Goal: Task Accomplishment & Management: Manage account settings

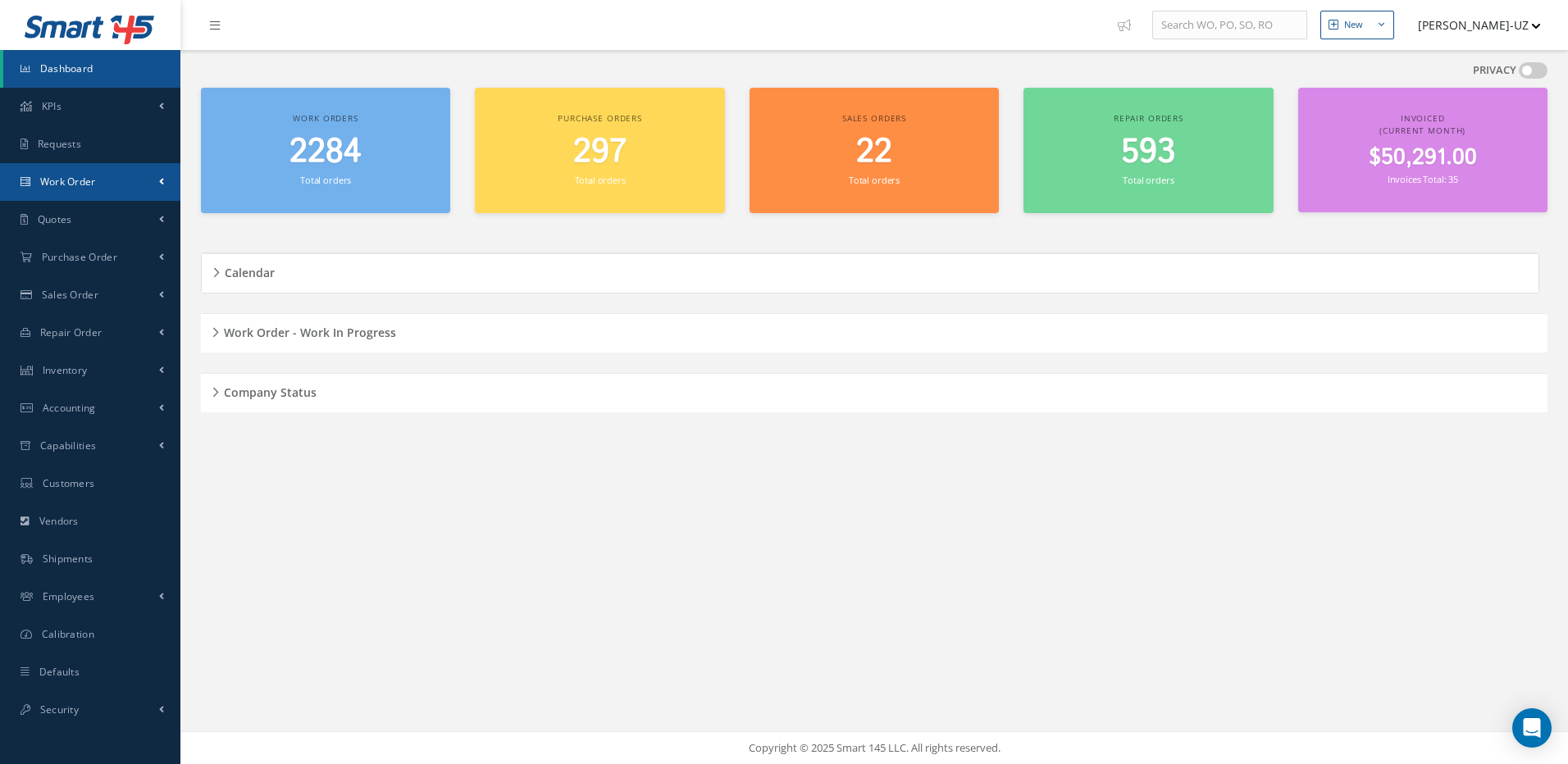
click at [95, 183] on span "Work Order" at bounding box center [67, 181] width 55 height 14
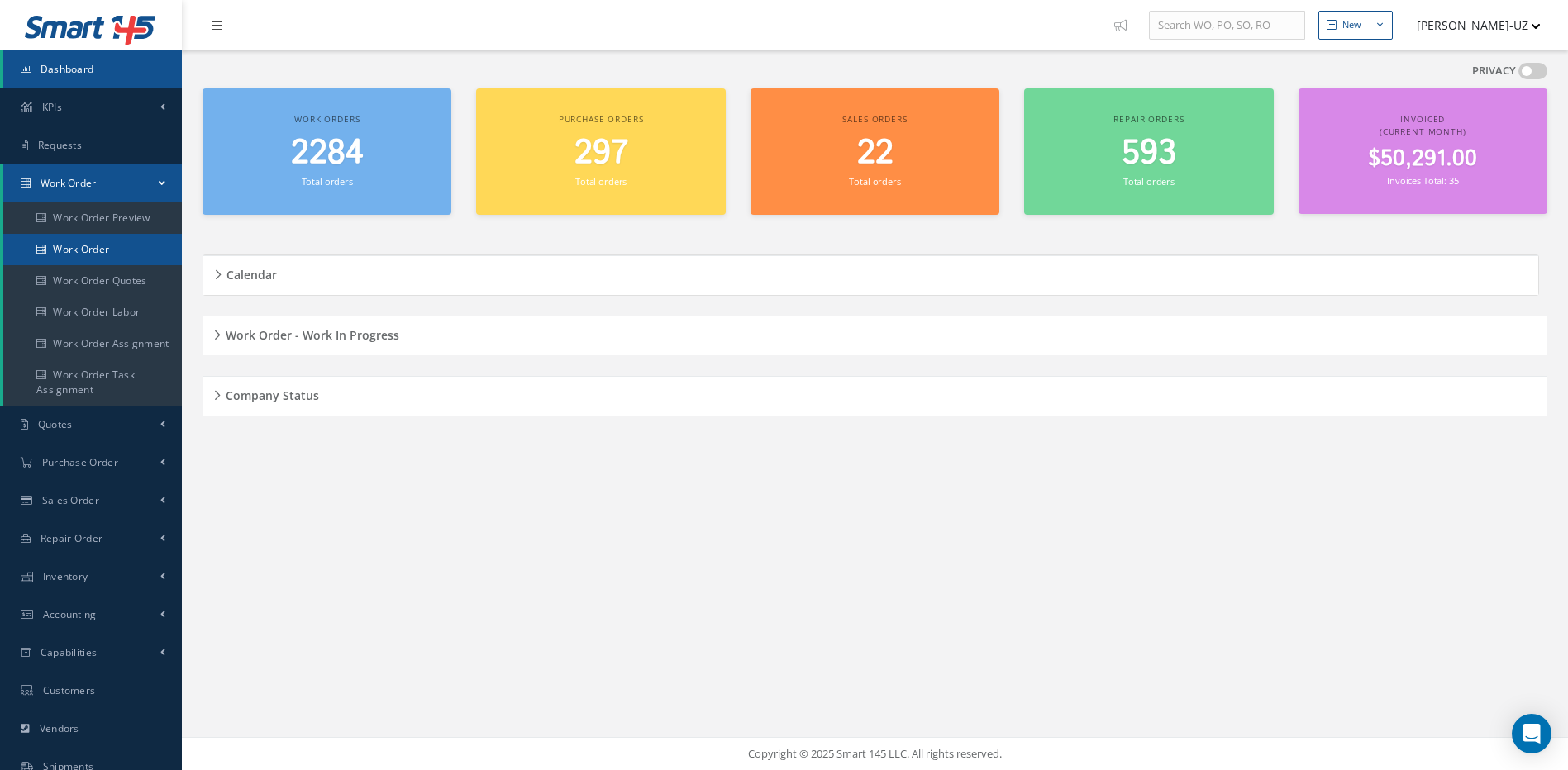
click at [97, 250] on link "Work Order" at bounding box center [92, 249] width 179 height 31
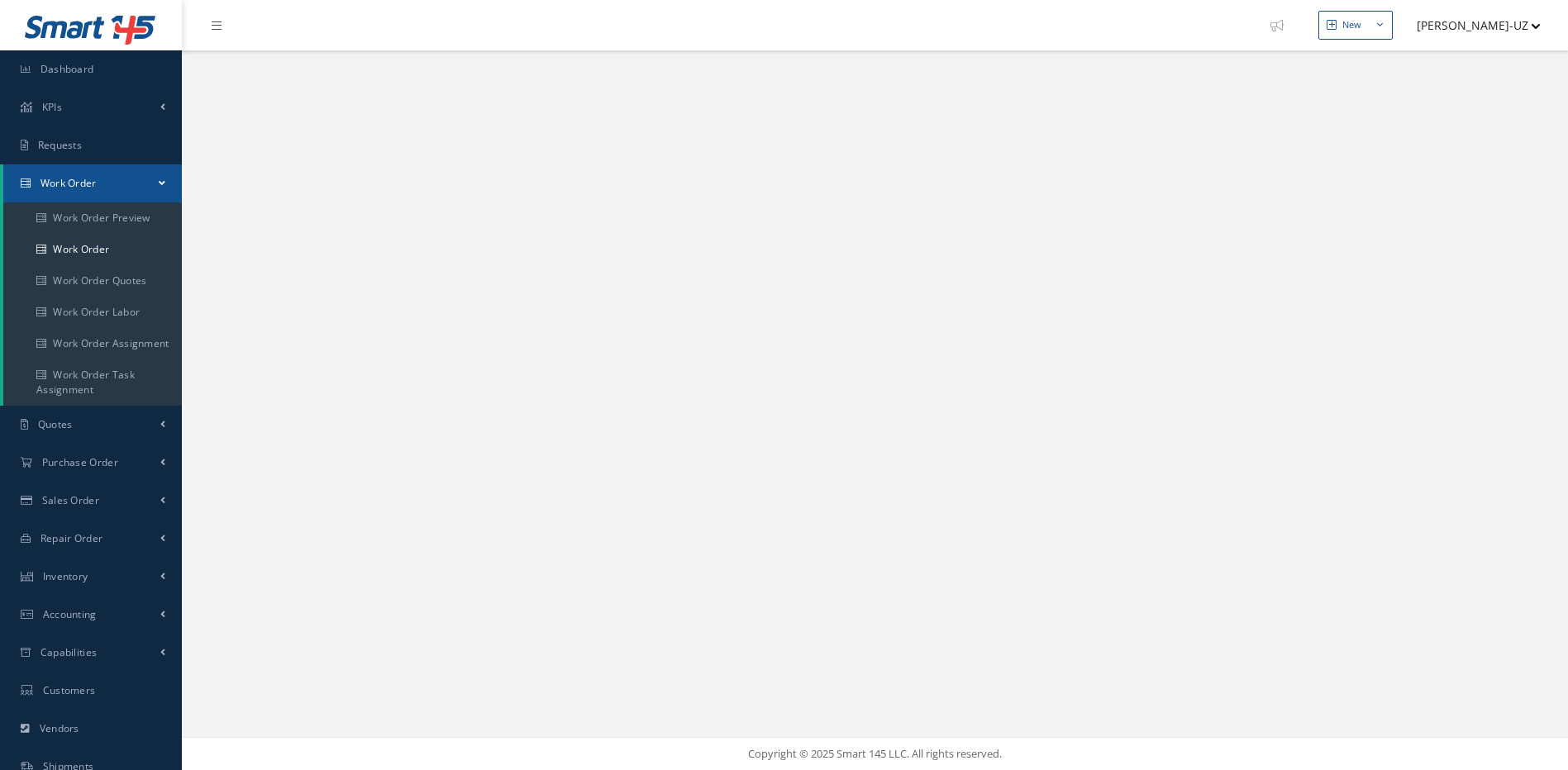
select select "25"
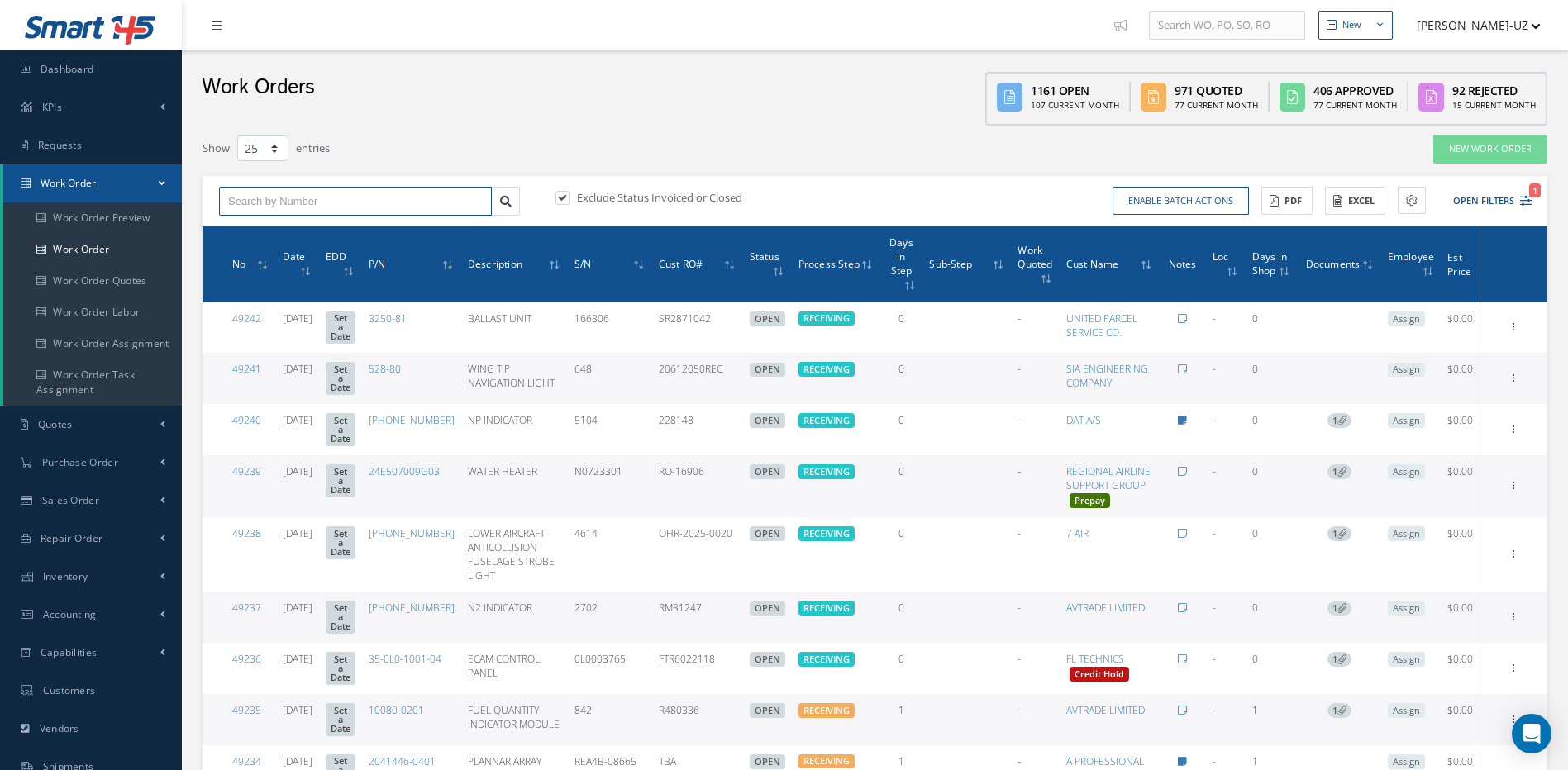
click at [281, 199] on input "text" at bounding box center [355, 201] width 273 height 29
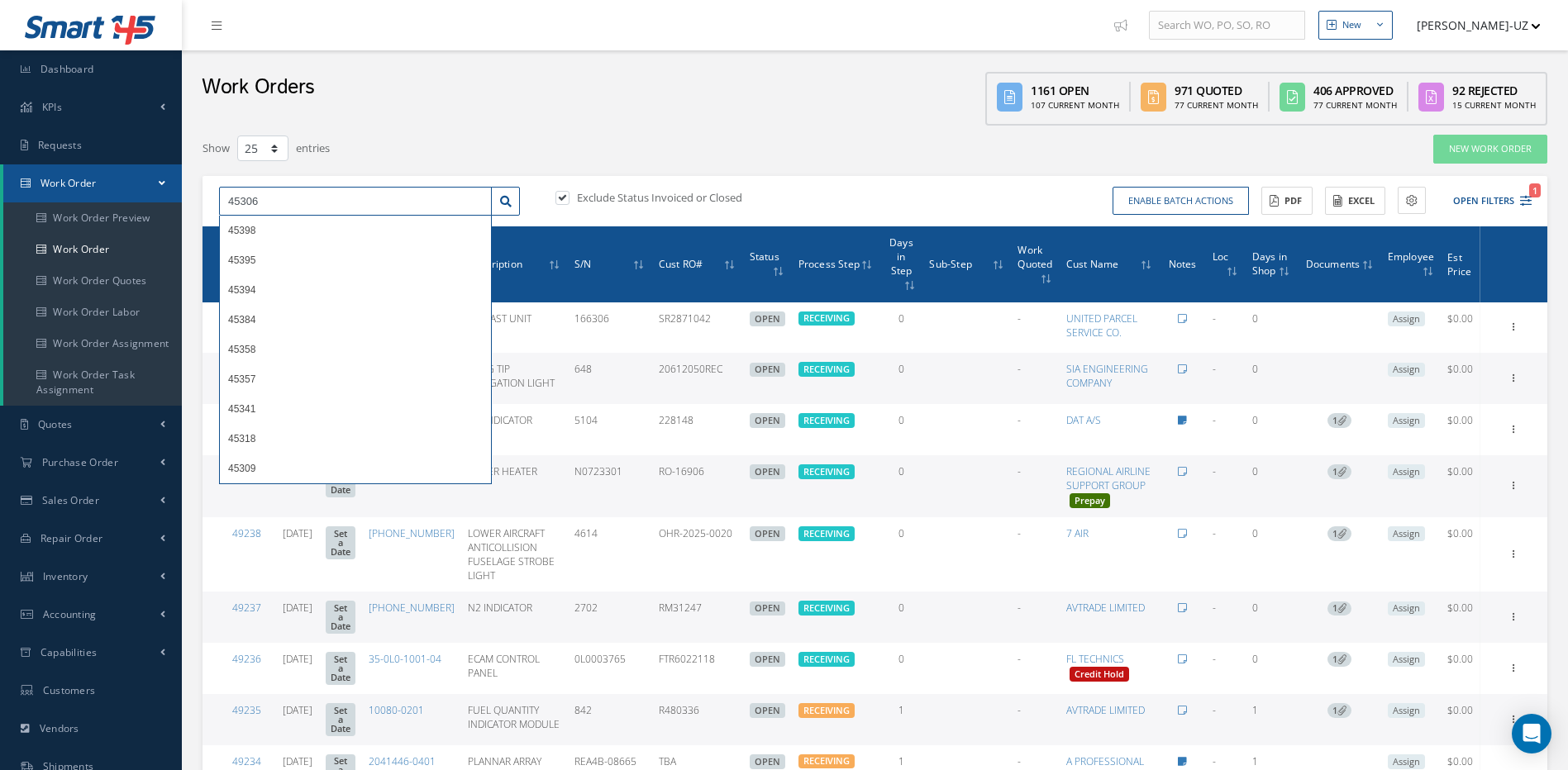
type input "45306"
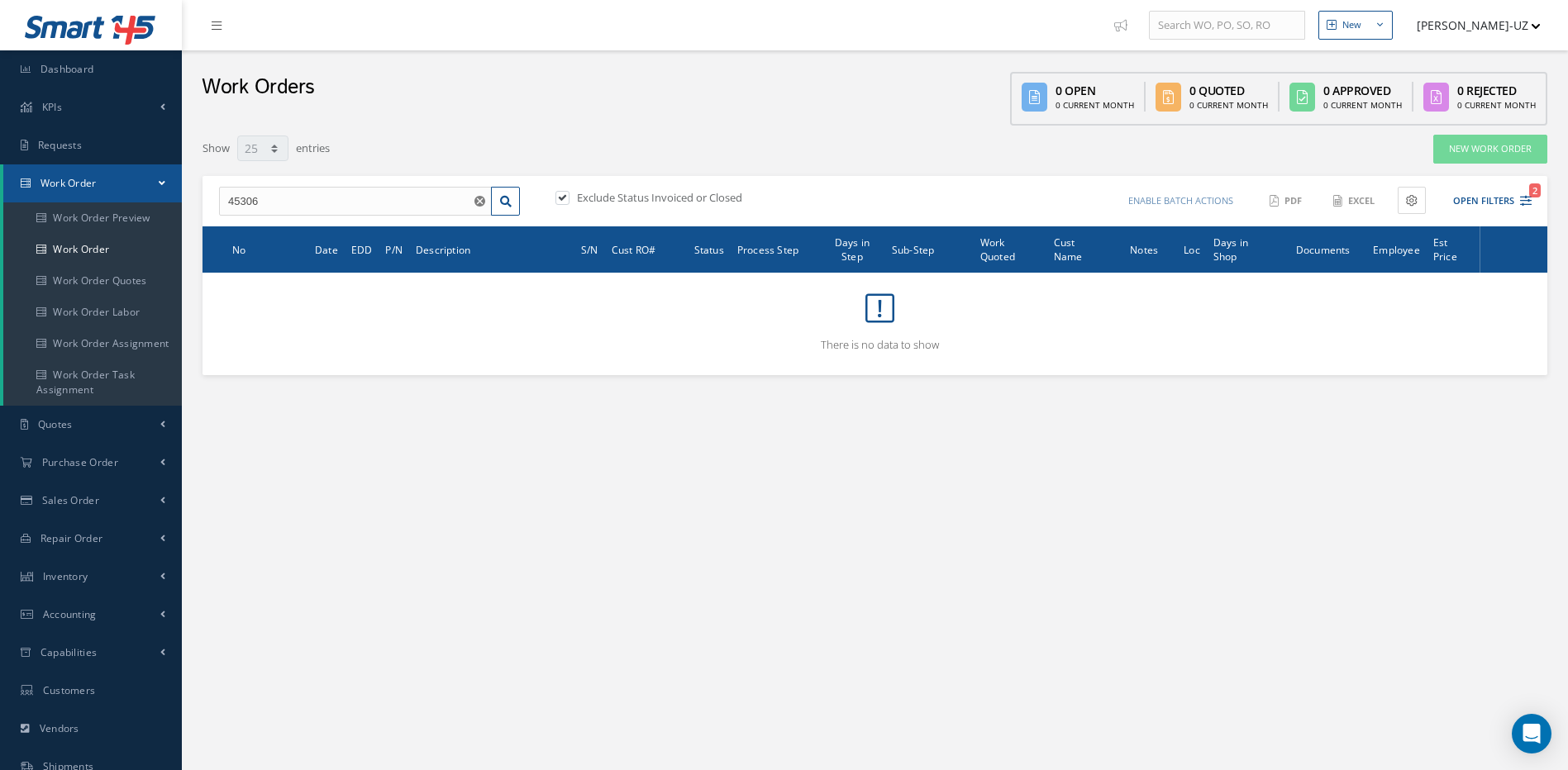
click at [569, 198] on label at bounding box center [571, 197] width 4 height 15
click at [560, 198] on input "checkbox" at bounding box center [560, 198] width 10 height 10
checkbox input "false"
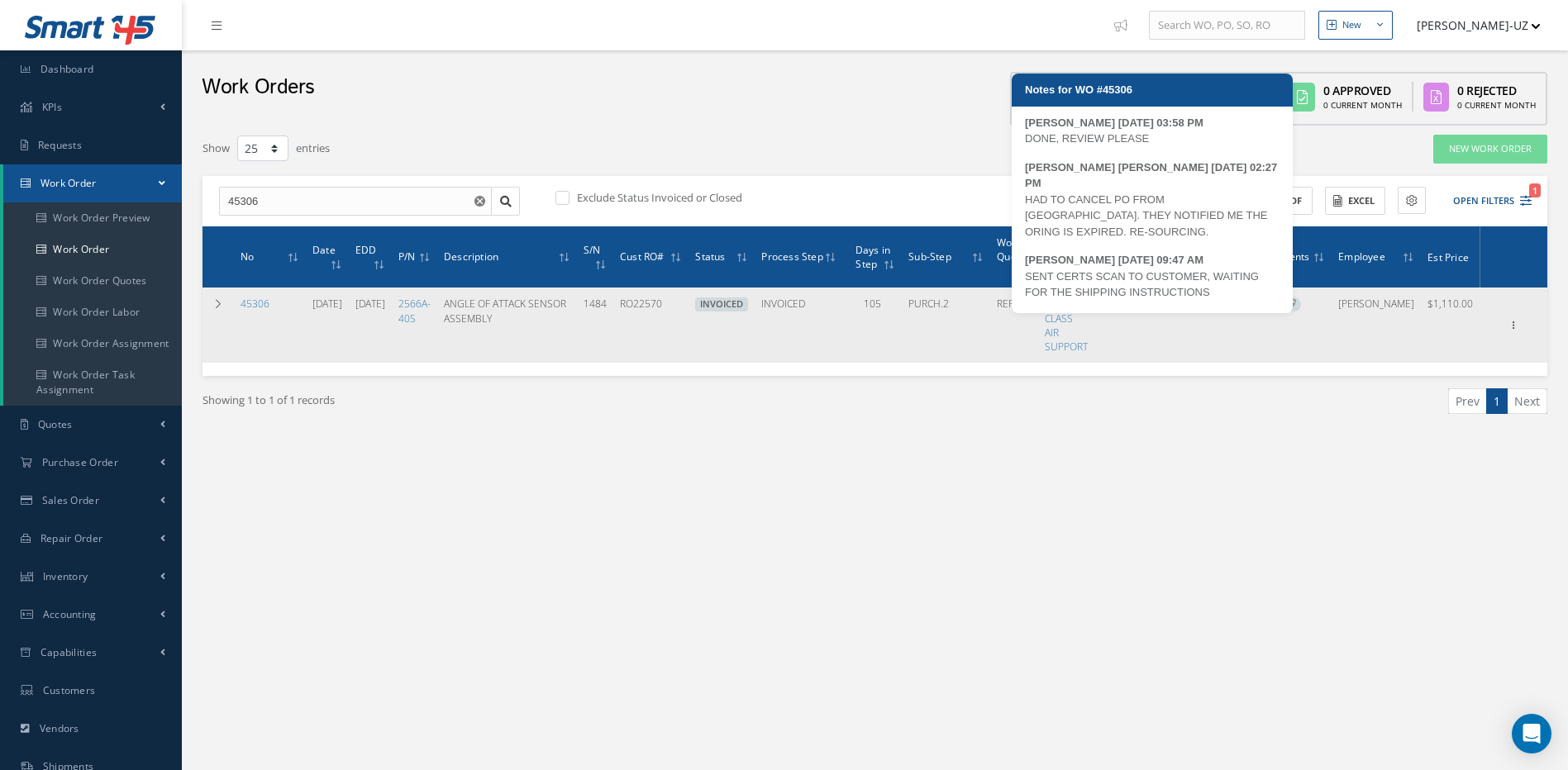
click at [1129, 299] on icon at bounding box center [1125, 304] width 9 height 9
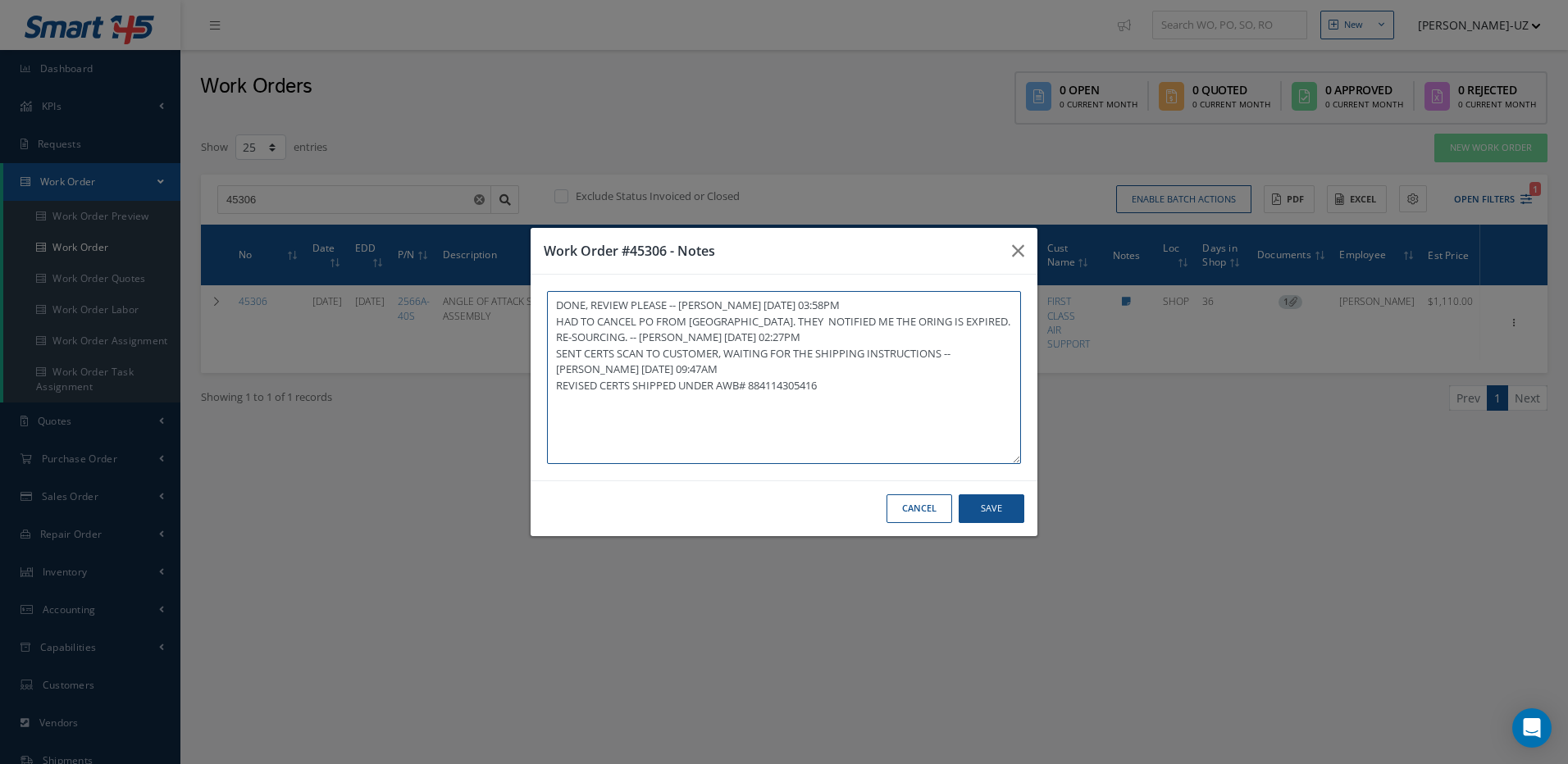
type textarea "DONE, REVIEW PLEASE -- LAURA RODRIGUEZ 04/30/2025 03:58PM HAD TO CANCEL PO FROM…"
click at [1015, 507] on button "Save" at bounding box center [992, 509] width 66 height 29
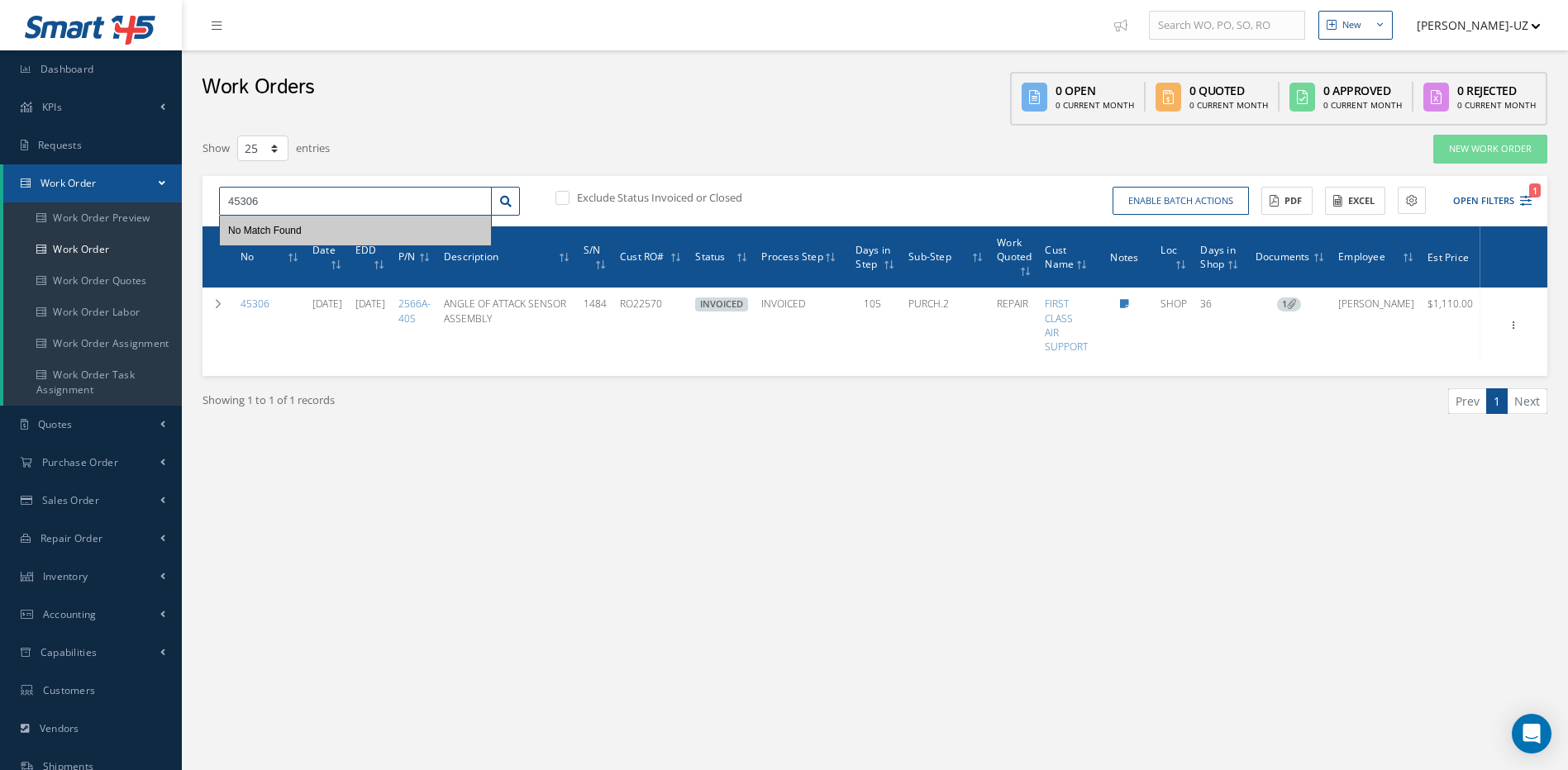
drag, startPoint x: 319, startPoint y: 207, endPoint x: 195, endPoint y: 195, distance: 124.6
click at [195, 195] on div "Show 10 25 50 100 entries New Work Order 45306 No Match Found Exclude Status In…" at bounding box center [875, 295] width 1370 height 322
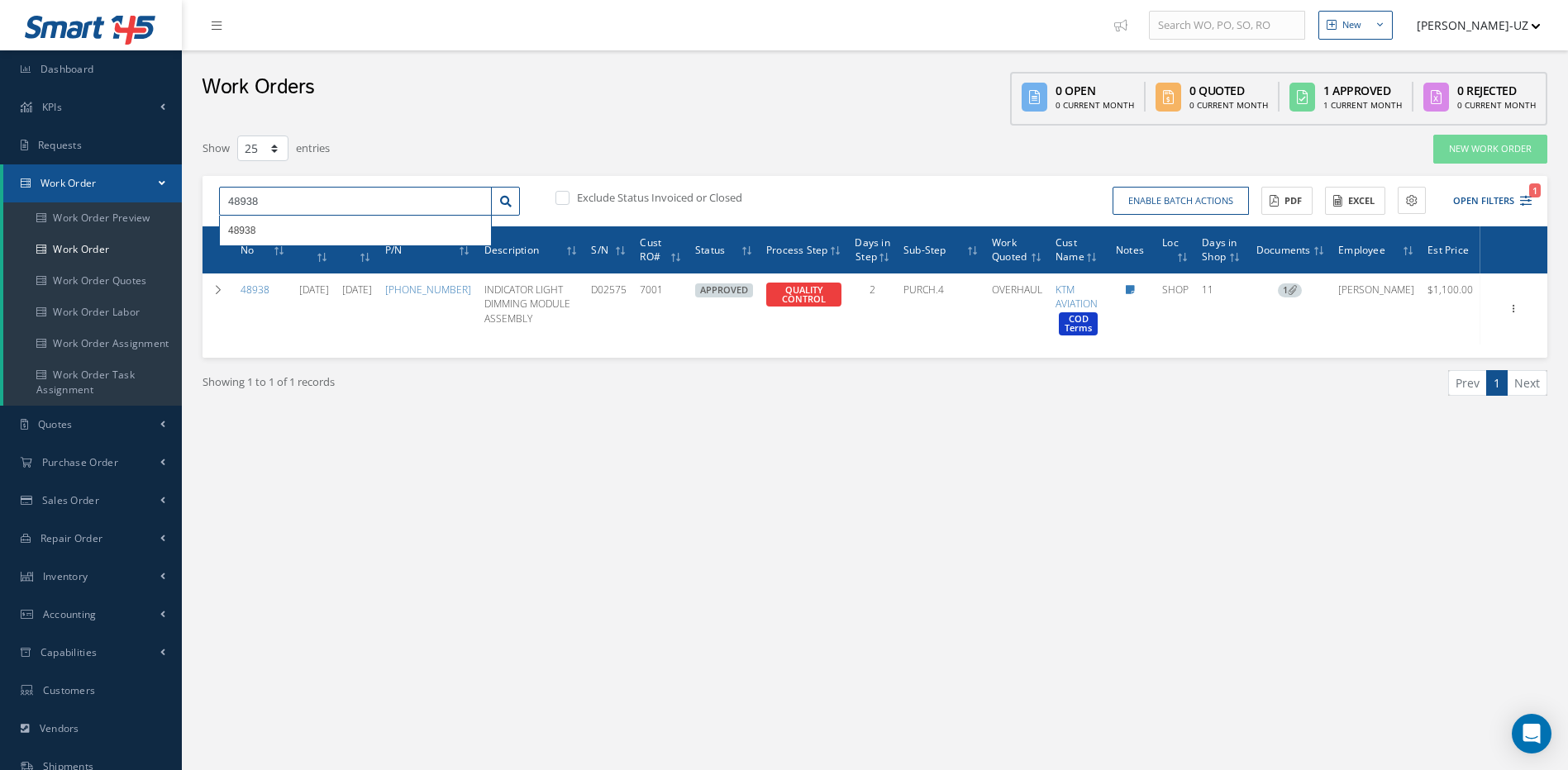
drag, startPoint x: 279, startPoint y: 205, endPoint x: 175, endPoint y: 193, distance: 104.7
click at [175, 193] on div "Smart 145 Dashboard KPIs Work Order Accounting Requests Work Order Work Order P…" at bounding box center [784, 469] width 1568 height 938
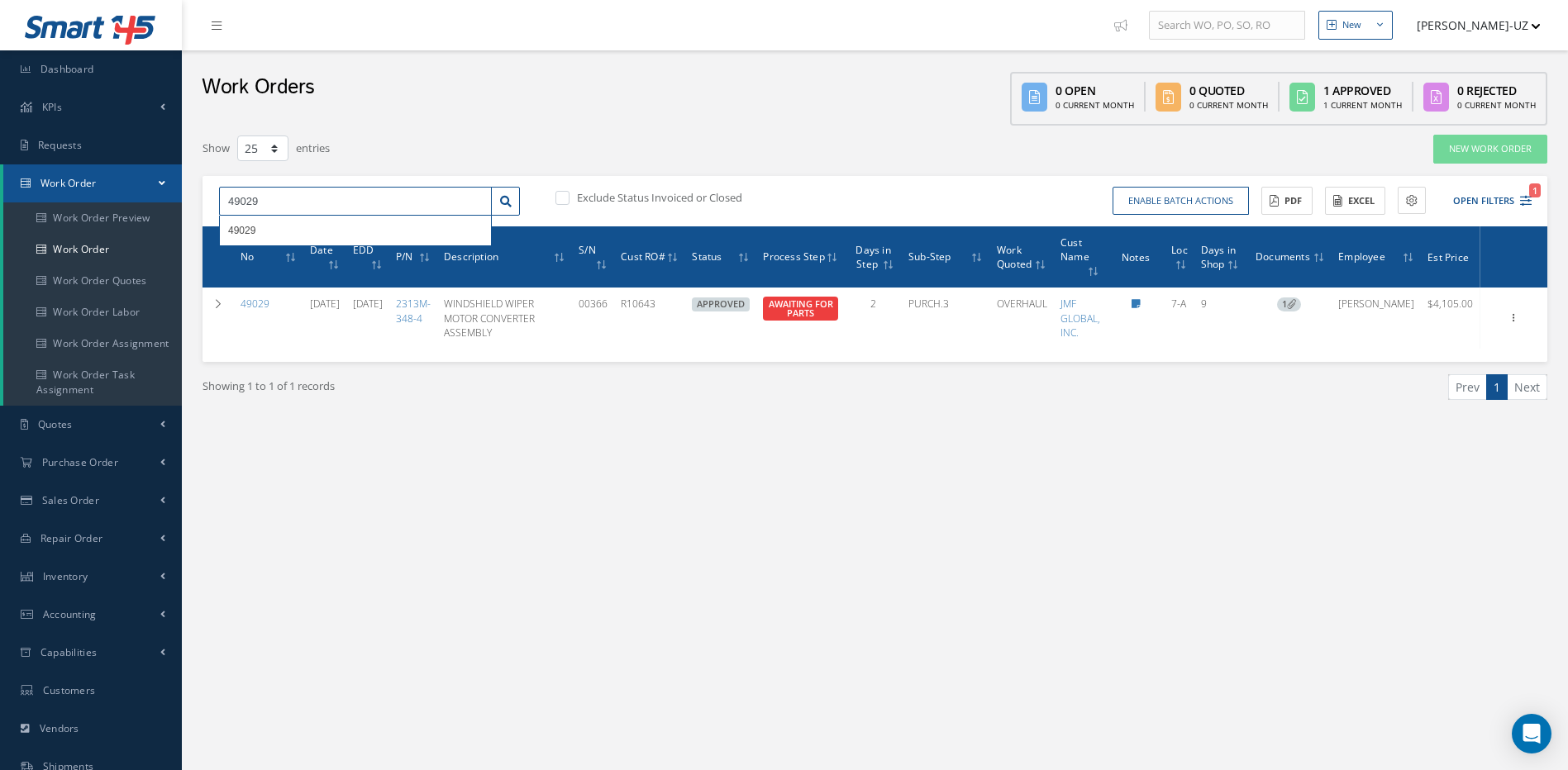
drag, startPoint x: 281, startPoint y: 201, endPoint x: 203, endPoint y: 203, distance: 78.0
click at [203, 203] on div "49029 49029 Exclude Status Invoiced or Closed Enable batch actions Update Work …" at bounding box center [874, 201] width 1345 height 51
drag, startPoint x: 317, startPoint y: 189, endPoint x: 238, endPoint y: 193, distance: 79.1
click at [238, 193] on input "48988" at bounding box center [355, 201] width 273 height 29
click at [317, 199] on input "48896" at bounding box center [355, 201] width 273 height 29
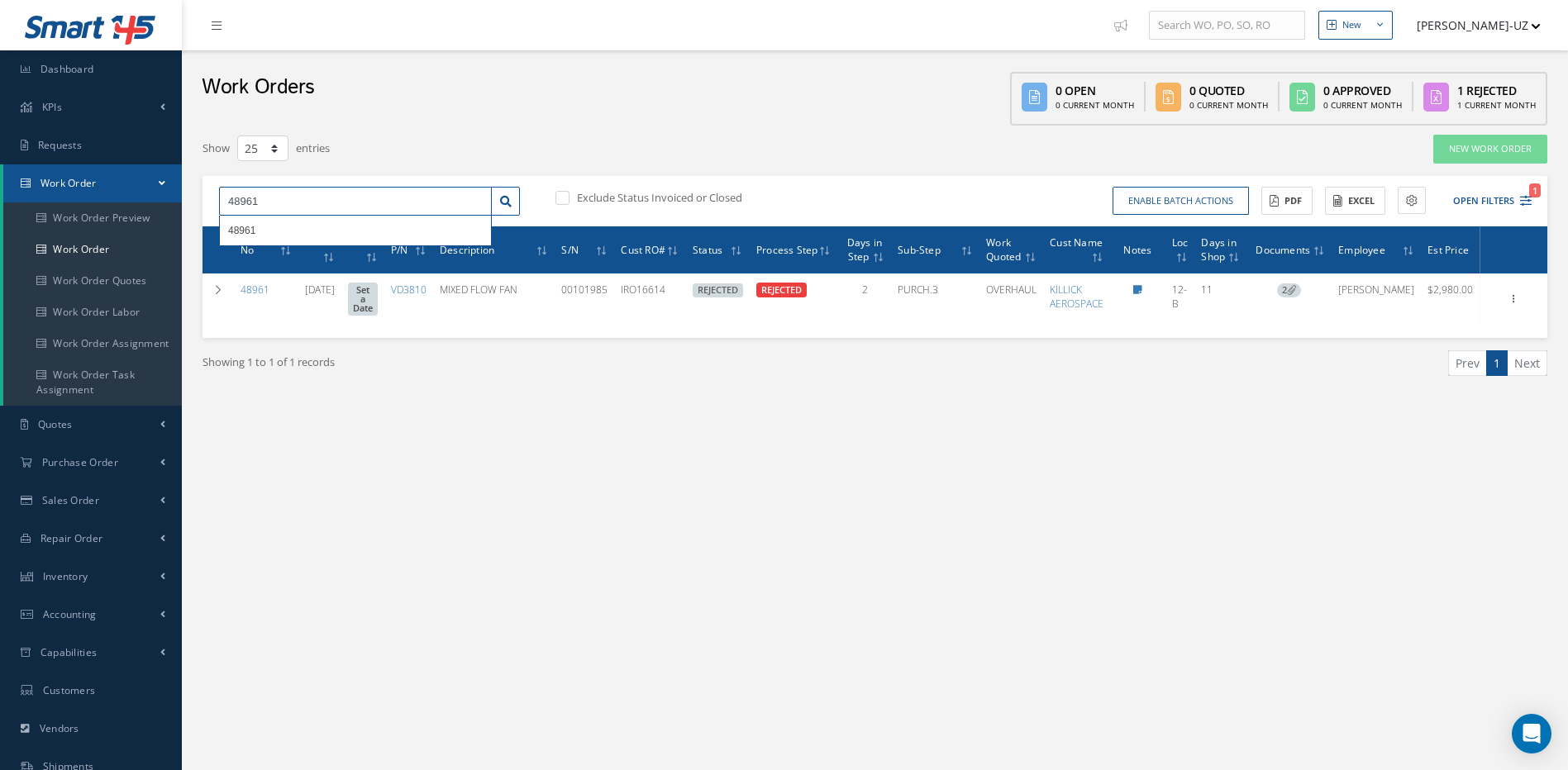
drag, startPoint x: 291, startPoint y: 201, endPoint x: 221, endPoint y: 195, distance: 70.3
click at [221, 195] on input "48961" at bounding box center [355, 201] width 273 height 29
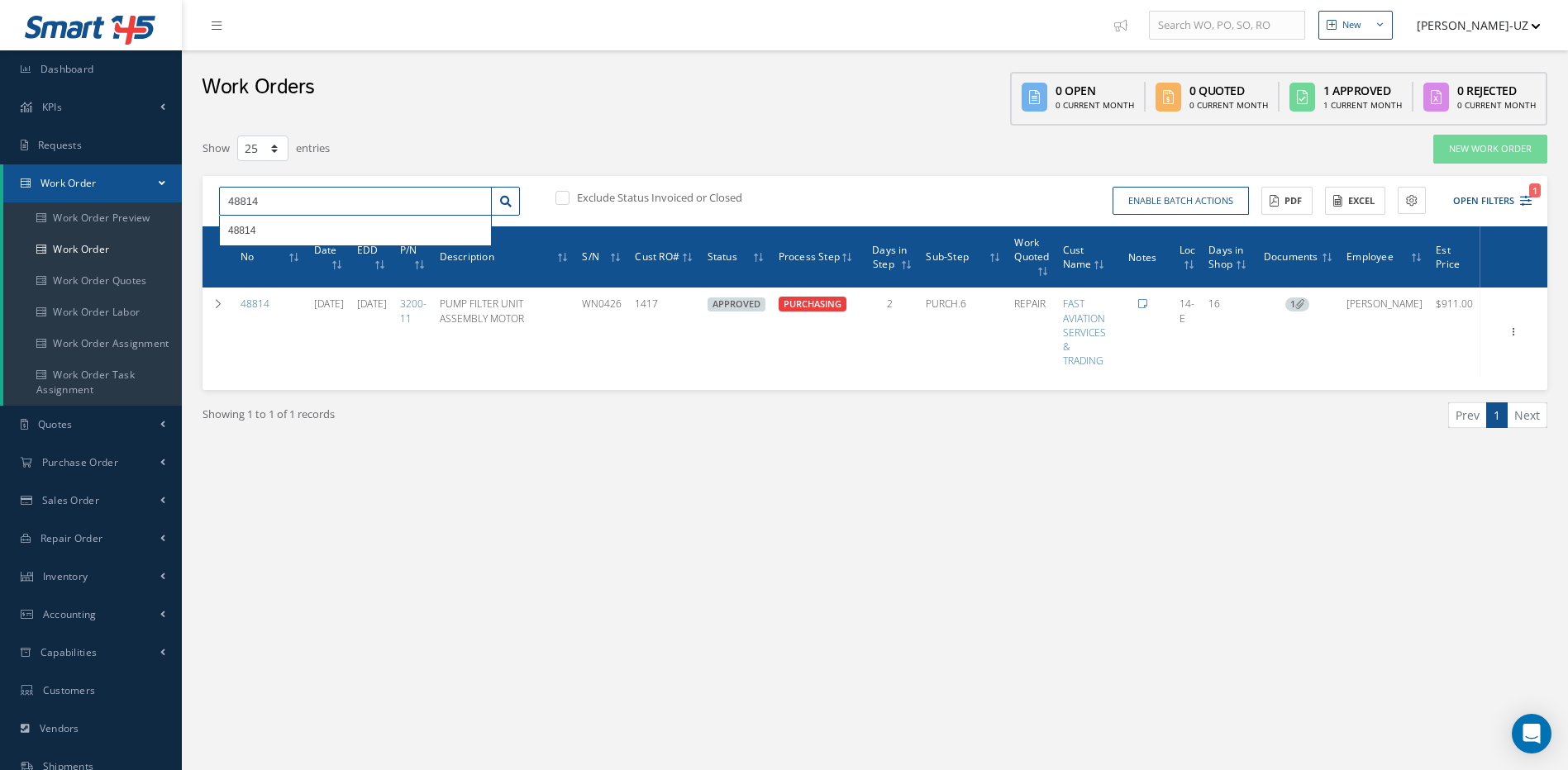
drag, startPoint x: 274, startPoint y: 197, endPoint x: 212, endPoint y: 197, distance: 62.0
click at [212, 197] on div "48814 48814" at bounding box center [370, 201] width 326 height 29
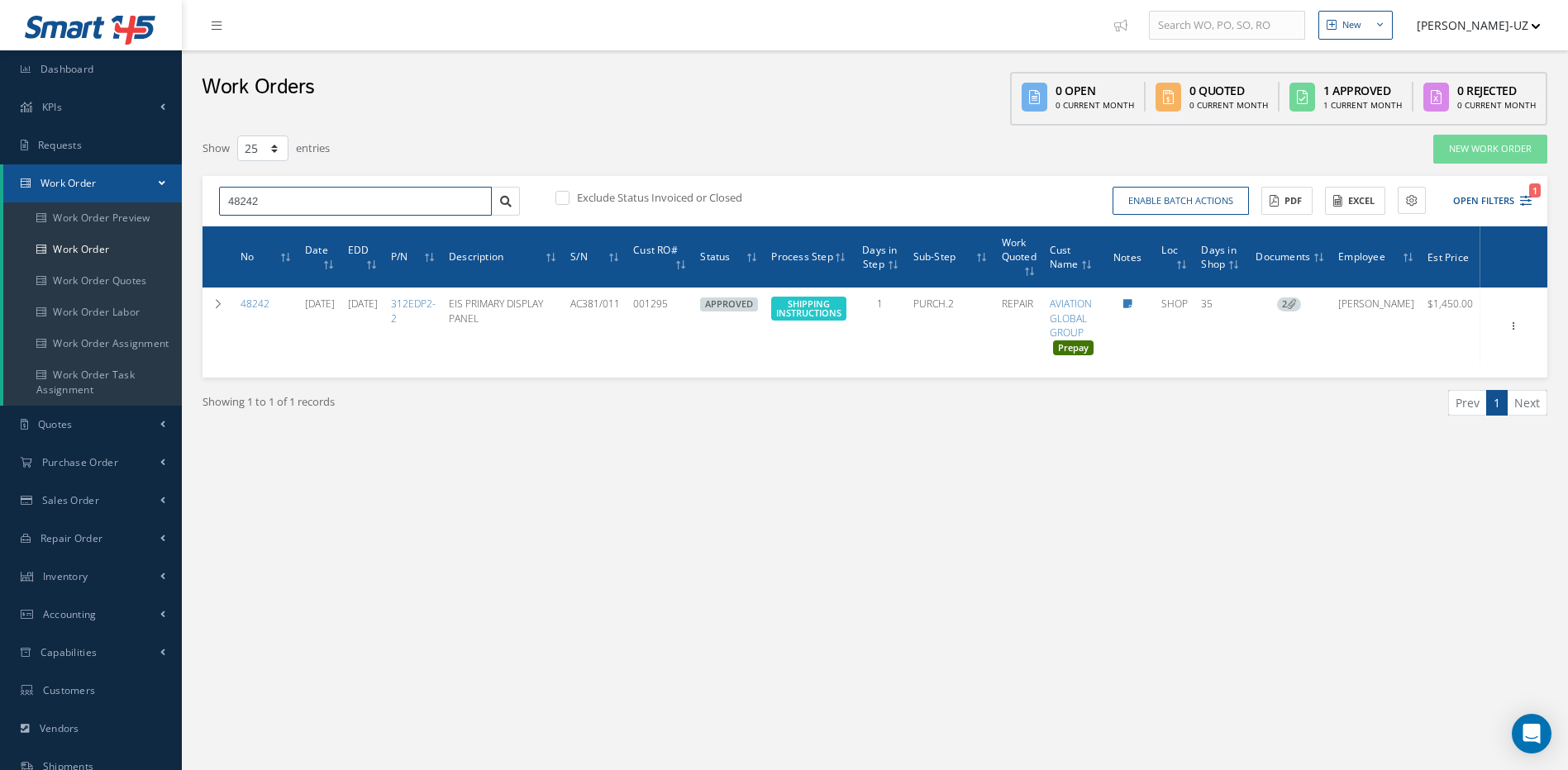
click at [320, 208] on input "48242" at bounding box center [355, 201] width 273 height 29
type input "48432"
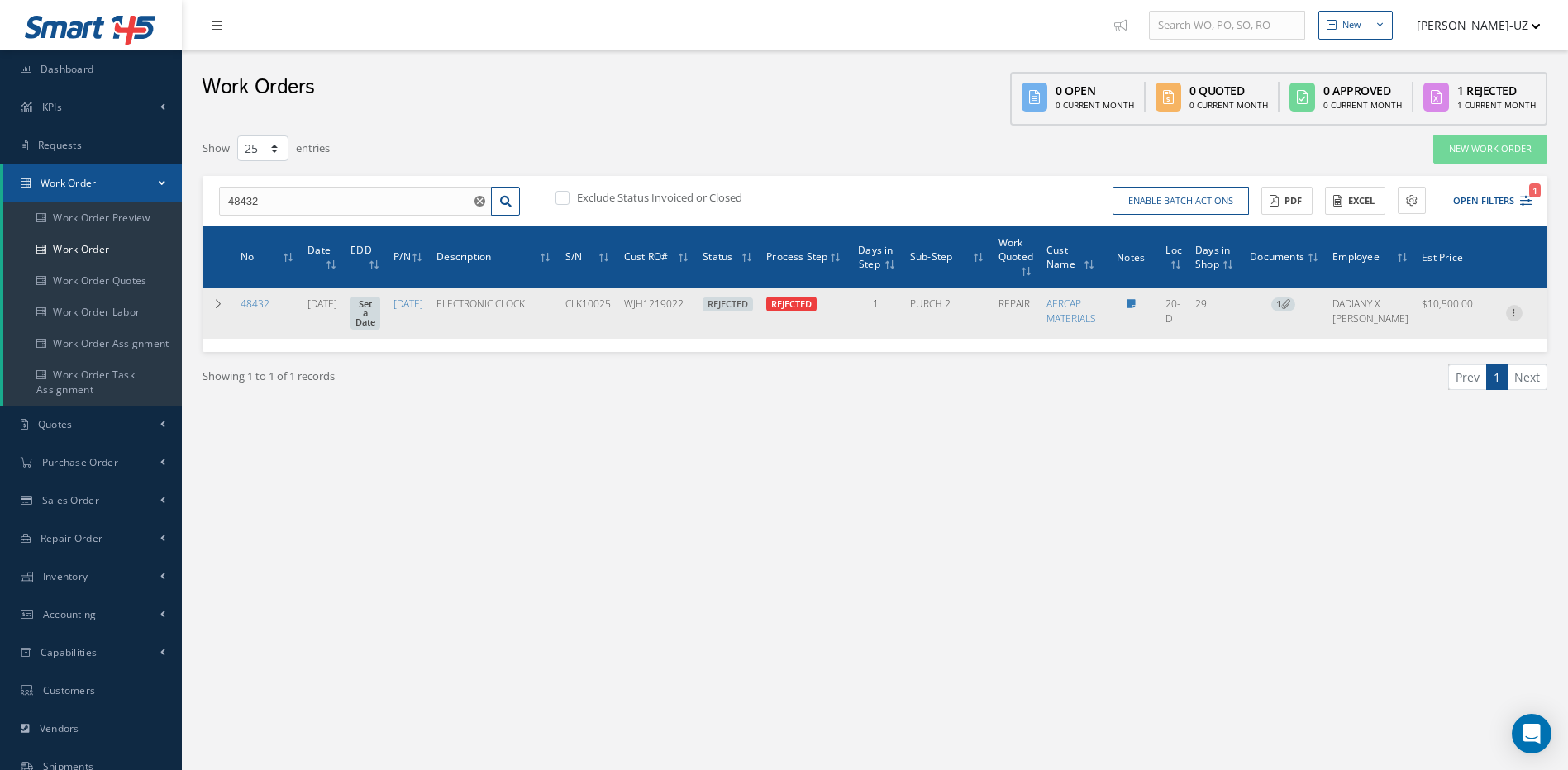
click at [1511, 310] on icon at bounding box center [1514, 312] width 16 height 13
click at [1403, 342] on link "Edit" at bounding box center [1439, 345] width 130 height 22
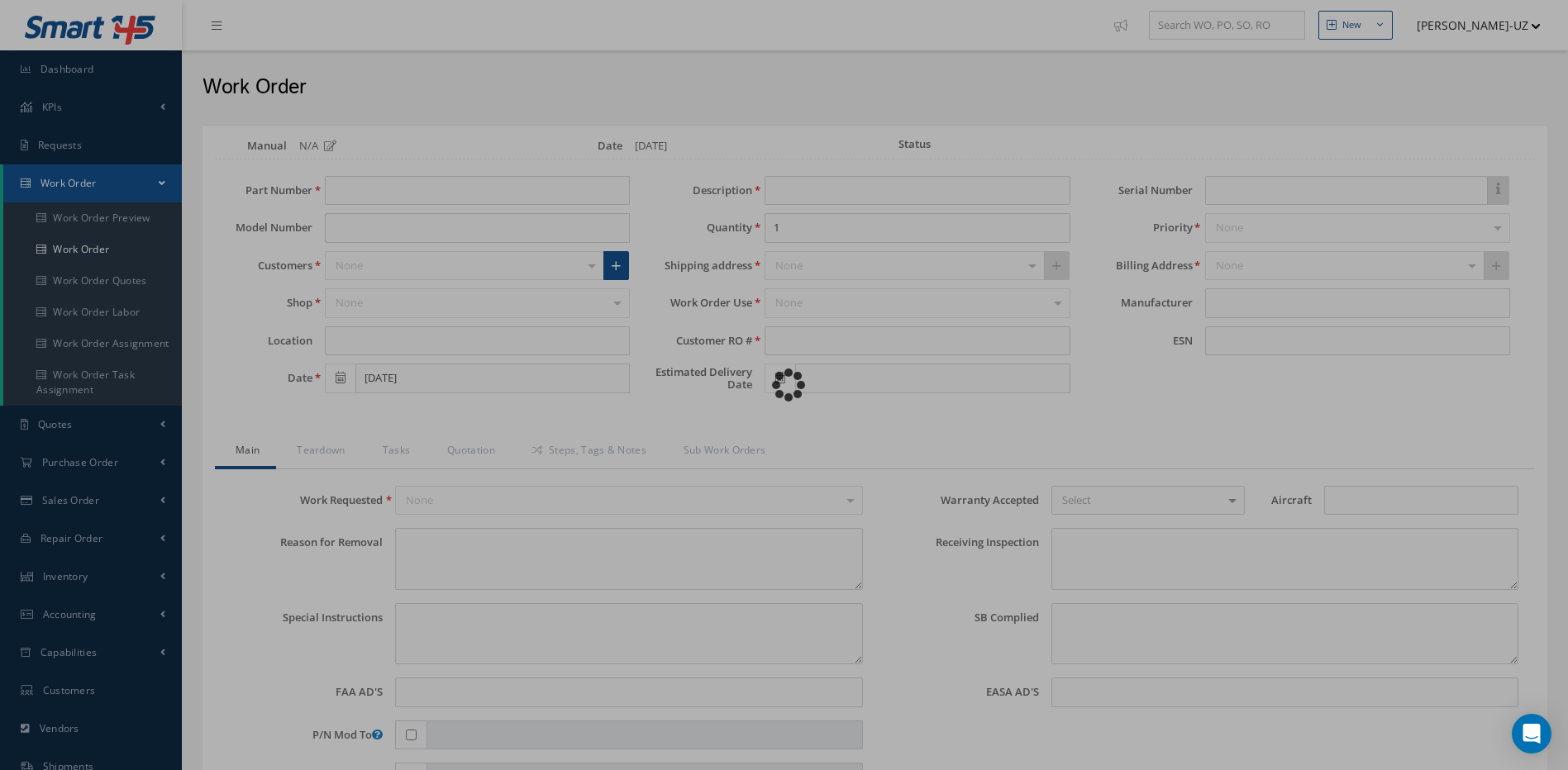
type input "2620-02-1"
type input "20-D"
type input "08/07/2025"
type input "ELECTRONIC CLOCK"
type input "WJH1219022"
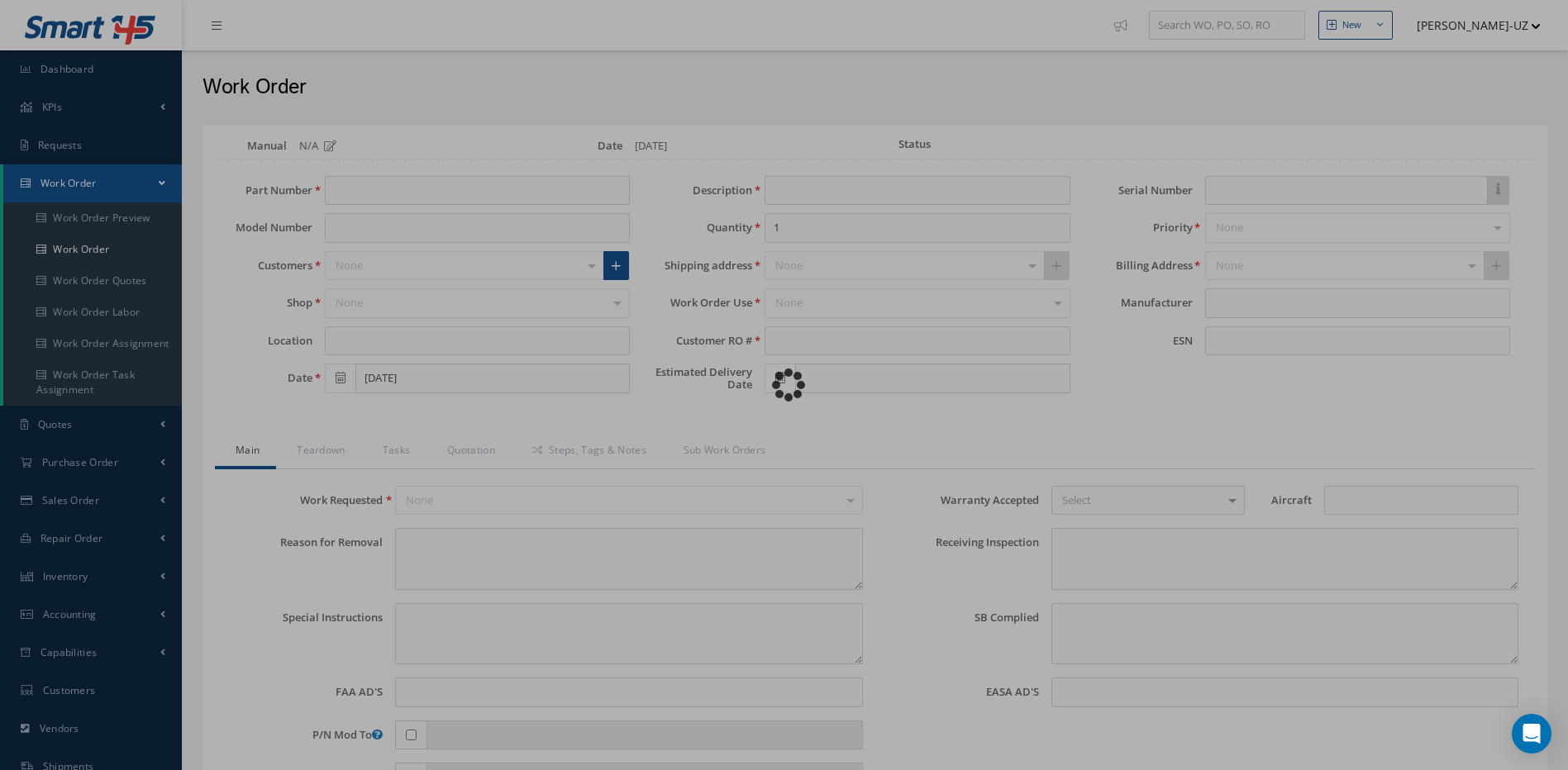
type input "CLK10025"
type textarea "NONE"
type textarea "PLEASE SEE R.O. FOR DETAILS"
type textarea "NO VISUAL DAMAGE"
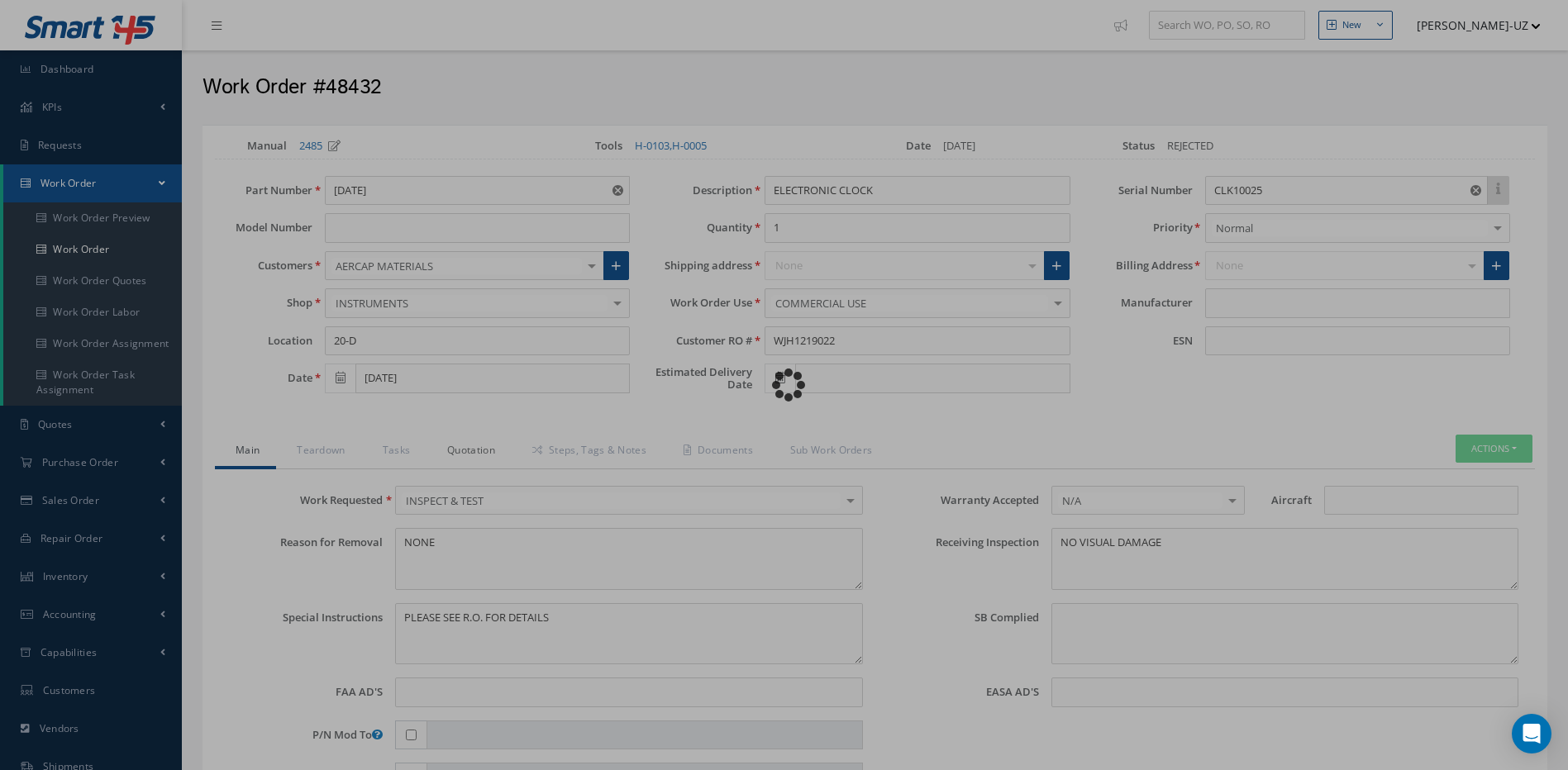
type input "GE AVIATION"
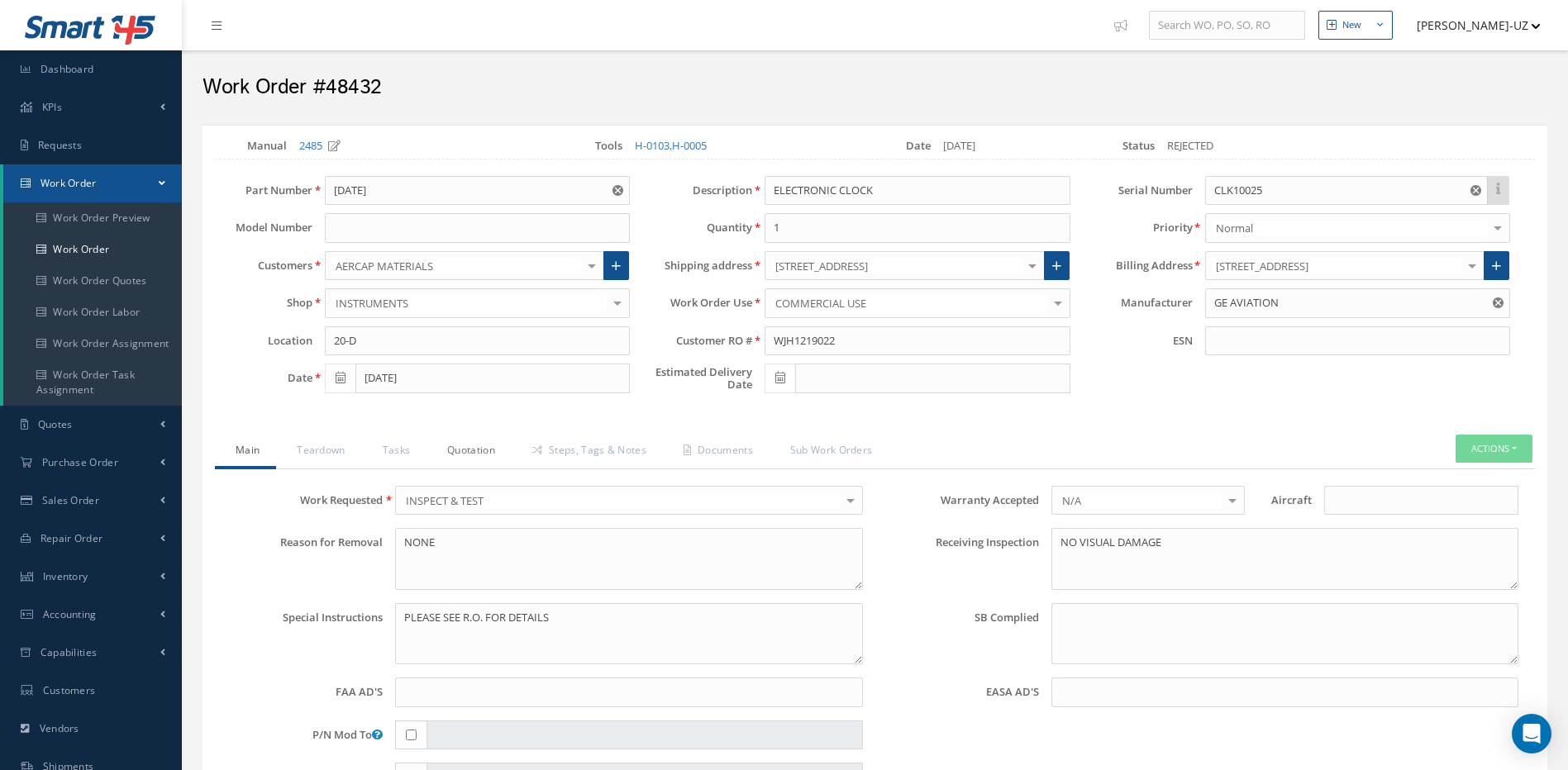
click at [463, 453] on link "Quotation" at bounding box center [469, 452] width 85 height 35
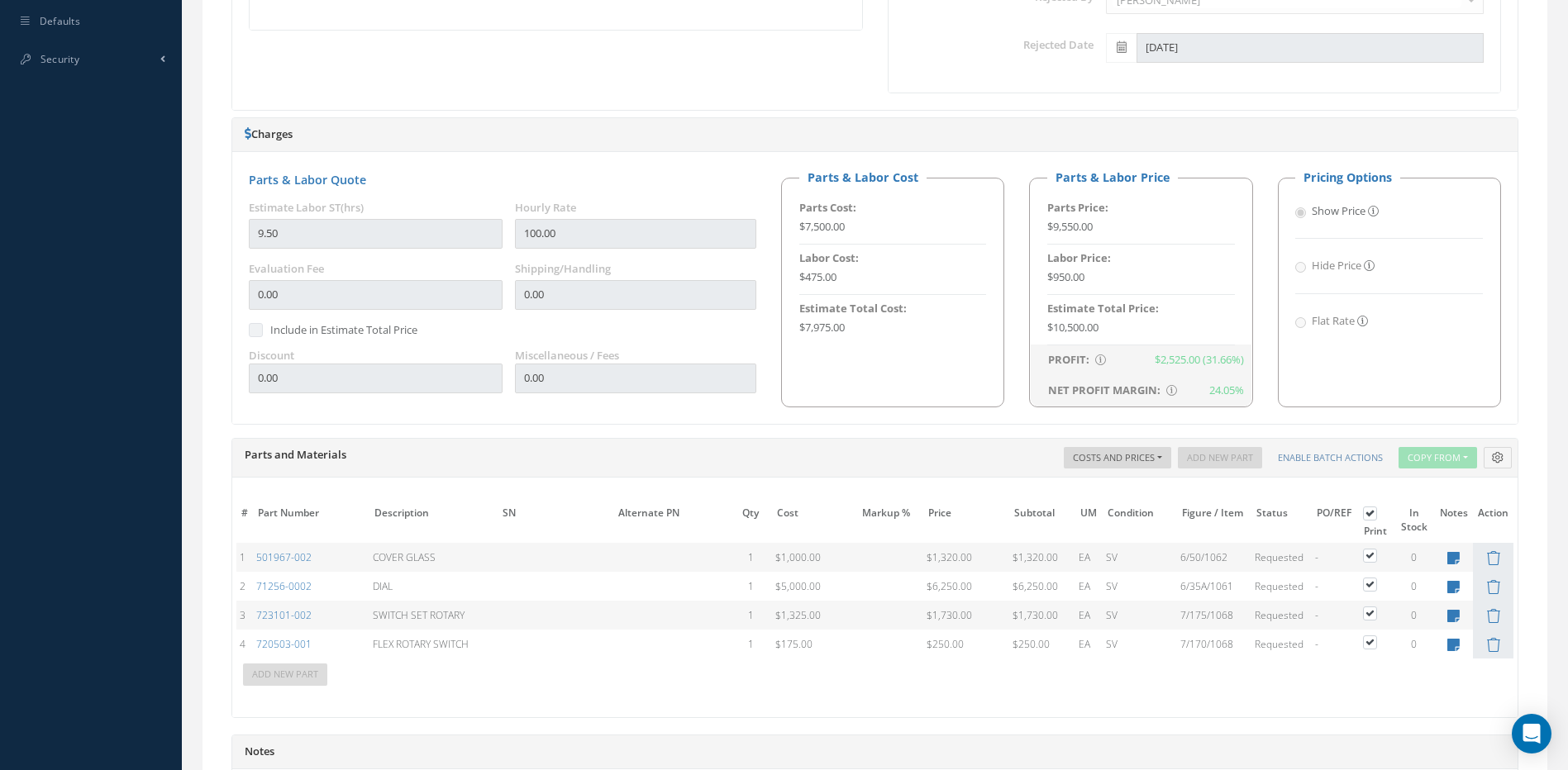
scroll to position [893, 0]
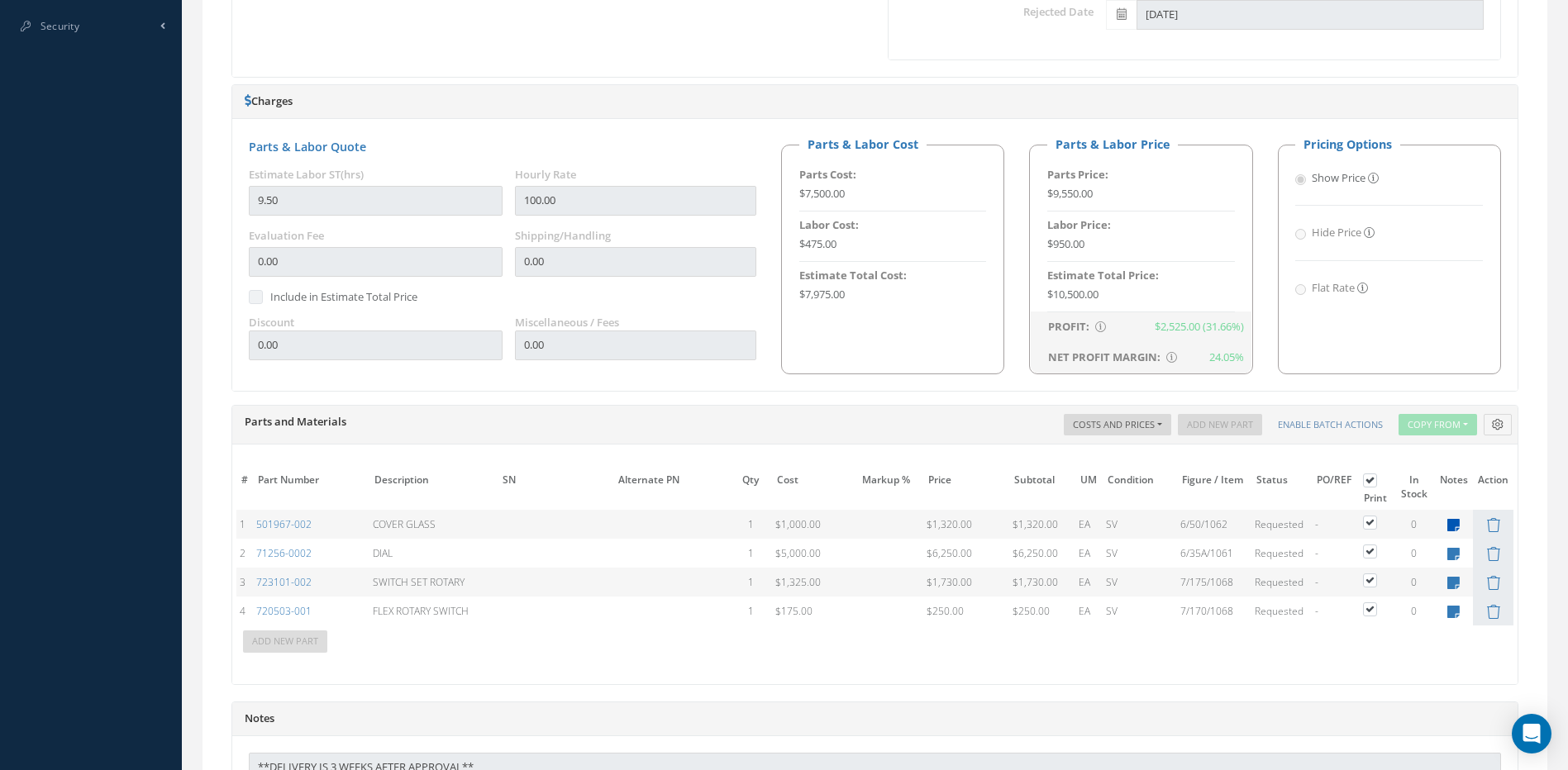
click at [1456, 524] on icon at bounding box center [1454, 524] width 12 height 14
type textarea "$2887.50 TURBO RESOURCES QUOTING A CANAB G&S A/C PARTS & A/L SUPPORT (OH)"
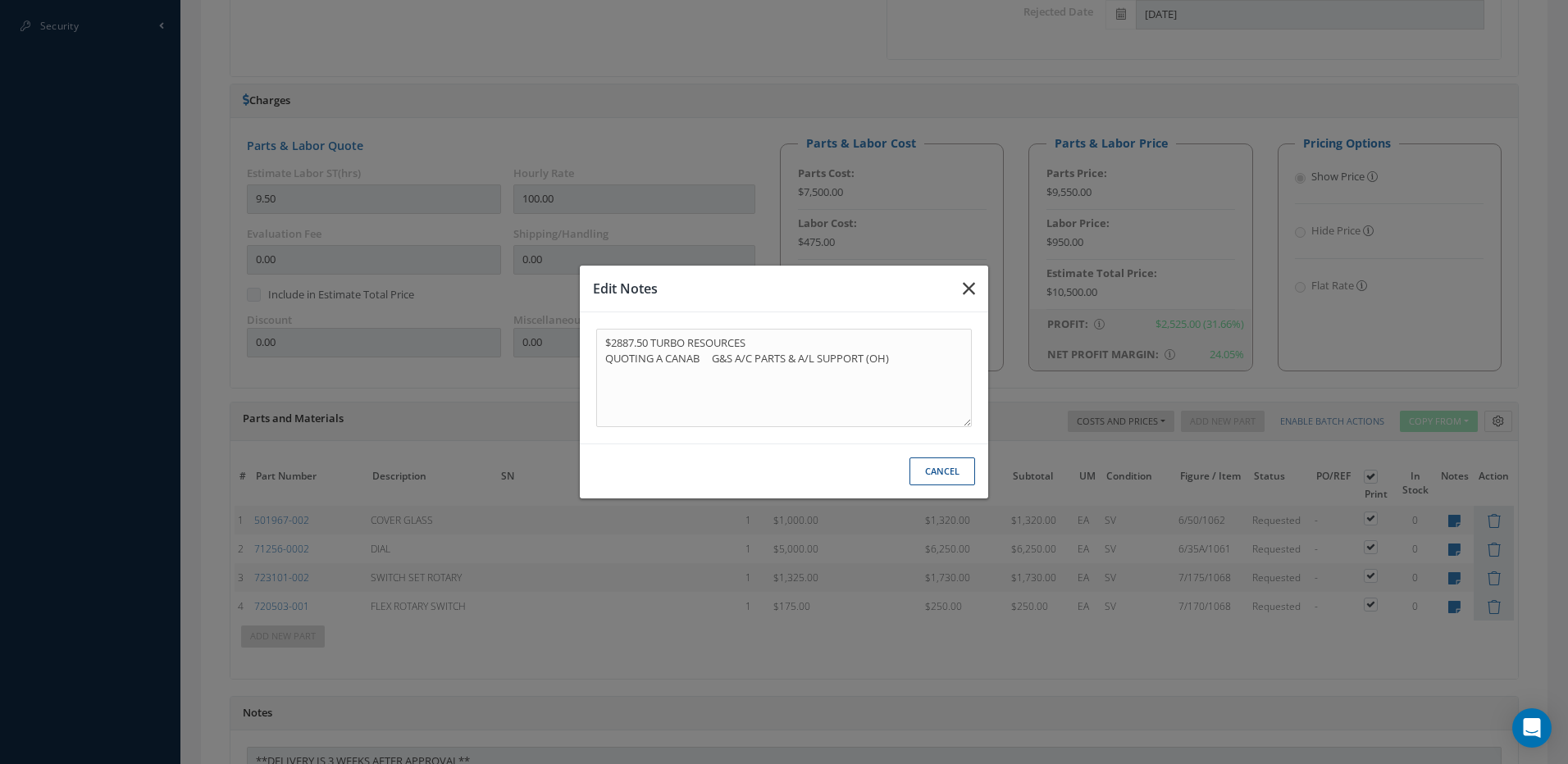
click at [970, 287] on icon "button" at bounding box center [968, 288] width 12 height 20
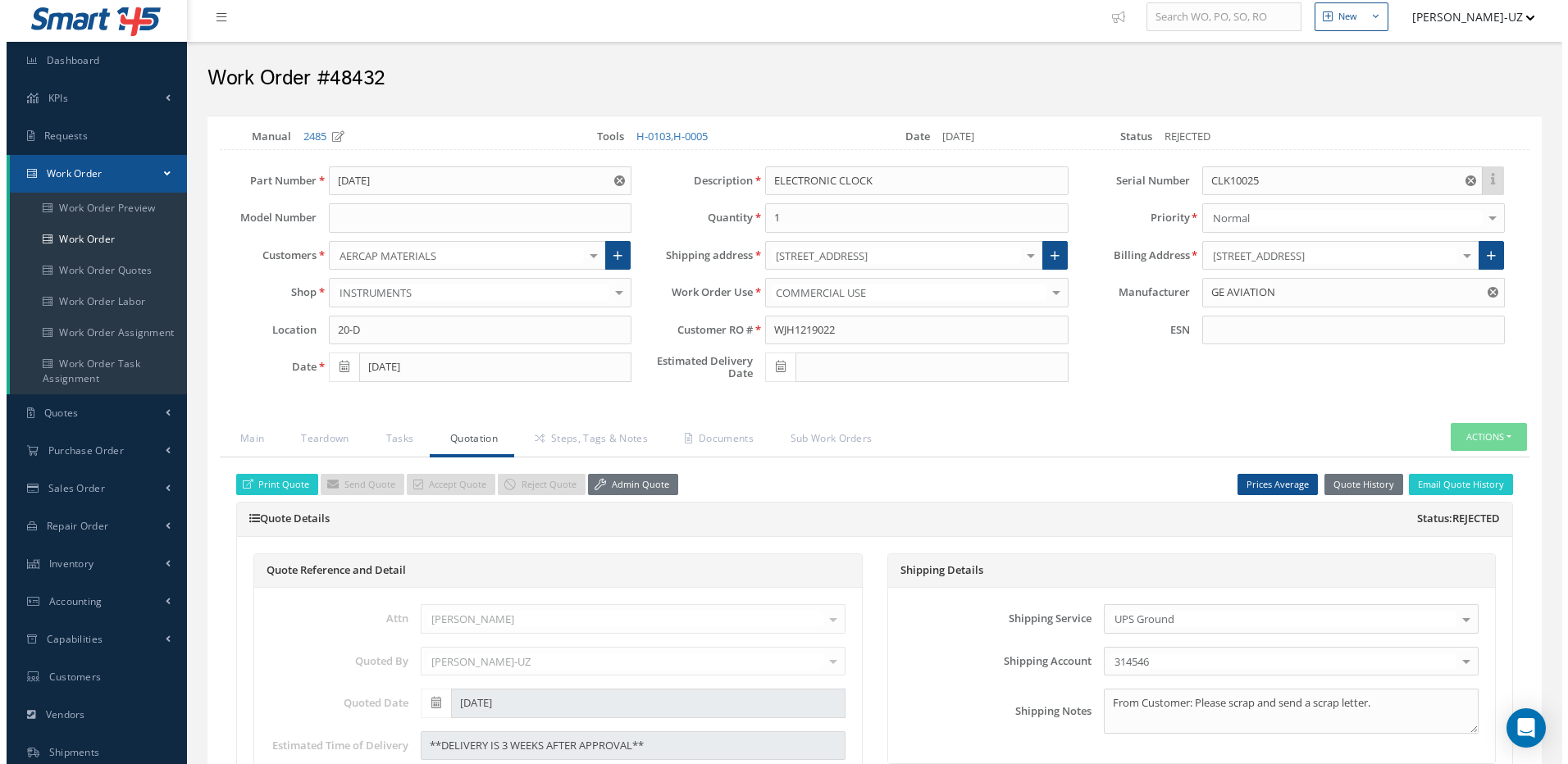
scroll to position [0, 0]
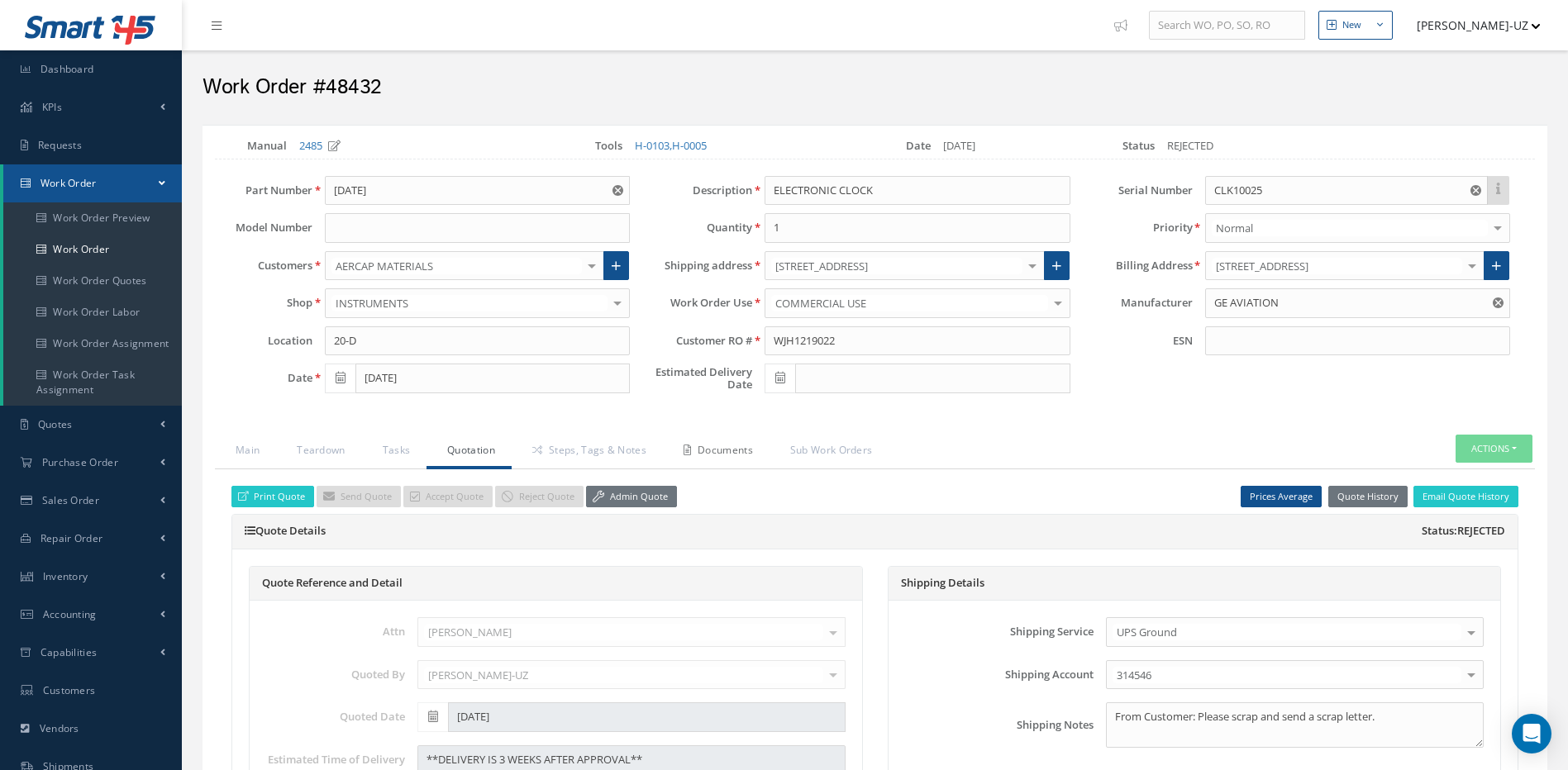
click at [730, 449] on link "Documents" at bounding box center [716, 452] width 107 height 35
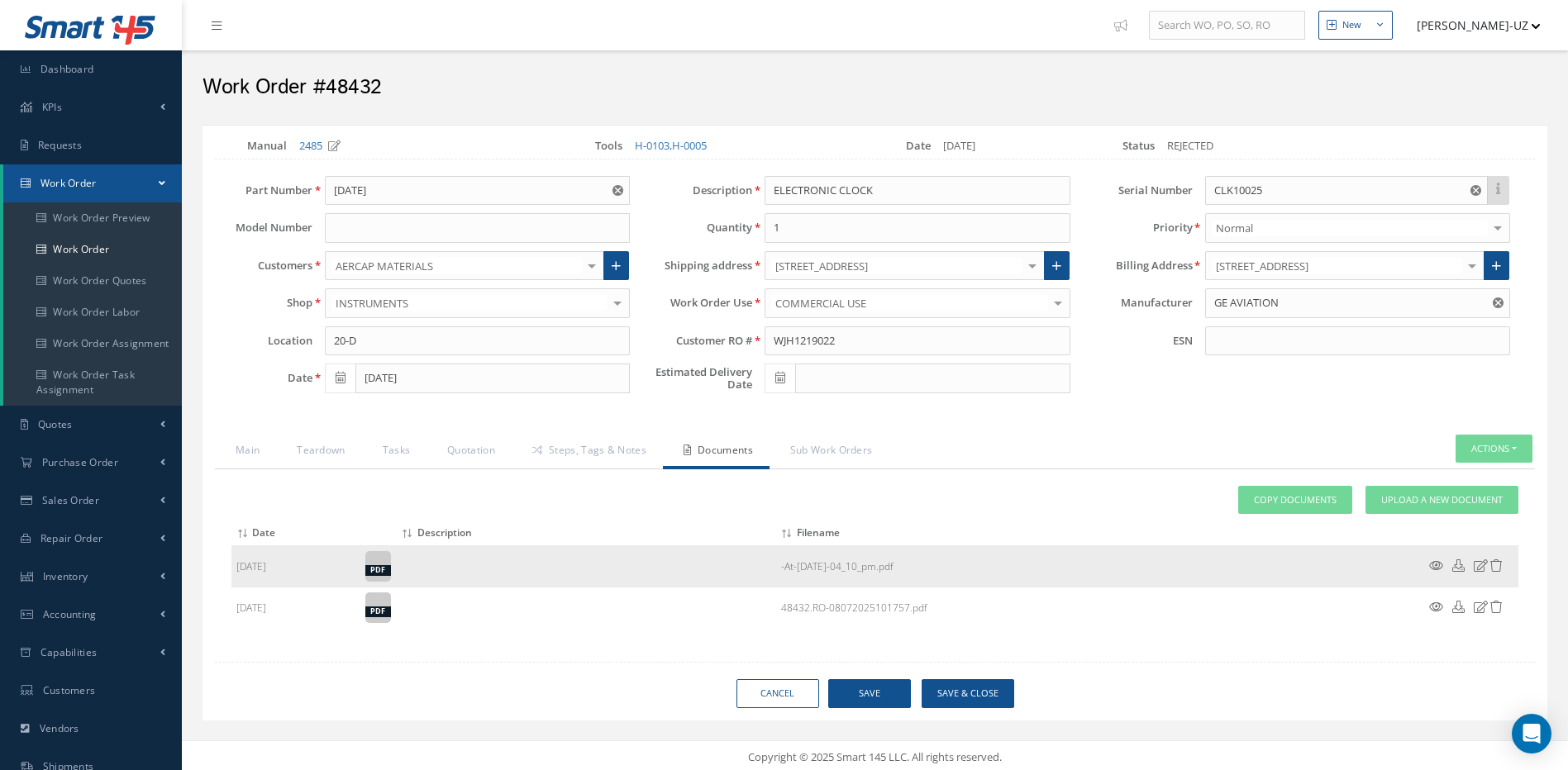
click at [1430, 564] on icon at bounding box center [1437, 565] width 14 height 12
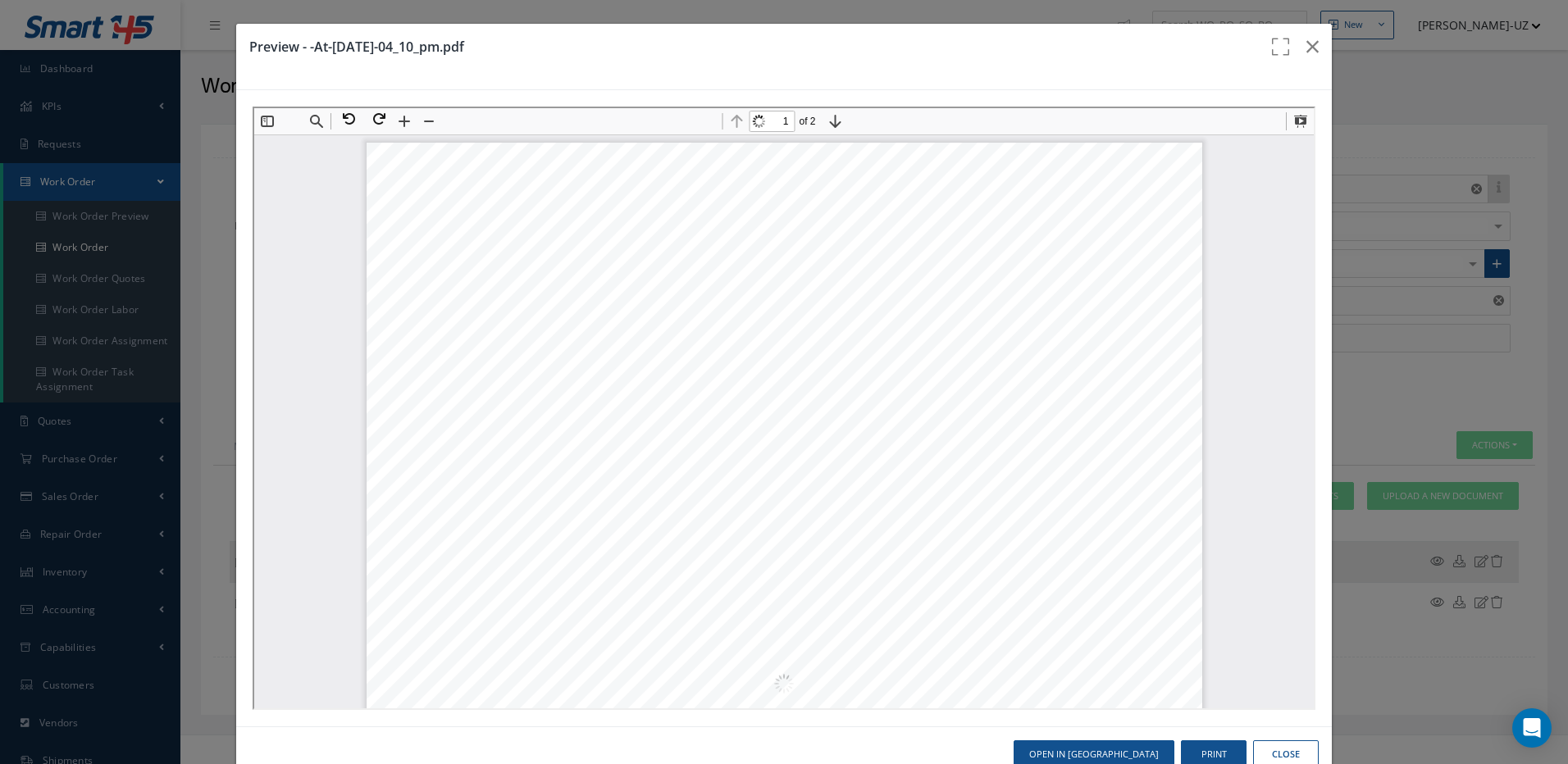
scroll to position [8, 0]
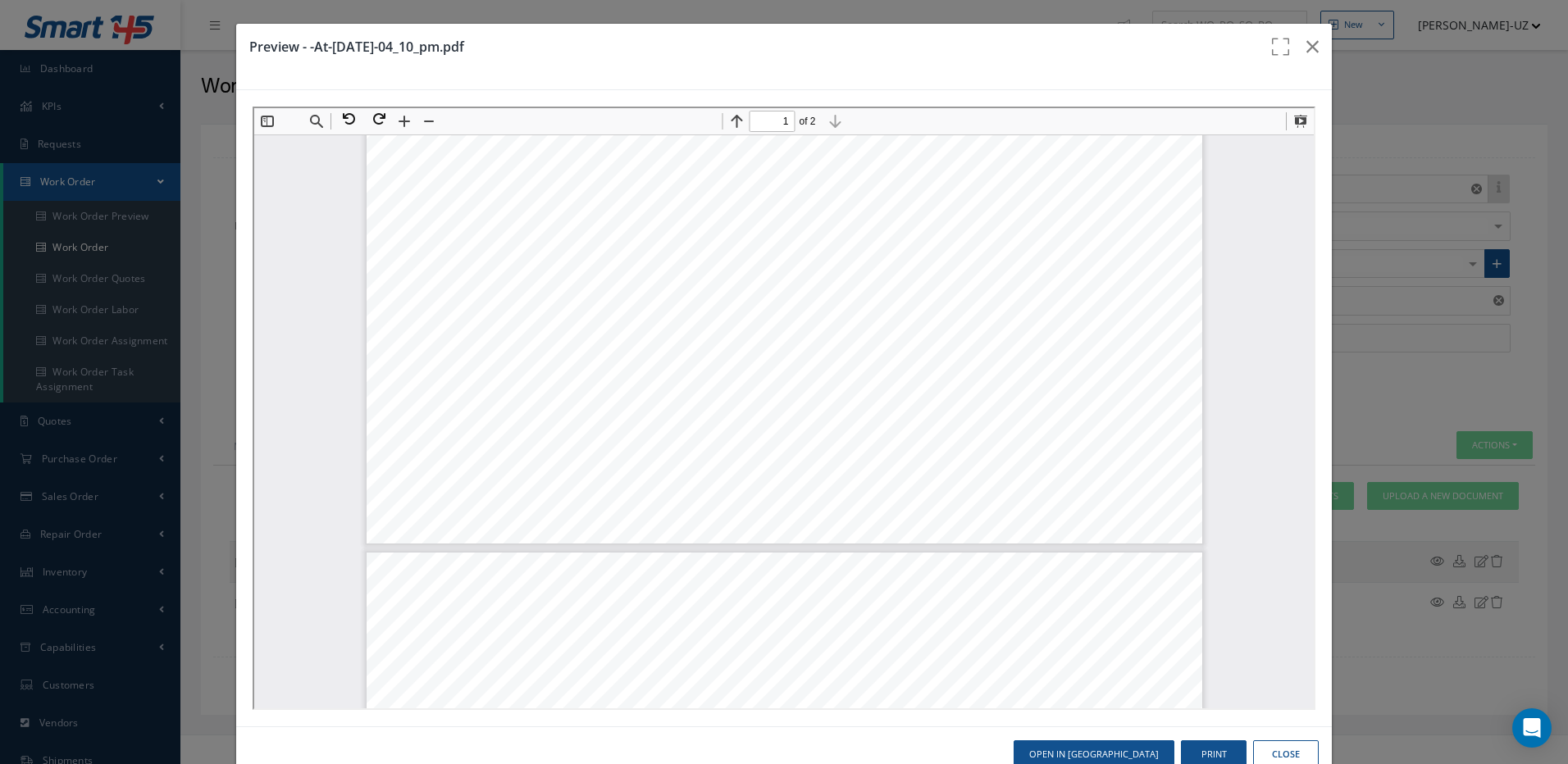
type input "2"
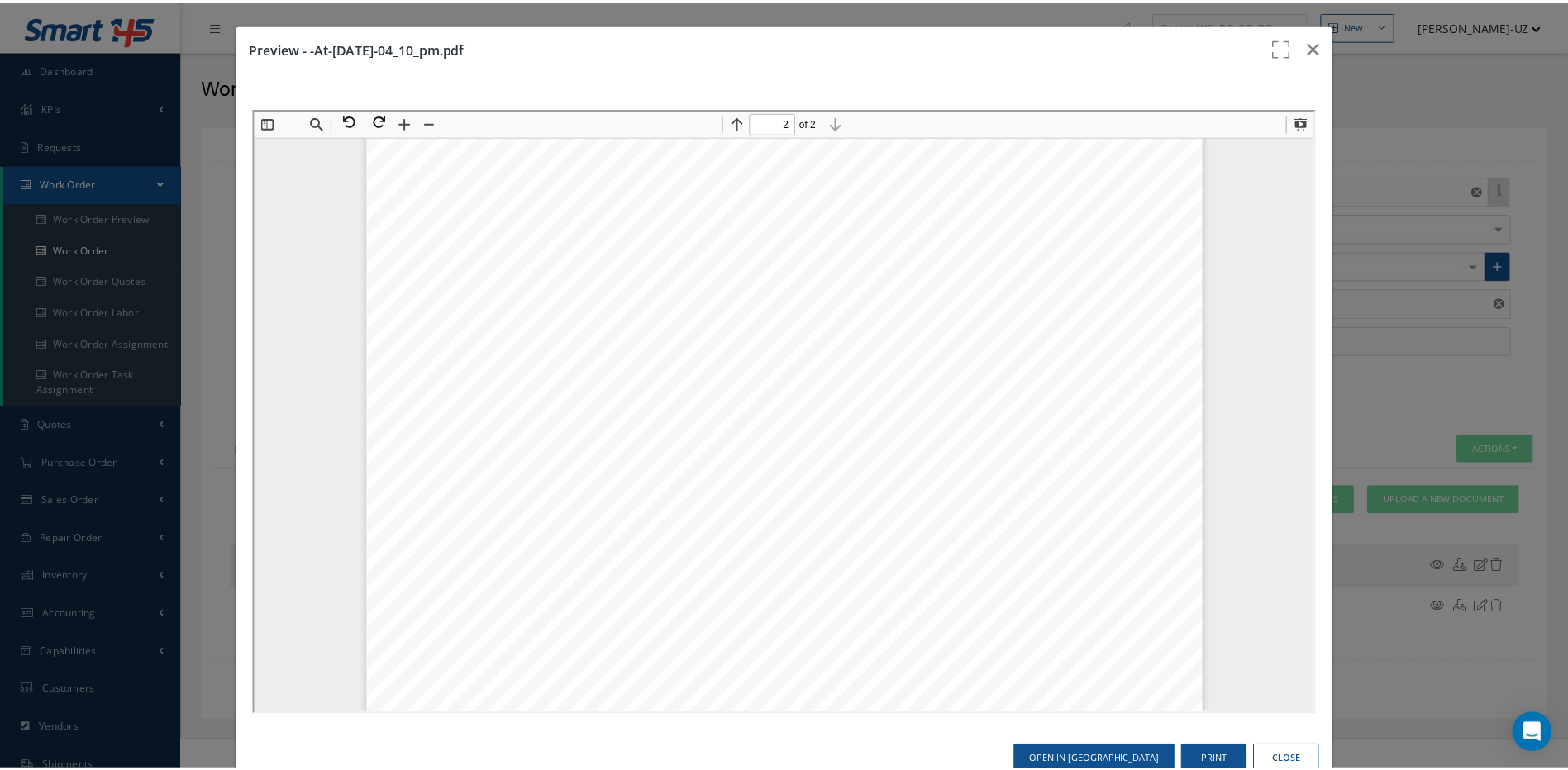
scroll to position [1248, 0]
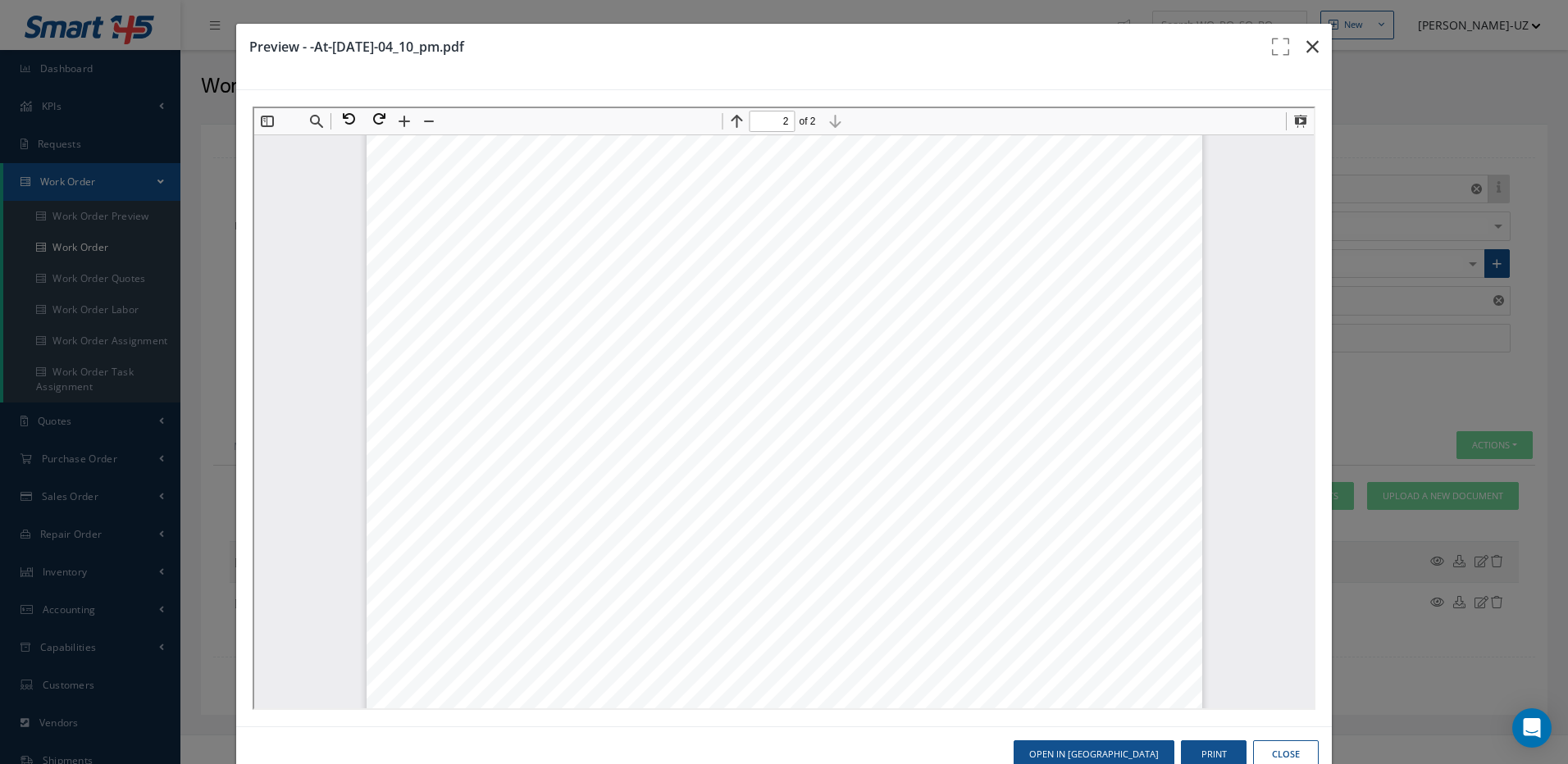
click at [1307, 45] on icon "button" at bounding box center [1312, 46] width 12 height 20
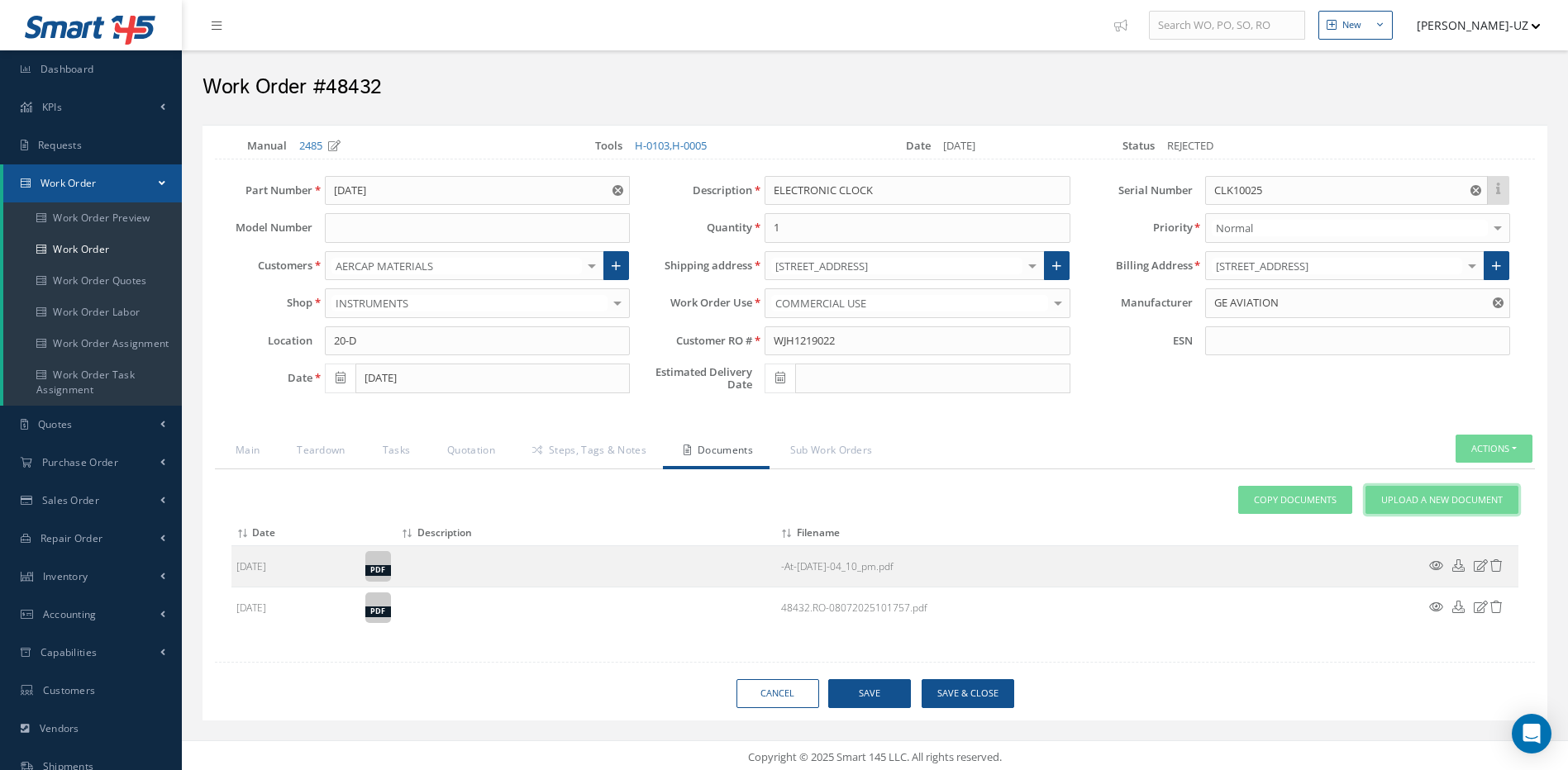
click at [1471, 498] on span "Upload a New Document" at bounding box center [1442, 500] width 122 height 14
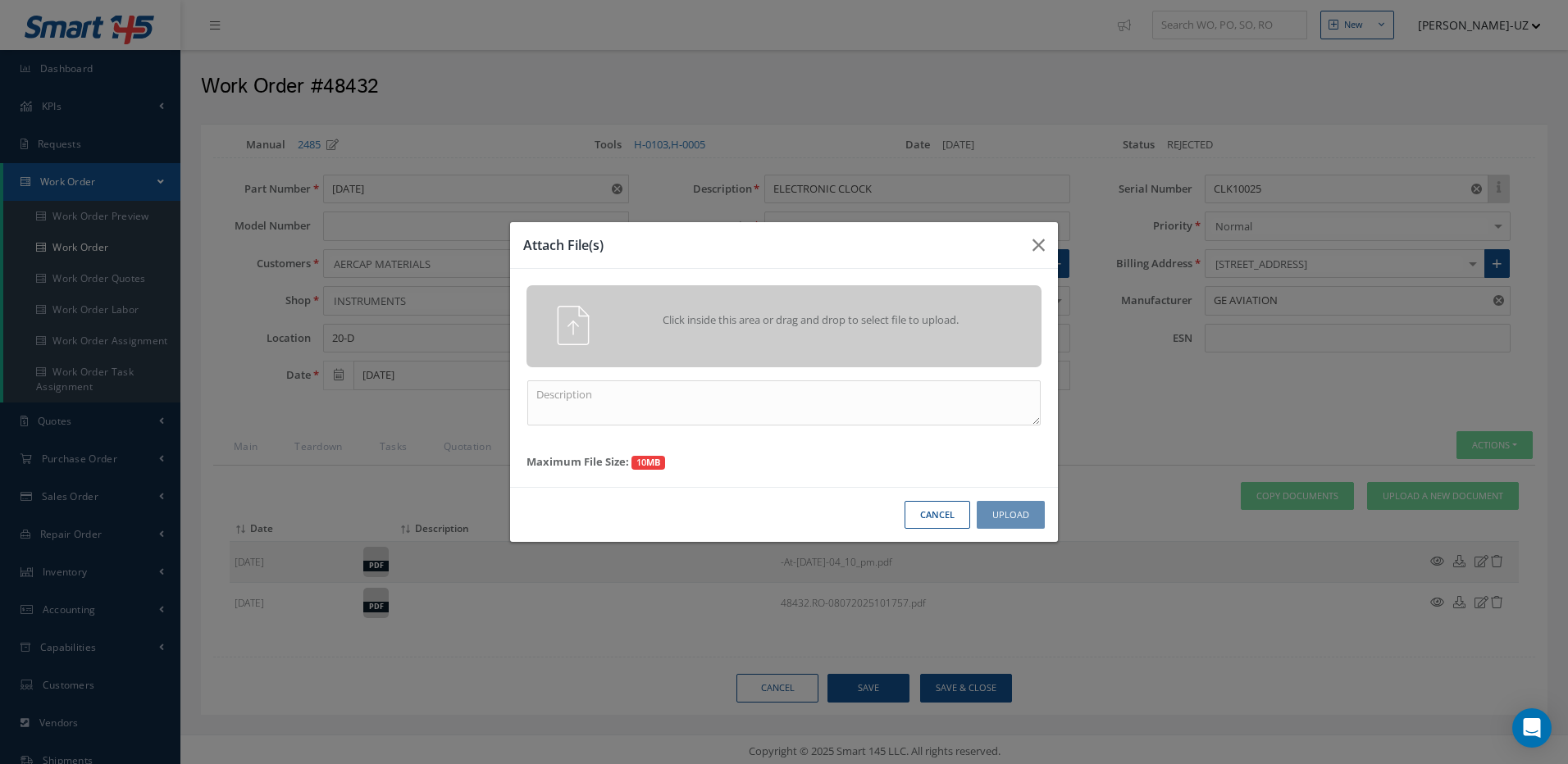
click at [806, 319] on span "Click inside this area or drag and drop to select file to upload." at bounding box center [811, 320] width 372 height 16
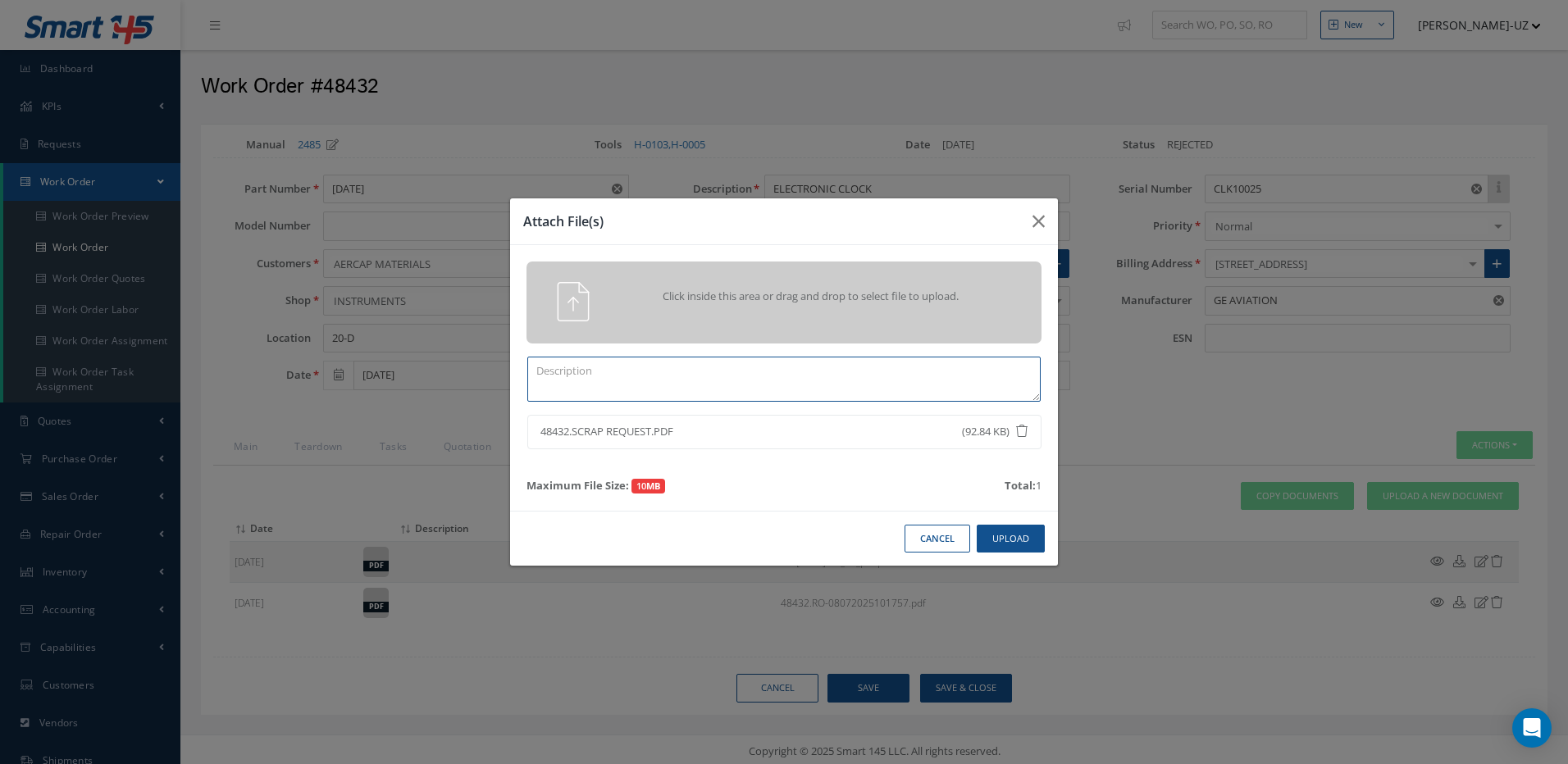
click at [612, 370] on textarea at bounding box center [784, 380] width 514 height 45
type textarea "APPROVAL"
click at [1024, 535] on button "Upload" at bounding box center [1010, 539] width 68 height 29
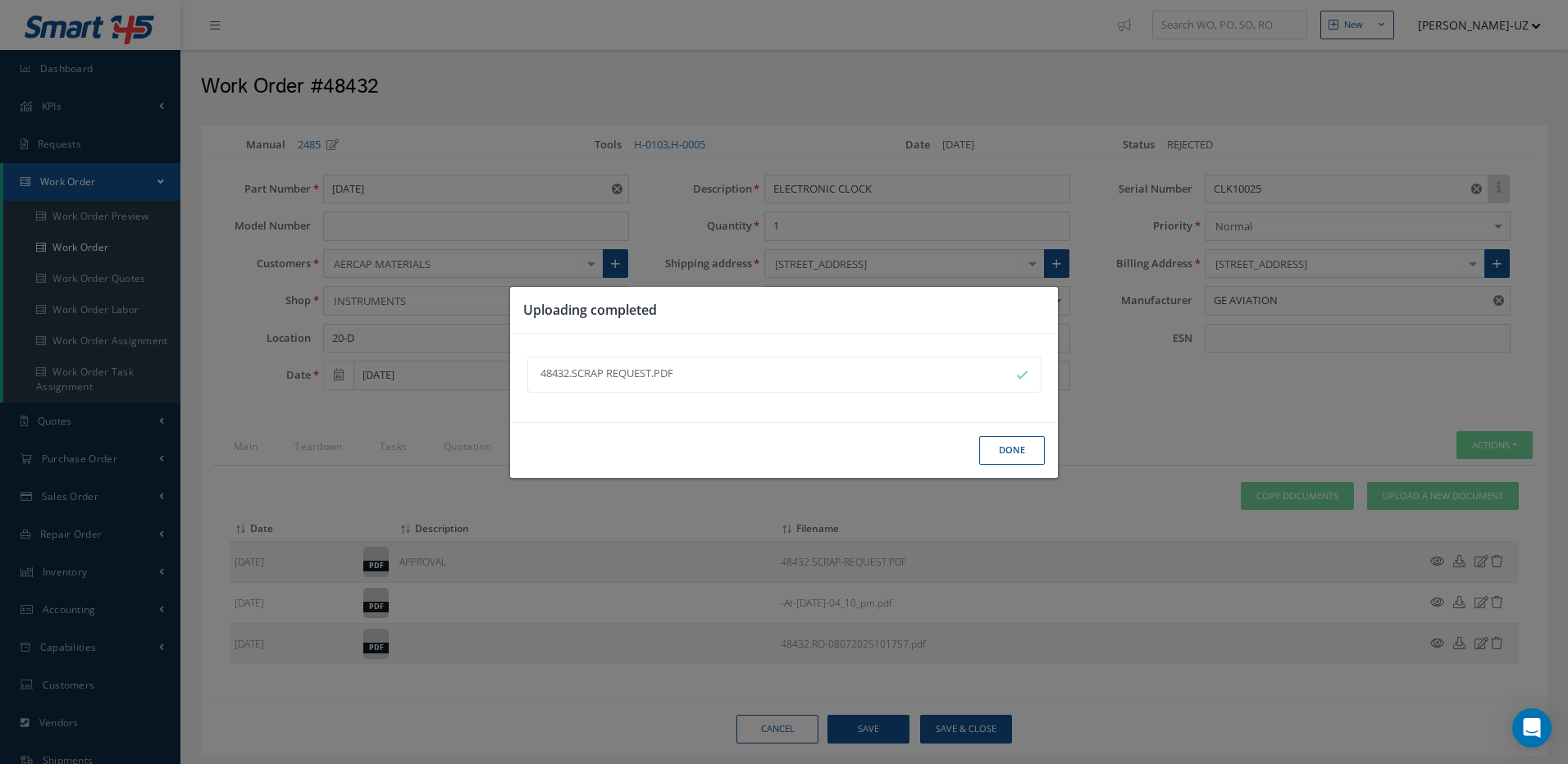
click at [1020, 449] on button "Done" at bounding box center [1012, 450] width 66 height 29
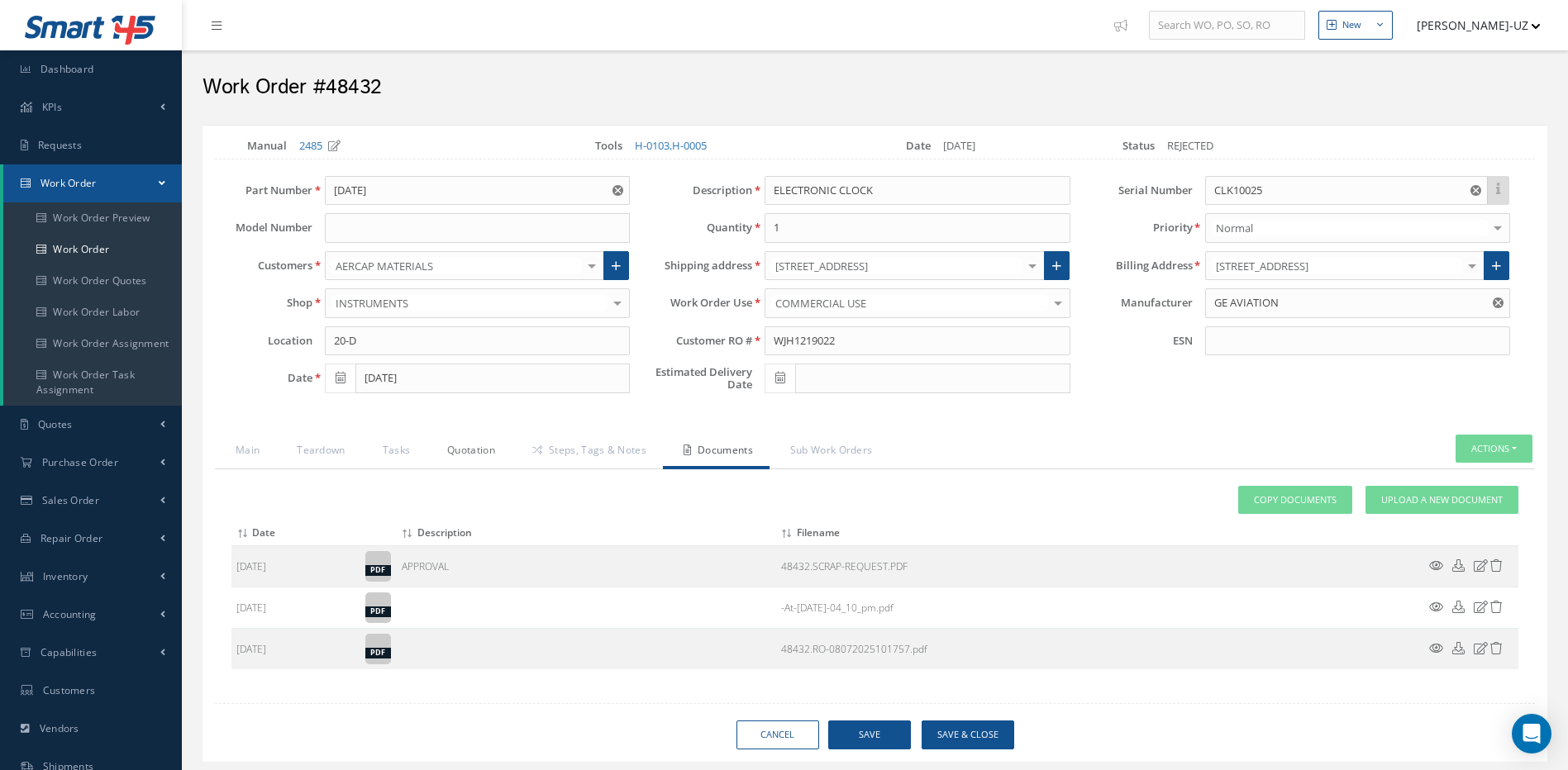
drag, startPoint x: 472, startPoint y: 451, endPoint x: 482, endPoint y: 456, distance: 11.2
click at [472, 451] on link "Quotation" at bounding box center [469, 452] width 85 height 35
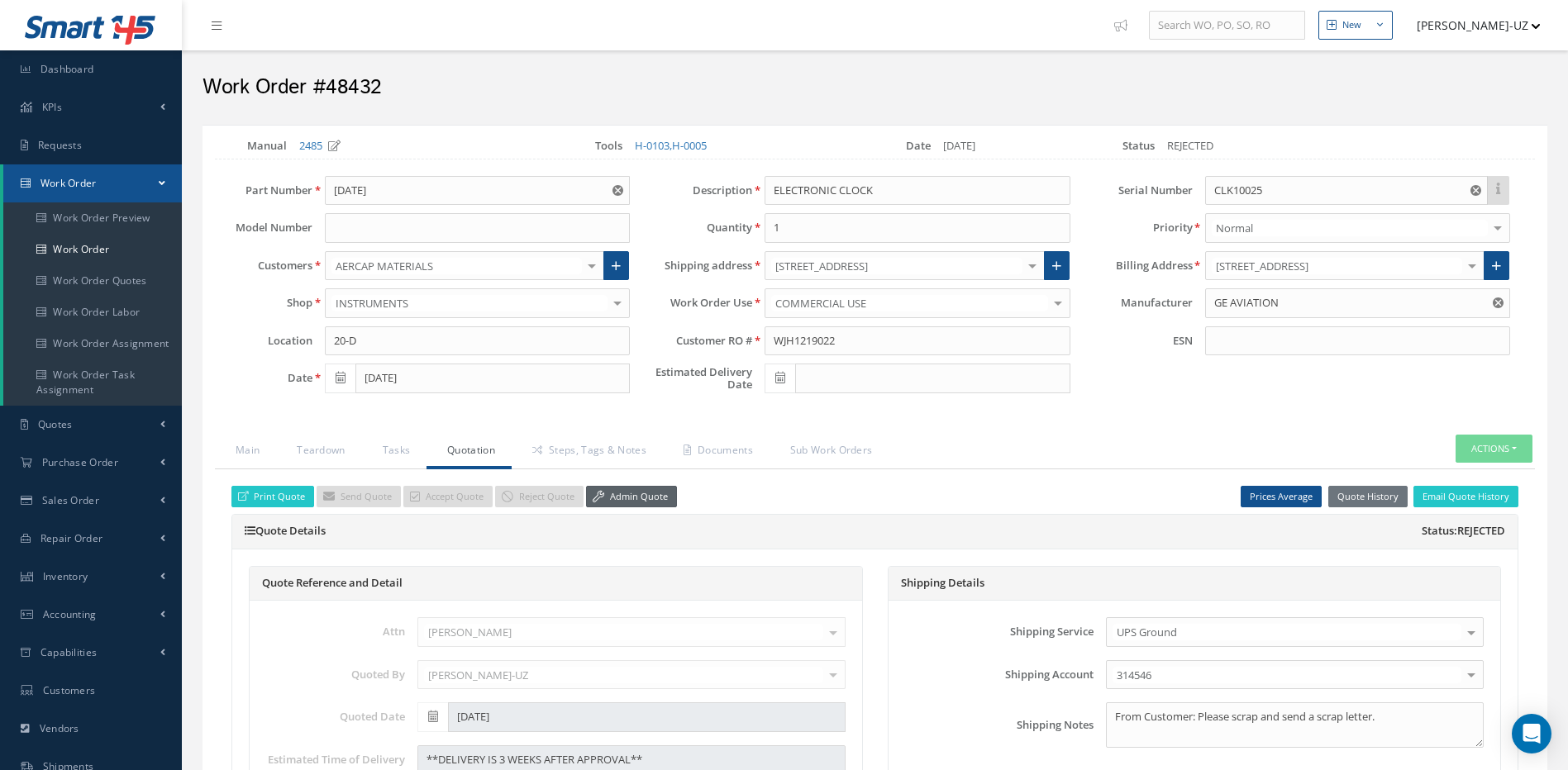
click at [631, 498] on link "Admin Quote" at bounding box center [631, 497] width 91 height 23
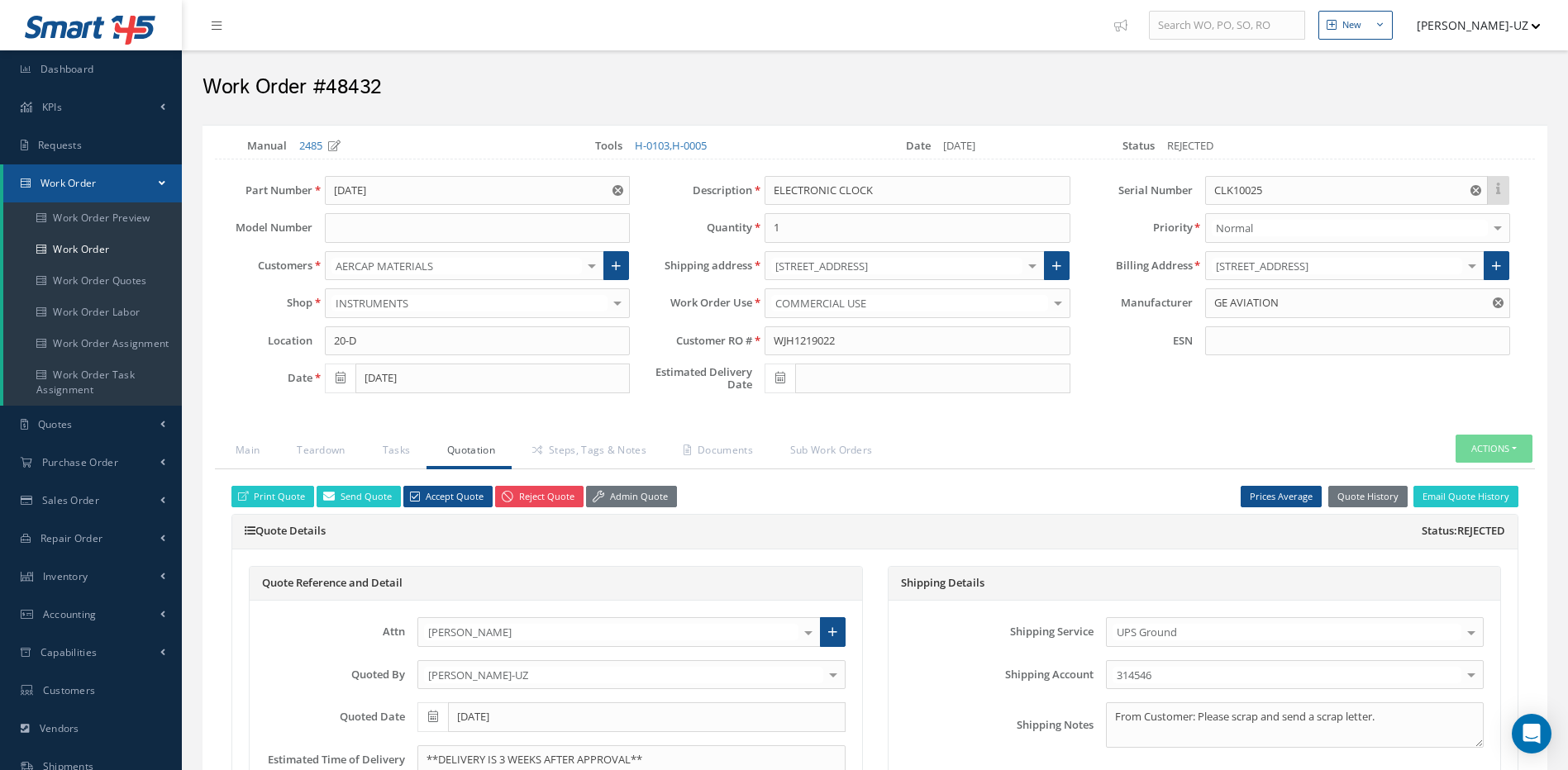
click at [528, 493] on link "Reject Quote" at bounding box center [540, 497] width 89 height 23
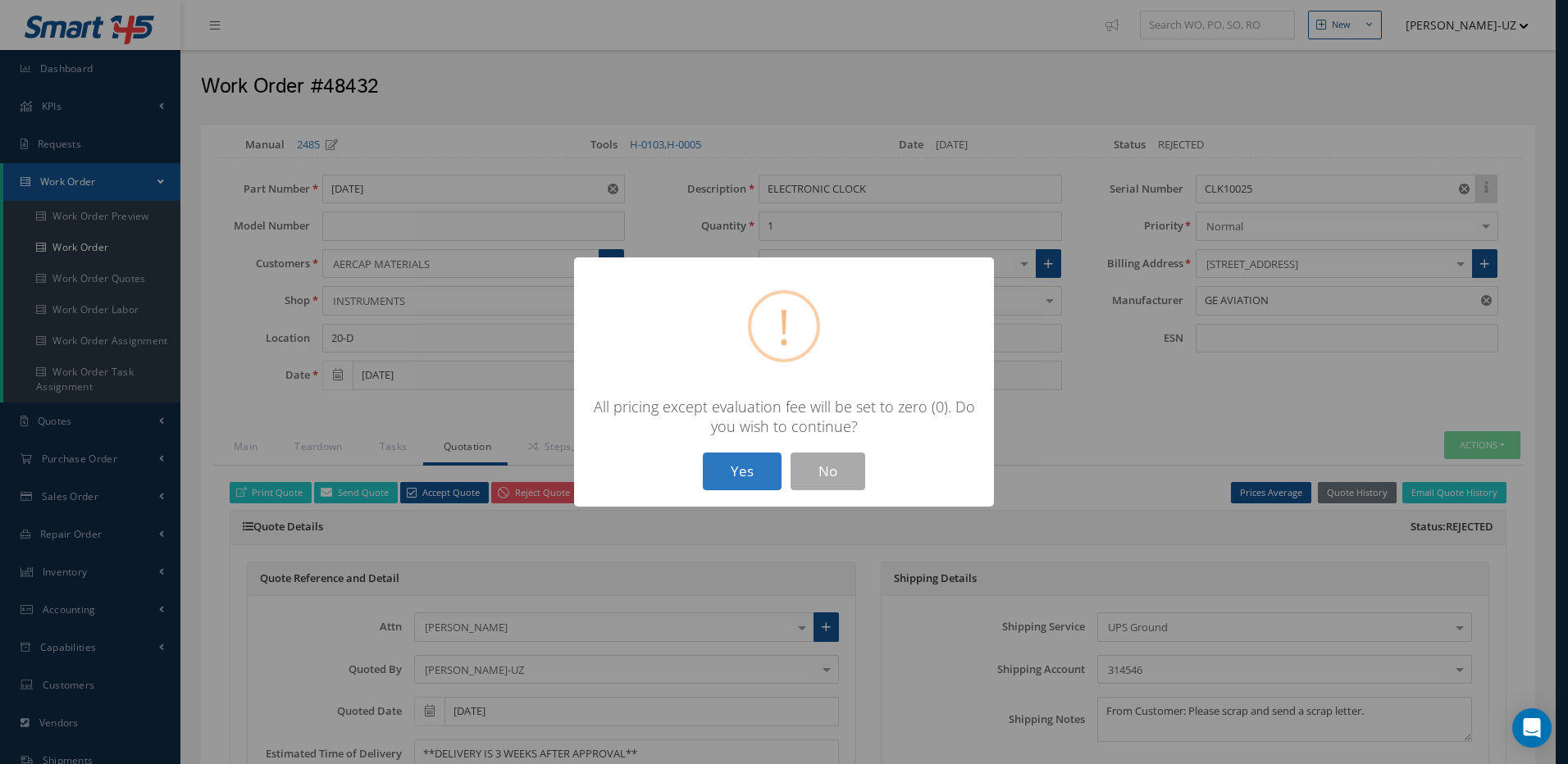
click at [734, 469] on button "Yes" at bounding box center [742, 472] width 79 height 38
type input "0"
type input "0.00"
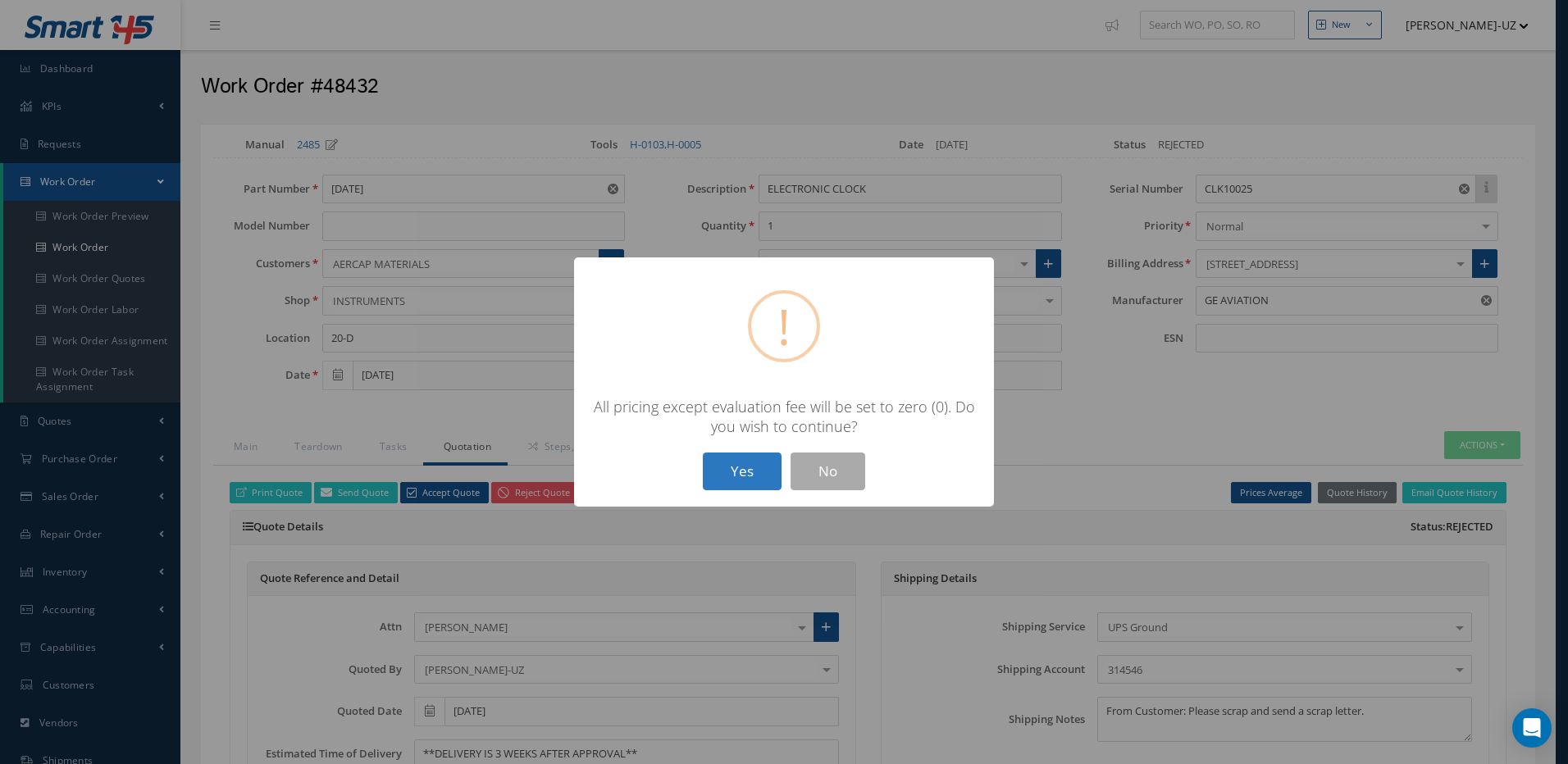
type input "0.00"
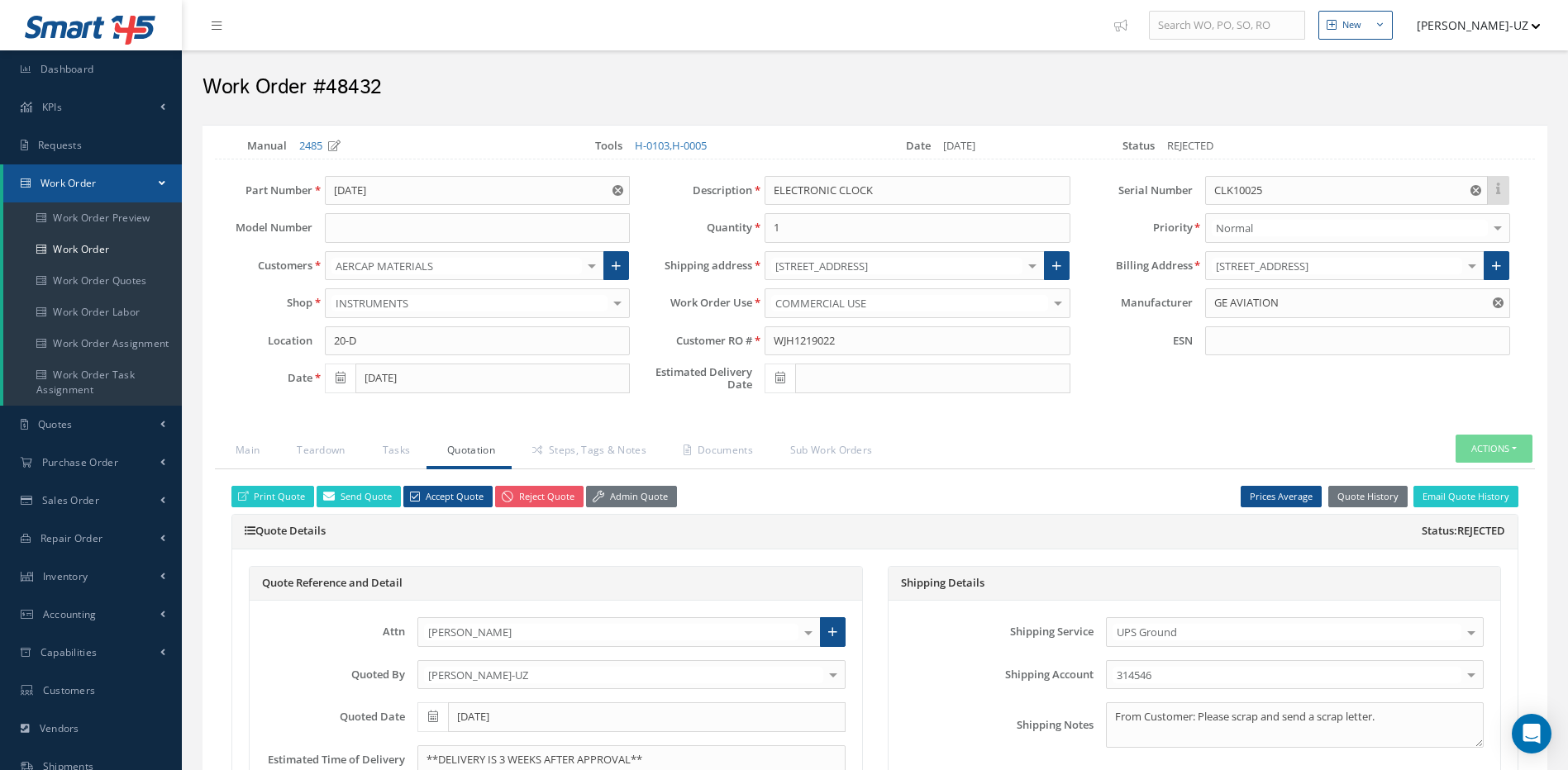
click at [779, 376] on icon at bounding box center [781, 378] width 9 height 11
click at [902, 483] on td "12" at bounding box center [901, 482] width 25 height 25
type input "[DATE]"
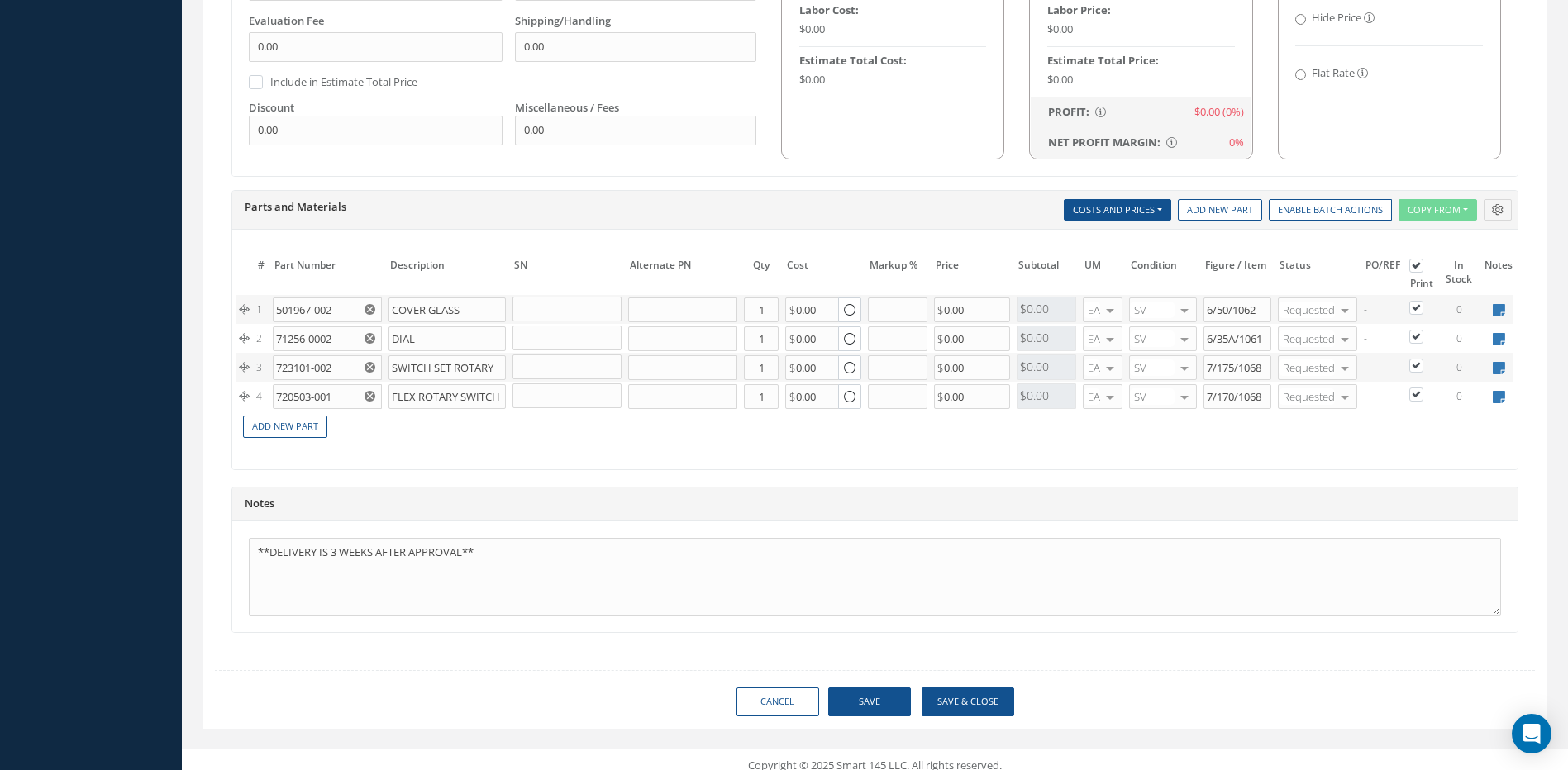
scroll to position [1132, 0]
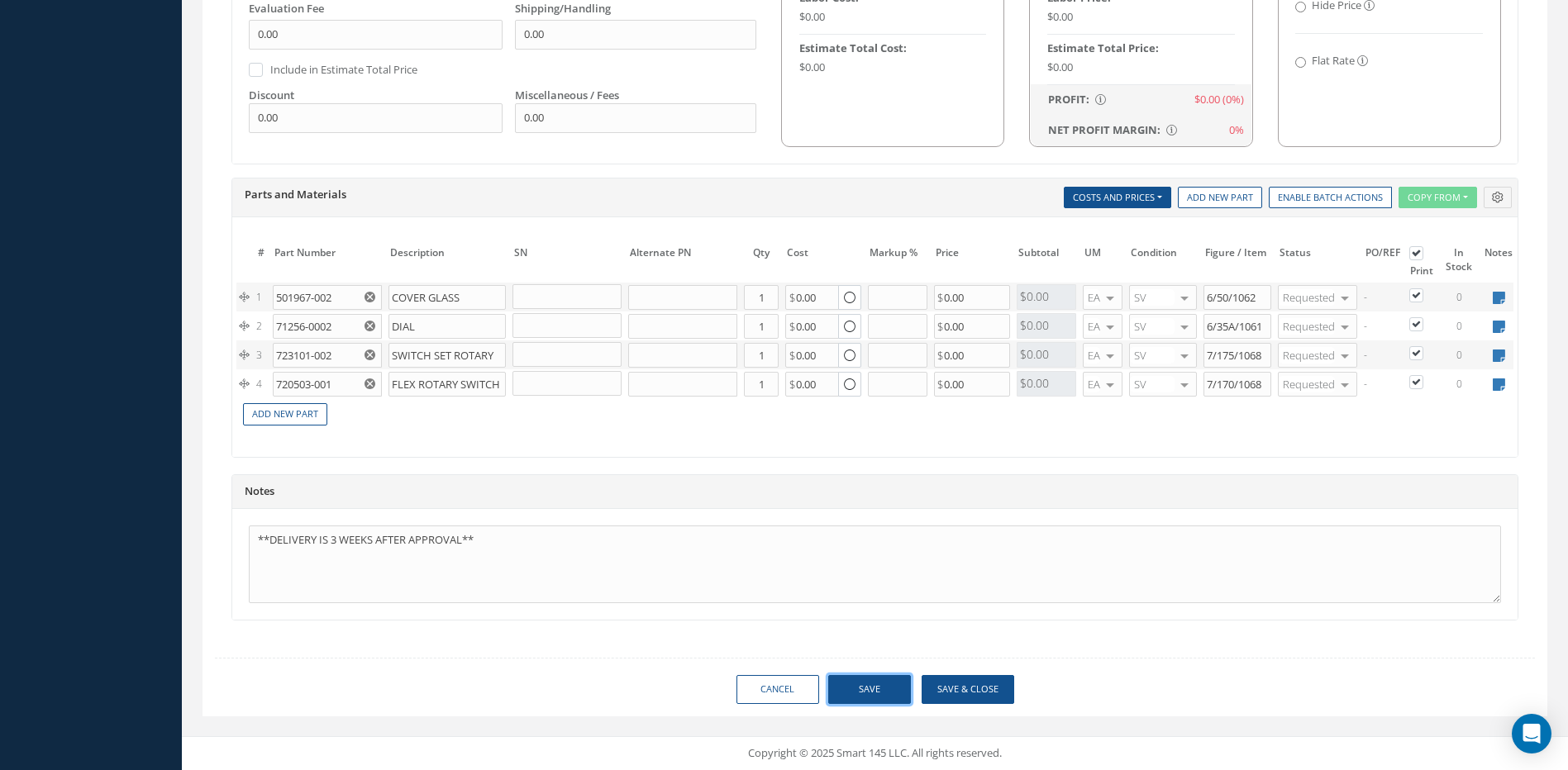
click at [879, 694] on button "Save" at bounding box center [870, 690] width 82 height 29
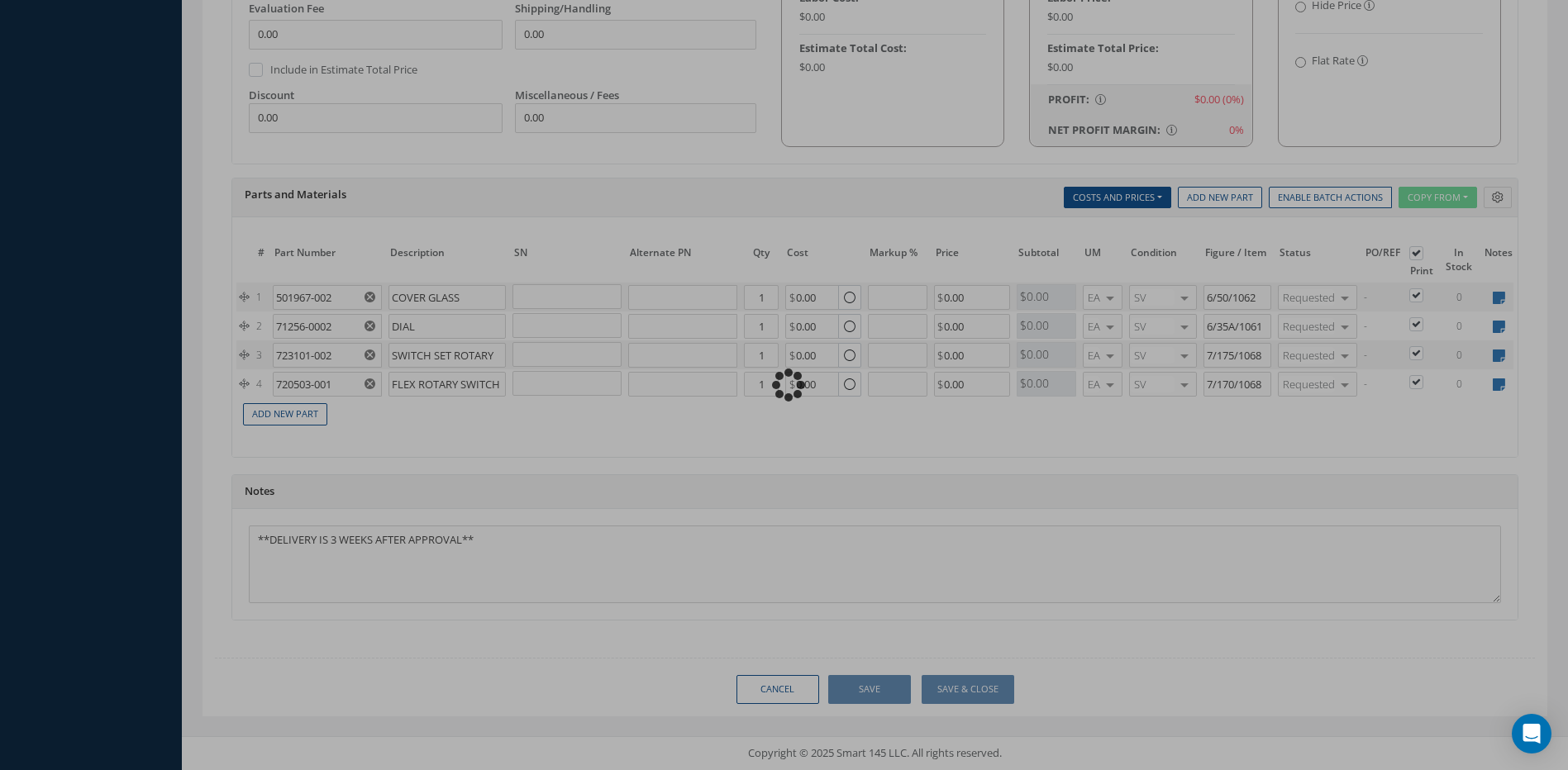
type input "0.00"
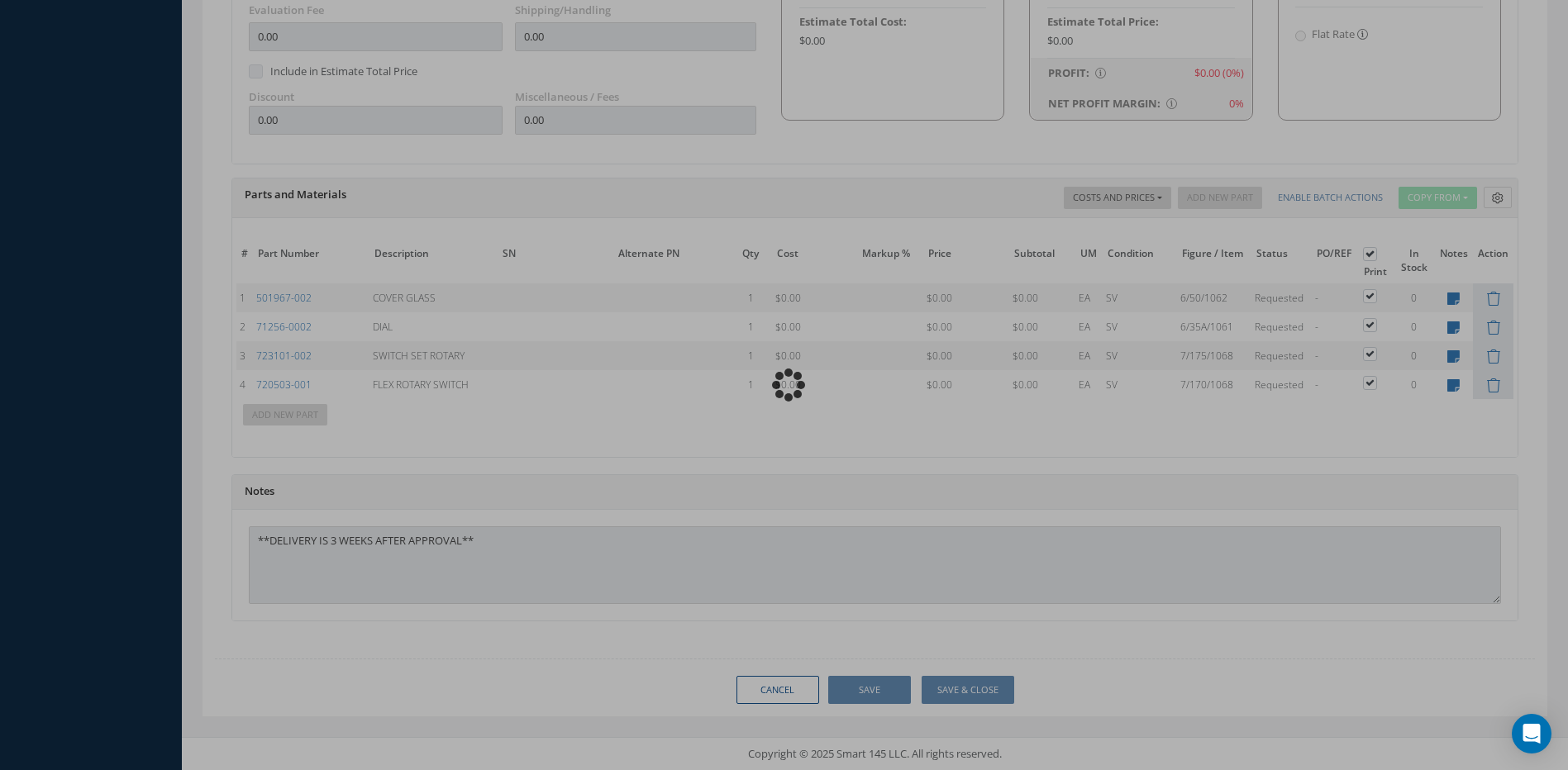
type input "GE AVIATION"
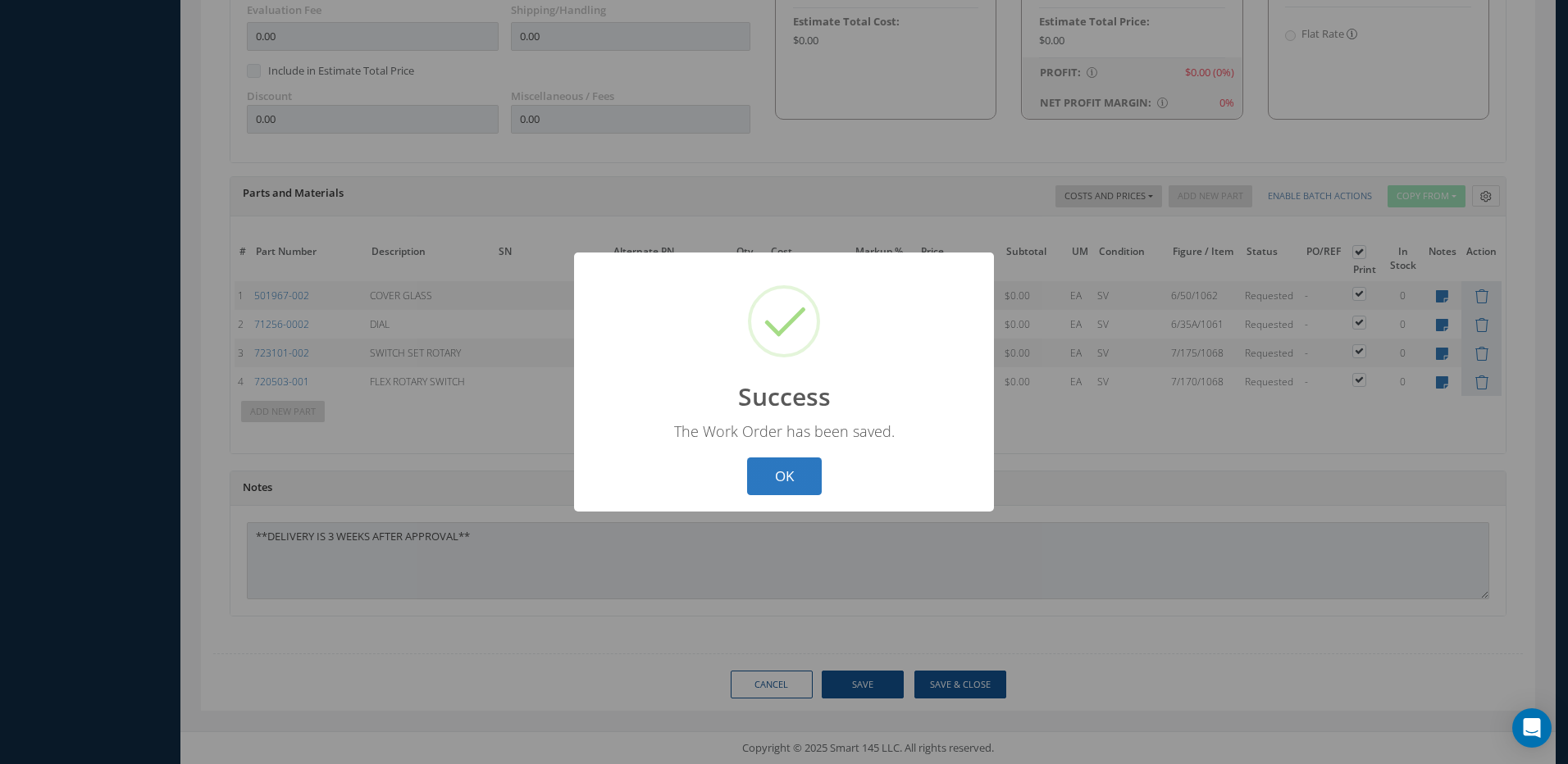
click at [795, 482] on button "OK" at bounding box center [784, 476] width 75 height 38
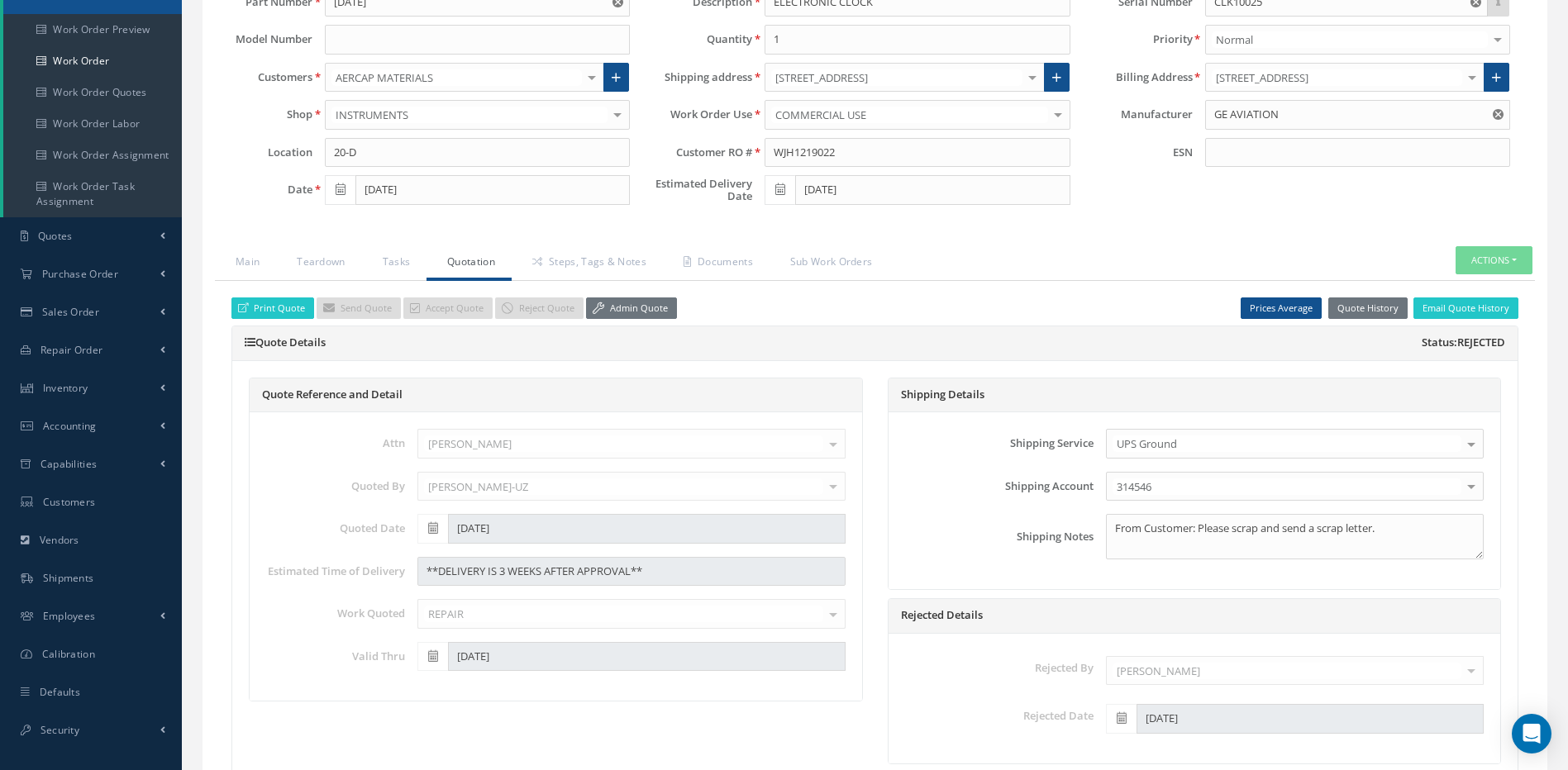
scroll to position [248, 0]
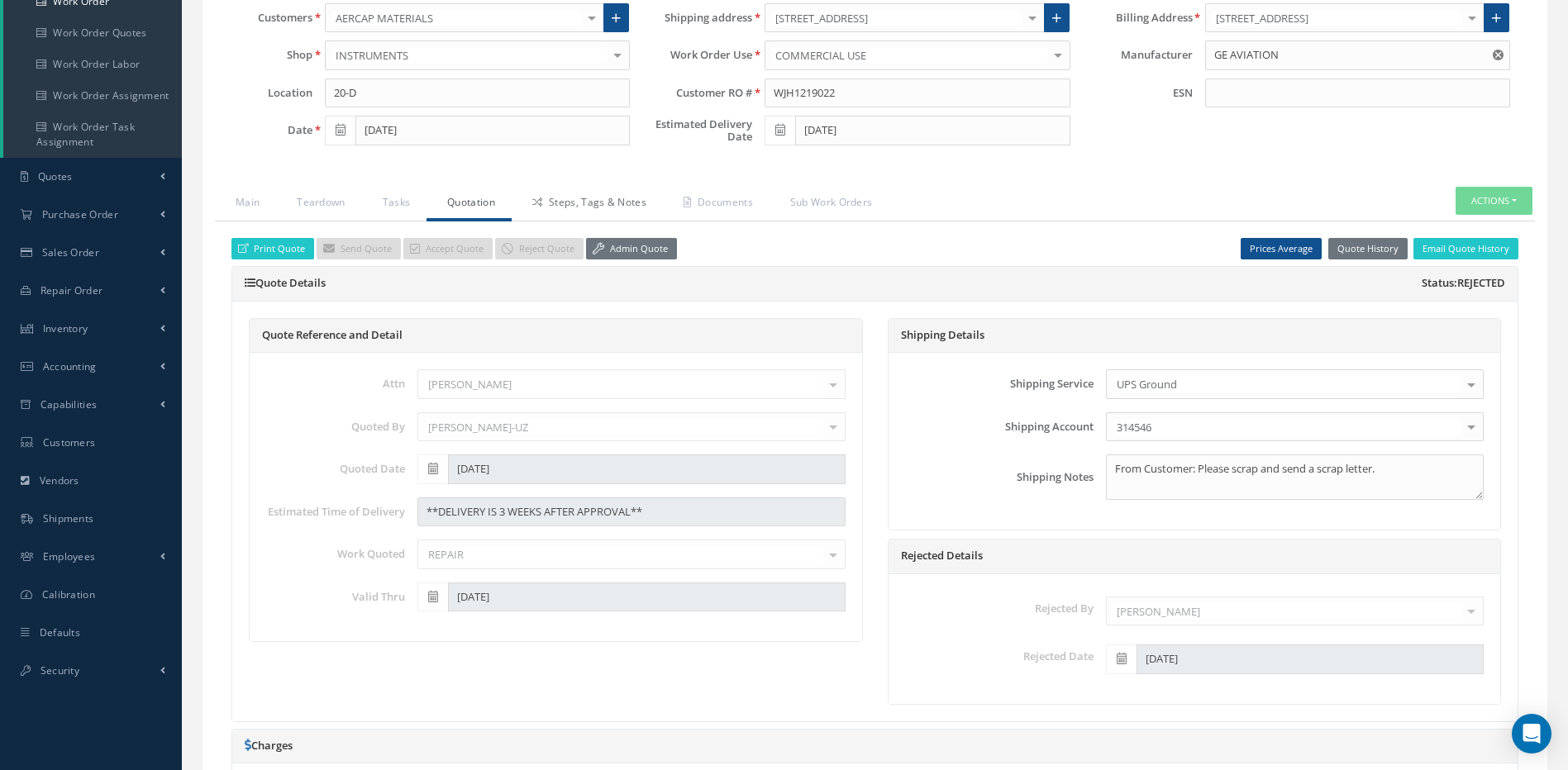
click at [615, 201] on link "Steps, Tags & Notes" at bounding box center [588, 204] width 151 height 35
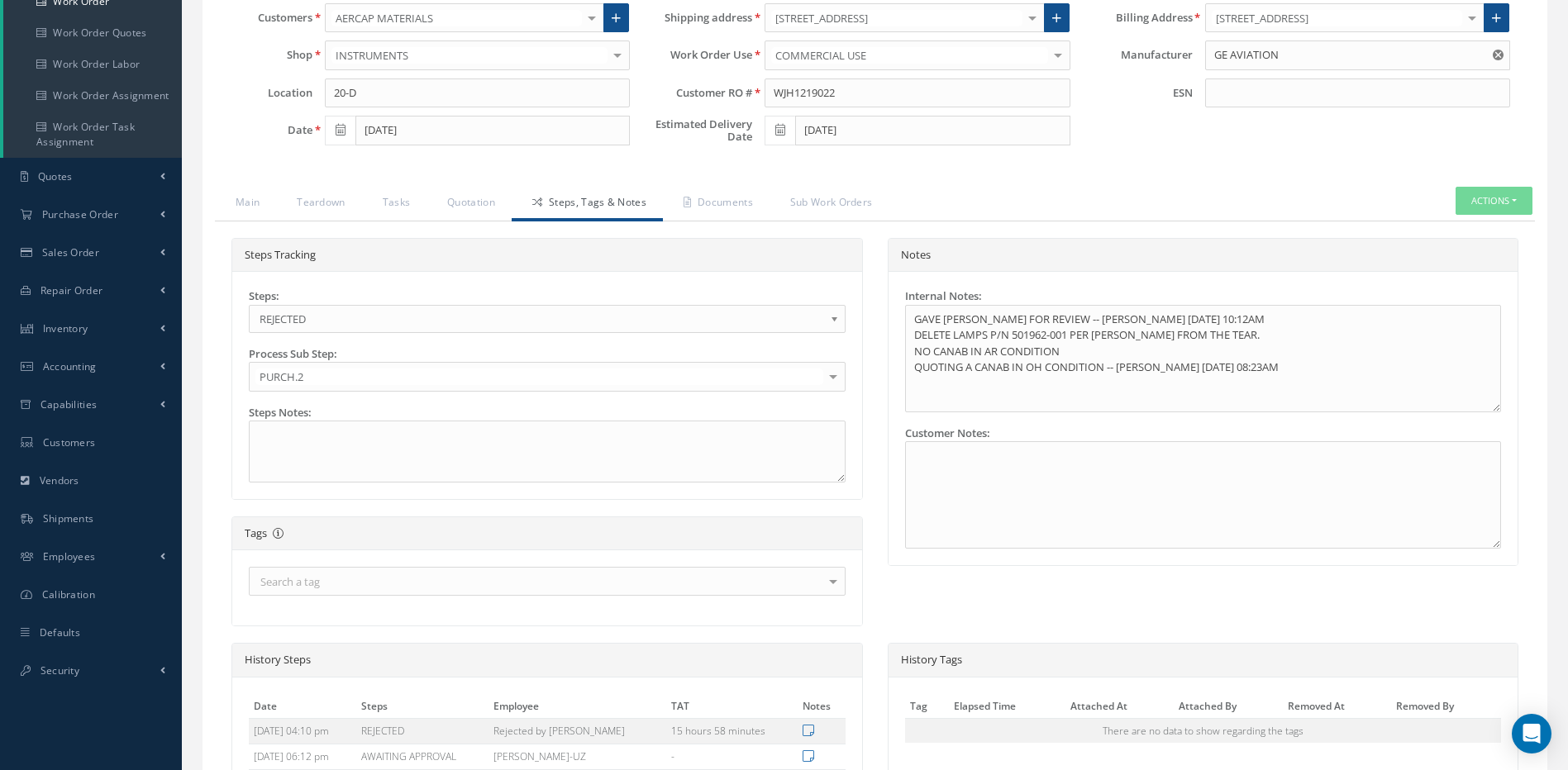
click at [383, 322] on span "REJECTED" at bounding box center [542, 318] width 564 height 20
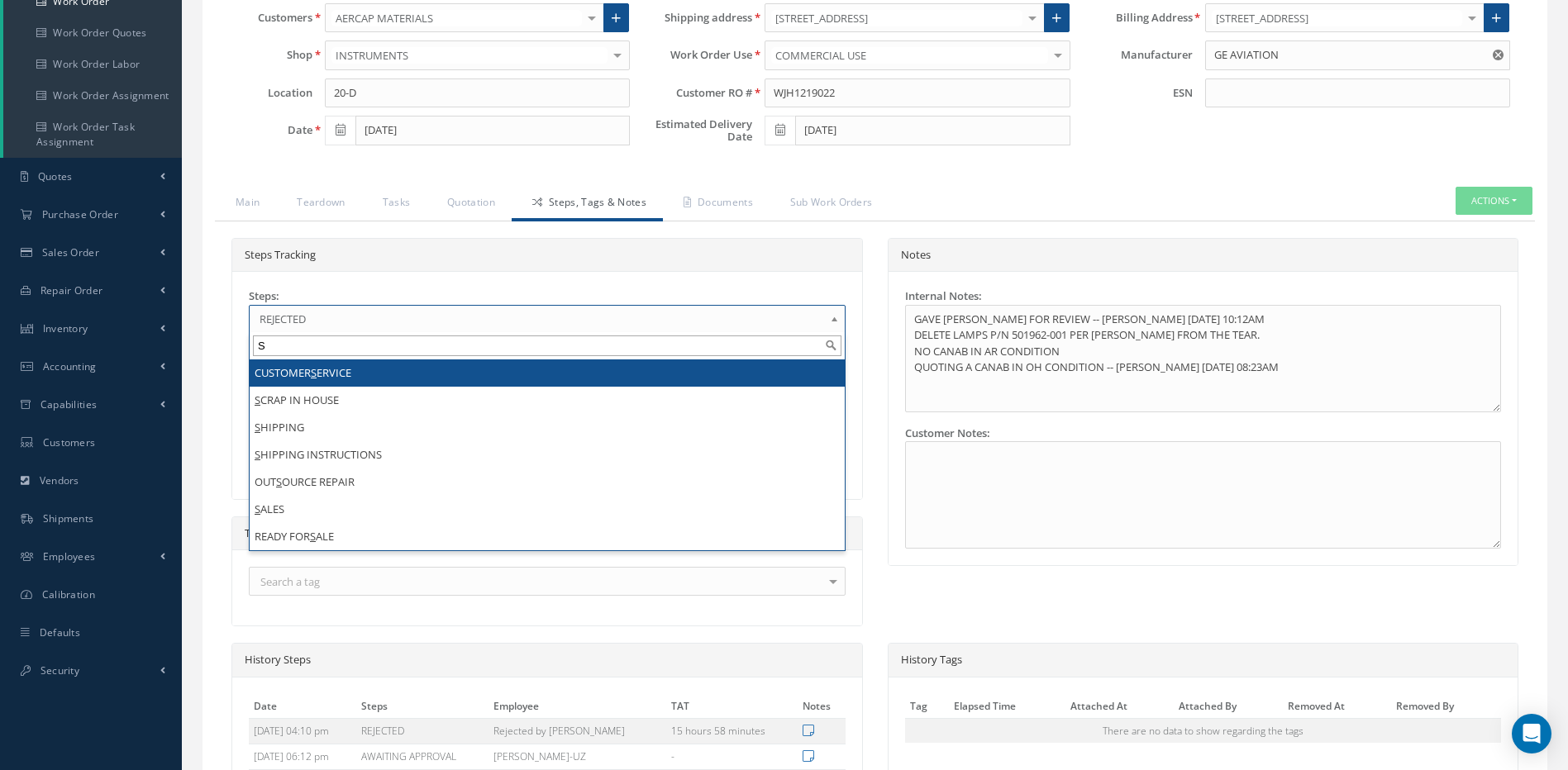
scroll to position [0, 0]
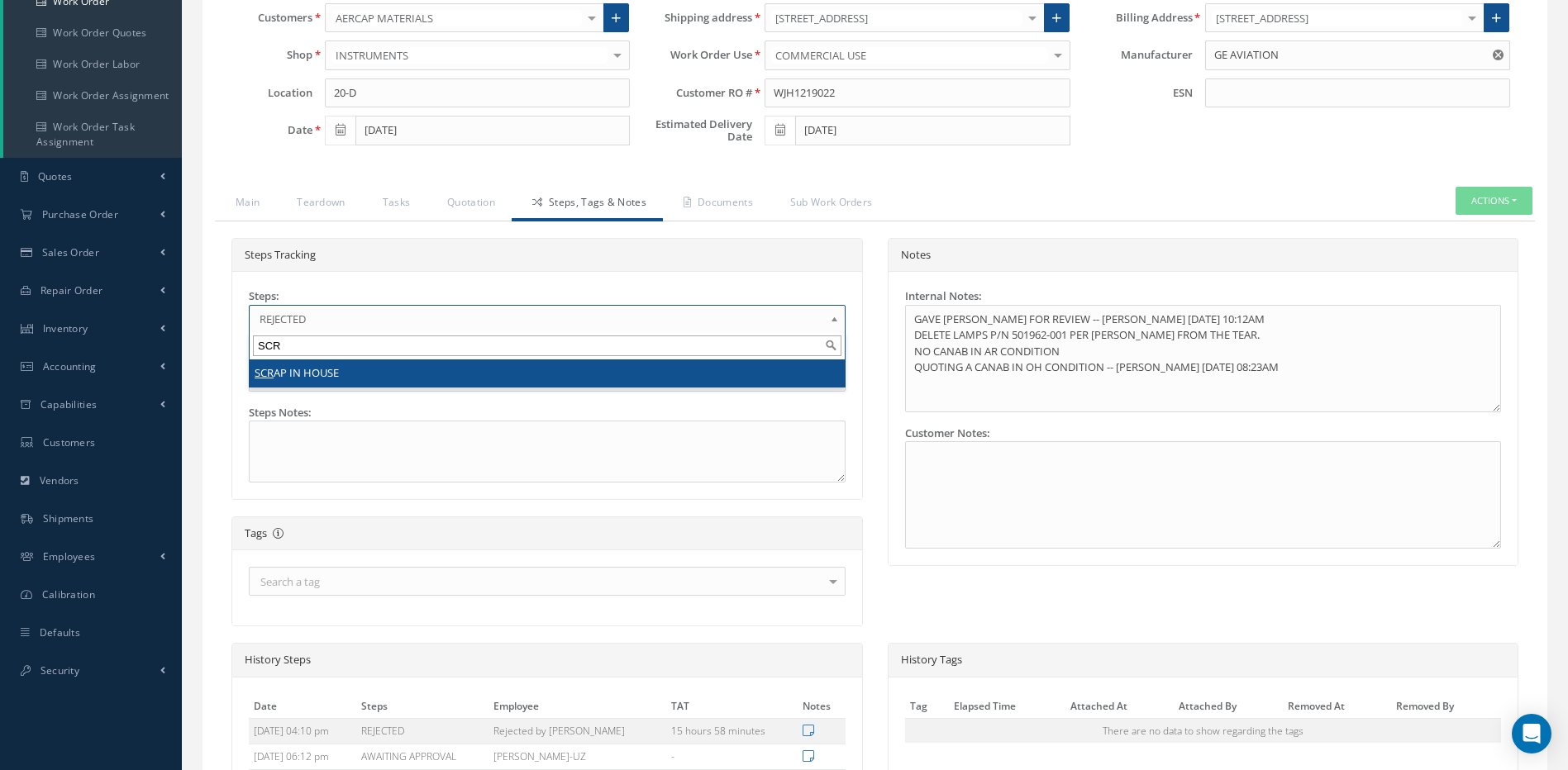
type input "SCR"
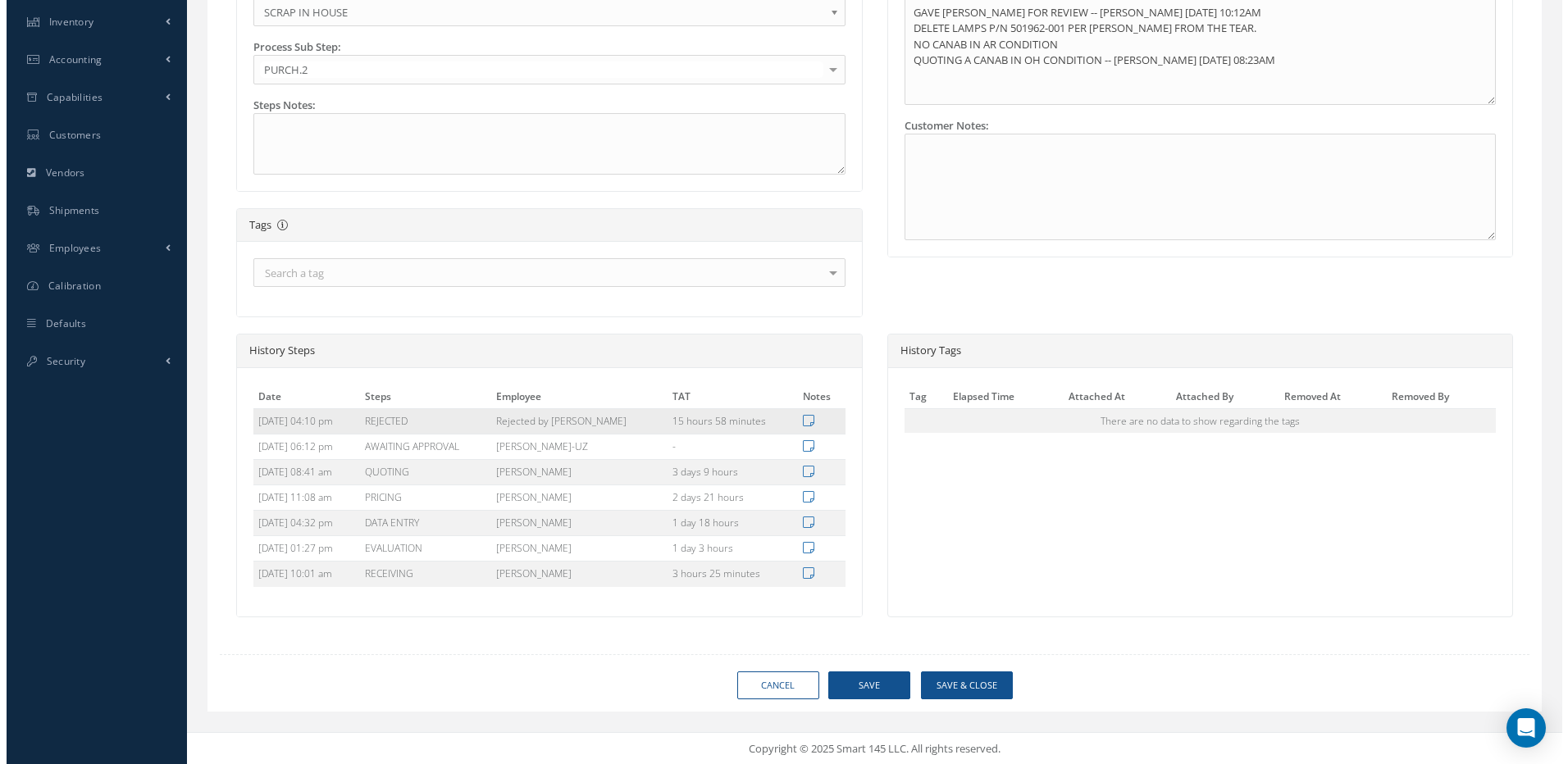
scroll to position [551, 0]
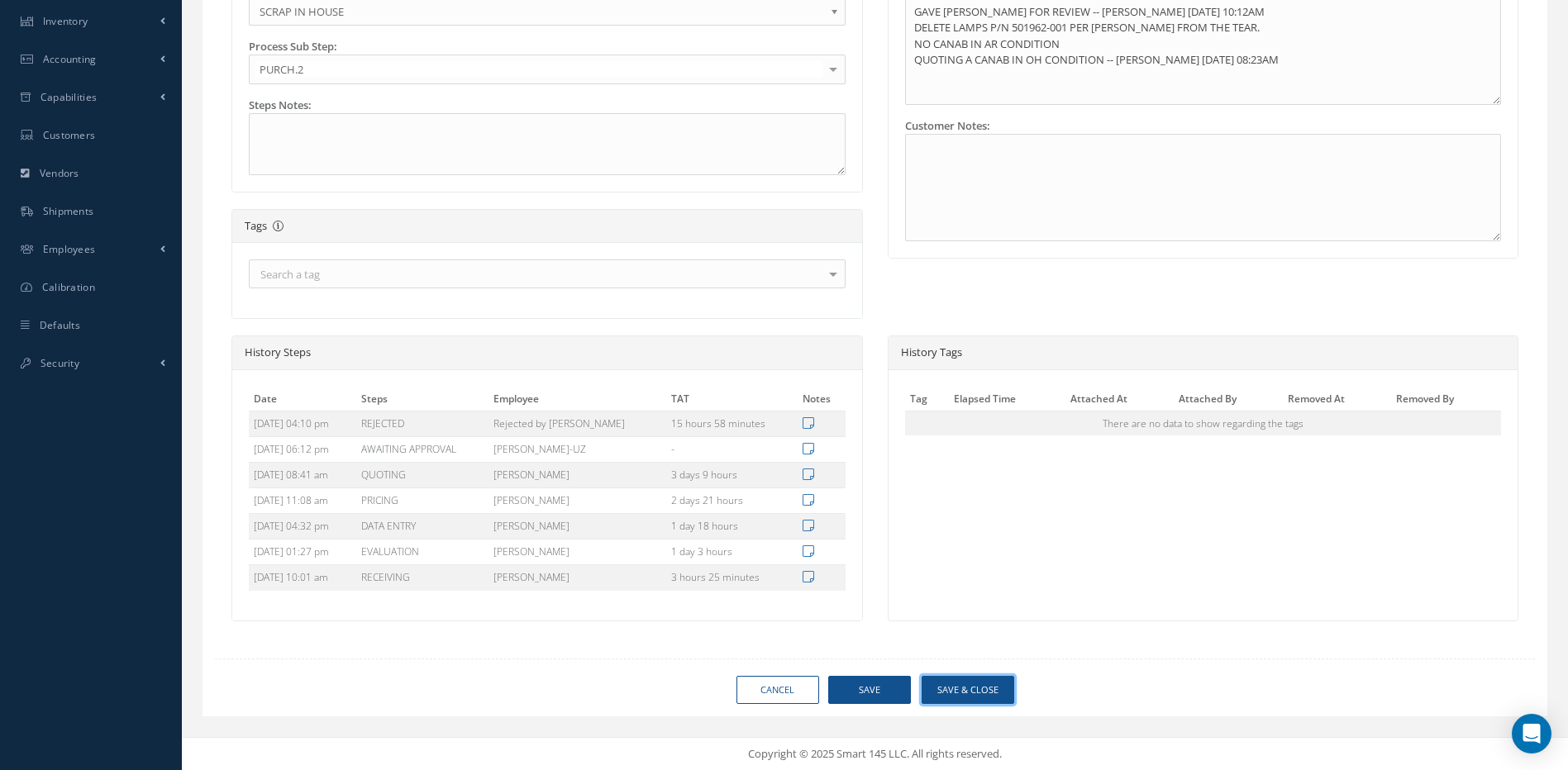
click at [965, 690] on button "Save & Close" at bounding box center [968, 691] width 93 height 29
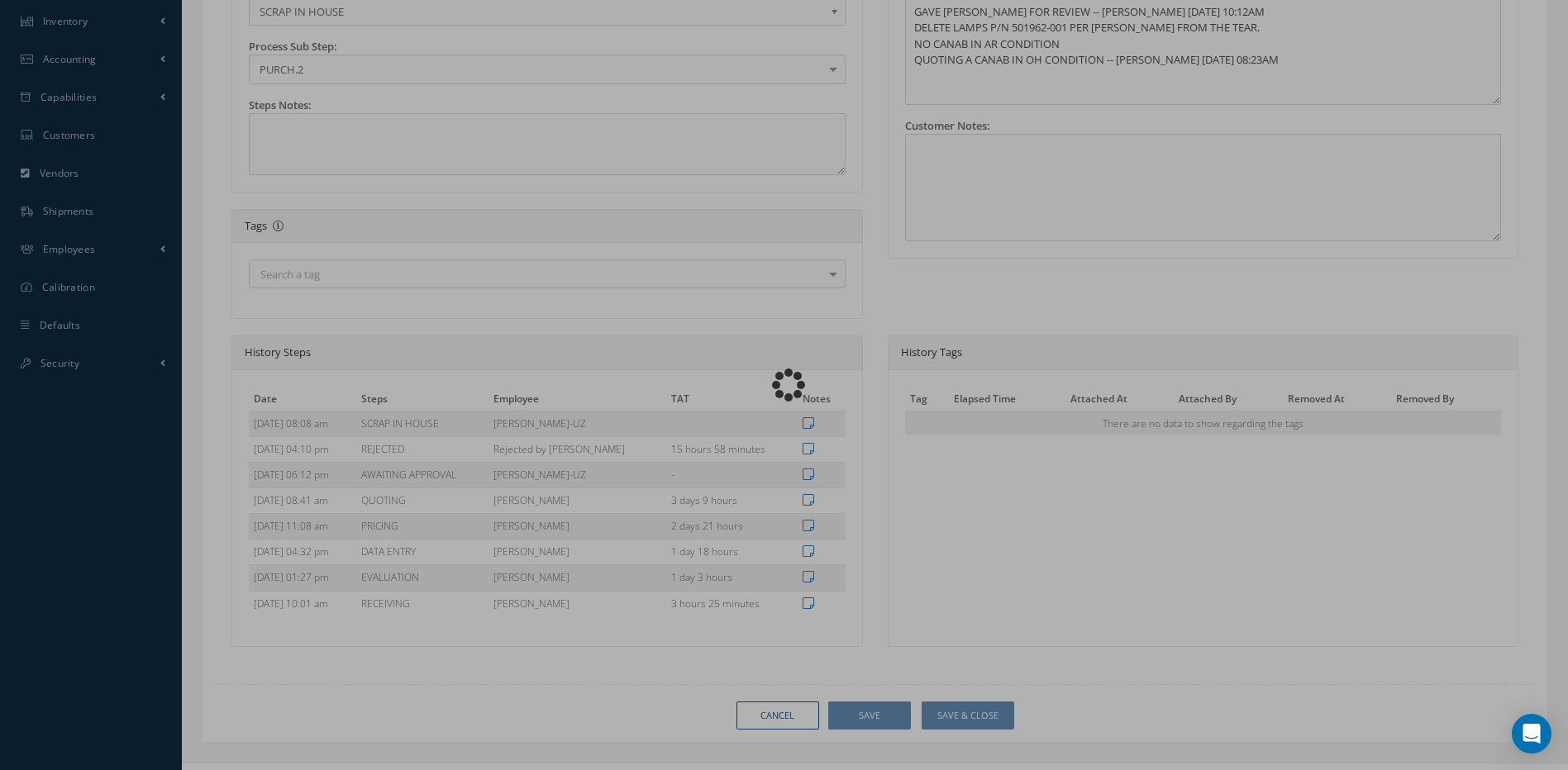
type input "GE AVIATION"
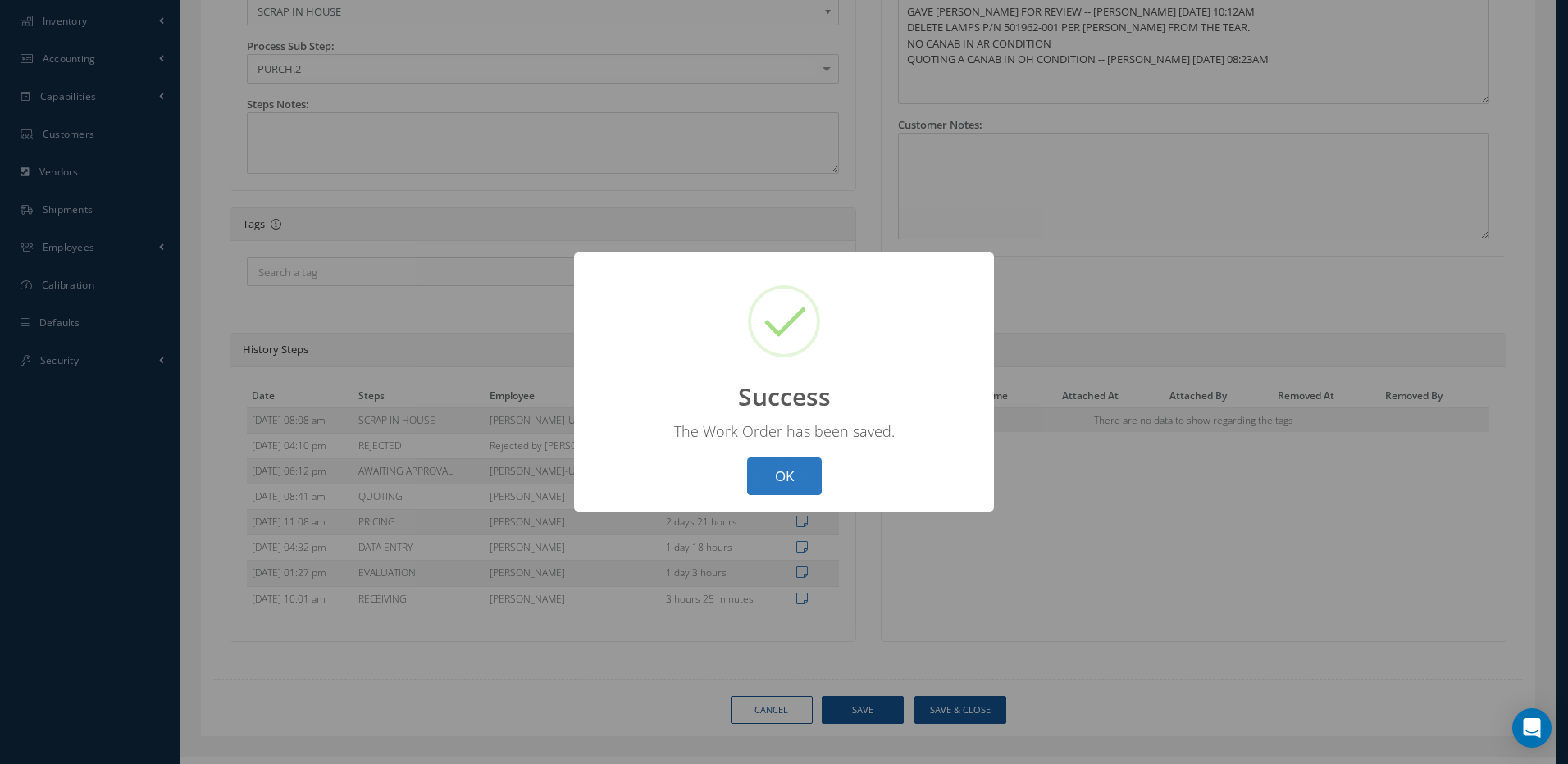
click at [789, 472] on button "OK" at bounding box center [784, 476] width 75 height 38
select select "25"
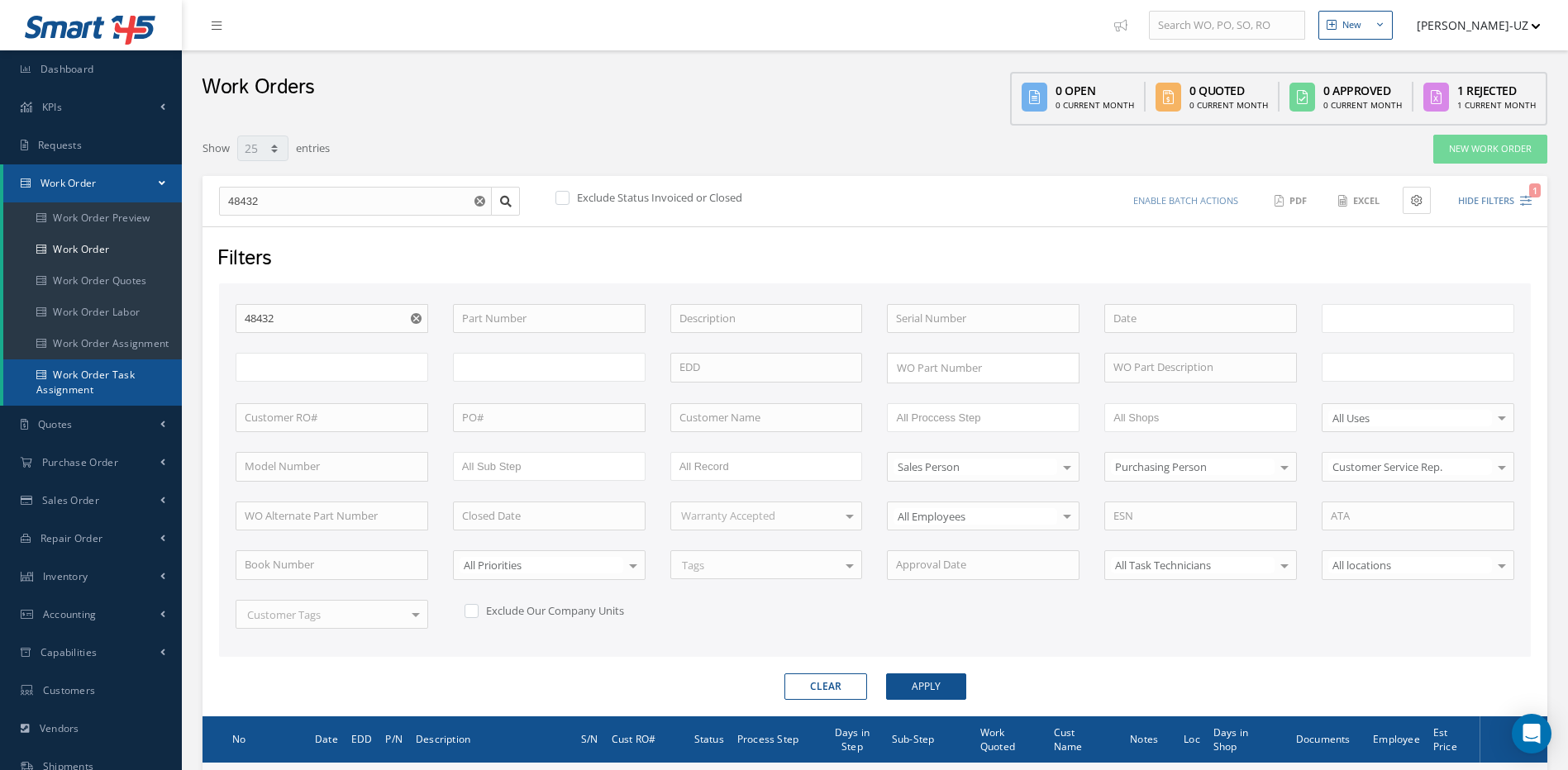
type input "All Work Request"
type input "All Work Performed"
type input "All Status"
type input "WO Part Status"
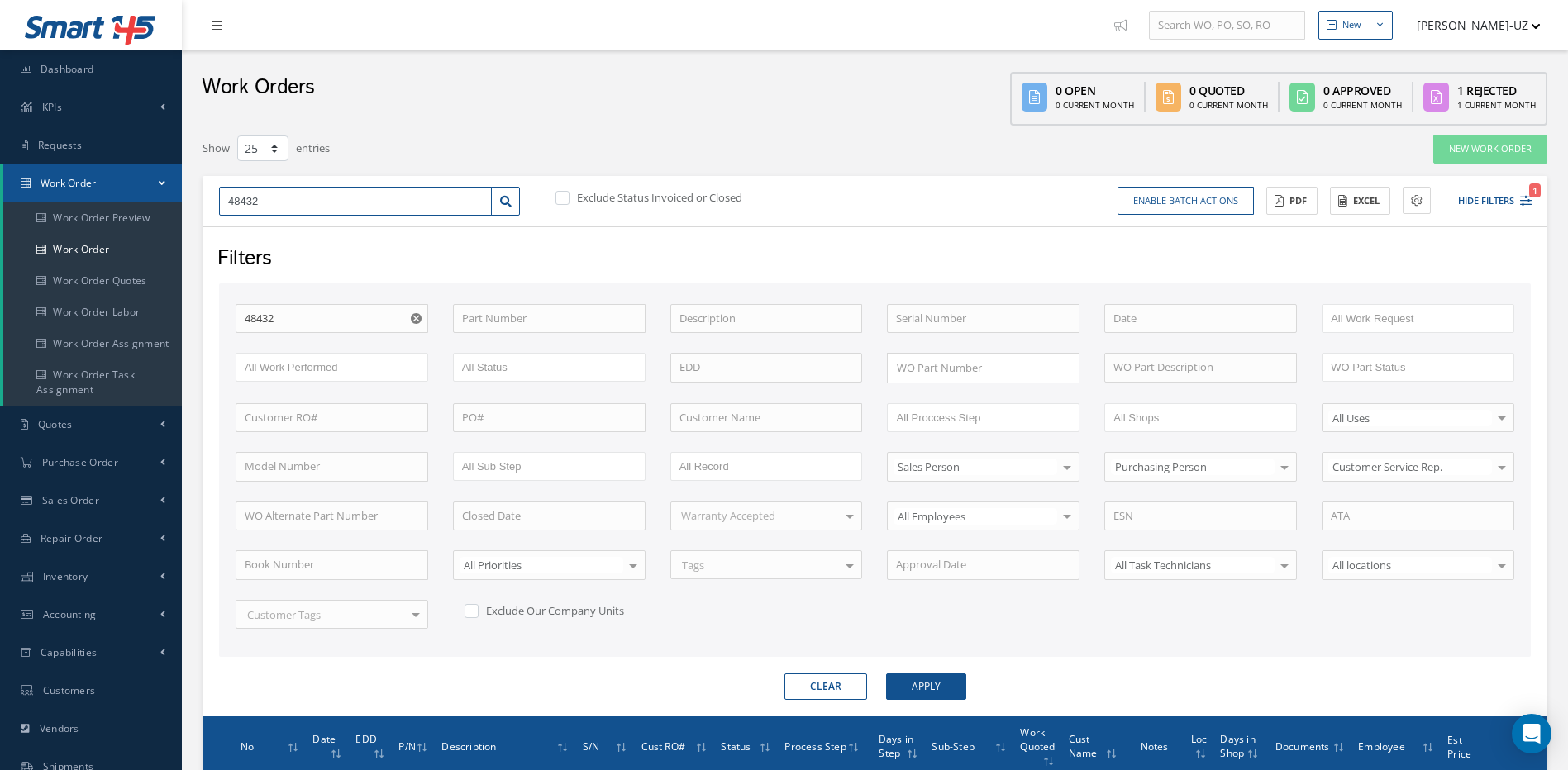
drag, startPoint x: 279, startPoint y: 197, endPoint x: 194, endPoint y: 190, distance: 85.3
click at [194, 190] on div "Show 10 25 50 100 entries New Work Order 48432 Exclude Status Invoiced or Close…" at bounding box center [875, 525] width 1370 height 783
type input "4"
type input "47"
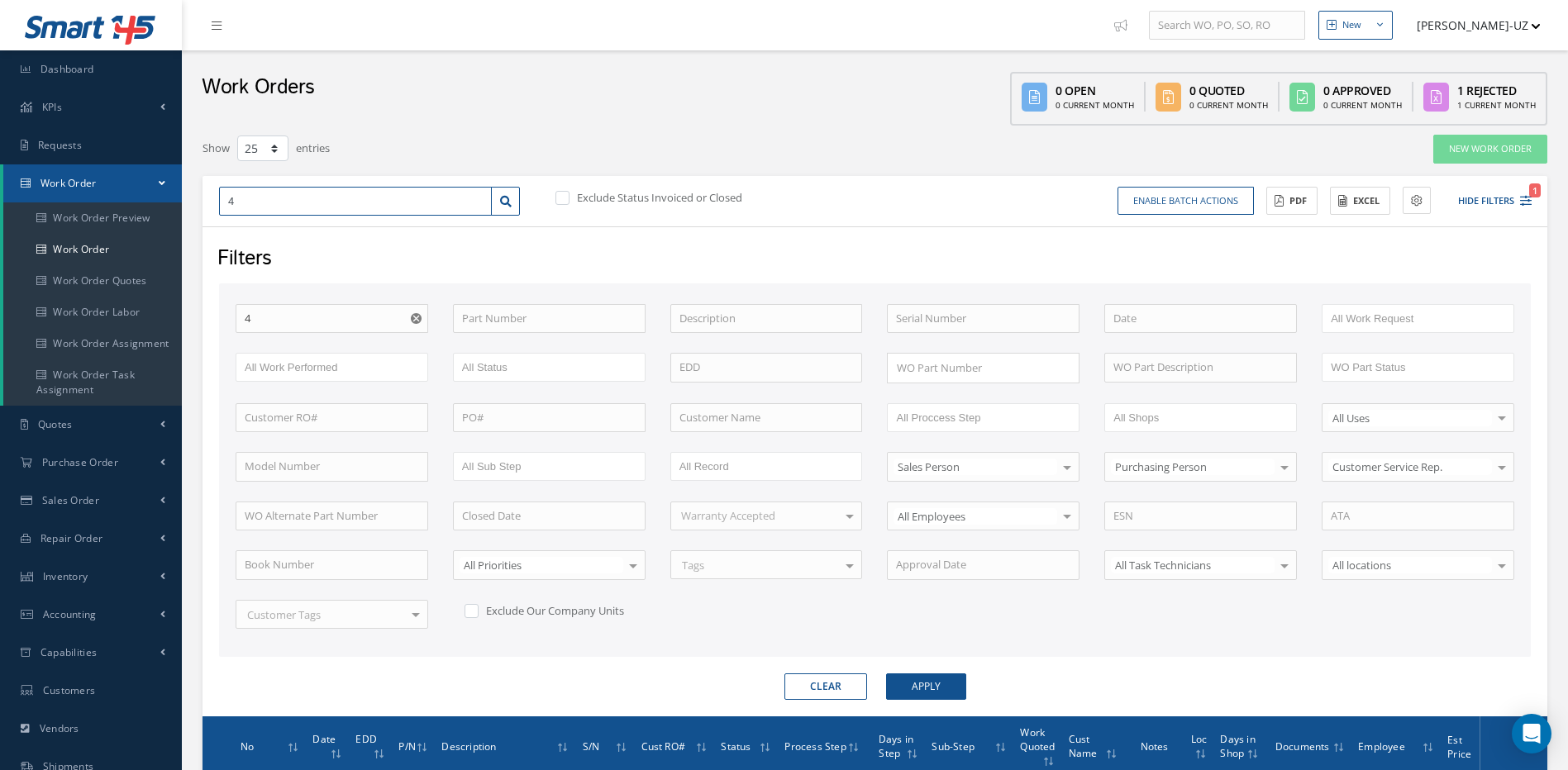
type input "47"
type input "477"
type input "4770"
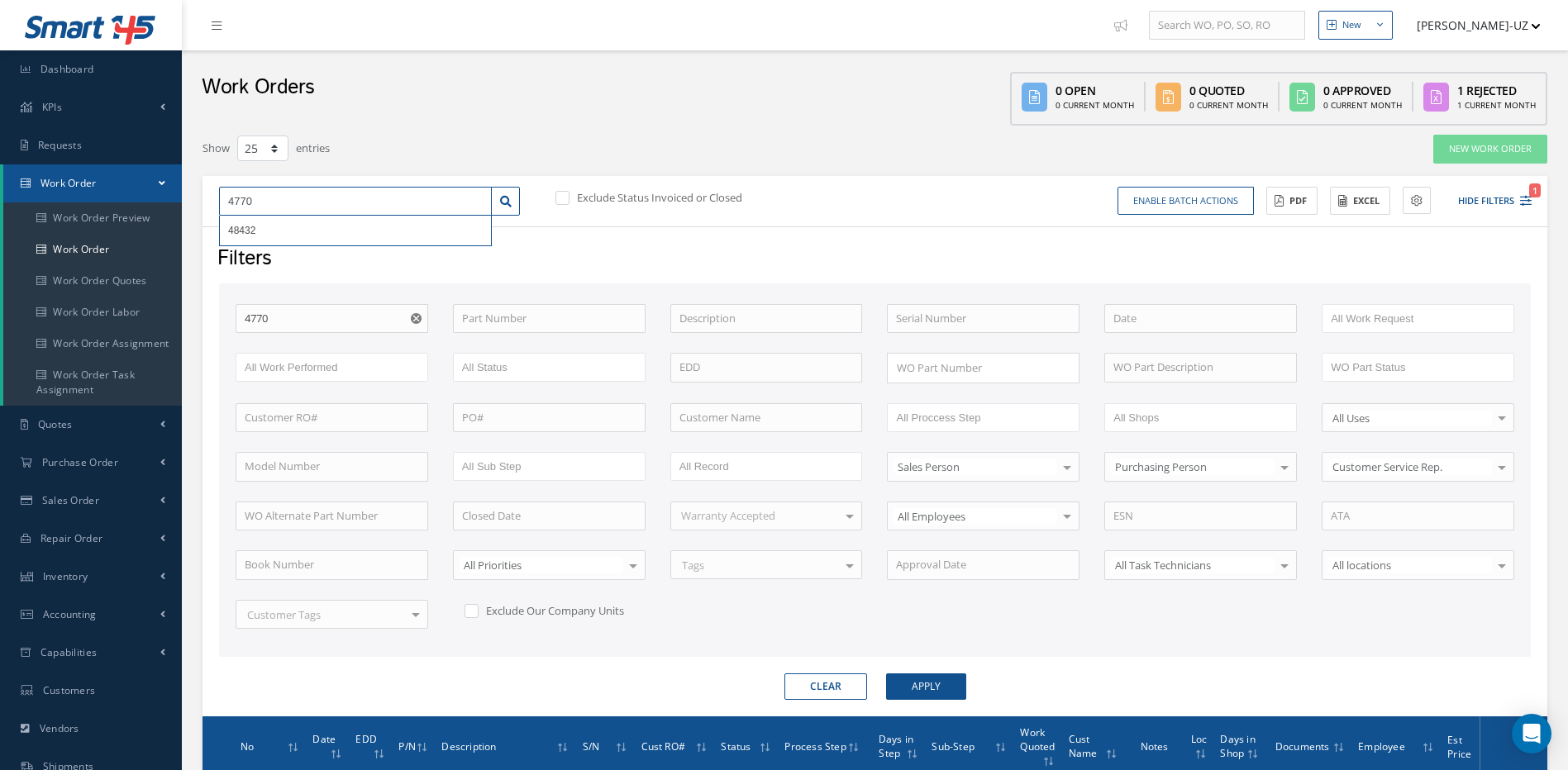
type input "47702"
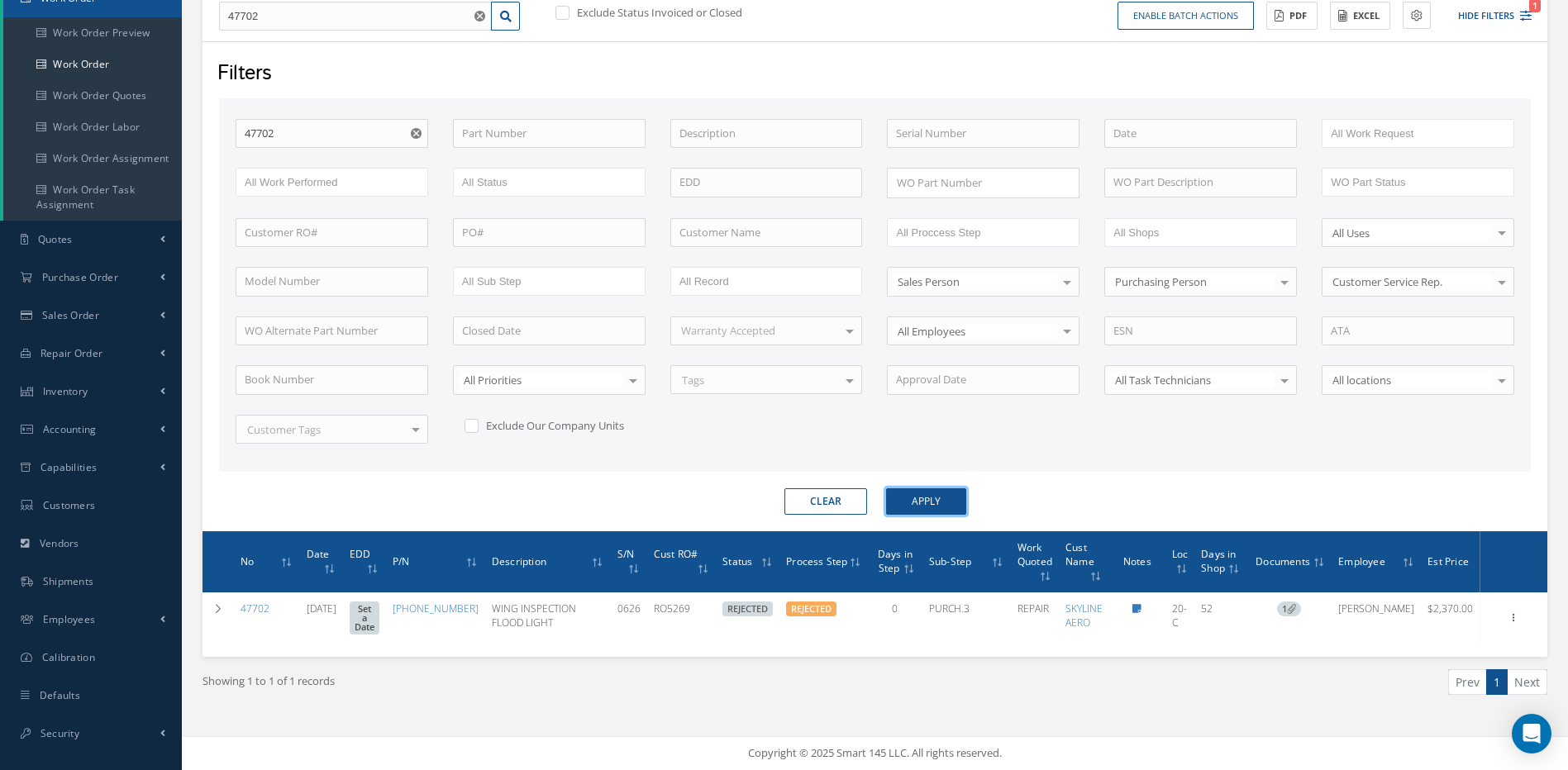
click at [942, 489] on button "Apply" at bounding box center [926, 502] width 80 height 26
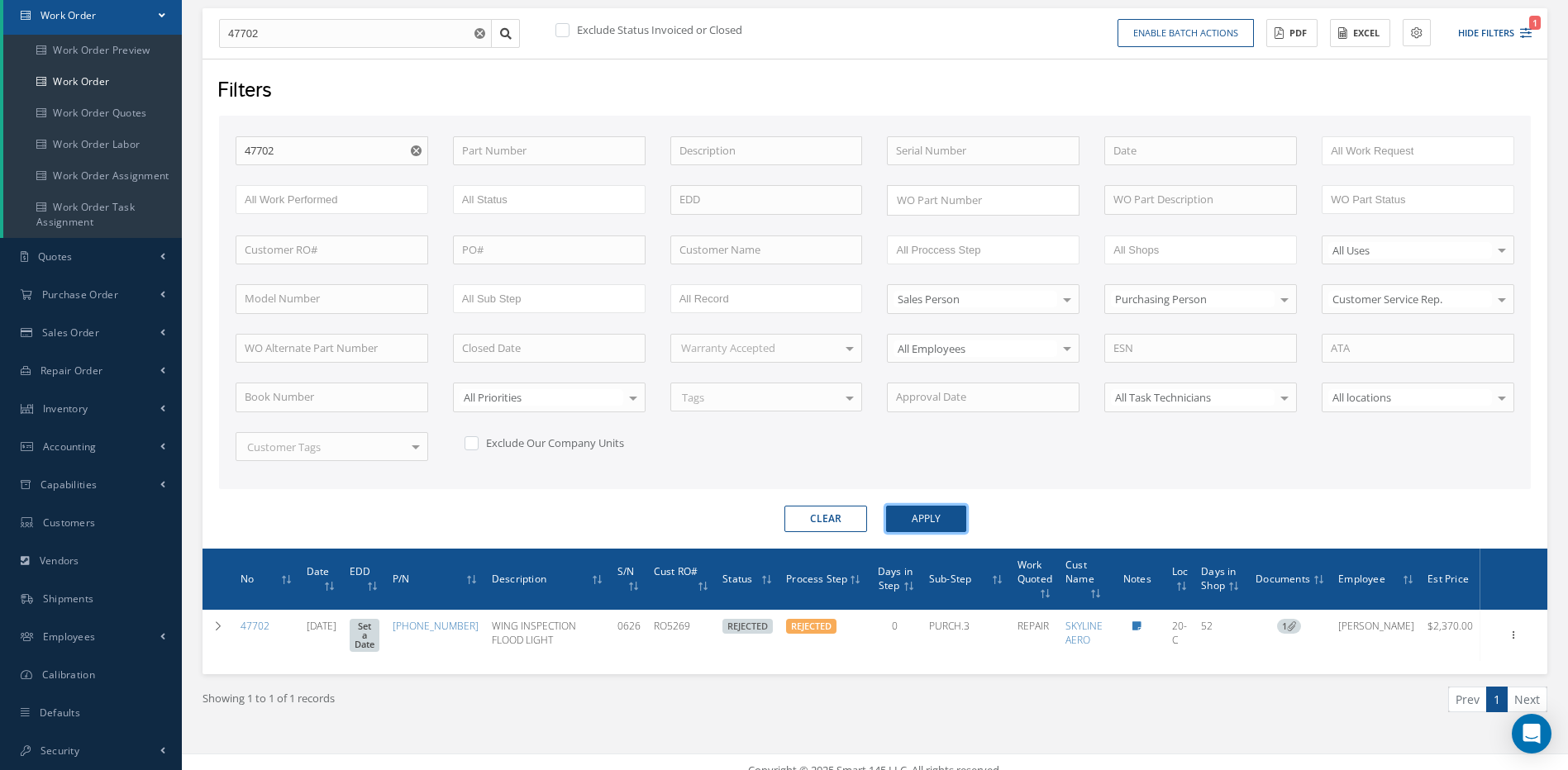
scroll to position [195, 0]
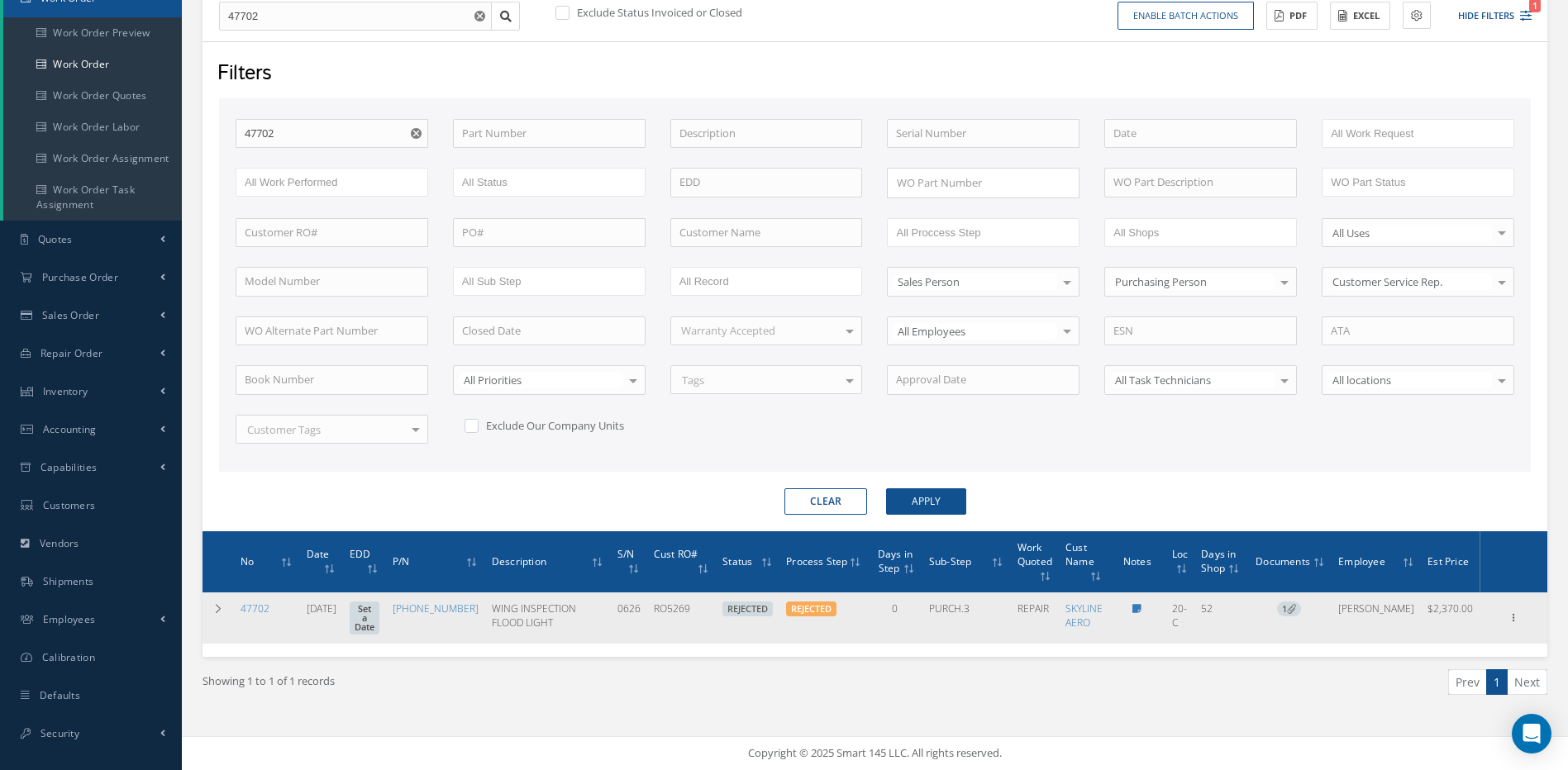
click at [1513, 610] on icon at bounding box center [1514, 617] width 16 height 13
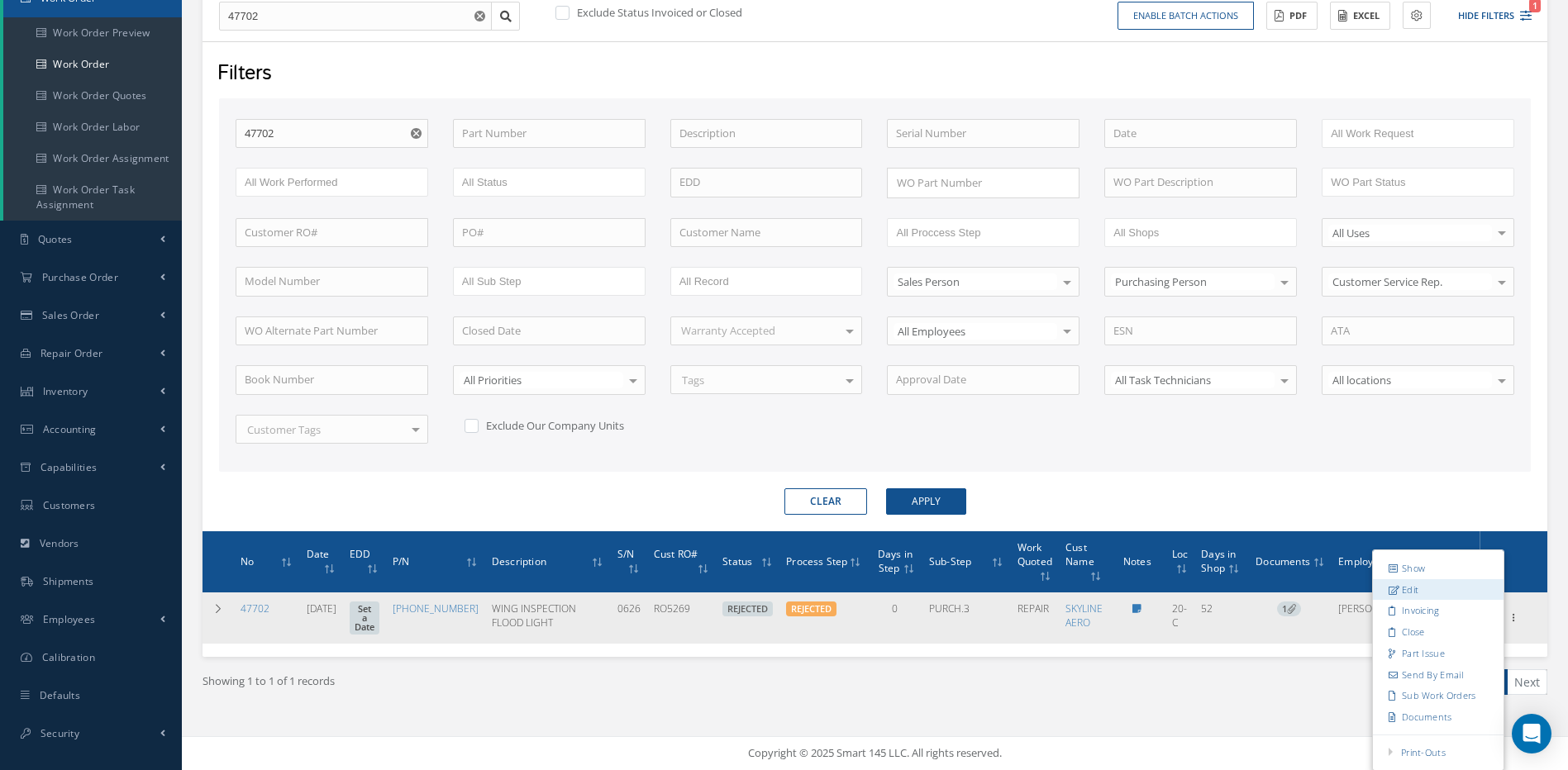
click at [1402, 581] on link "Edit" at bounding box center [1439, 590] width 130 height 22
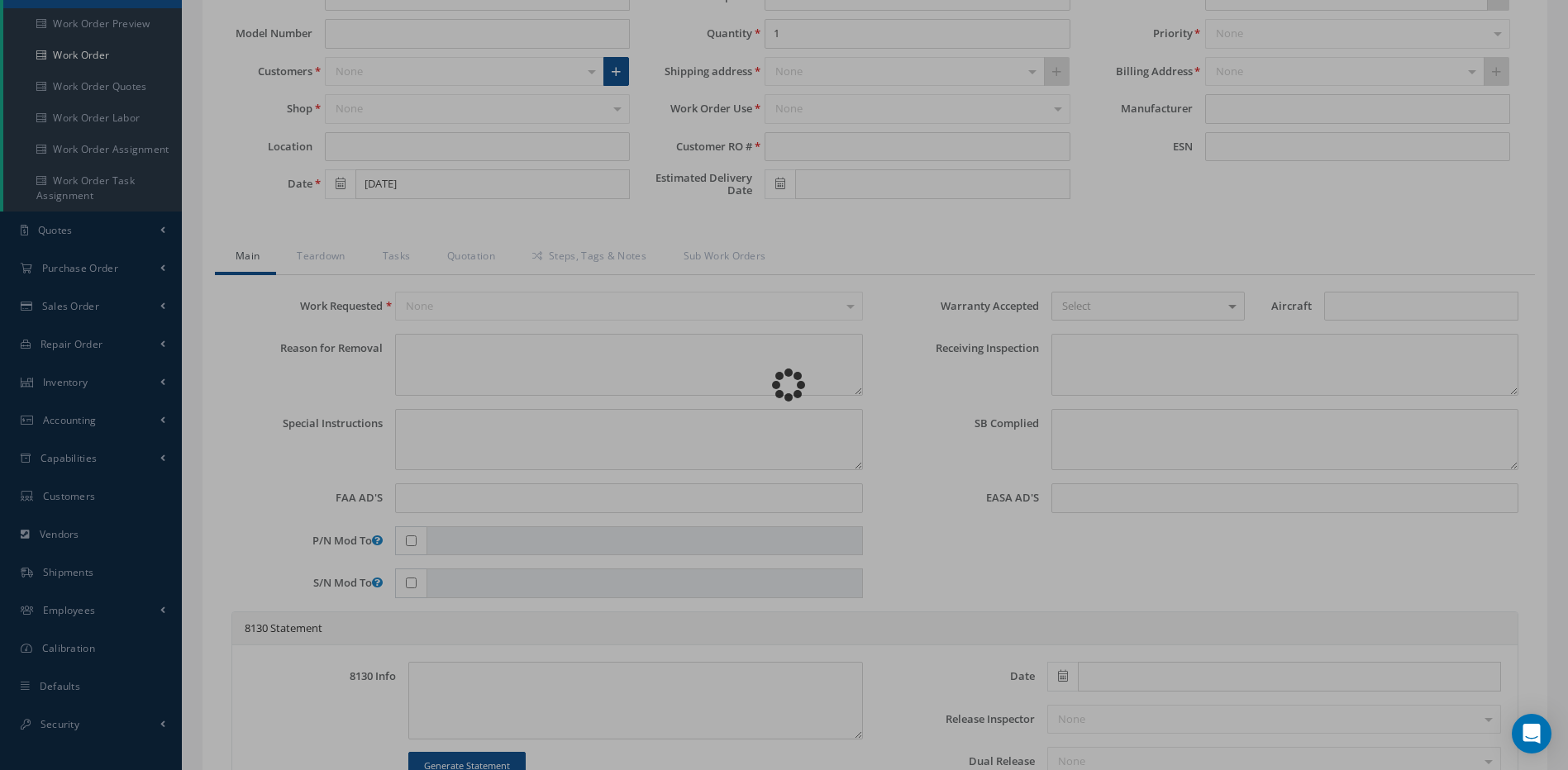
type input "[PHONE_NUMBER]"
type input "20-C"
type input "[DATE]"
type input "WING INSPECTION FLOOD LIGHT"
type input "RO5269"
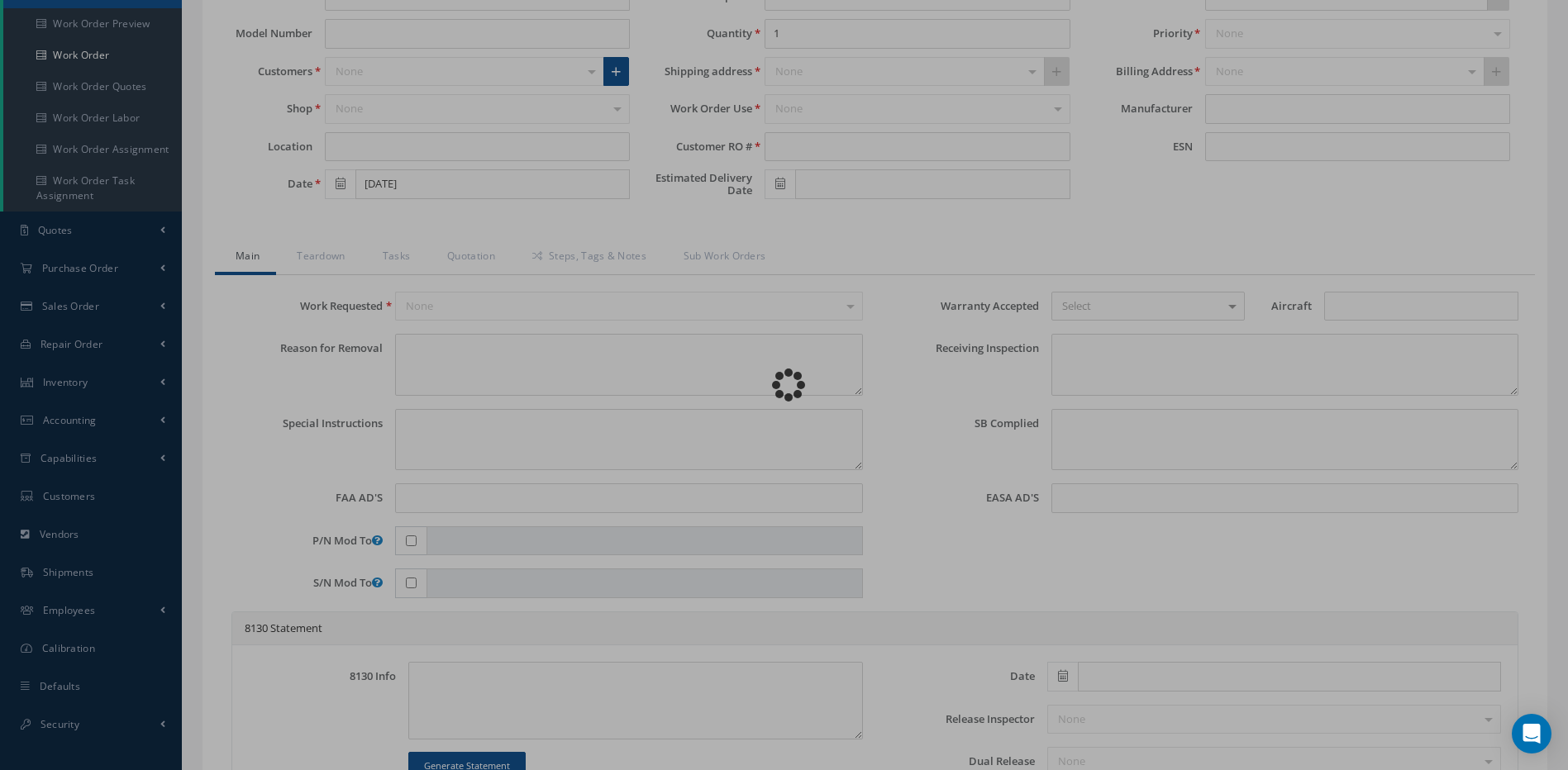
type input "0626"
type textarea "BROKEN GLASS"
type textarea "PLEASE SEE R.O. FOR DETAILS"
type textarea "NO VISUAL DAMAGE"
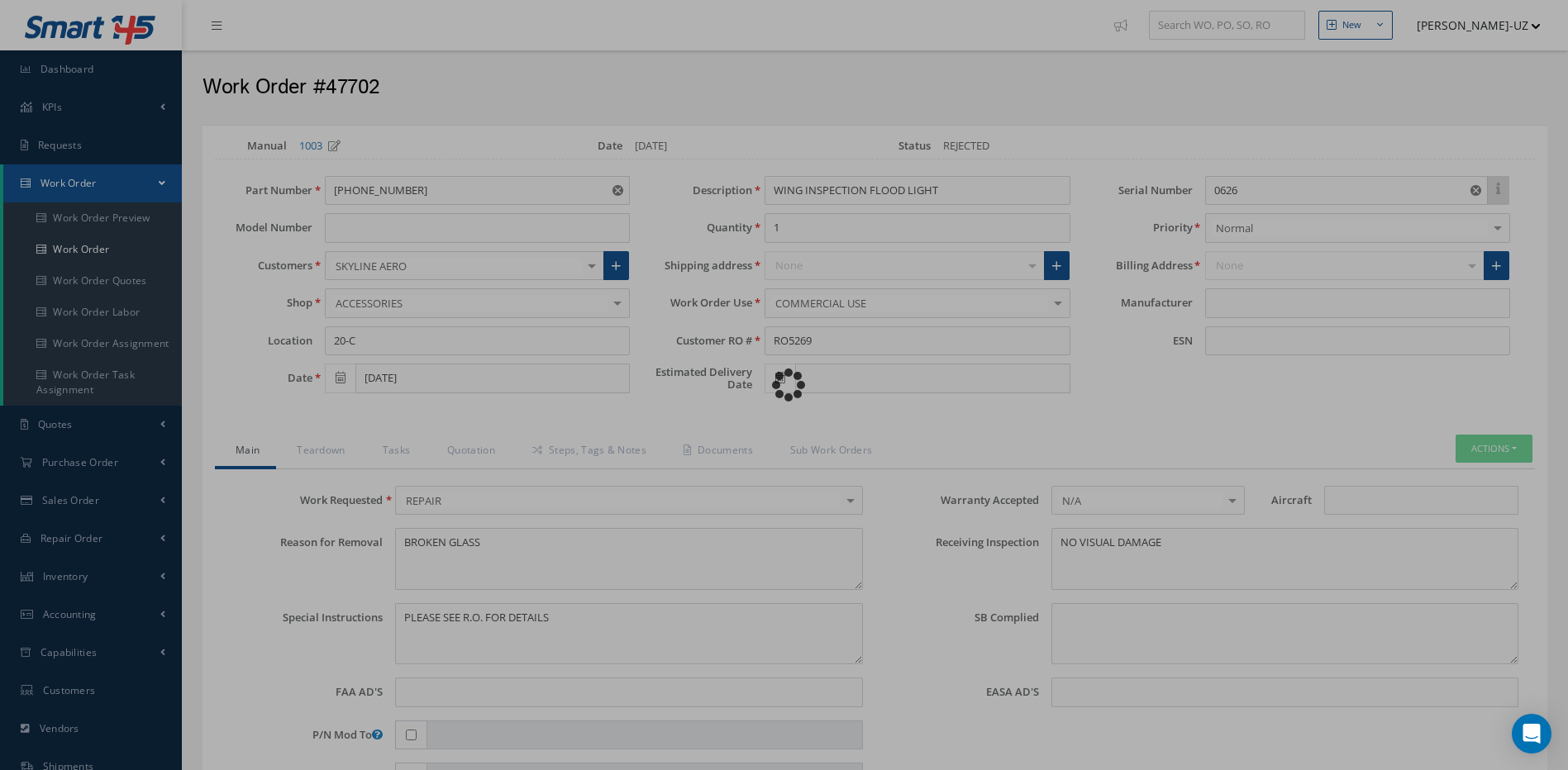
type input "HONEYWELL"
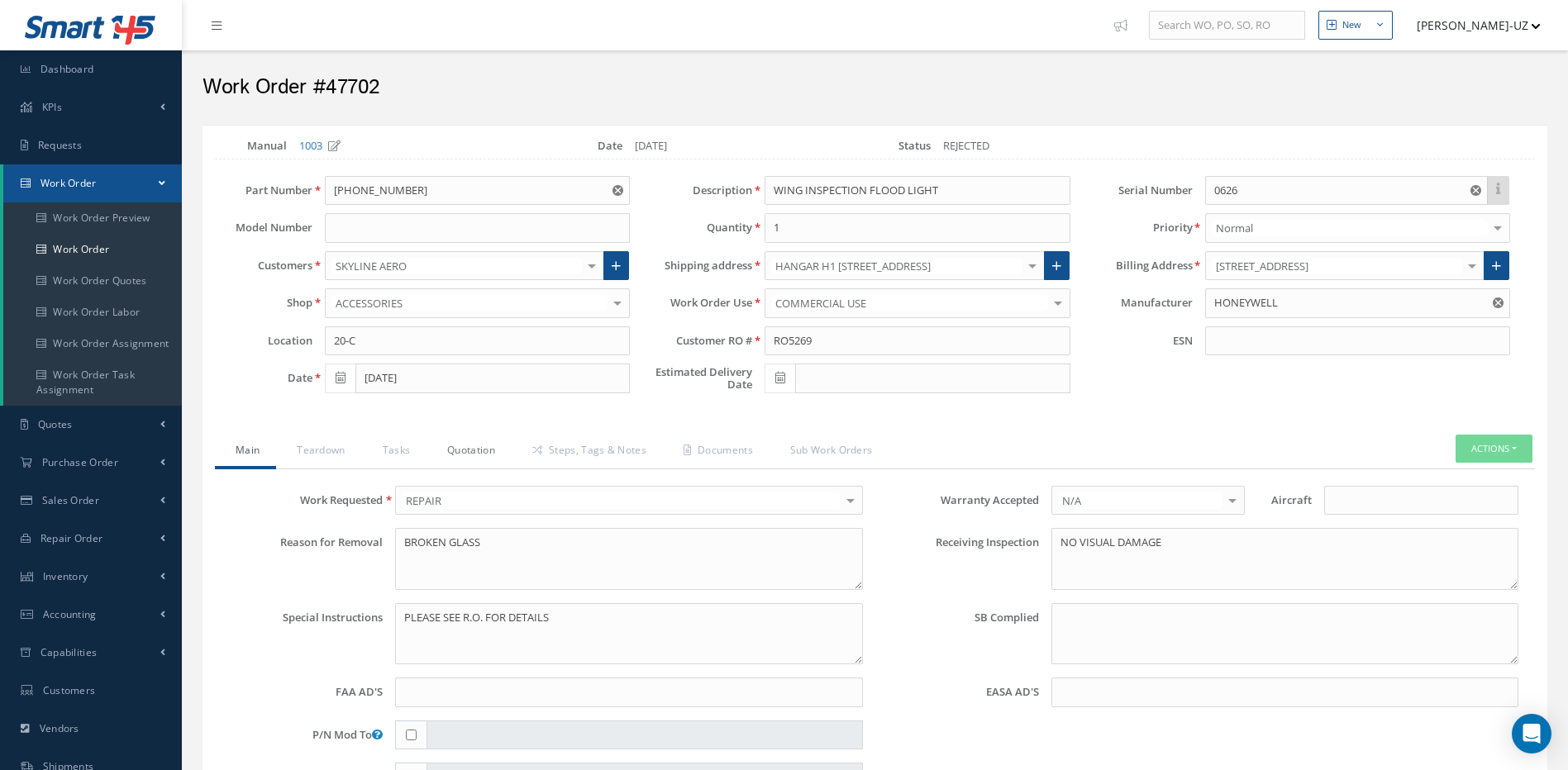
click at [453, 450] on link "Quotation" at bounding box center [469, 452] width 85 height 35
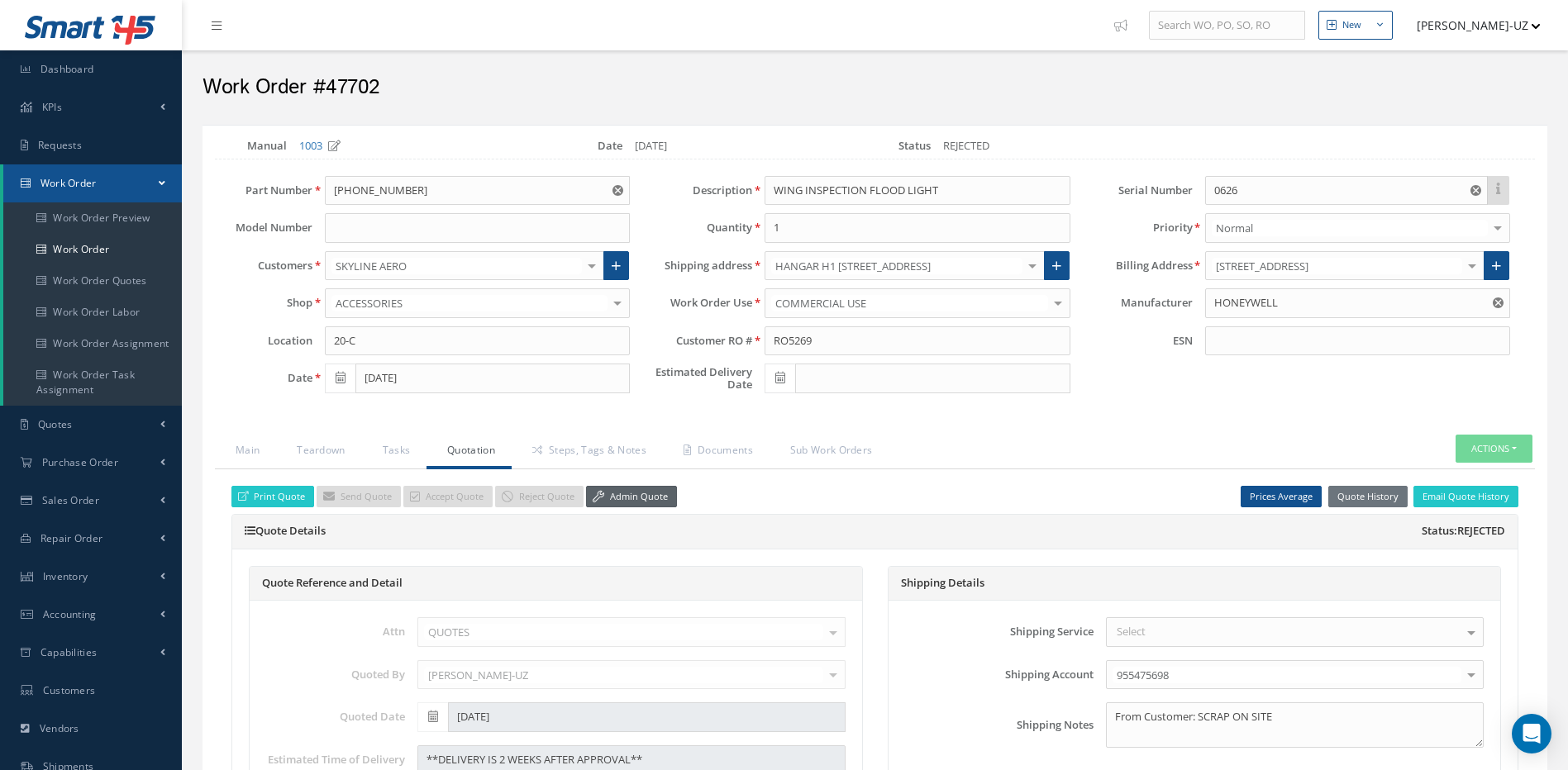
click at [645, 499] on link "Admin Quote" at bounding box center [631, 497] width 91 height 23
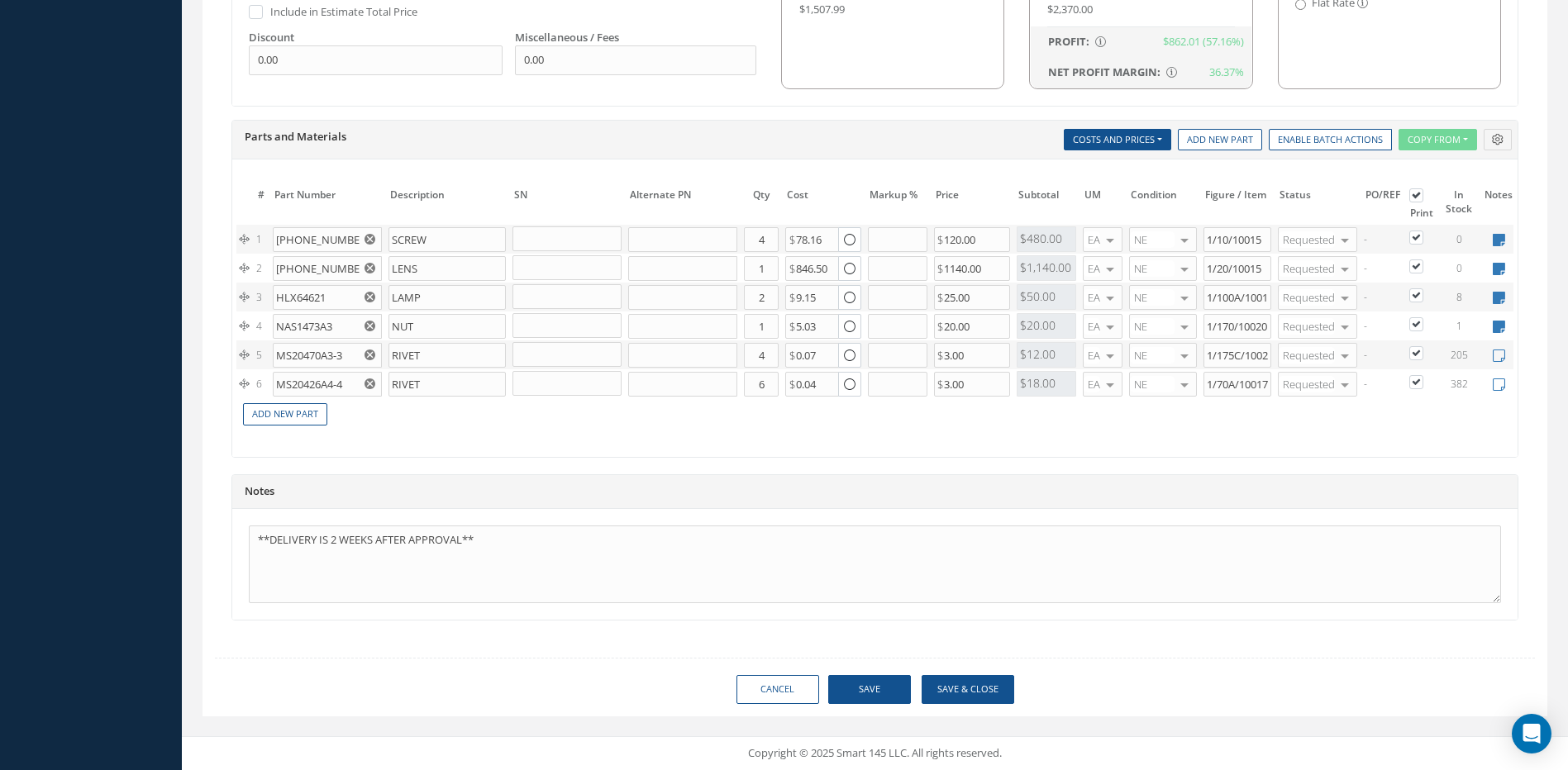
scroll to position [1190, 0]
click at [977, 691] on button "Save & Close" at bounding box center [968, 690] width 93 height 29
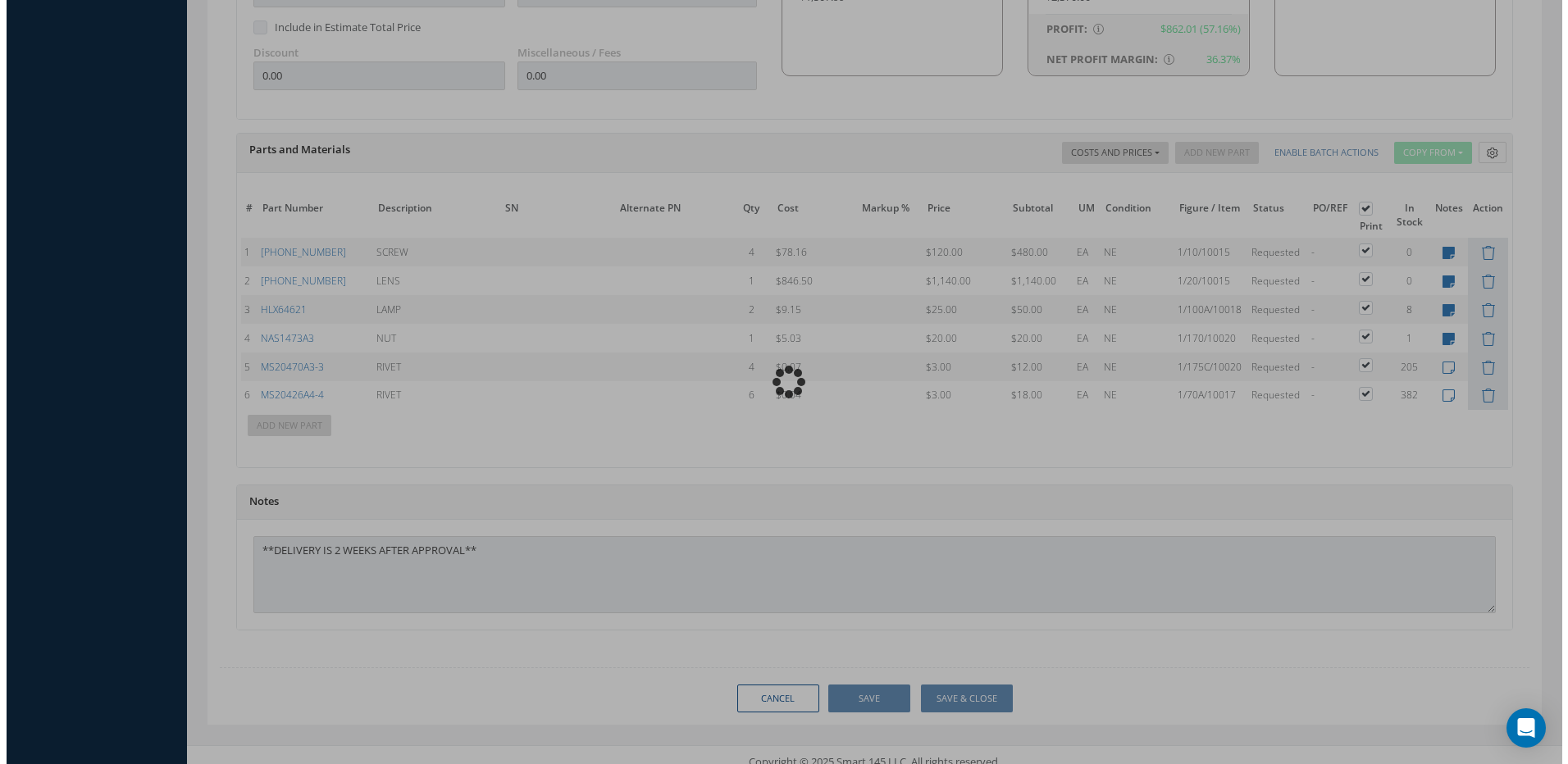
scroll to position [1195, 0]
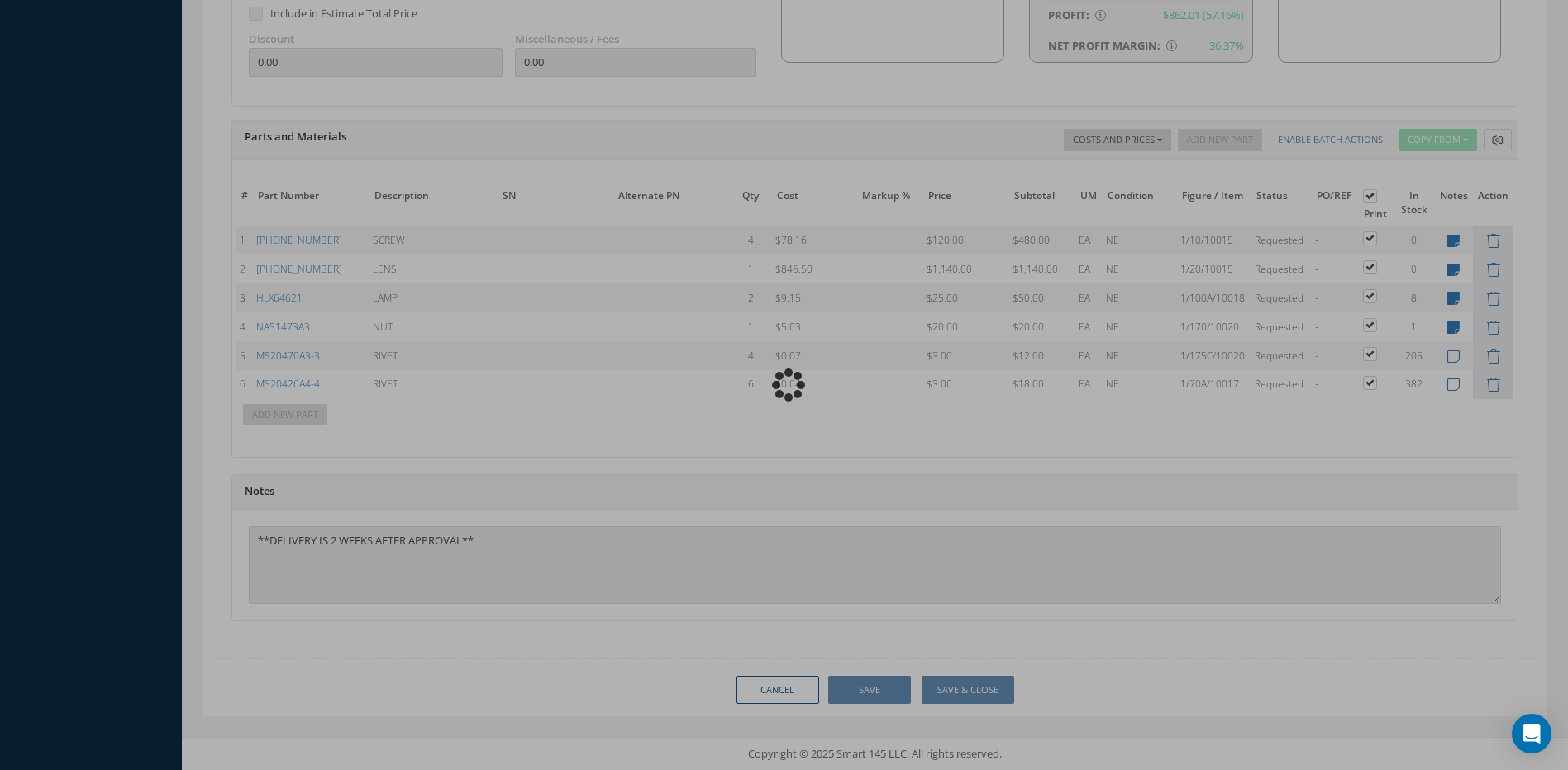
type input "HONEYWELL"
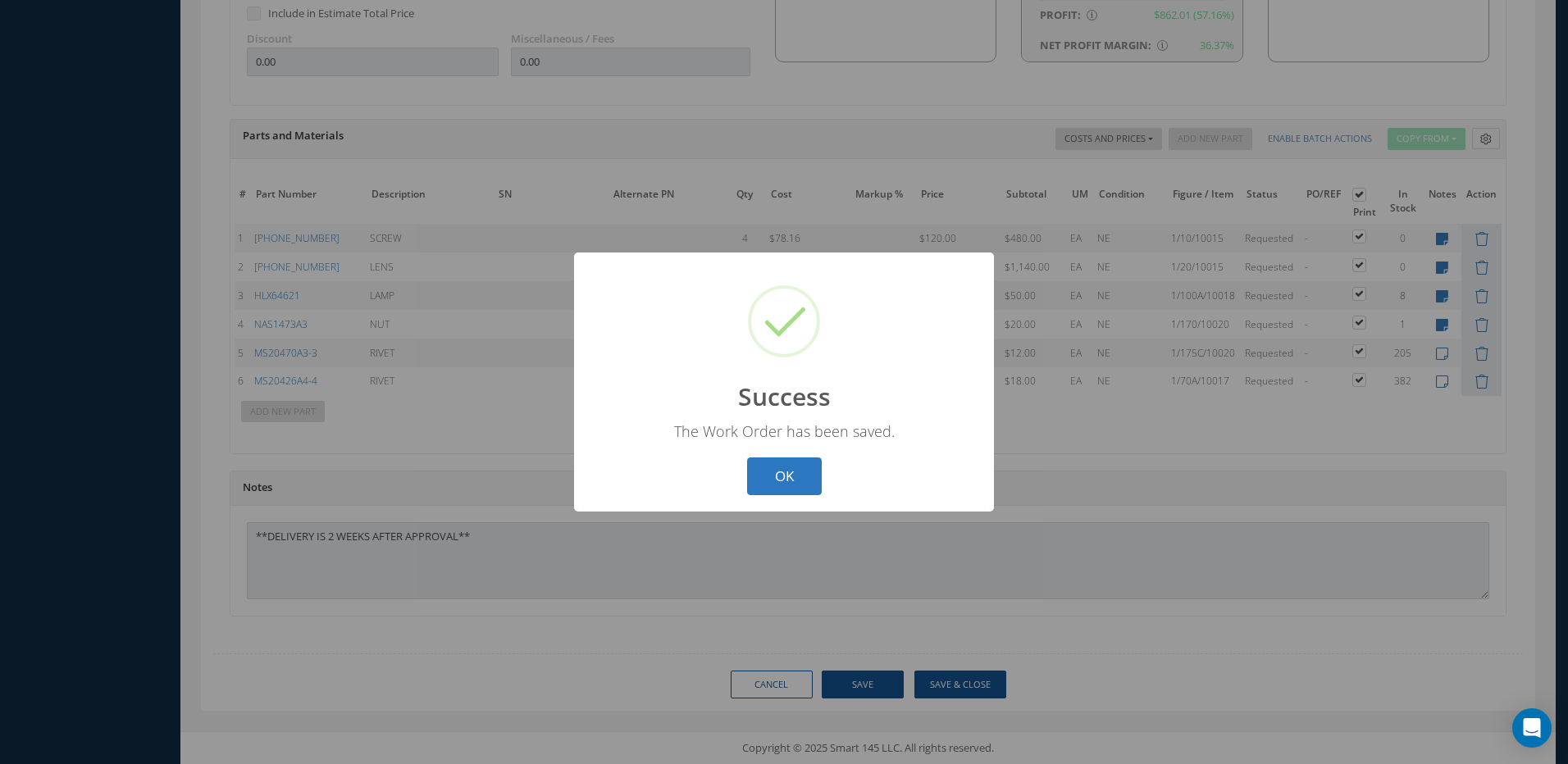
click at [777, 475] on button "OK" at bounding box center [784, 476] width 75 height 38
select select "25"
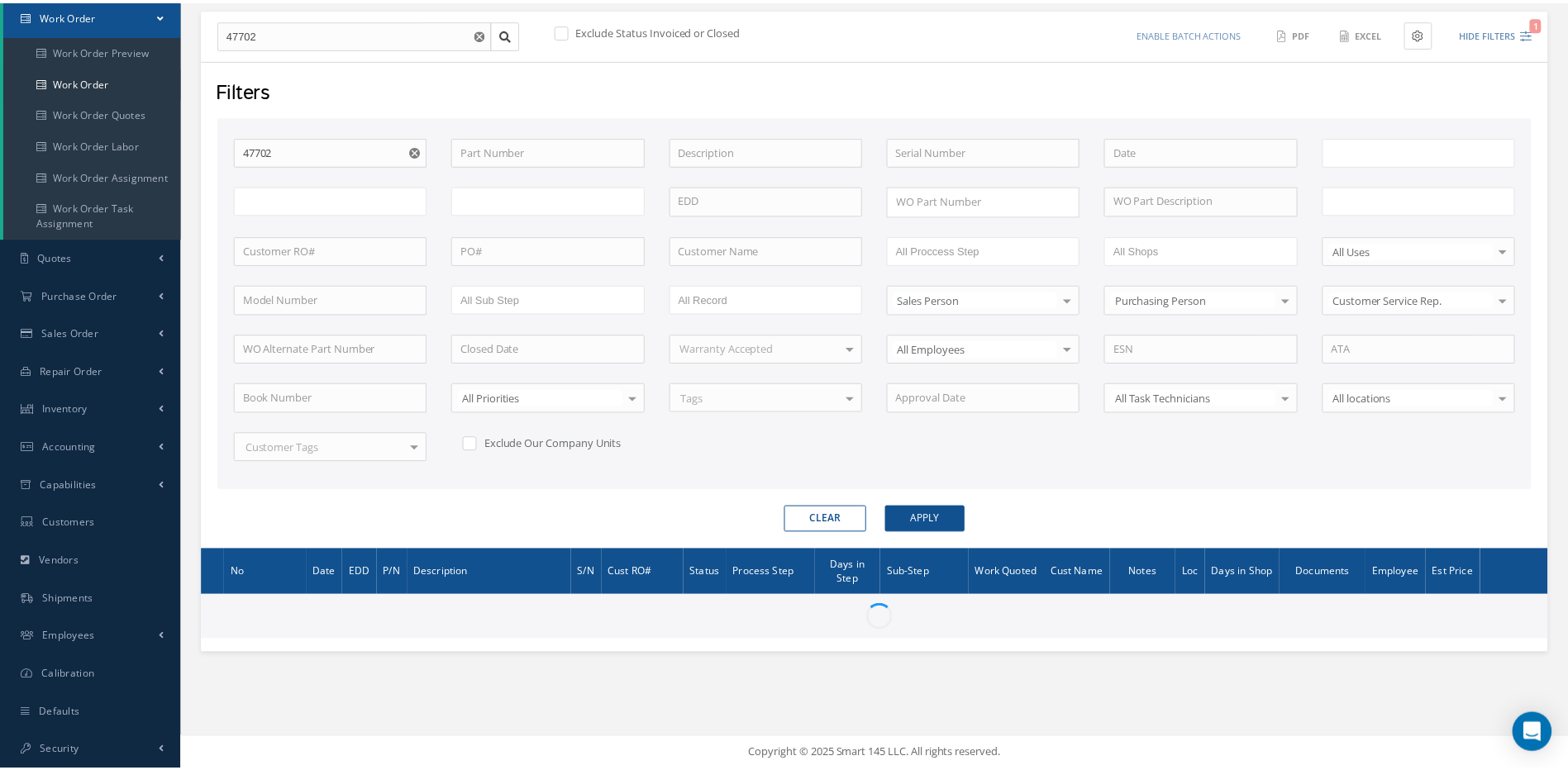
scroll to position [168, 0]
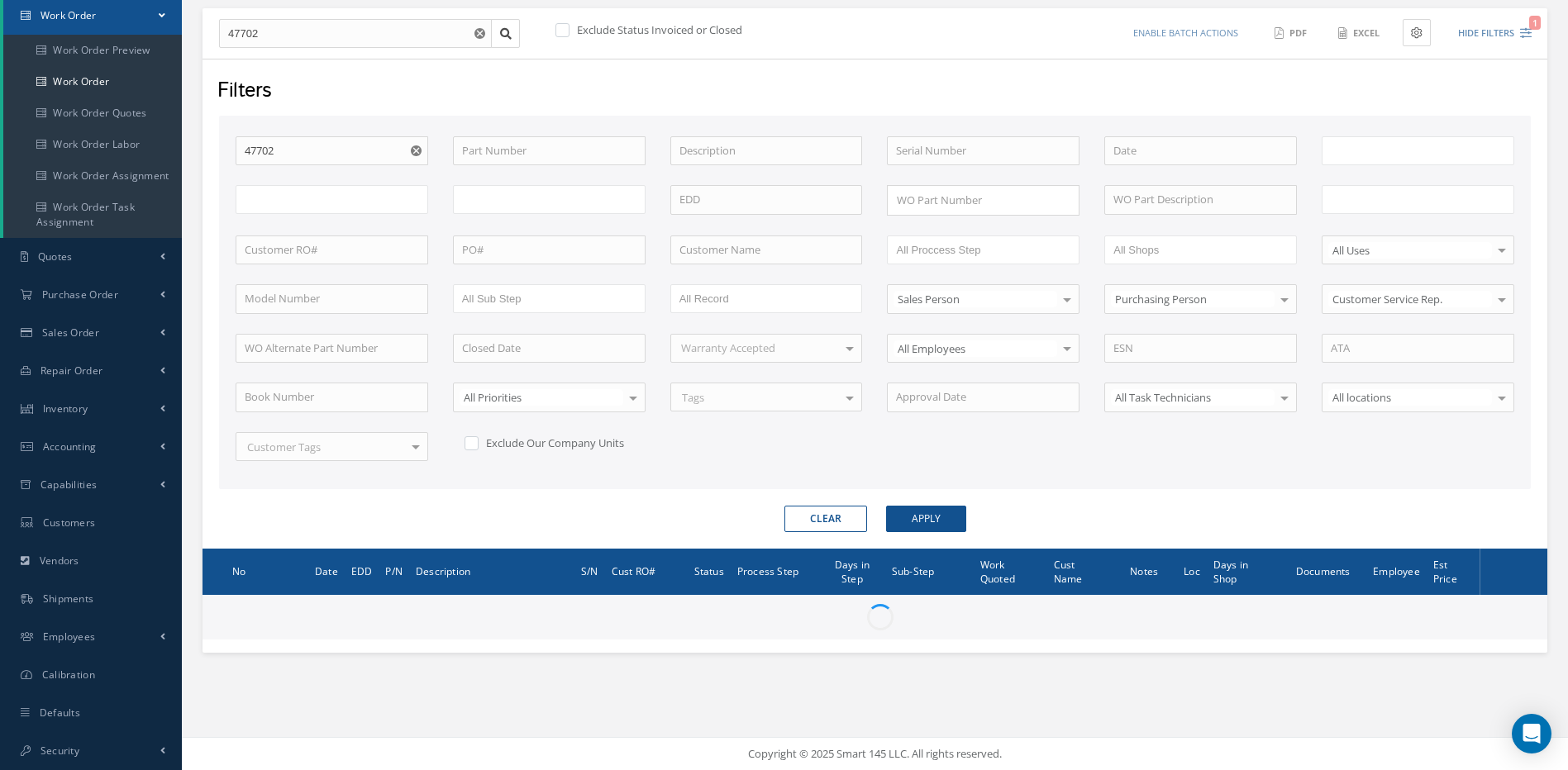
type input "All Work Request"
type input "All Work Performed"
type input "All Status"
type input "WO Part Status"
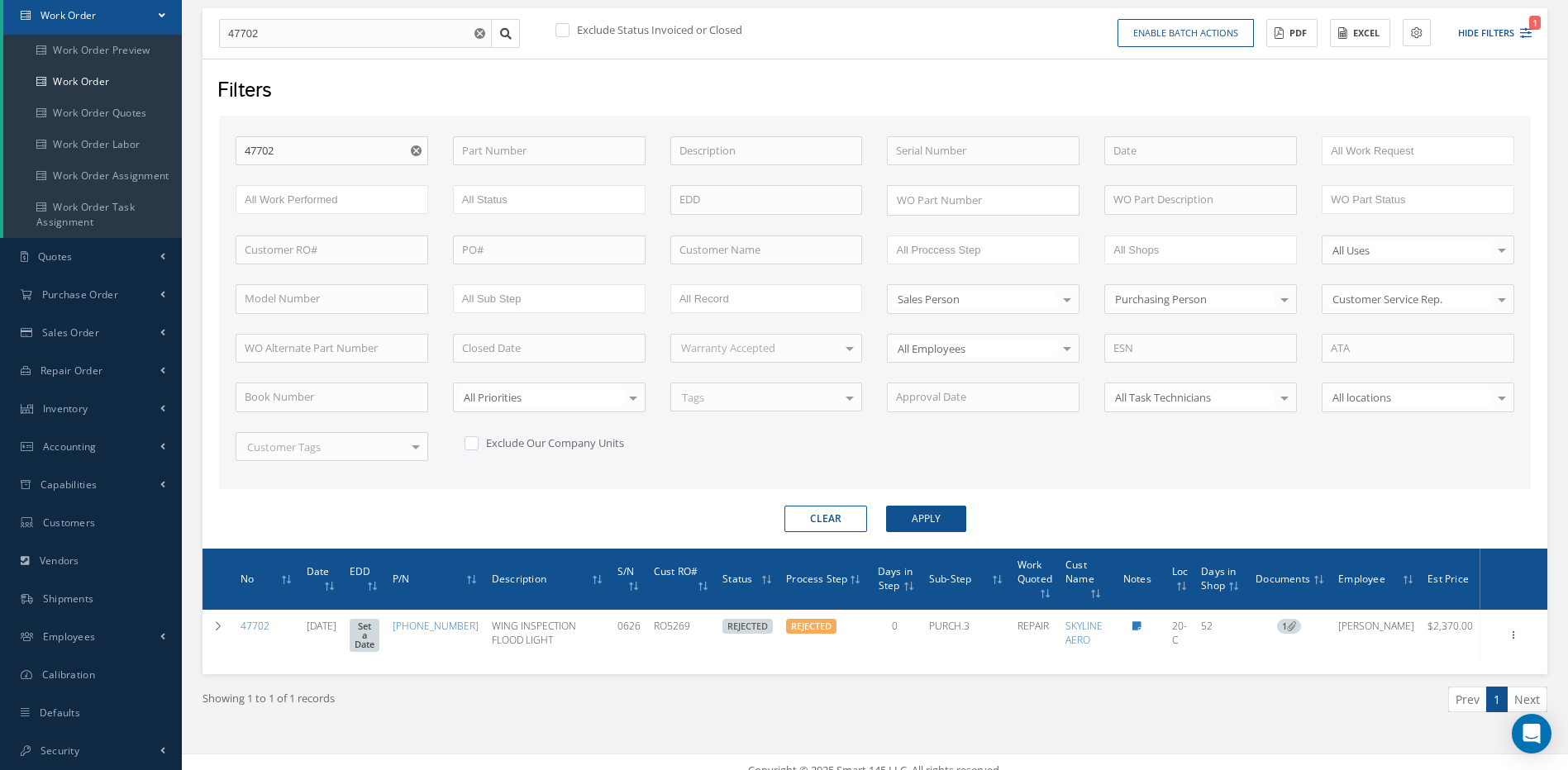
click at [766, 496] on form "WO Number 47702 Part Number Description Serial Number - BENCH CHECK CALIBRATION…" at bounding box center [875, 323] width 1312 height 417
drag, startPoint x: 325, startPoint y: 34, endPoint x: 197, endPoint y: 22, distance: 128.6
click at [197, 22] on div "Show 10 25 50 100 entries New Work Order 47702 Exclude Status Invoiced or Close…" at bounding box center [875, 360] width 1370 height 789
type input "4"
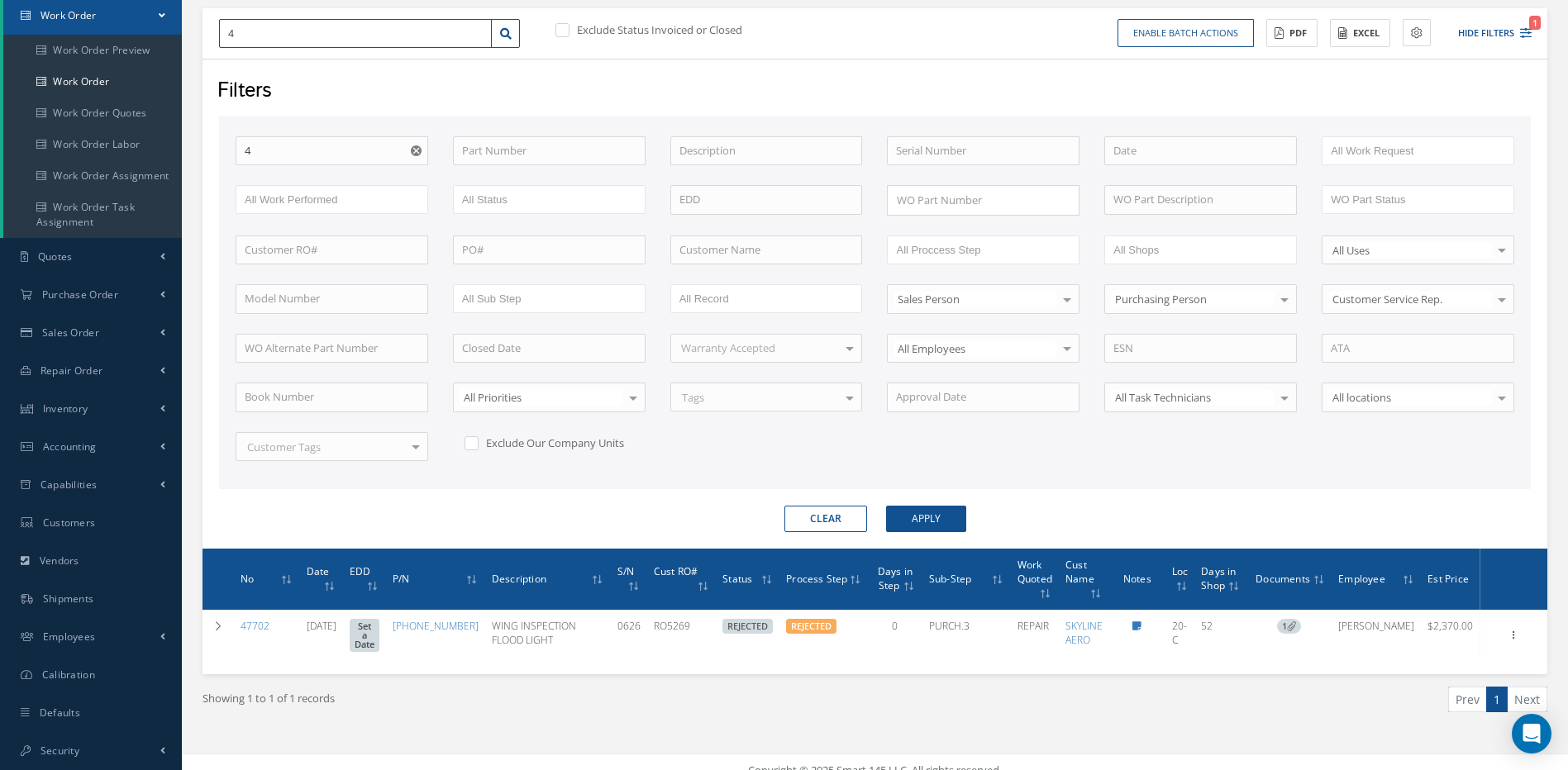
type input "48"
type input "488"
type input "4889"
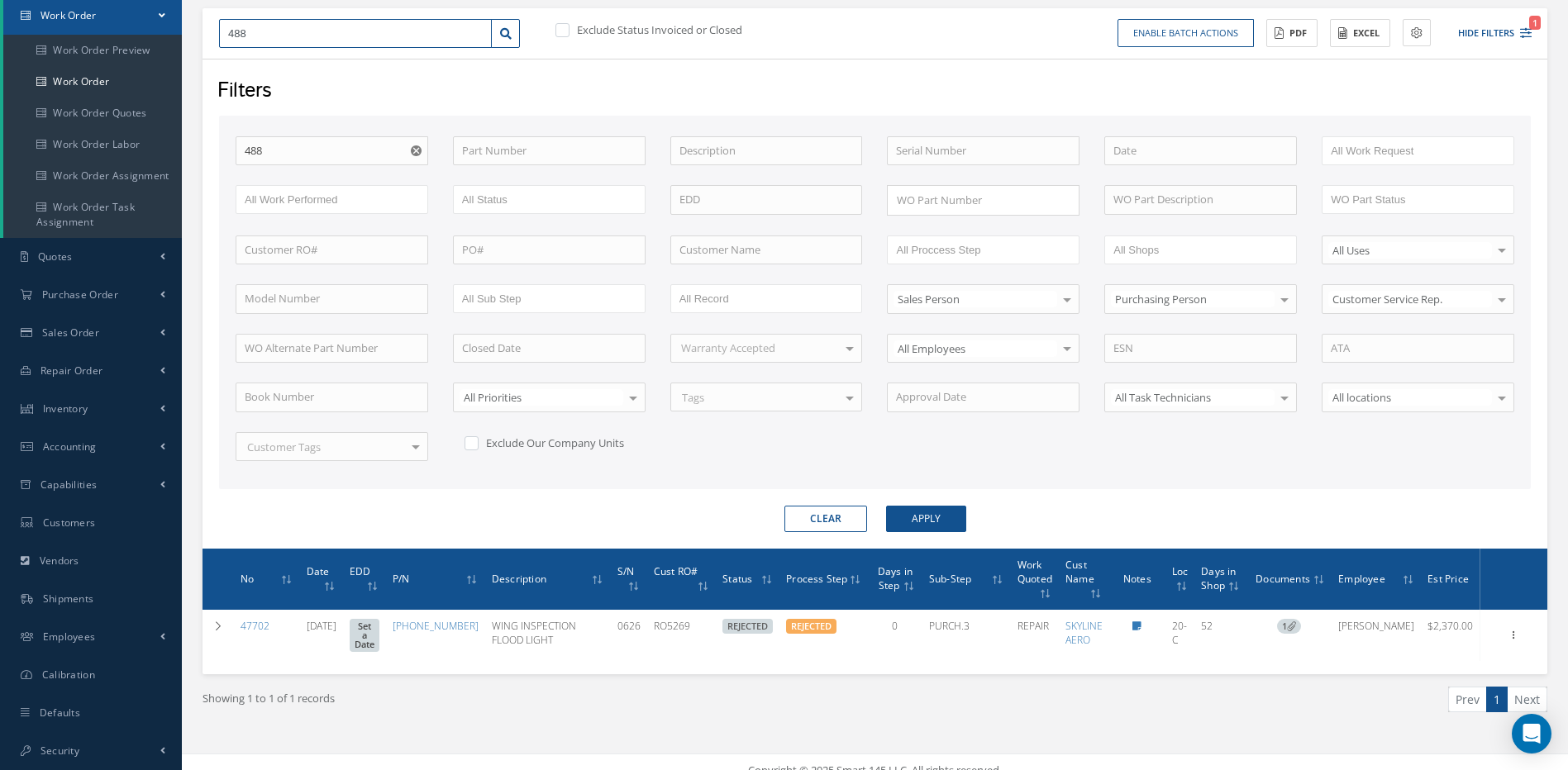
type input "4889"
type input "48895"
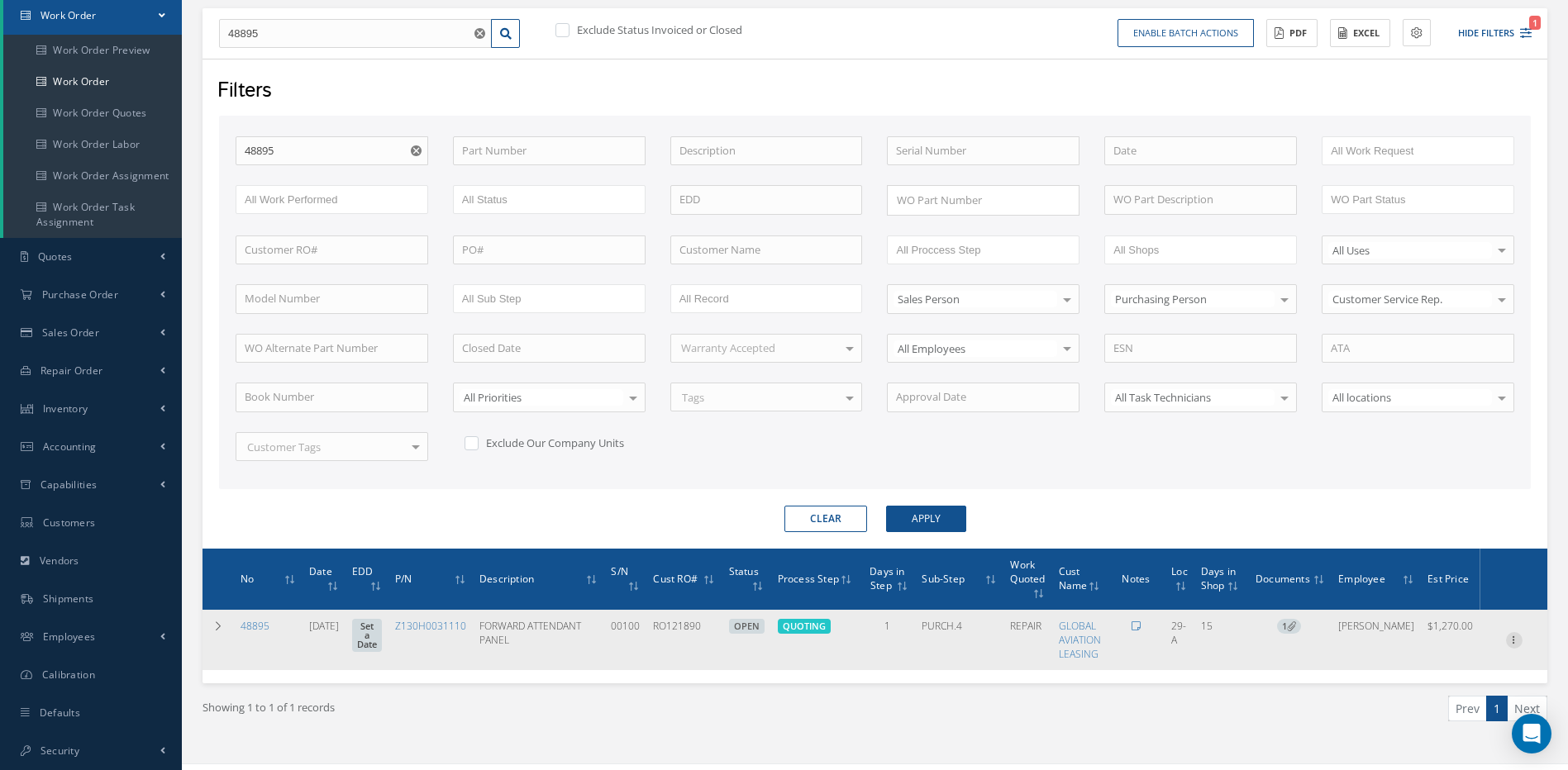
click at [1510, 638] on icon at bounding box center [1514, 639] width 16 height 13
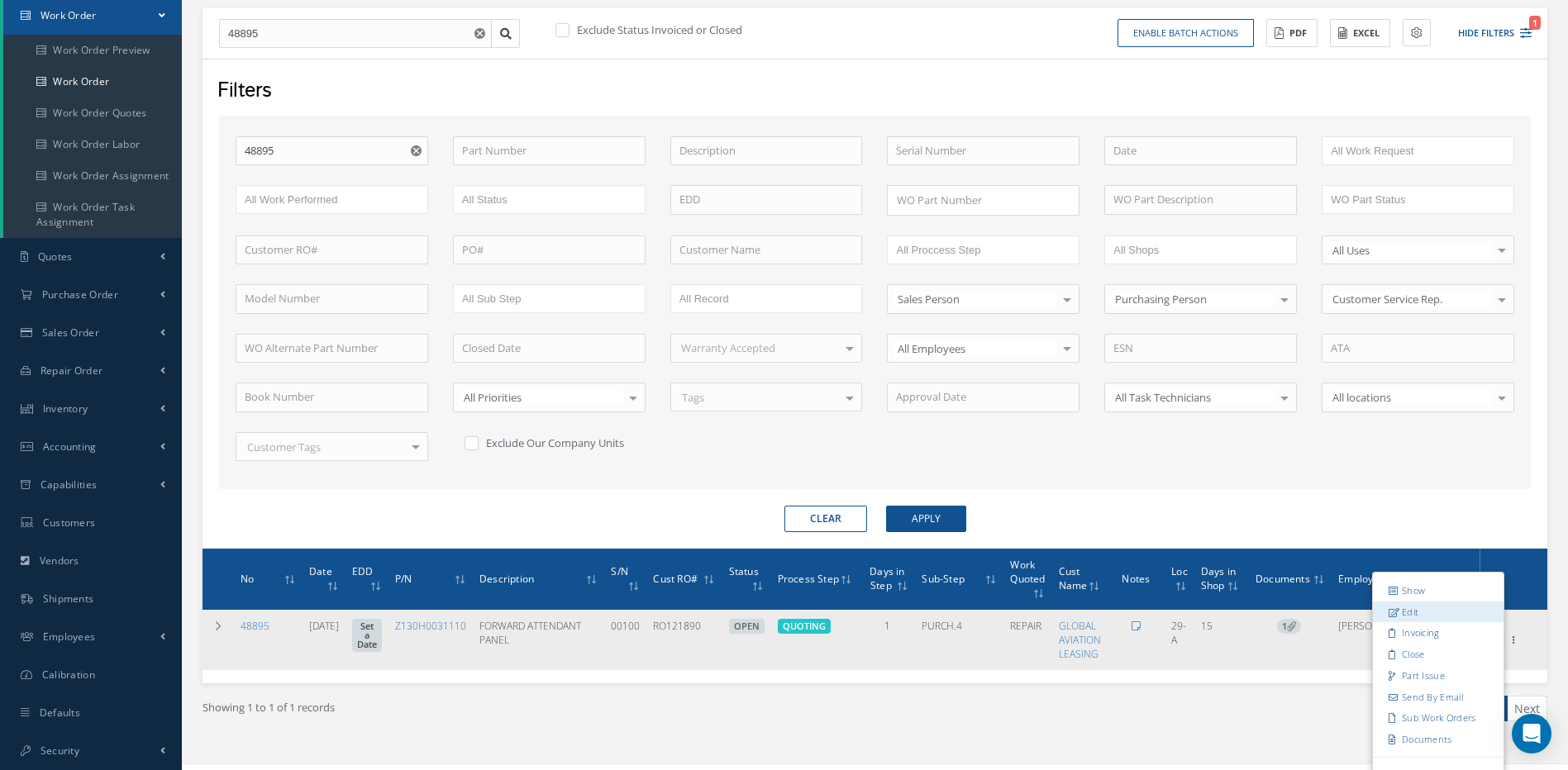
click at [1418, 611] on link "Edit" at bounding box center [1439, 611] width 130 height 22
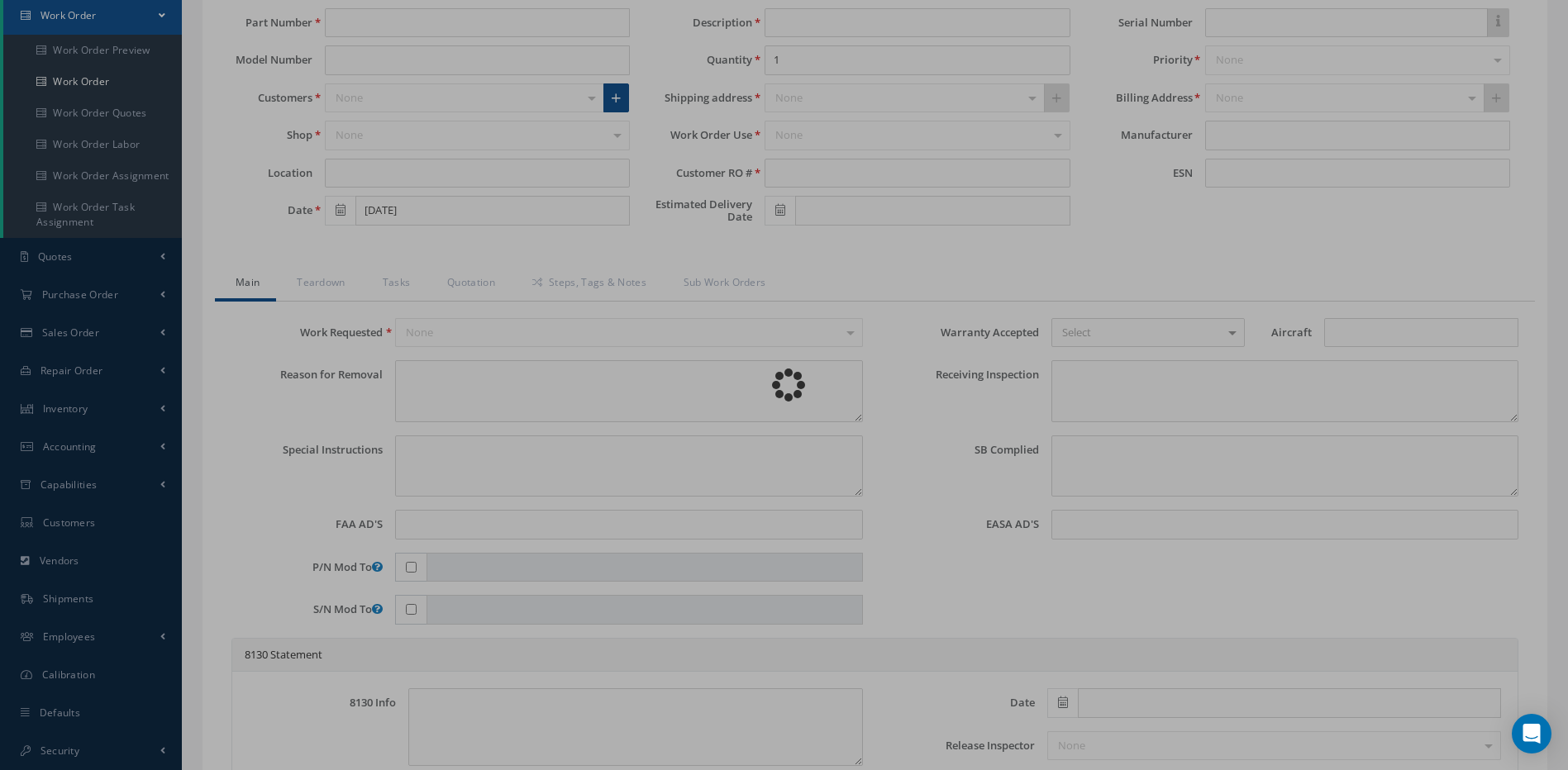
type input "Z130H0031110"
type input "29-A"
type input "[DATE]"
type input "FORWARD ATTENDANT PANEL"
type input "RO121890"
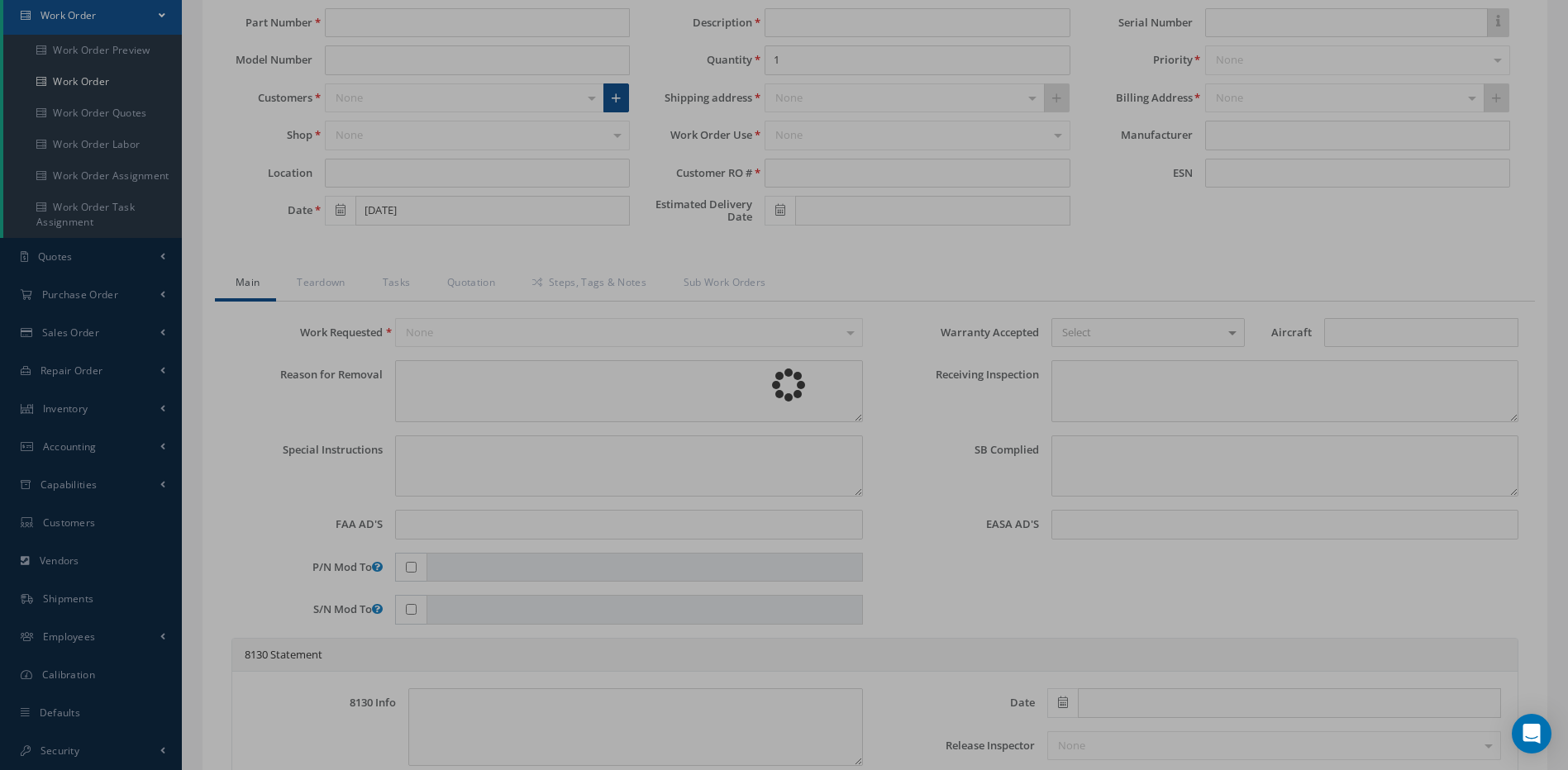
type input "00100"
type textarea "NONE"
type textarea "PLEASE SEE R.O. FOR DETAILS"
type textarea "NO VISUAL DAMAGE"
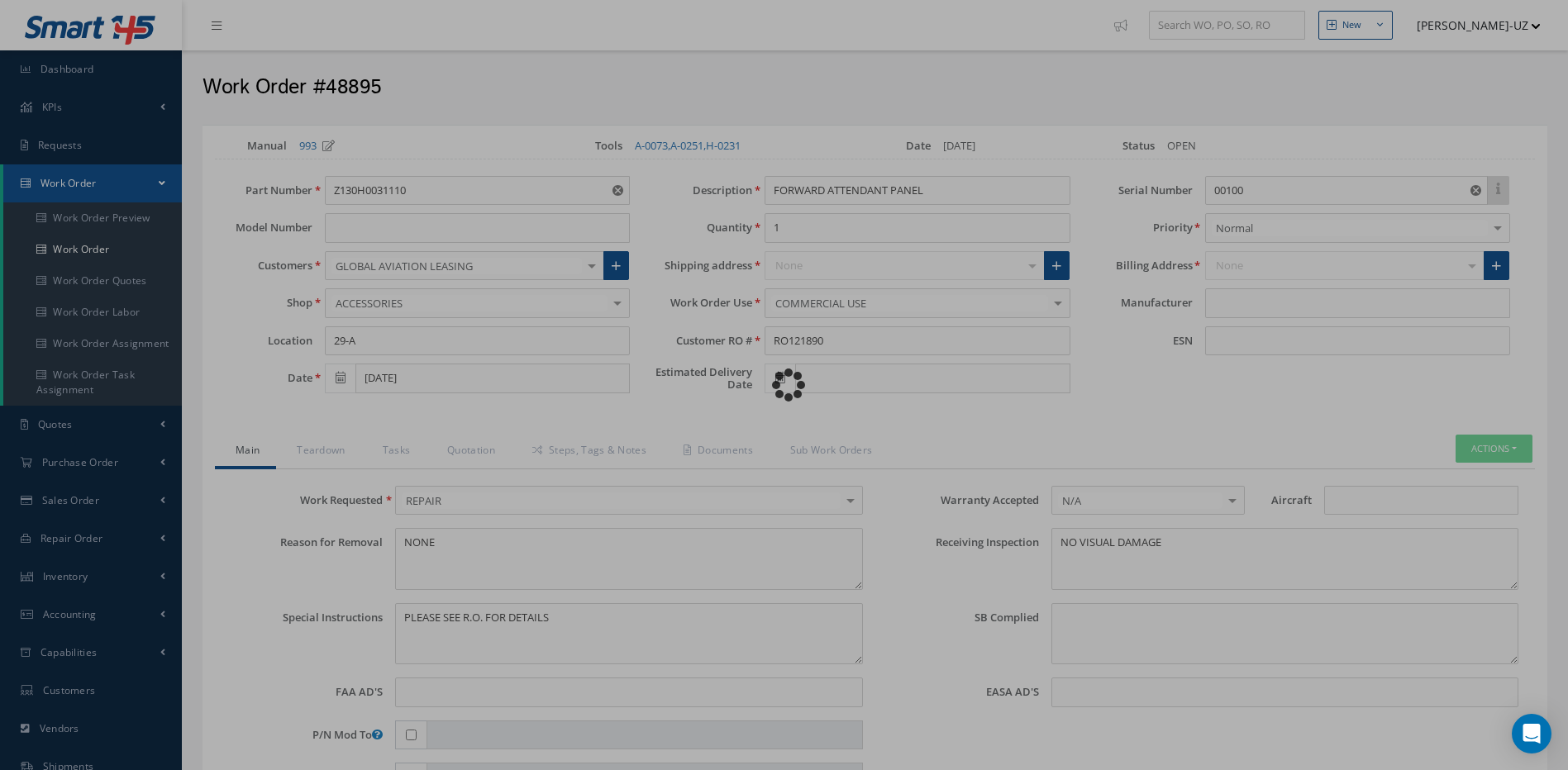
type input "AIRBUS"
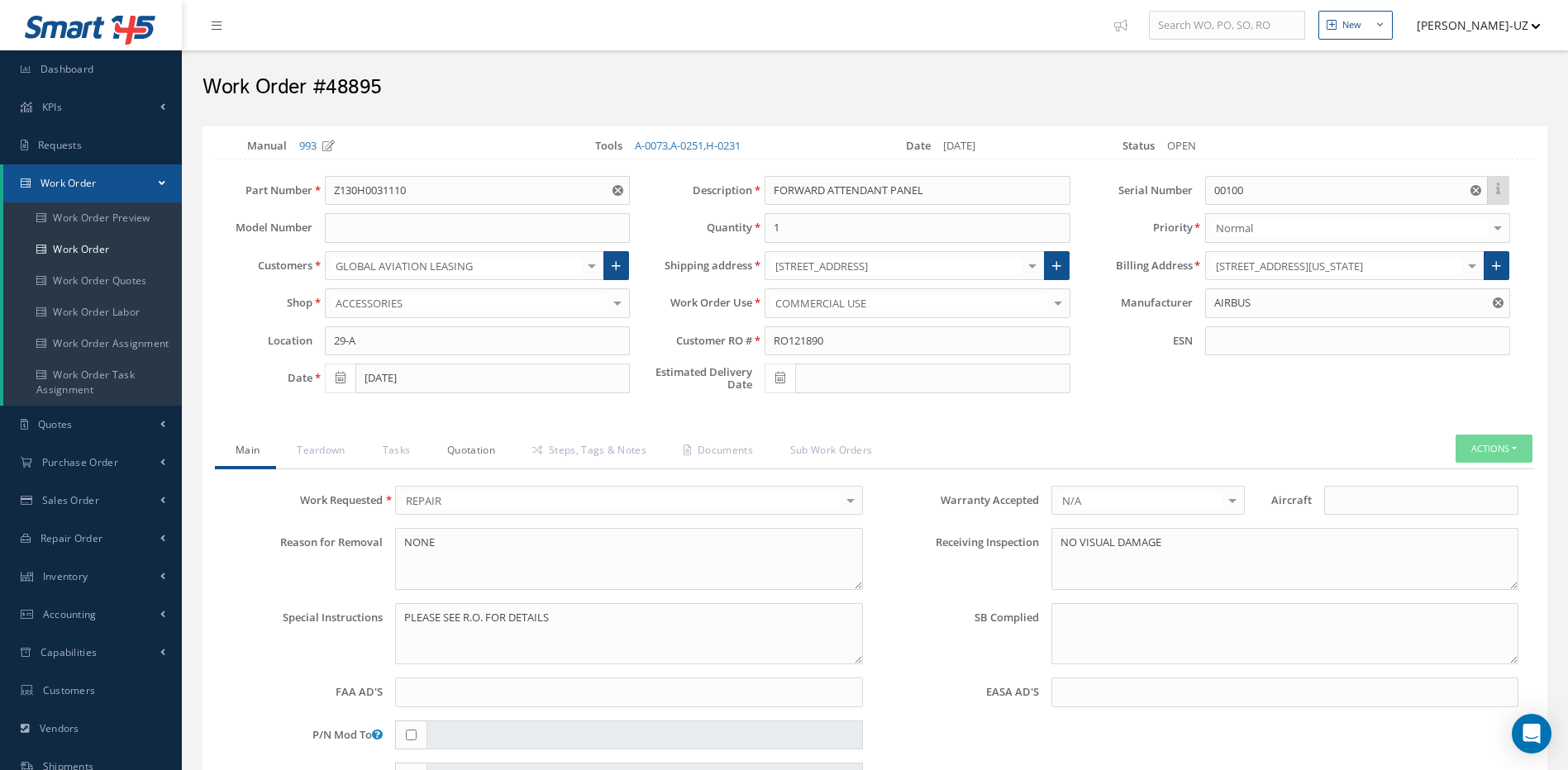
click at [485, 447] on link "Quotation" at bounding box center [469, 452] width 85 height 35
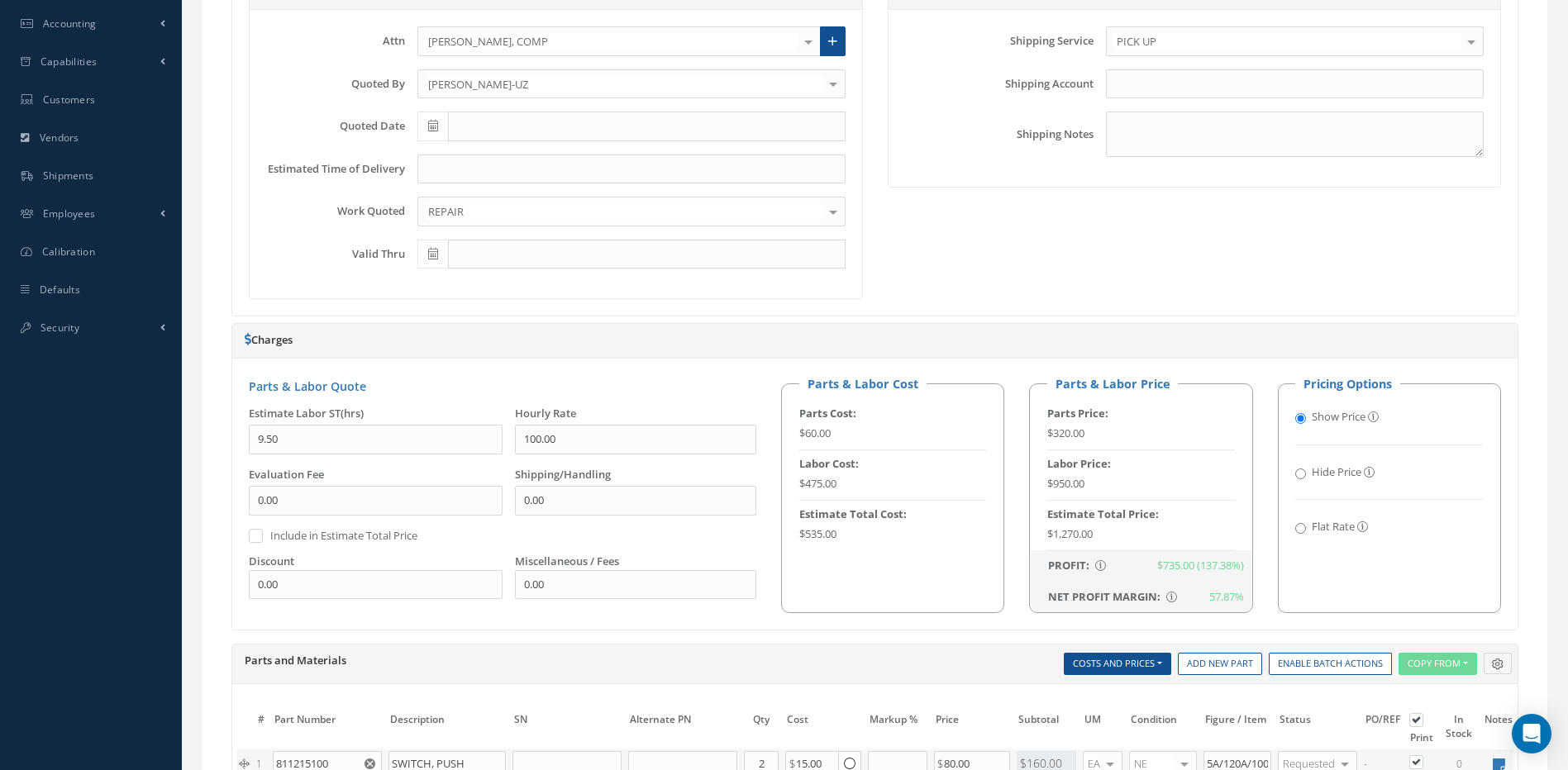
scroll to position [1012, 0]
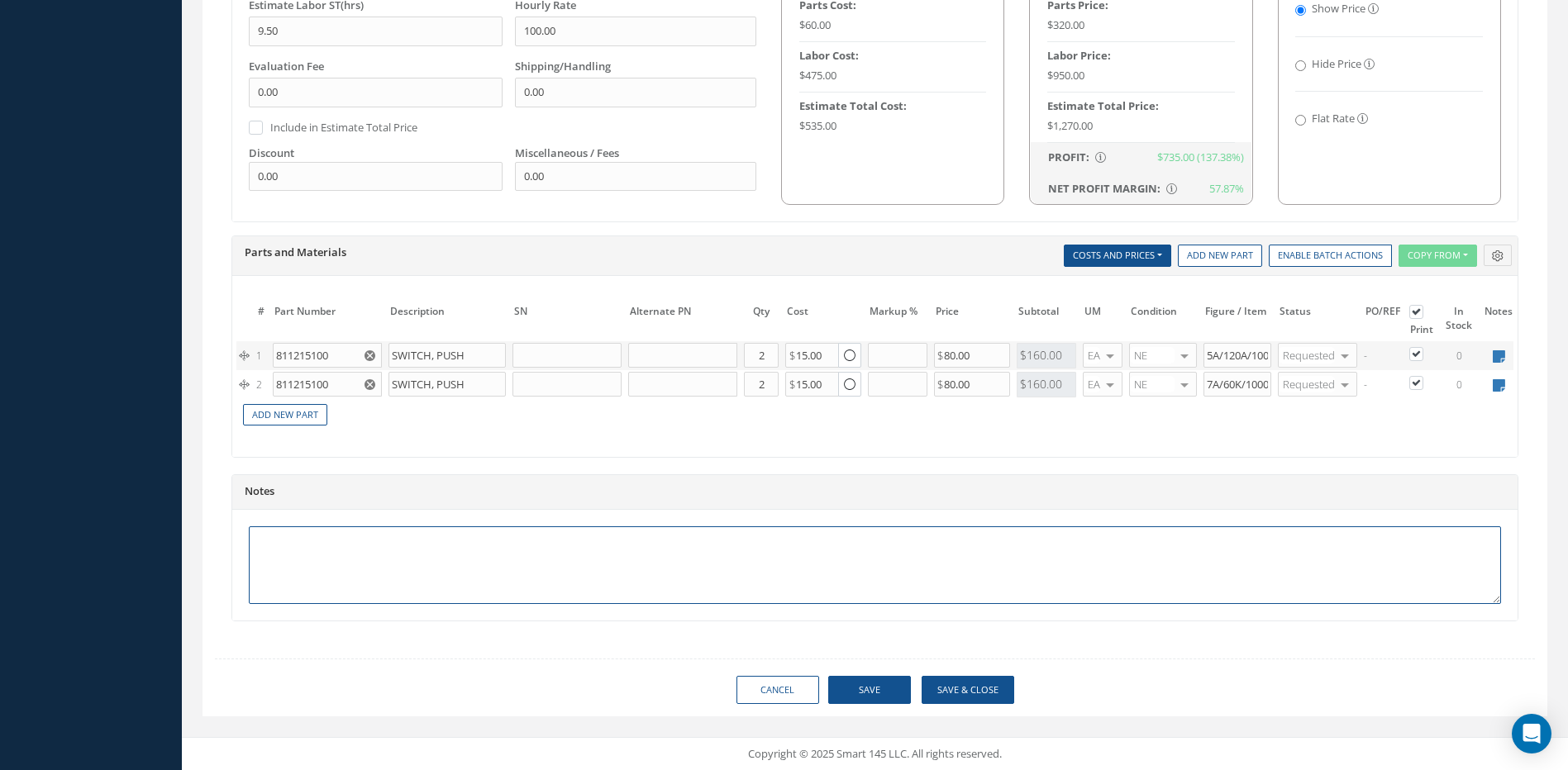
click at [340, 551] on textarea at bounding box center [874, 565] width 1252 height 77
click at [1504, 350] on icon at bounding box center [1499, 356] width 12 height 14
type textarea "ASCEND AERO"
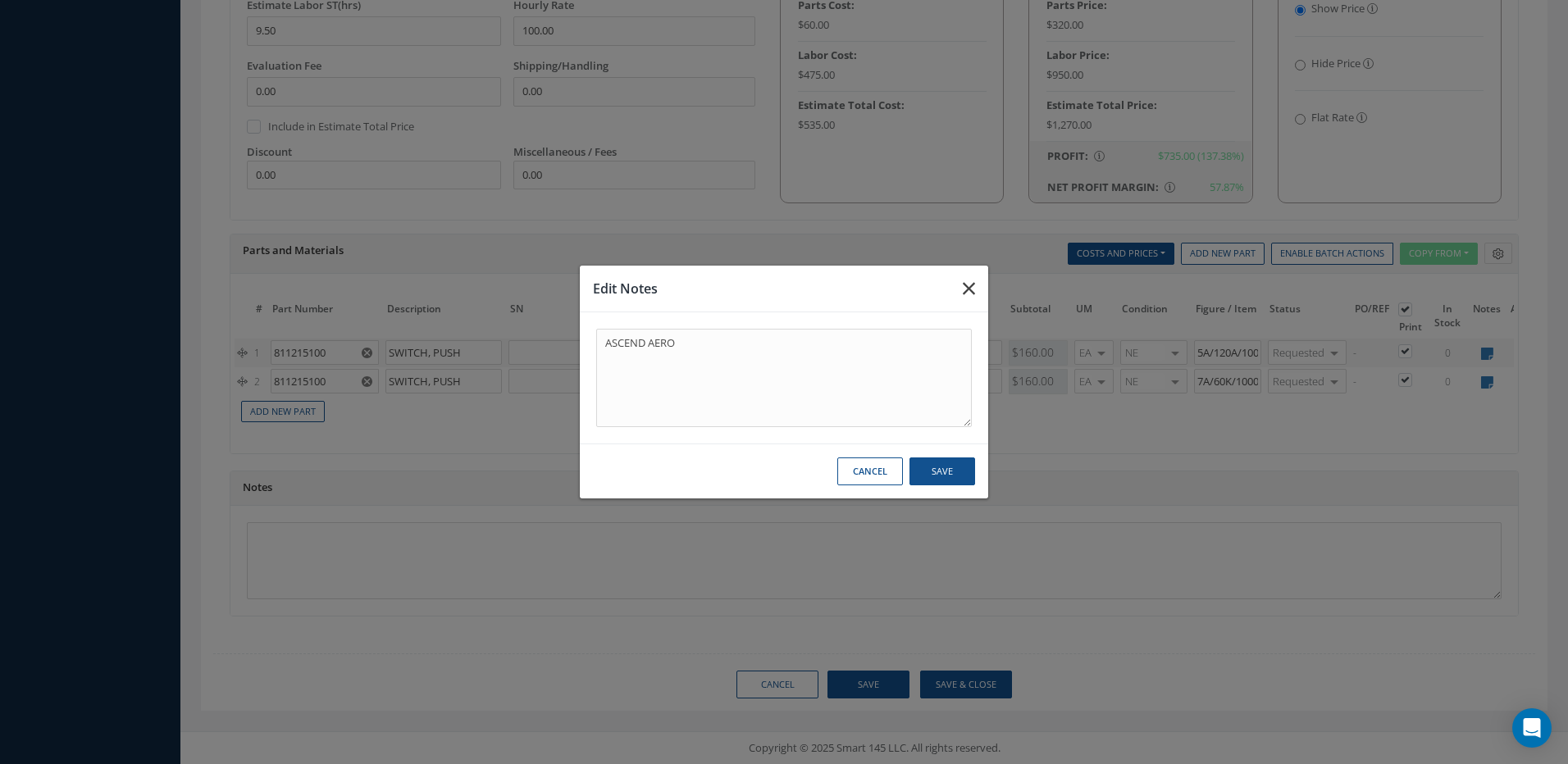
click at [966, 288] on icon "button" at bounding box center [968, 288] width 12 height 20
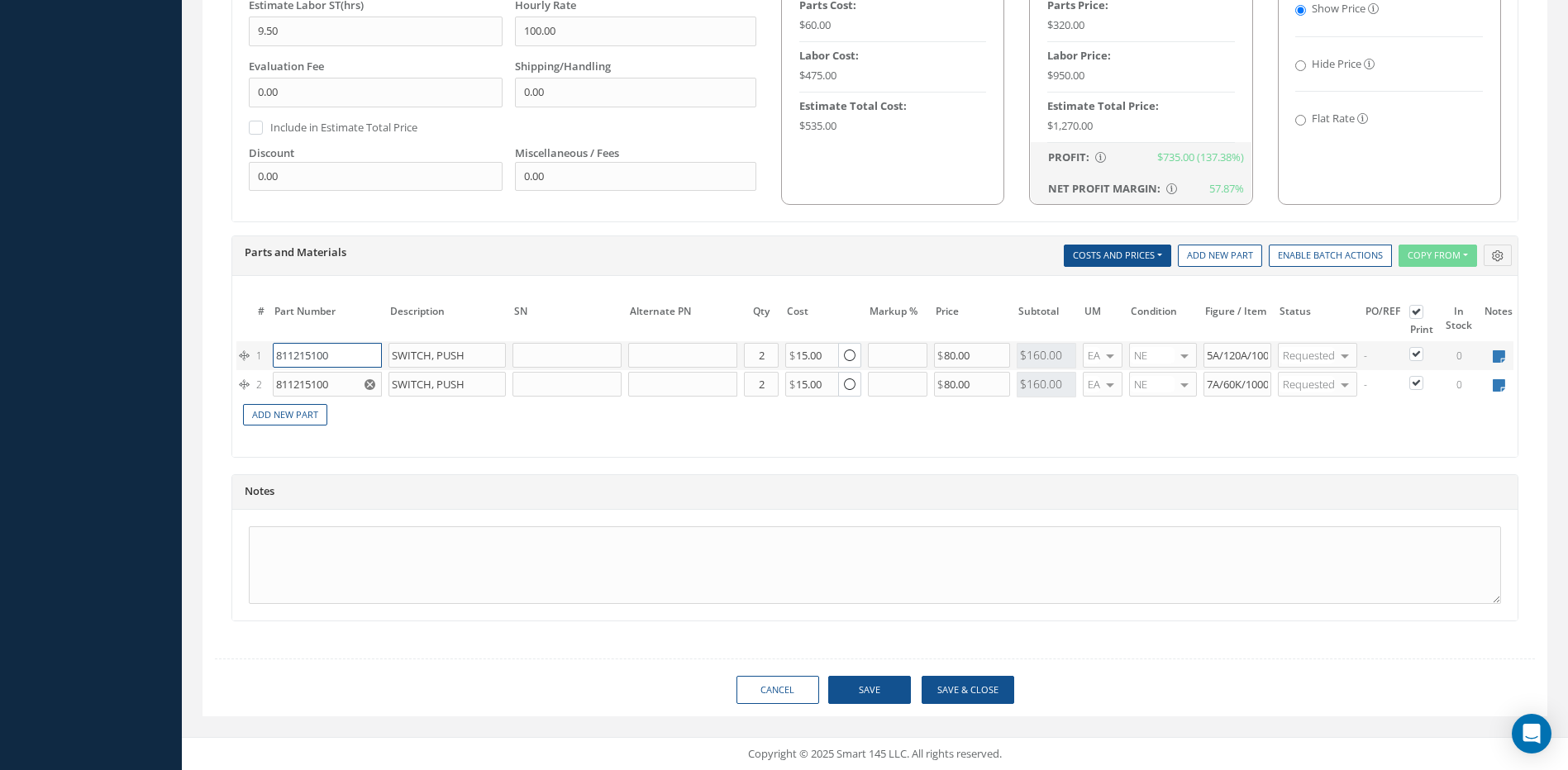
drag, startPoint x: 345, startPoint y: 346, endPoint x: 260, endPoint y: 341, distance: 85.1
click at [260, 341] on tr "1 811215100 SWITCH, PUSH Part Number Description Qty in Stock Master Cost Maste…" at bounding box center [897, 355] width 1322 height 29
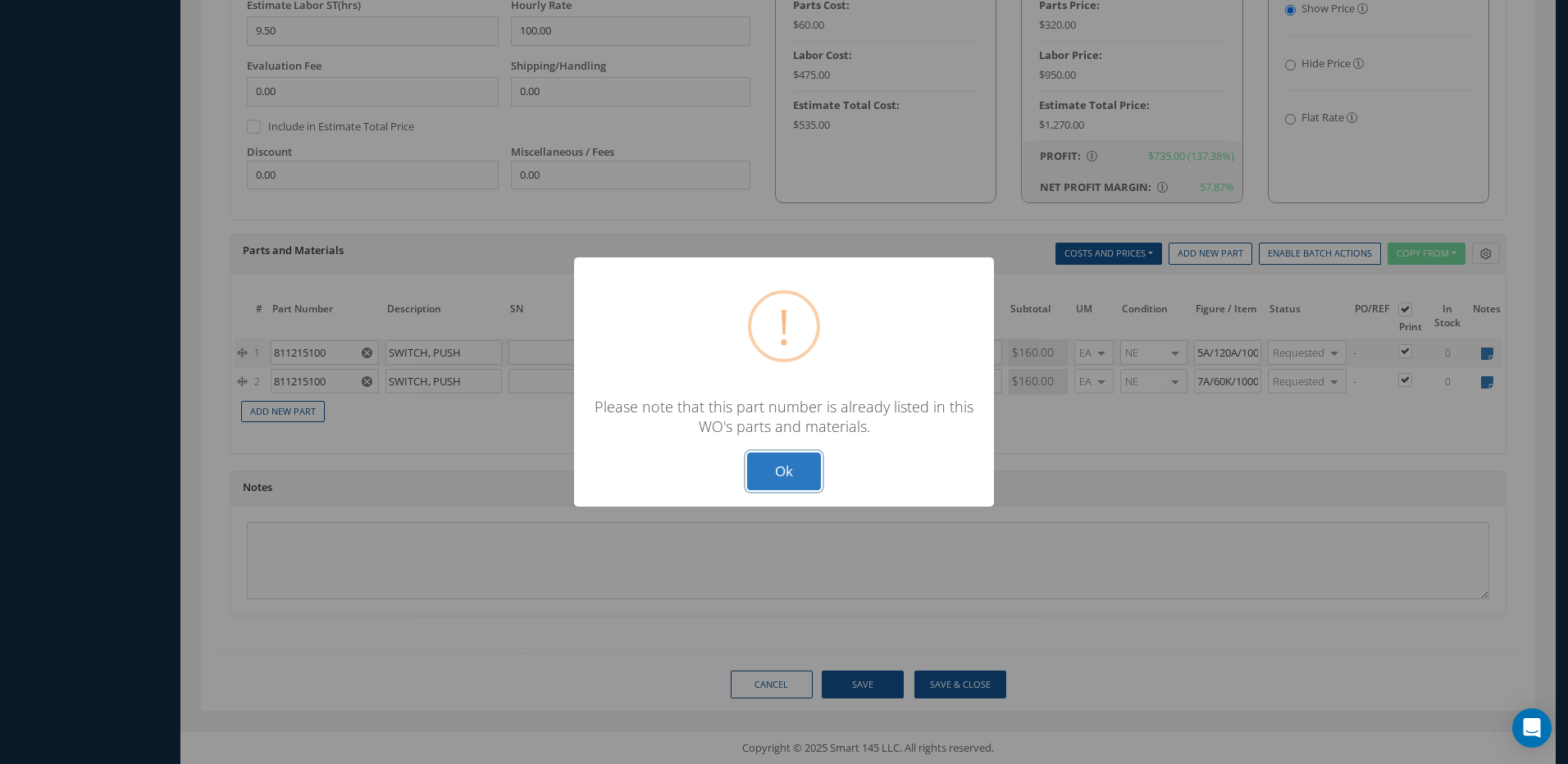
click at [778, 463] on button "Ok" at bounding box center [784, 472] width 74 height 38
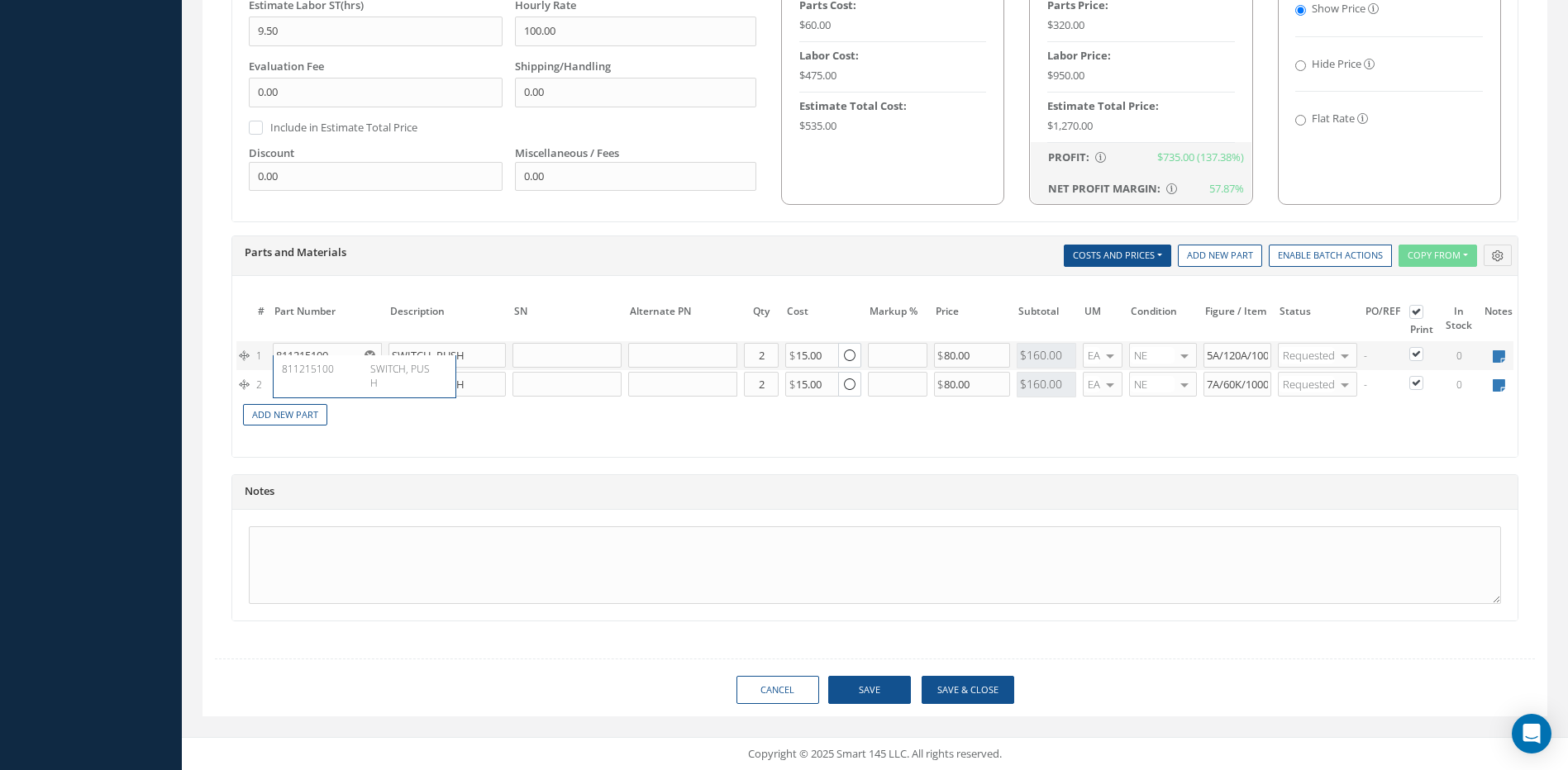
click at [317, 482] on div "Notes" at bounding box center [875, 492] width 1285 height 35
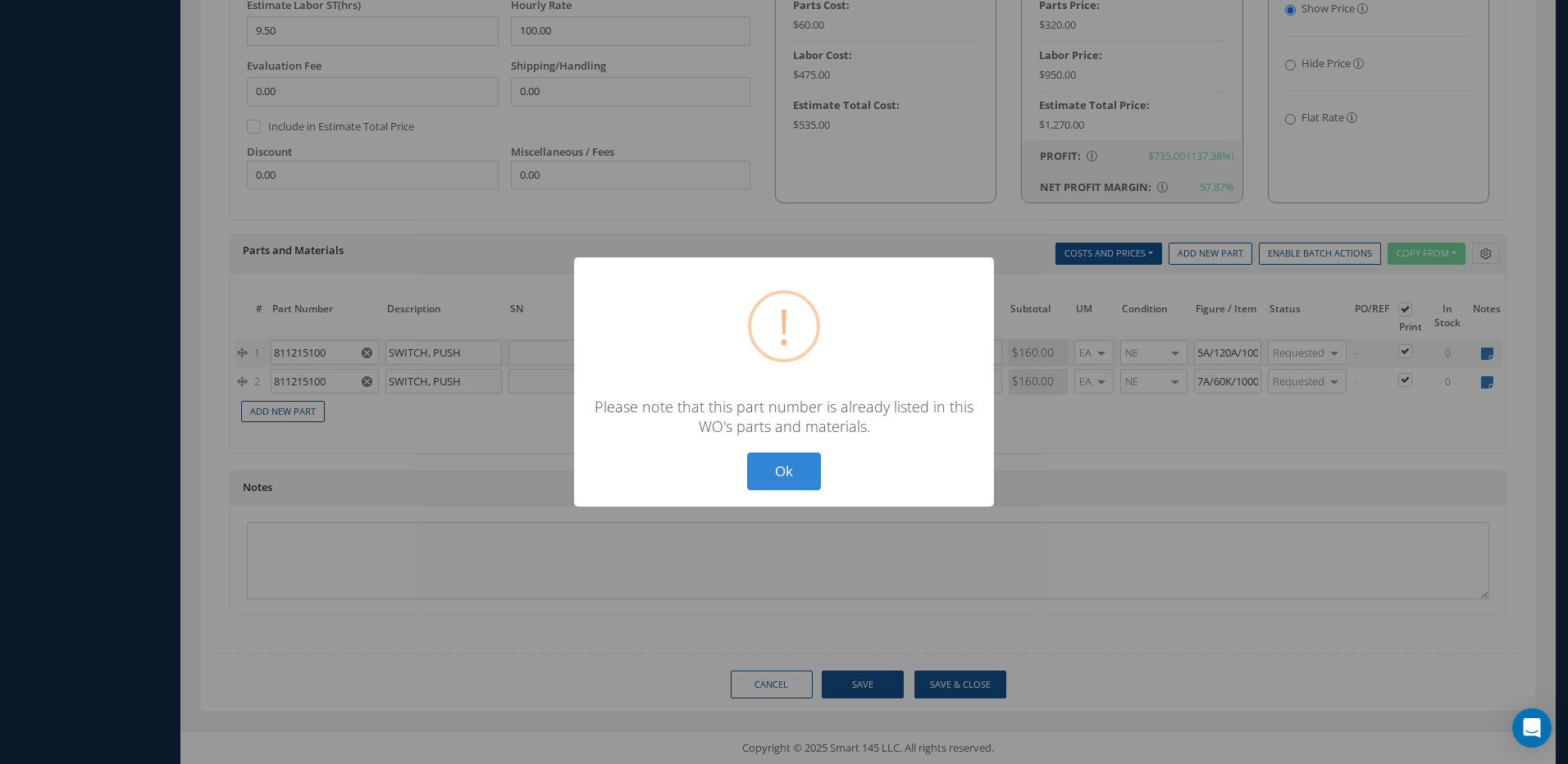
click at [446, 601] on div "? ! i × Please note that this part number is already listed in this WO's parts …" at bounding box center [784, 382] width 1568 height 764
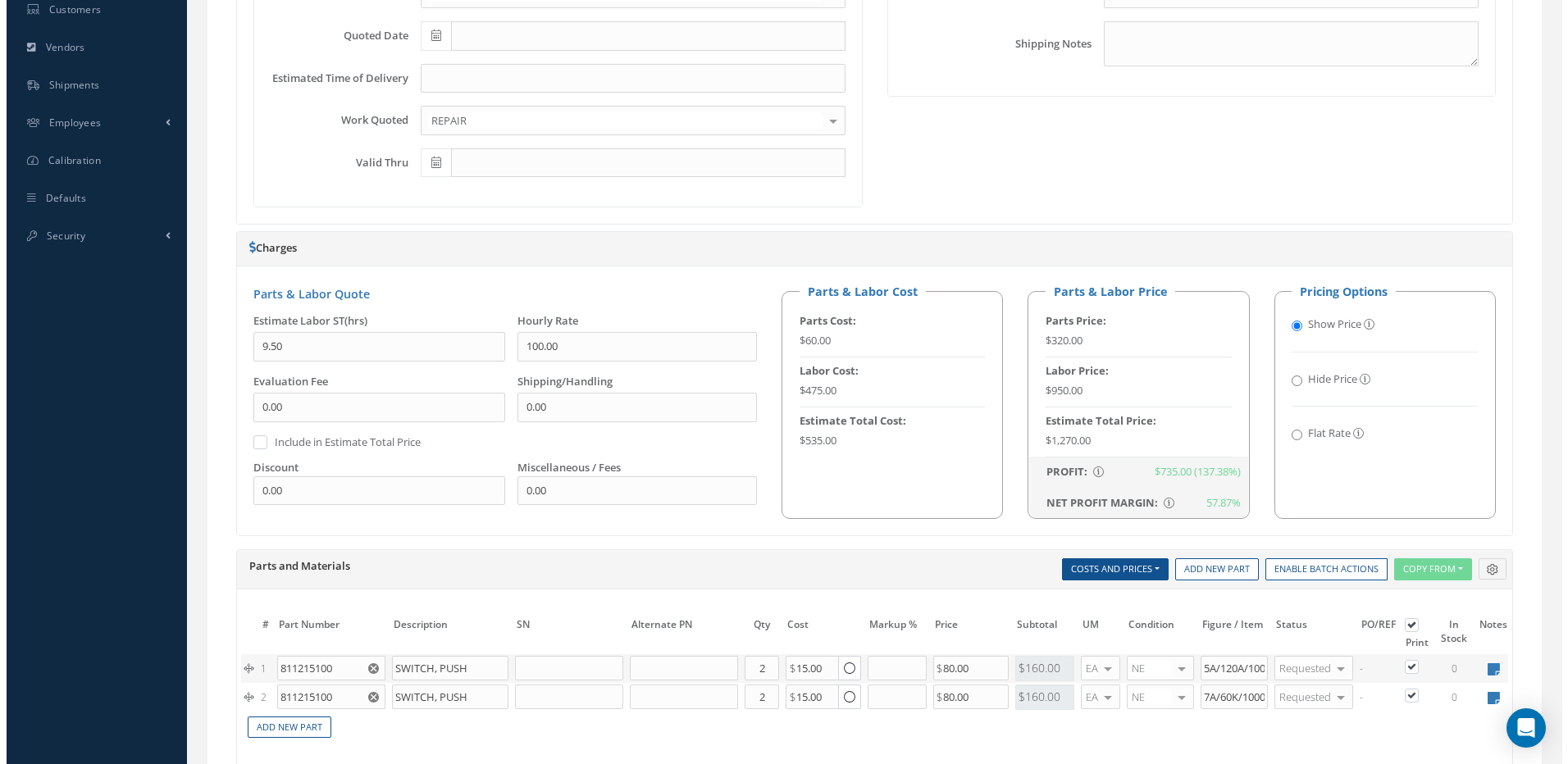
scroll to position [429, 0]
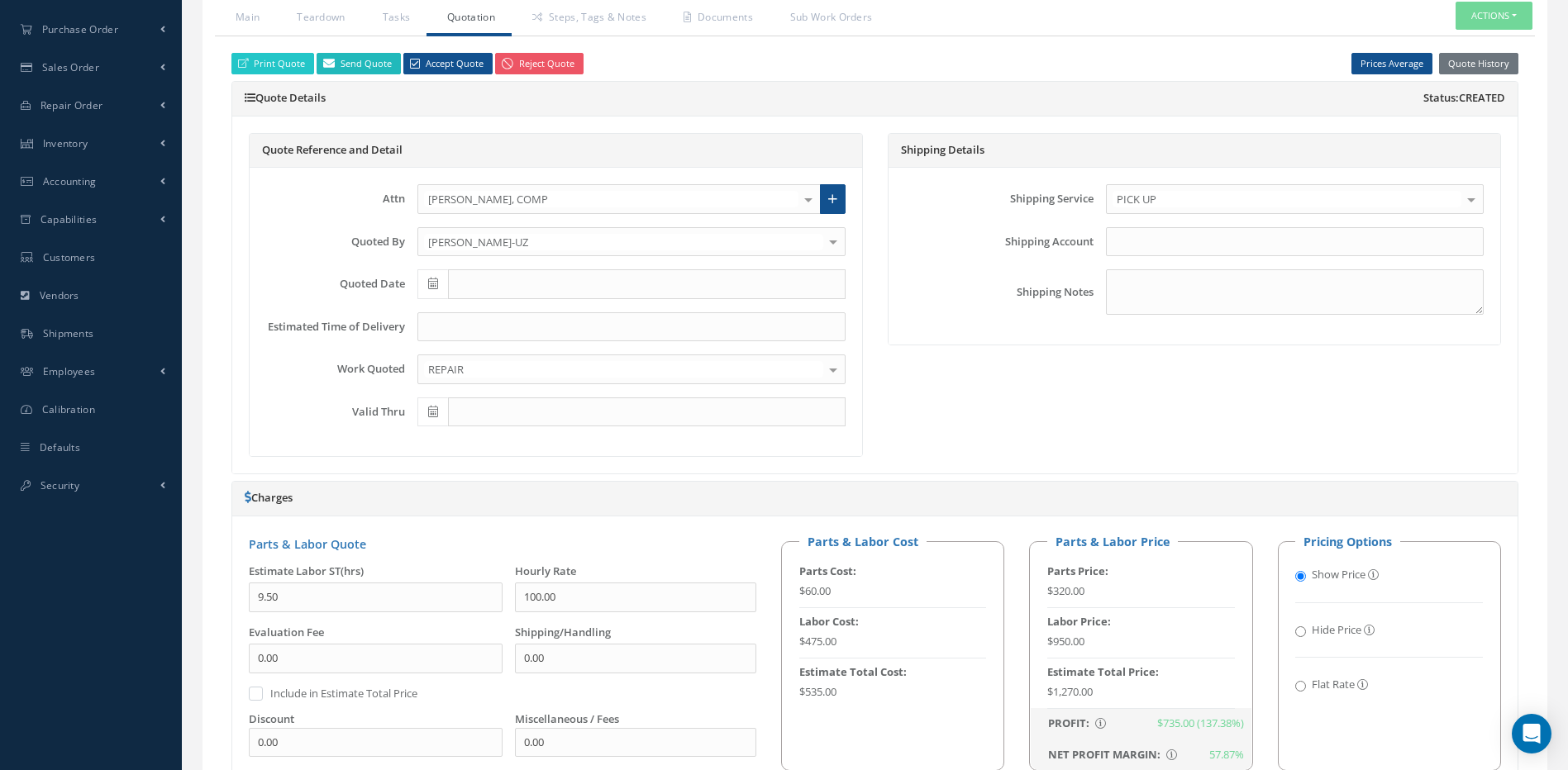
click at [353, 61] on link "Send Quote" at bounding box center [358, 64] width 84 height 23
type input "Quote for RO RO121890, WO 48895"
type textarea "Dear, Please find attached your Quote for RO RO121890. Please feel free to cont…"
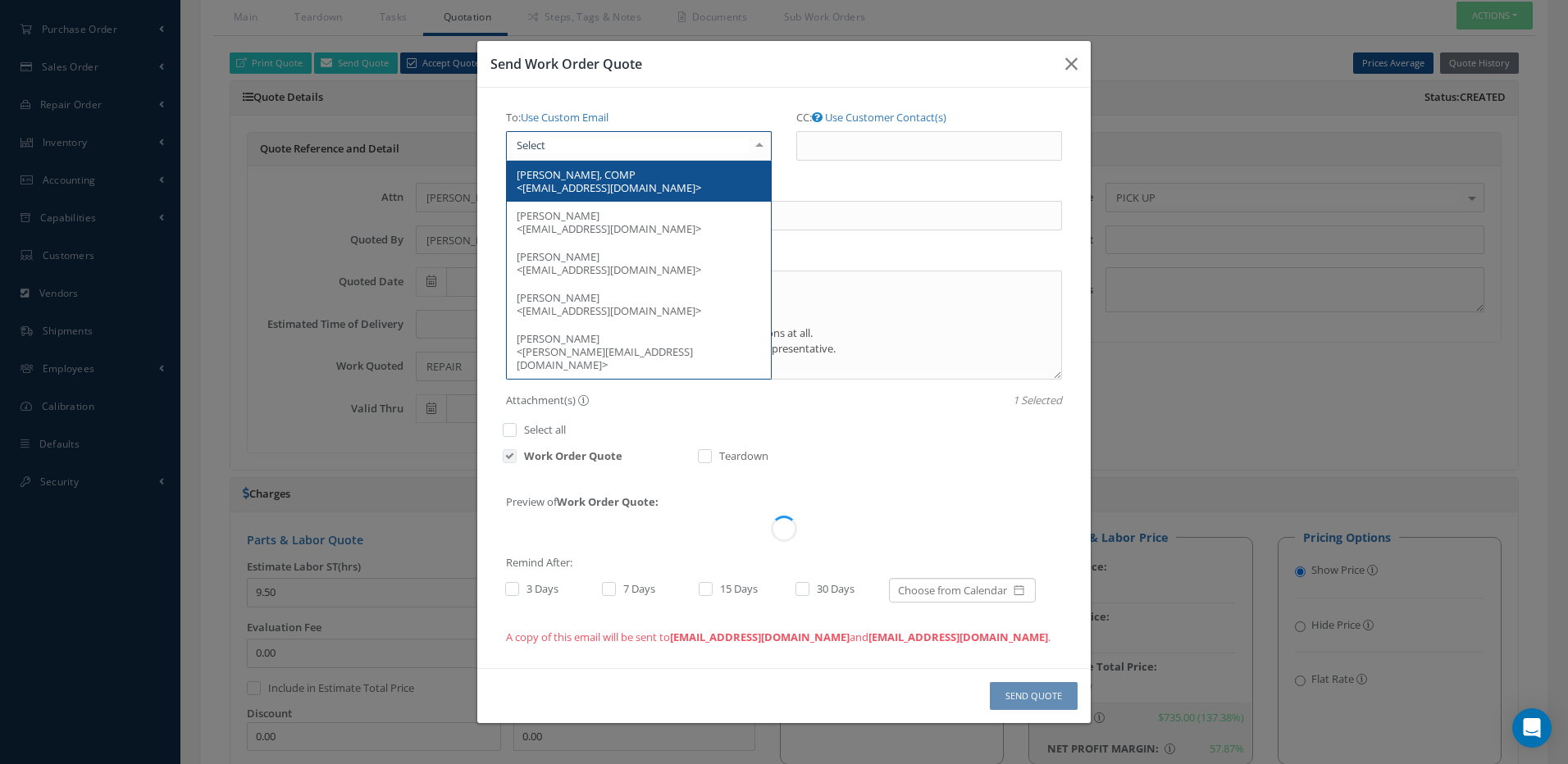
click at [546, 142] on div at bounding box center [638, 145] width 265 height 29
click at [566, 174] on span "HENRY LOCKWOOD, COMP <hl@g-airwaysusa.com>" at bounding box center [608, 181] width 185 height 28
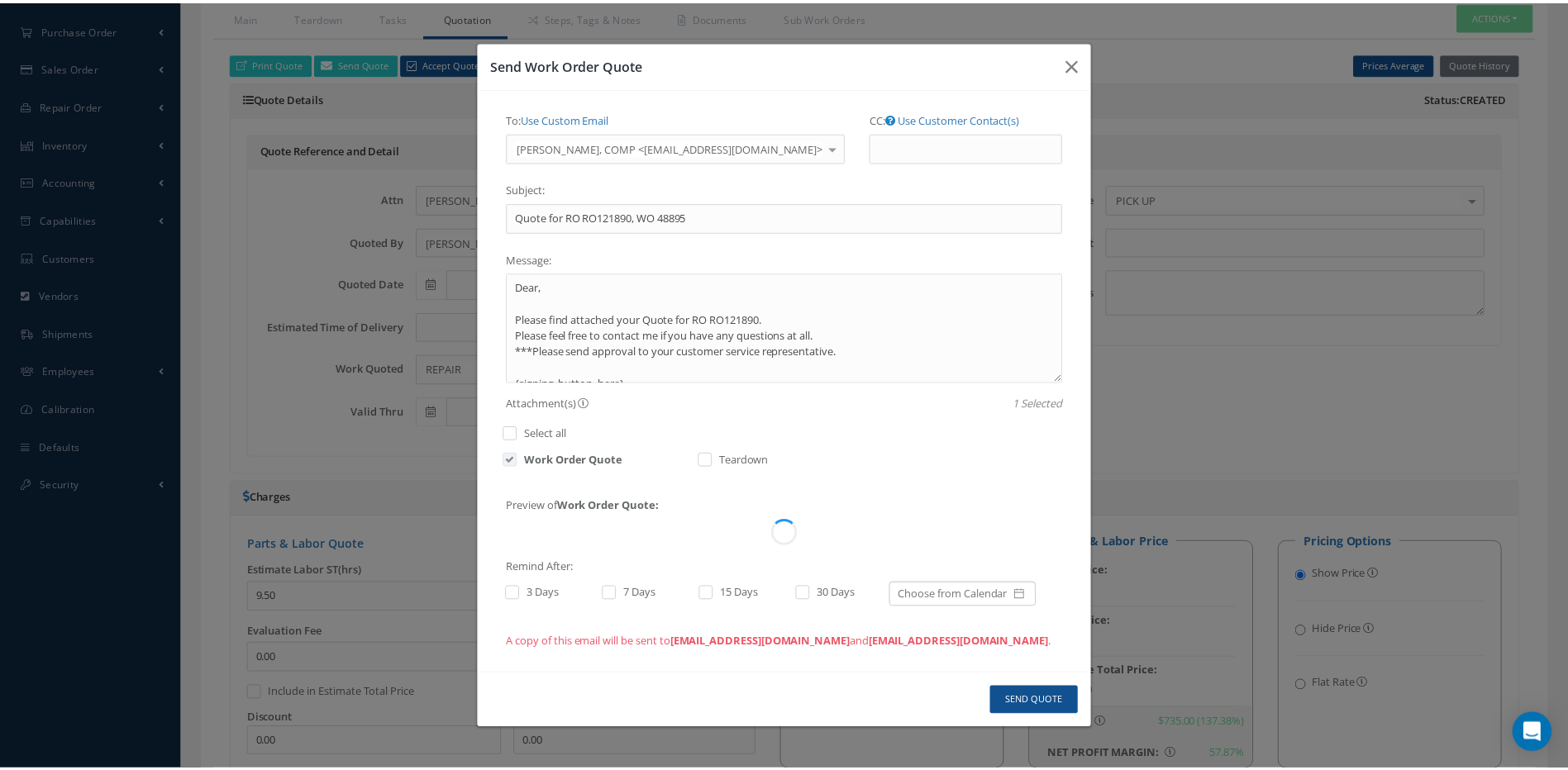
scroll to position [0, 0]
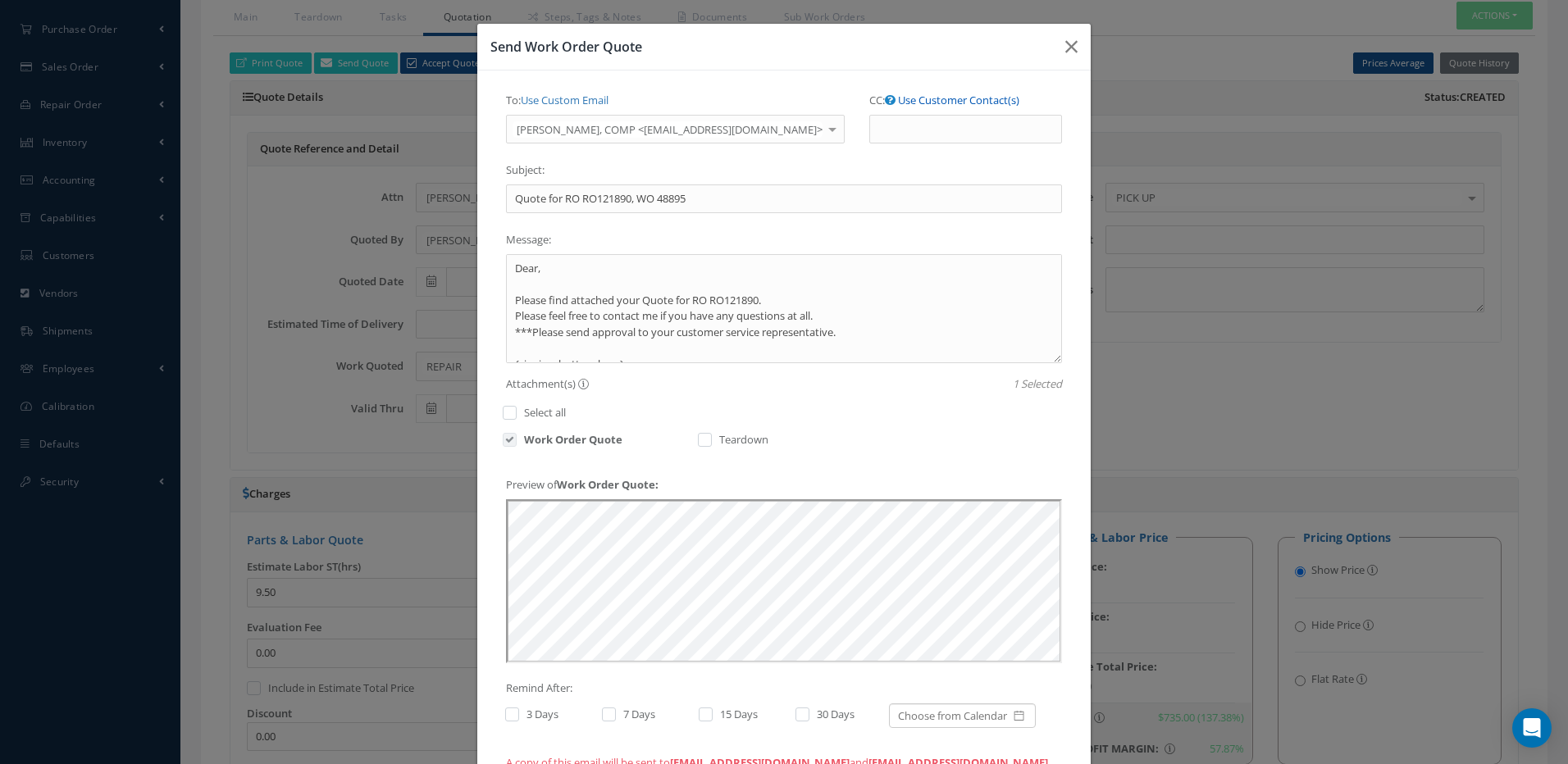
click at [898, 97] on link "Use Customer Contact(s)" at bounding box center [958, 100] width 121 height 15
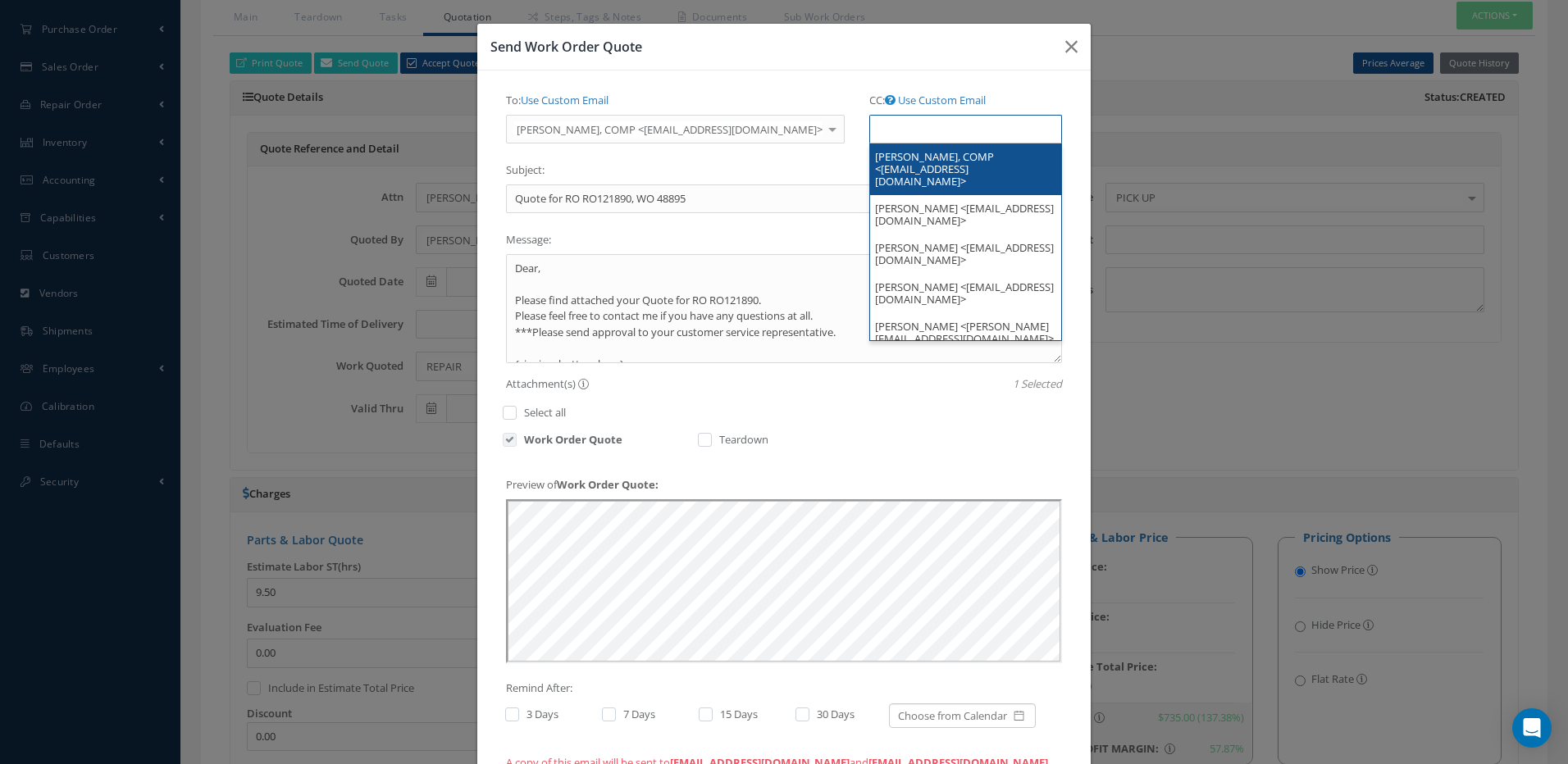
click at [900, 127] on ul at bounding box center [965, 128] width 193 height 29
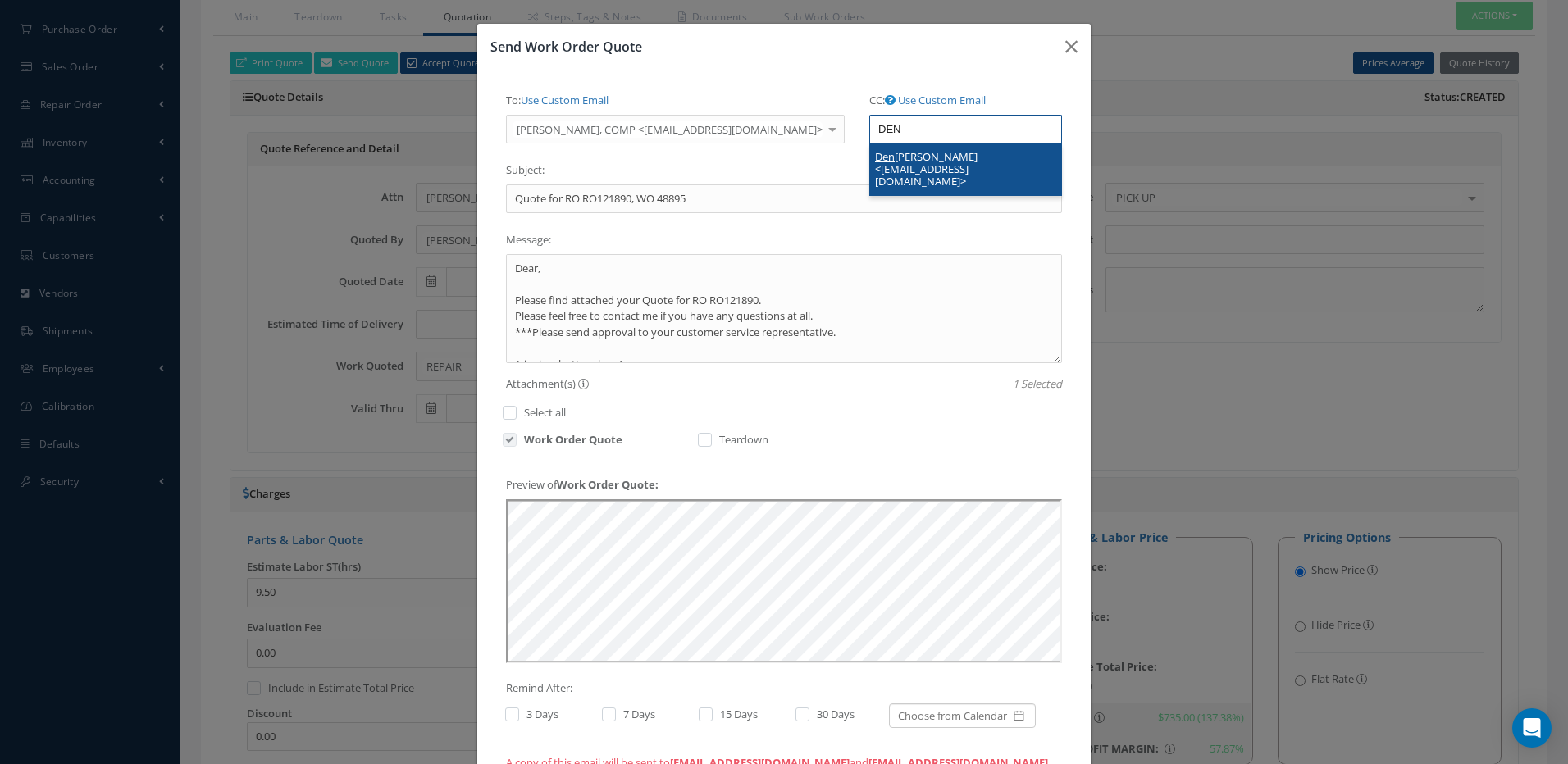
type input "DEN"
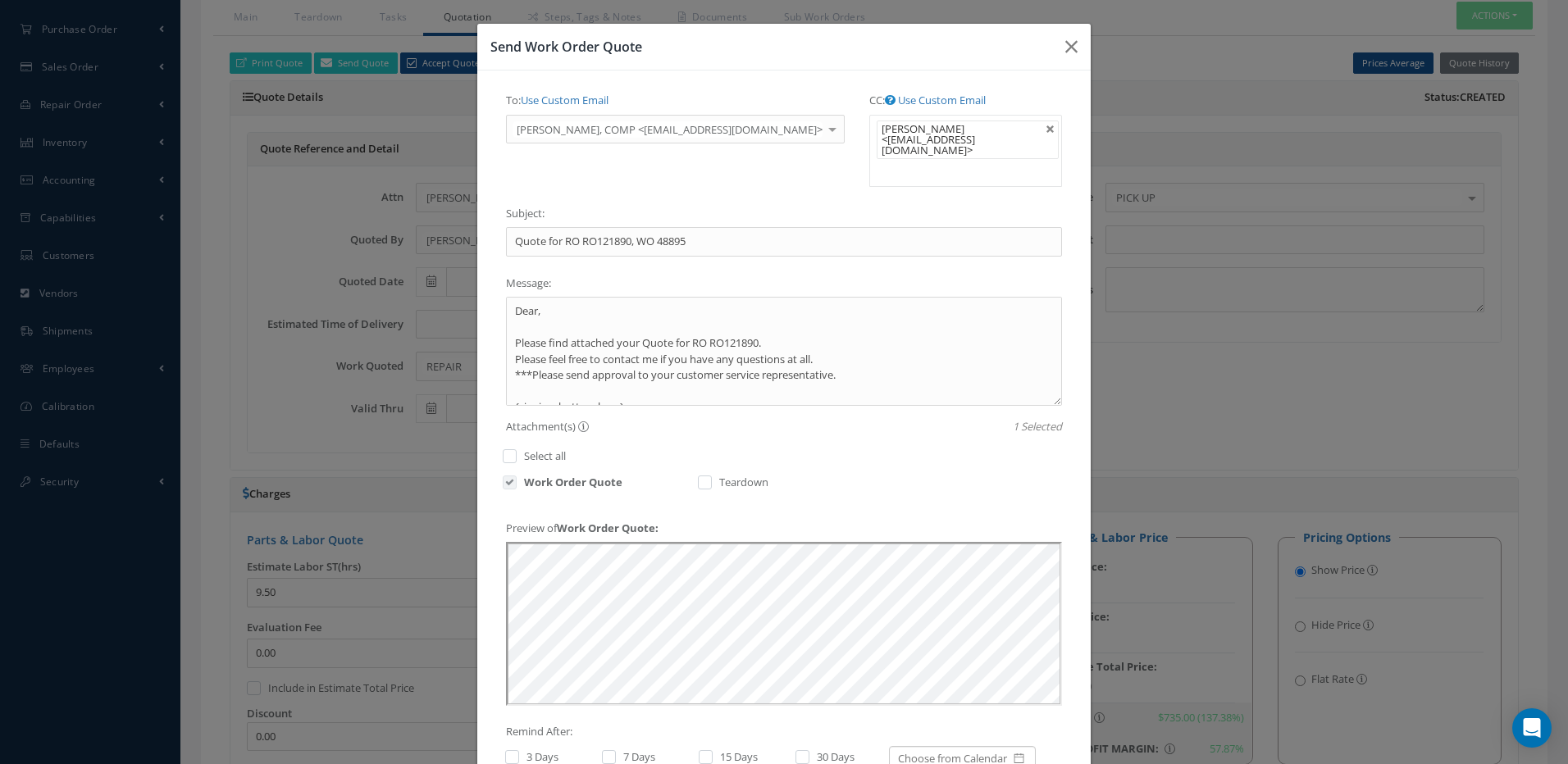
click at [518, 750] on label at bounding box center [520, 757] width 4 height 15
click at [515, 754] on input "checkbox" at bounding box center [510, 758] width 10 height 10
checkbox input "true"
click at [615, 750] on label at bounding box center [617, 757] width 4 height 15
click at [605, 754] on input "checkbox" at bounding box center [606, 758] width 10 height 10
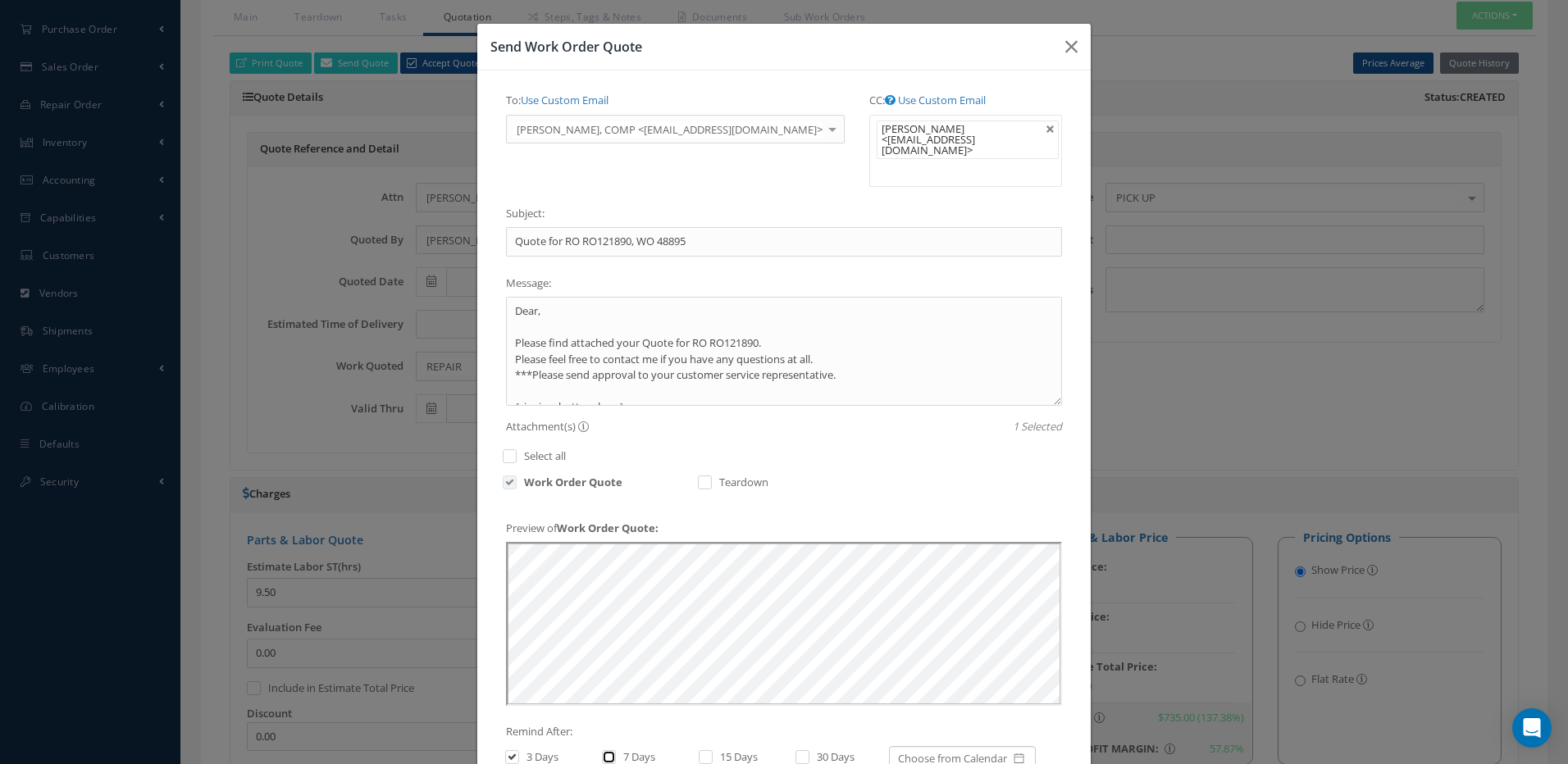
checkbox input "true"
click at [711, 750] on label at bounding box center [713, 757] width 4 height 15
click at [700, 754] on input "checkbox" at bounding box center [703, 758] width 10 height 10
checkbox input "true"
click at [809, 750] on label at bounding box center [811, 757] width 4 height 15
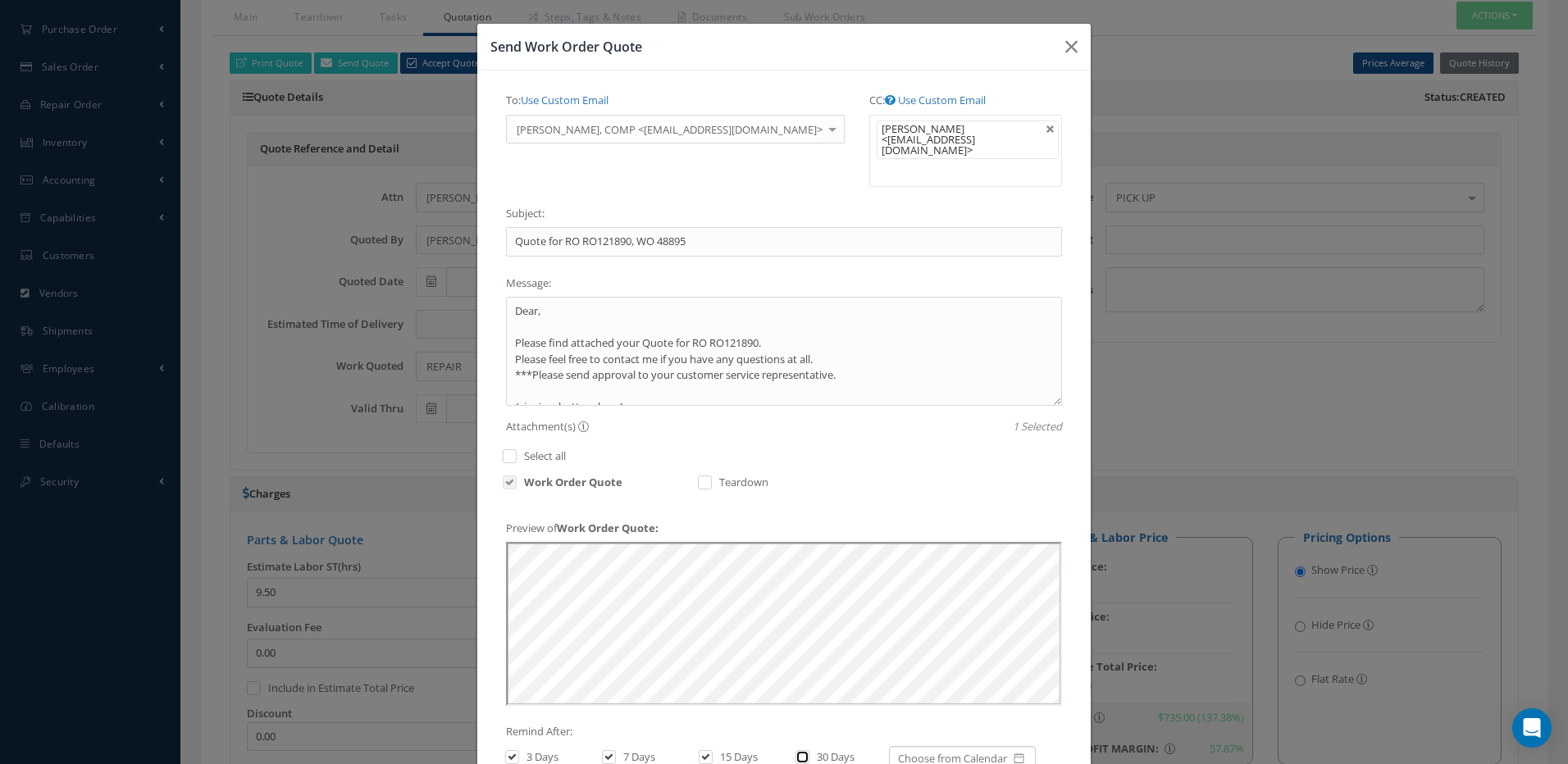
click at [796, 754] on input "checkbox" at bounding box center [800, 758] width 10 height 10
checkbox input "true"
click at [1065, 46] on icon "button" at bounding box center [1070, 46] width 12 height 20
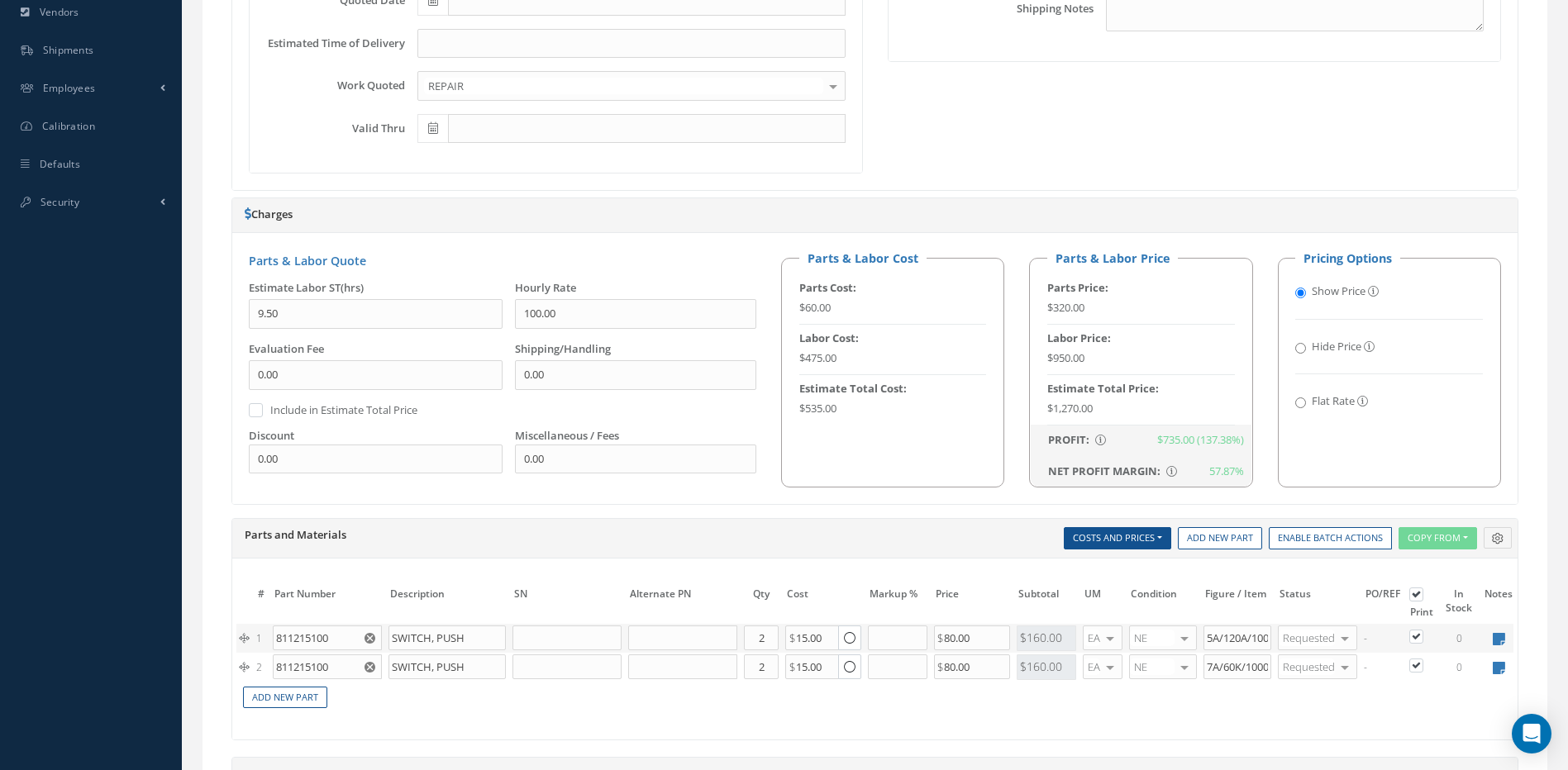
scroll to position [847, 0]
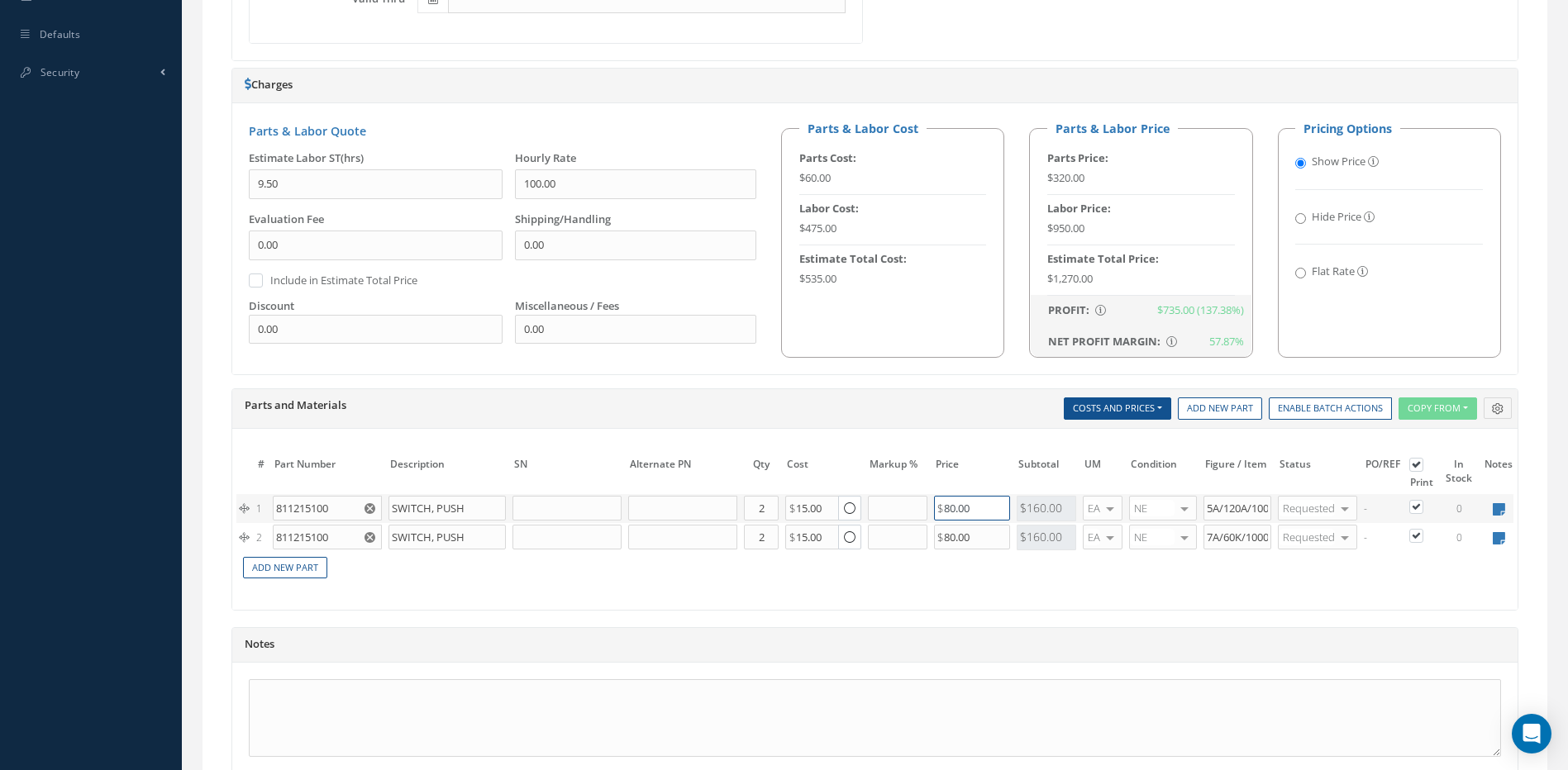
drag, startPoint x: 988, startPoint y: 505, endPoint x: 944, endPoint y: 506, distance: 44.0
click at [944, 506] on input "80.00" at bounding box center [973, 508] width 76 height 25
type input "125.00"
drag, startPoint x: 987, startPoint y: 531, endPoint x: 935, endPoint y: 538, distance: 52.5
click at [935, 538] on input "80.00" at bounding box center [973, 537] width 76 height 25
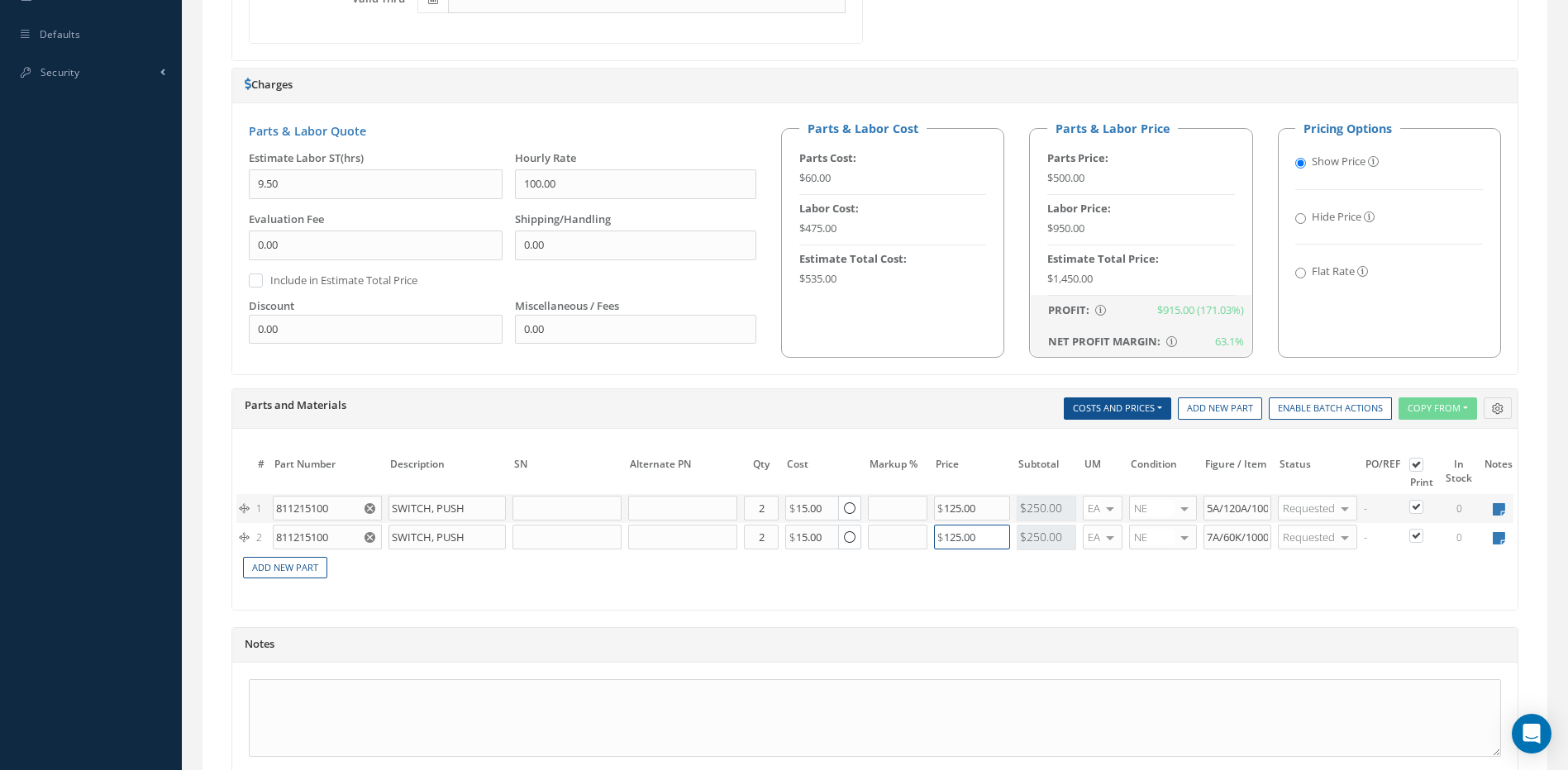
type input "125.00"
click at [367, 663] on div "Notes" at bounding box center [875, 645] width 1285 height 35
click at [301, 705] on textarea at bounding box center [874, 718] width 1252 height 77
click at [253, 704] on textarea "EXPEDITE**7 DAYS" at bounding box center [874, 718] width 1252 height 77
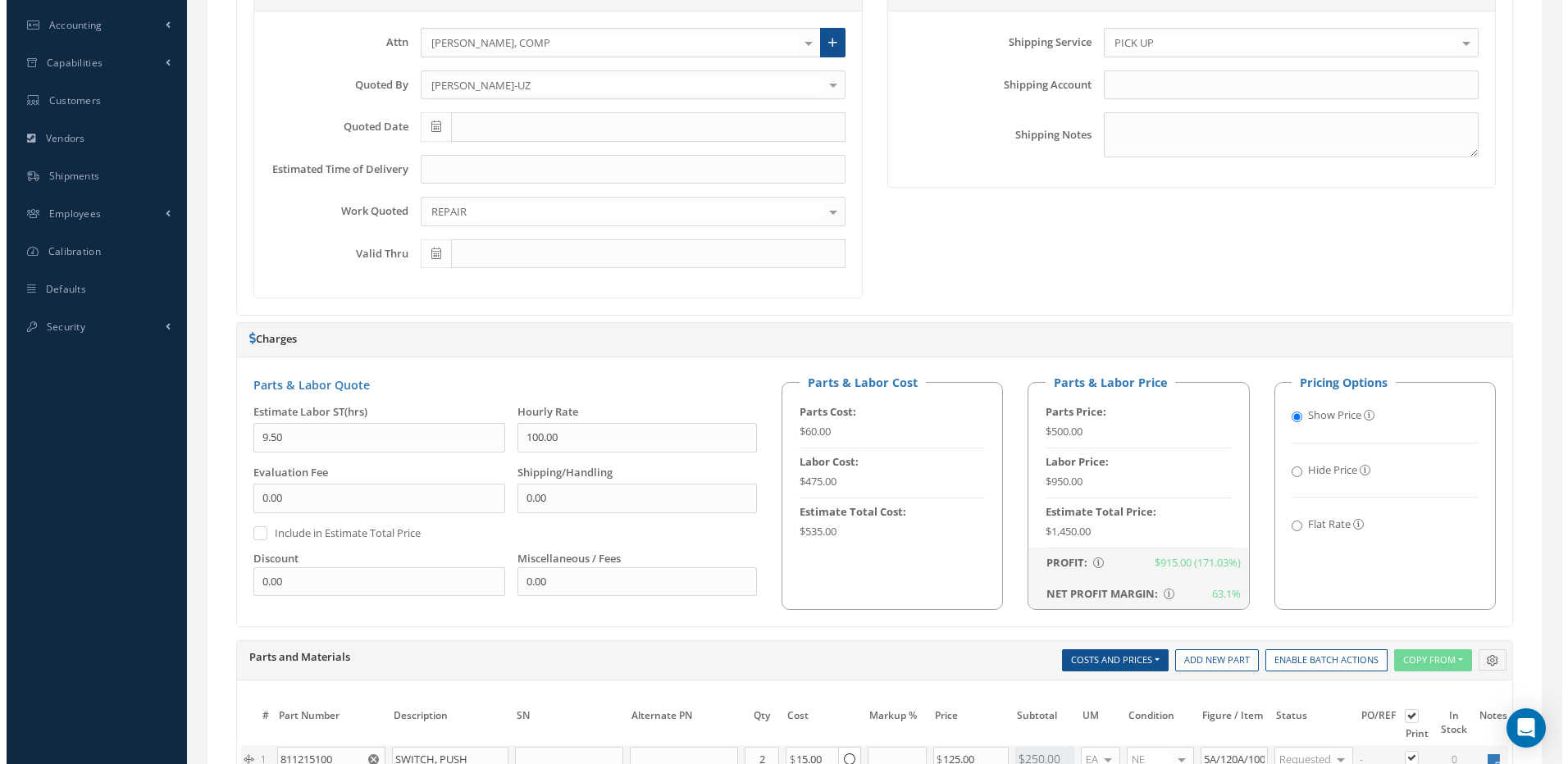
scroll to position [184, 0]
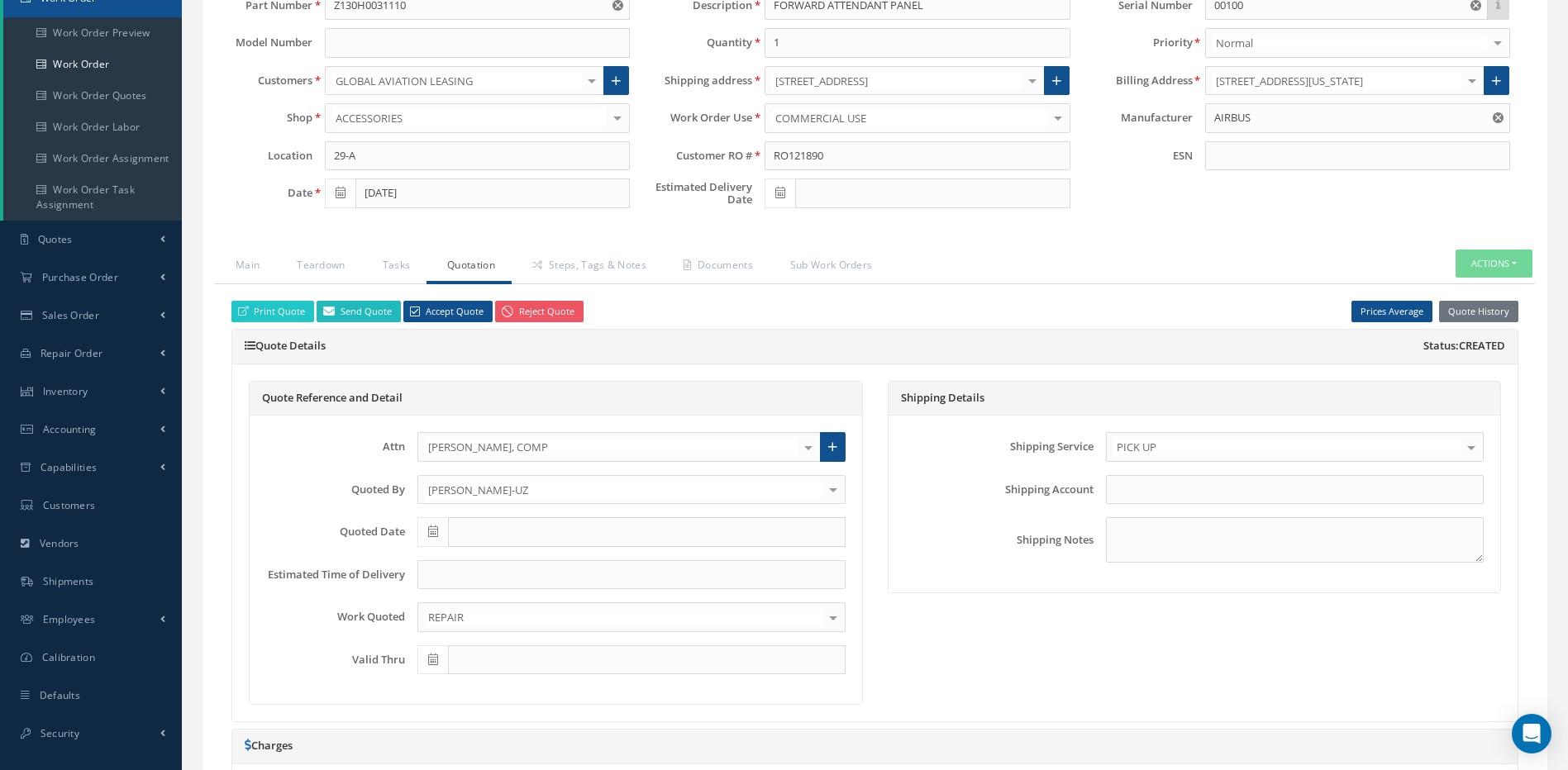
type textarea "DELIVERY EXPEDITE**7 DAYS"
click at [361, 311] on link "Send Quote" at bounding box center [358, 312] width 84 height 23
type input "Quote for RO RO121890, WO 48895"
type textarea "Dear, Please find attached your Quote for RO RO121890. Please feel free to cont…"
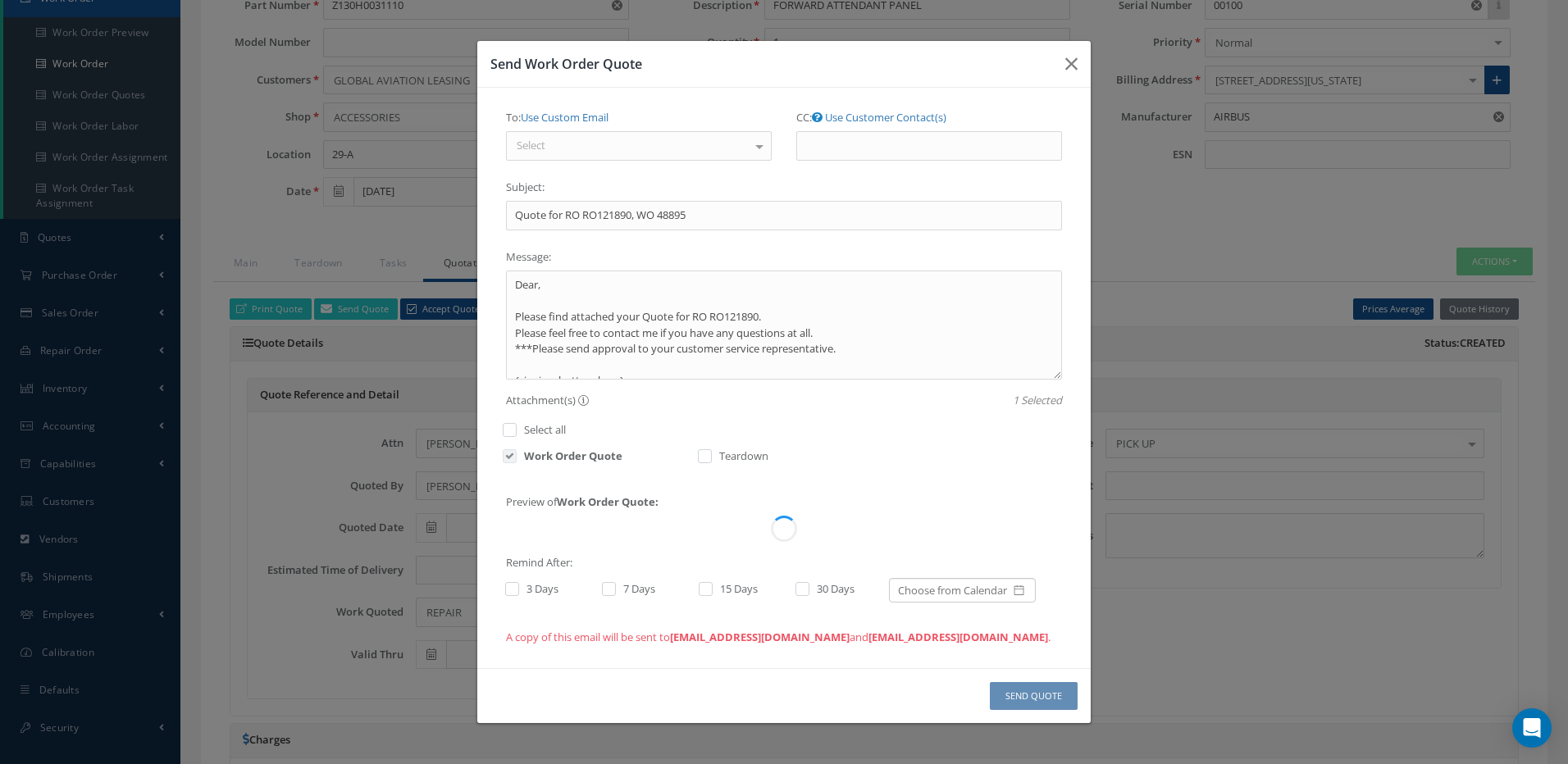
click at [579, 141] on div "Select" at bounding box center [638, 145] width 265 height 29
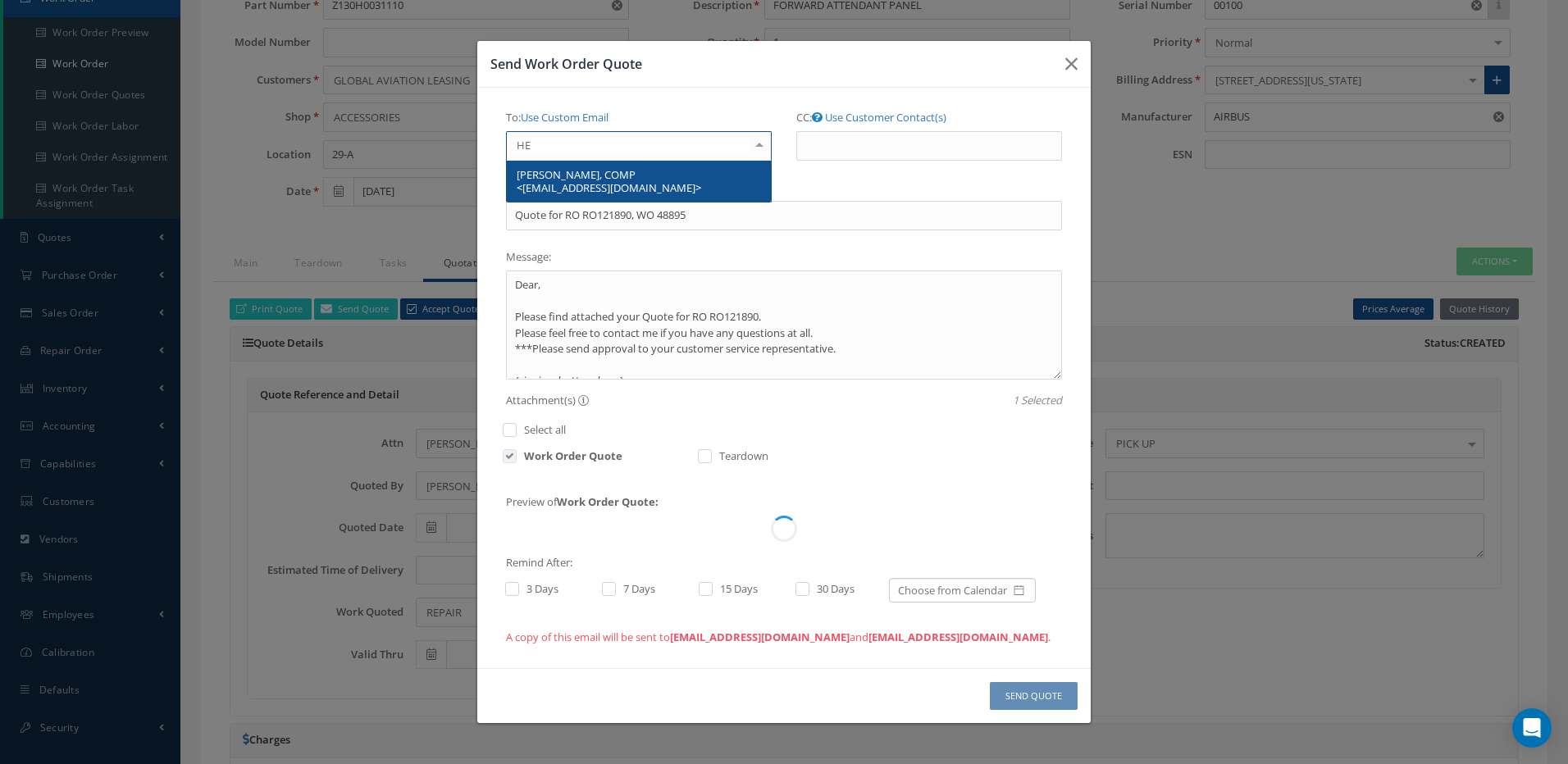
type input "HEN"
drag, startPoint x: 603, startPoint y: 173, endPoint x: 667, endPoint y: 162, distance: 64.9
click at [603, 175] on span "HENRY LOCKWOOD, COMP <hl@g-airwaysusa.com>" at bounding box center [608, 181] width 185 height 28
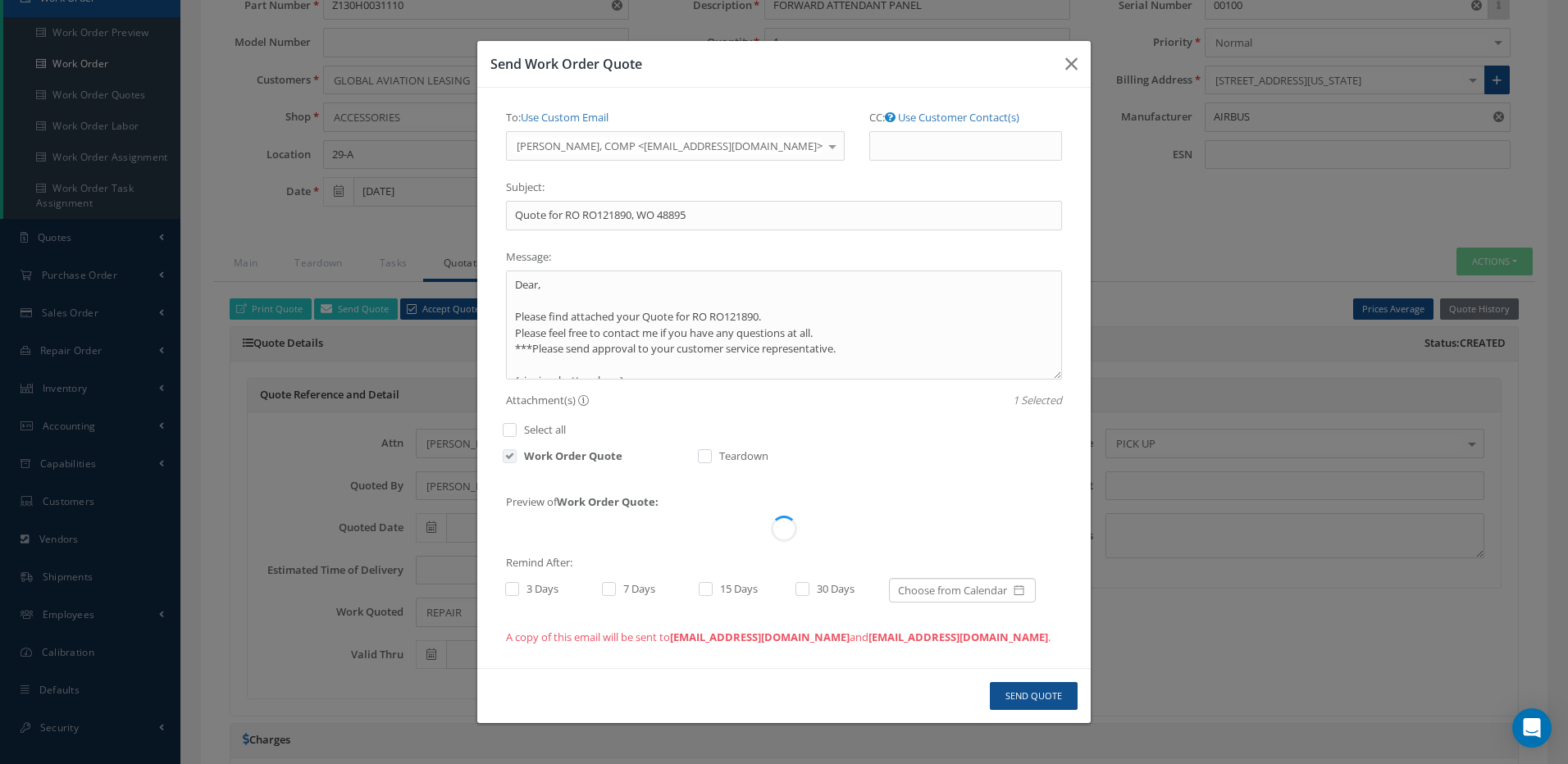
scroll to position [0, 0]
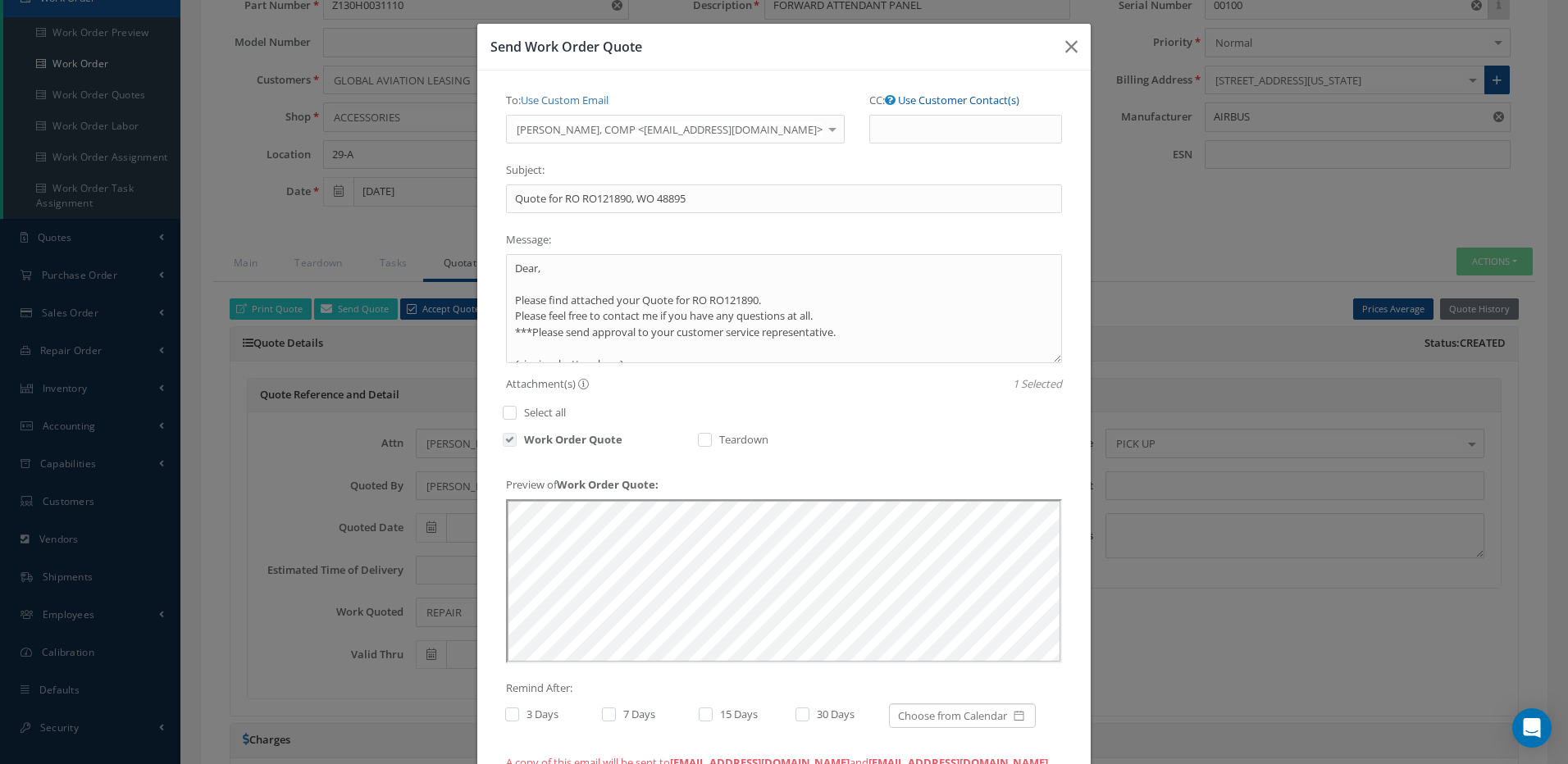
click at [906, 102] on link "Use Customer Contact(s)" at bounding box center [958, 100] width 121 height 15
type input "Select"
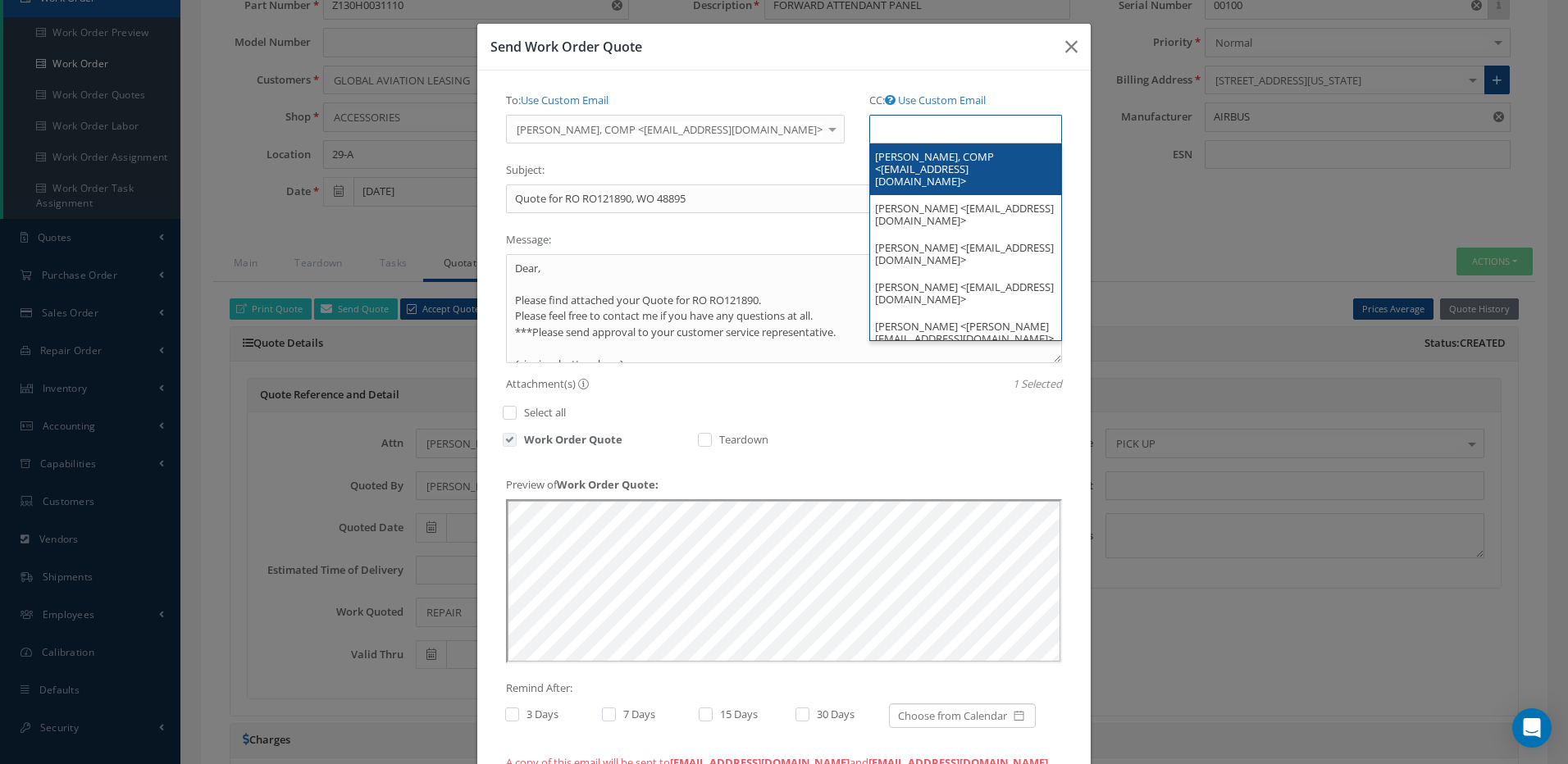
click at [895, 118] on ul at bounding box center [965, 128] width 193 height 29
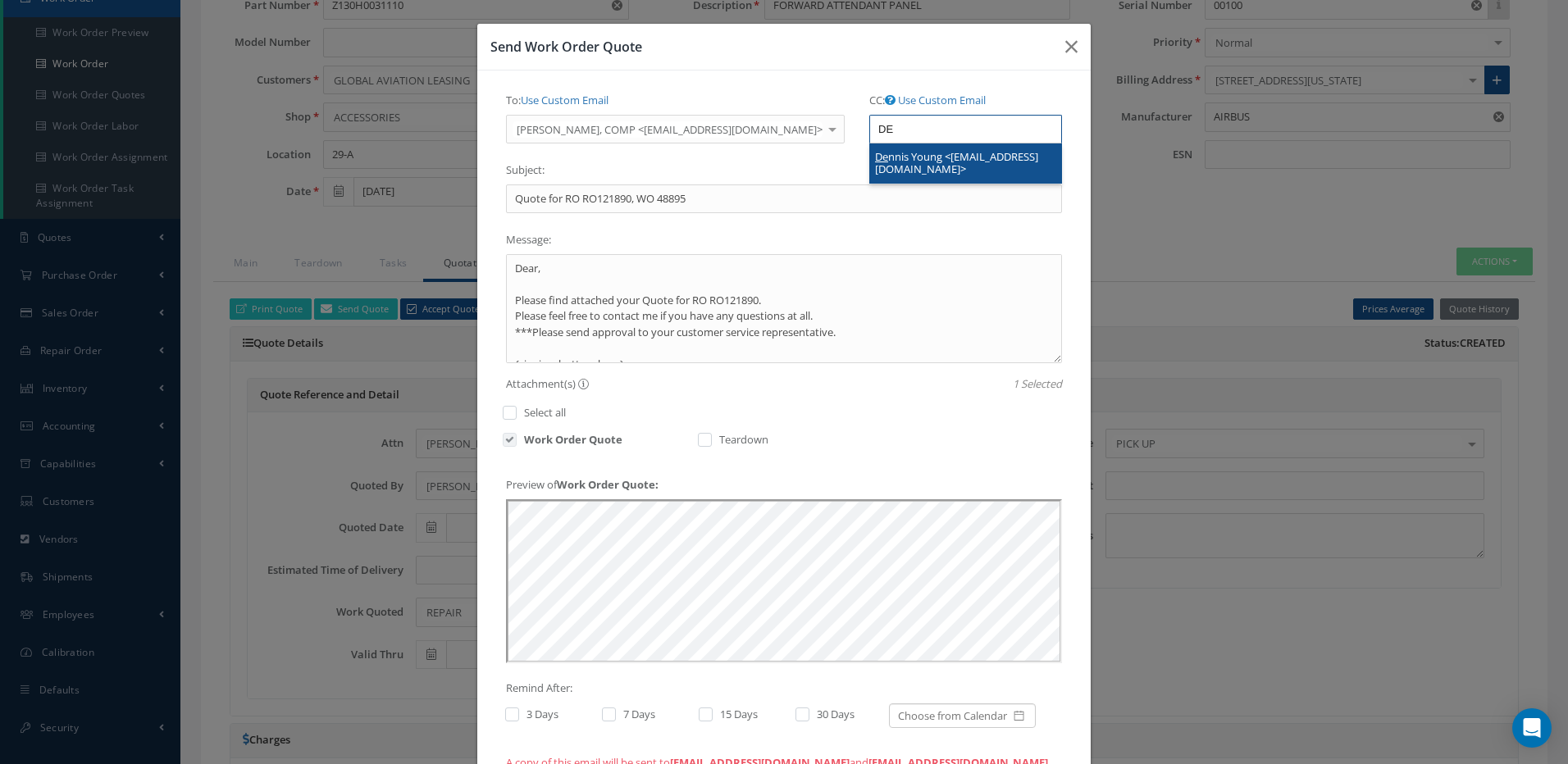
type input "DE"
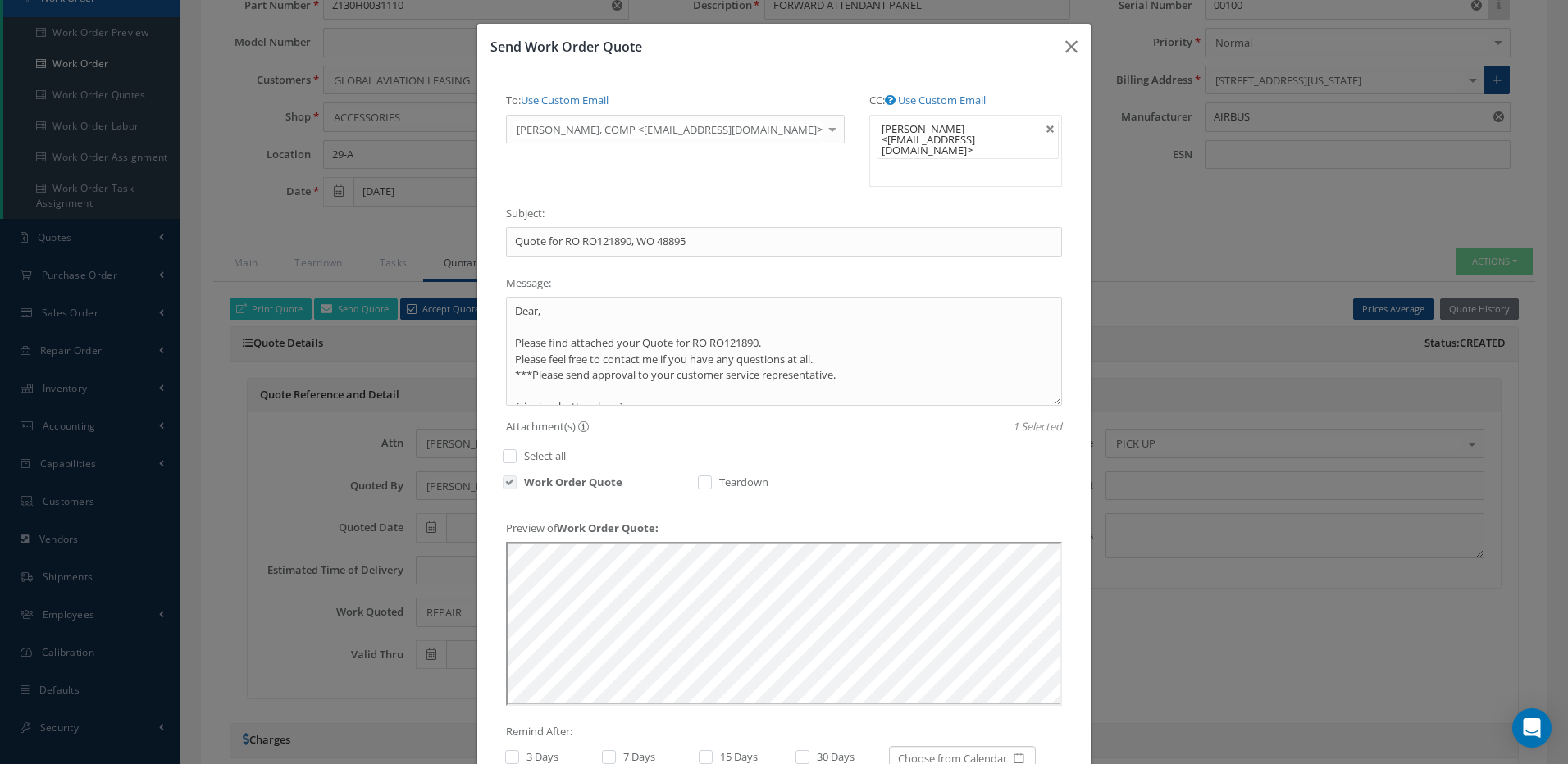
click at [518, 750] on label at bounding box center [520, 757] width 4 height 15
click at [508, 754] on input "checkbox" at bounding box center [510, 758] width 10 height 10
checkbox input "true"
click at [615, 750] on label at bounding box center [617, 757] width 4 height 15
click at [605, 754] on input "checkbox" at bounding box center [606, 758] width 10 height 10
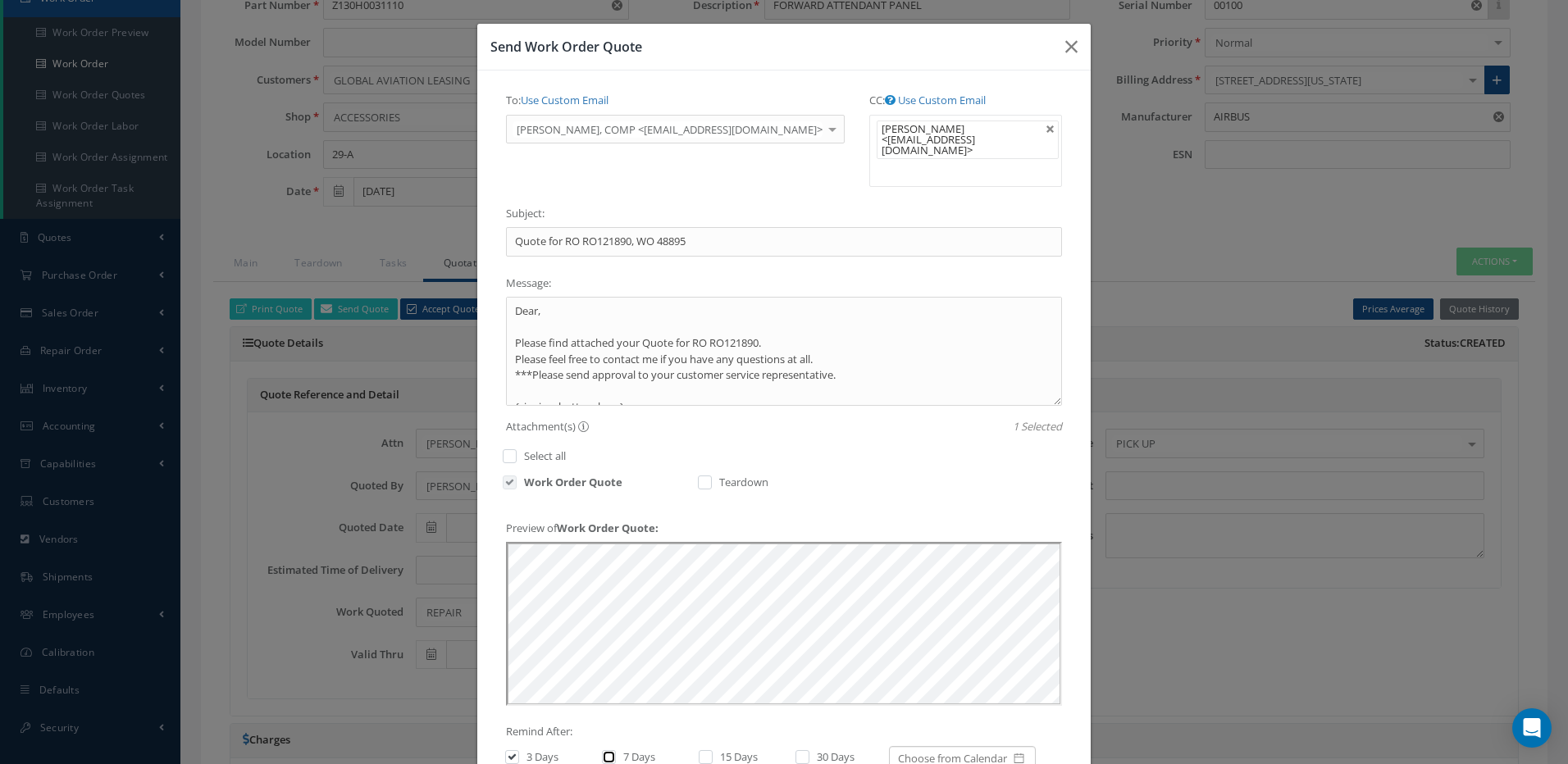
checkbox input "true"
click at [716, 750] on label "15 Days" at bounding box center [737, 757] width 42 height 15
click at [709, 754] on input "checkbox" at bounding box center [703, 758] width 10 height 10
checkbox input "true"
click at [809, 750] on label at bounding box center [811, 757] width 4 height 15
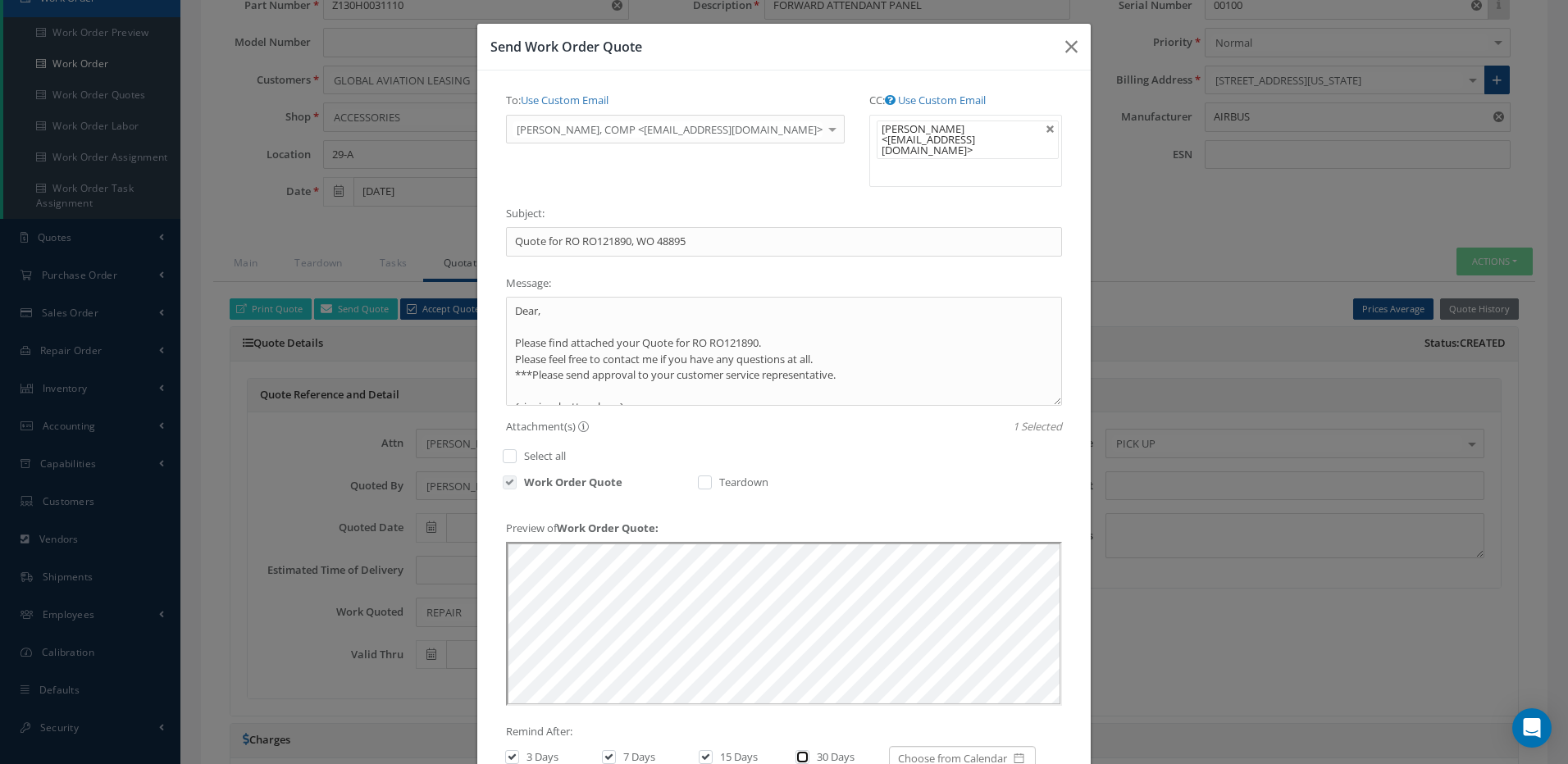
click at [796, 754] on input "checkbox" at bounding box center [800, 758] width 10 height 10
checkbox input "true"
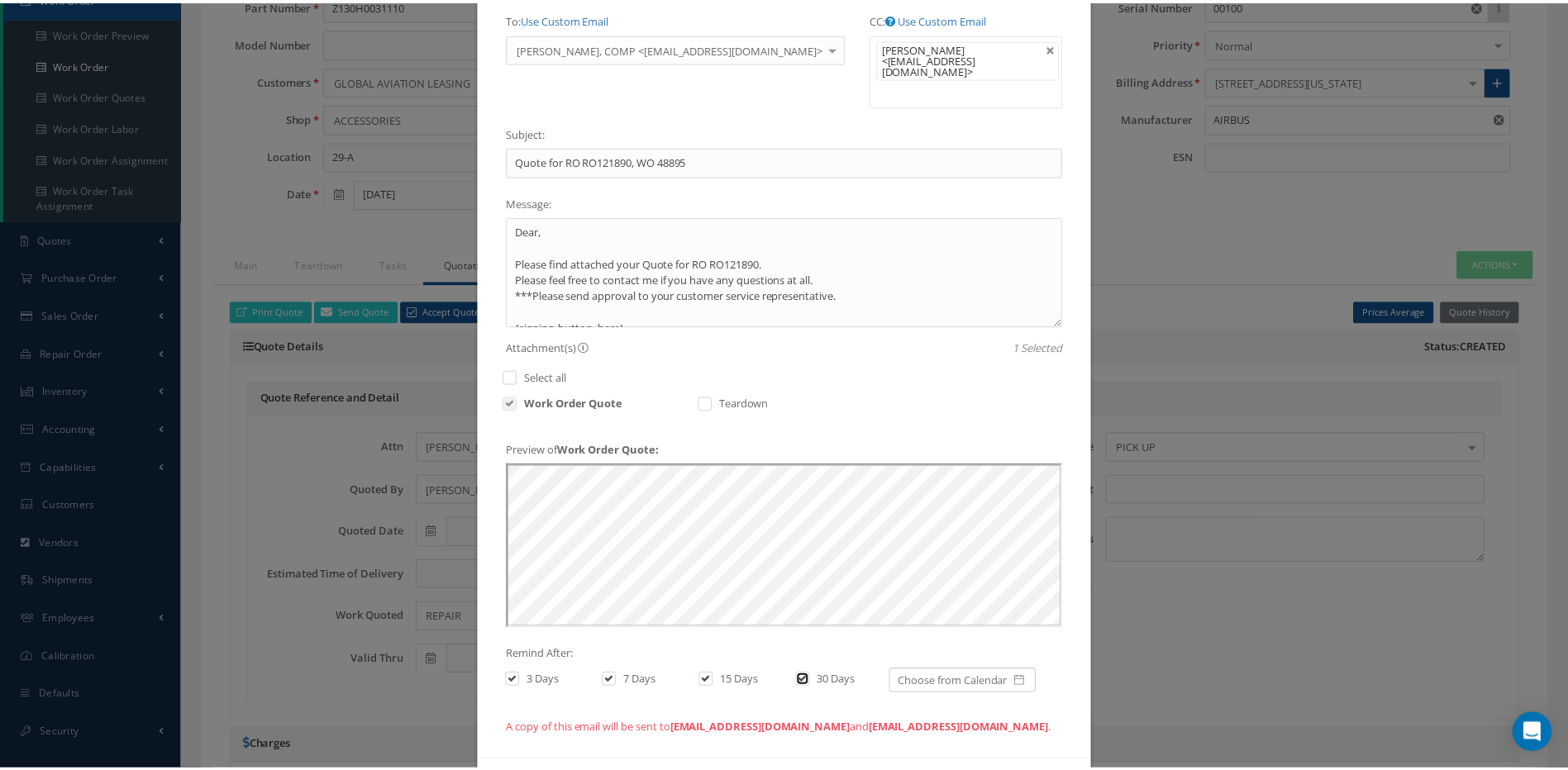
scroll to position [130, 0]
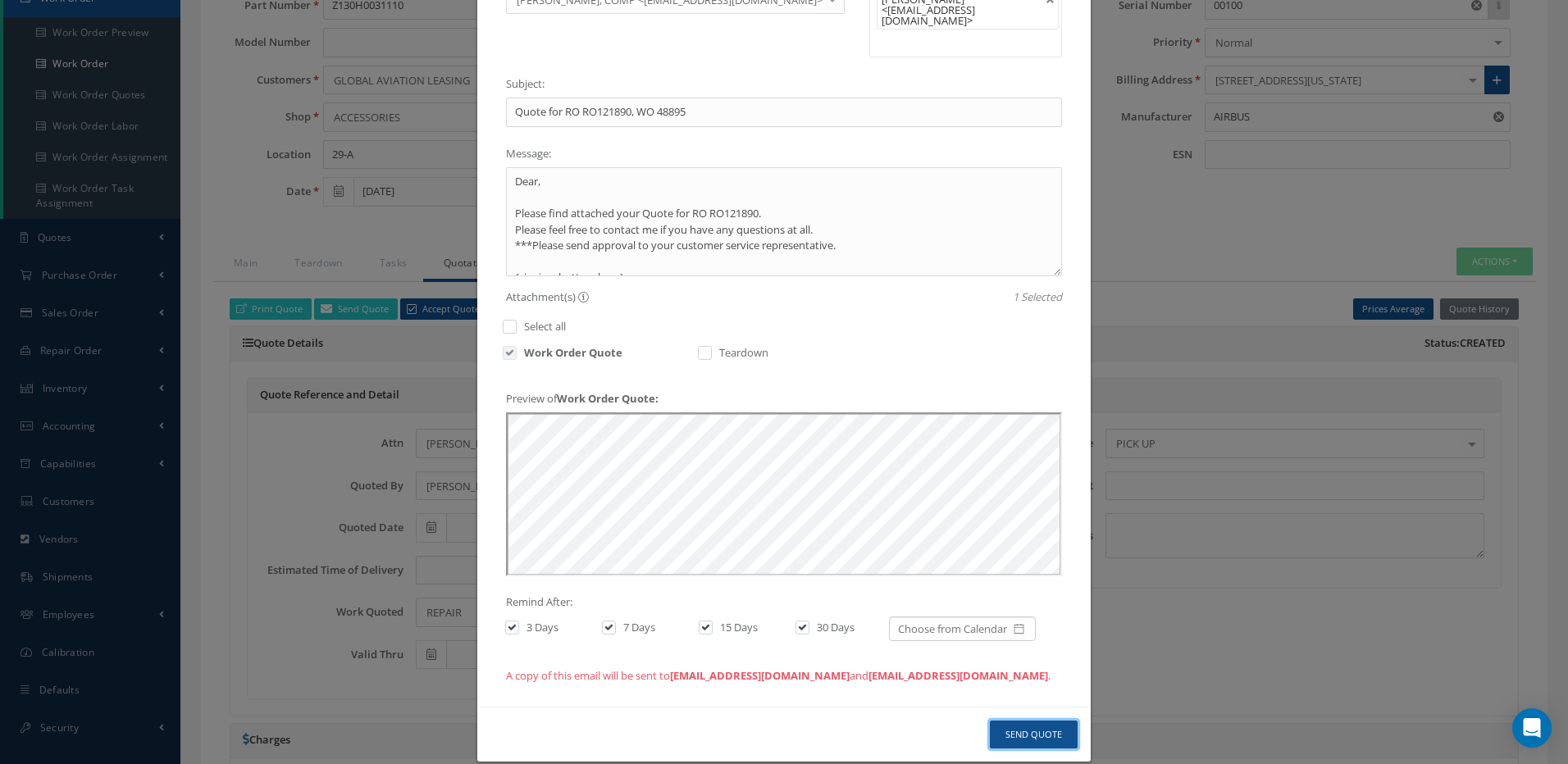
click at [1051, 721] on button "Send Quote" at bounding box center [1034, 735] width 88 height 29
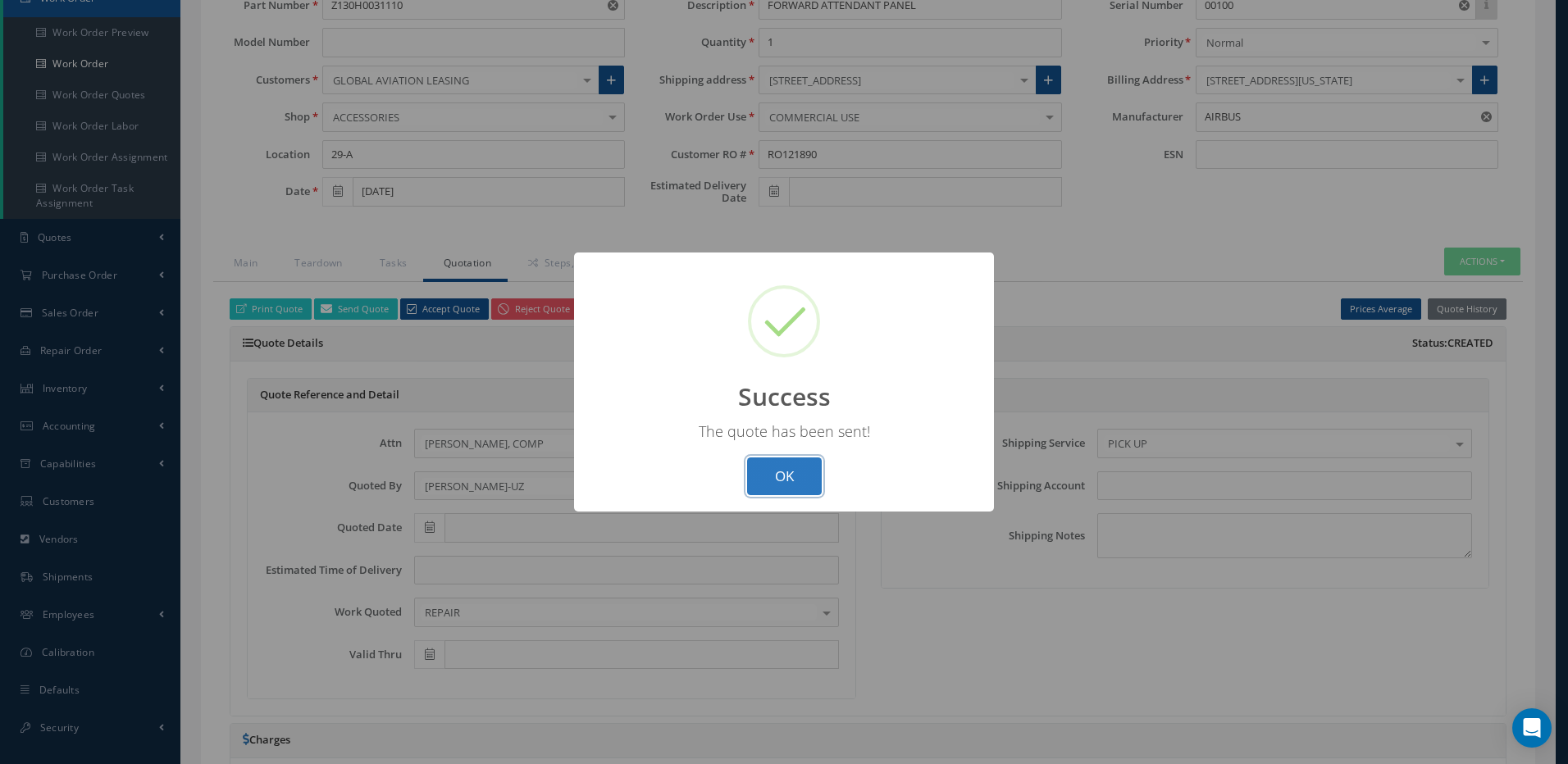
drag, startPoint x: 790, startPoint y: 477, endPoint x: 760, endPoint y: 490, distance: 32.7
click at [789, 477] on button "OK" at bounding box center [784, 476] width 75 height 38
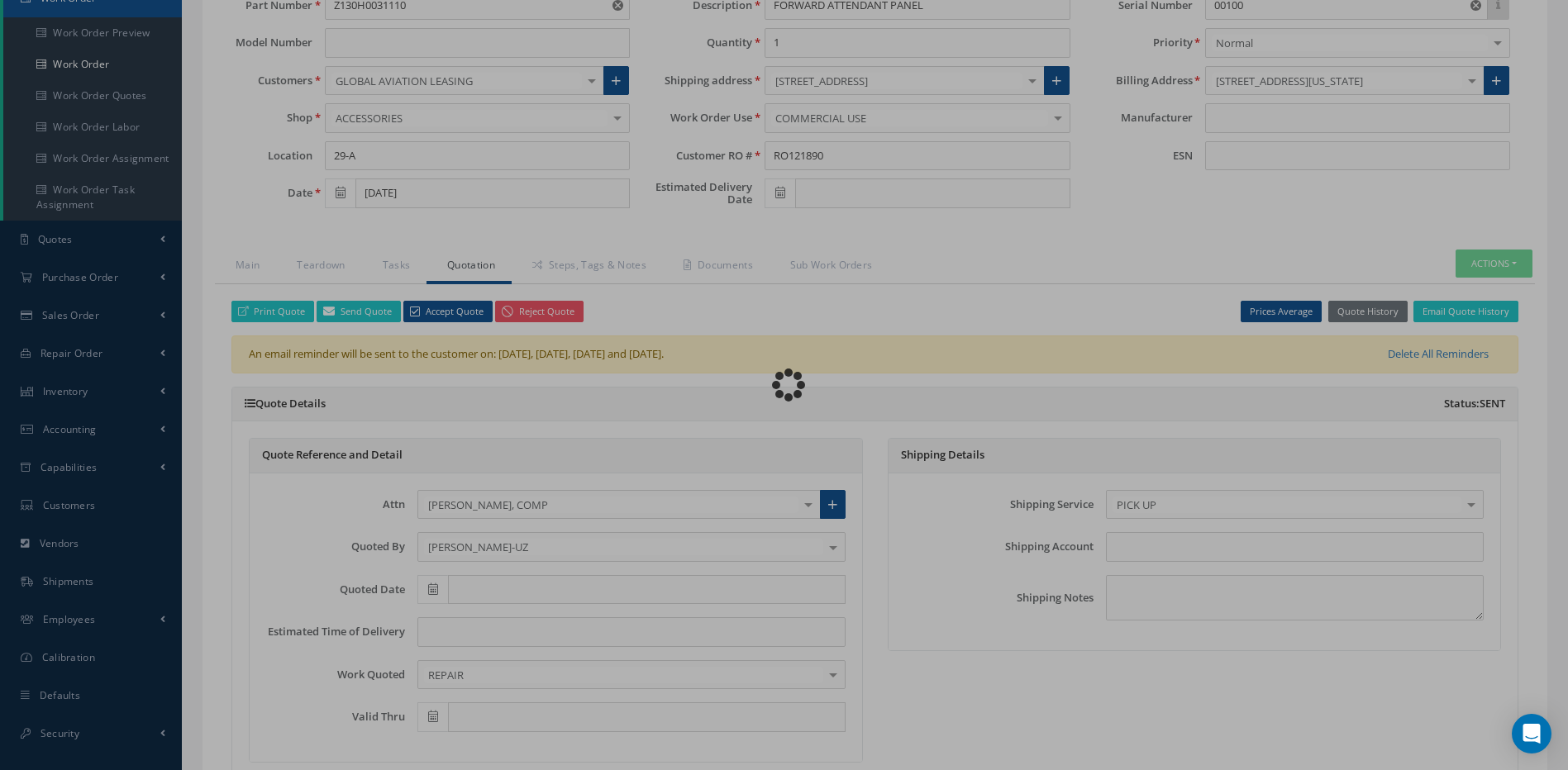
type input "AIRBUS"
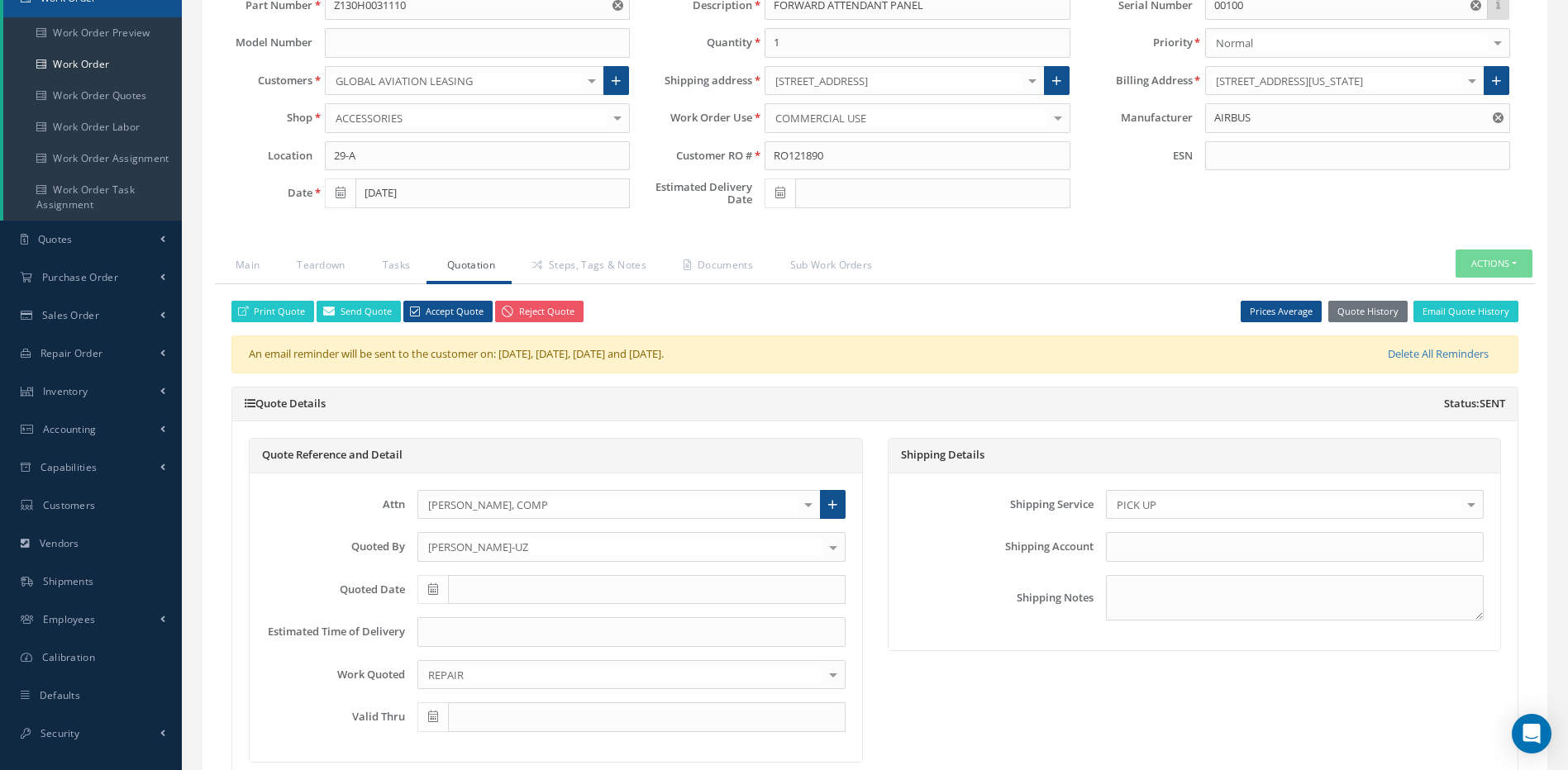
click at [431, 590] on icon at bounding box center [433, 590] width 9 height 11
click at [512, 537] on th "[DATE]" at bounding box center [505, 539] width 174 height 25
type input "[DATE]"
click at [458, 636] on input at bounding box center [631, 631] width 428 height 29
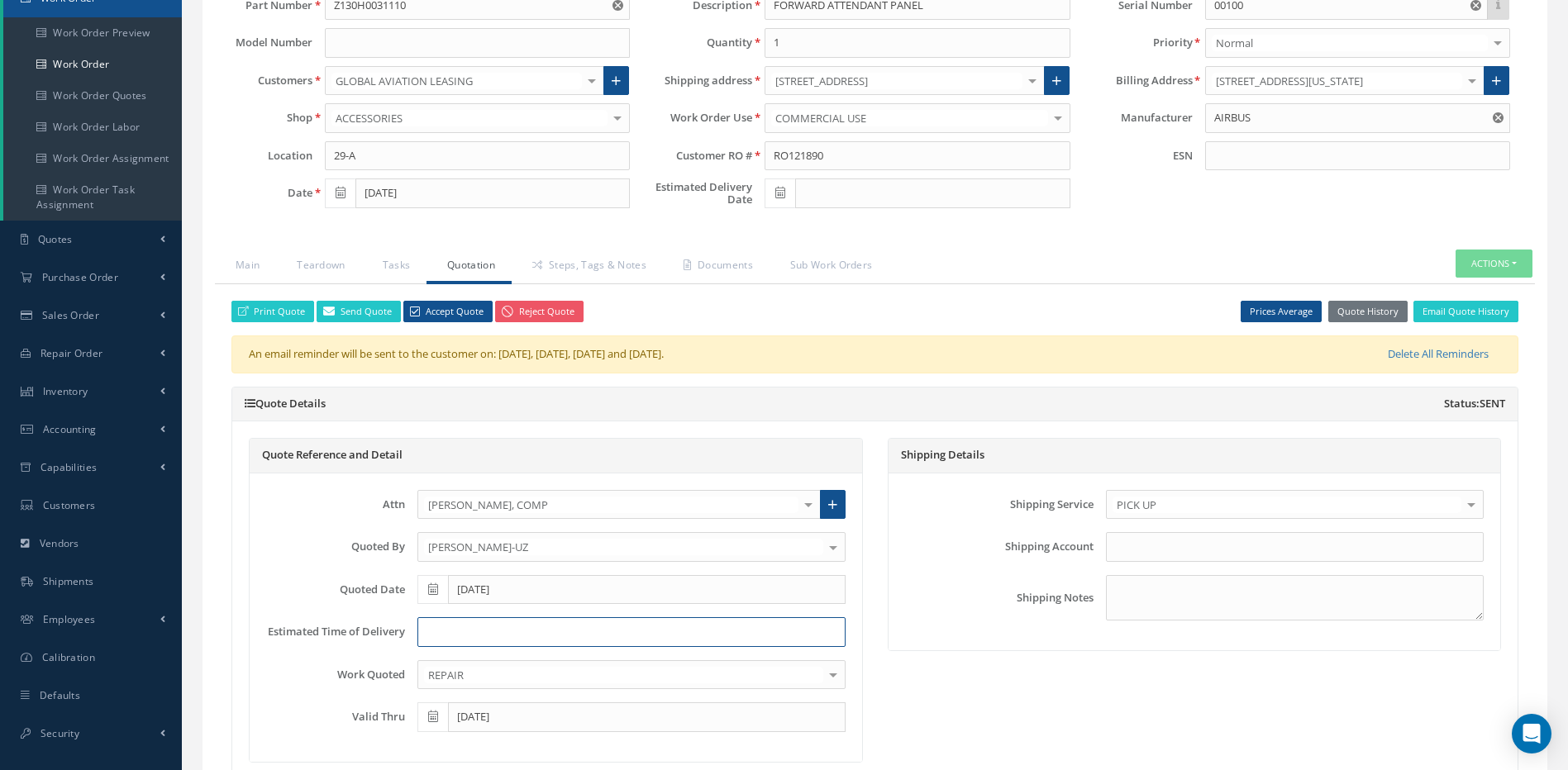
type input "e"
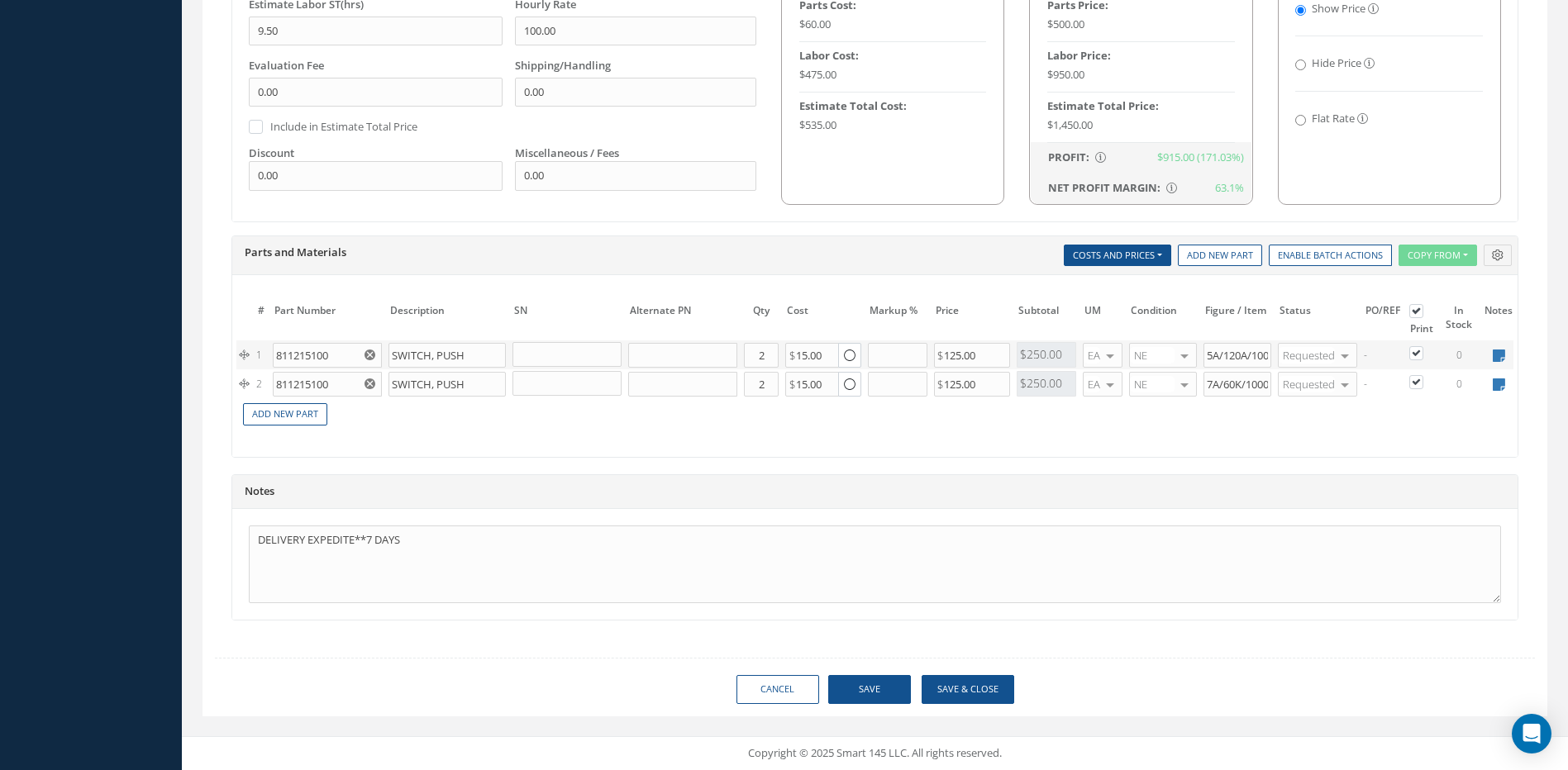
scroll to position [1069, 0]
type input "EXPEDITE**AOG"
click at [969, 687] on button "Save & Close" at bounding box center [968, 690] width 93 height 29
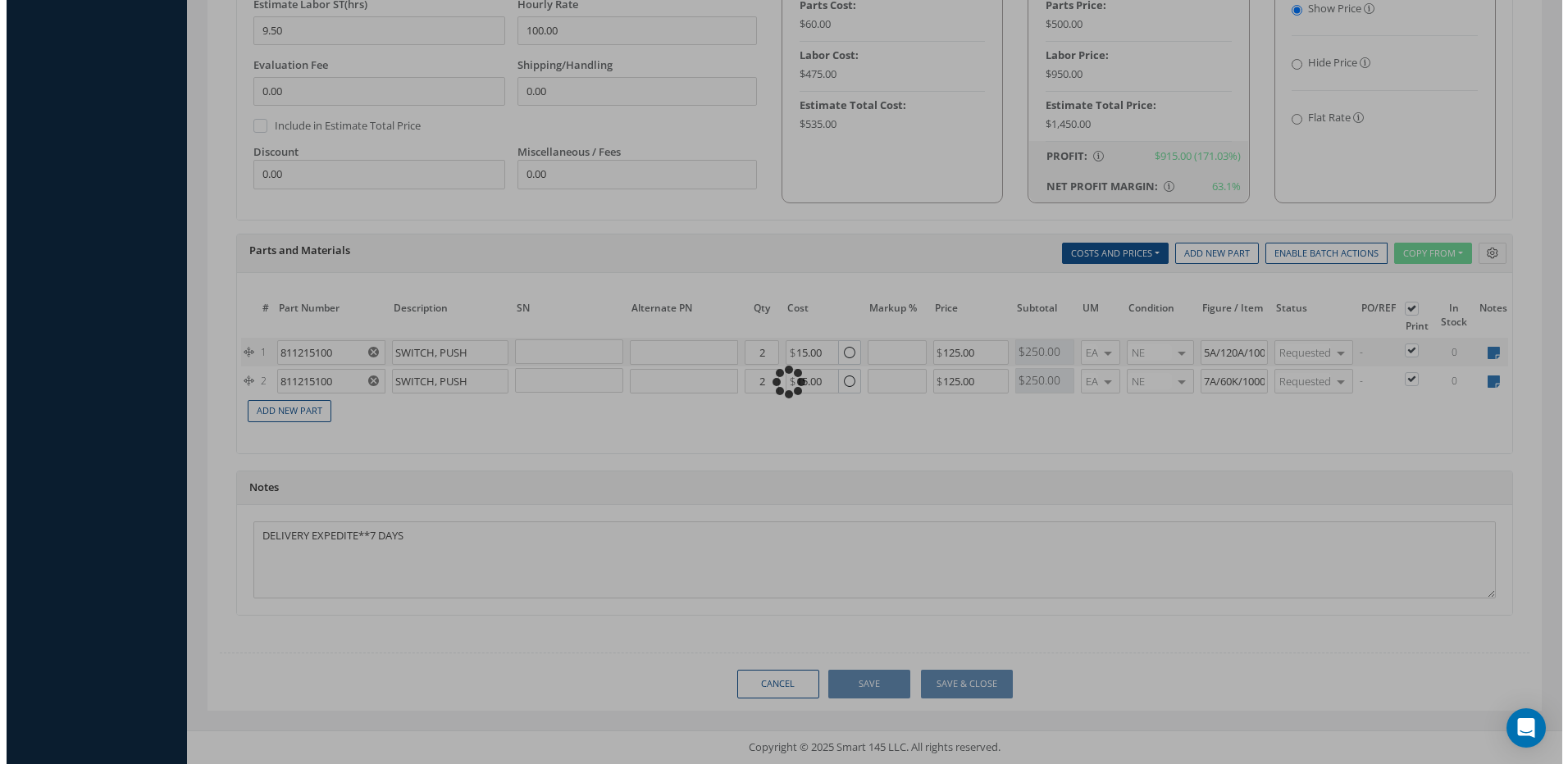
scroll to position [1024, 0]
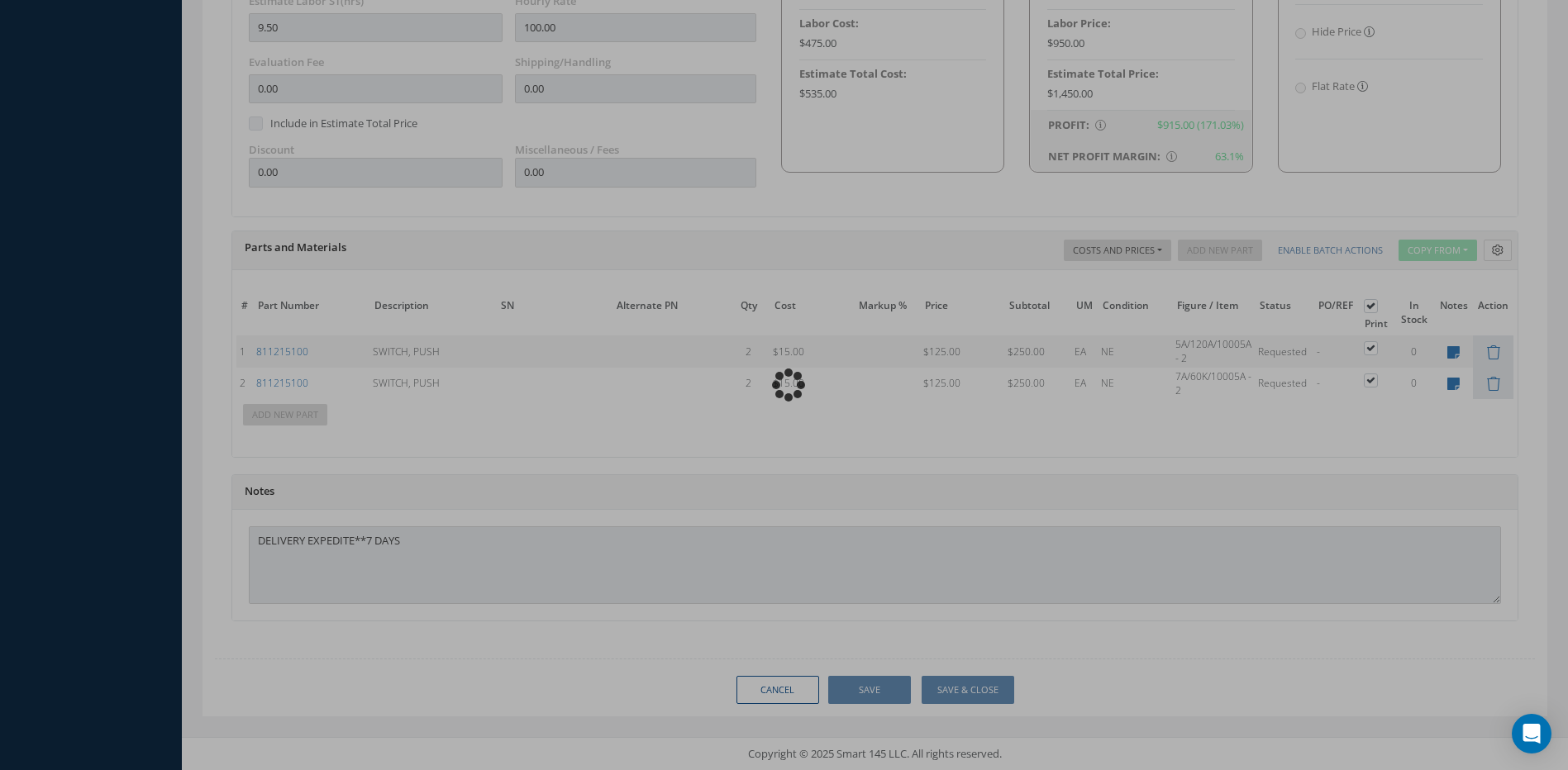
type input "AIRBUS"
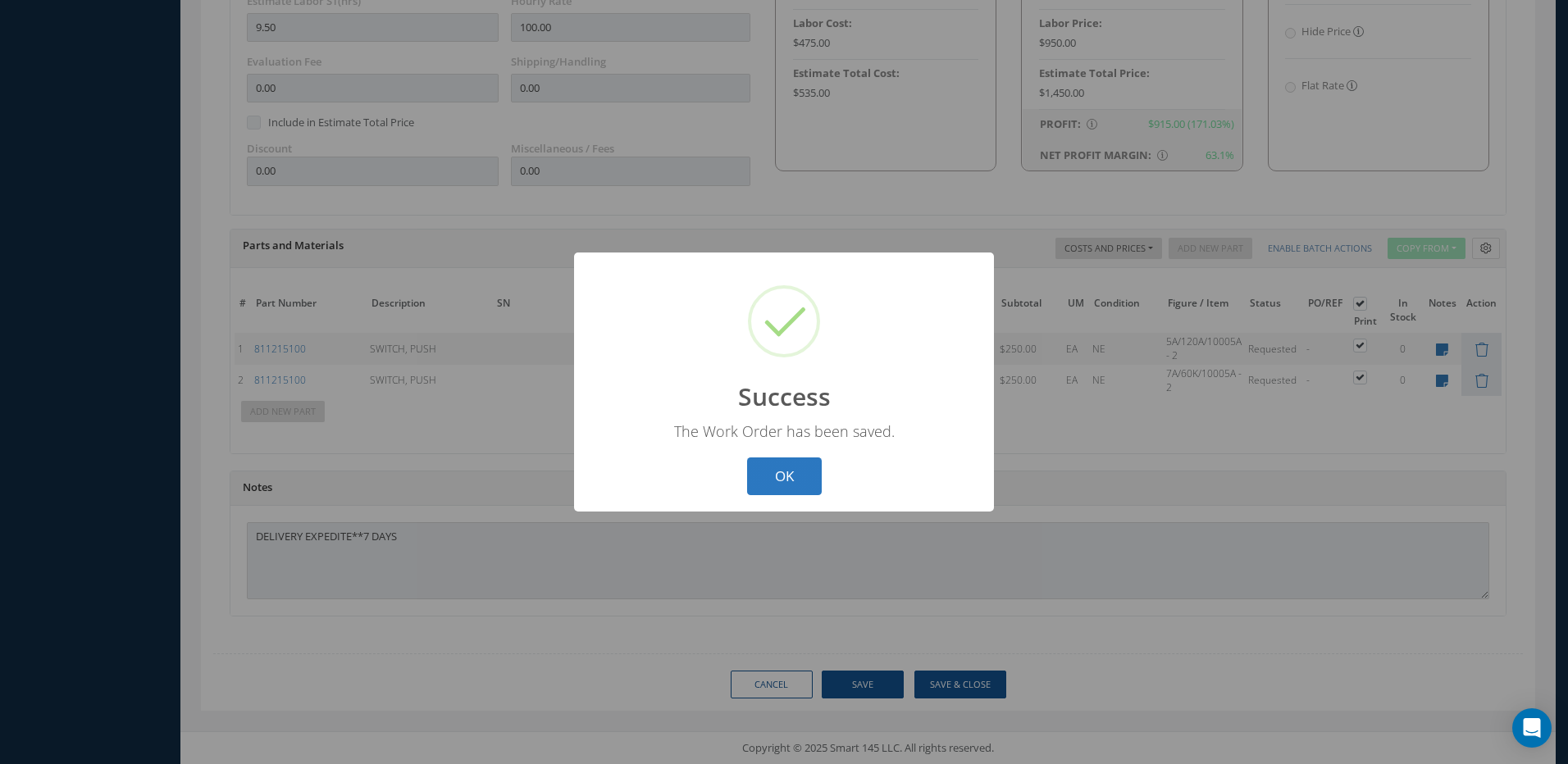
click at [796, 478] on button "OK" at bounding box center [784, 476] width 75 height 38
select select "25"
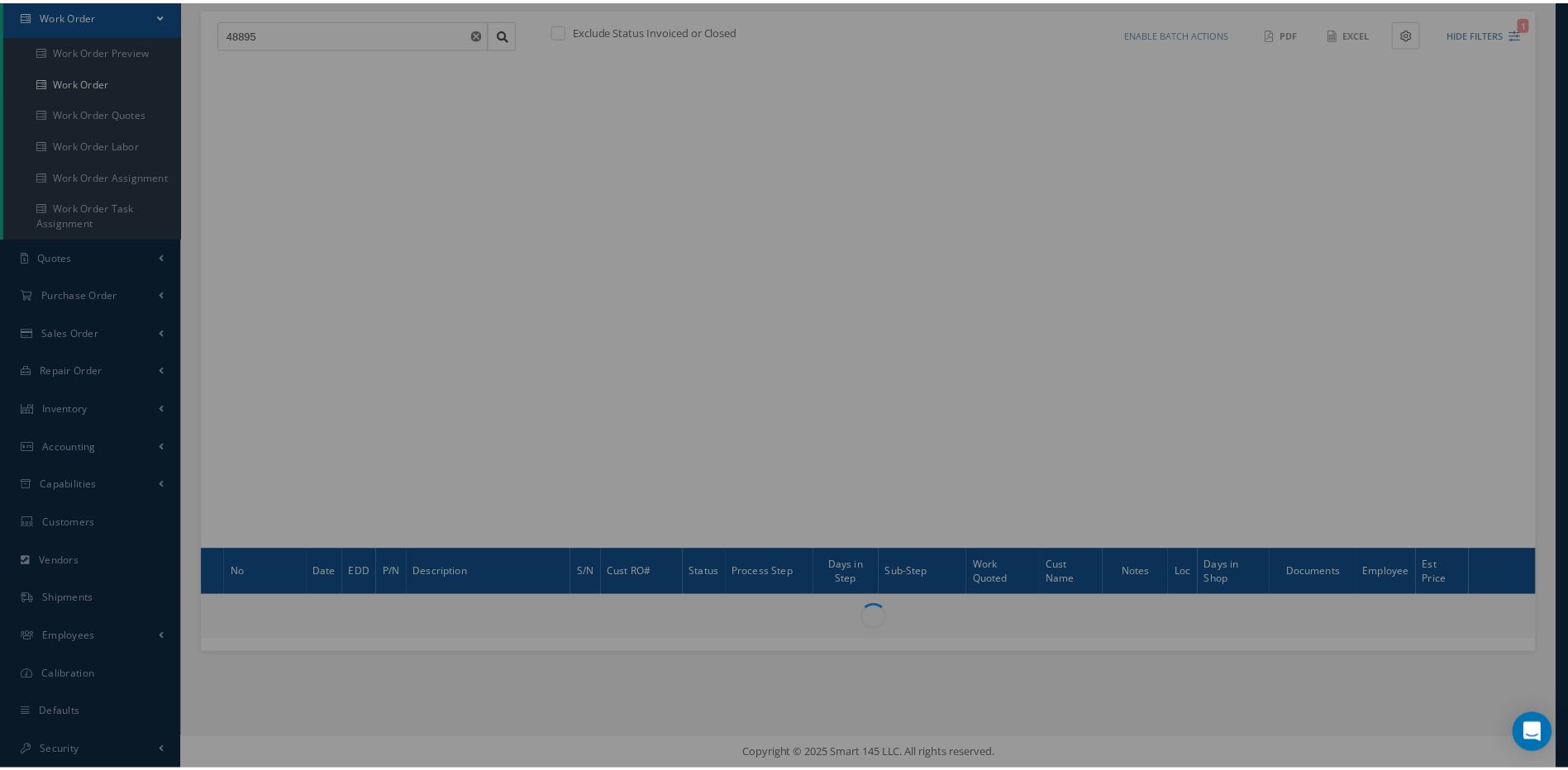
scroll to position [168, 0]
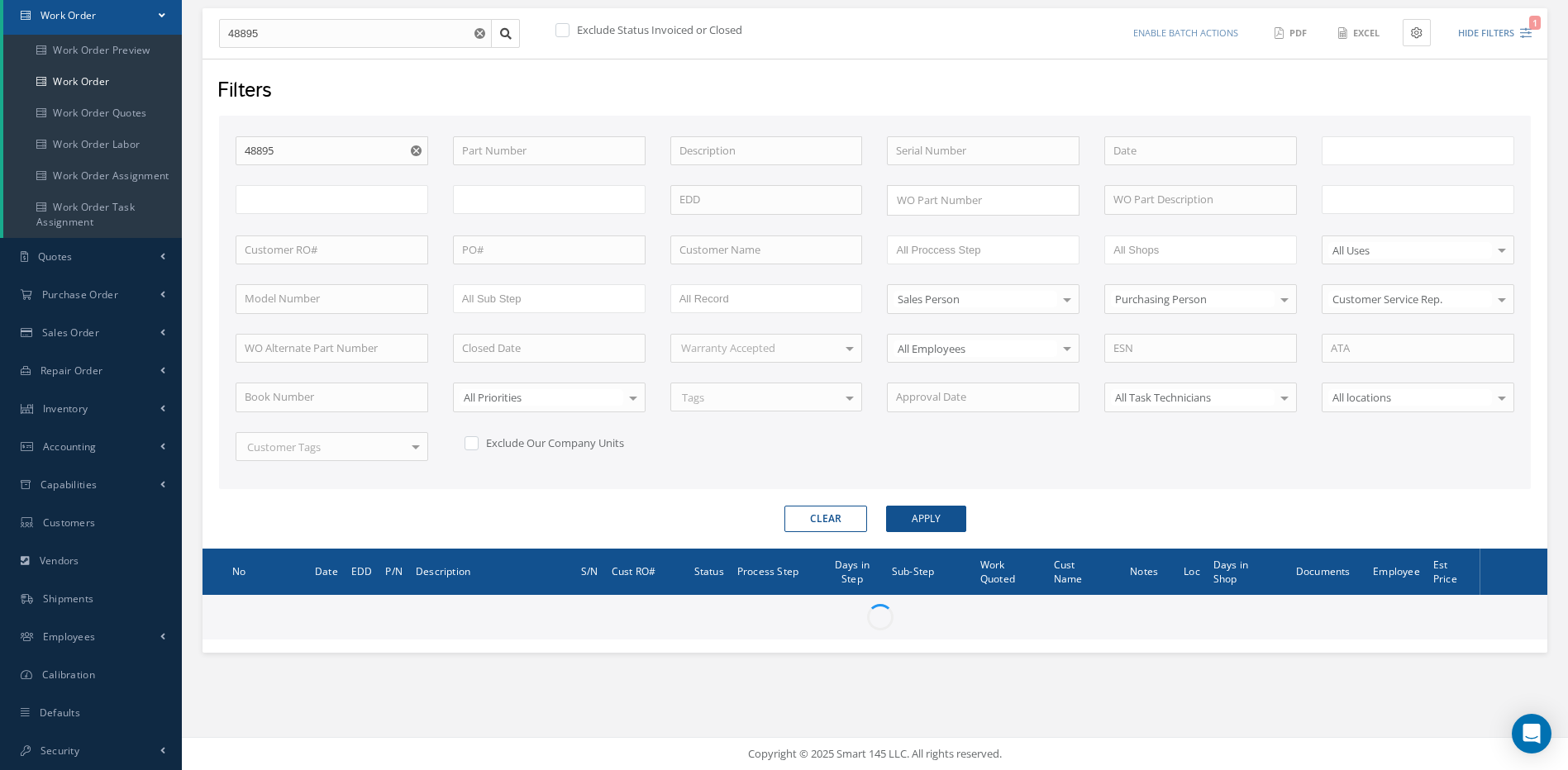
type input "All Work Request"
type input "All Work Performed"
type input "All Status"
type input "WO Part Status"
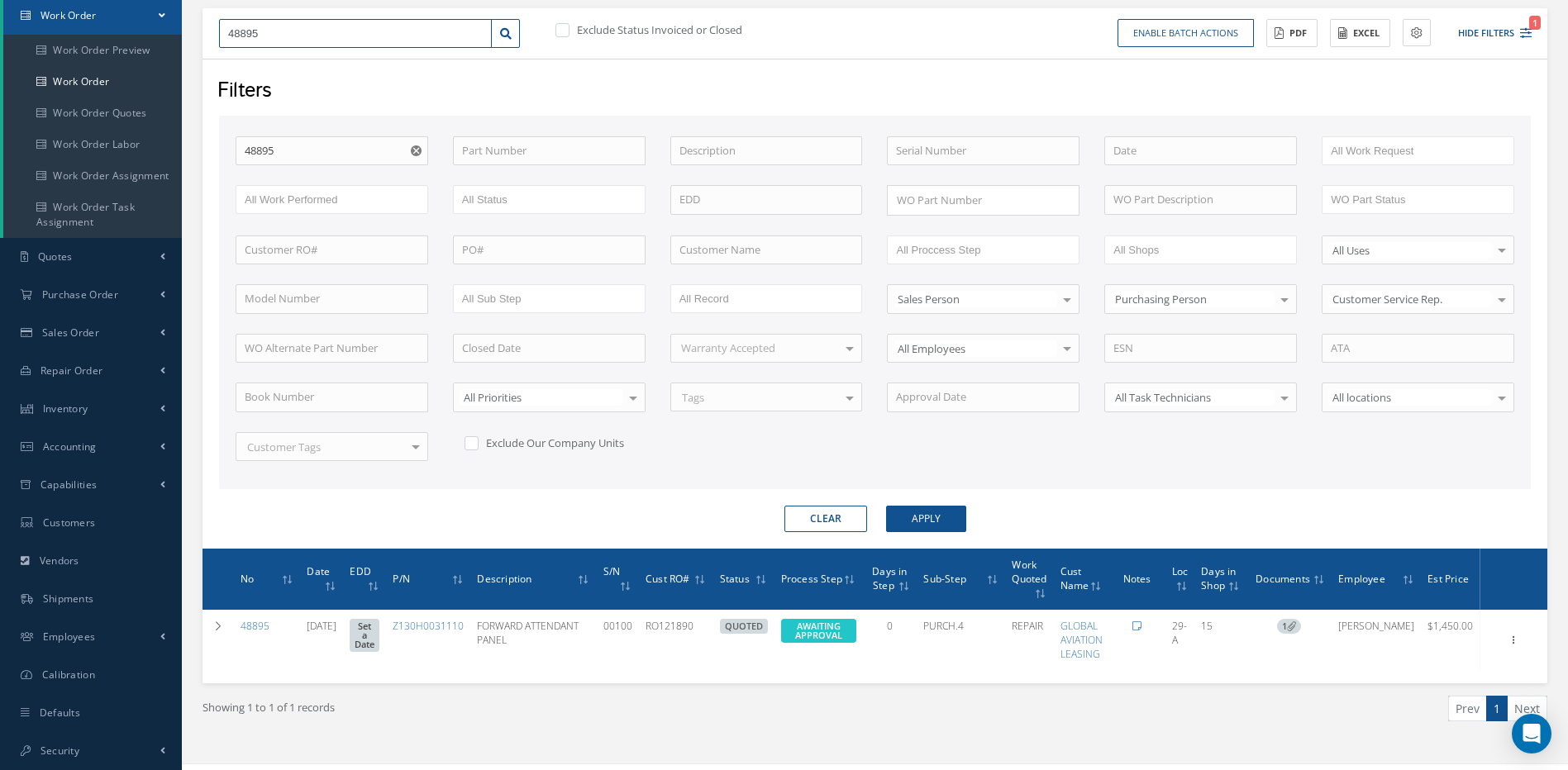
drag, startPoint x: 334, startPoint y: 32, endPoint x: 200, endPoint y: 29, distance: 134.0
click at [201, 29] on div "Show 10 25 50 100 entries New Work Order 48895 Exclude Status Invoiced or Close…" at bounding box center [875, 365] width 1370 height 797
type input "4"
type input "48"
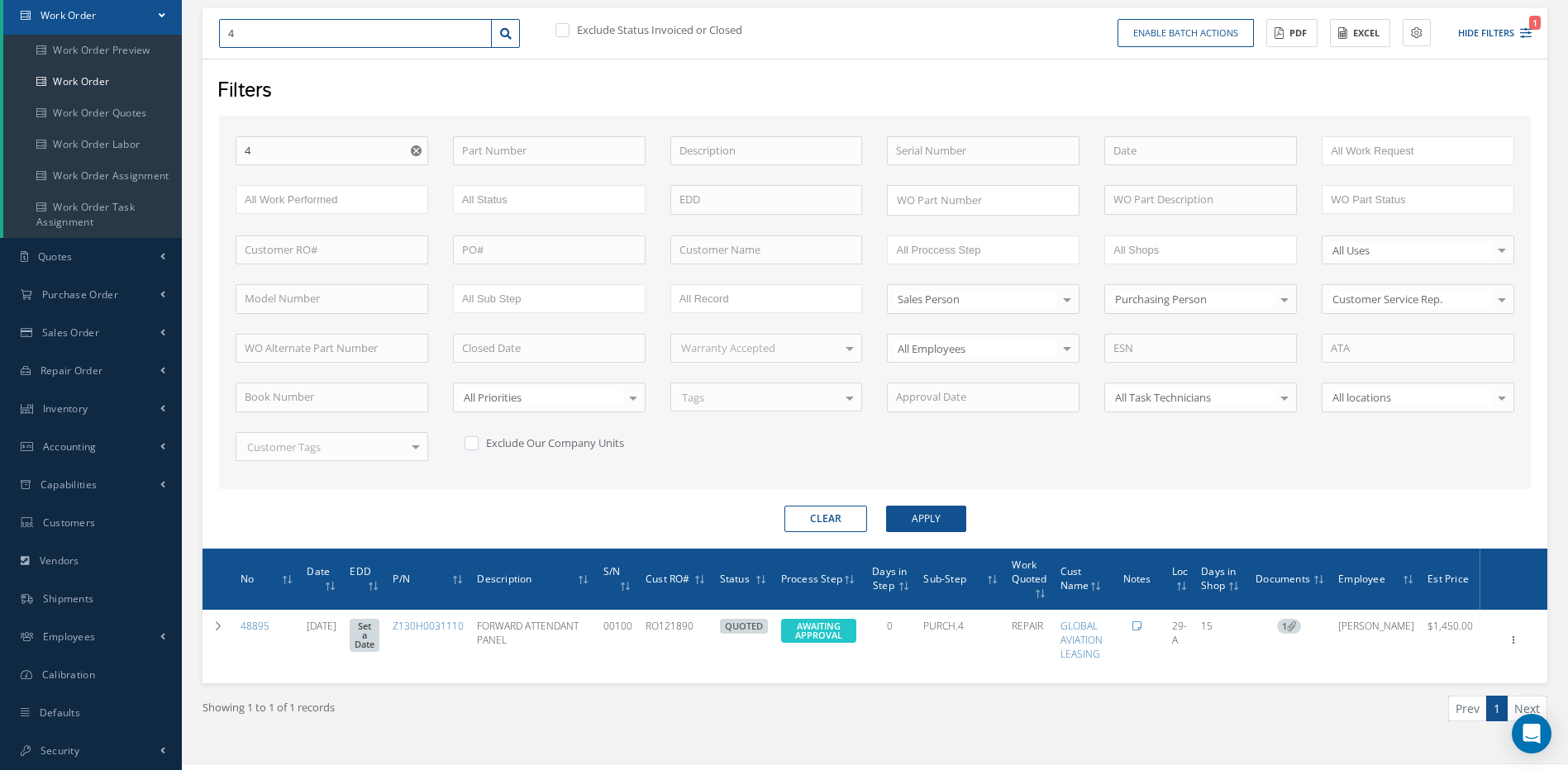
type input "48"
type input "489"
type input "4896"
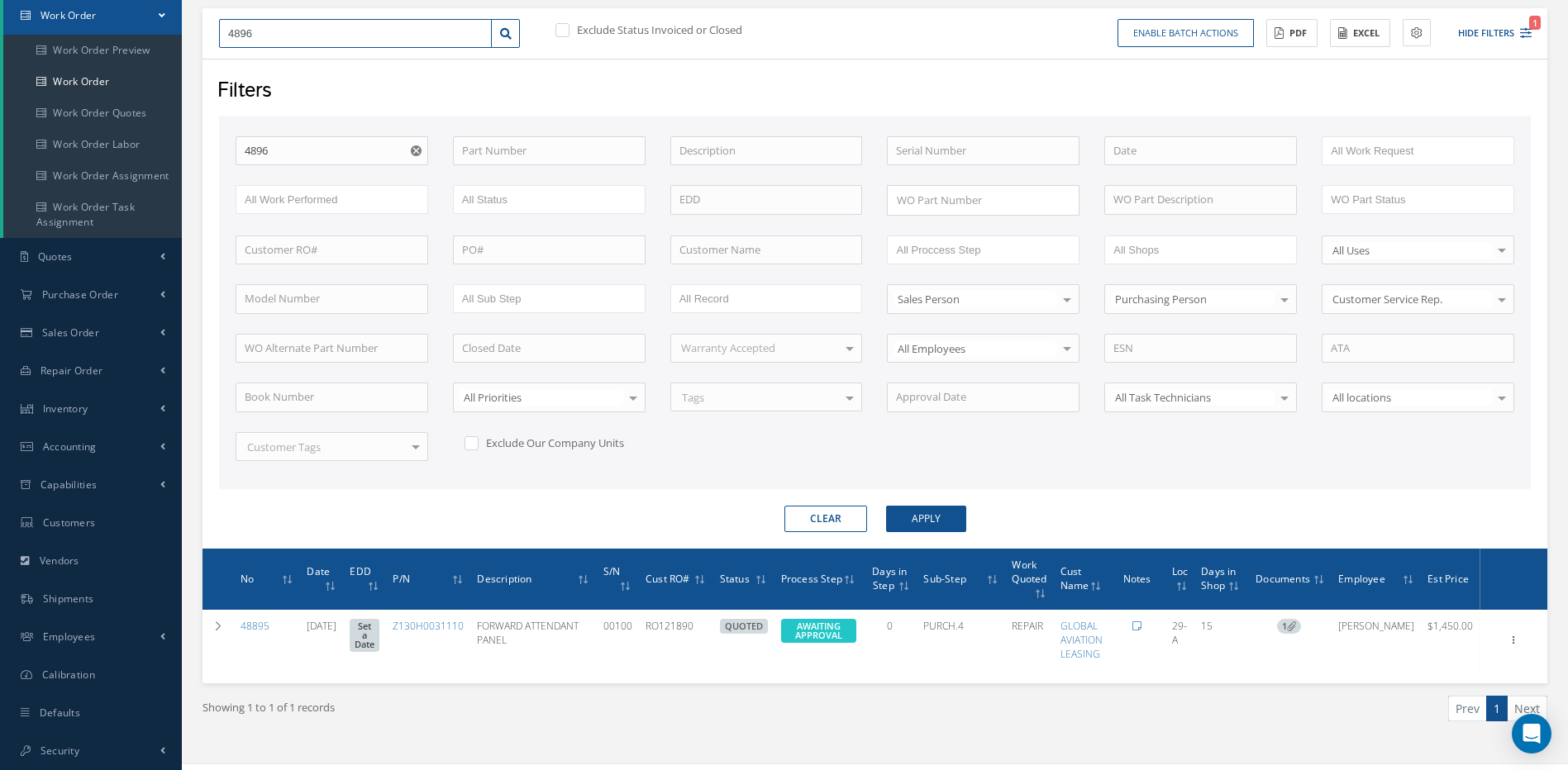
type input "48961"
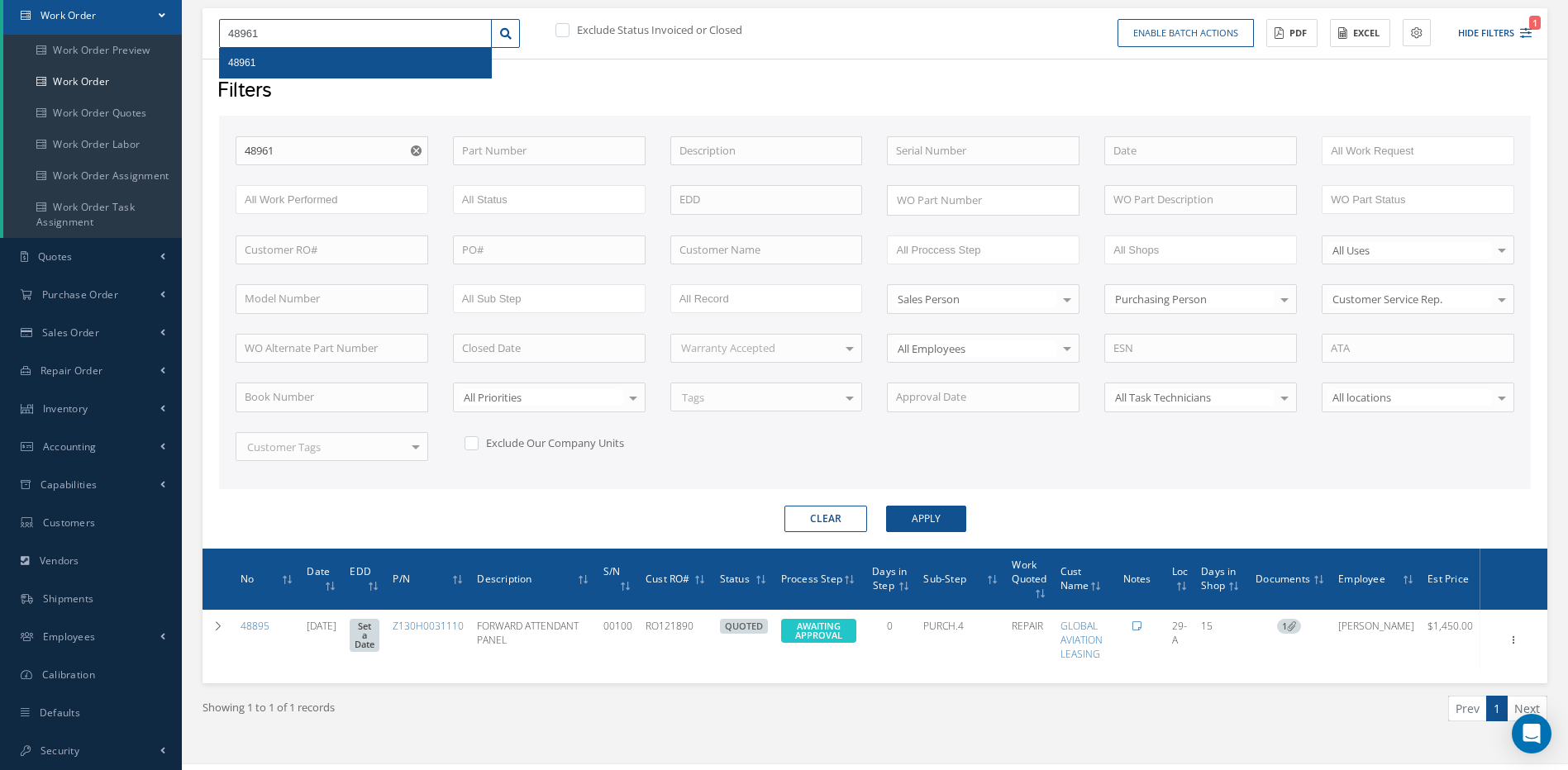
type input "48961"
click at [237, 60] on span "48961" at bounding box center [241, 62] width 27 height 11
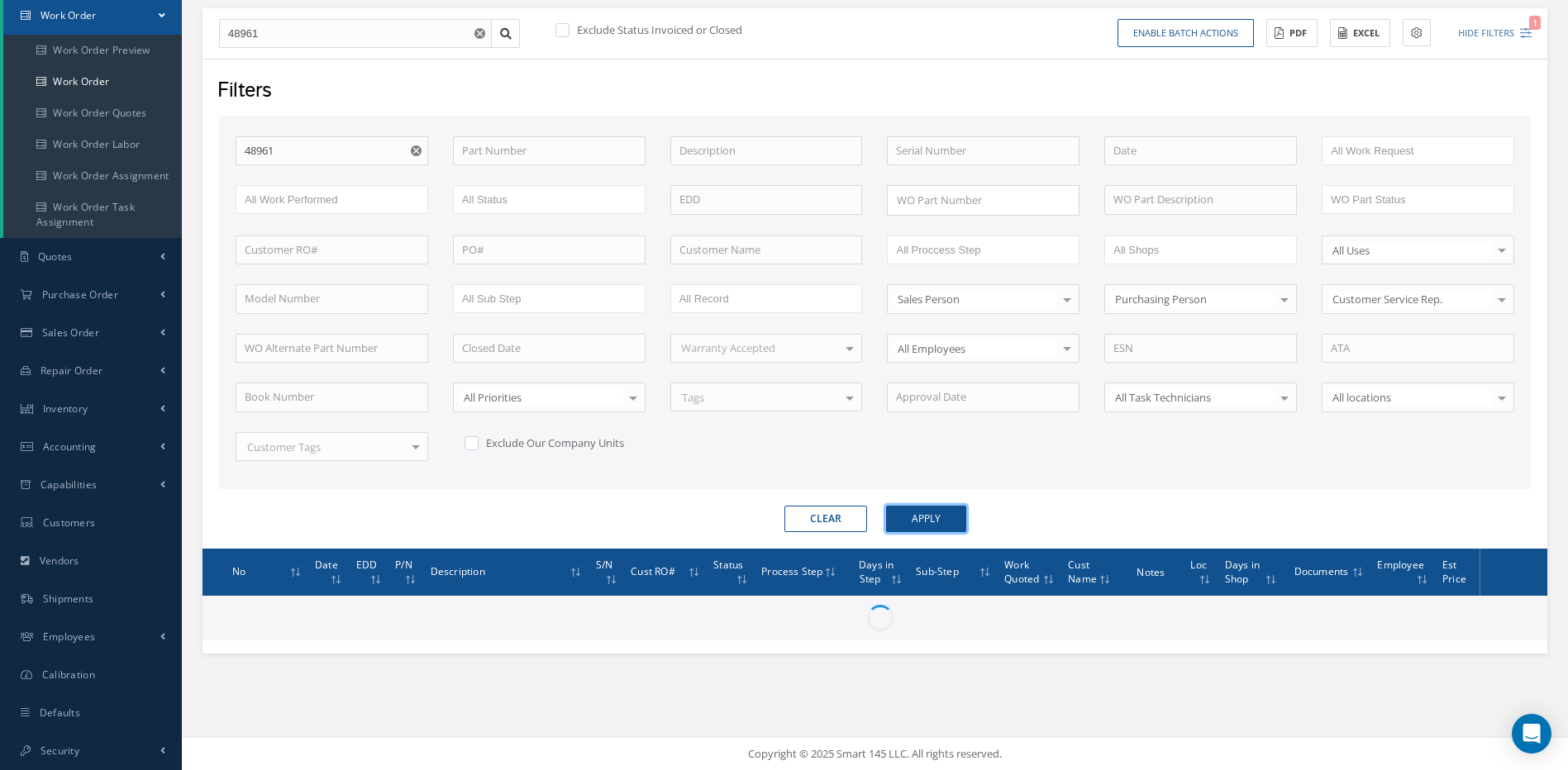
click at [926, 518] on button "Apply" at bounding box center [926, 519] width 80 height 26
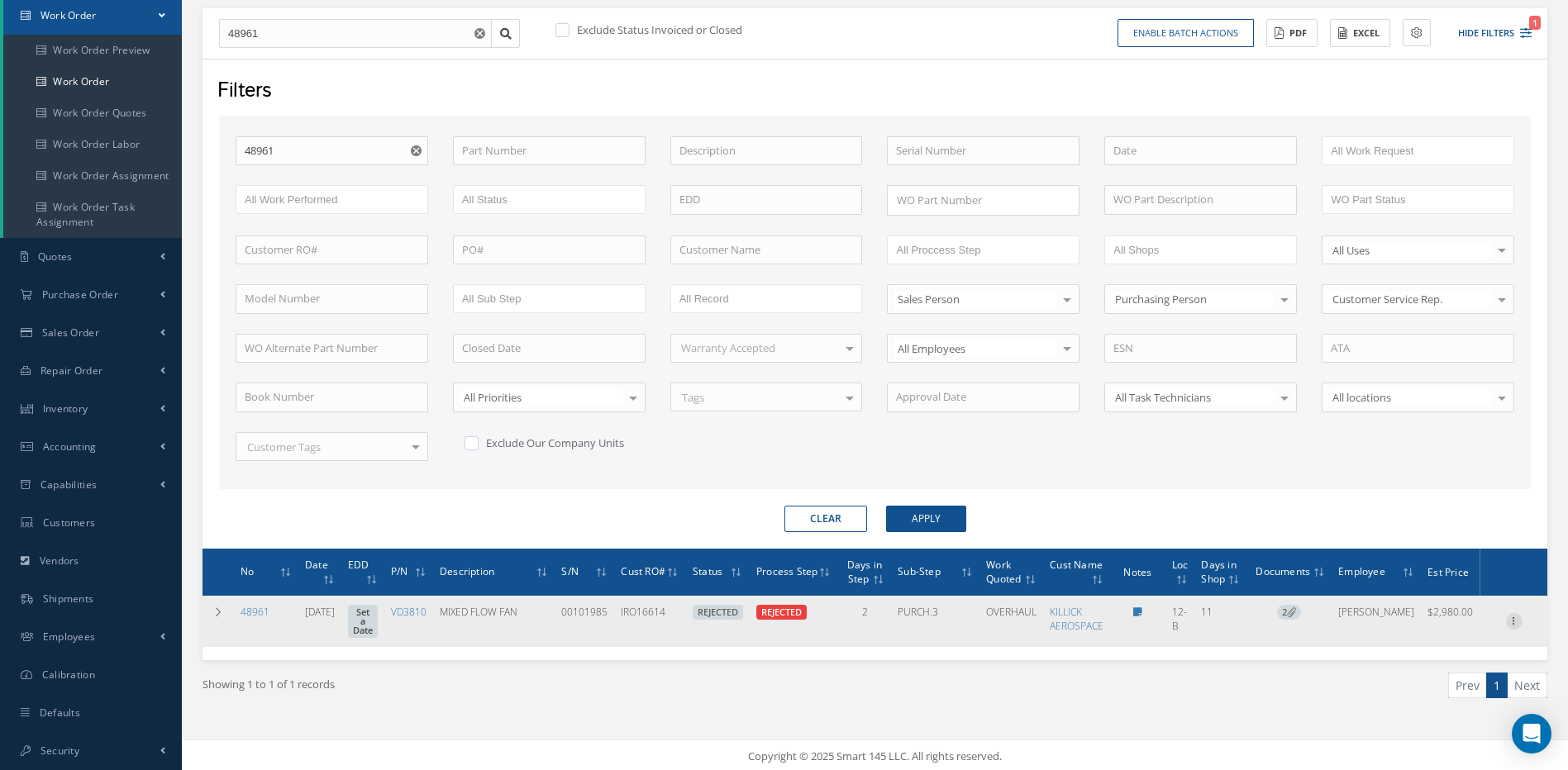
click at [1507, 620] on icon at bounding box center [1514, 620] width 16 height 13
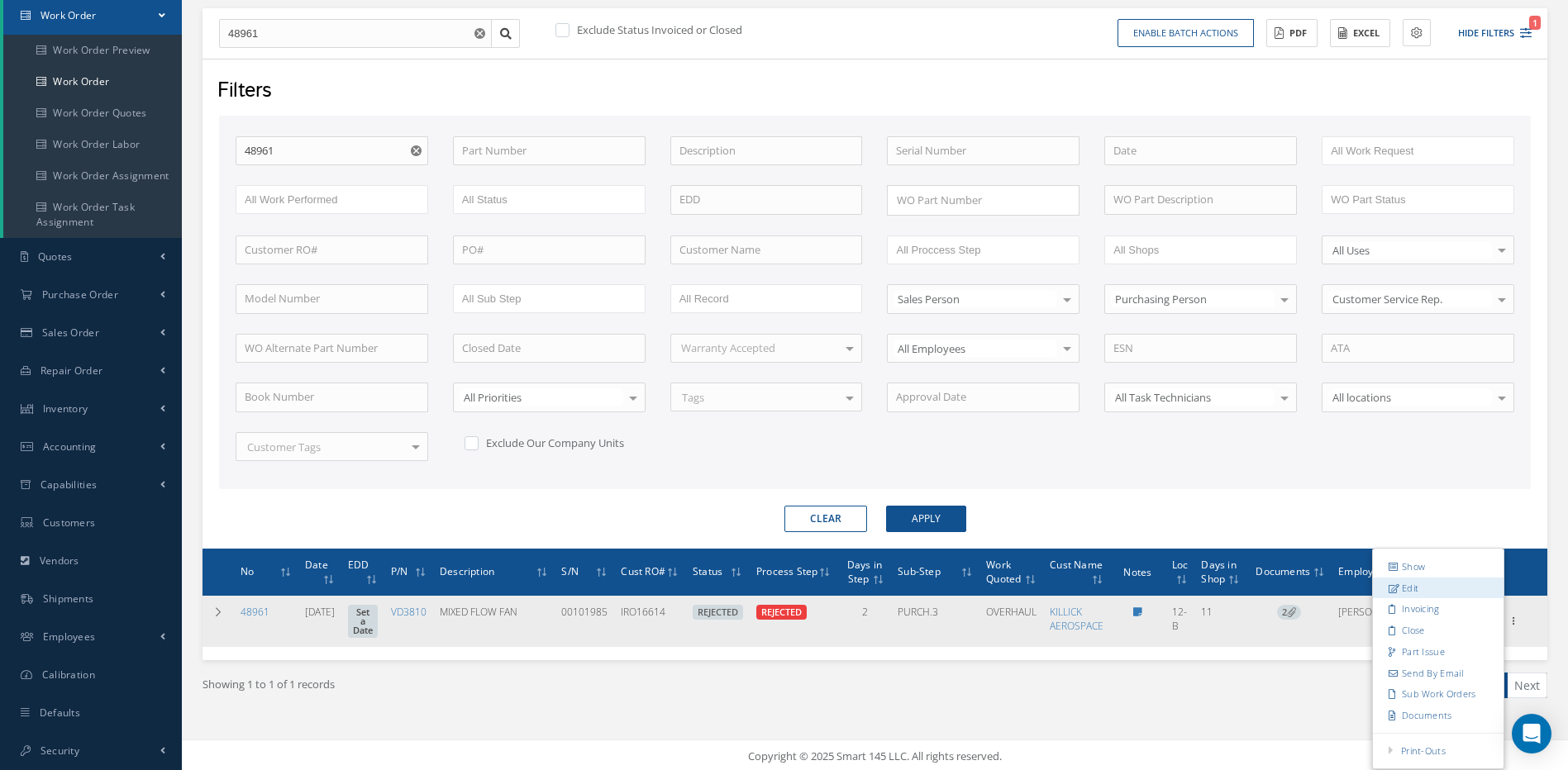
click at [1404, 587] on link "Edit" at bounding box center [1439, 588] width 130 height 22
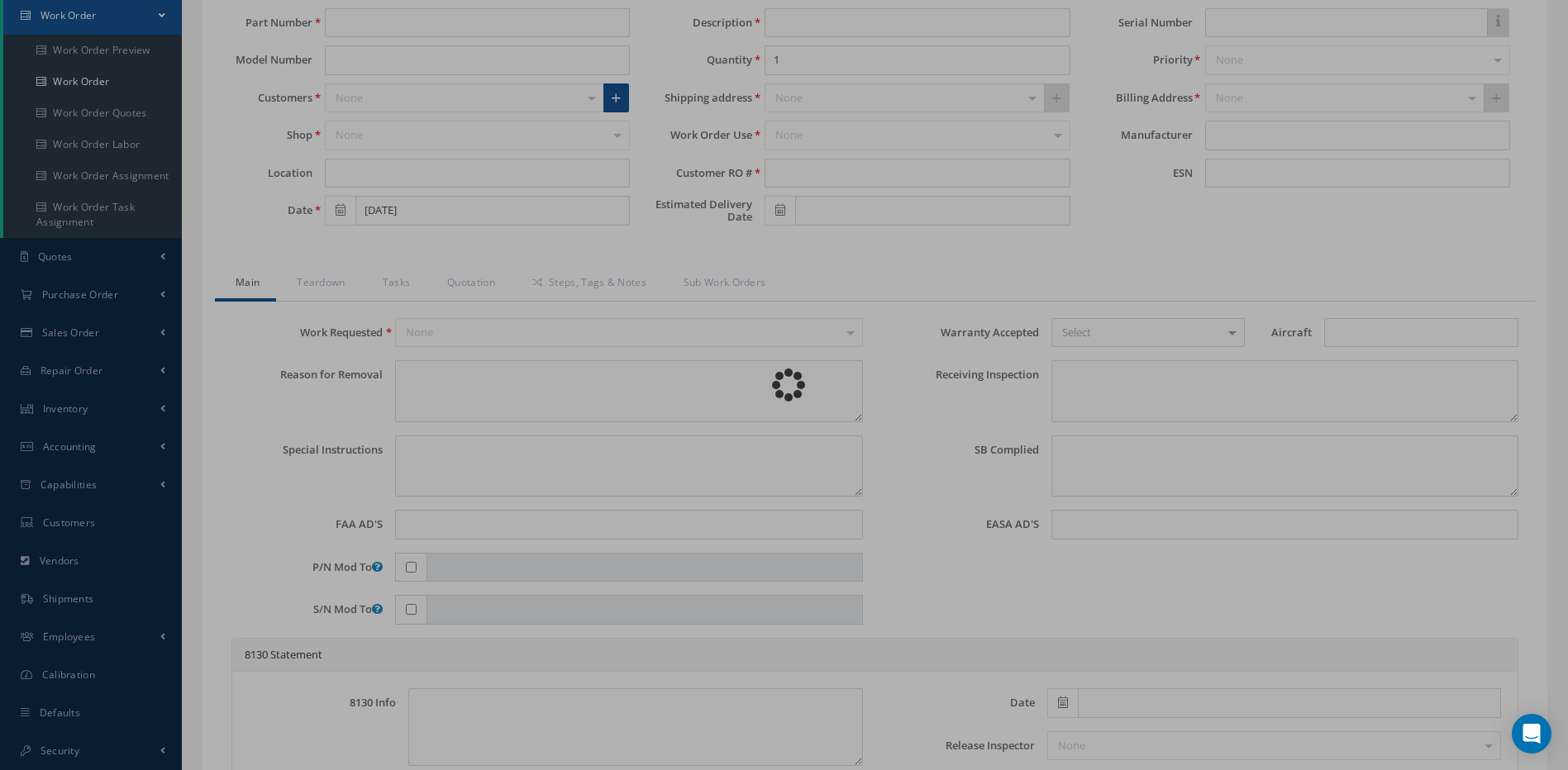
type input "VD3810"
type input "12-B"
type input "[DATE]"
type input "MIXED FLOW FAN"
type input "IRO16614"
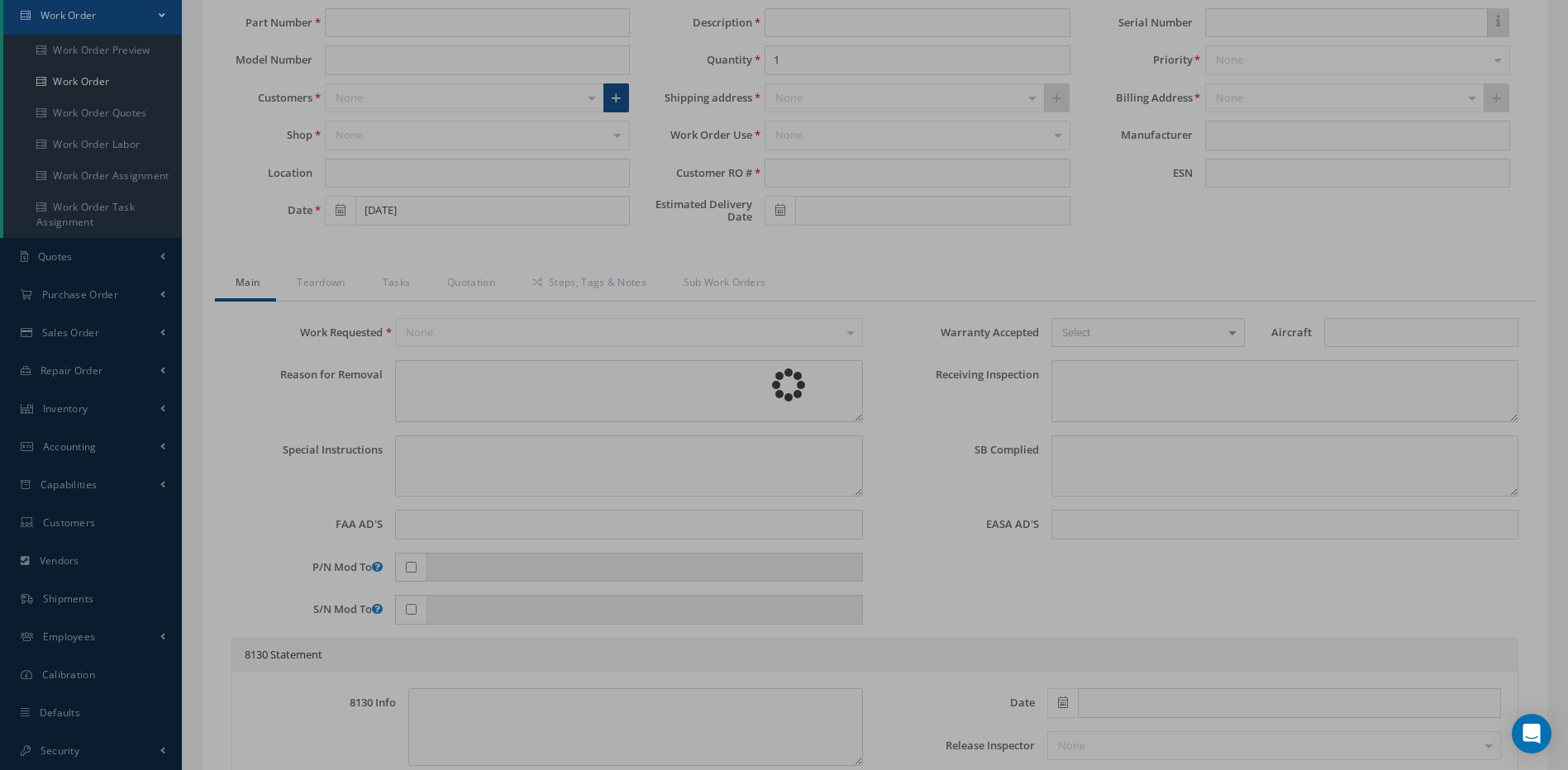
type input "00101985"
type textarea "UNIT RECEIVED WITH SN: 0010985, CORRECT SN: 00101985"
type textarea "PLEASE SEE R.O. FOR DETAILS"
type textarea "NO VISUAL DAMAGE"
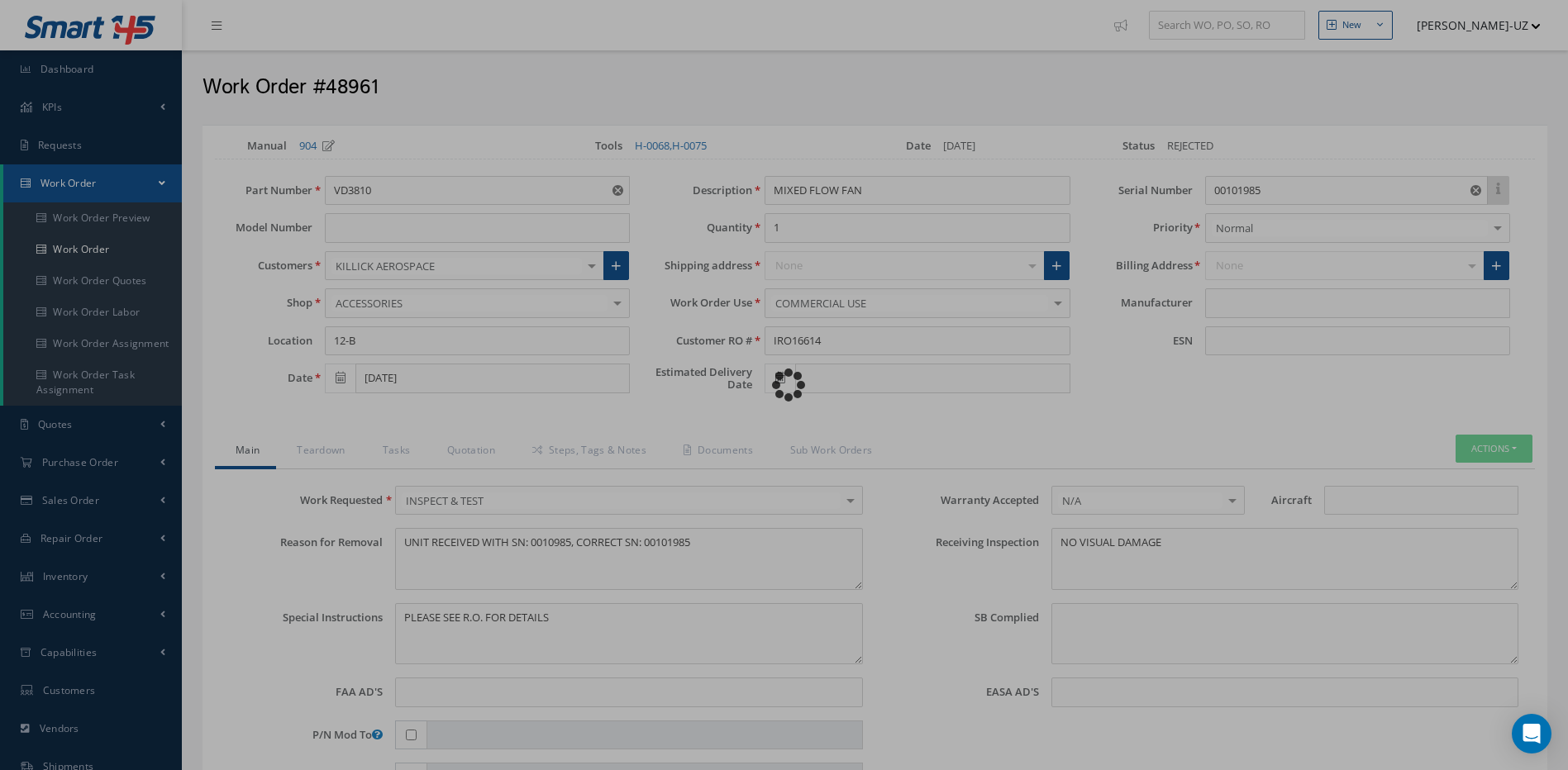
type input "AOA"
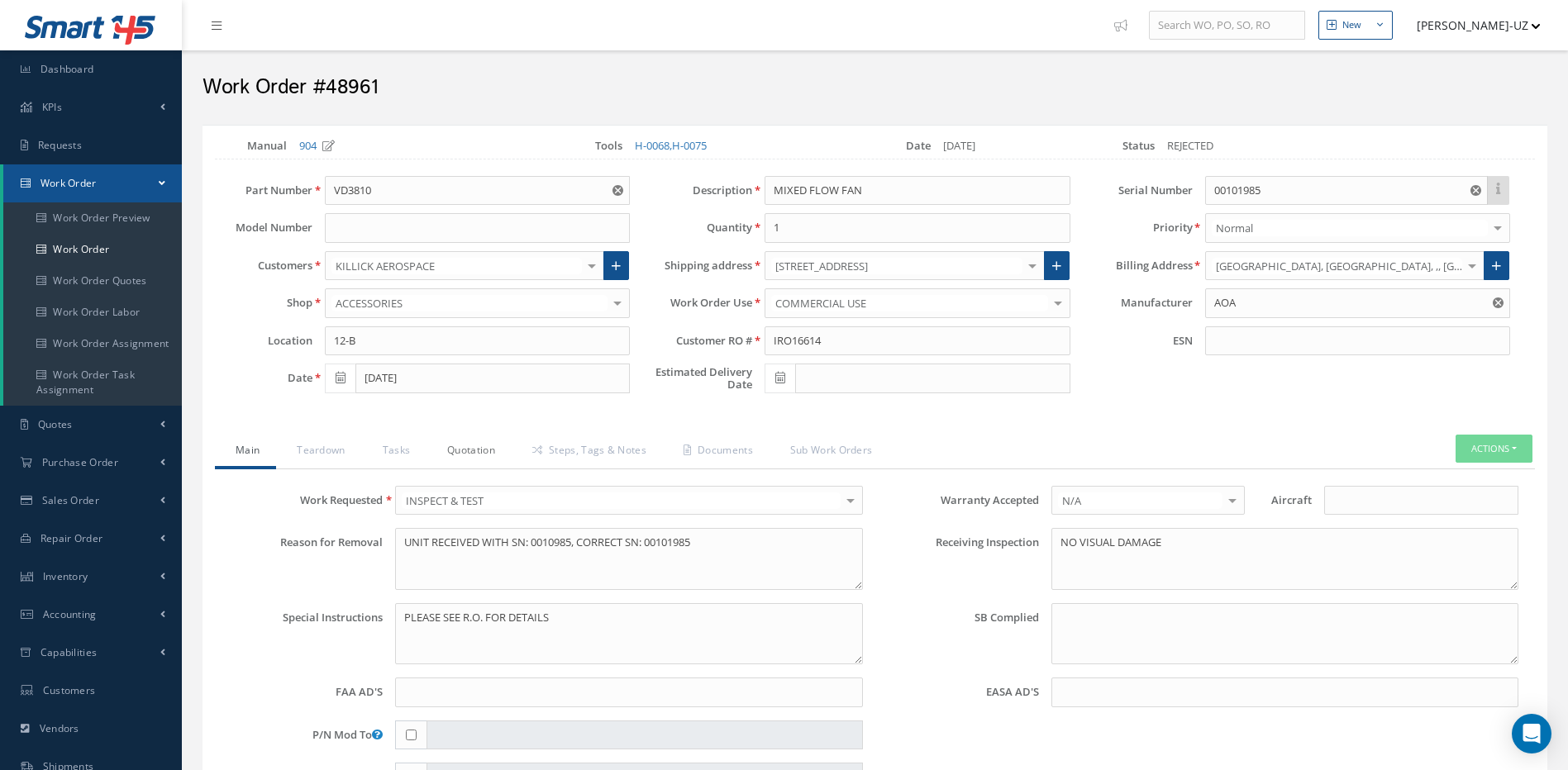
click at [475, 445] on link "Quotation" at bounding box center [469, 452] width 85 height 35
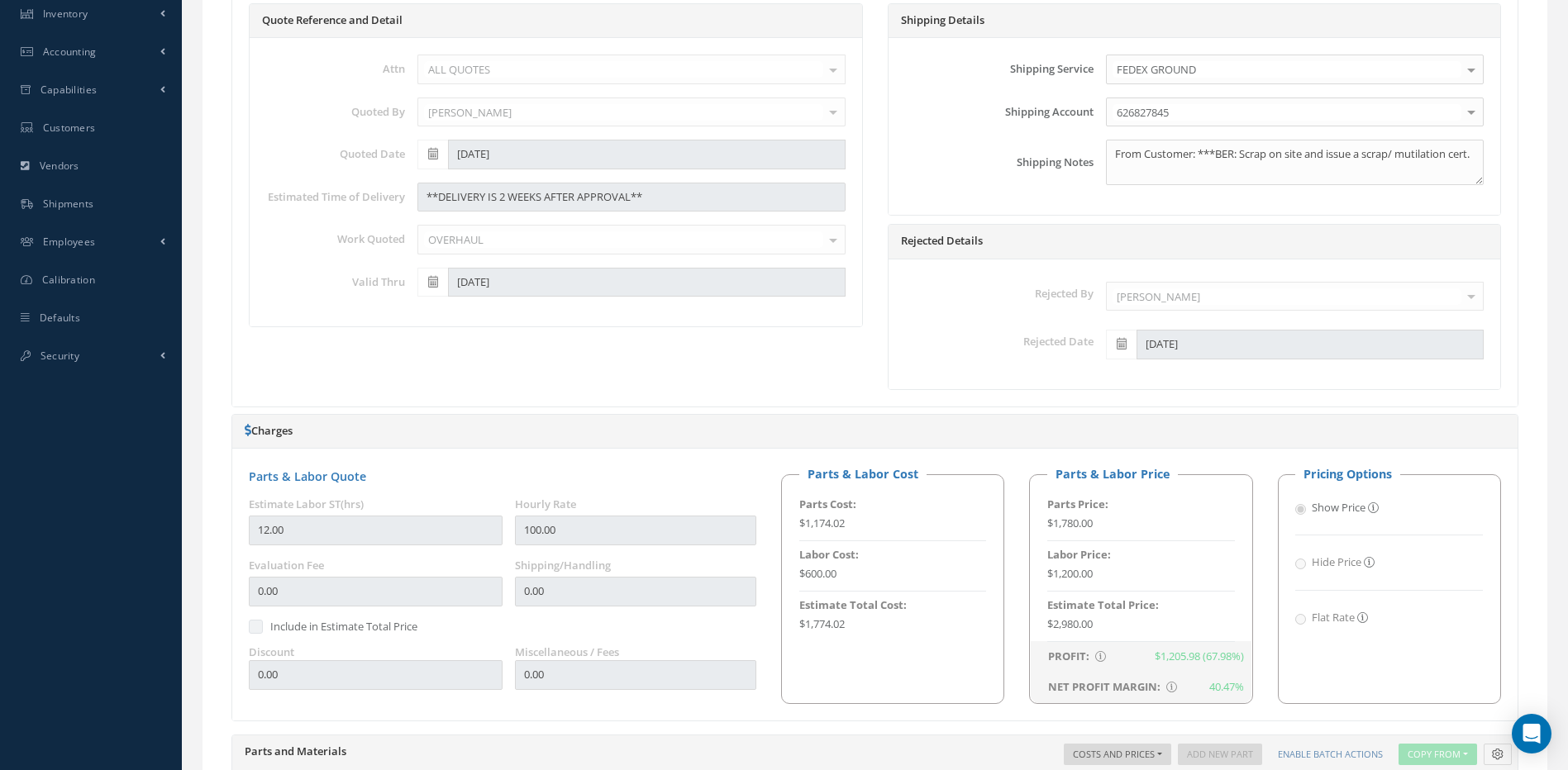
scroll to position [578, 0]
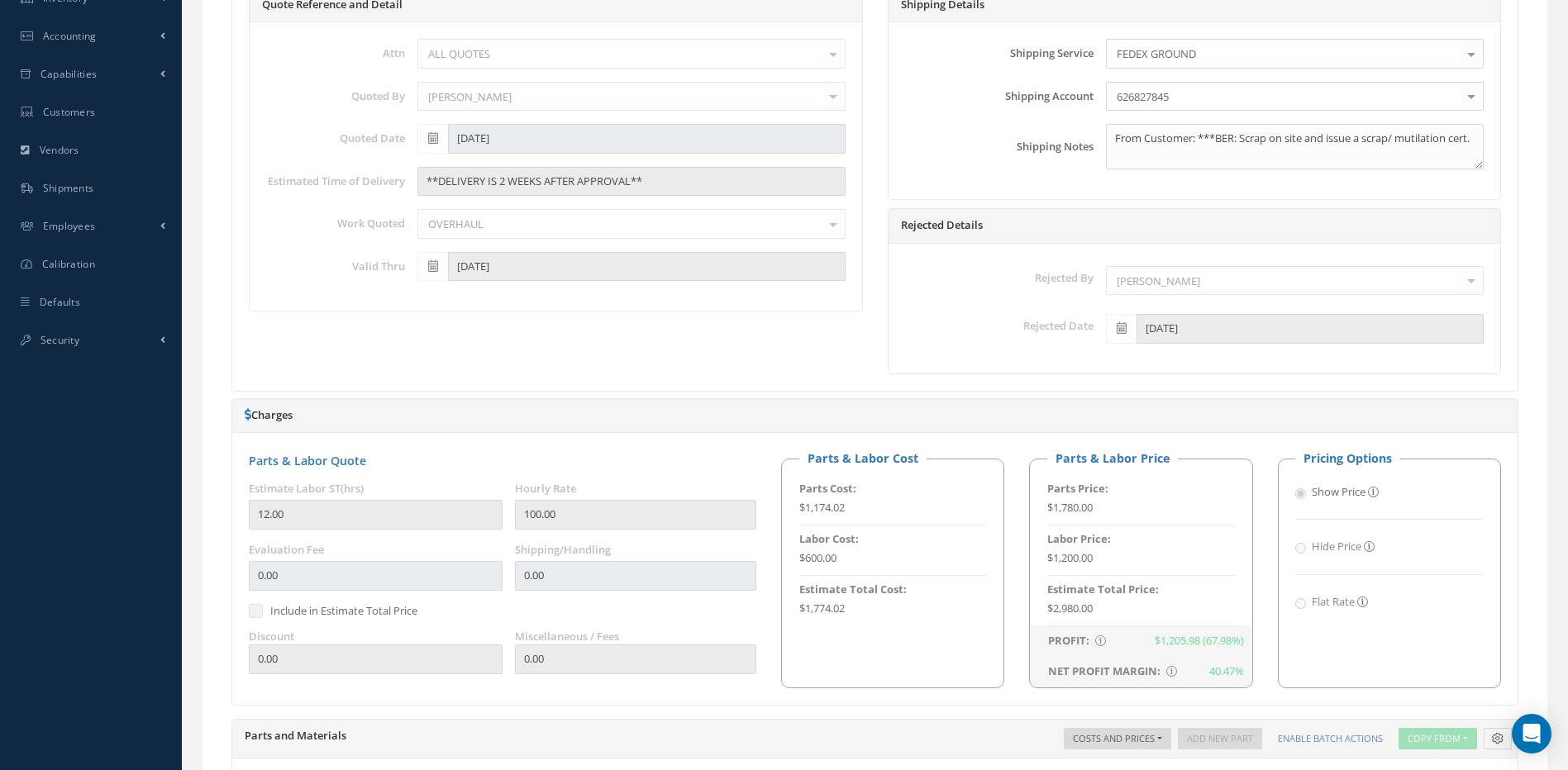
click at [632, 374] on div "Quote Reference and Detail Attn ALL QUOTES ALL QUOTES ACCOUNTING Jude O'Connor …" at bounding box center [875, 180] width 1285 height 419
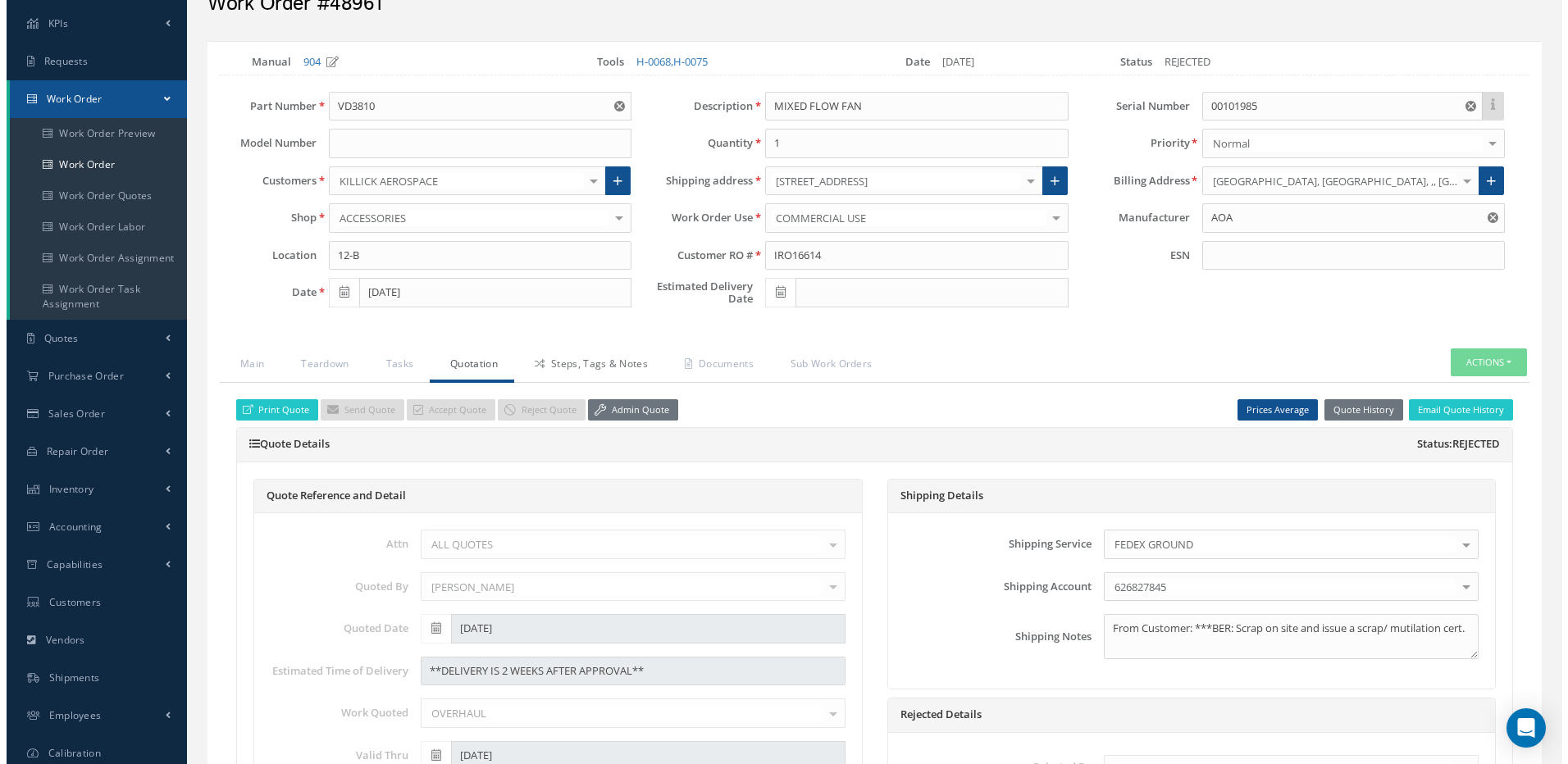
scroll to position [82, 0]
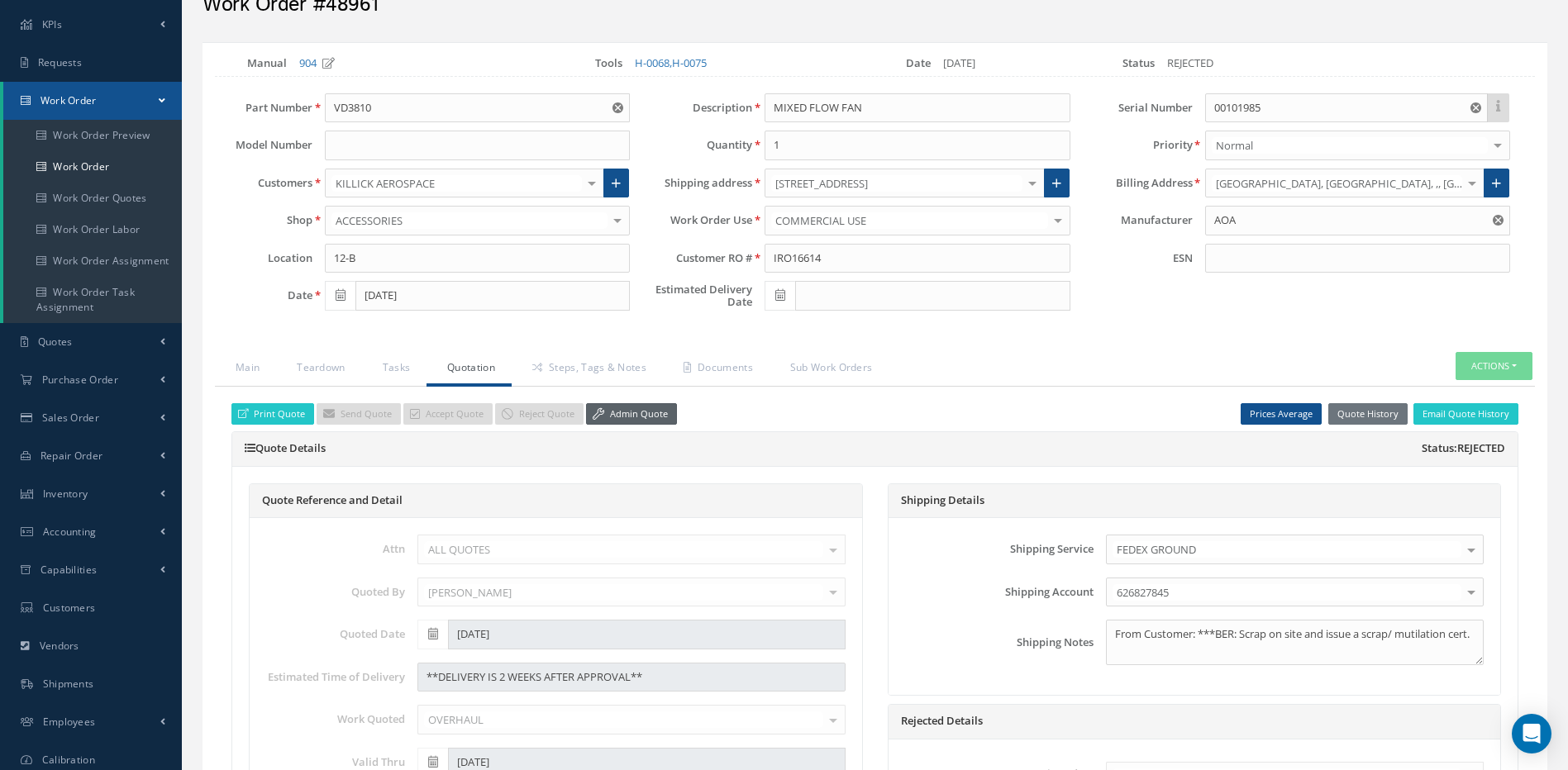
click at [635, 410] on link "Admin Quote" at bounding box center [631, 415] width 91 height 23
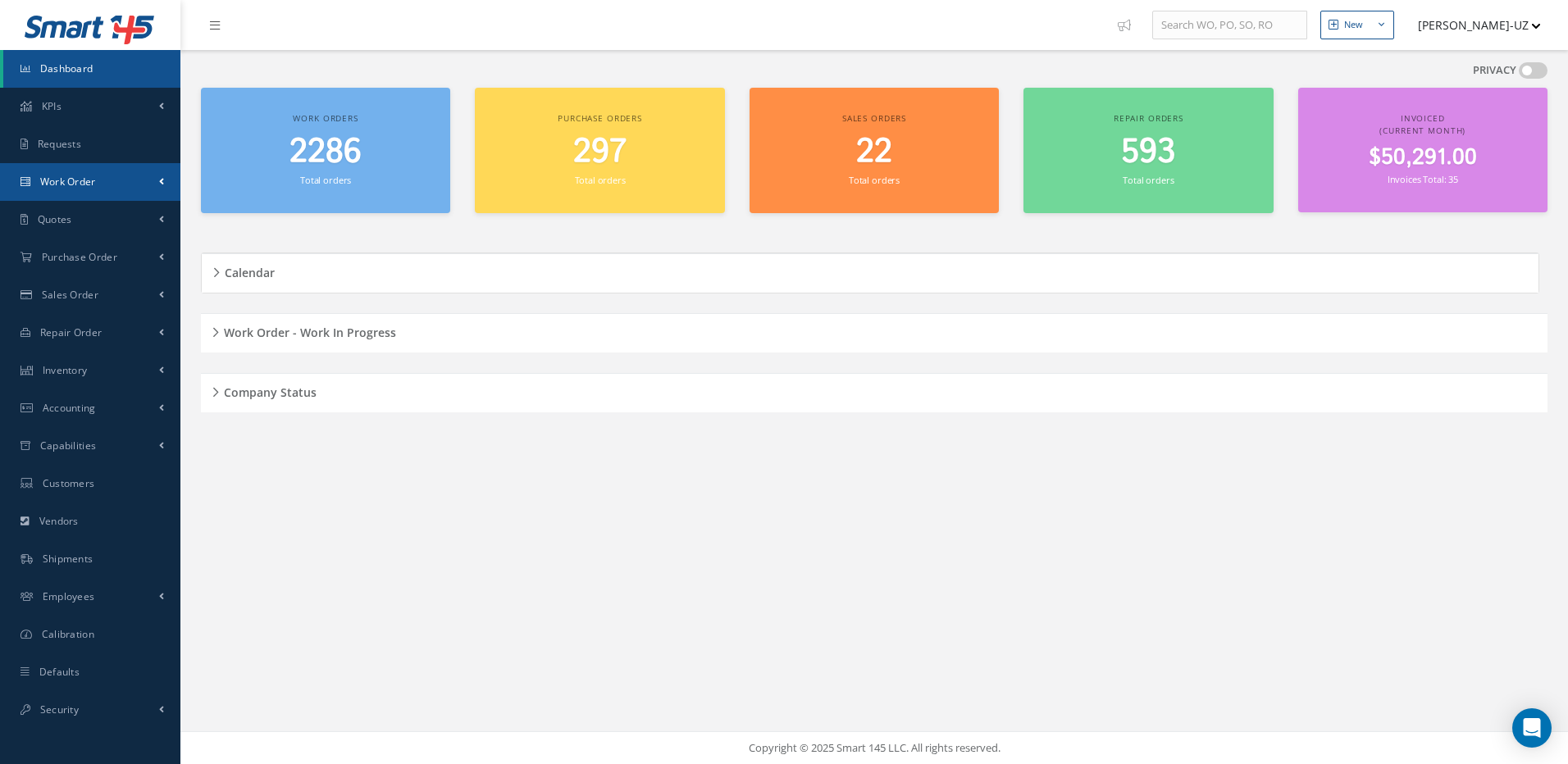
click at [73, 180] on span "Work Order" at bounding box center [67, 181] width 55 height 14
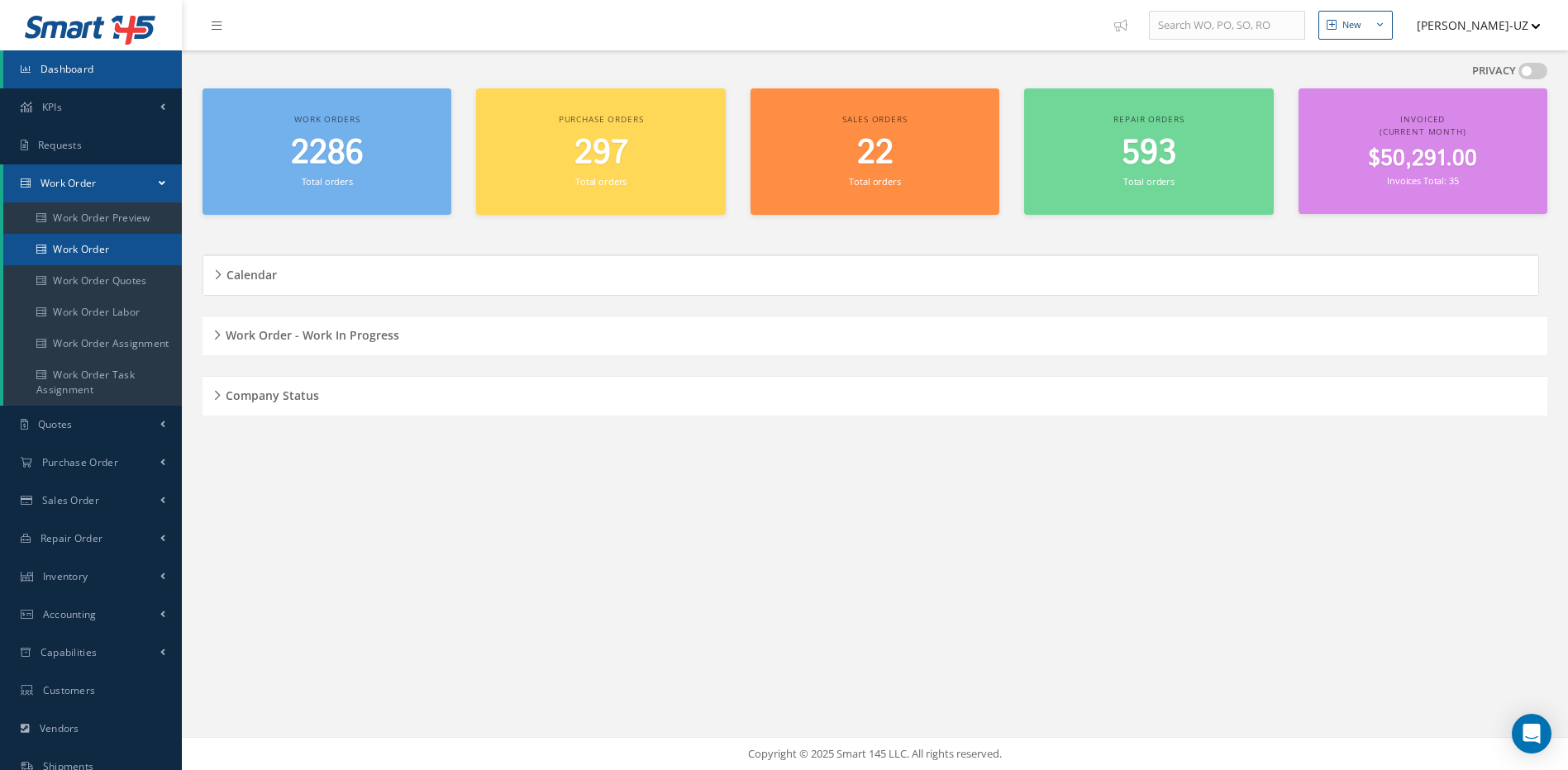
click at [86, 248] on link "Work Order" at bounding box center [92, 249] width 179 height 31
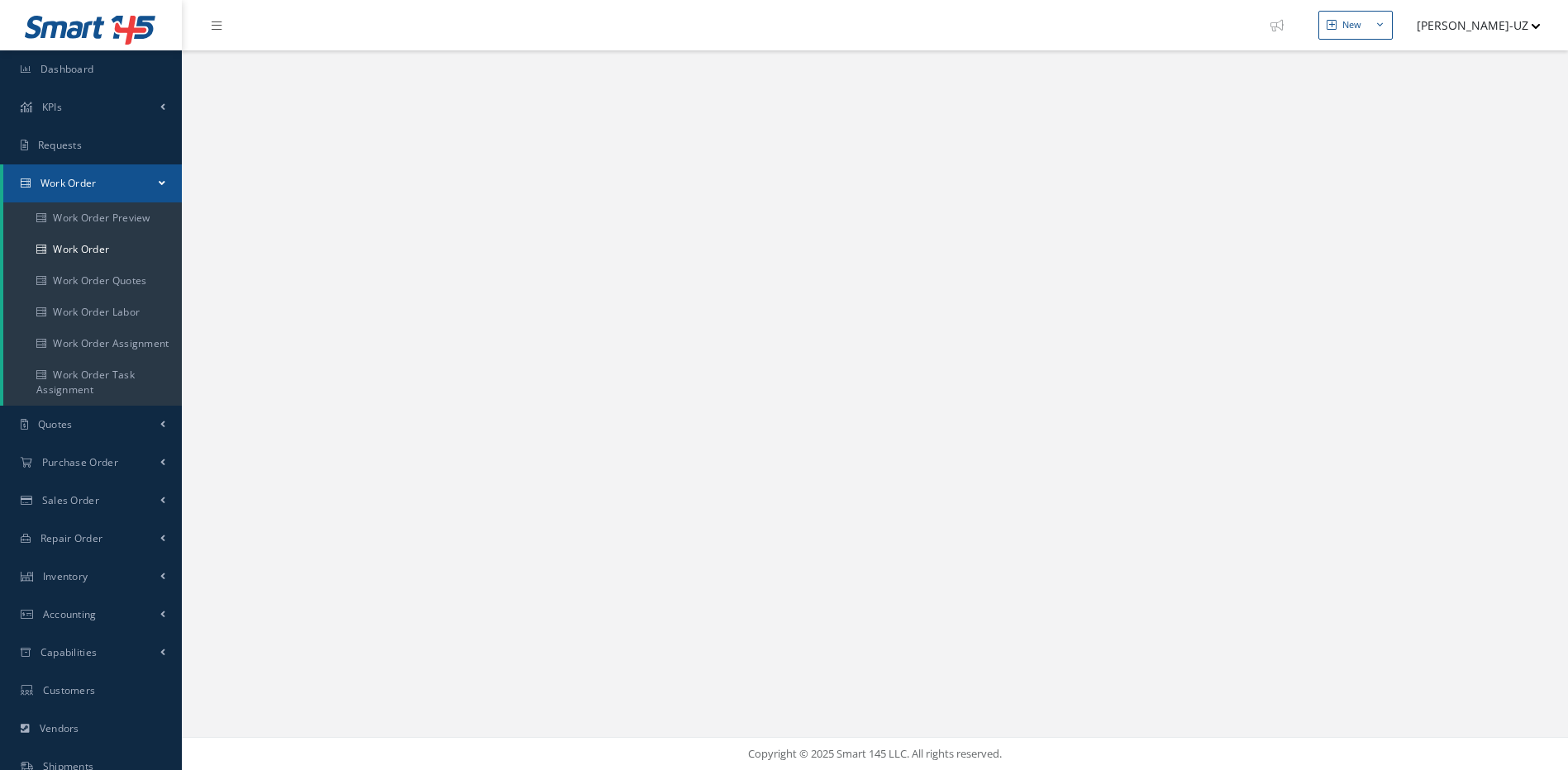
select select "25"
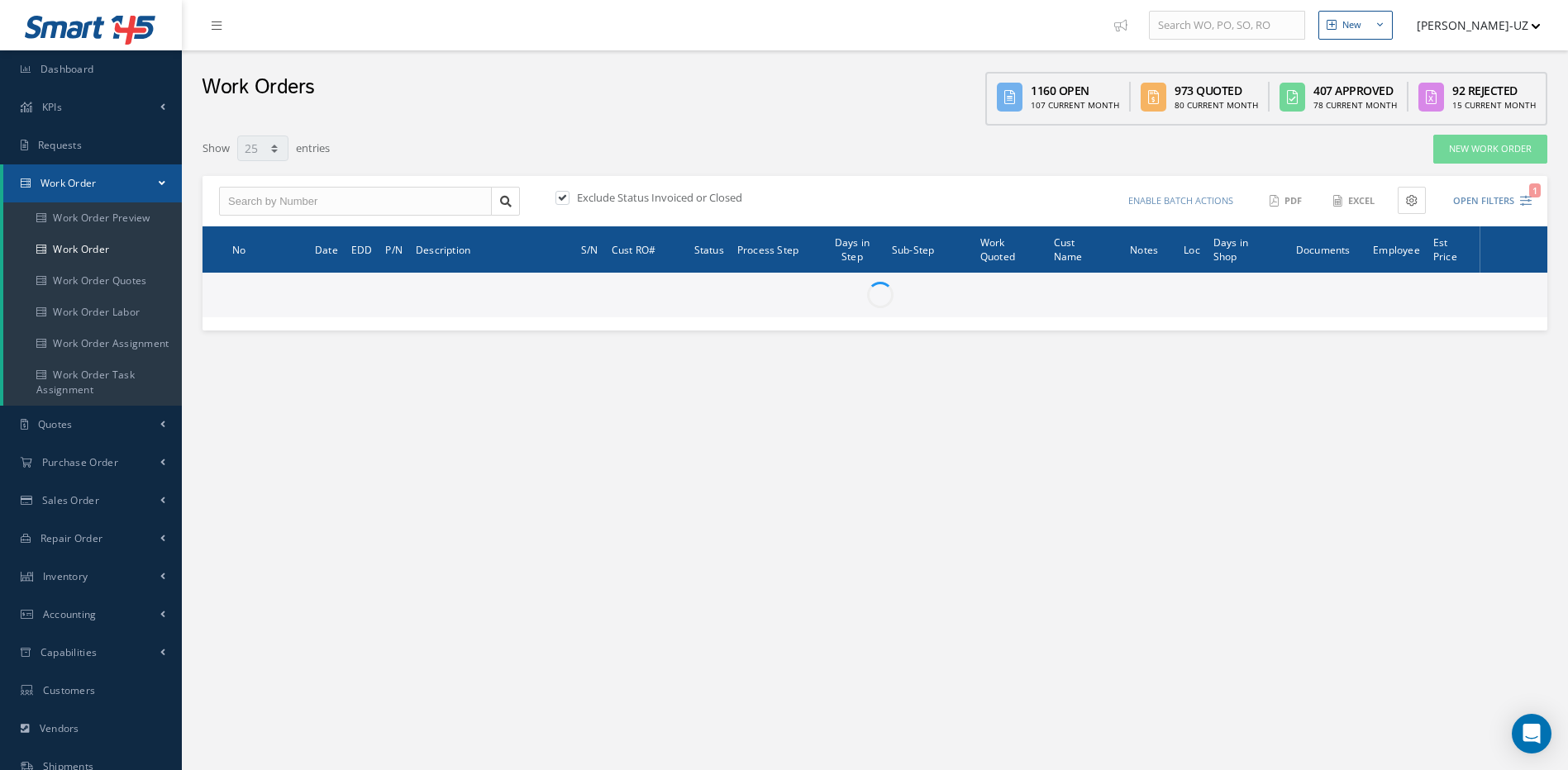
type input "All Work Request"
type input "All Work Performed"
type input "All Status"
type input "WO Part Status"
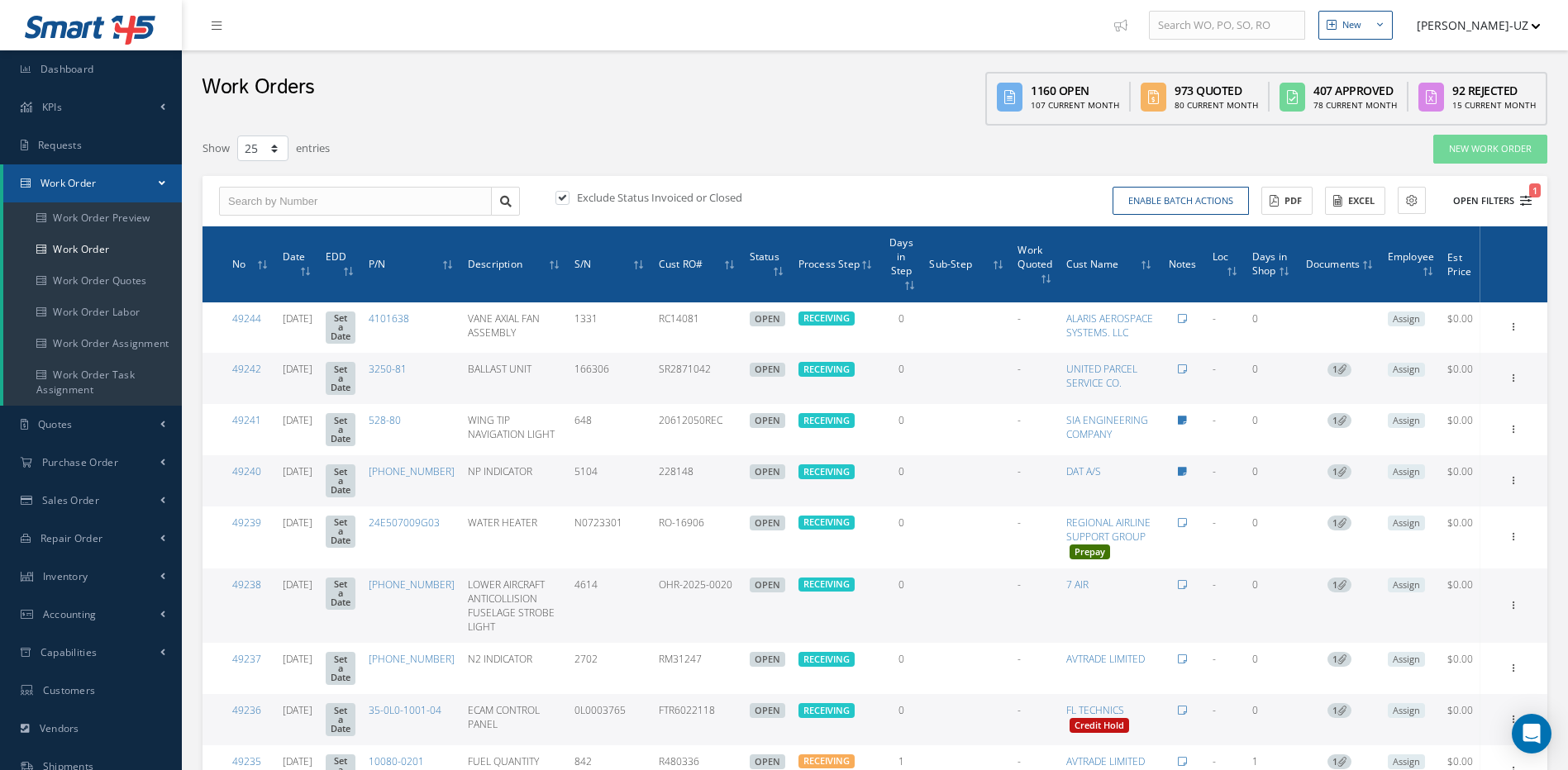
click at [1528, 199] on icon "1" at bounding box center [1526, 200] width 11 height 11
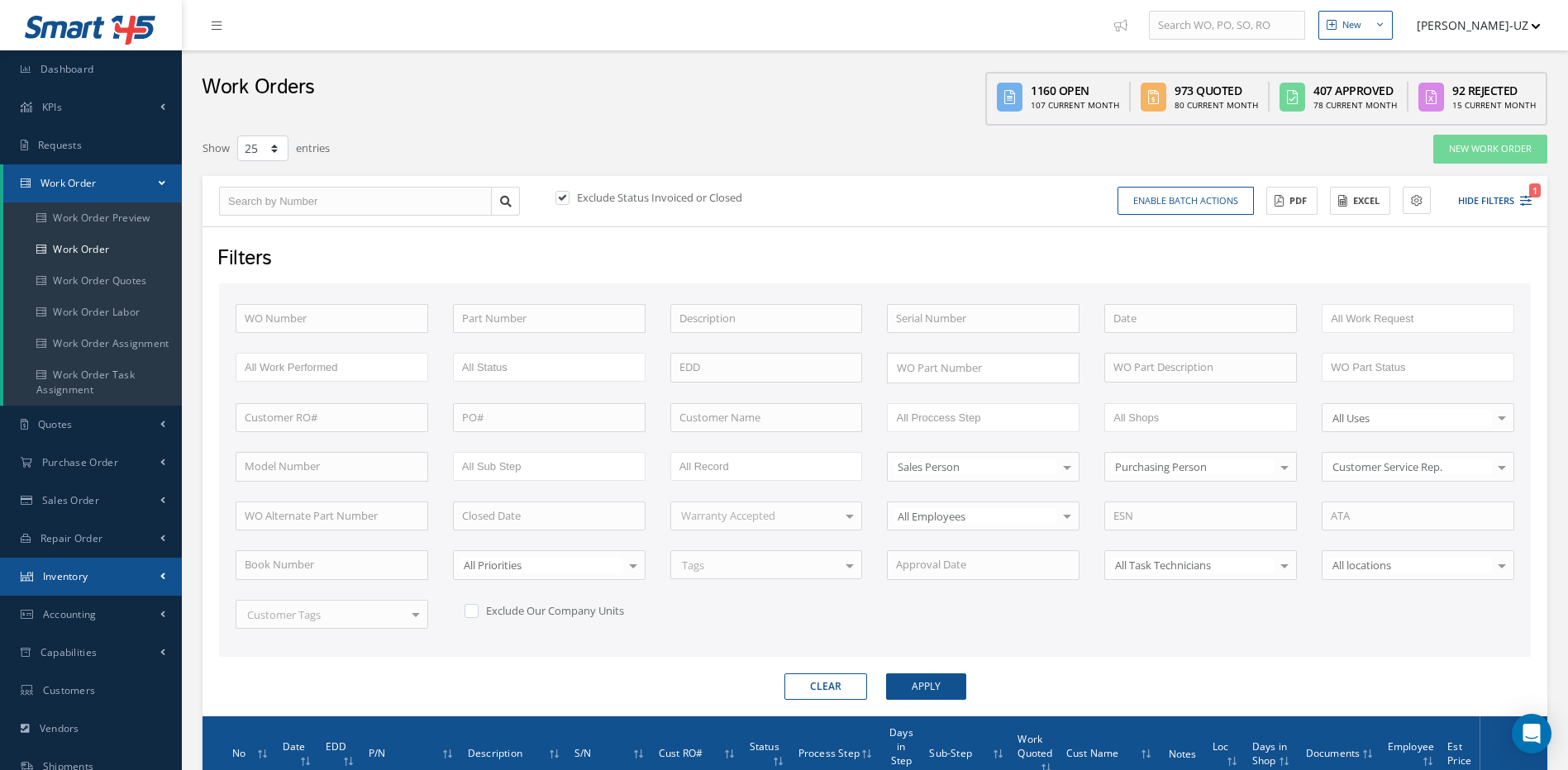
click at [64, 571] on span "Inventory" at bounding box center [65, 576] width 45 height 14
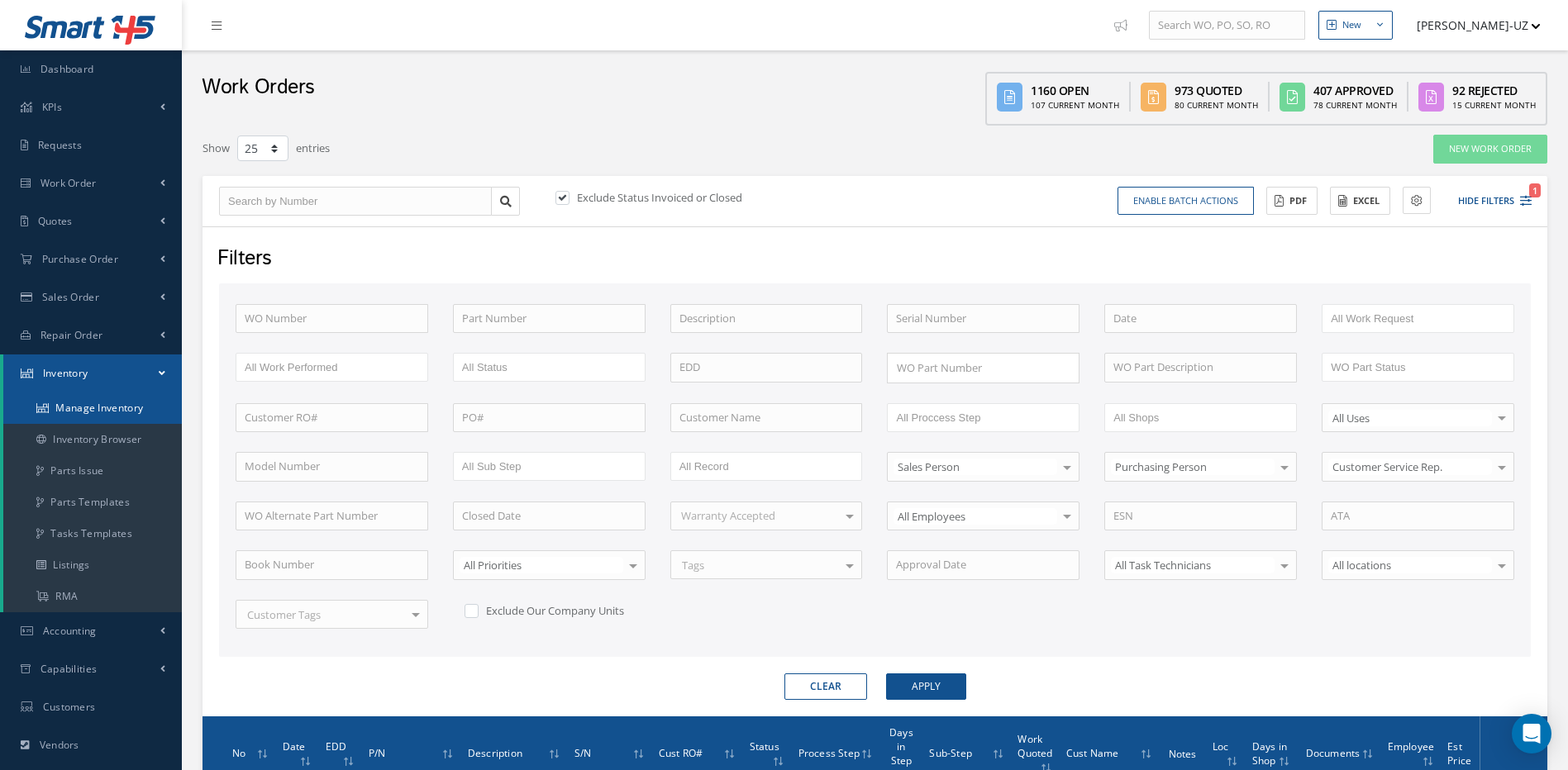
click at [77, 406] on link "Manage Inventory" at bounding box center [92, 408] width 179 height 31
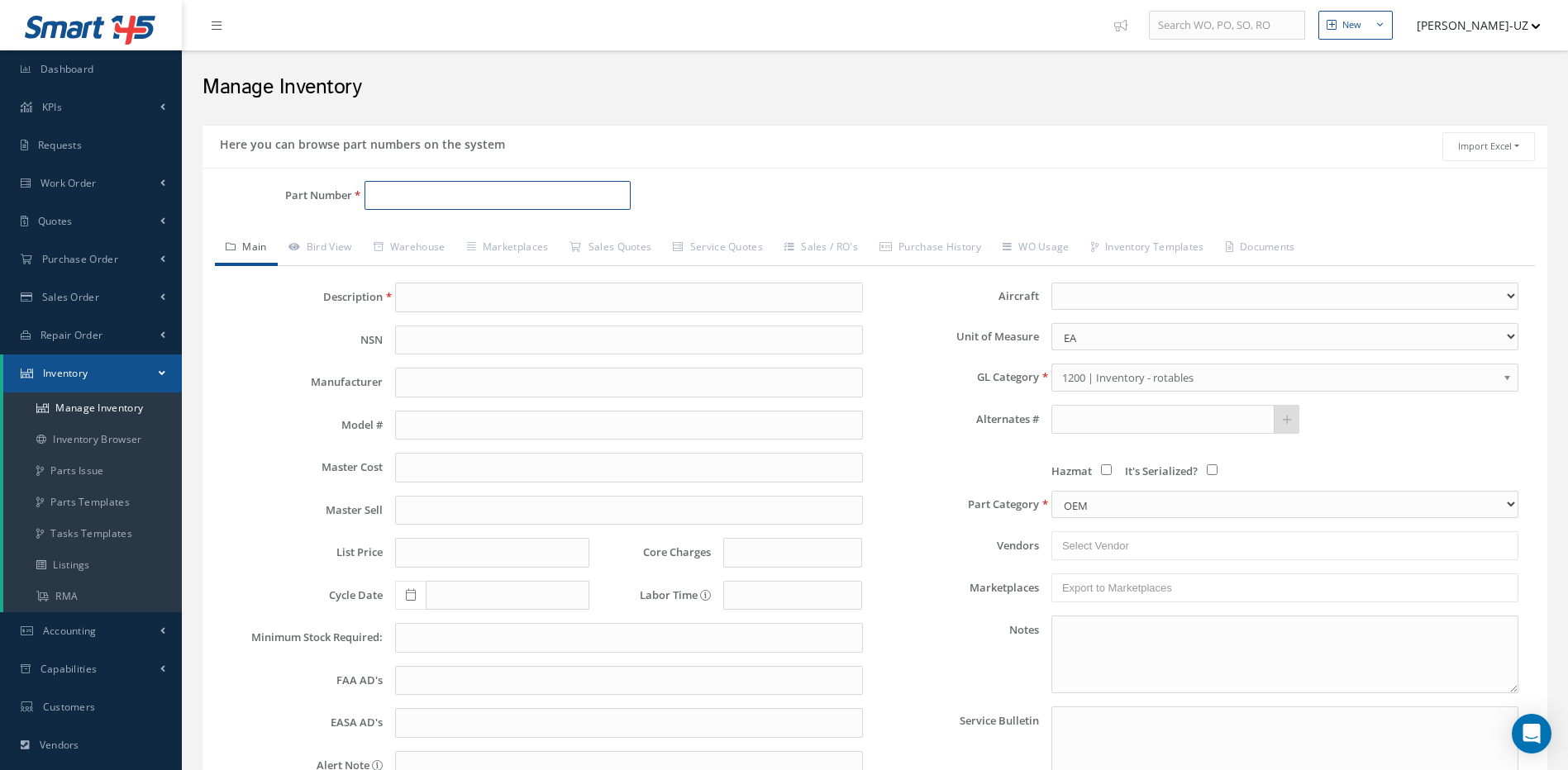
click at [420, 197] on input "Part Number" at bounding box center [498, 196] width 267 height 29
paste input "[PHONE_NUMBER]"
type input "[PHONE_NUMBER]"
click at [412, 236] on span "980-6117-004" at bounding box center [443, 238] width 148 height 17
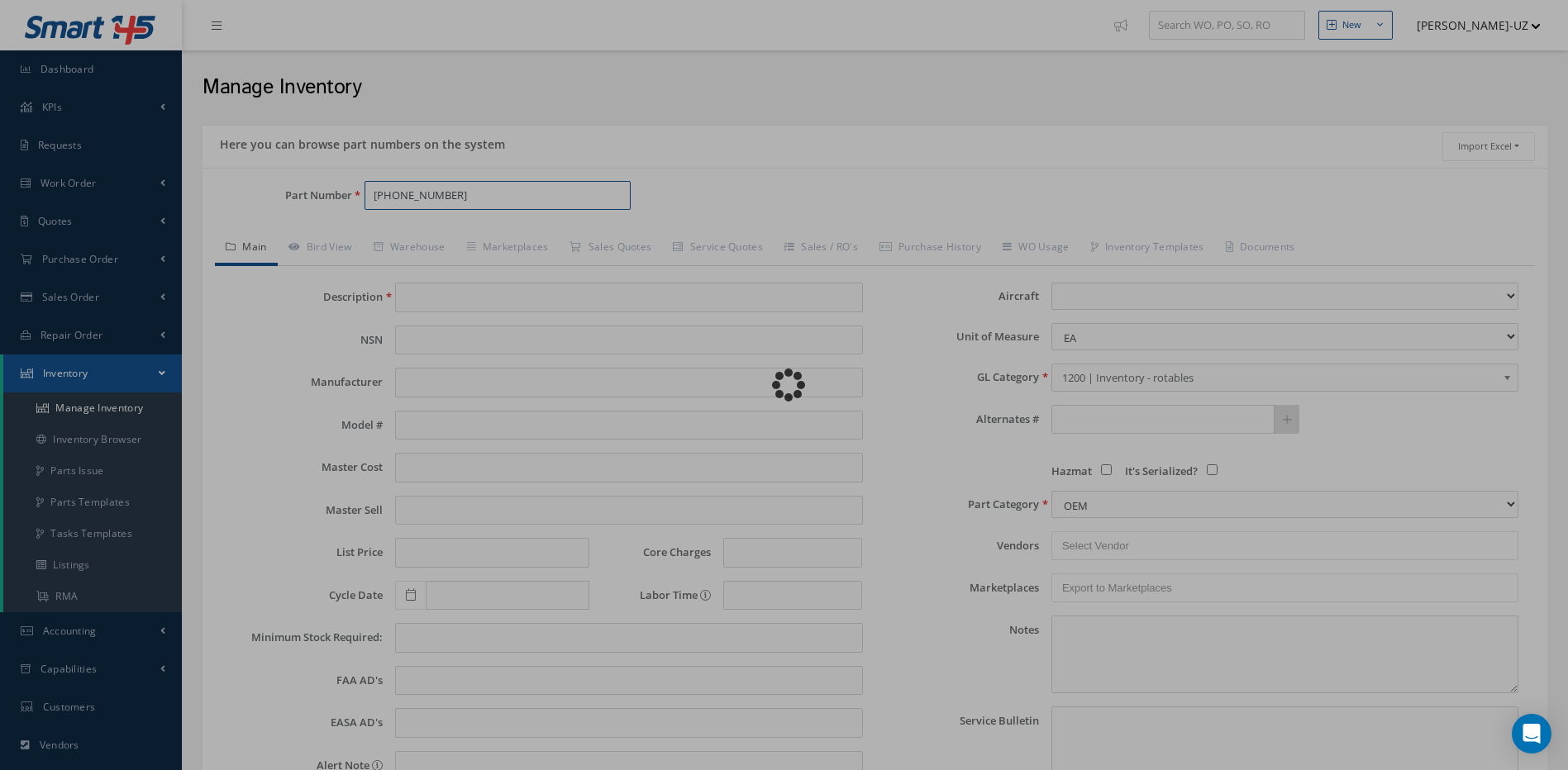
type input "MICROPHONE MONITOR"
type input "HONEYWELL"
type input "0.00"
select select
type textarea "ROTABLE"
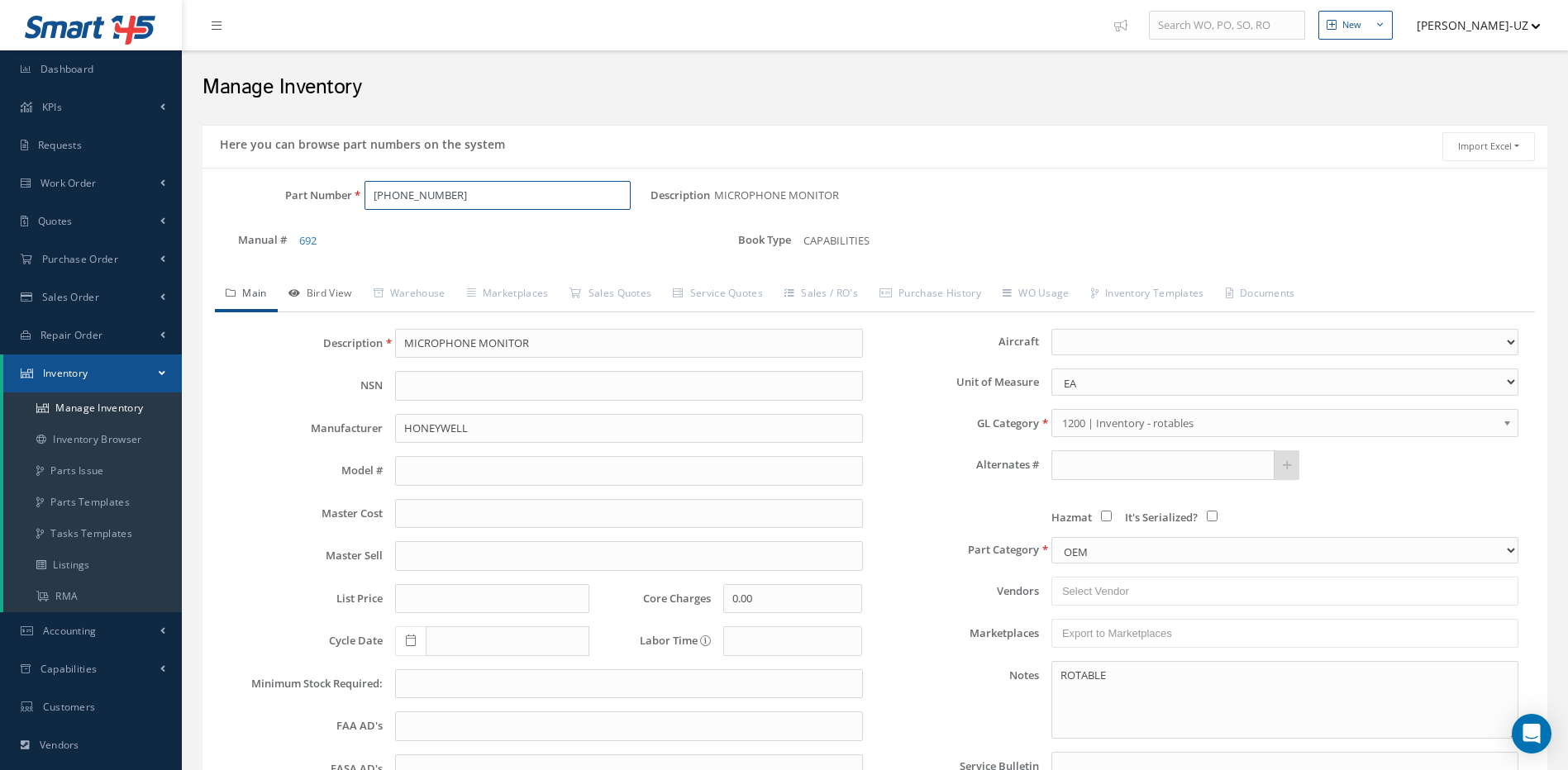
type input "980-6117-004"
click at [334, 286] on link "Bird View" at bounding box center [320, 295] width 85 height 35
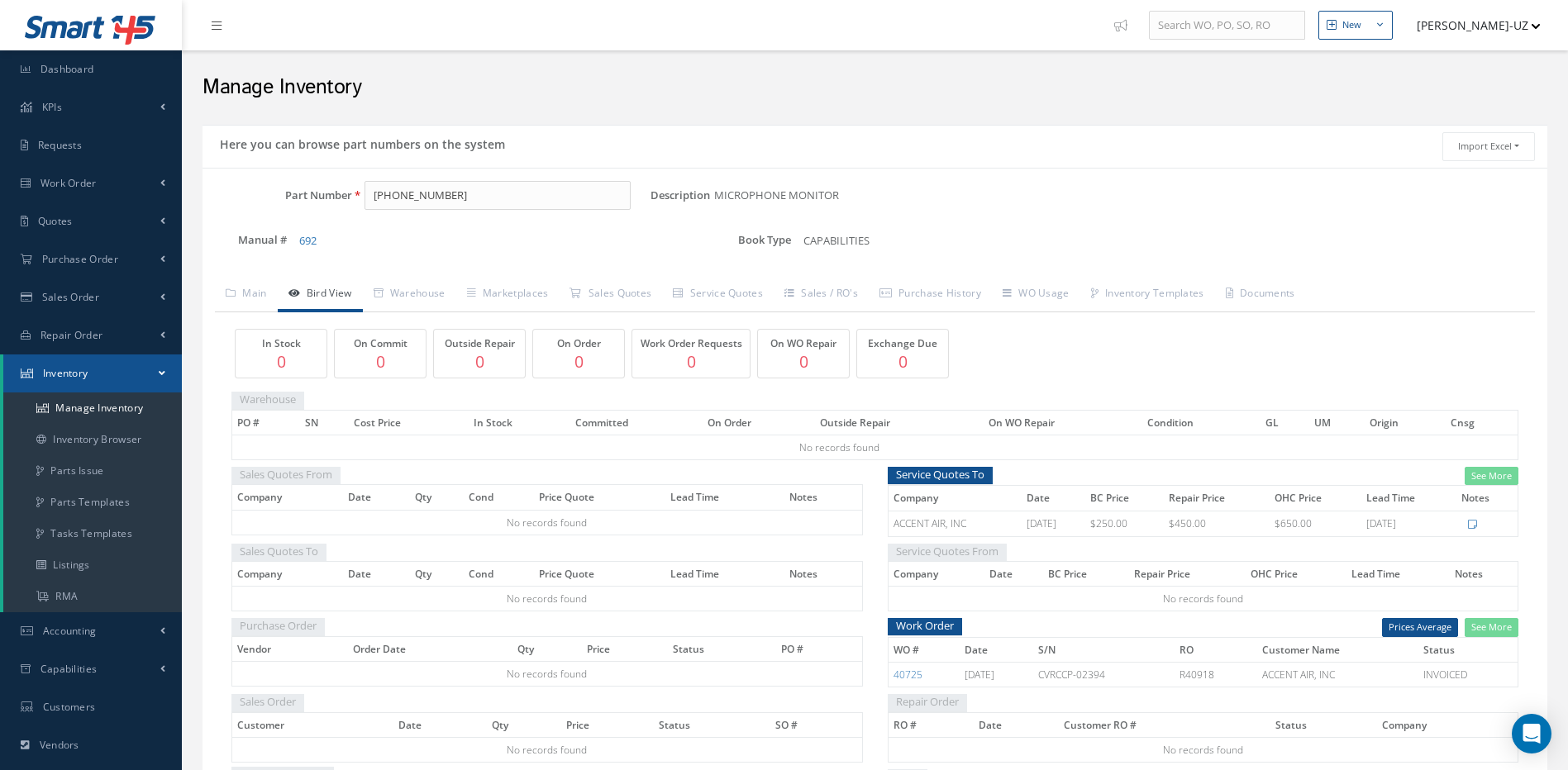
scroll to position [82, 0]
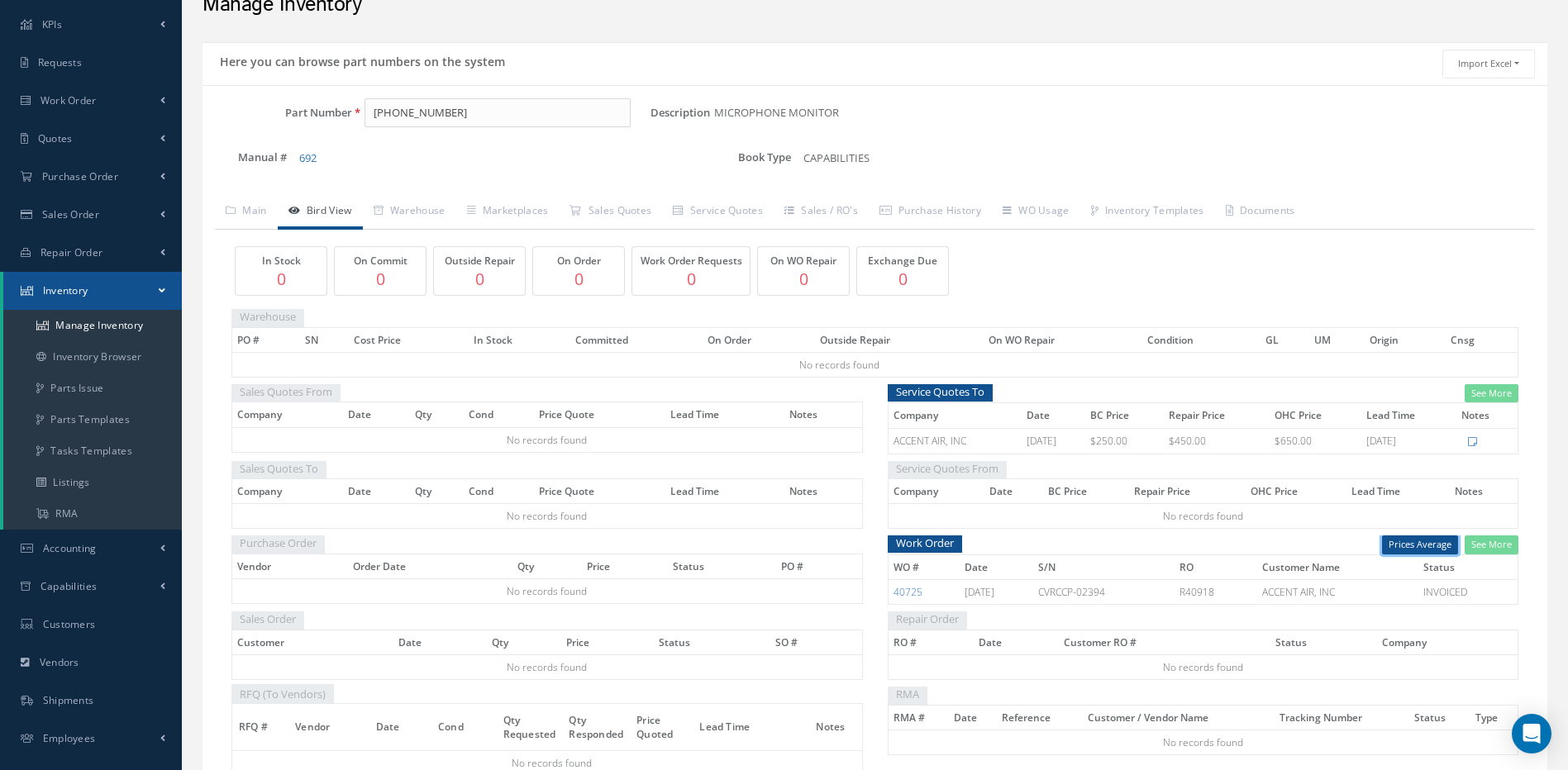
click at [1403, 537] on button "Prices Average" at bounding box center [1421, 545] width 76 height 19
click at [1340, 518] on td "No records found" at bounding box center [1203, 517] width 630 height 25
click at [1487, 386] on link "See More" at bounding box center [1491, 394] width 54 height 19
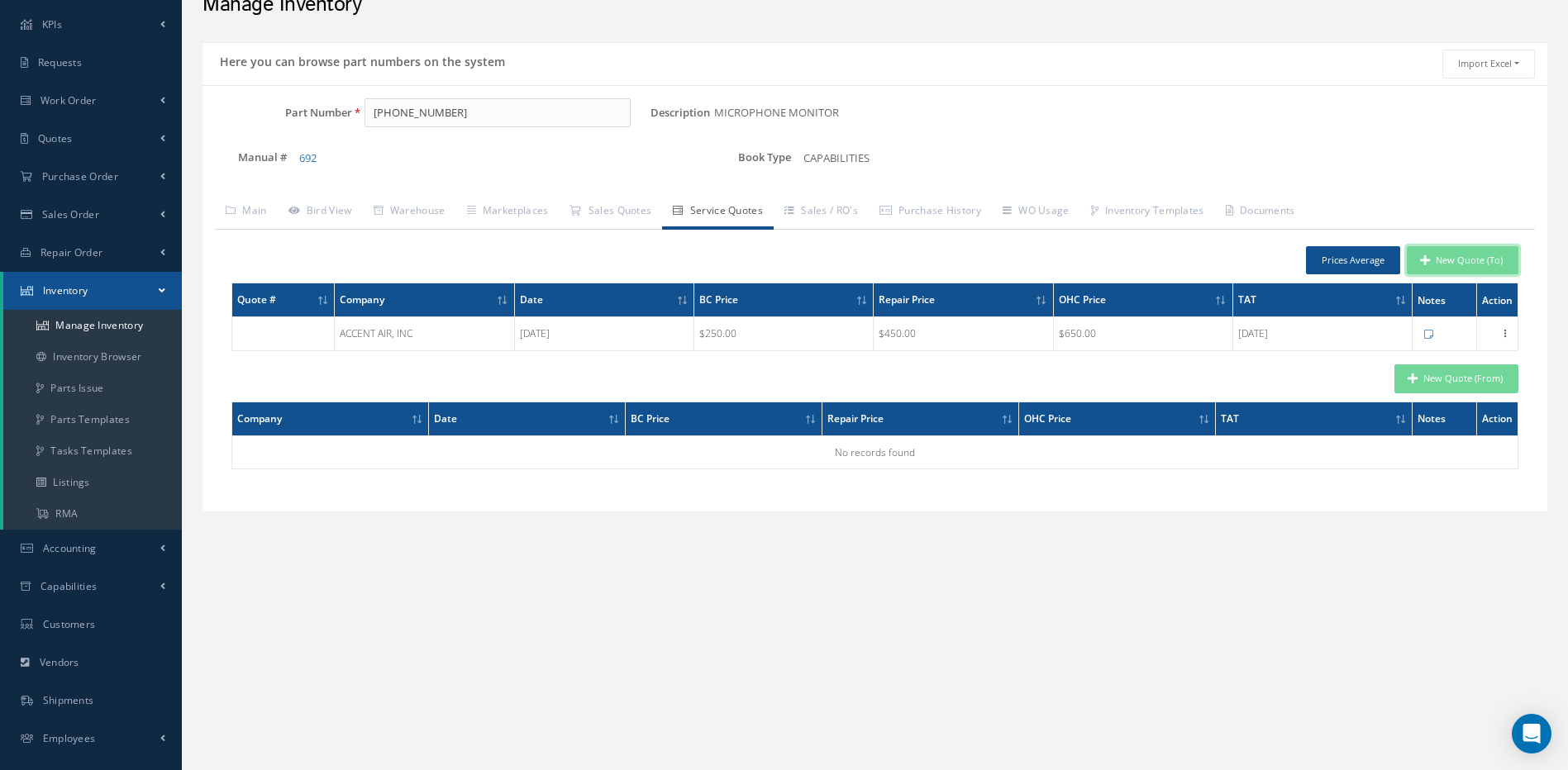
click at [1491, 258] on button "New Quote (To)" at bounding box center [1463, 261] width 112 height 29
type input "MICROPHONE MONITOR"
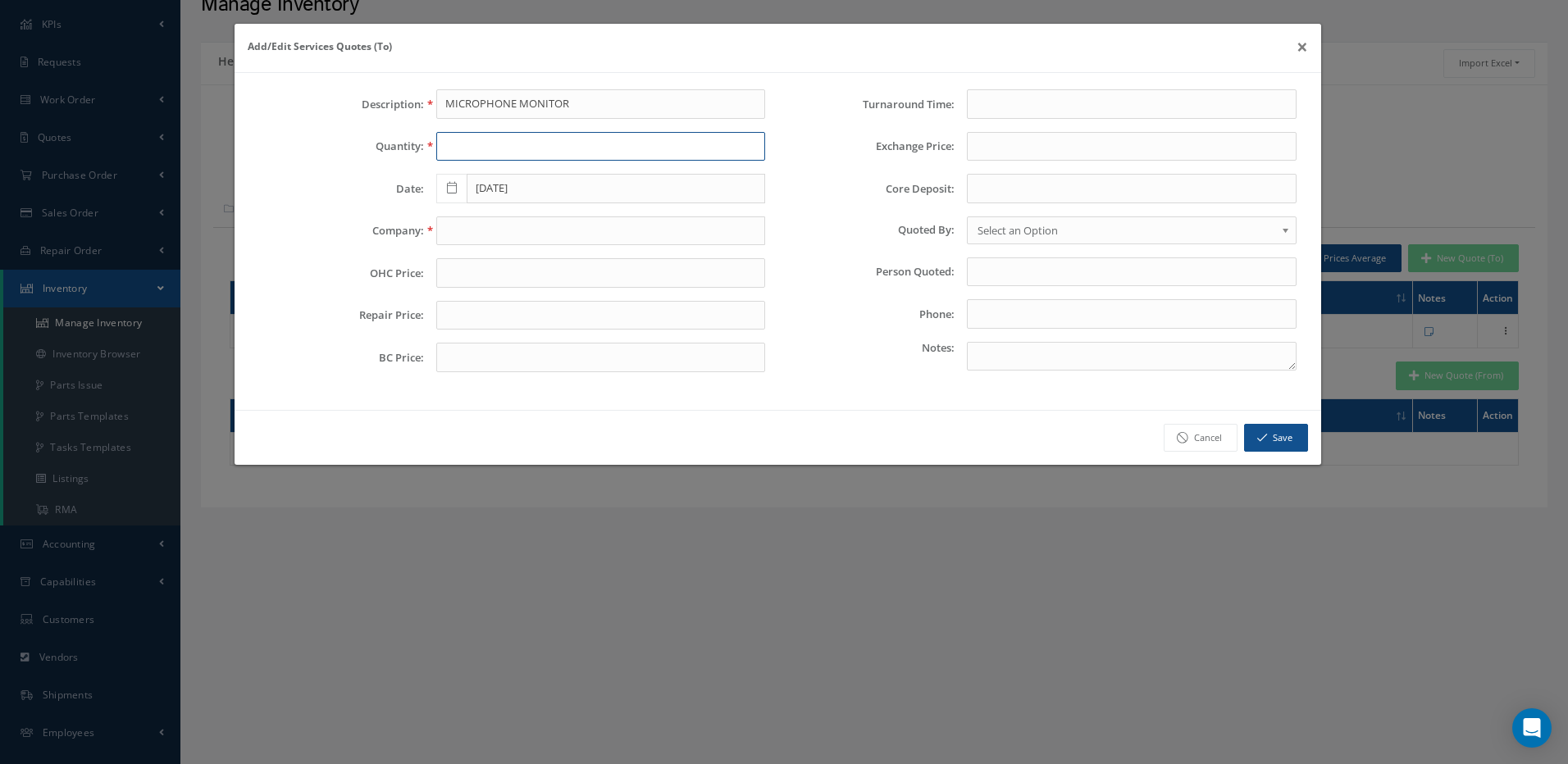
click at [506, 139] on input "text" at bounding box center [601, 146] width 330 height 29
type input "1"
click at [515, 228] on input "text" at bounding box center [601, 231] width 330 height 29
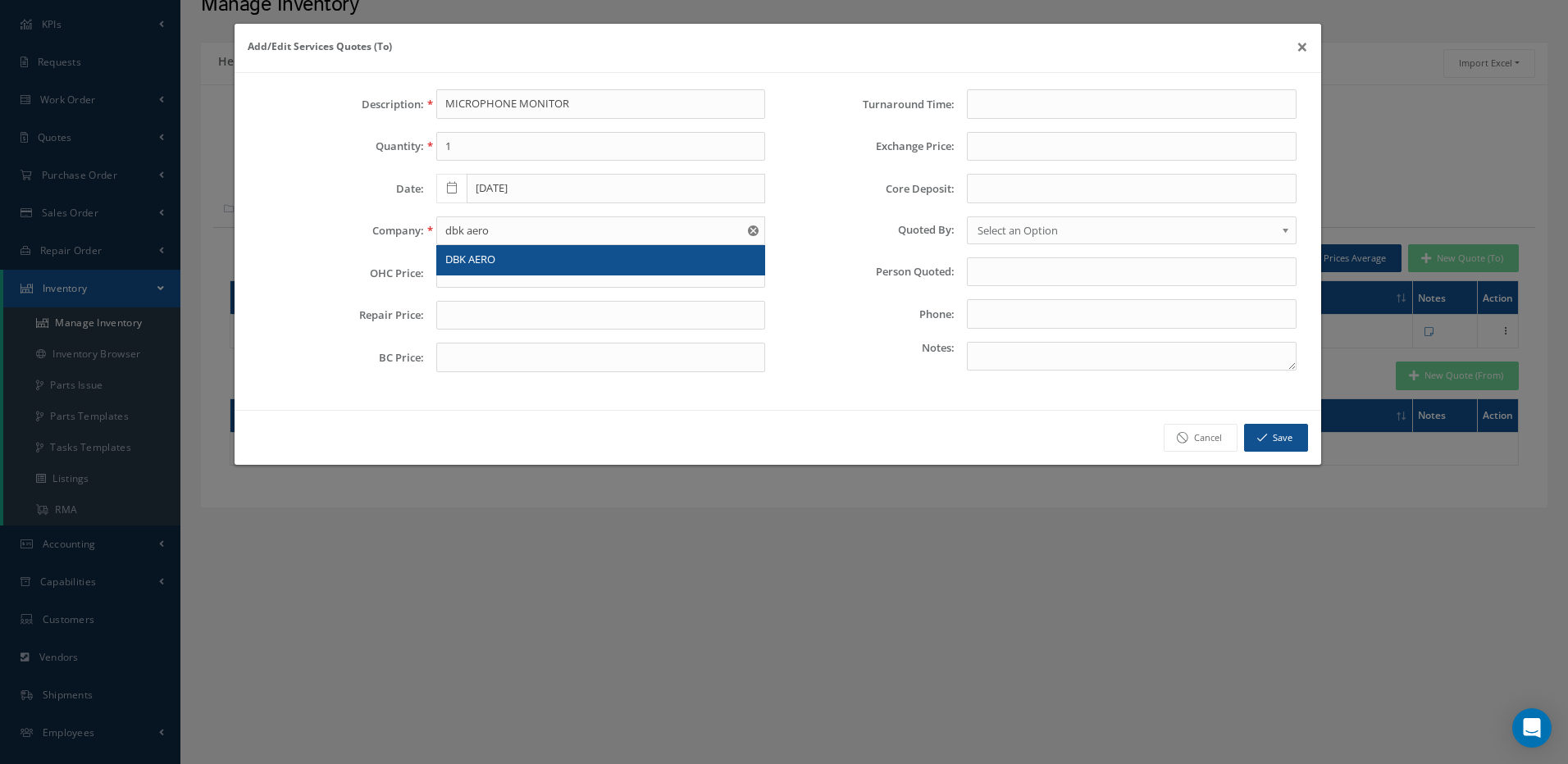
click at [482, 259] on span "DBK AERO" at bounding box center [470, 260] width 50 height 15
type input "DBK AERO"
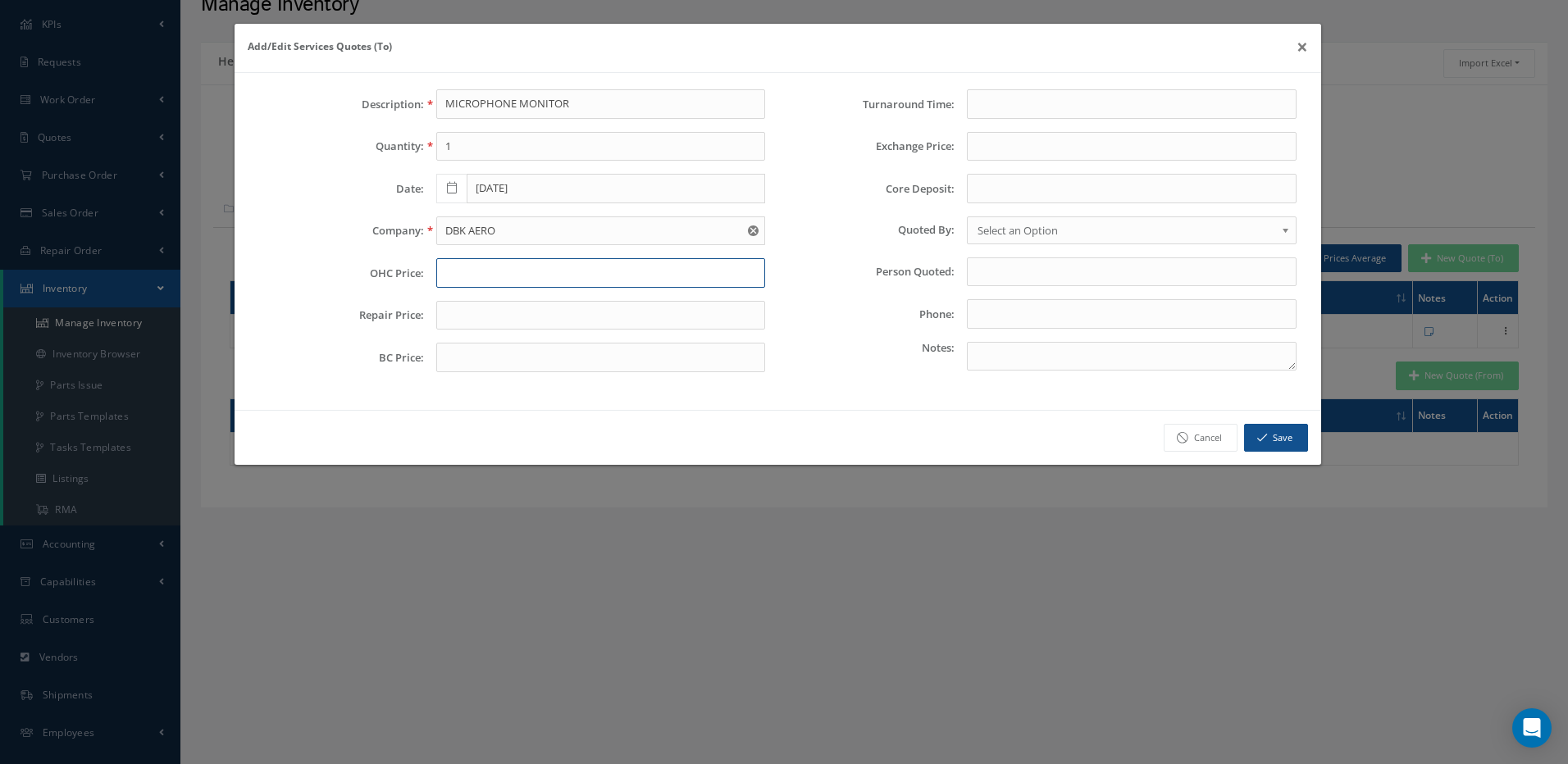
click at [454, 277] on input "text" at bounding box center [601, 273] width 330 height 29
type input "650"
drag, startPoint x: 454, startPoint y: 317, endPoint x: 433, endPoint y: 299, distance: 27.7
click at [453, 317] on input "text" at bounding box center [601, 315] width 330 height 29
type input "450"
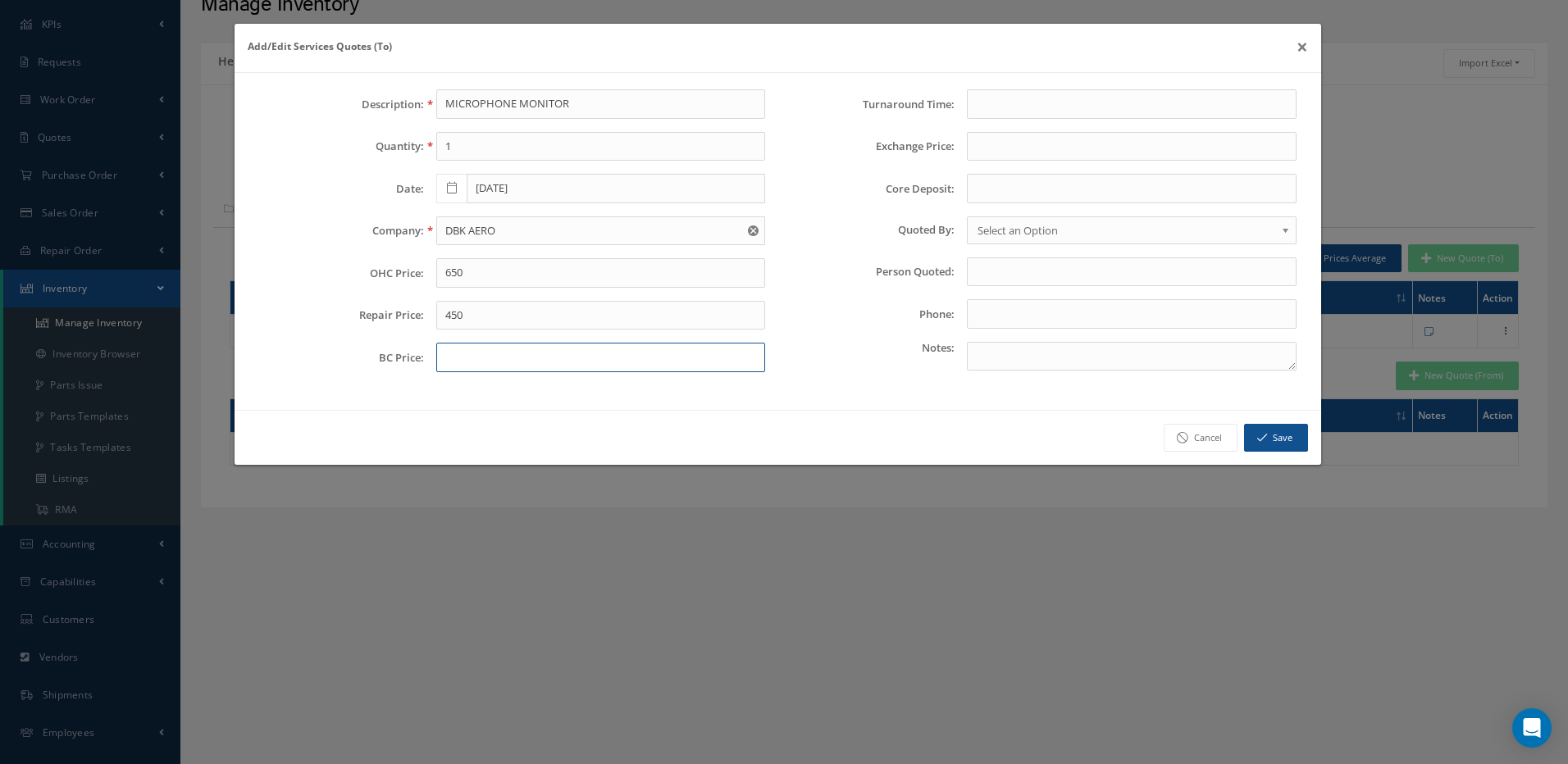
click at [449, 363] on input "text" at bounding box center [601, 357] width 330 height 29
type input "250"
click at [1014, 106] on input "text" at bounding box center [1131, 103] width 330 height 29
type input "5/10/15/"
click at [1011, 232] on span "Select an Option" at bounding box center [1127, 230] width 298 height 20
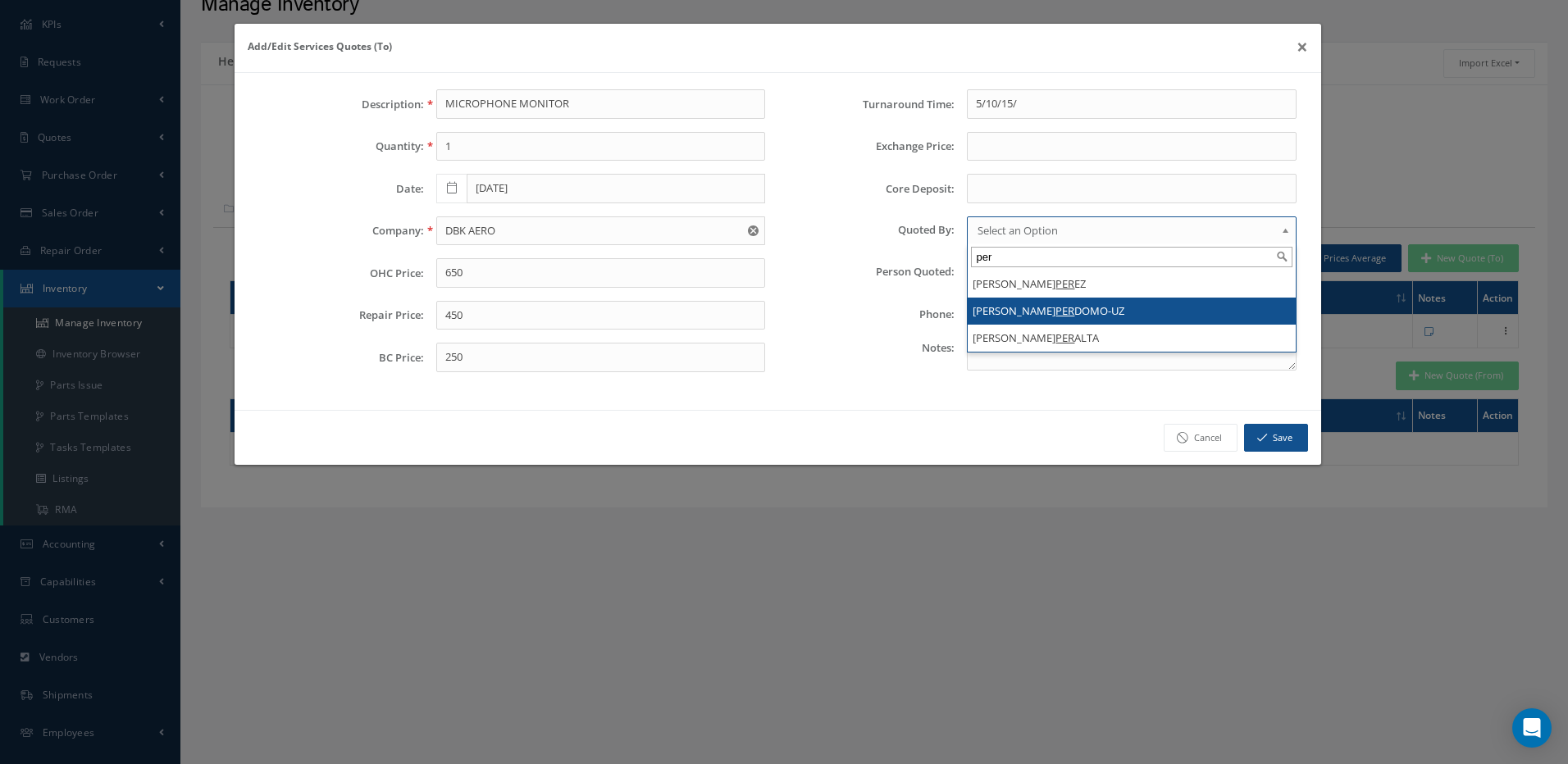
type input "per"
click at [1055, 318] on em "PER" at bounding box center [1065, 311] width 19 height 15
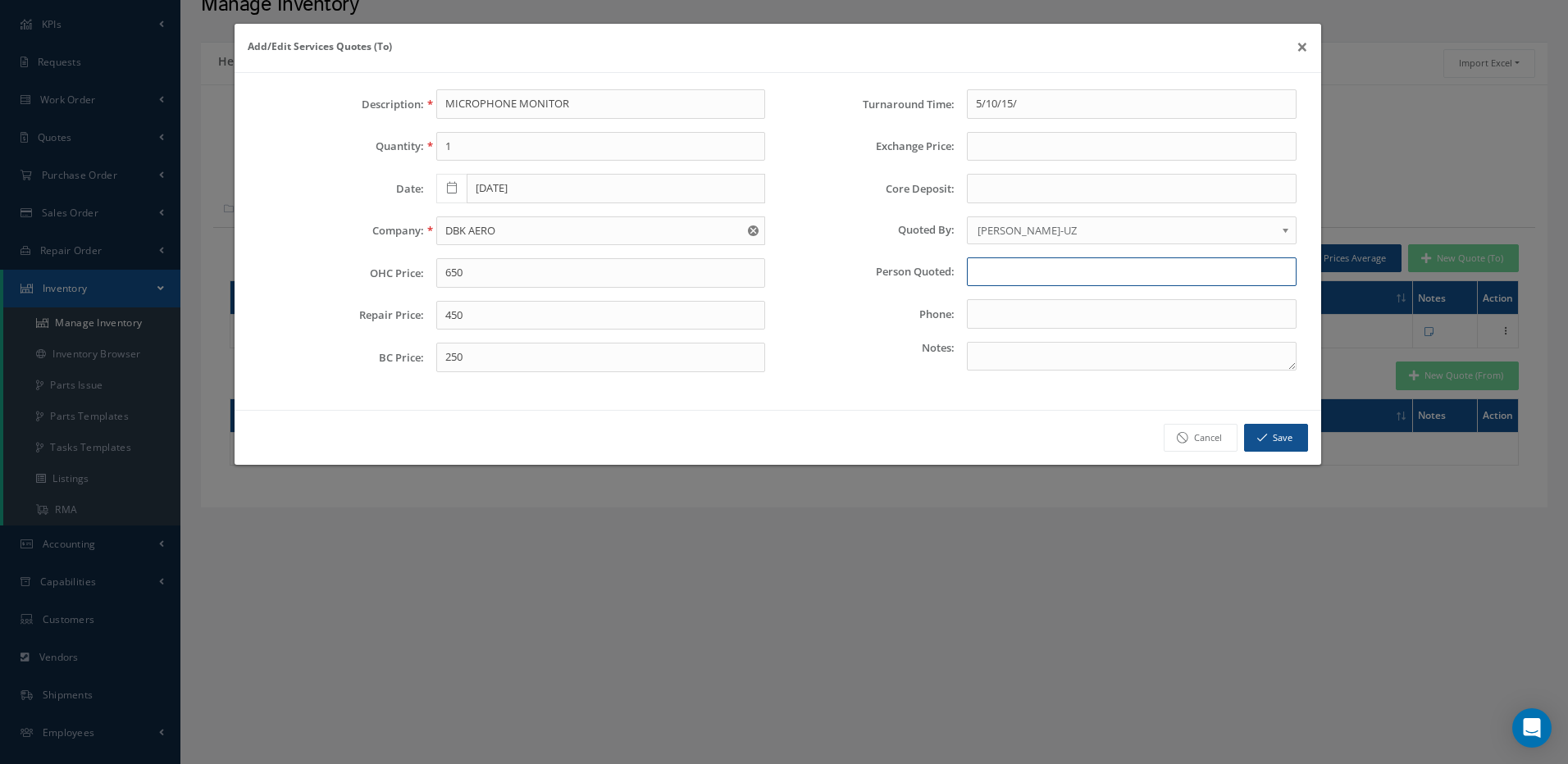
click at [995, 271] on input "text" at bounding box center [1131, 272] width 330 height 29
type input "e"
type input "EMMA"
click at [1293, 434] on button "Save" at bounding box center [1276, 438] width 64 height 29
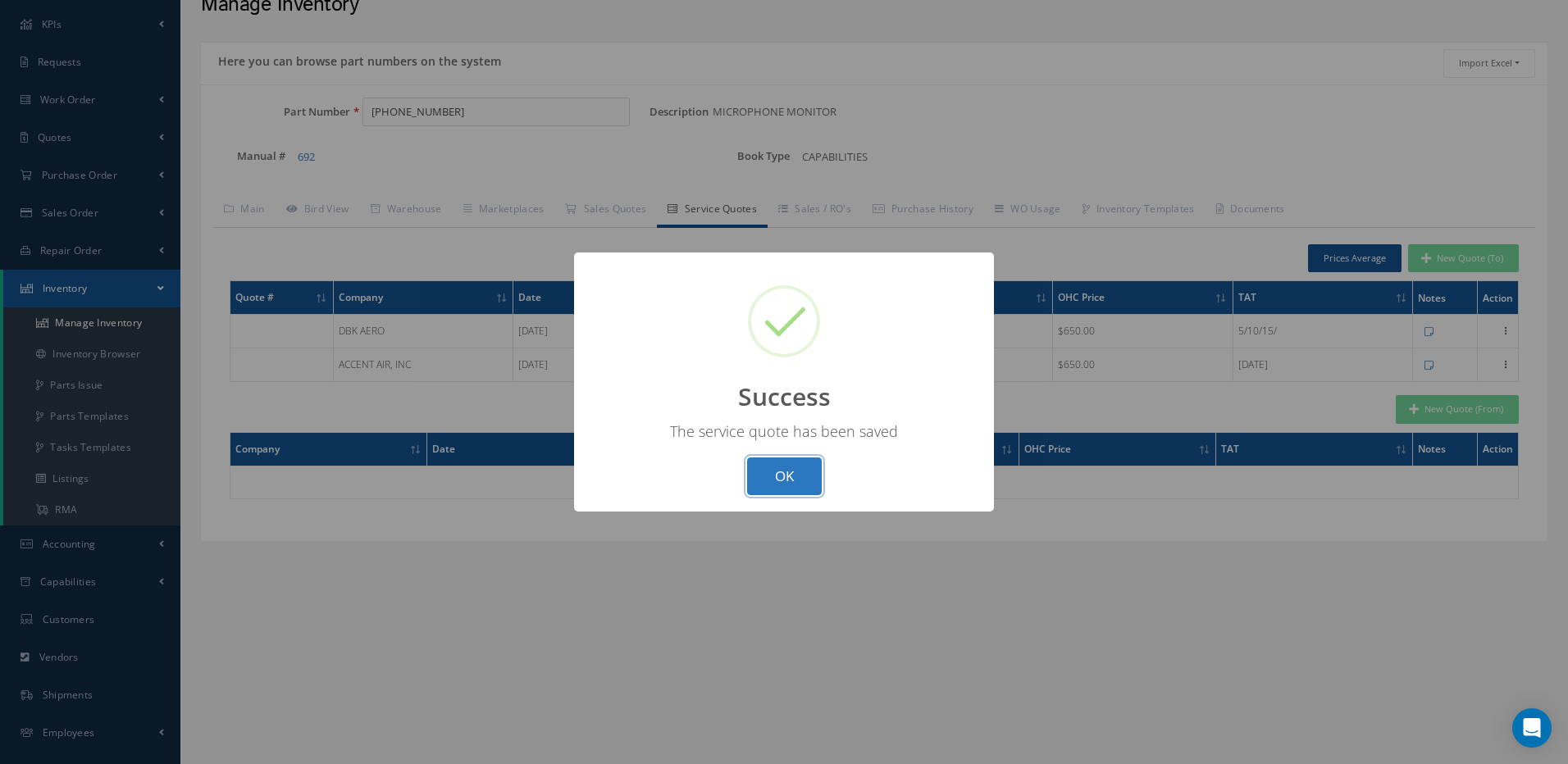
click at [794, 480] on button "OK" at bounding box center [784, 476] width 75 height 38
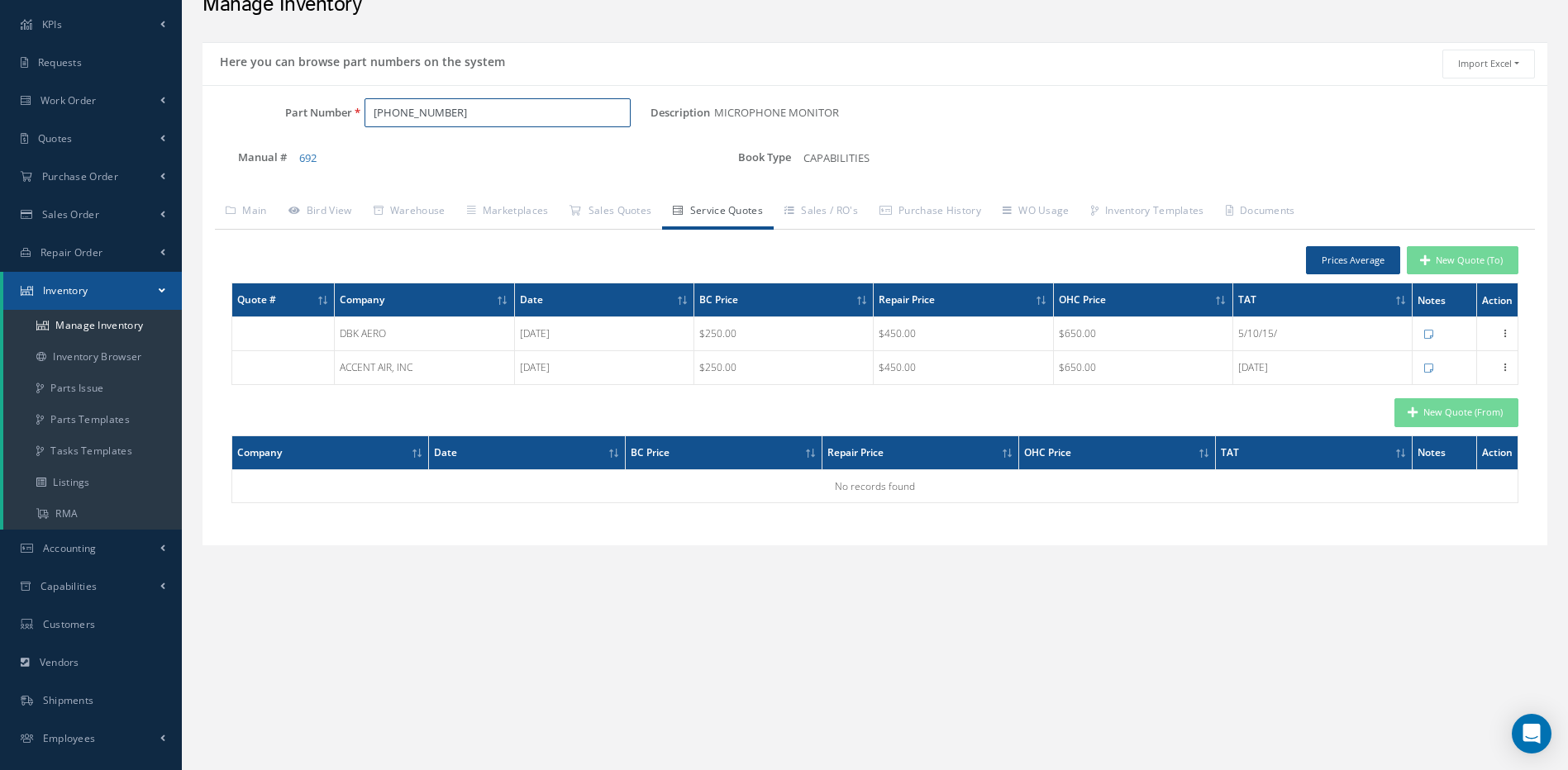
drag, startPoint x: 439, startPoint y: 115, endPoint x: 351, endPoint y: 112, distance: 88.1
click at [355, 113] on div "980-6117-004" at bounding box center [502, 112] width 300 height 29
paste input "811215100"
click at [430, 154] on span "811215100" at bounding box center [443, 156] width 148 height 17
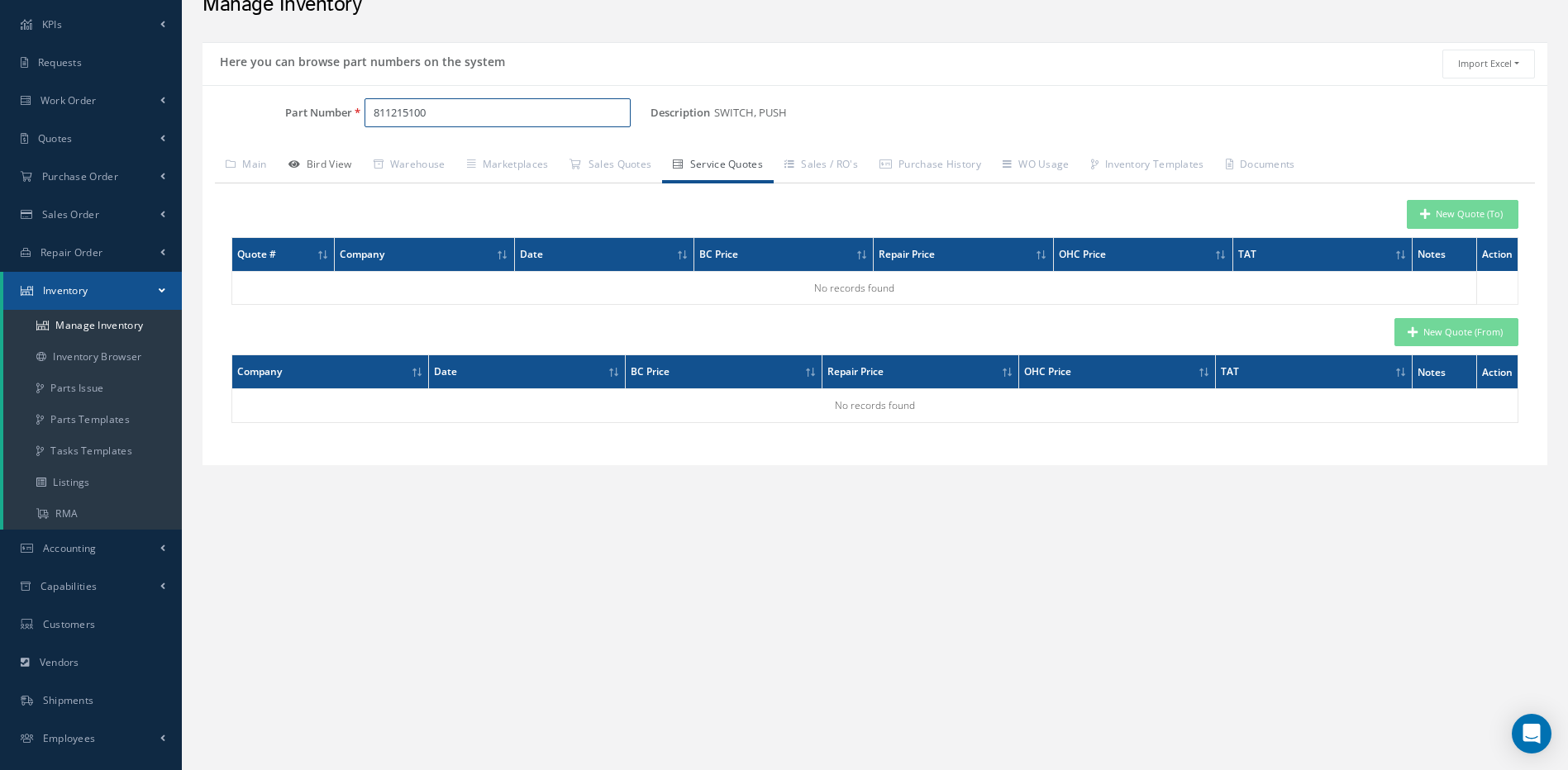
type input "811215100"
click at [336, 161] on link "Bird View" at bounding box center [320, 165] width 85 height 35
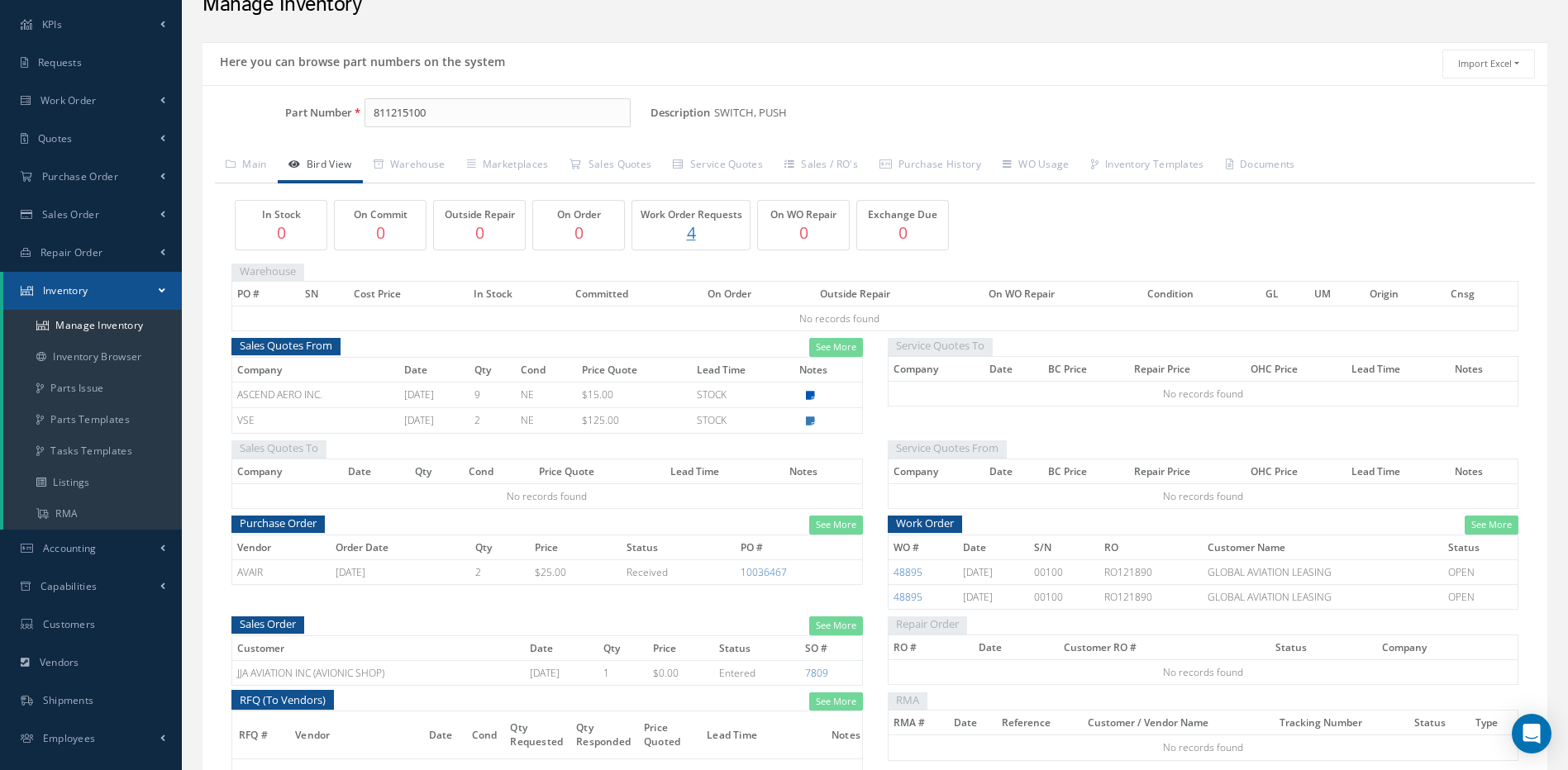
click at [816, 396] on icon at bounding box center [811, 396] width 9 height 9
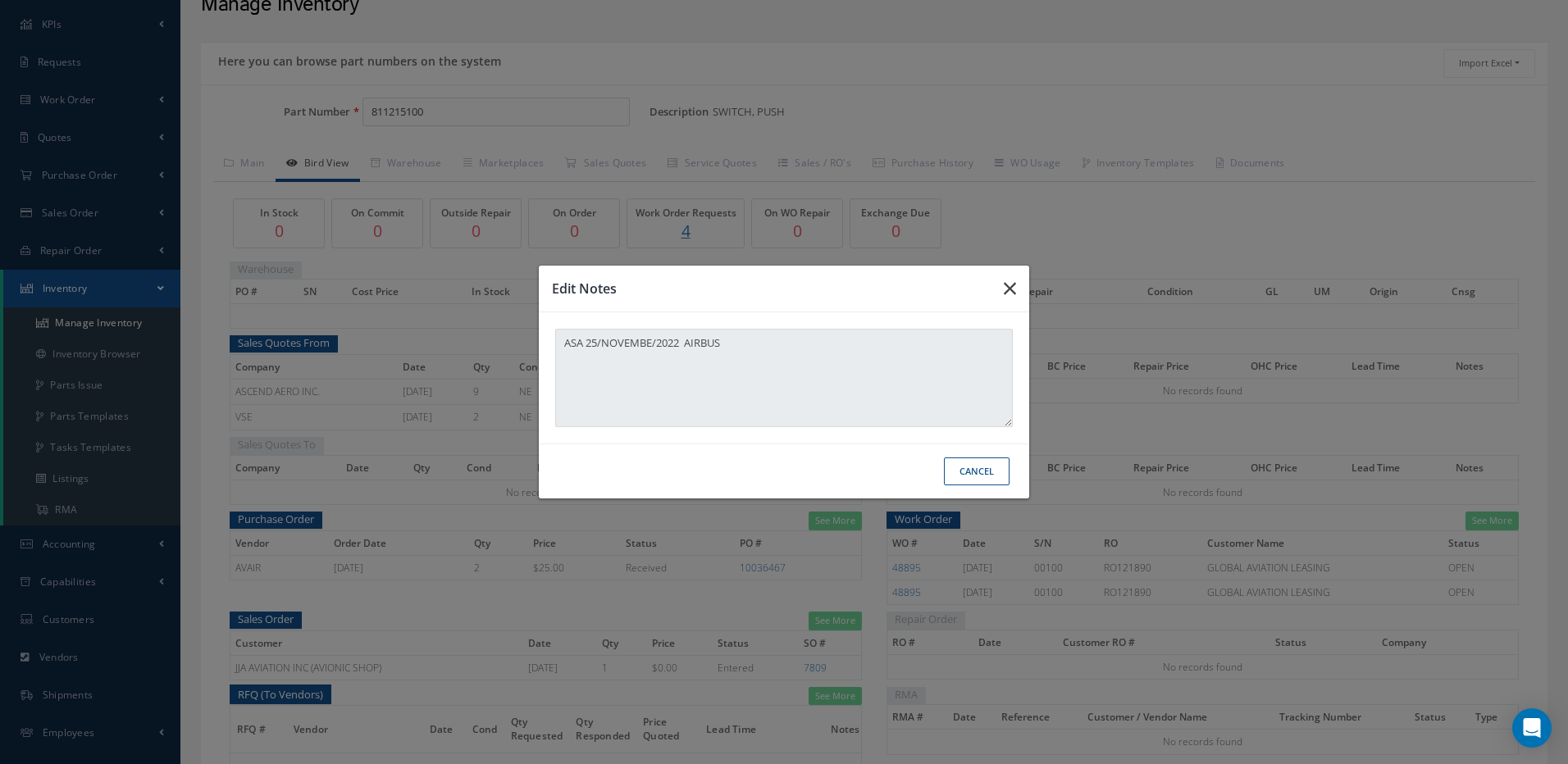
click at [1008, 285] on icon "button" at bounding box center [1009, 288] width 12 height 20
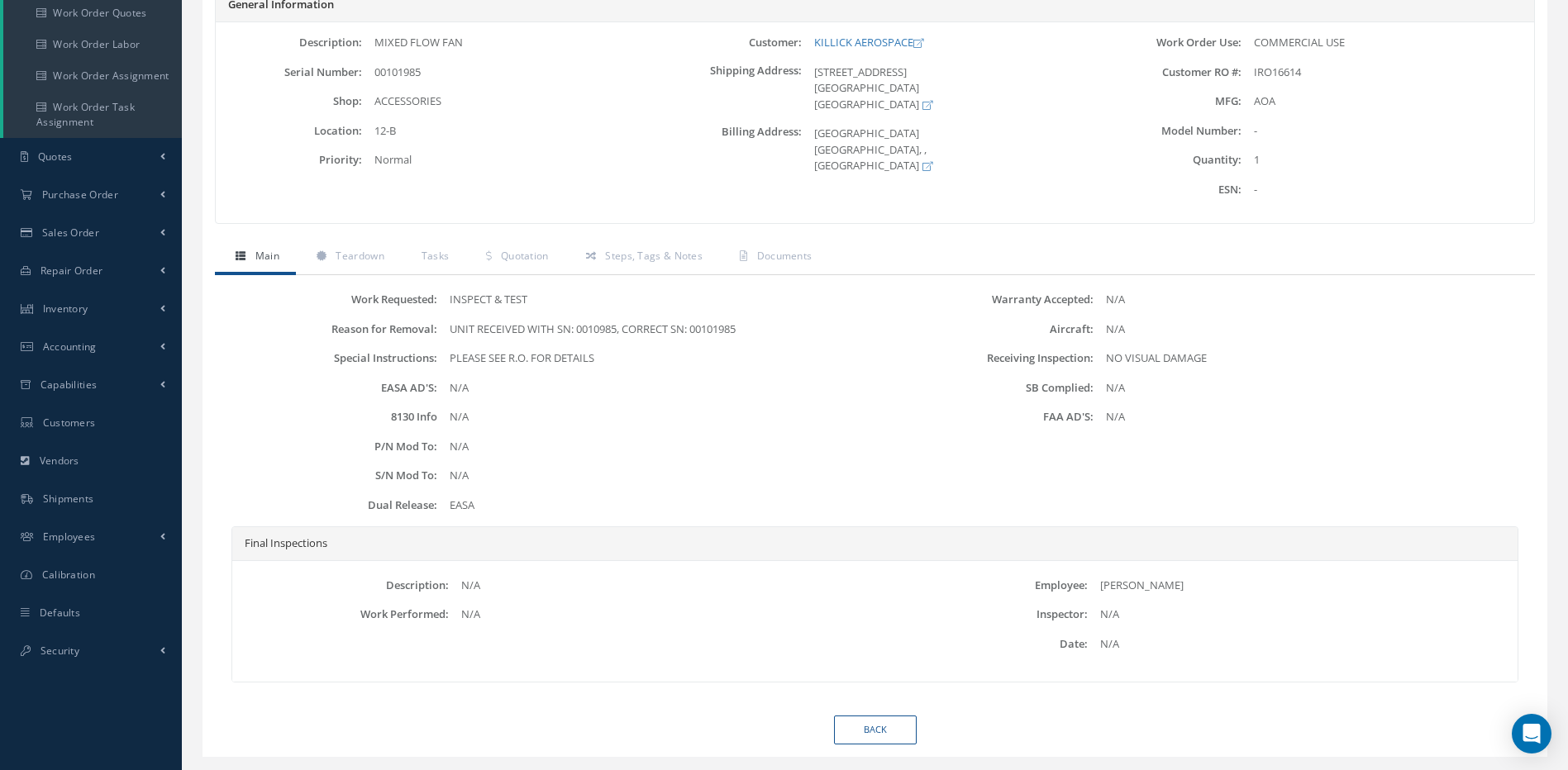
scroll to position [308, 0]
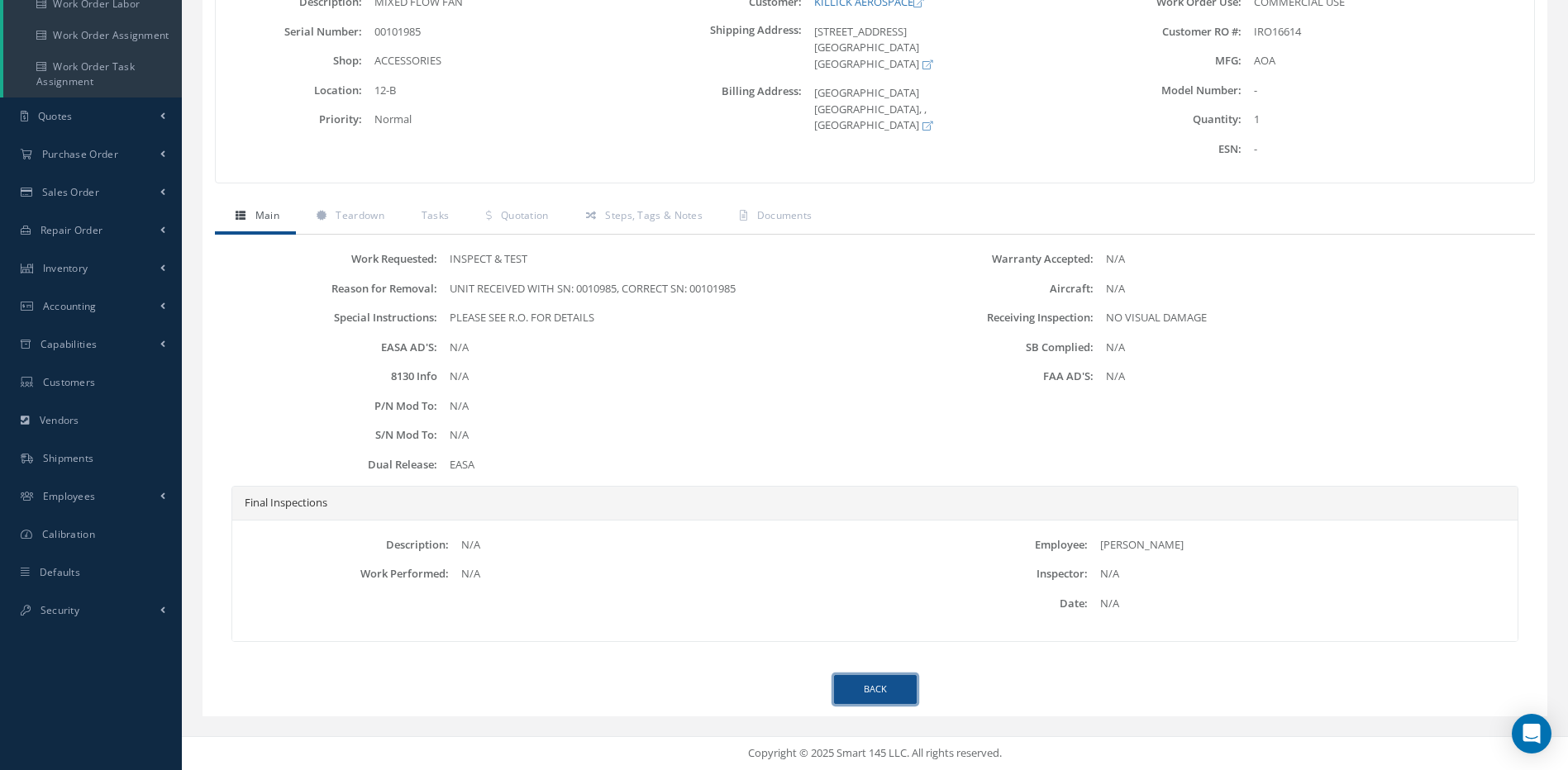
click at [887, 686] on link "Back" at bounding box center [875, 690] width 82 height 29
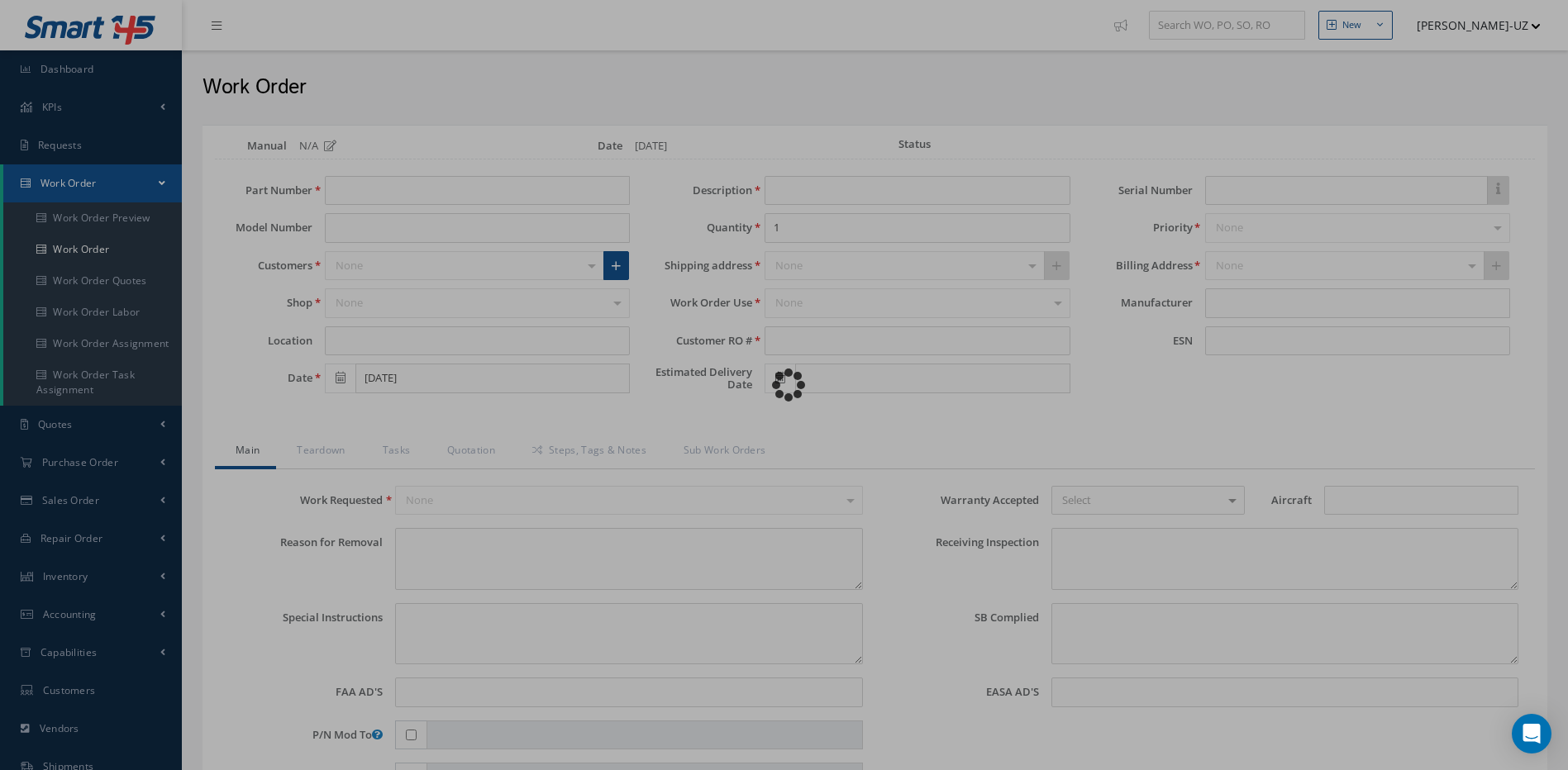
type input "VD3810"
type input "12-B"
type input "[DATE]"
type input "MIXED FLOW FAN"
type input "IRO16614"
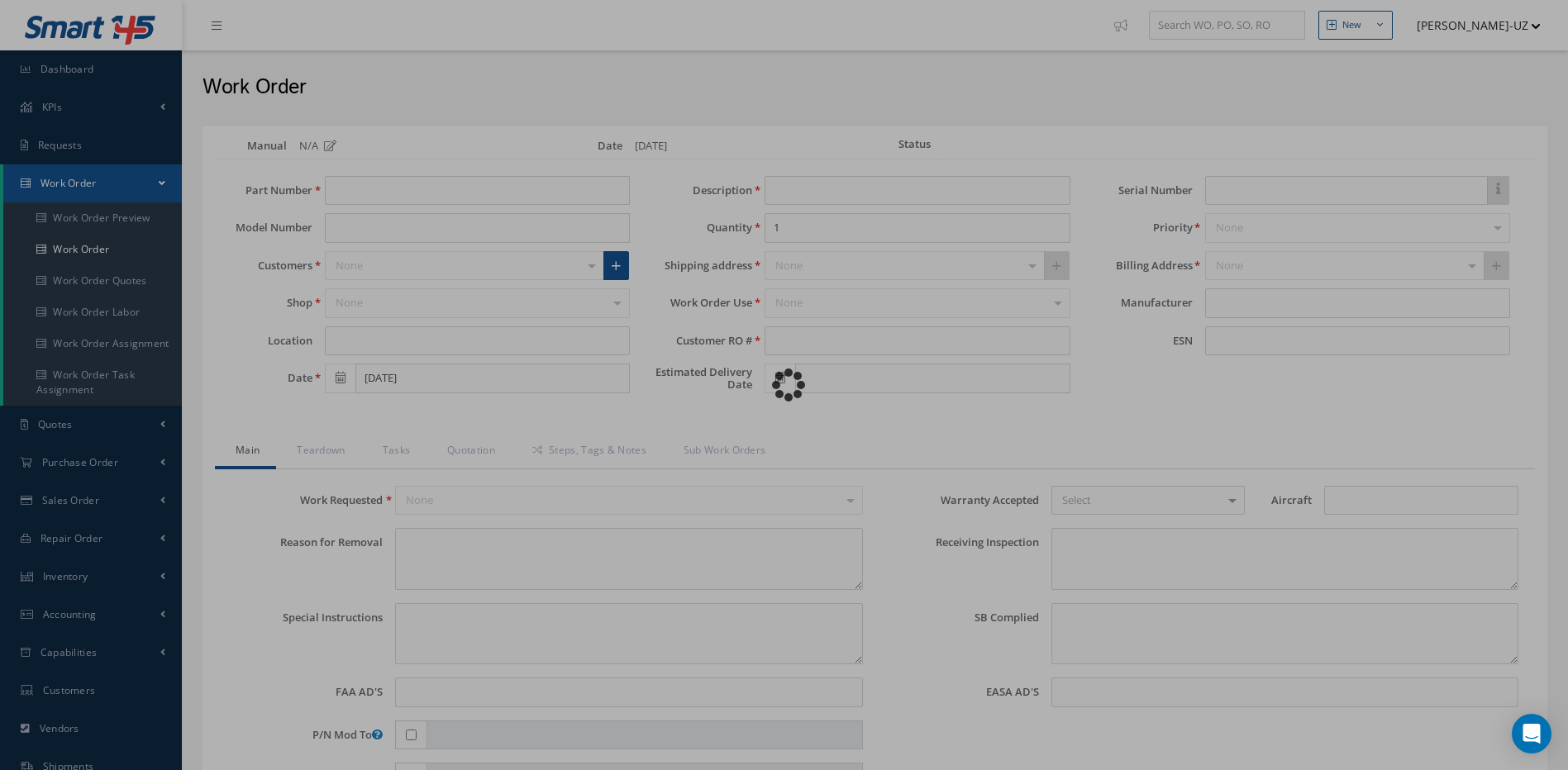
type input "00101985"
type textarea "UNIT RECEIVED WITH SN: 0010985, CORRECT SN: 00101985"
type textarea "PLEASE SEE R.O. FOR DETAILS"
type textarea "NO VISUAL DAMAGE"
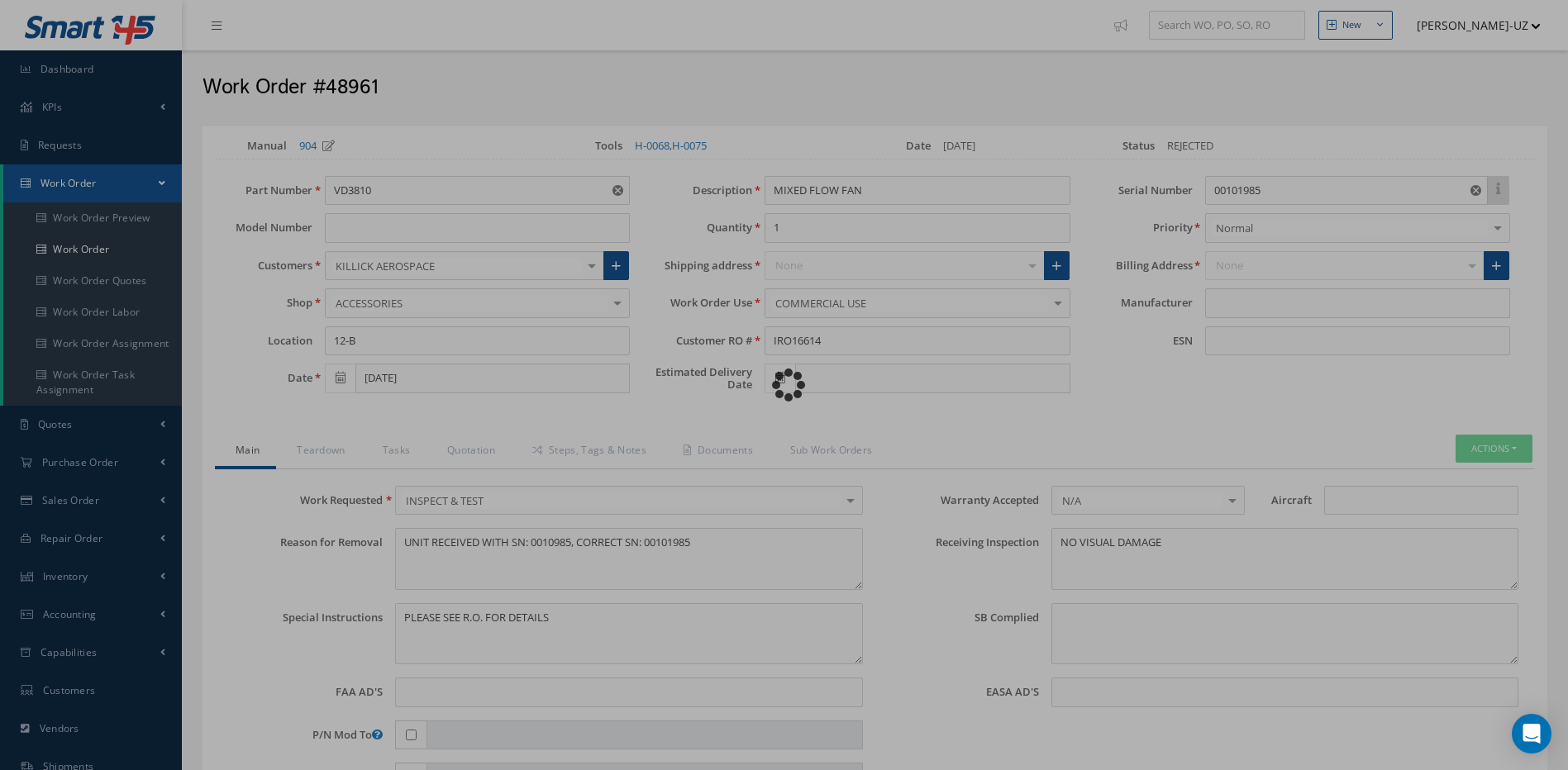
type input "AOA"
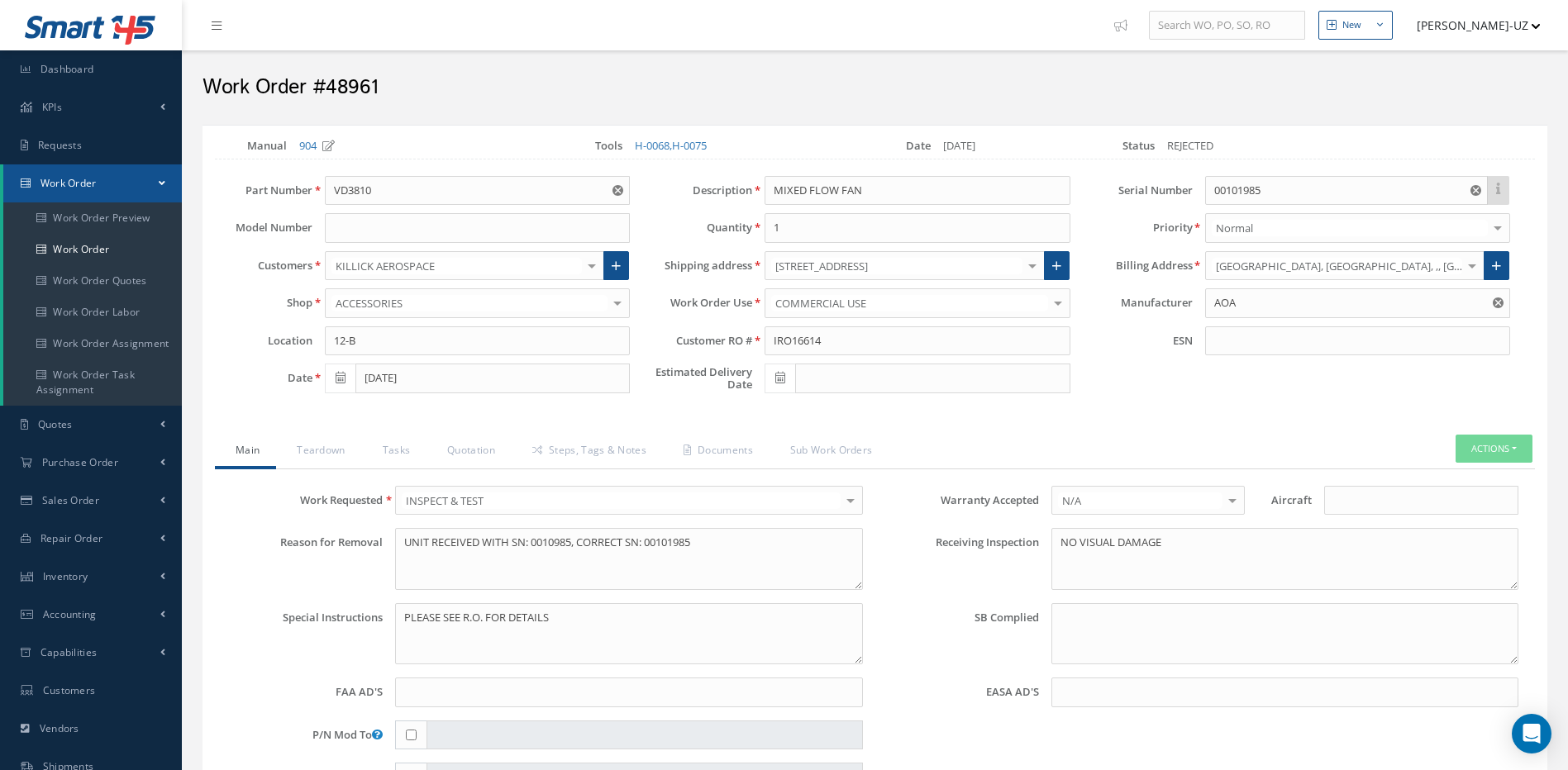
click at [492, 98] on h2 "Work Order #48961" at bounding box center [874, 88] width 1345 height 25
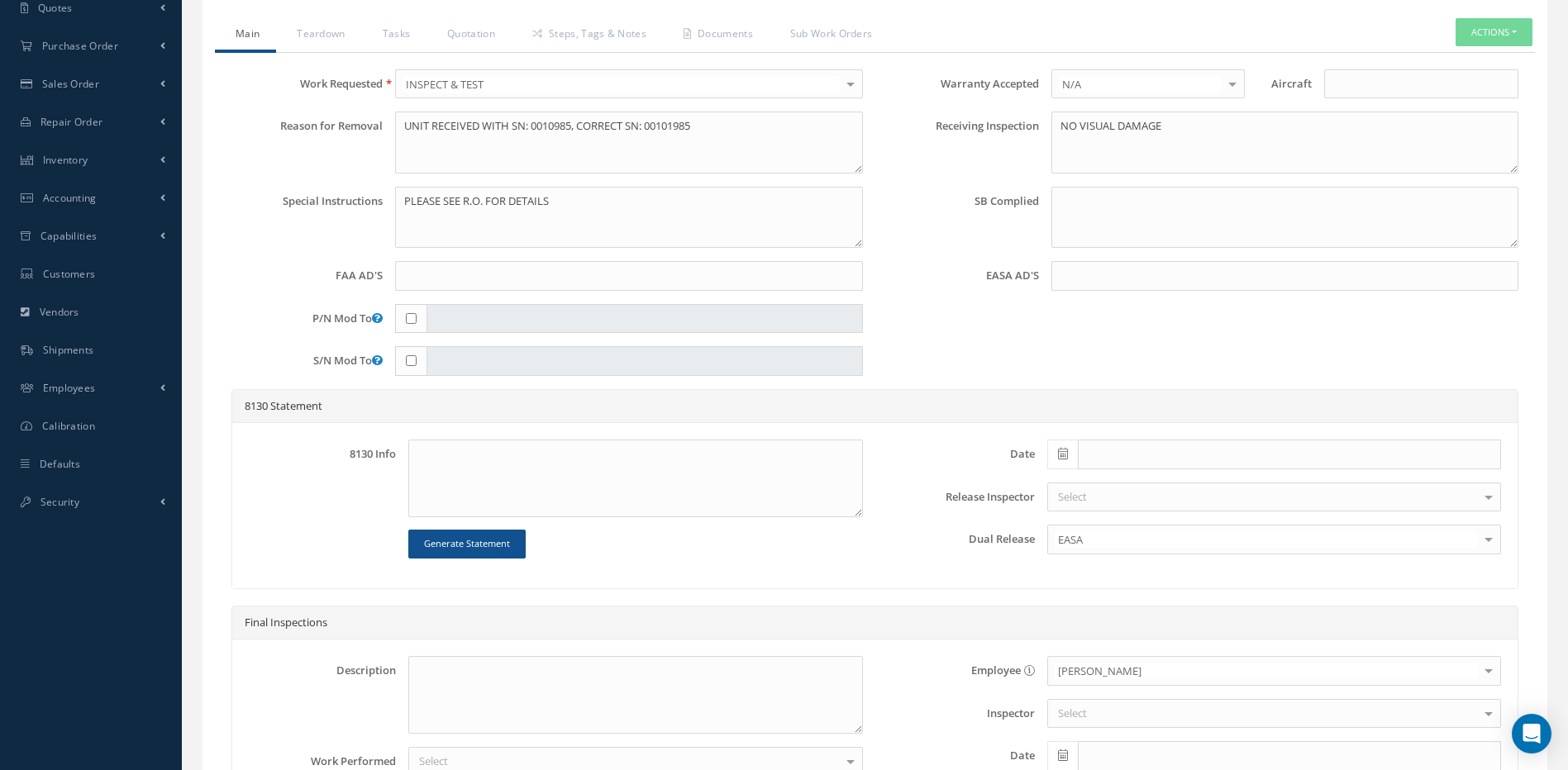
scroll to position [603, 0]
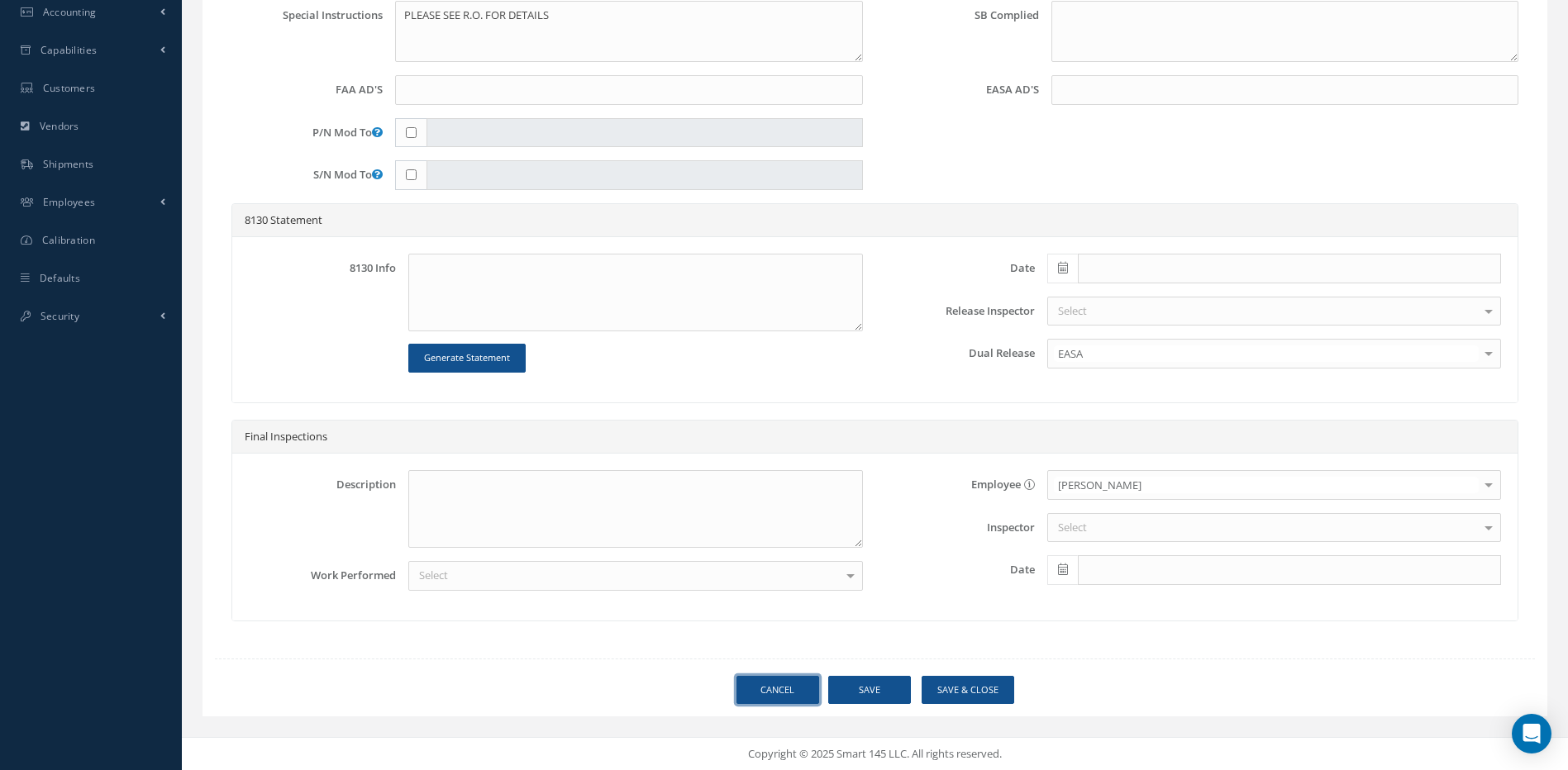
click at [783, 684] on link "Cancel" at bounding box center [777, 691] width 82 height 29
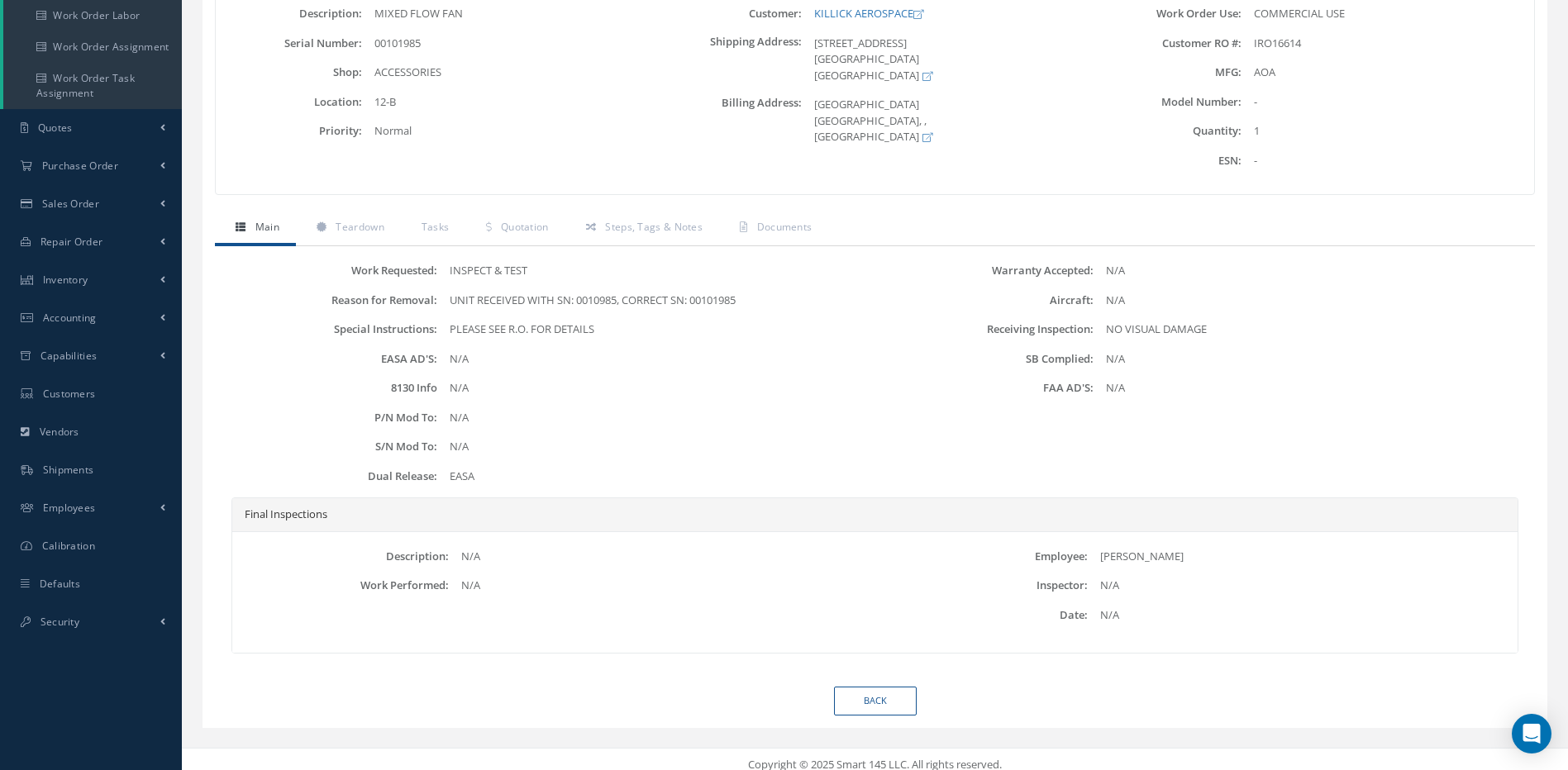
scroll to position [308, 0]
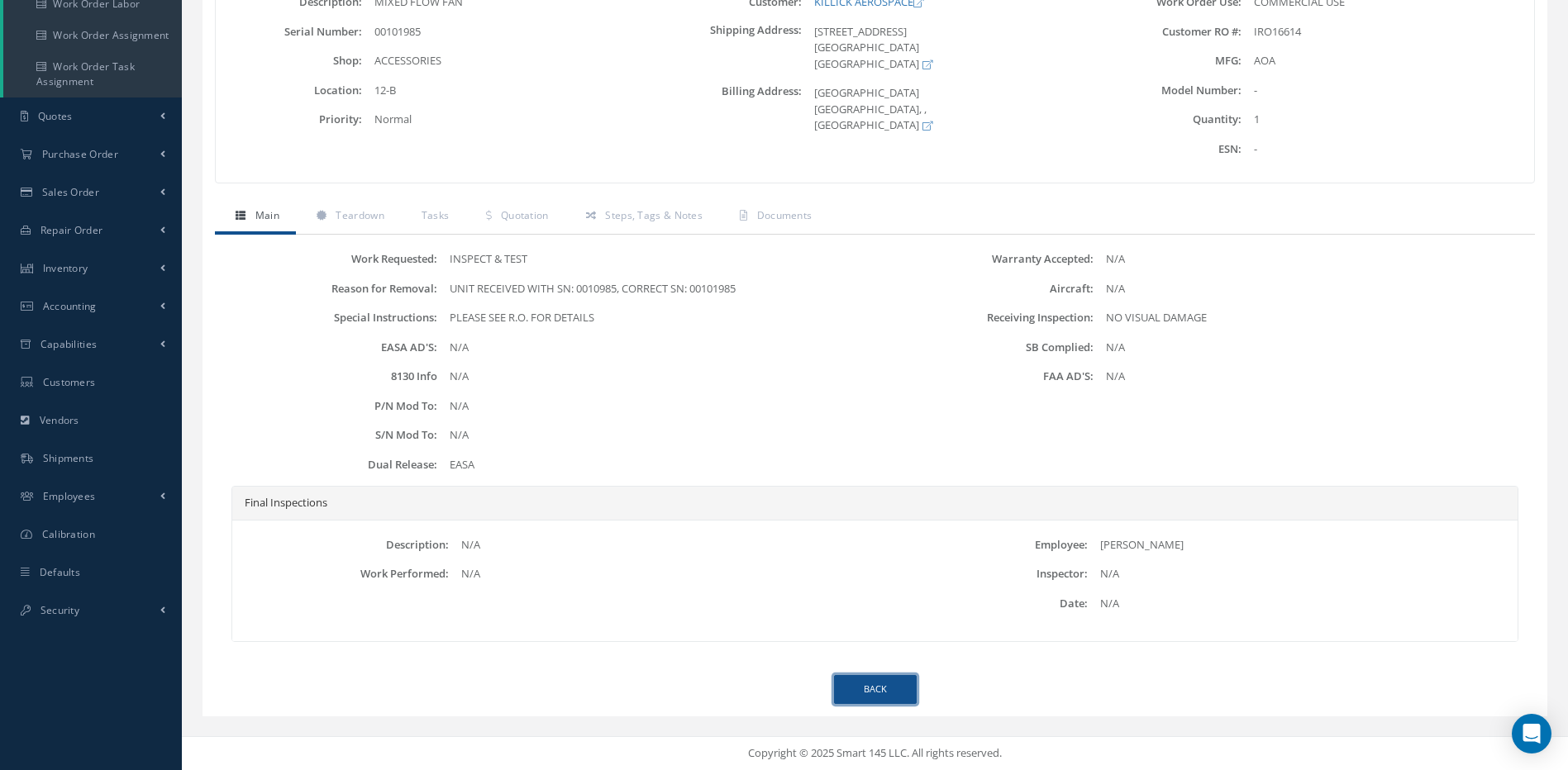
click at [867, 693] on link "Back" at bounding box center [875, 690] width 82 height 29
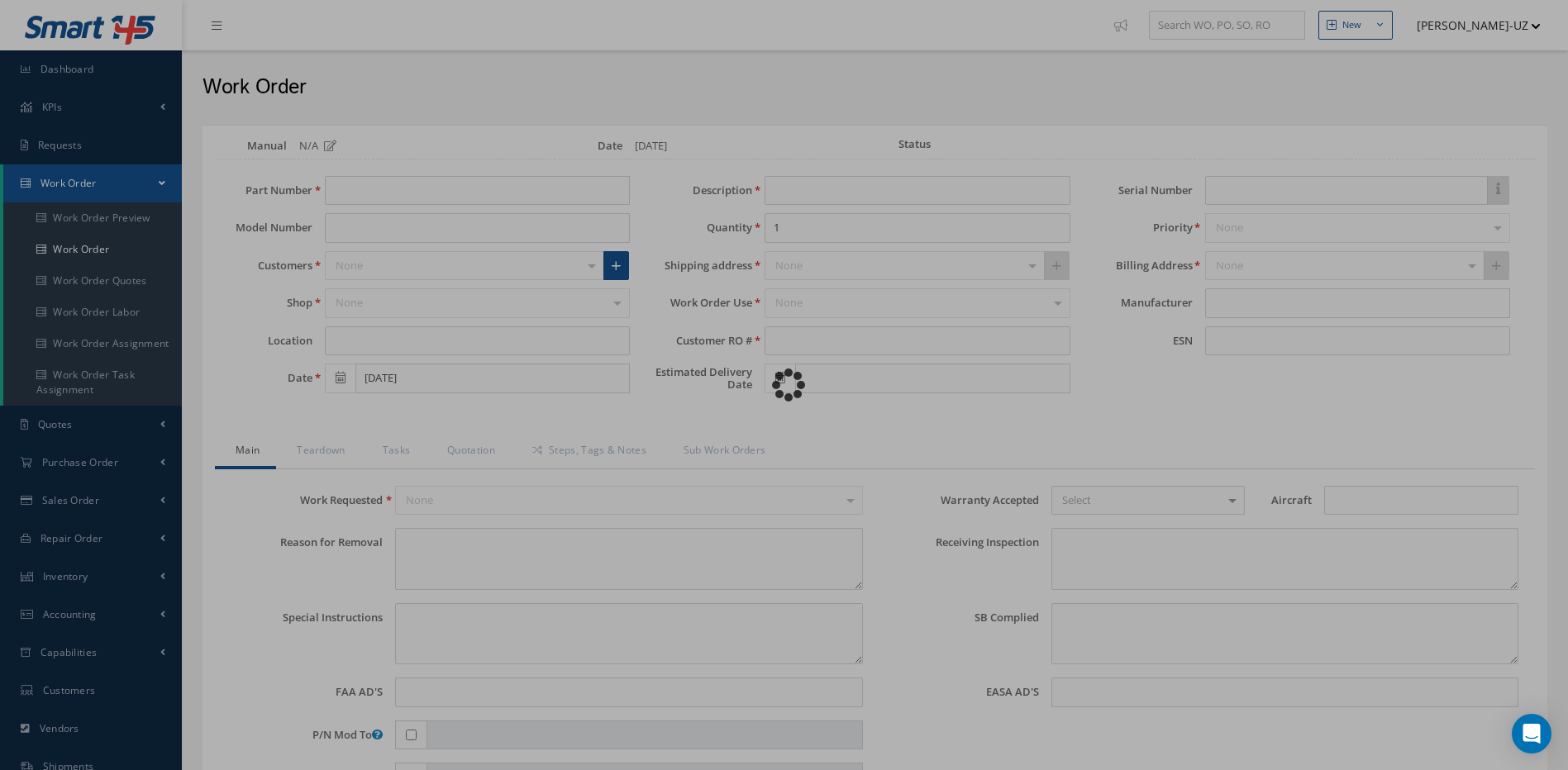
type input "VD3810"
type input "12-B"
type input "[DATE]"
type input "MIXED FLOW FAN"
type input "IRO16614"
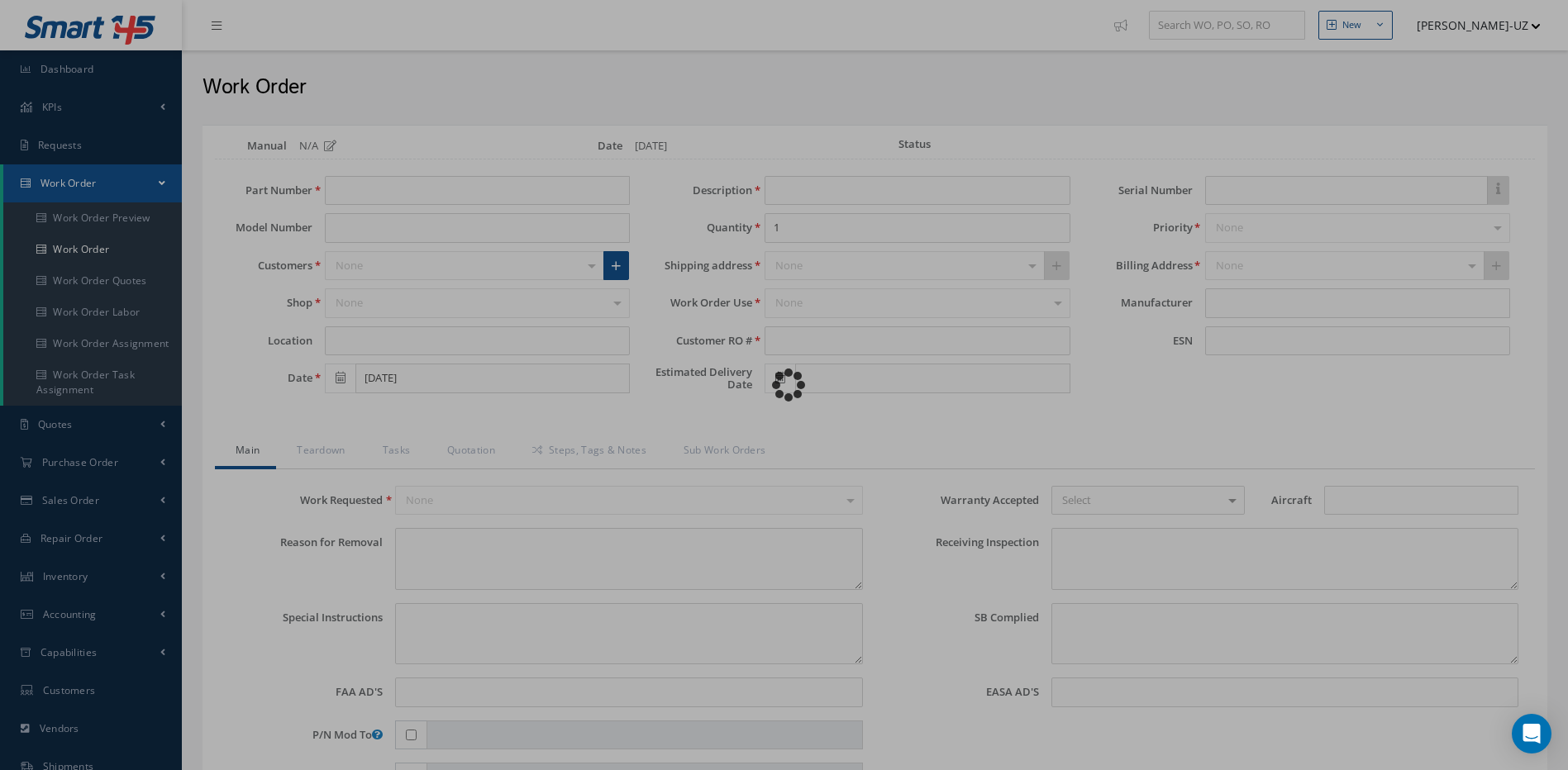
type input "00101985"
type textarea "UNIT RECEIVED WITH SN: 0010985, CORRECT SN: 00101985"
type textarea "PLEASE SEE R.O. FOR DETAILS"
type textarea "NO VISUAL DAMAGE"
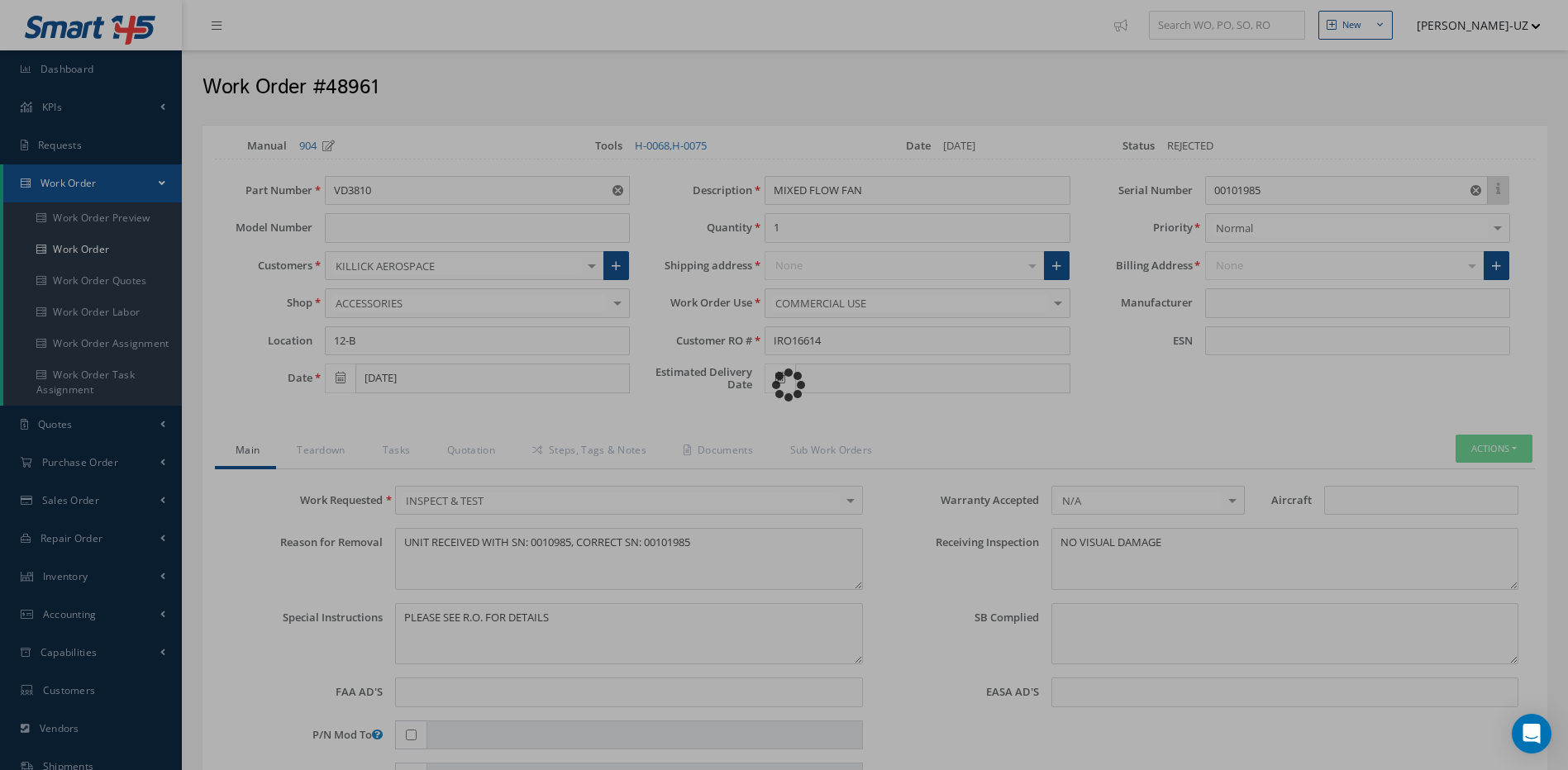
type input "AOA"
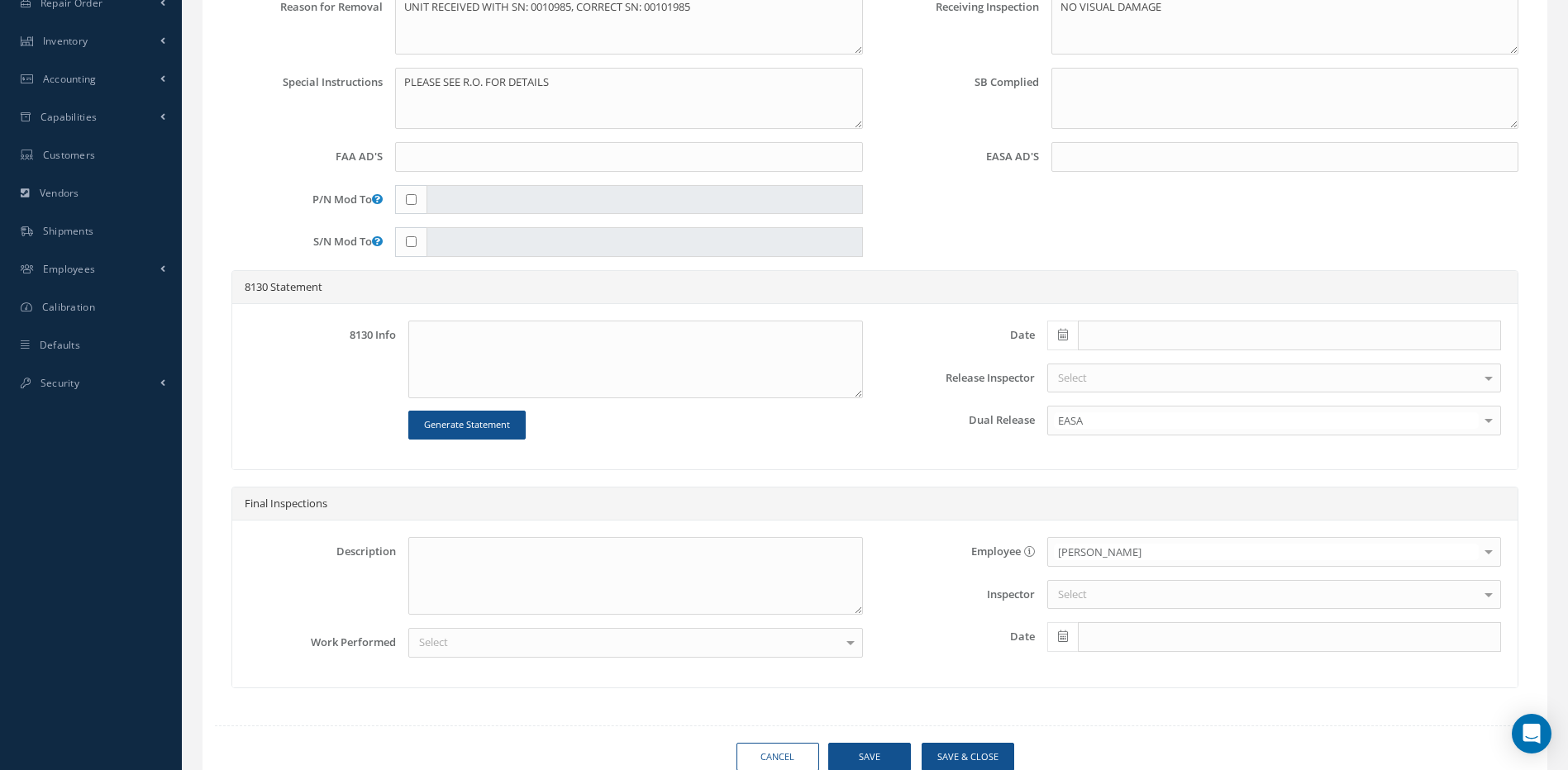
scroll to position [603, 0]
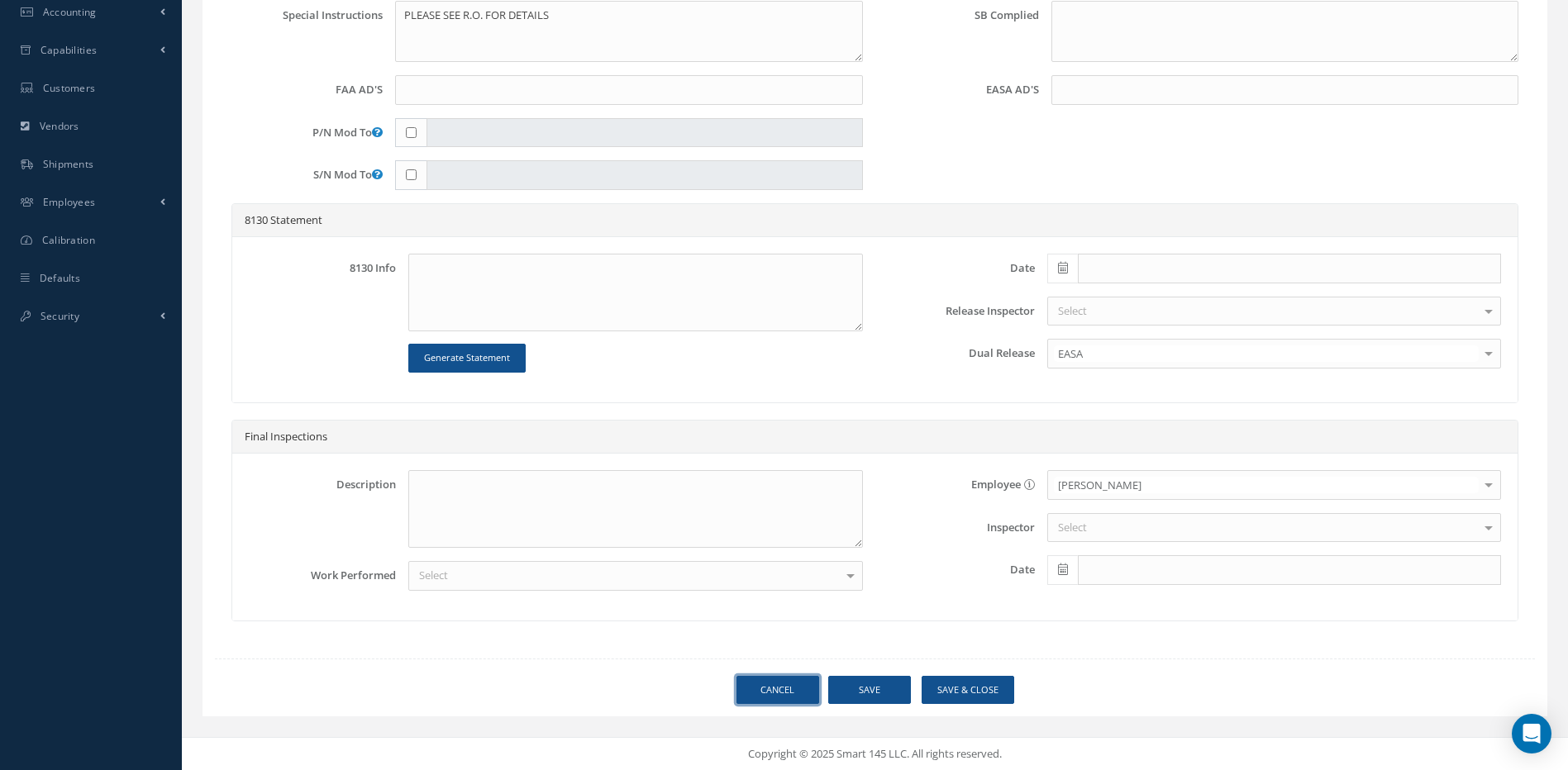
click at [787, 690] on link "Cancel" at bounding box center [777, 691] width 82 height 29
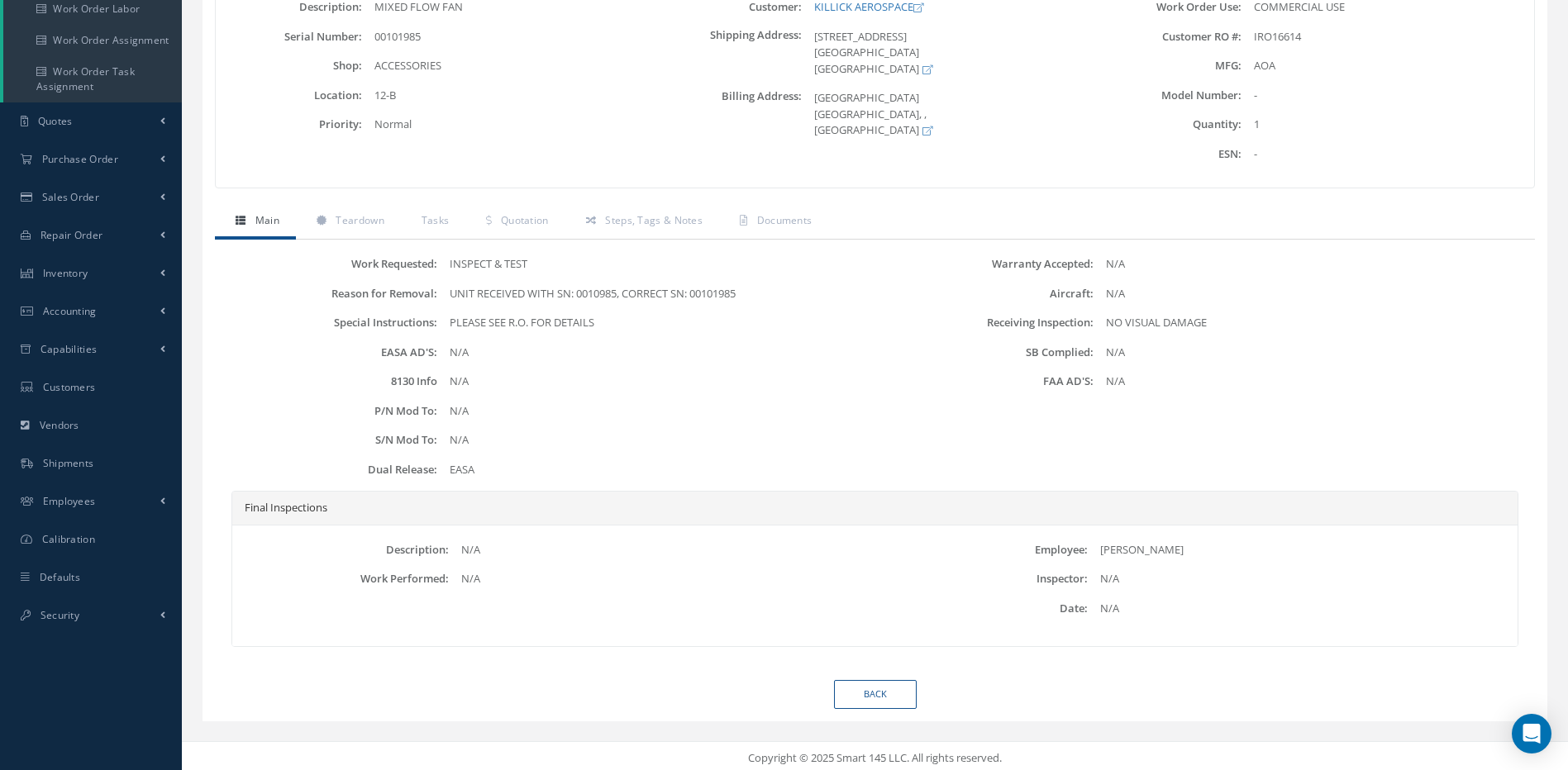
scroll to position [308, 0]
click at [876, 696] on link "Back" at bounding box center [875, 690] width 82 height 29
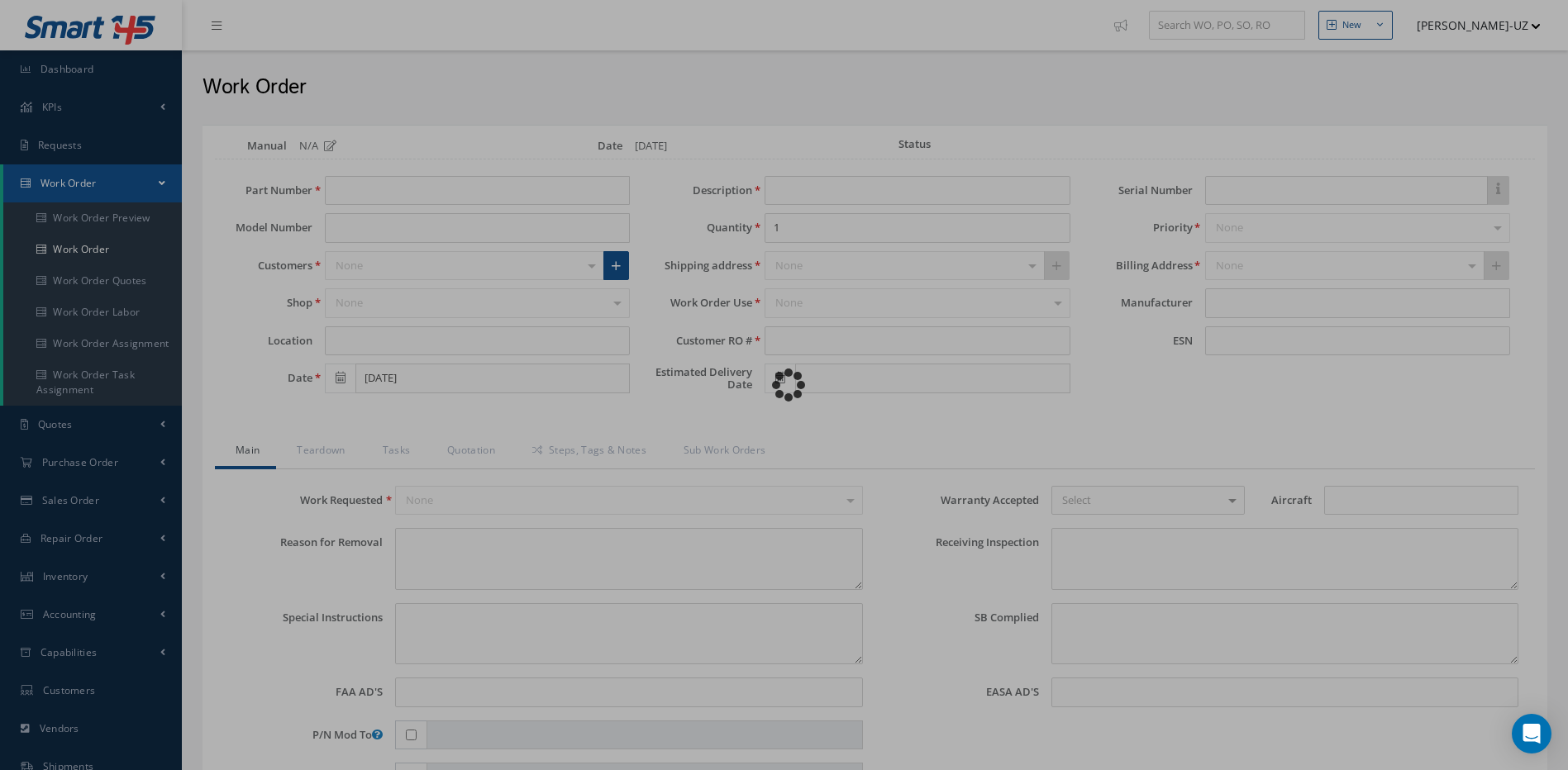
type input "VD3810"
type input "12-B"
type input "[DATE]"
type input "MIXED FLOW FAN"
type input "IRO16614"
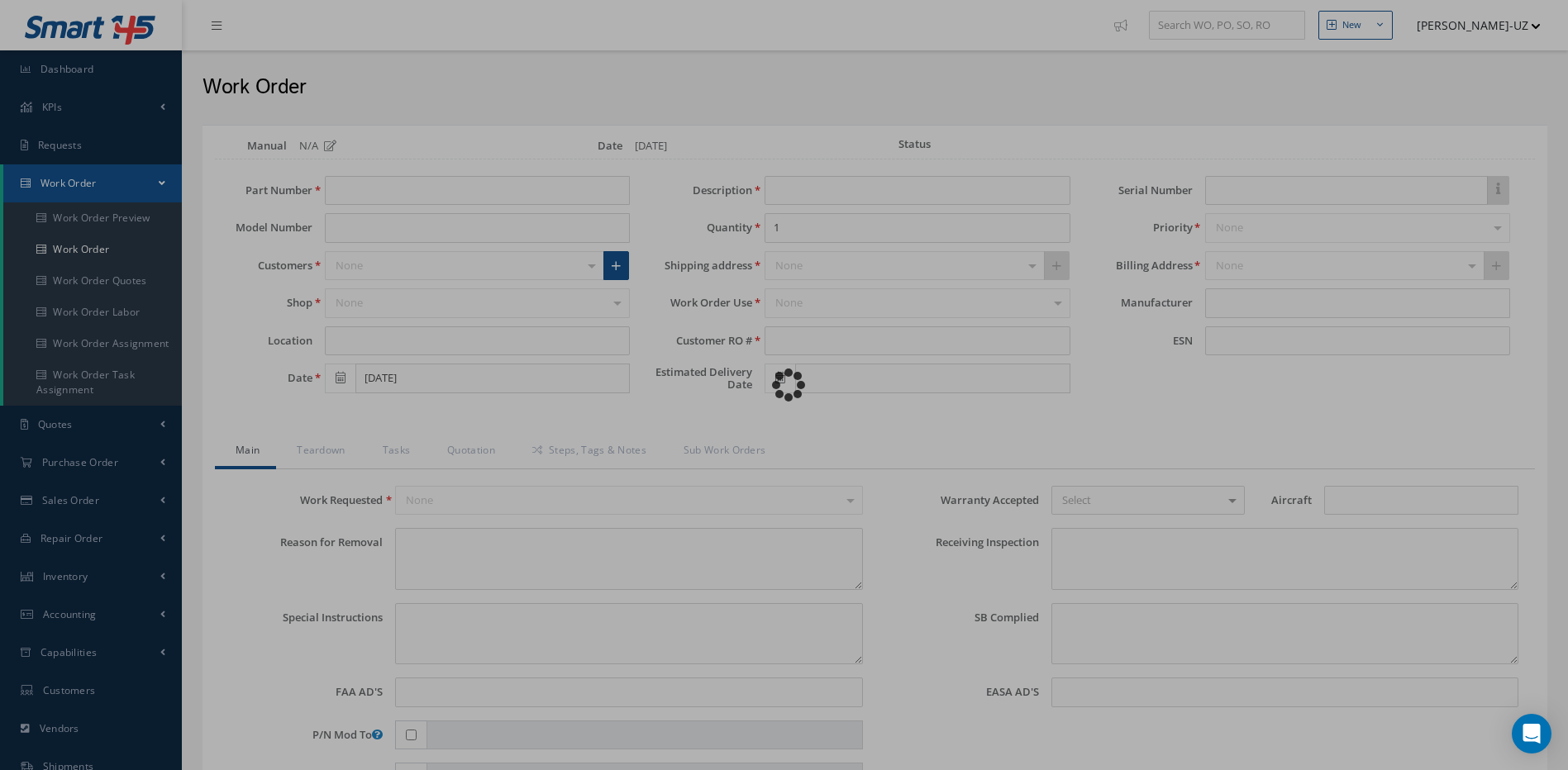
type input "00101985"
type textarea "UNIT RECEIVED WITH SN: 0010985, CORRECT SN: 00101985"
type textarea "PLEASE SEE R.O. FOR DETAILS"
type textarea "NO VISUAL DAMAGE"
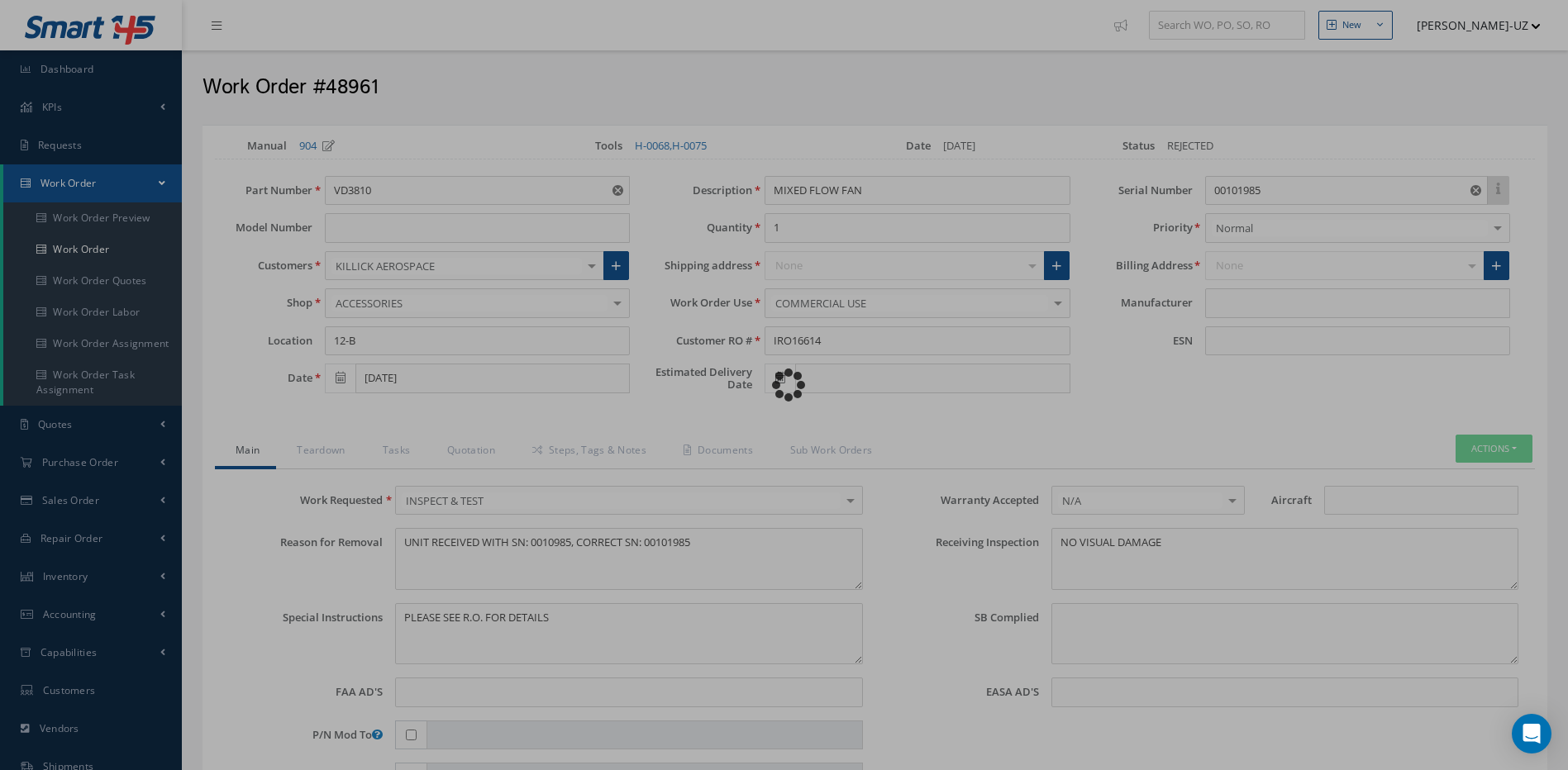
type input "AOA"
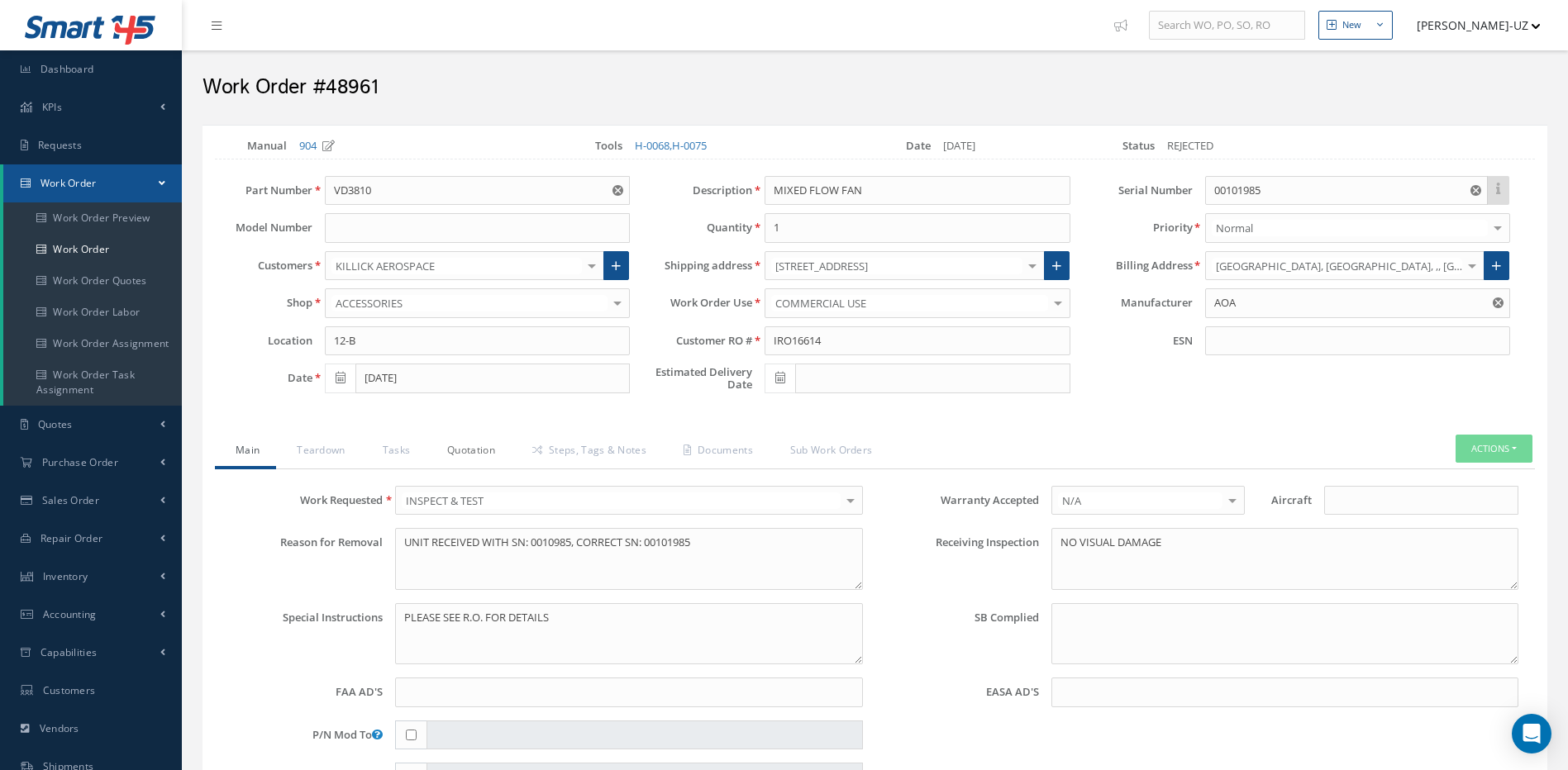
click at [481, 450] on link "Quotation" at bounding box center [469, 452] width 85 height 35
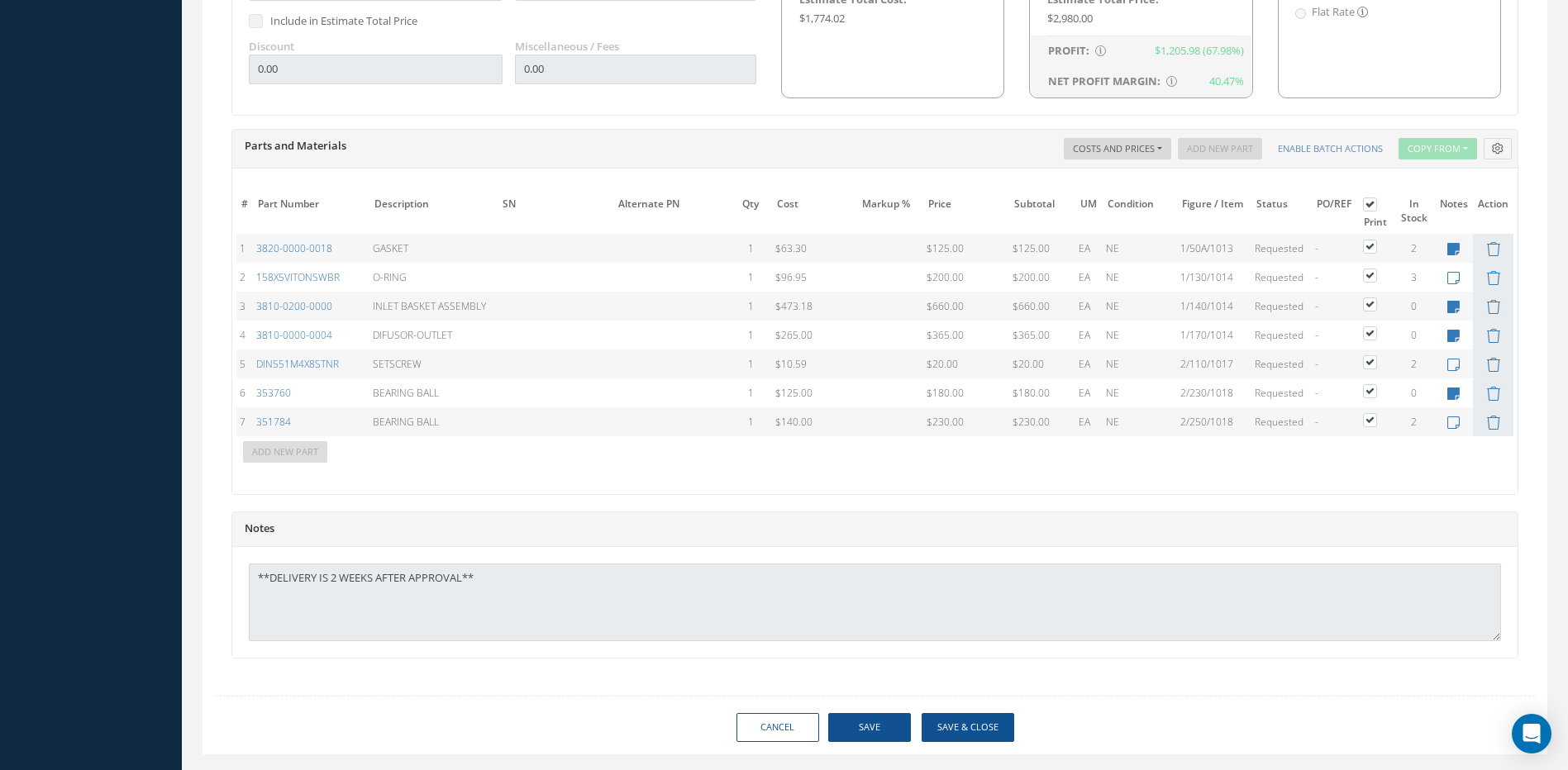
scroll to position [1206, 0]
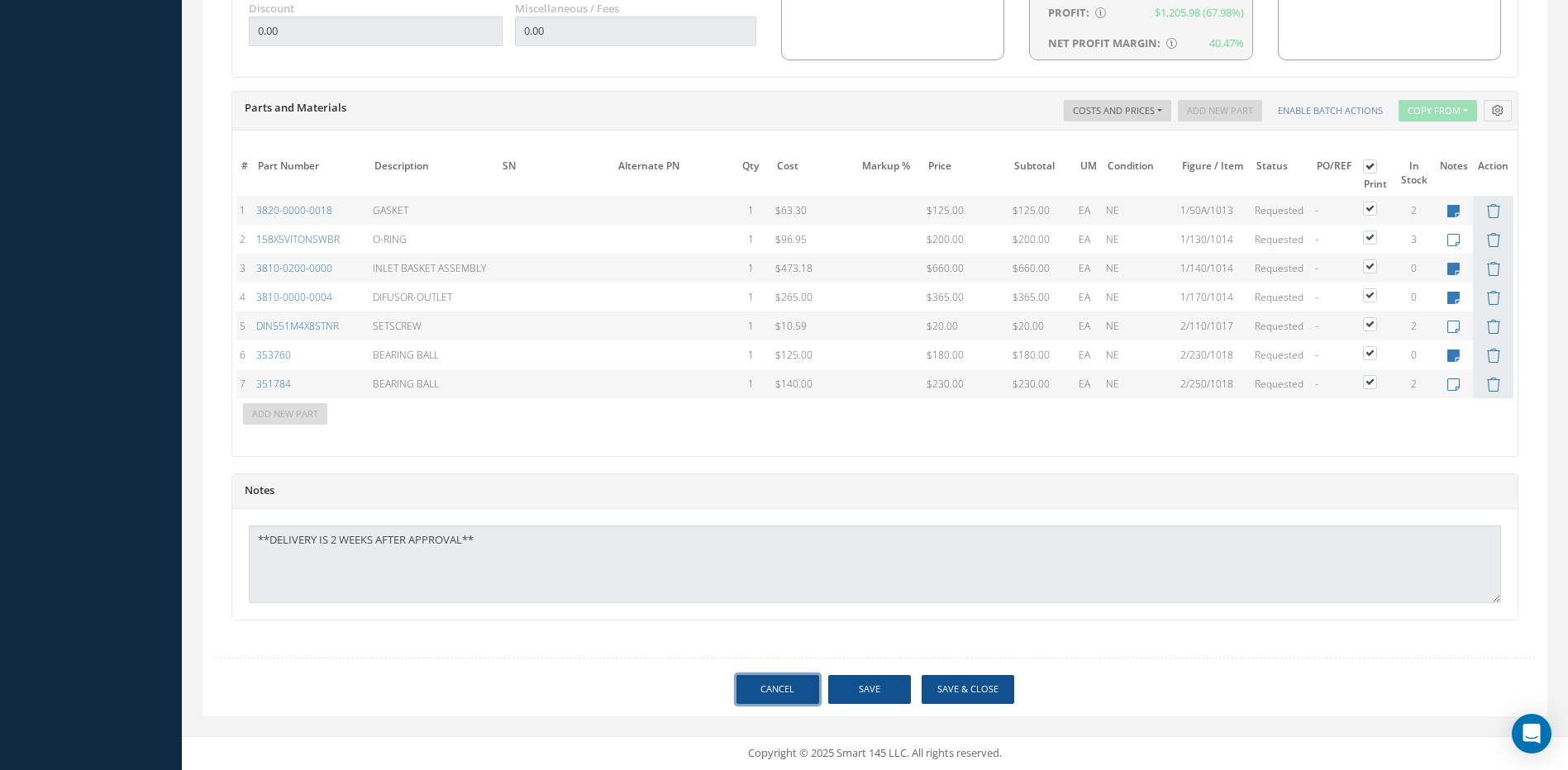
click at [776, 691] on link "Cancel" at bounding box center [777, 690] width 82 height 29
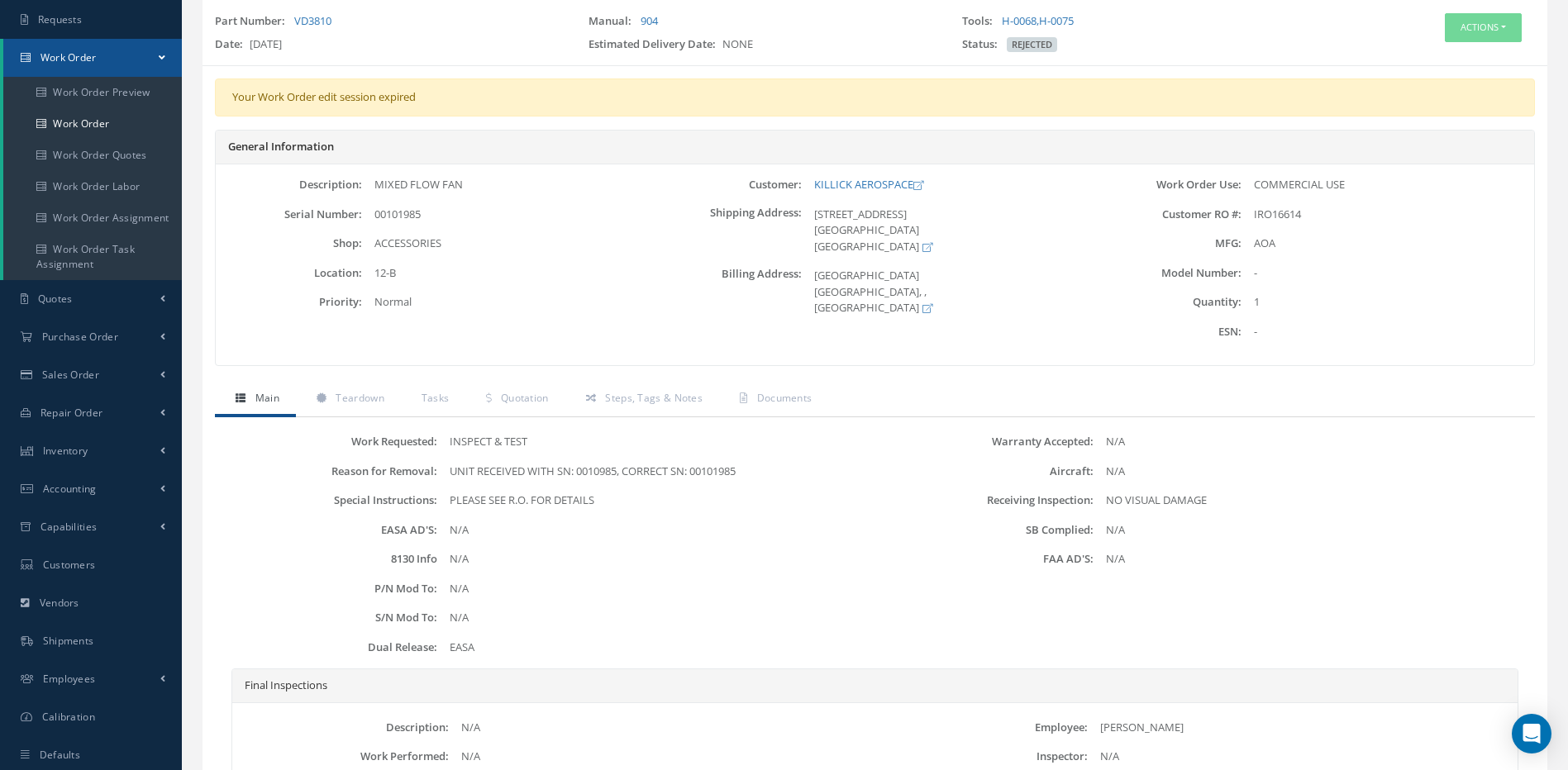
scroll to position [308, 0]
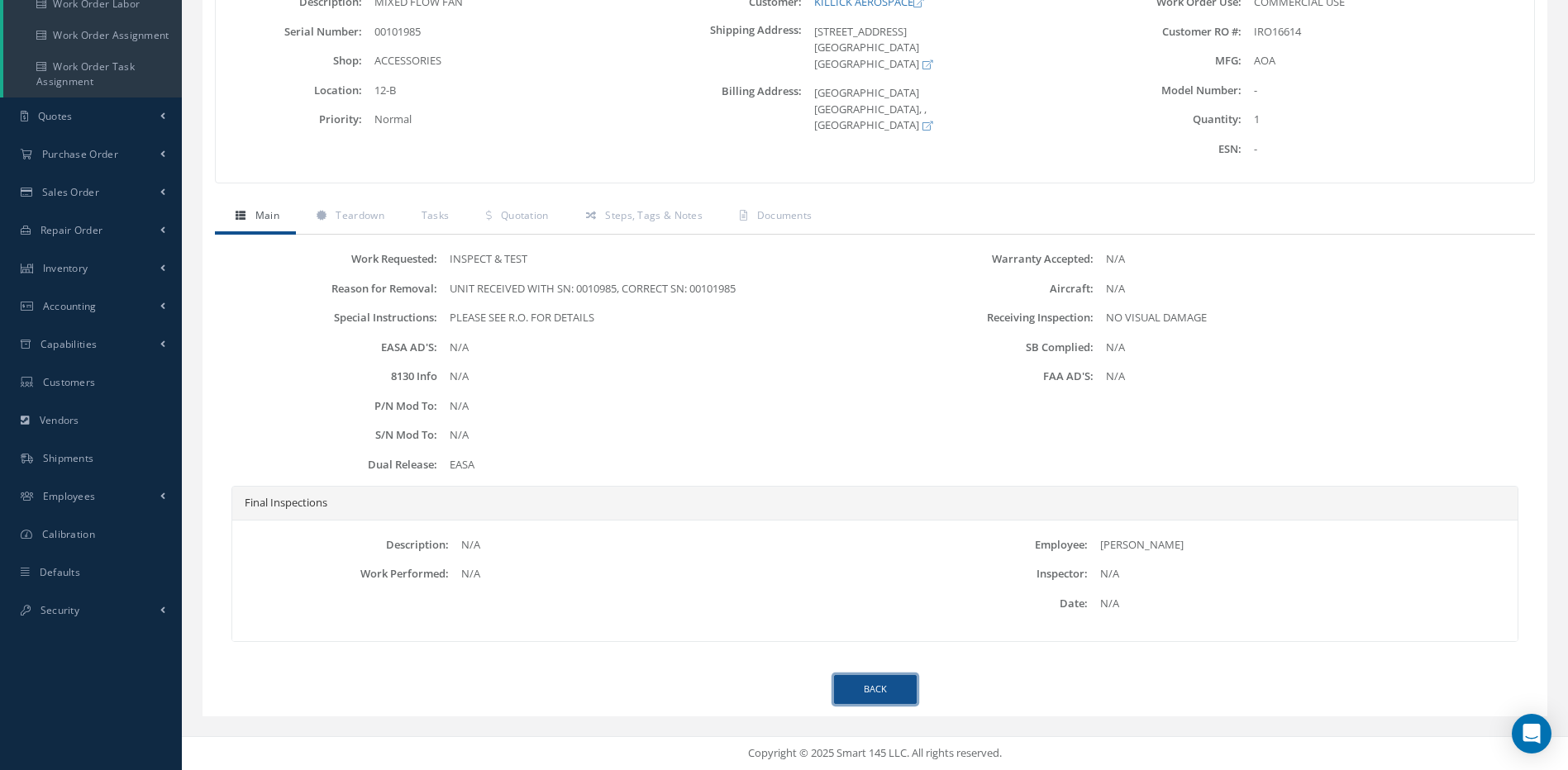
click at [902, 687] on link "Back" at bounding box center [875, 690] width 82 height 29
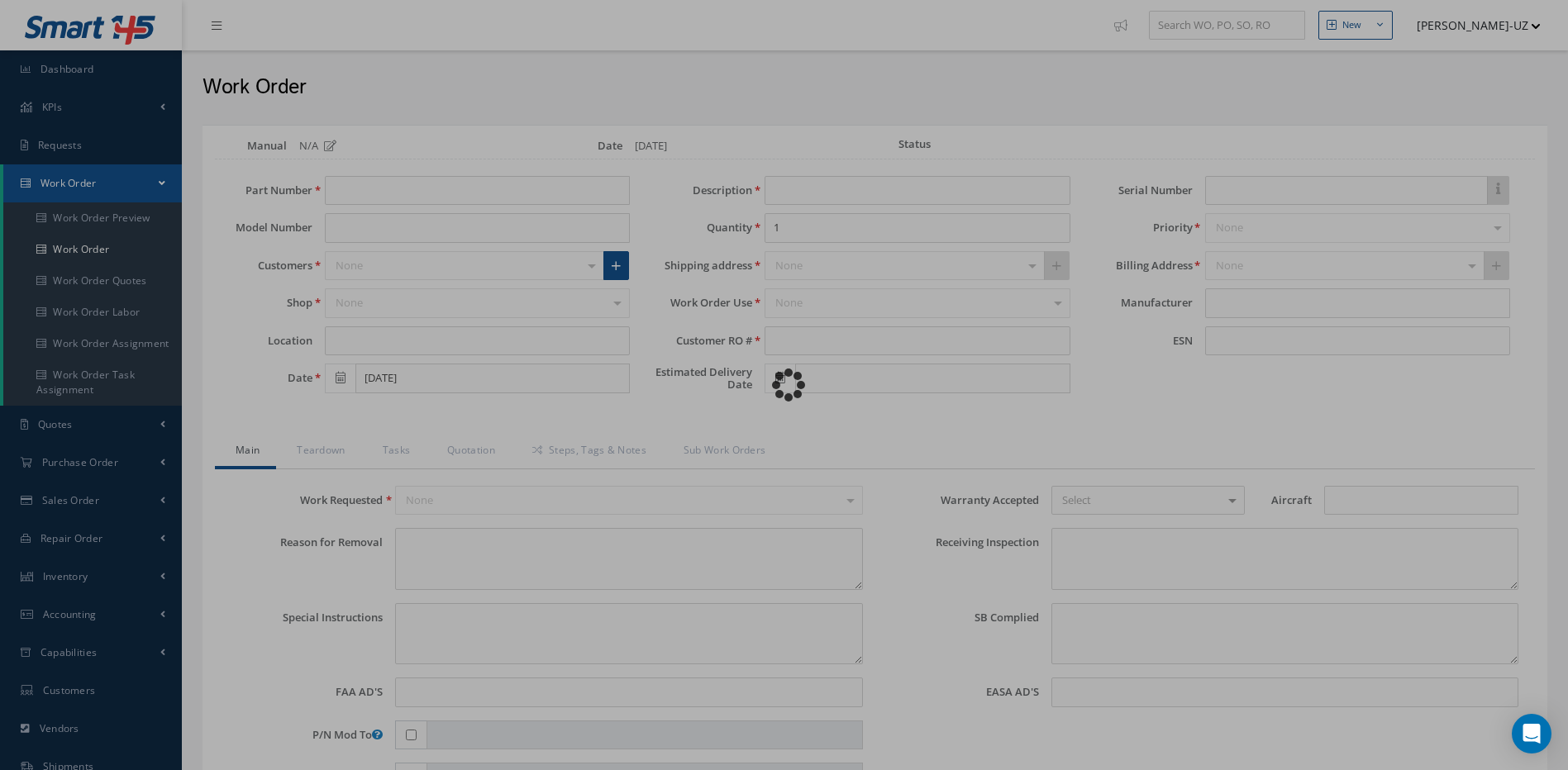
type input "VD3810"
type input "12-B"
type input "[DATE]"
type input "MIXED FLOW FAN"
type input "IRO16614"
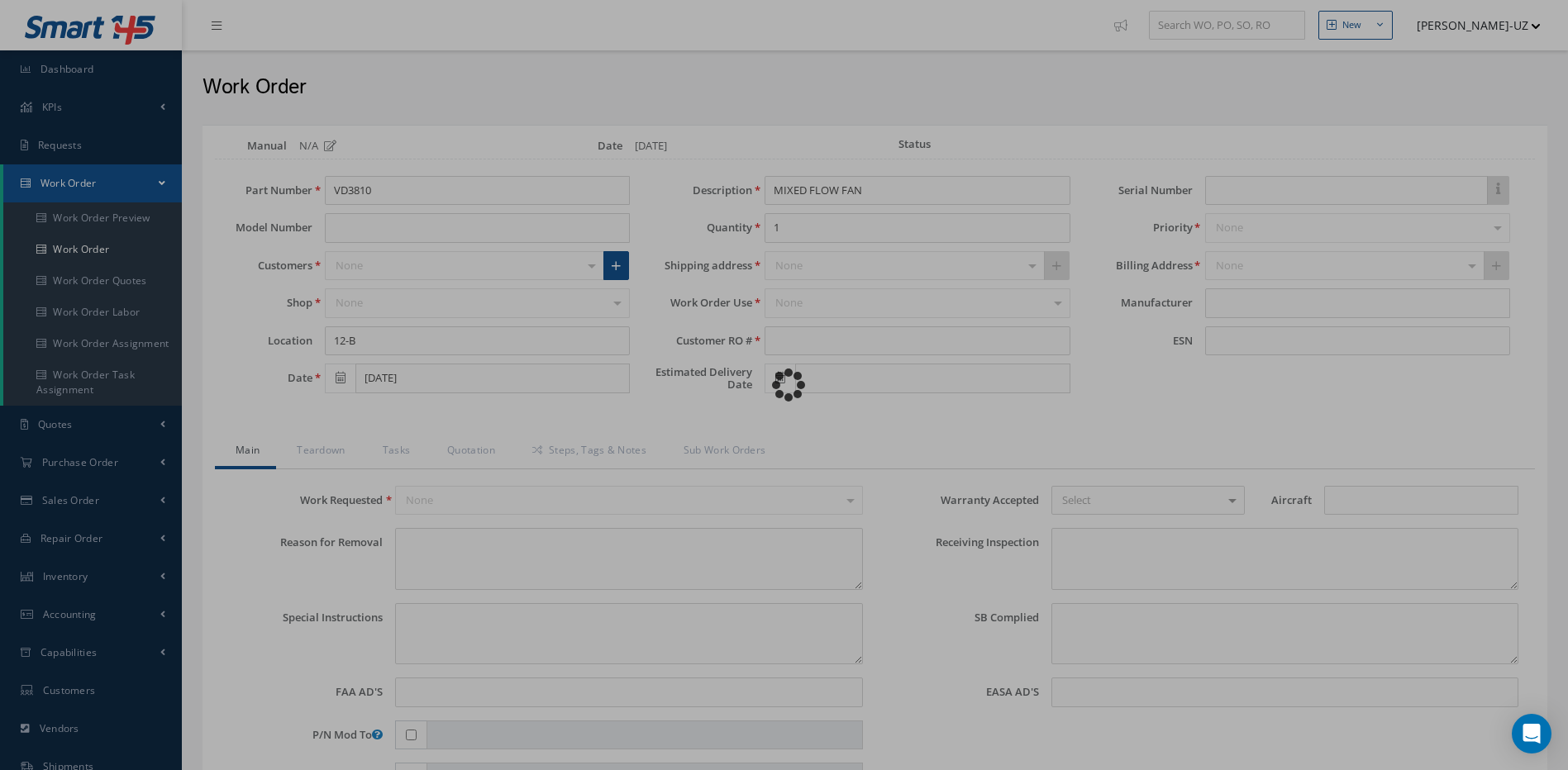
type input "00101985"
type textarea "UNIT RECEIVED WITH SN: 0010985, CORRECT SN: 00101985"
type textarea "PLEASE SEE R.O. FOR DETAILS"
type textarea "NO VISUAL DAMAGE"
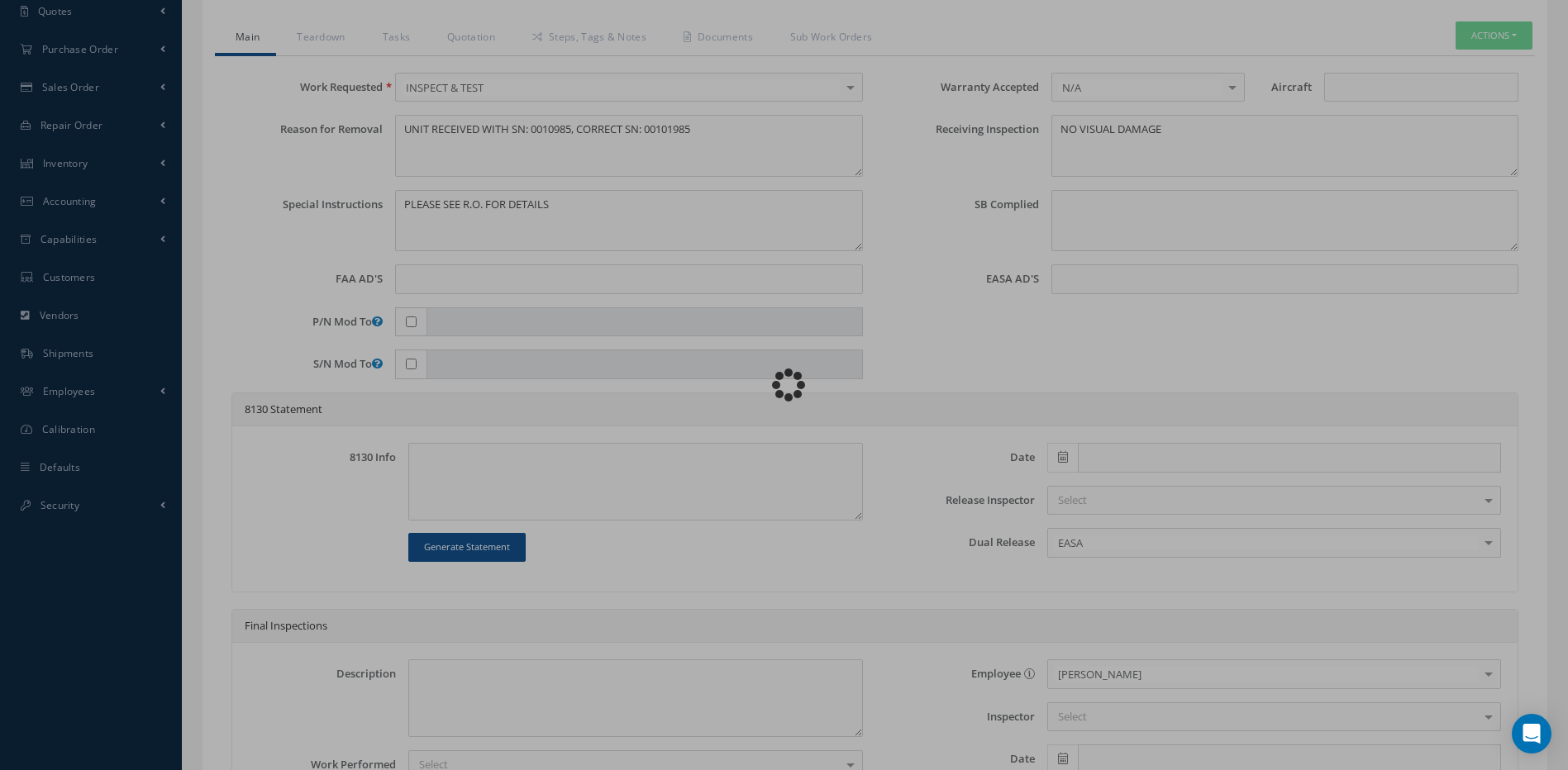
type input "AOA"
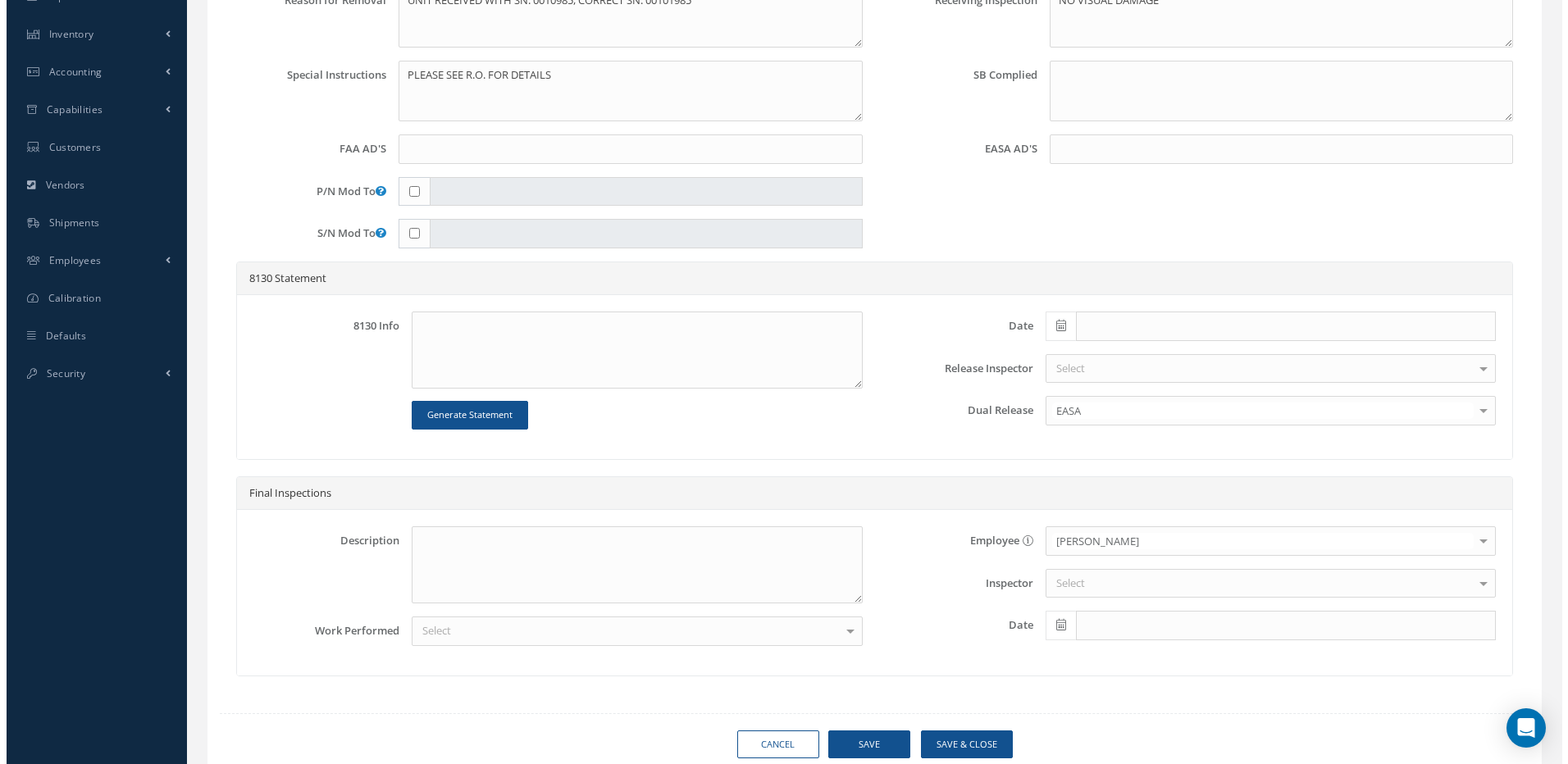
scroll to position [598, 0]
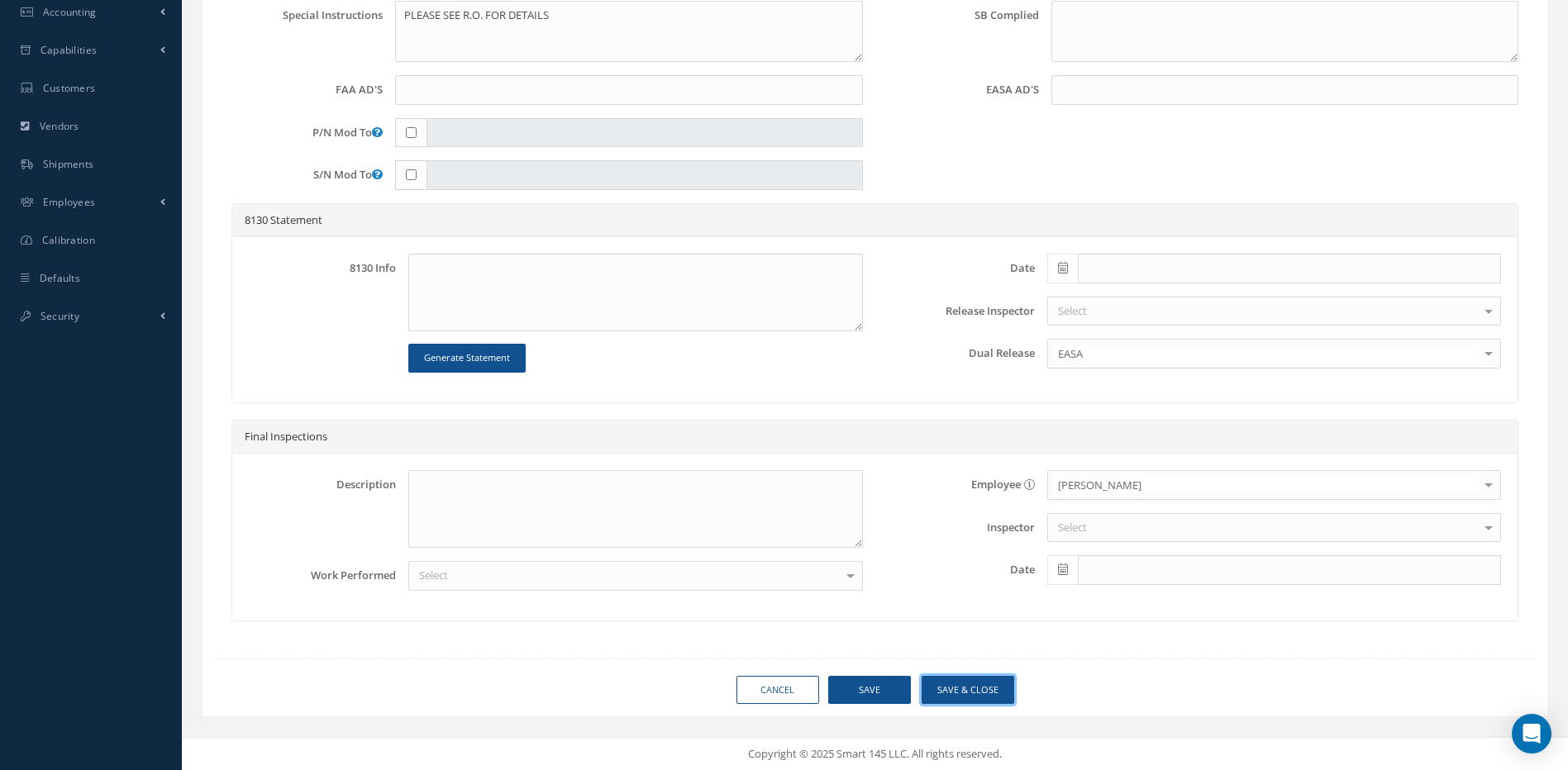
click at [987, 690] on button "Save & Close" at bounding box center [968, 691] width 93 height 29
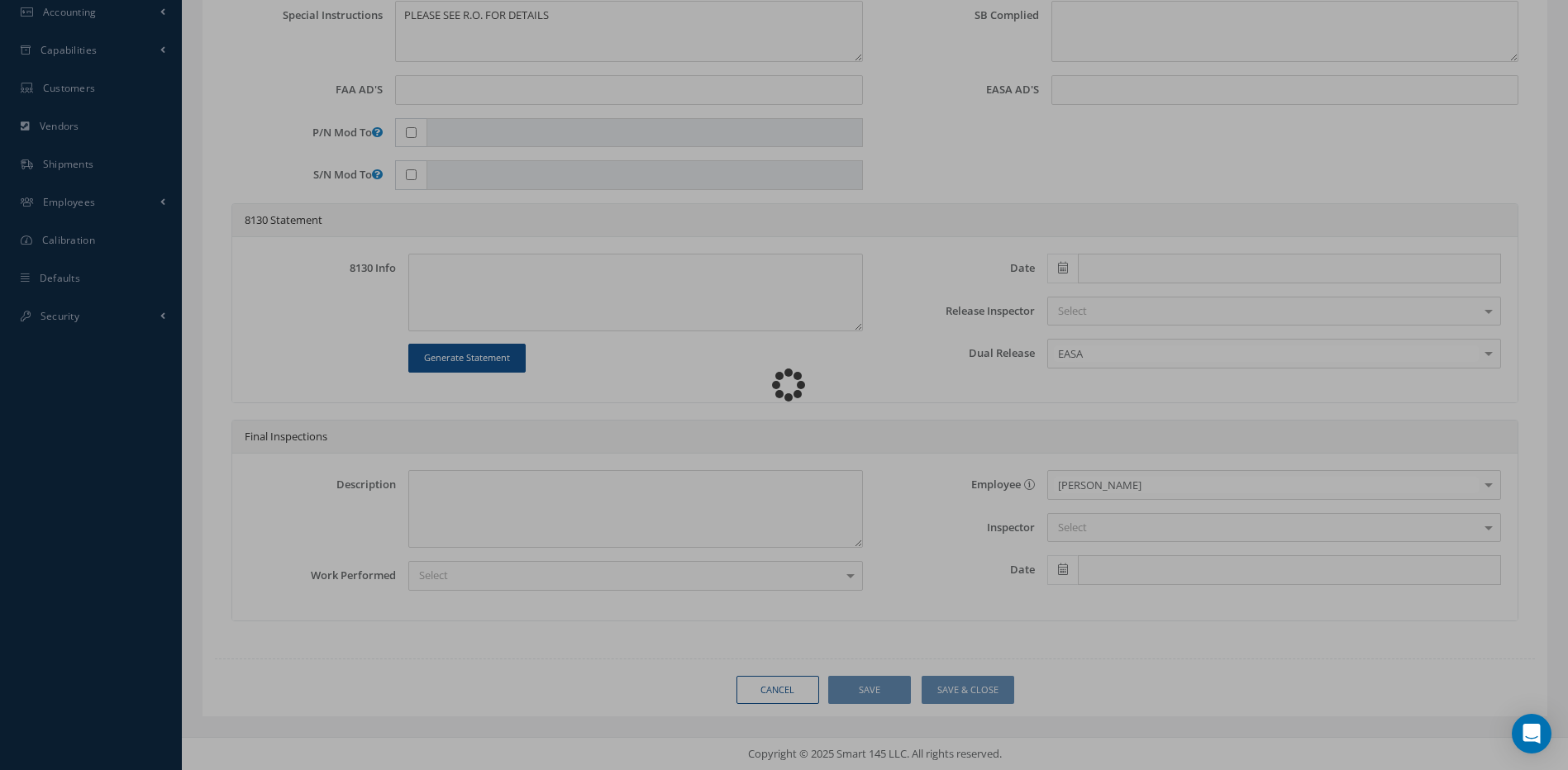
type input "AOA"
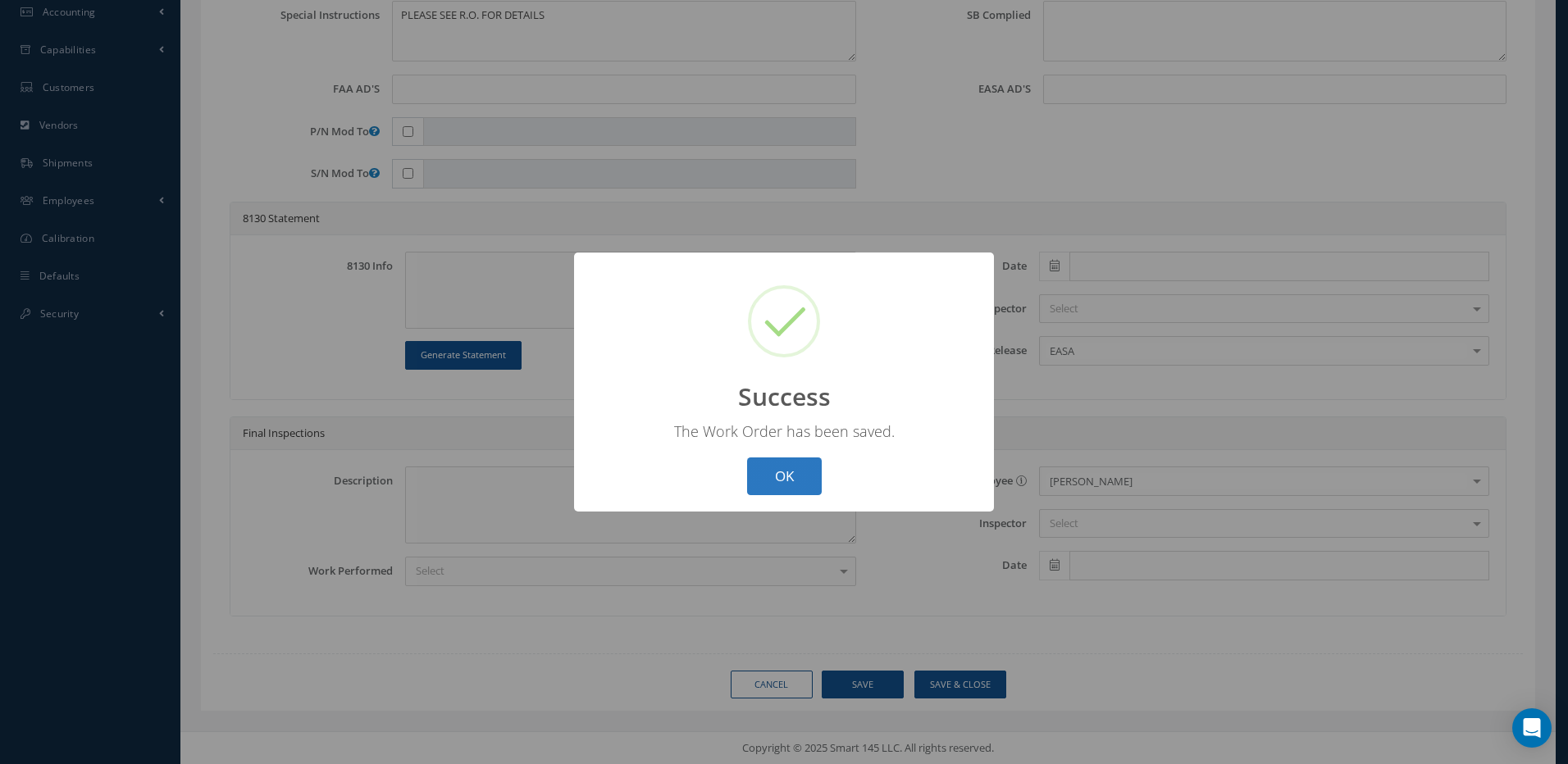
click at [769, 484] on button "OK" at bounding box center [784, 476] width 75 height 38
select select "25"
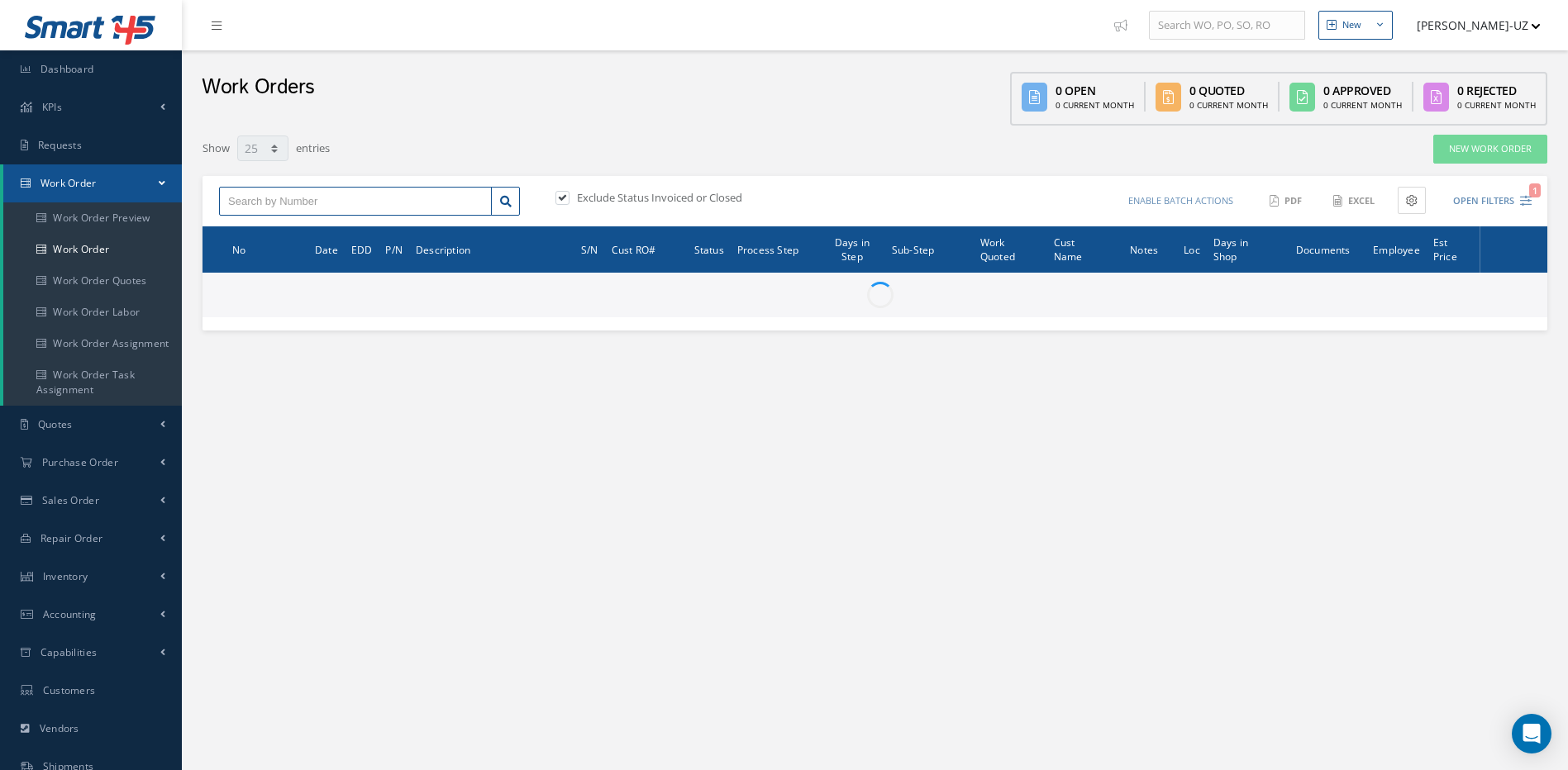
click at [356, 204] on input "text" at bounding box center [355, 201] width 273 height 29
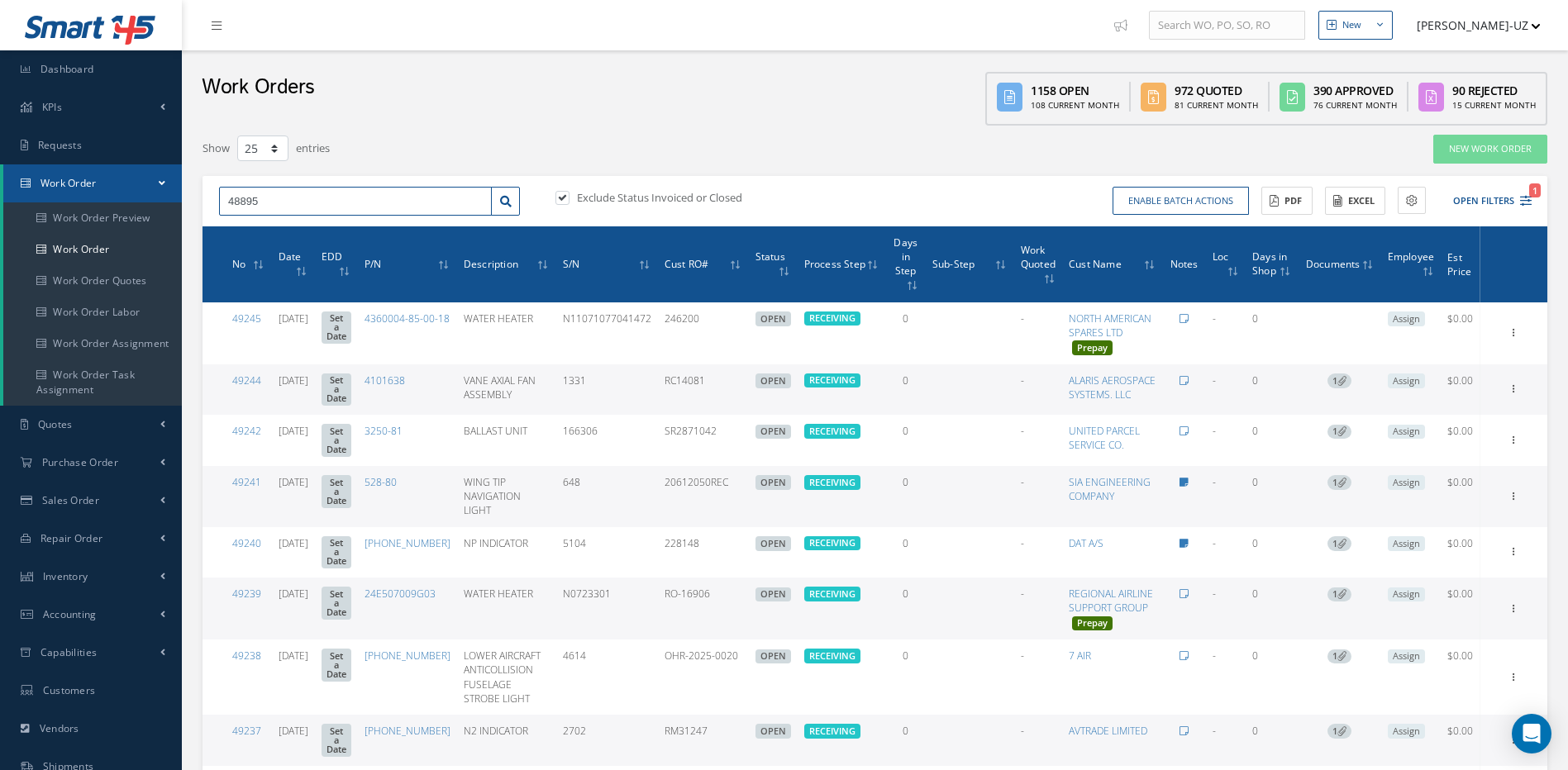
type input "48895"
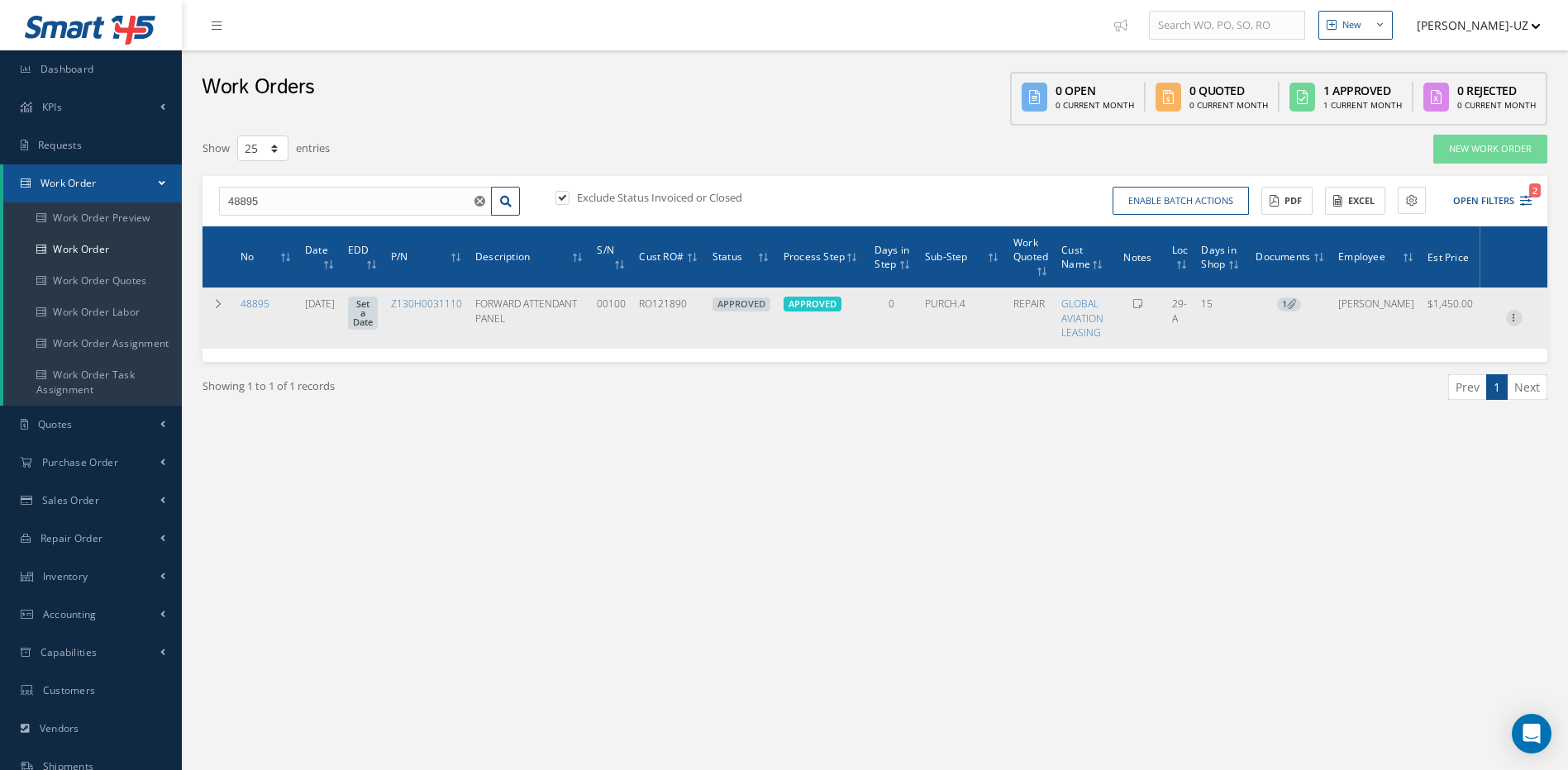
click at [1514, 315] on icon at bounding box center [1514, 317] width 16 height 13
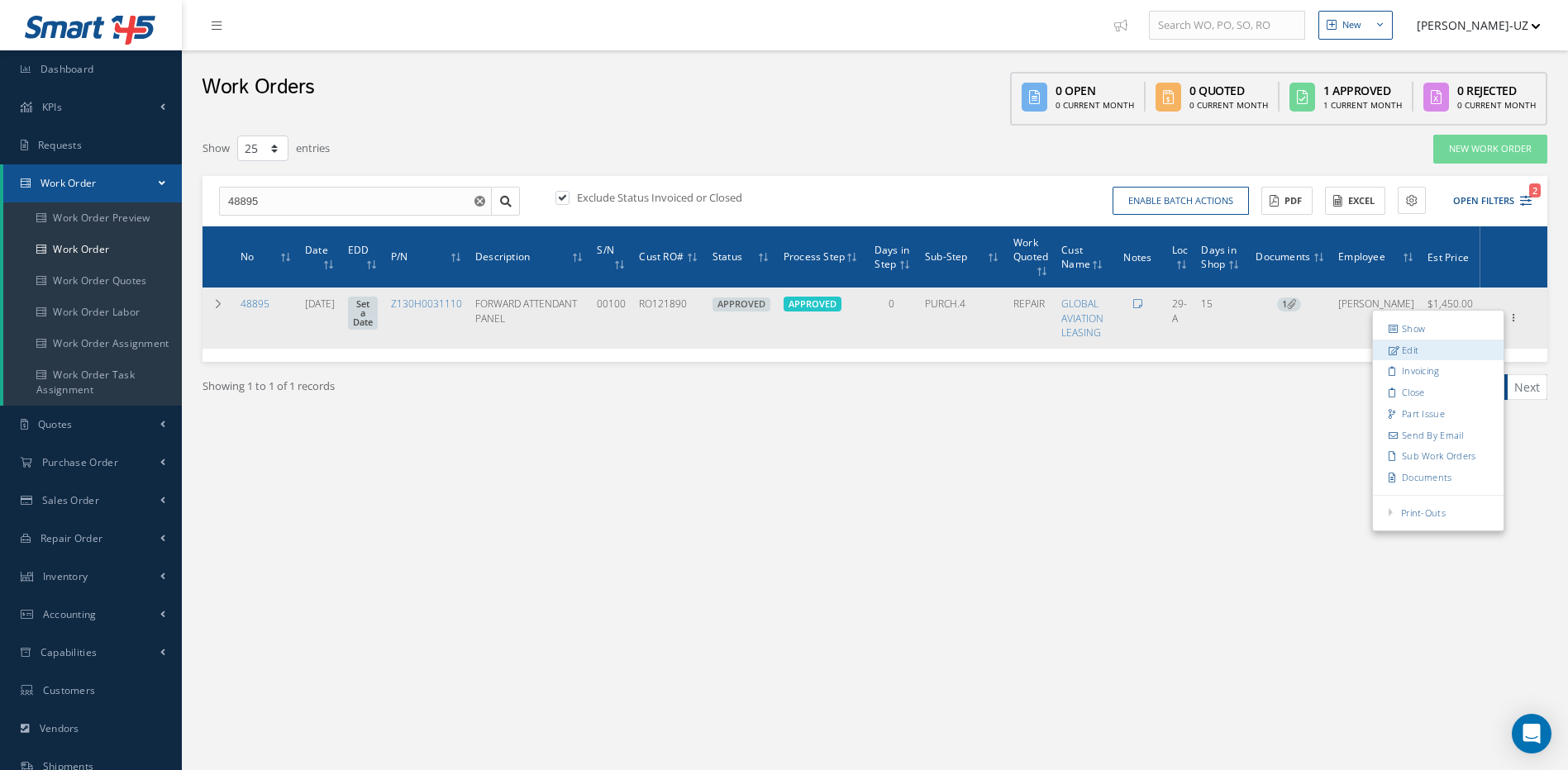
click at [1410, 348] on link "Edit" at bounding box center [1439, 351] width 130 height 22
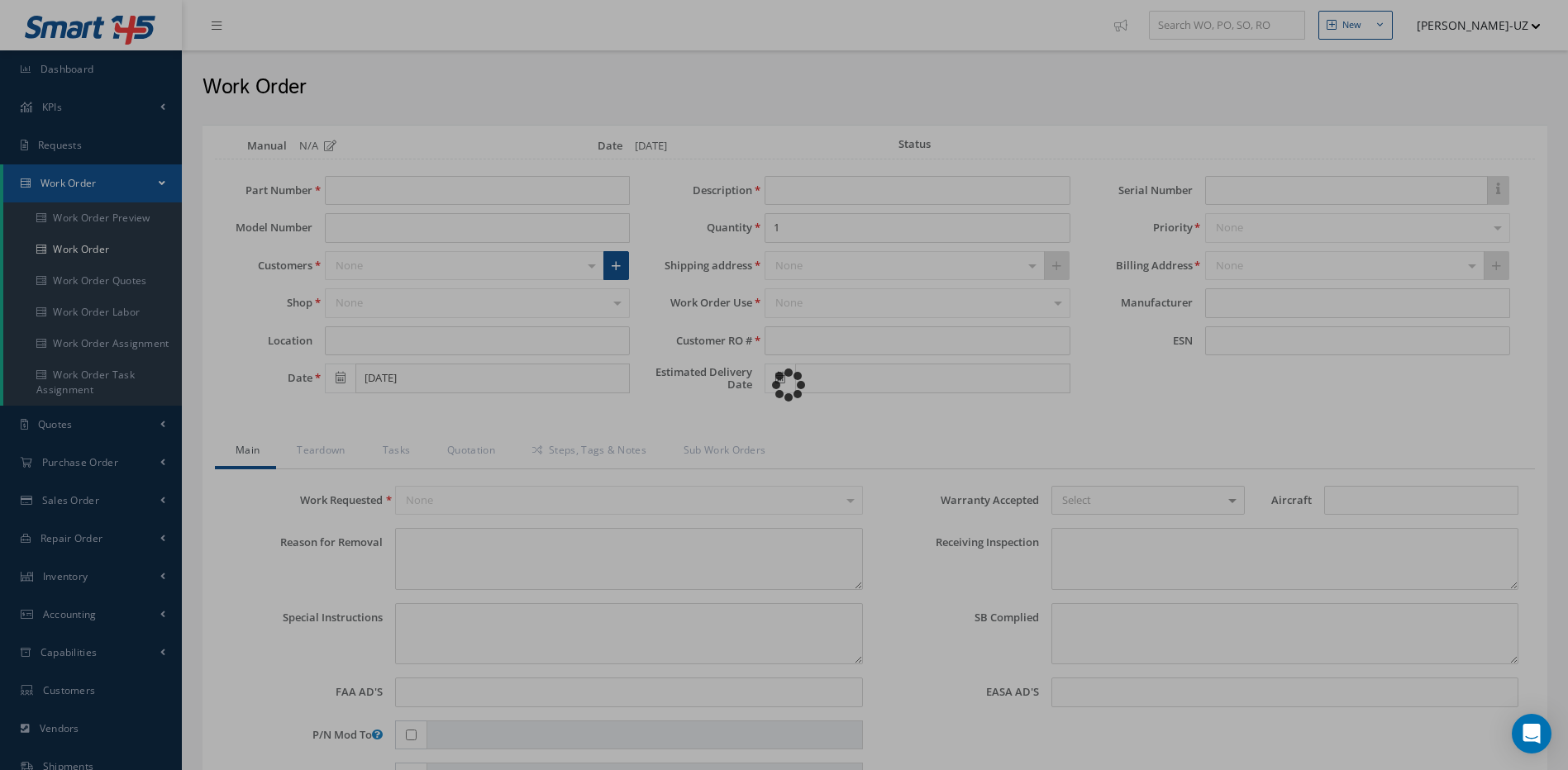
type input "Z130H0031110"
type input "29-A"
type input "[DATE]"
type input "FORWARD ATTENDANT PANEL"
type input "RO121890"
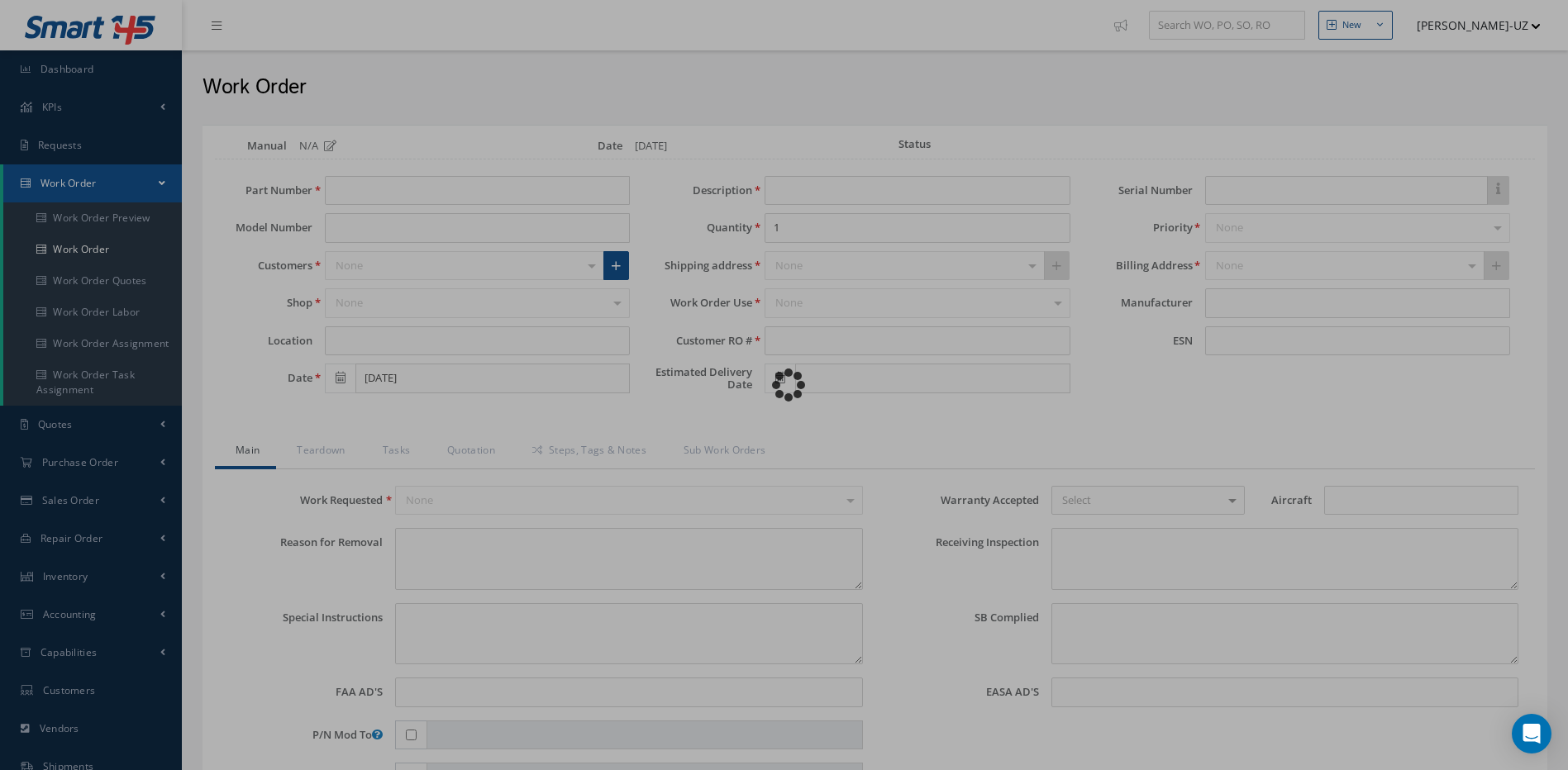
type input "00100"
type textarea "NONE"
type textarea "PLEASE SEE R.O. FOR DETAILS"
type textarea "NO VISUAL DAMAGE"
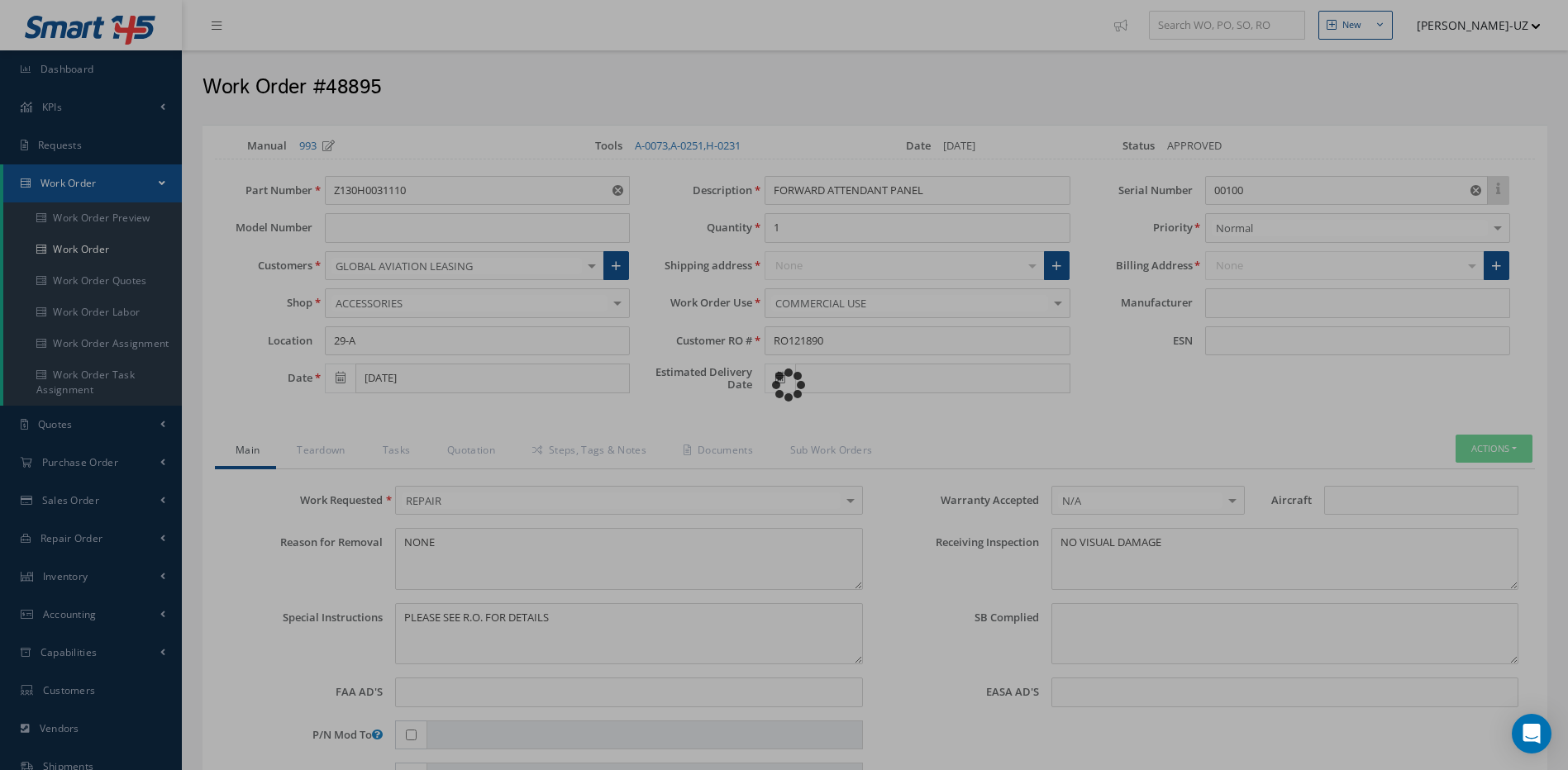
type input "AIRBUS"
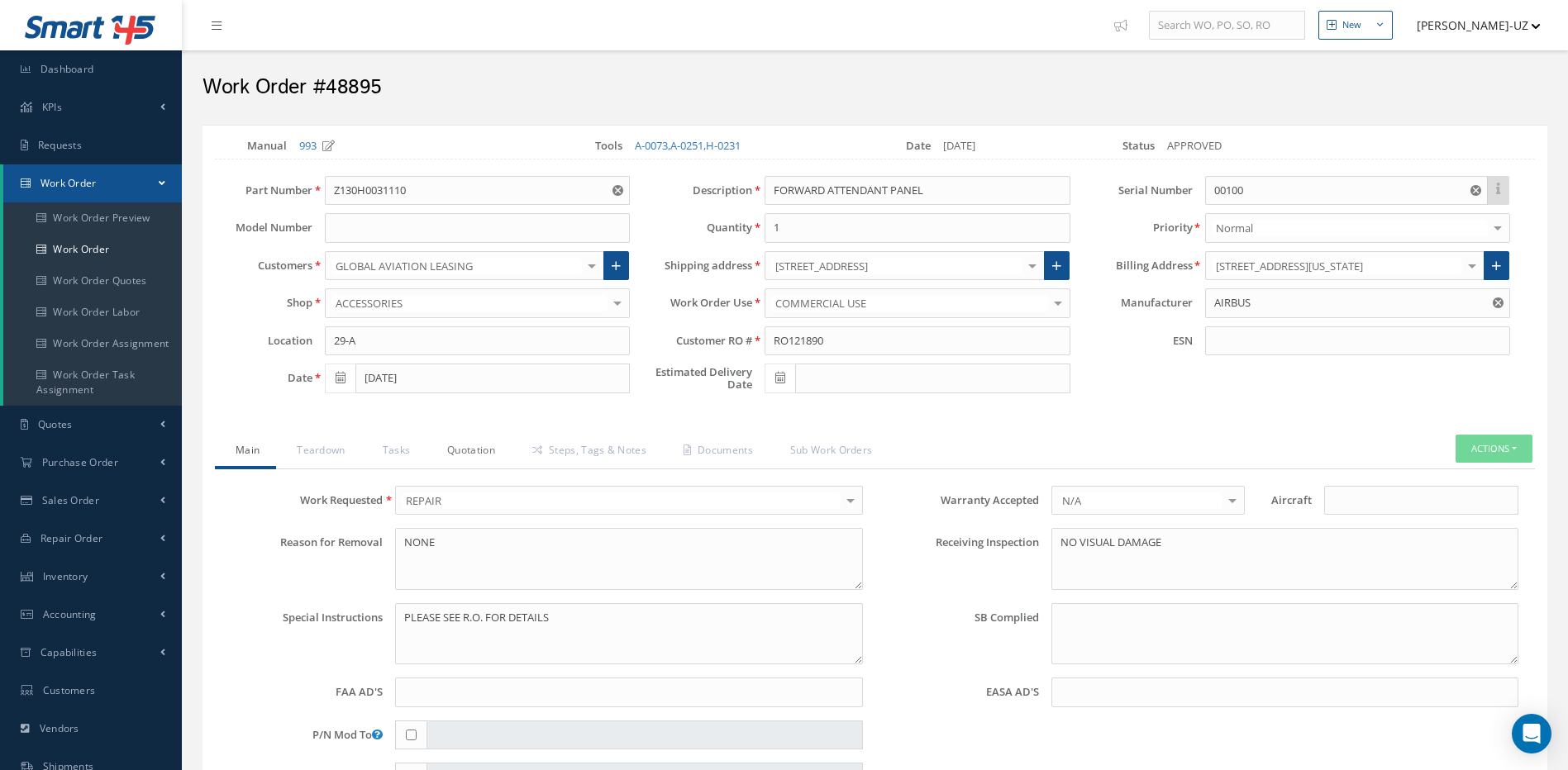
click at [470, 448] on link "Quotation" at bounding box center [469, 452] width 85 height 35
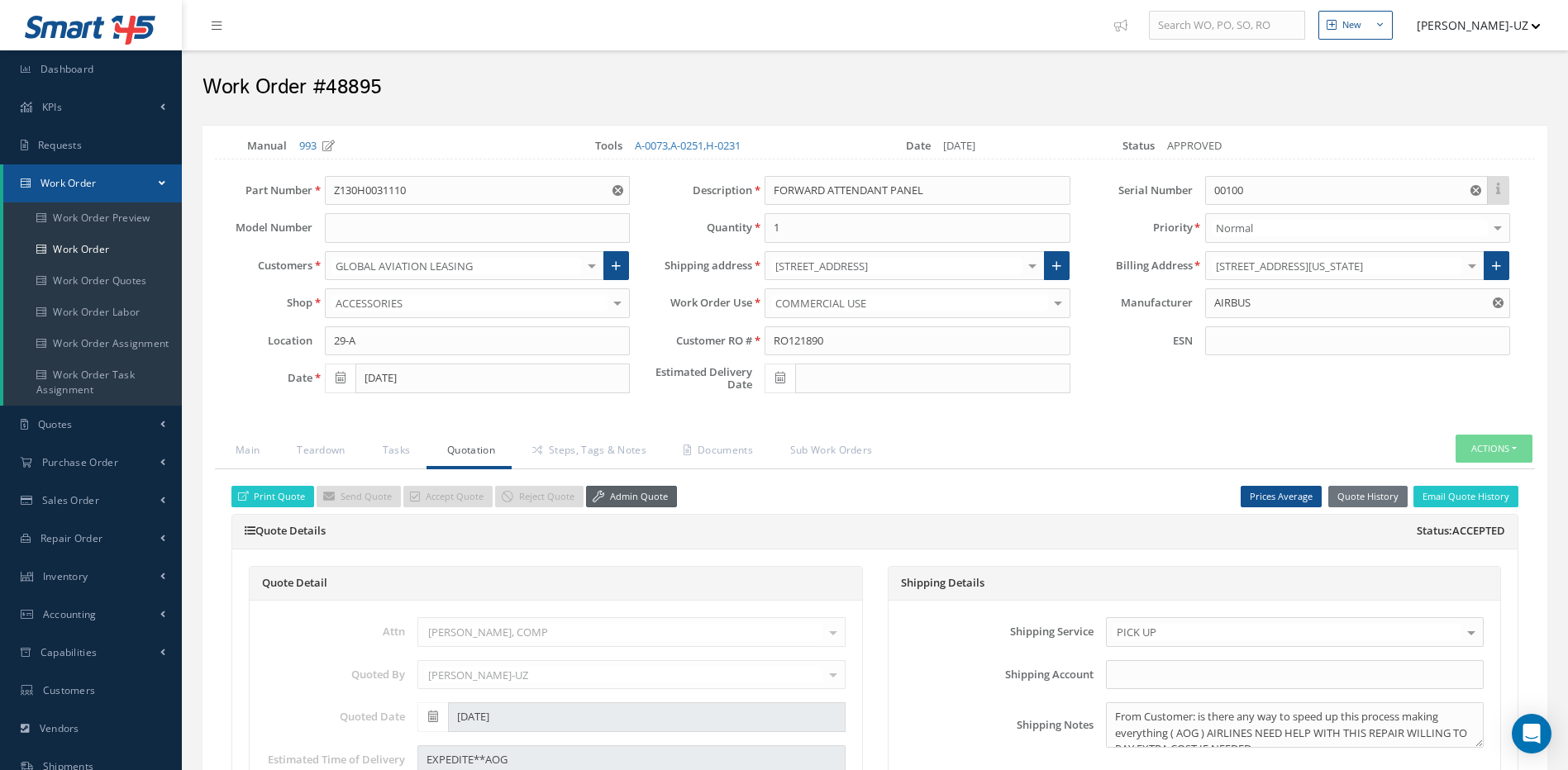
click at [635, 501] on link "Admin Quote" at bounding box center [631, 497] width 91 height 23
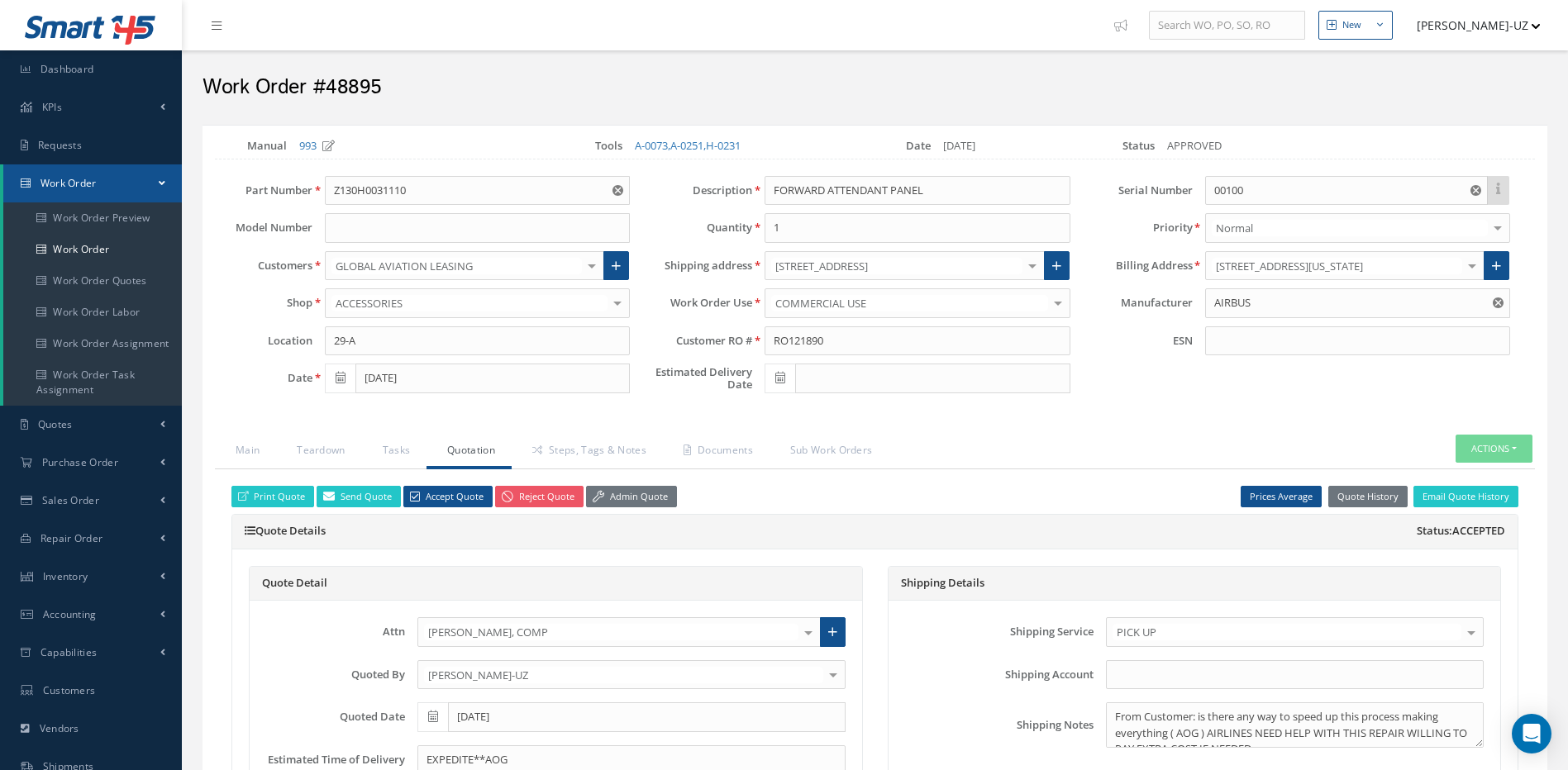
click at [781, 380] on icon at bounding box center [781, 378] width 9 height 11
click at [900, 483] on td "12" at bounding box center [901, 482] width 25 height 25
type input "[DATE]"
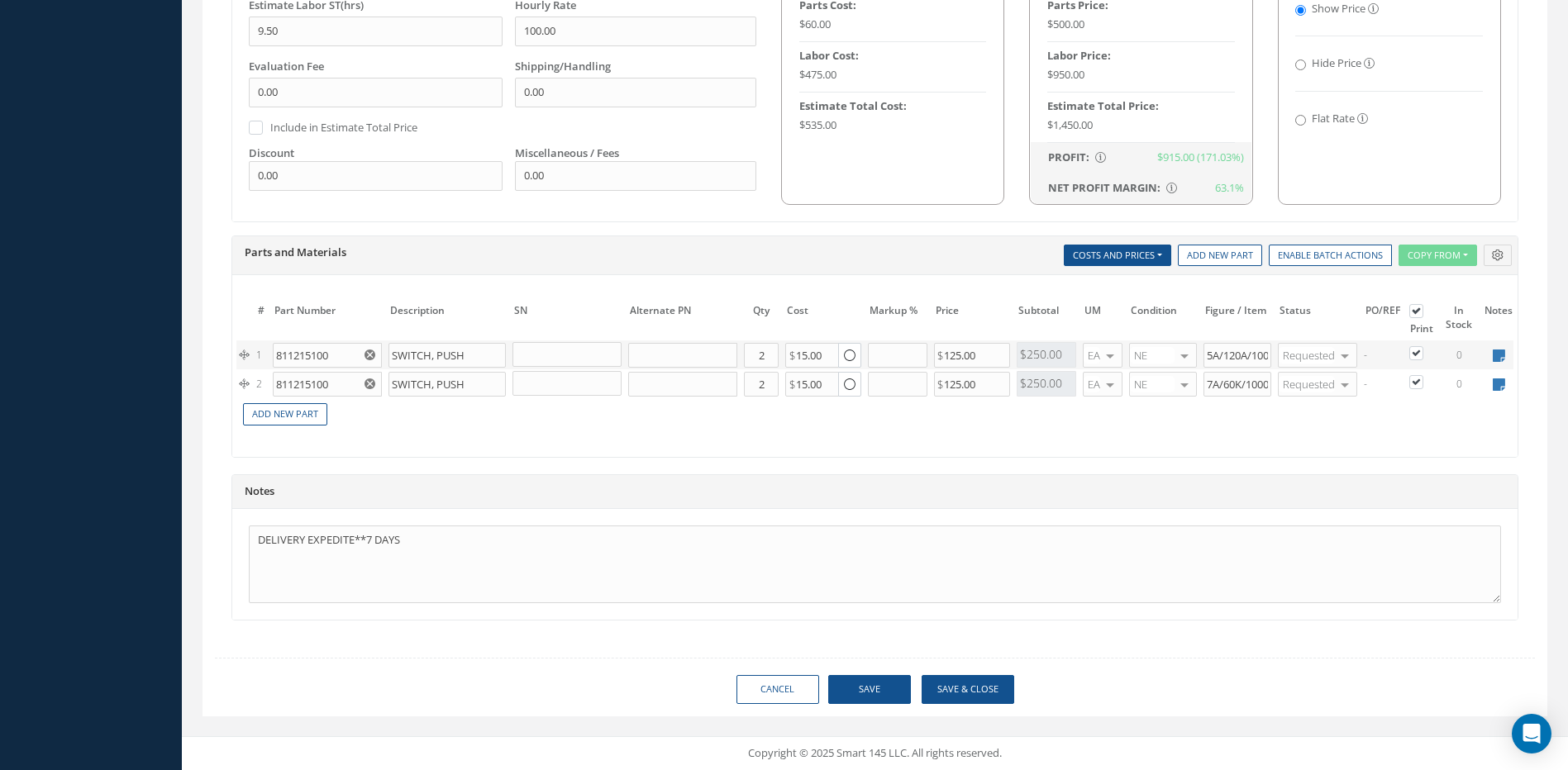
scroll to position [1069, 0]
click at [864, 690] on button "Save" at bounding box center [870, 690] width 82 height 29
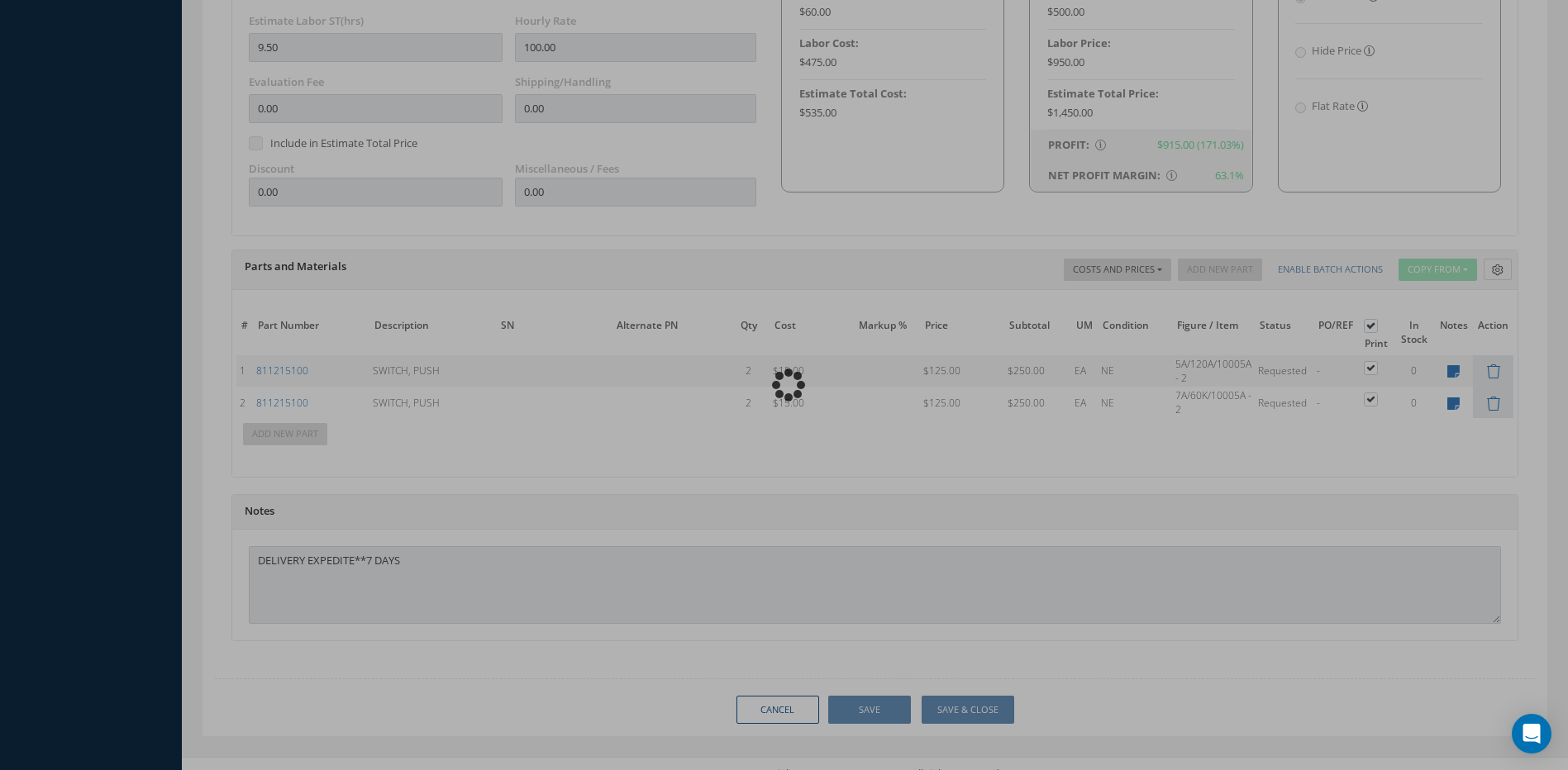
scroll to position [1088, 0]
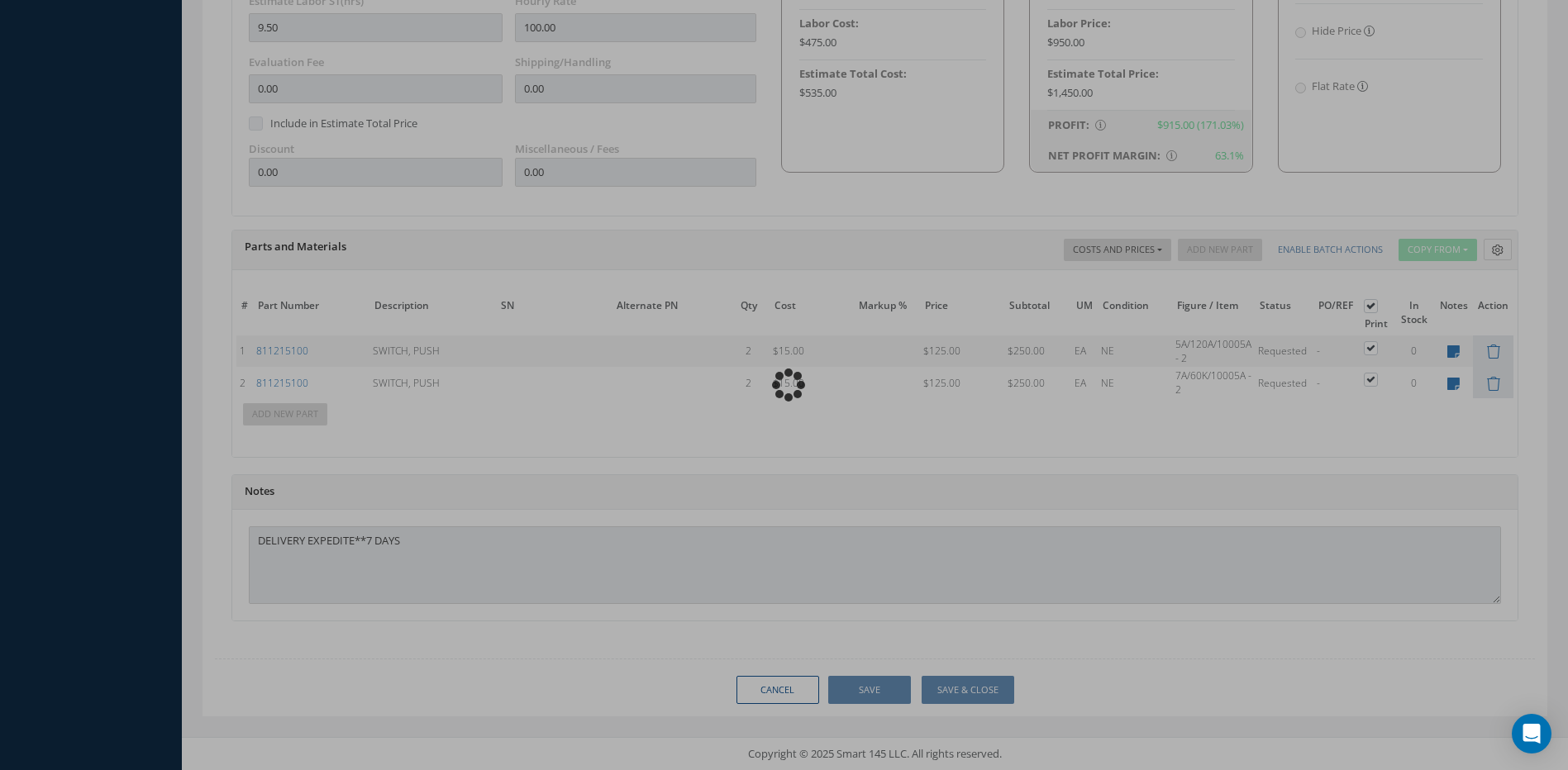
type input "AIRBUS"
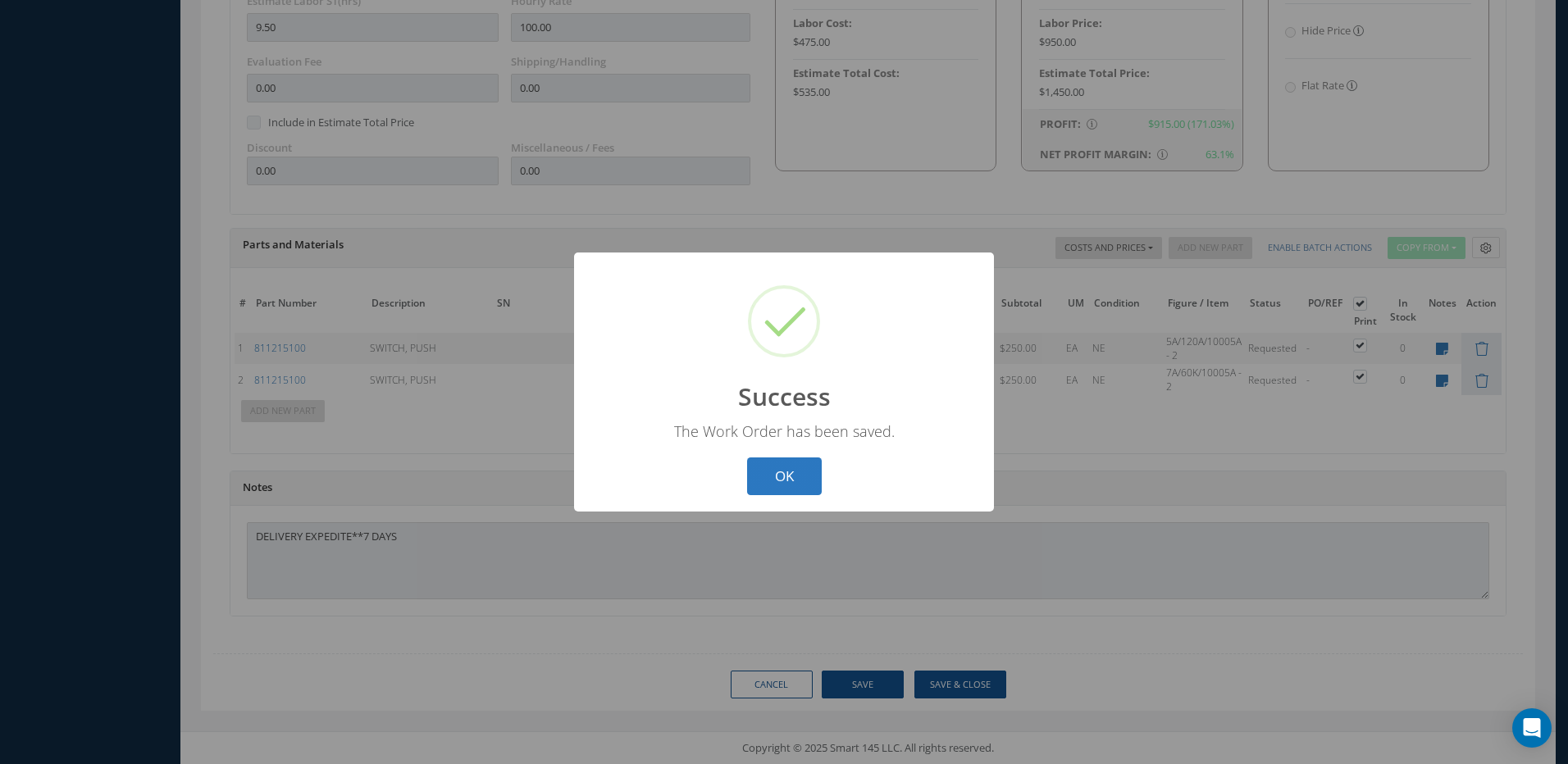
click at [778, 474] on button "OK" at bounding box center [784, 476] width 75 height 38
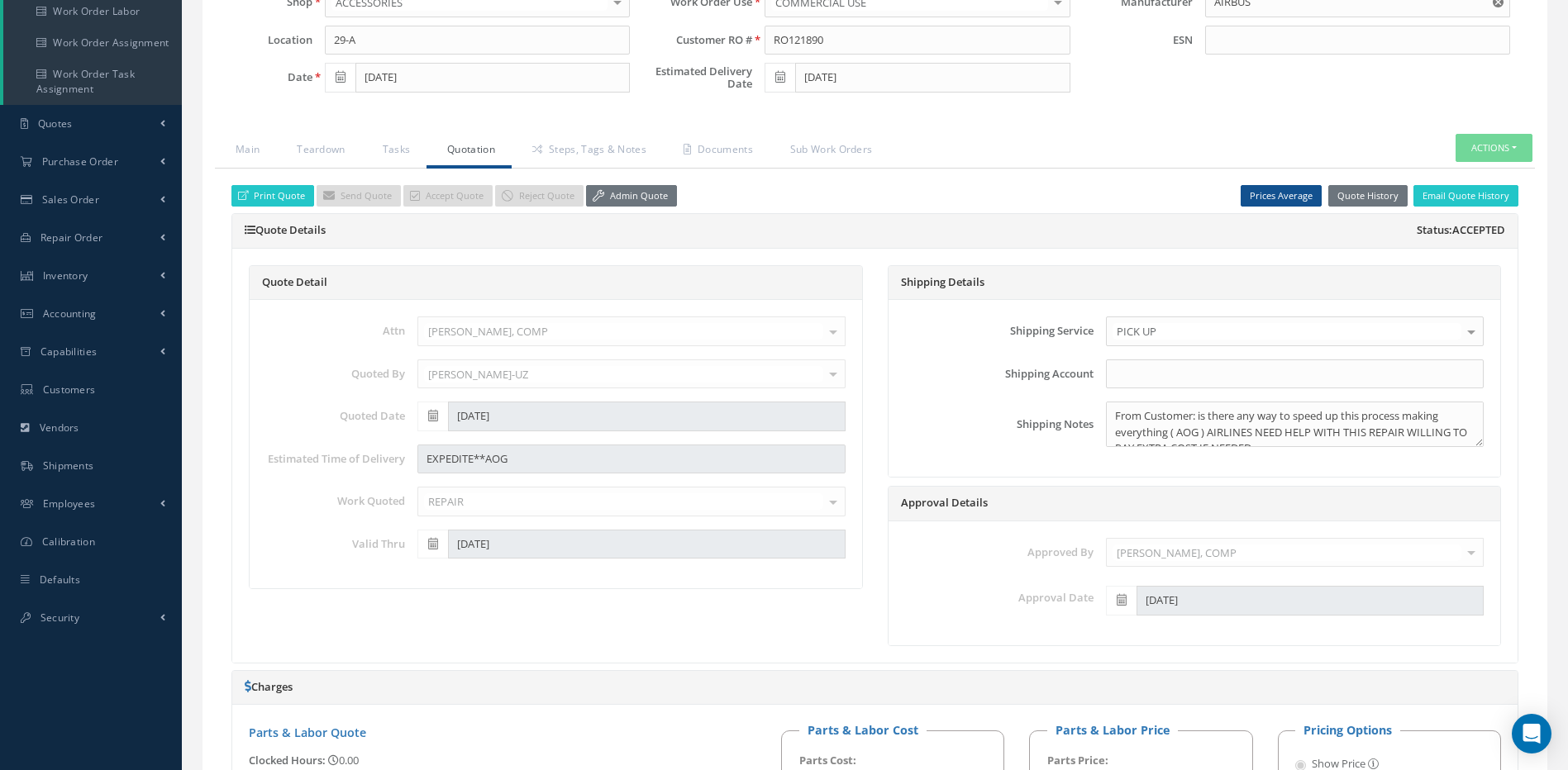
scroll to position [299, 0]
click at [612, 149] on link "Steps, Tags & Notes" at bounding box center [588, 152] width 151 height 35
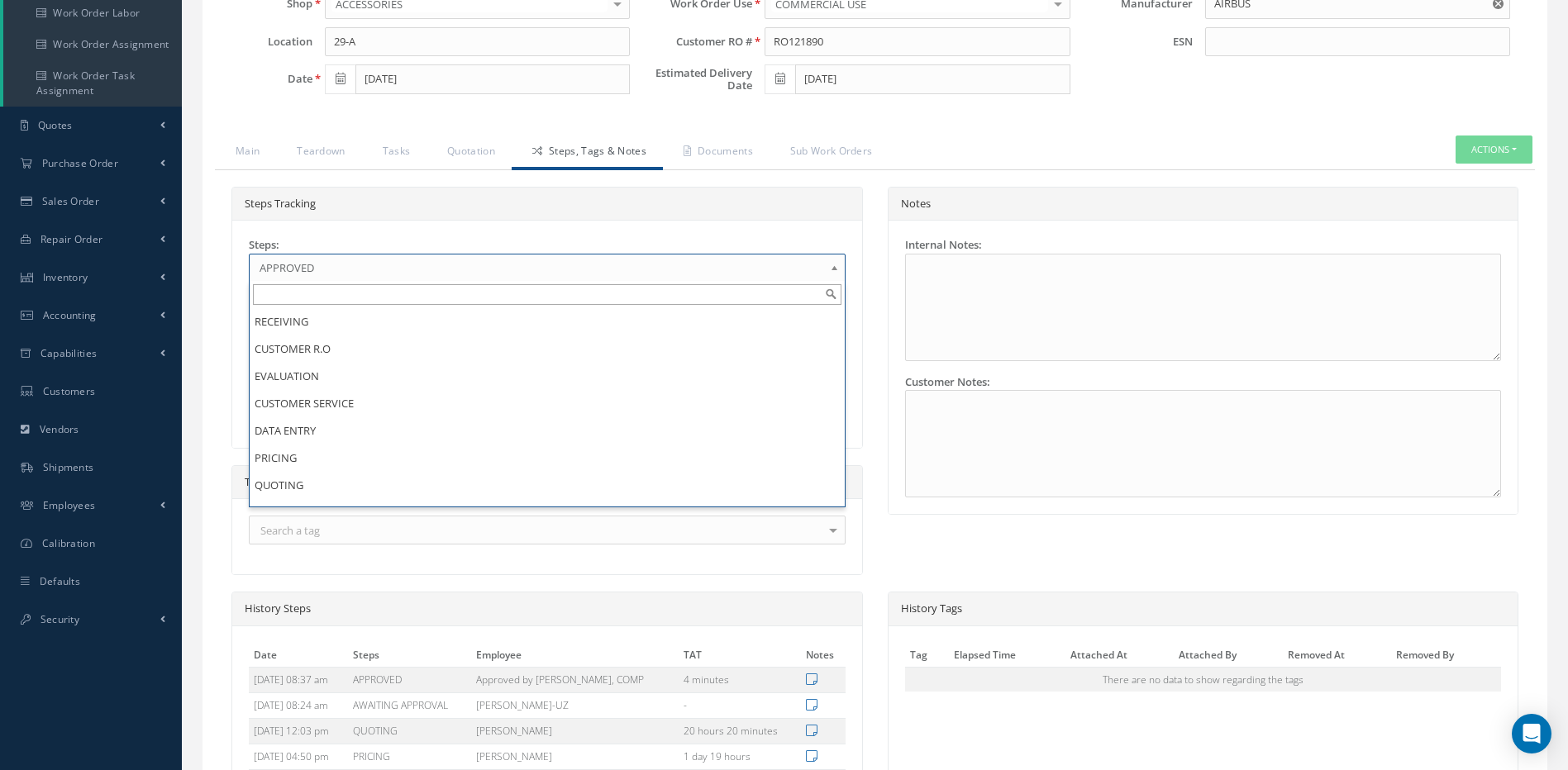
click at [306, 268] on span "APPROVED" at bounding box center [542, 267] width 564 height 20
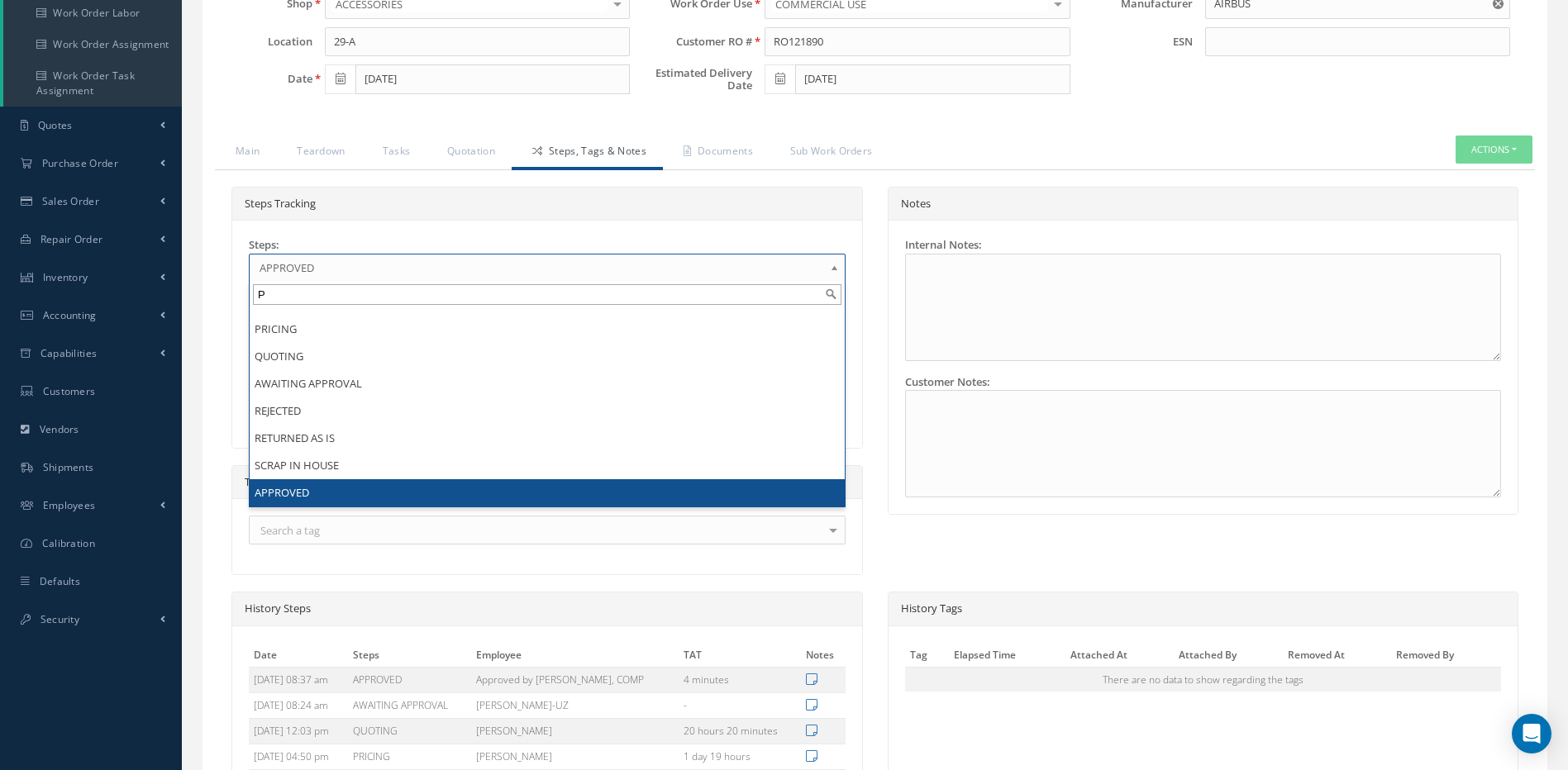
scroll to position [0, 0]
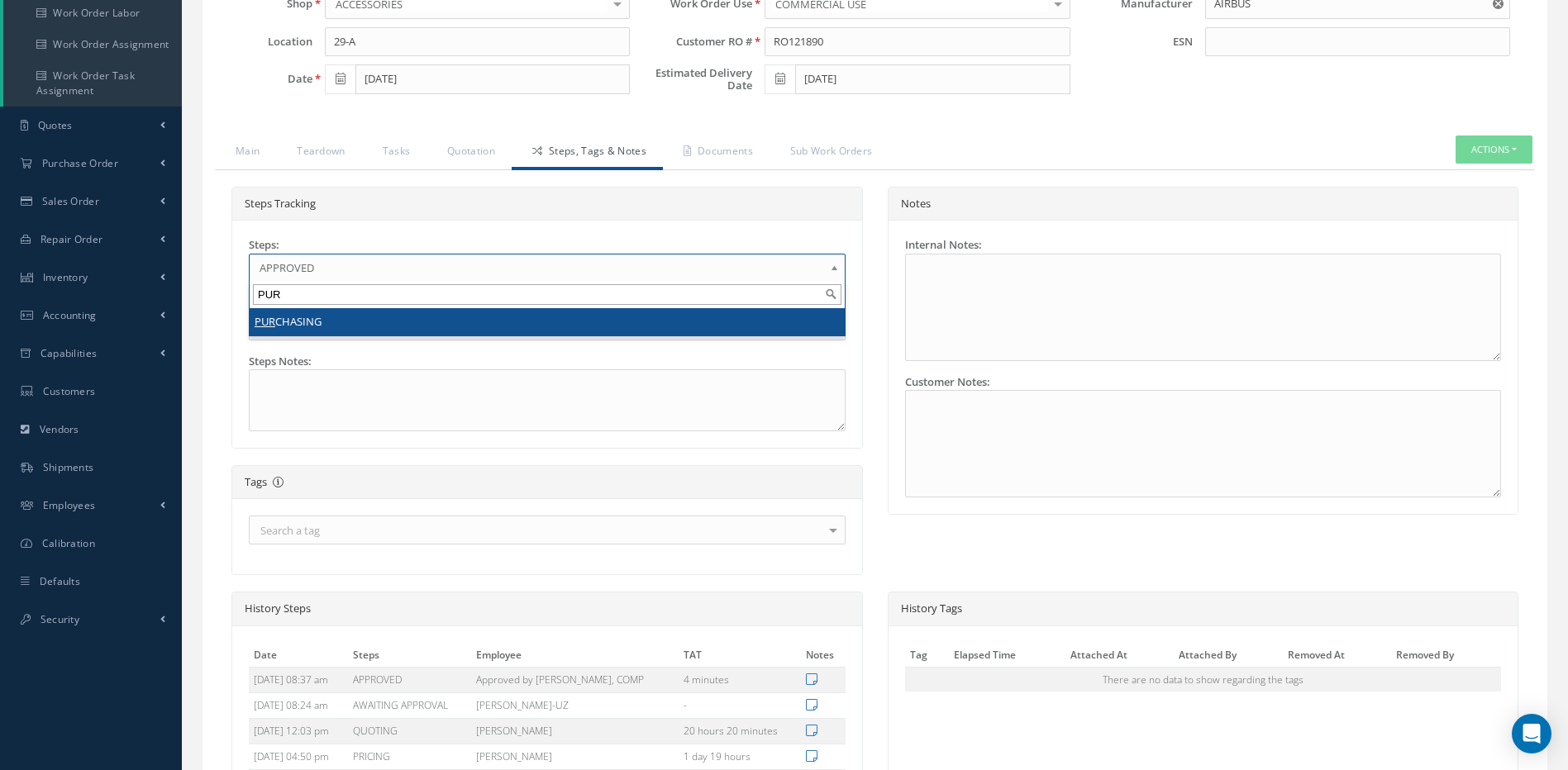
type input "PUR"
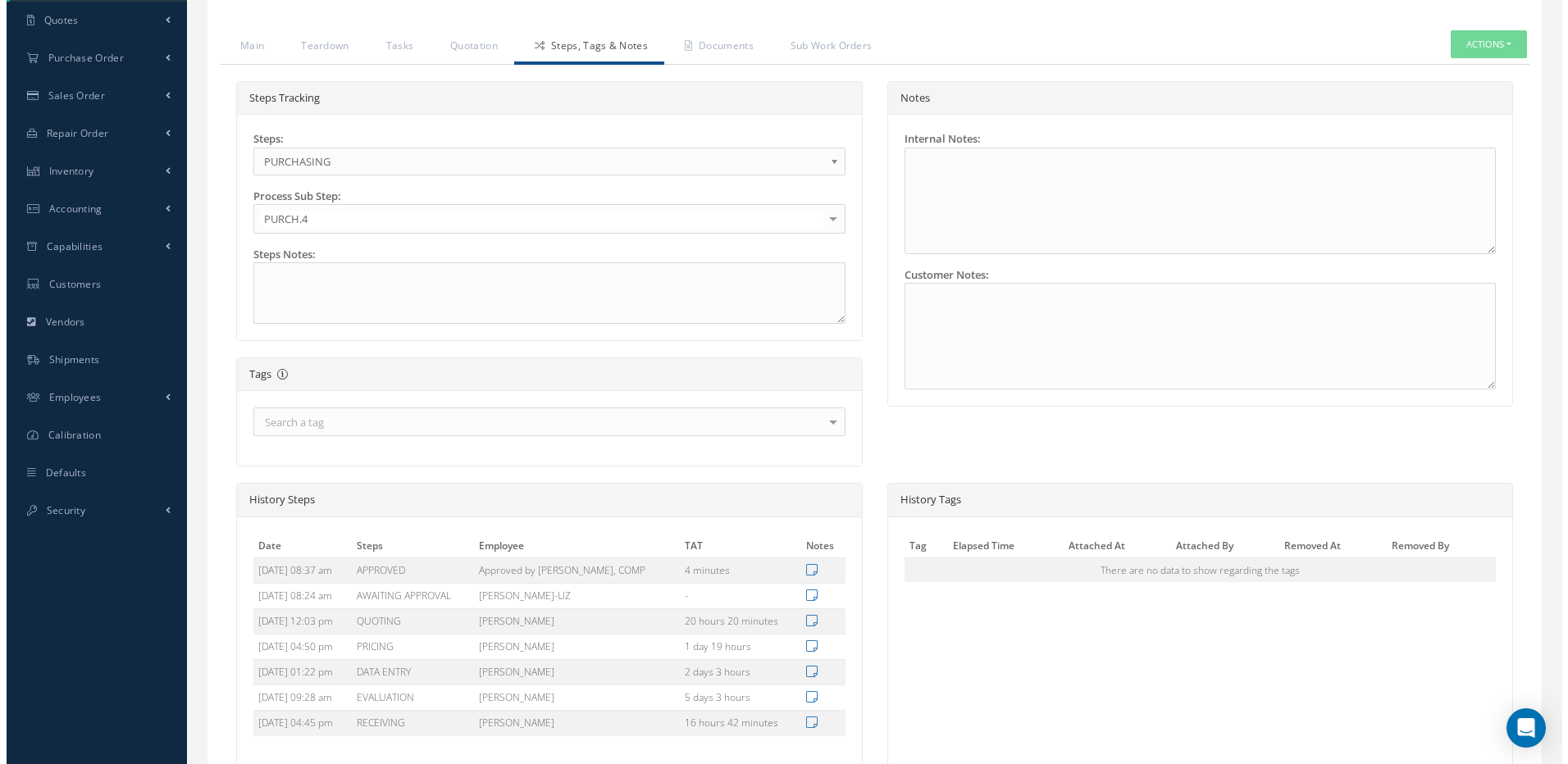
scroll to position [551, 0]
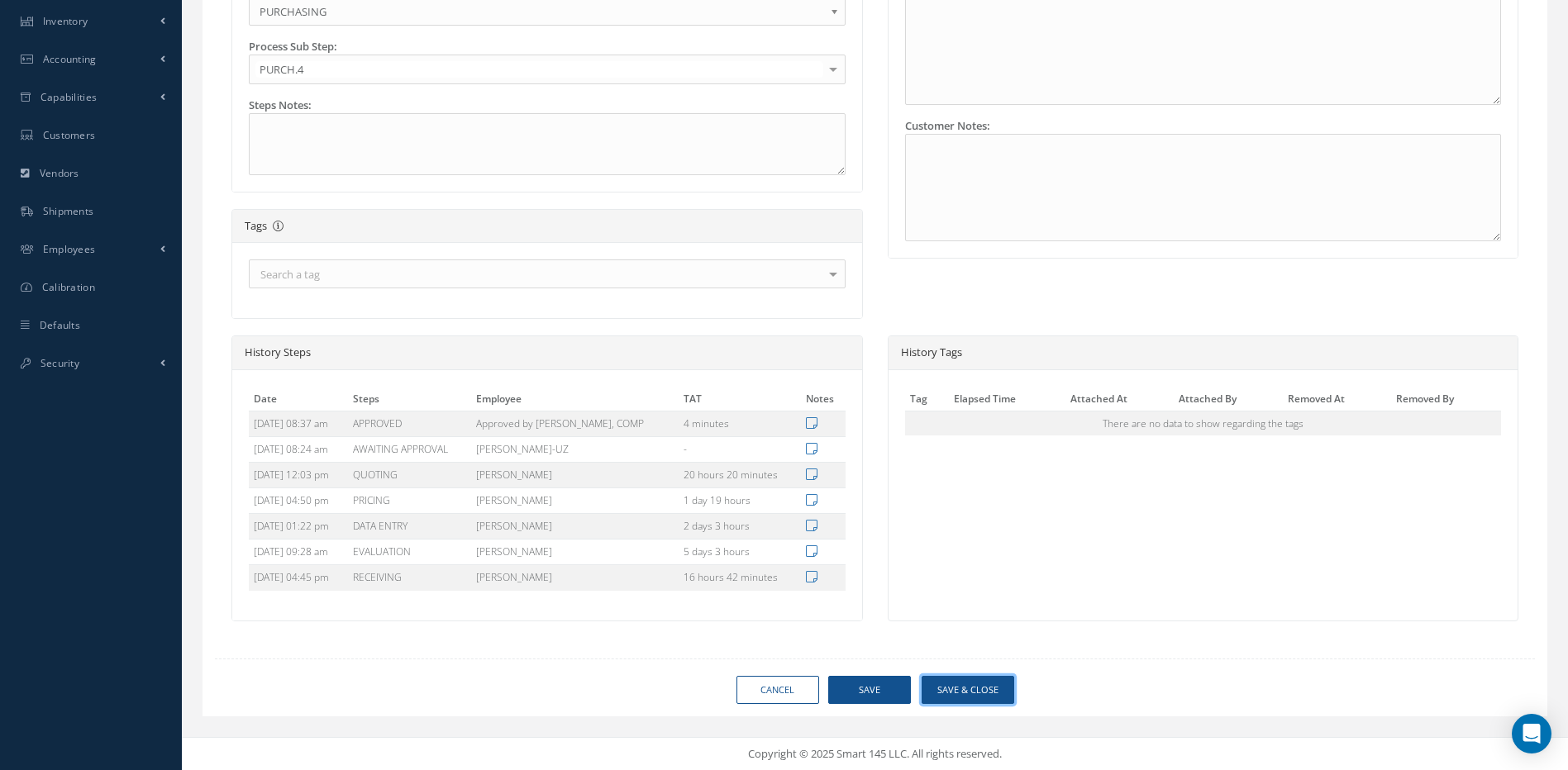
click at [974, 693] on button "Save & Close" at bounding box center [968, 691] width 93 height 29
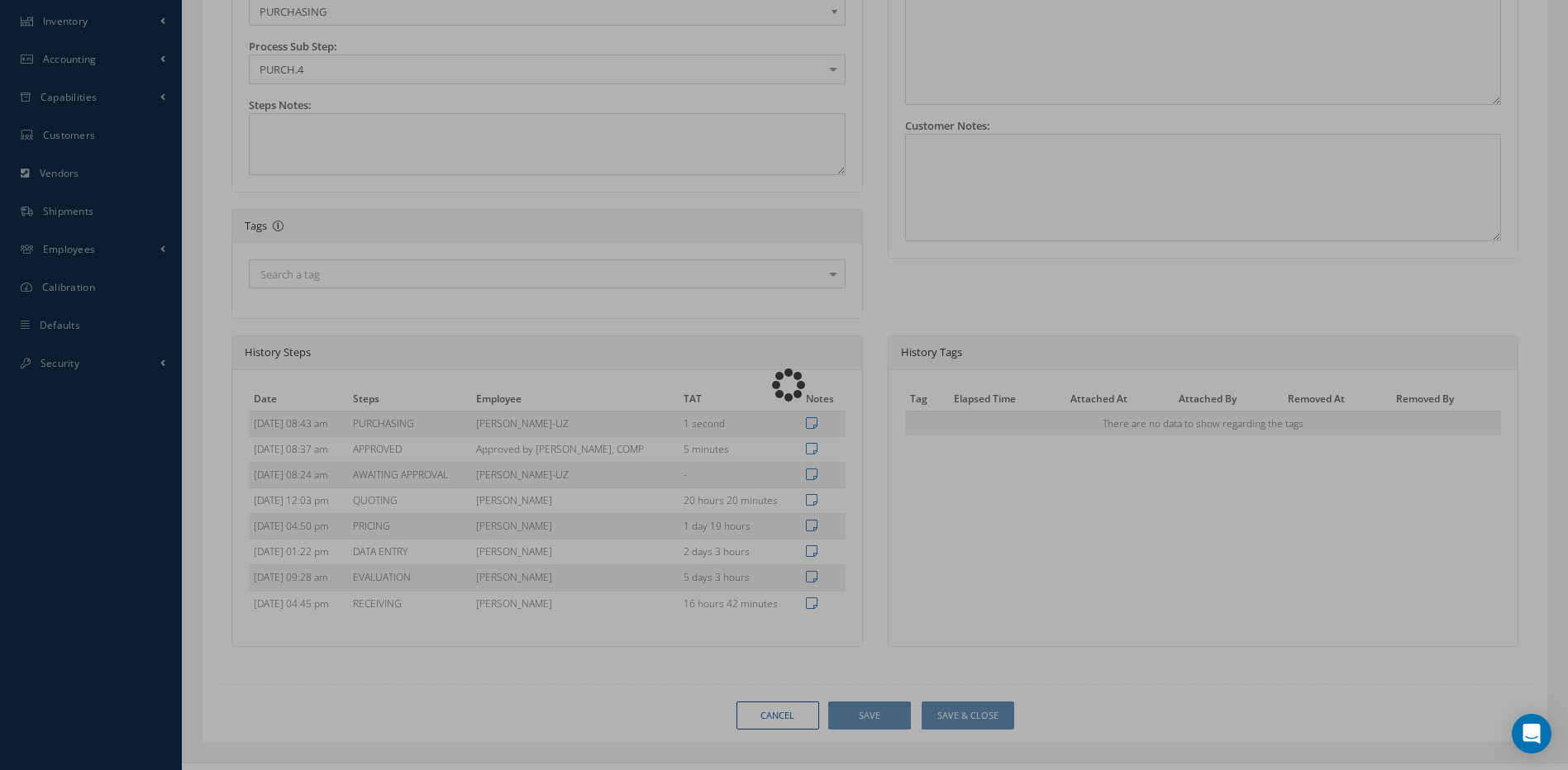
type input "AIRBUS"
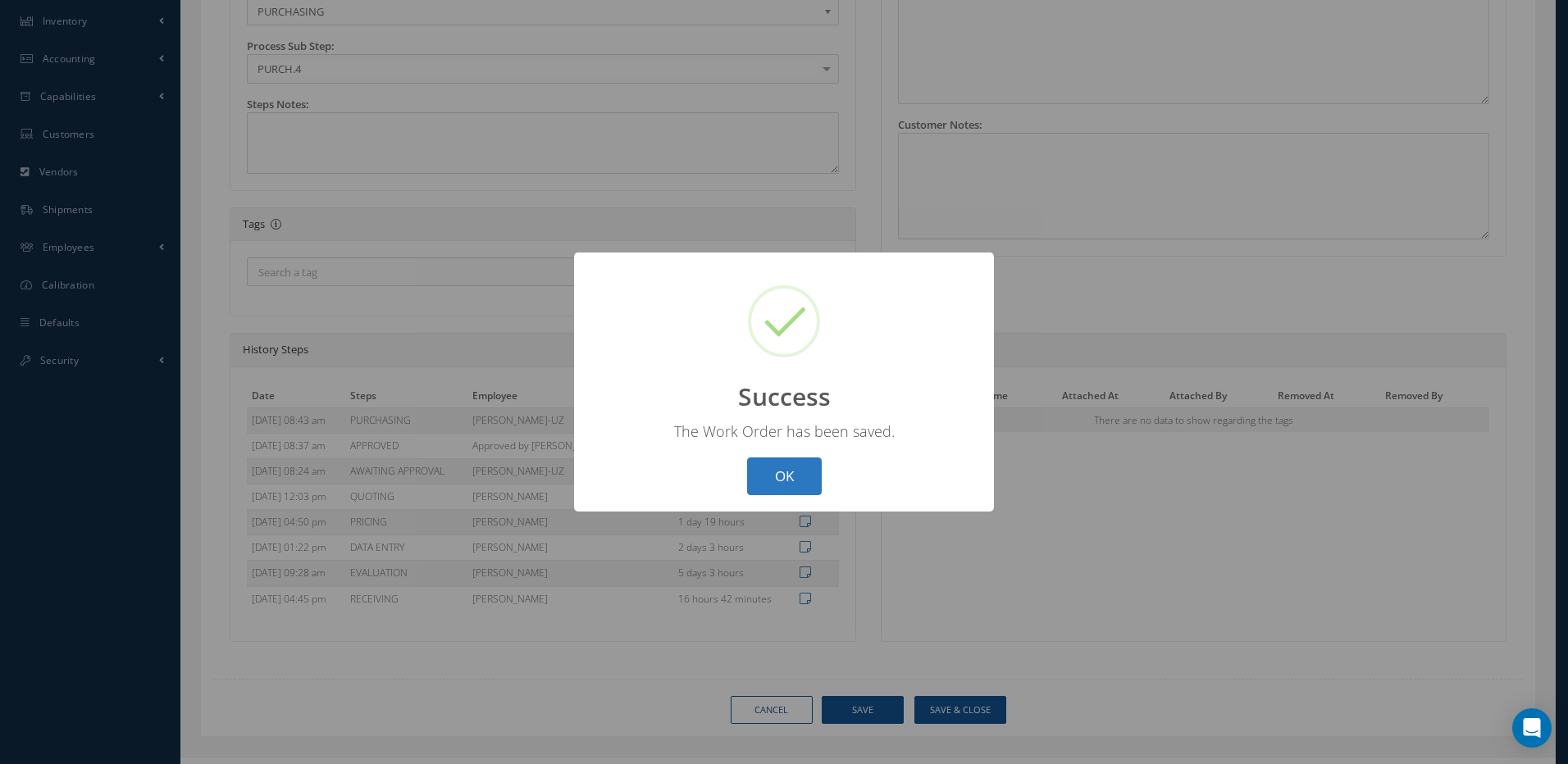
click at [782, 469] on button "OK" at bounding box center [784, 476] width 75 height 38
select select "25"
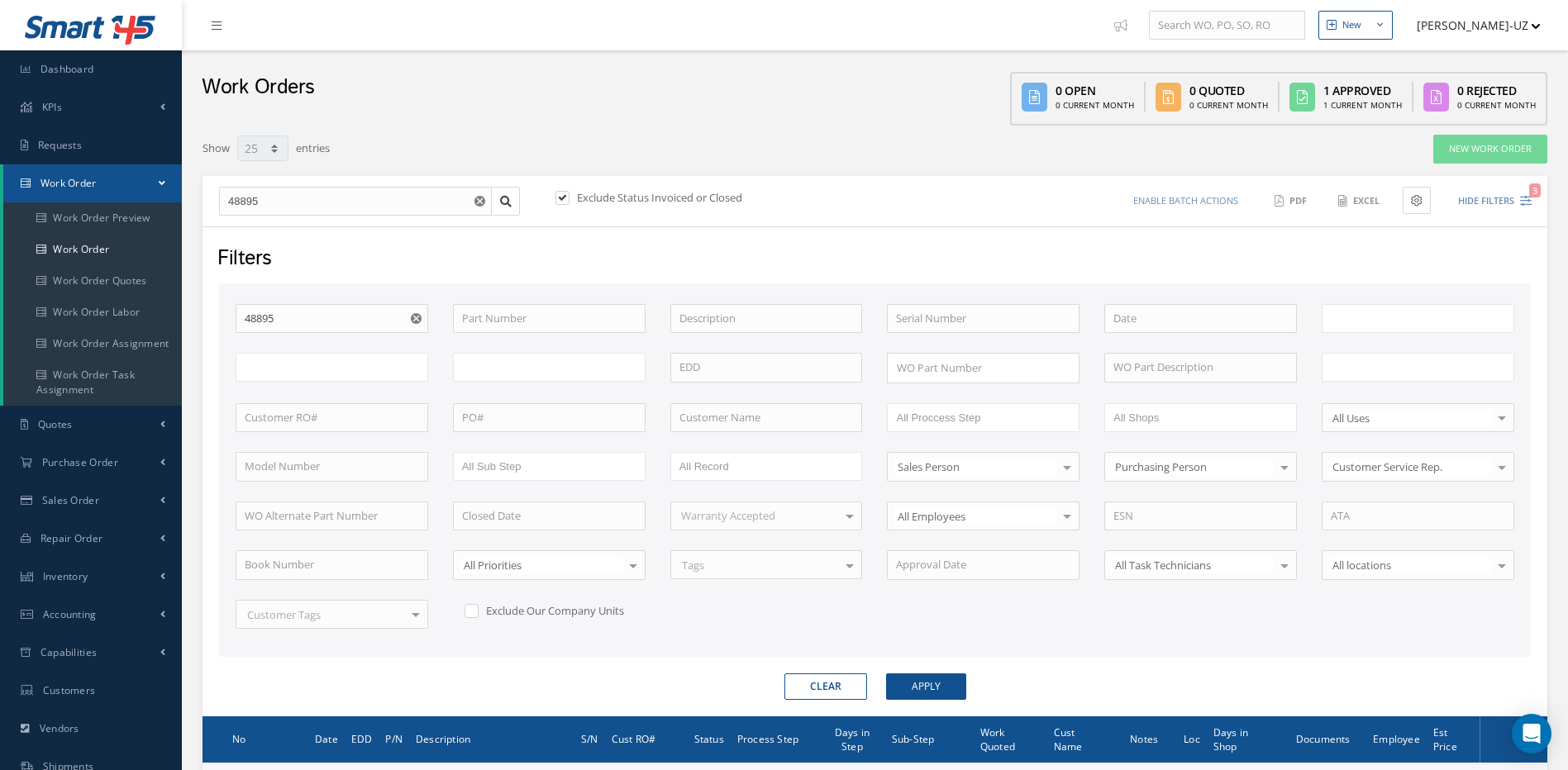
type input "All Work Request"
type input "All Work Performed"
type input "All Status"
type input "WO Part Status"
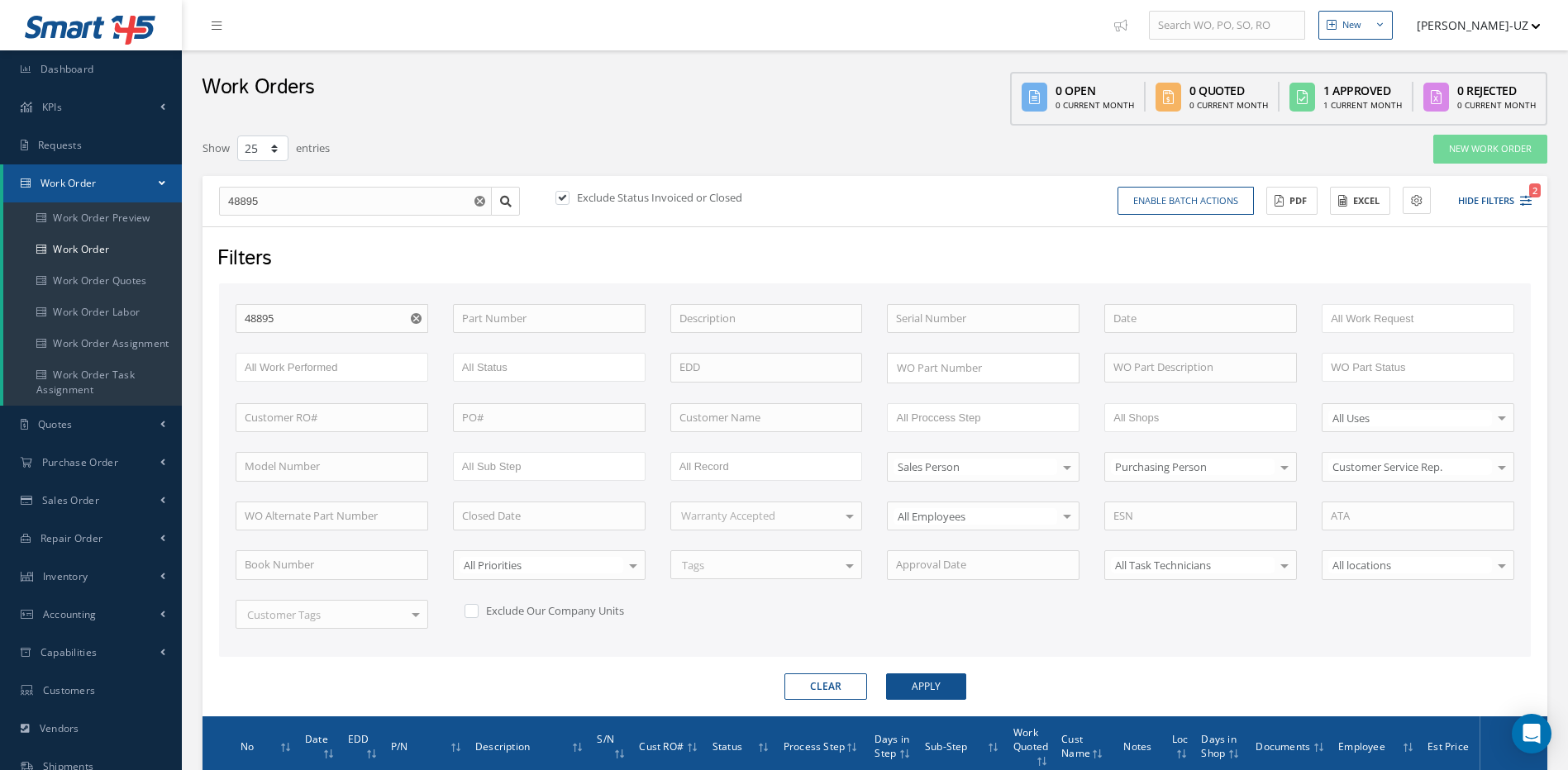
drag, startPoint x: 843, startPoint y: 686, endPoint x: 829, endPoint y: 673, distance: 19.1
click at [843, 686] on button "Clear" at bounding box center [825, 687] width 82 height 26
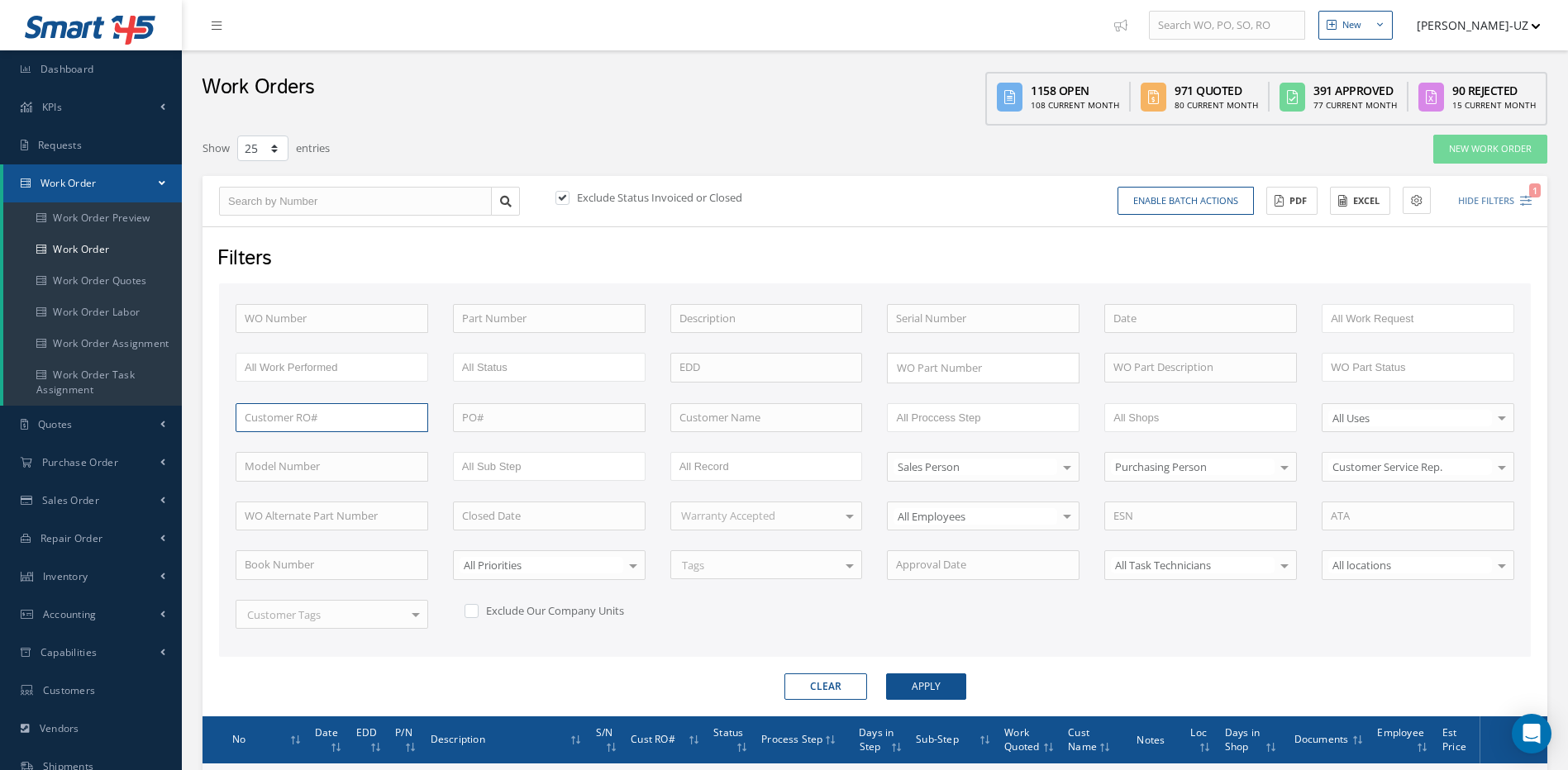
click at [369, 420] on input "text" at bounding box center [332, 418] width 193 height 29
paste input "RC14031"
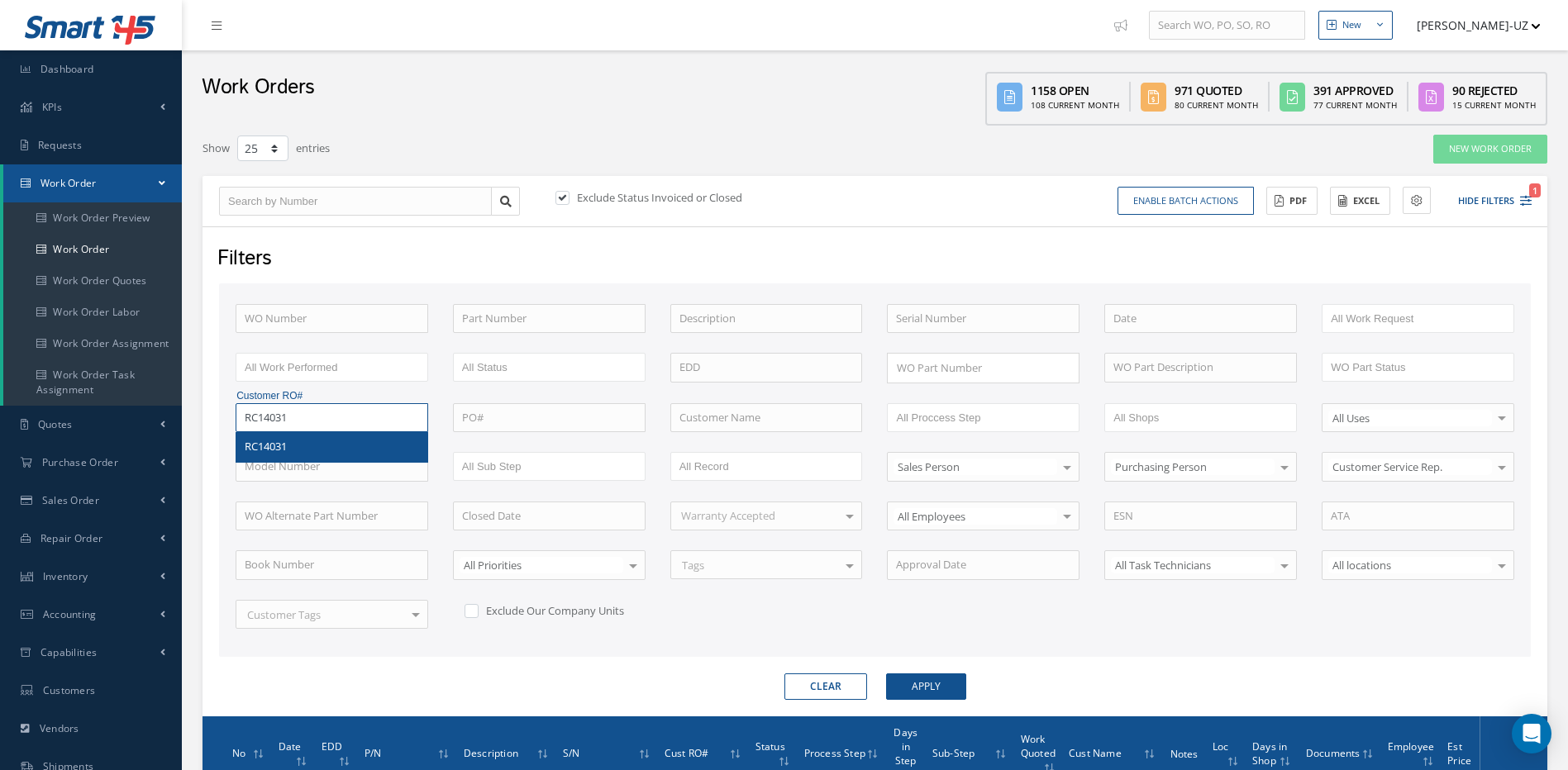
type input "RC14031"
click at [257, 446] on span "RC14031" at bounding box center [266, 447] width 43 height 15
click at [927, 689] on button "Apply" at bounding box center [926, 687] width 80 height 26
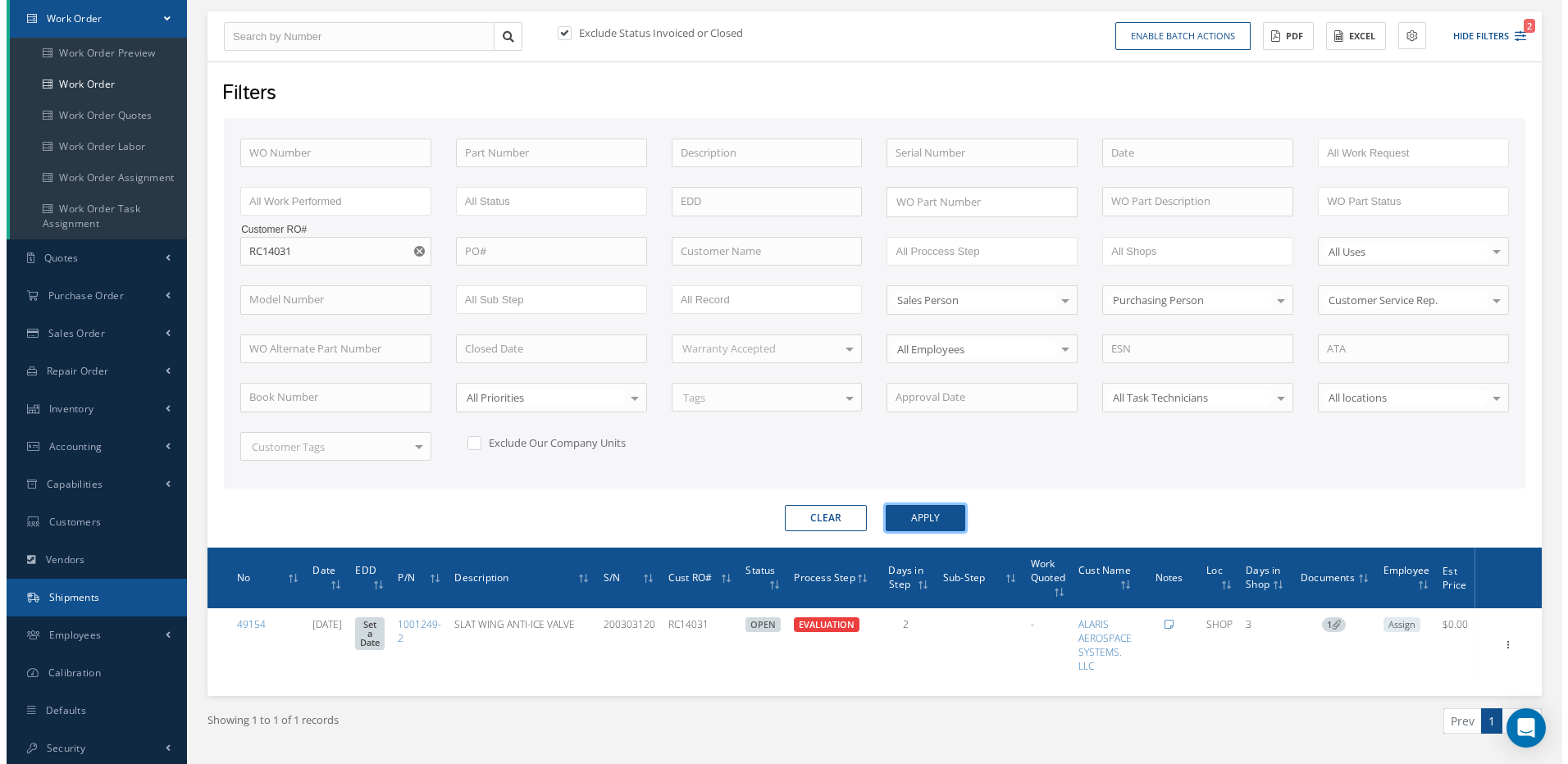
scroll to position [207, 0]
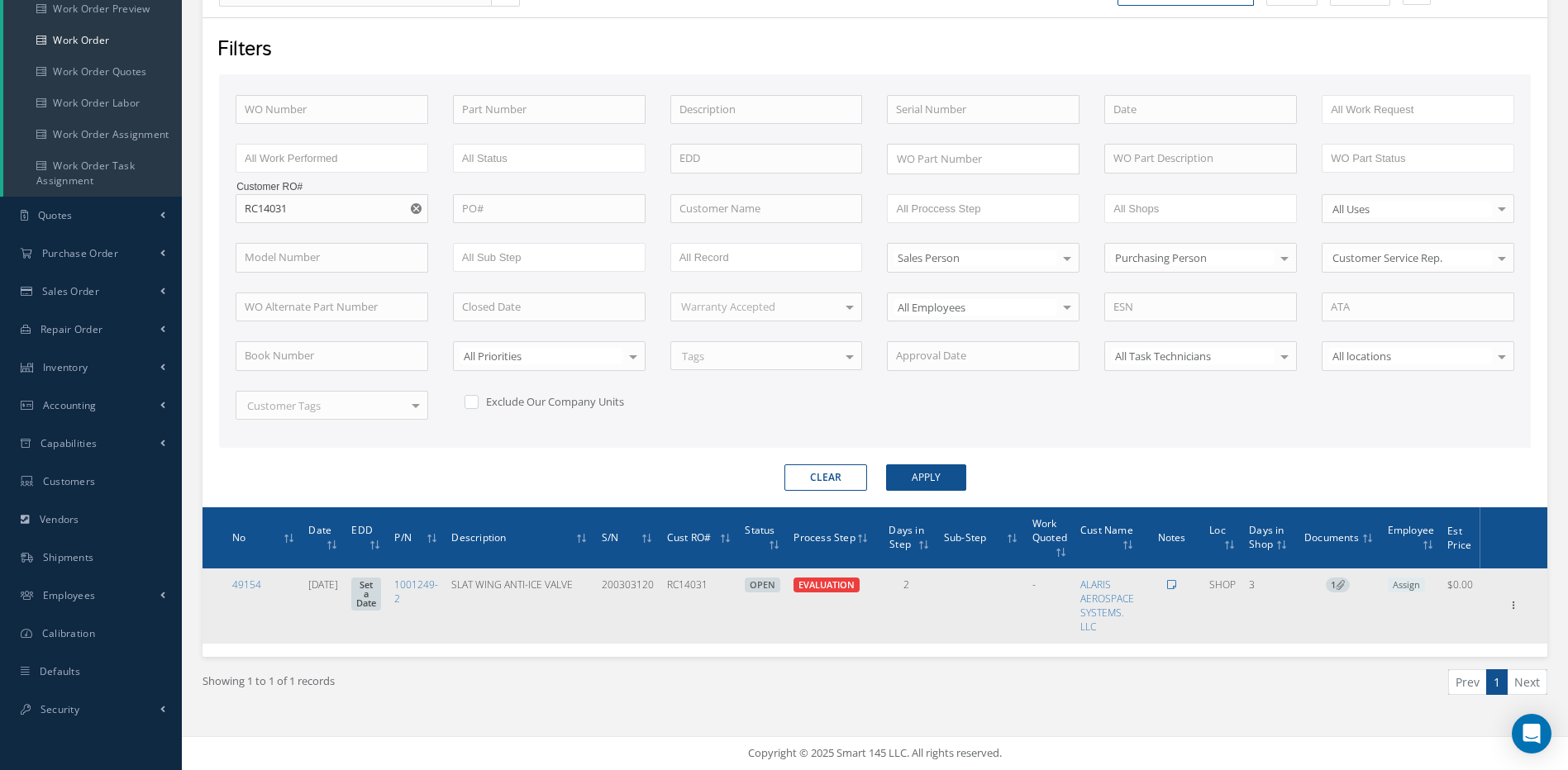
click at [1177, 583] on icon at bounding box center [1172, 585] width 9 height 9
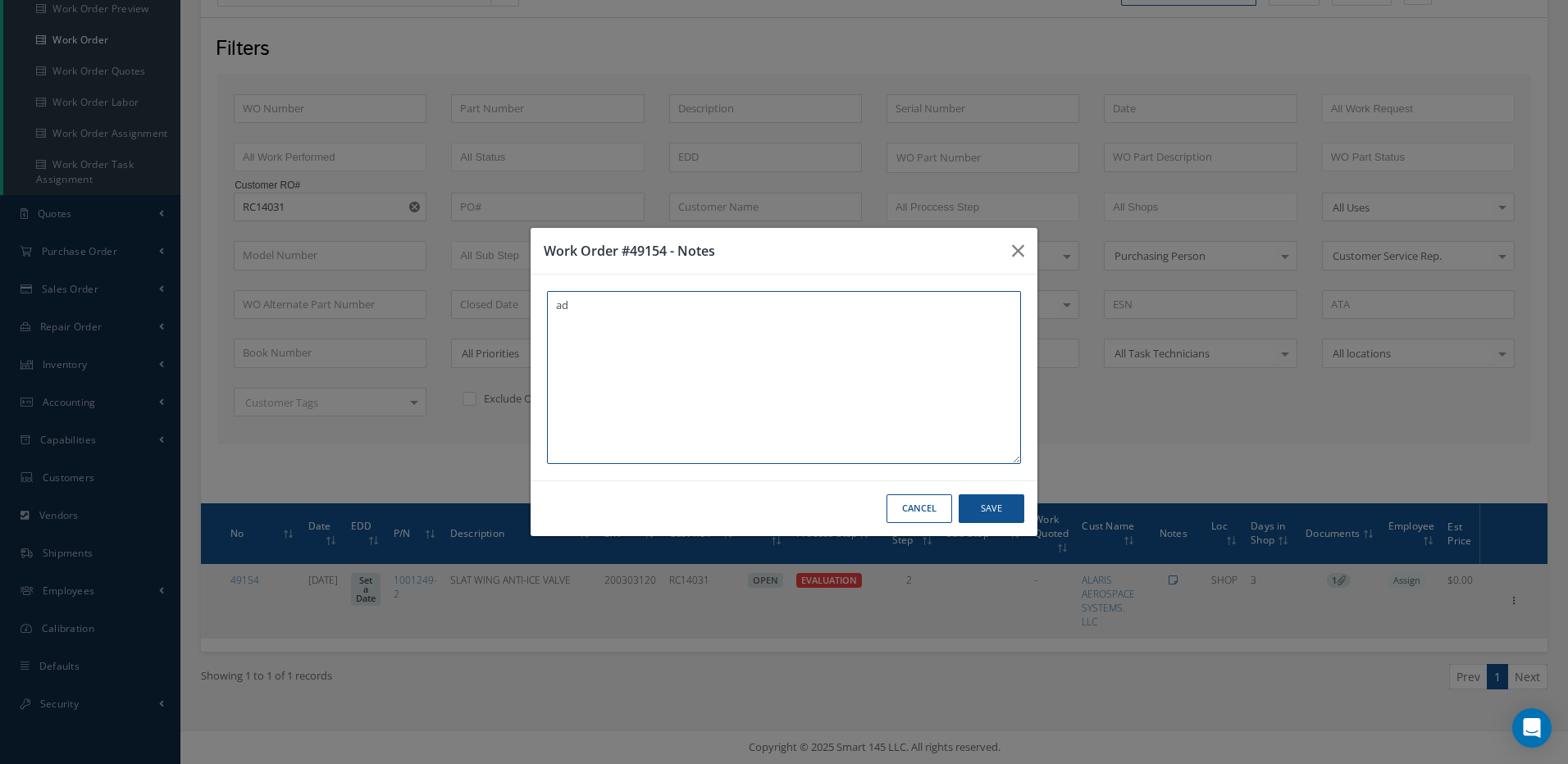
type textarea "a"
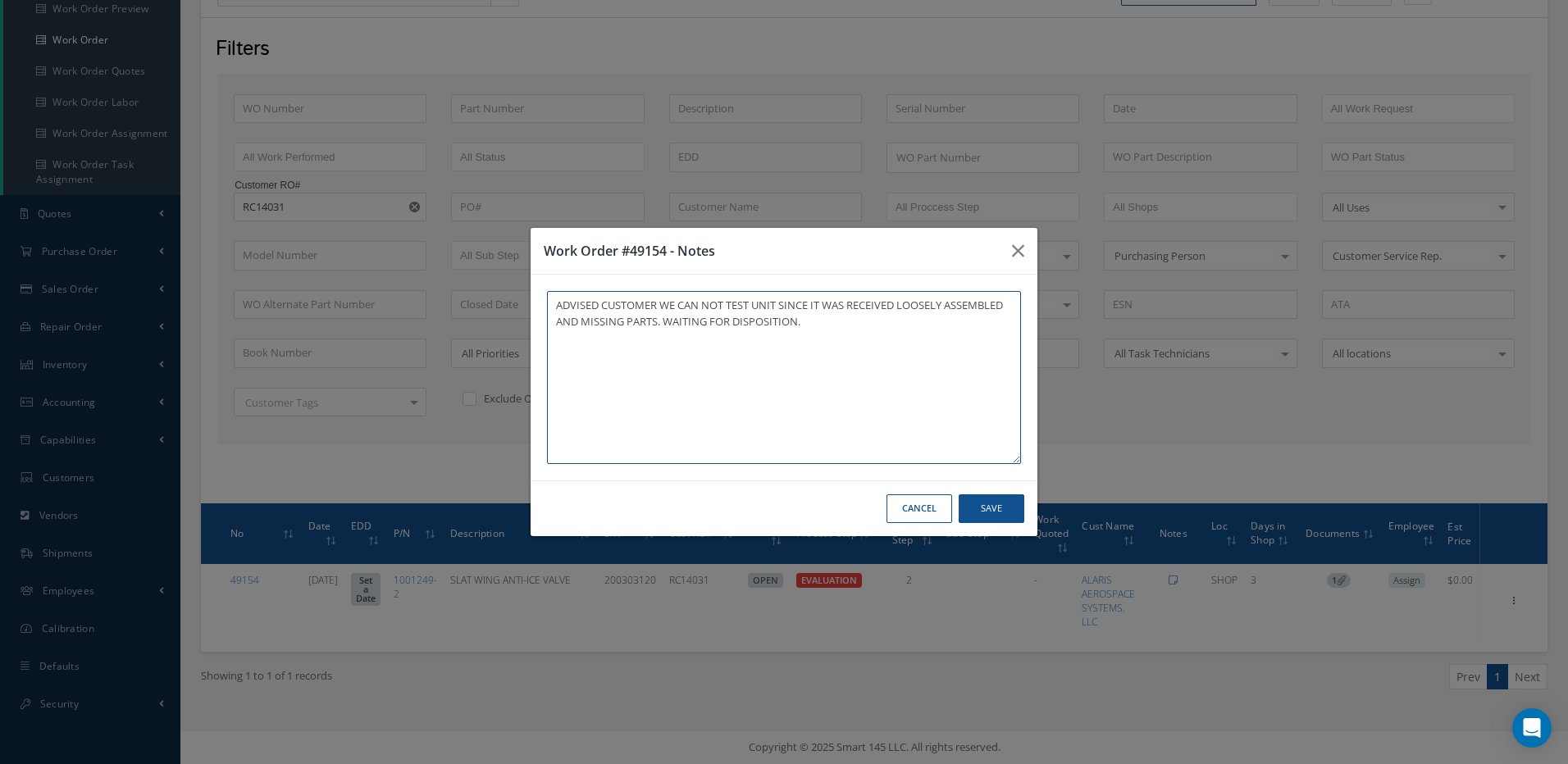
type textarea "ADVISED CUSTOMER WE CAN NOT TEST UNIT SINCE IT WAS RECEIVED LOOSELY ASSEMBLED A…"
click at [999, 502] on button "Save" at bounding box center [992, 509] width 66 height 29
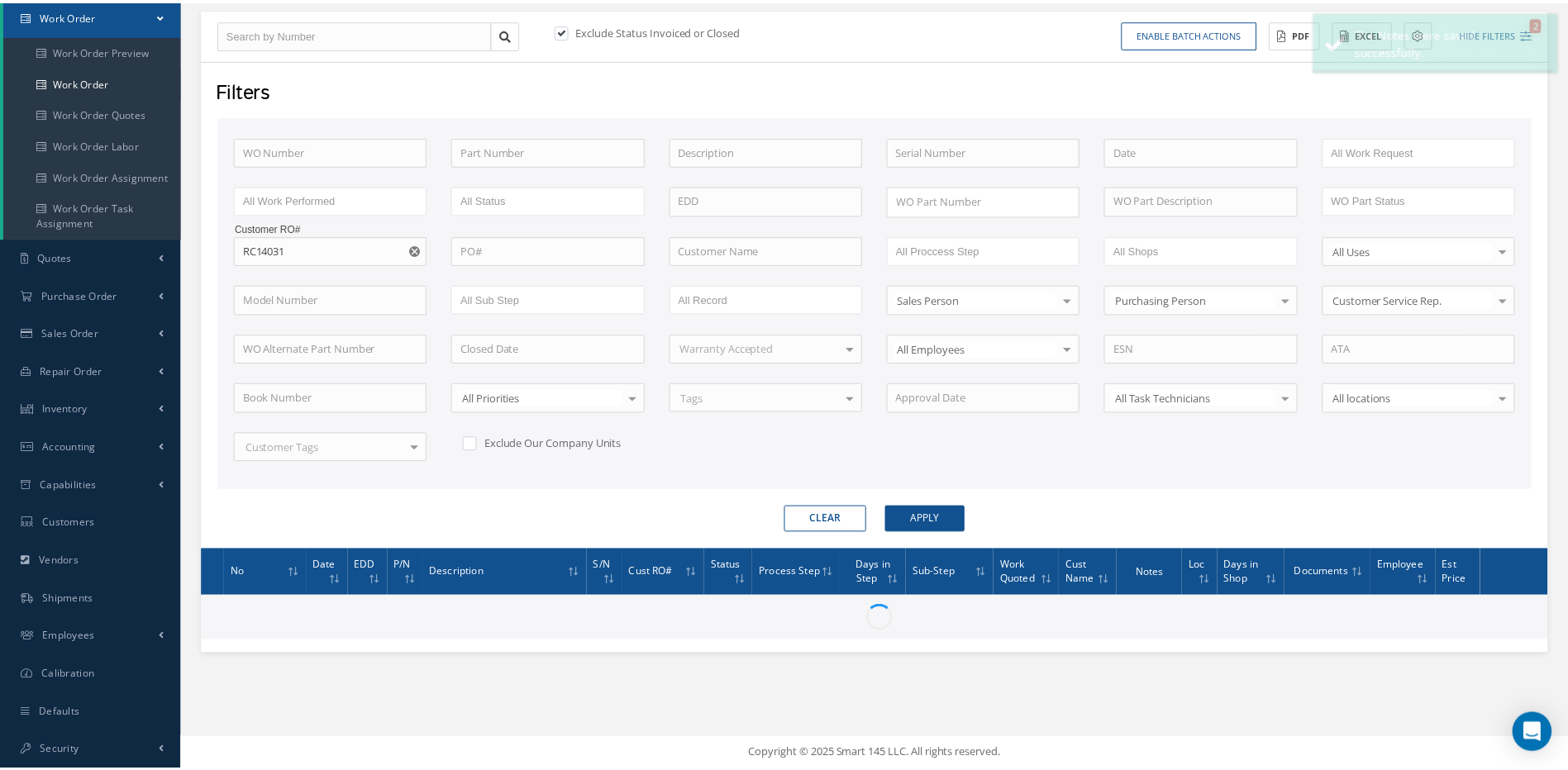
scroll to position [168, 0]
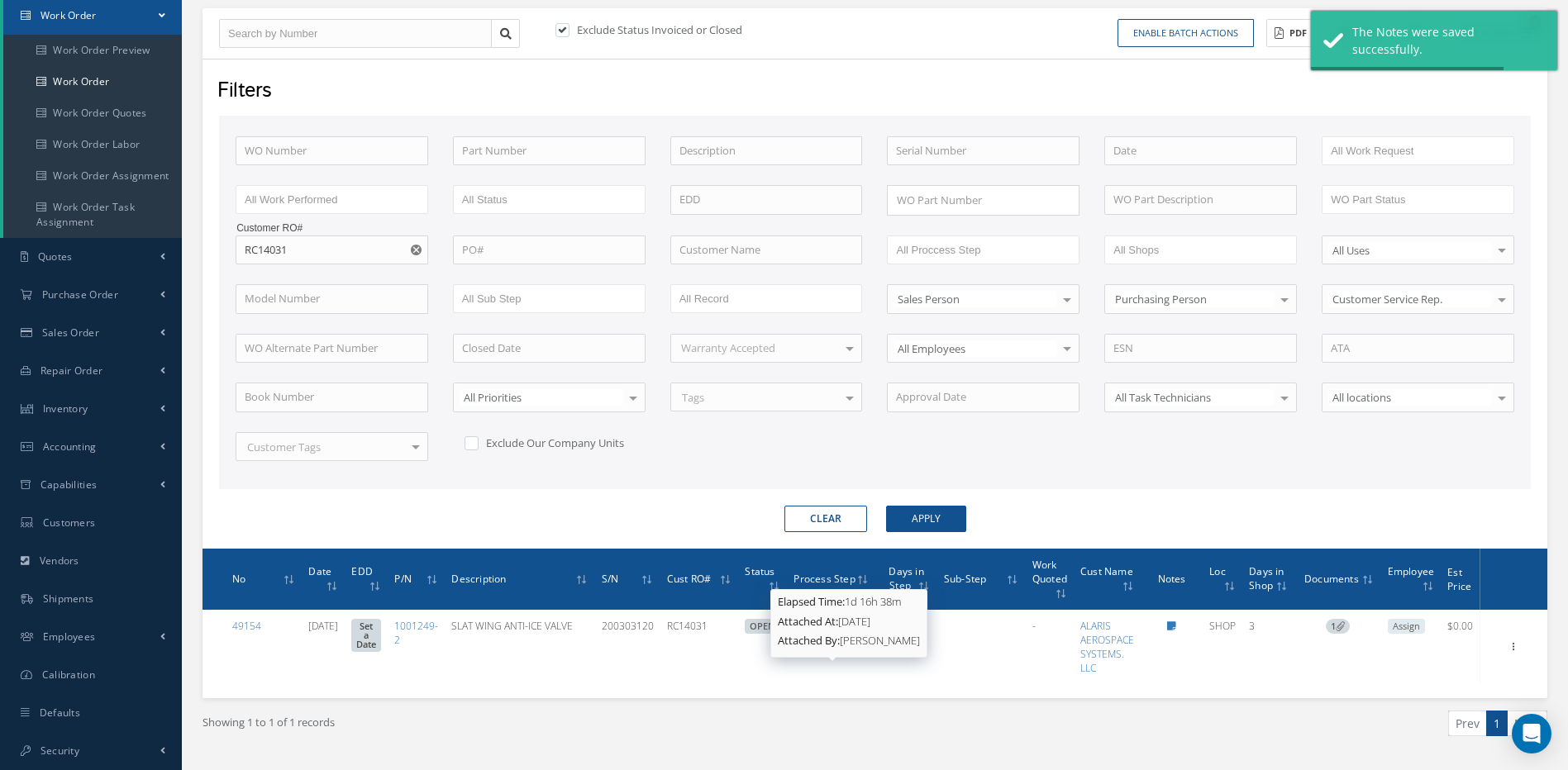
click at [842, 624] on div "Attached At: [DATE]" at bounding box center [849, 622] width 142 height 16
click at [942, 687] on div "No Date EDD P/N Description S/N Cust RO# Status Process Step Days in Step Sub-S…" at bounding box center [874, 624] width 1345 height 149
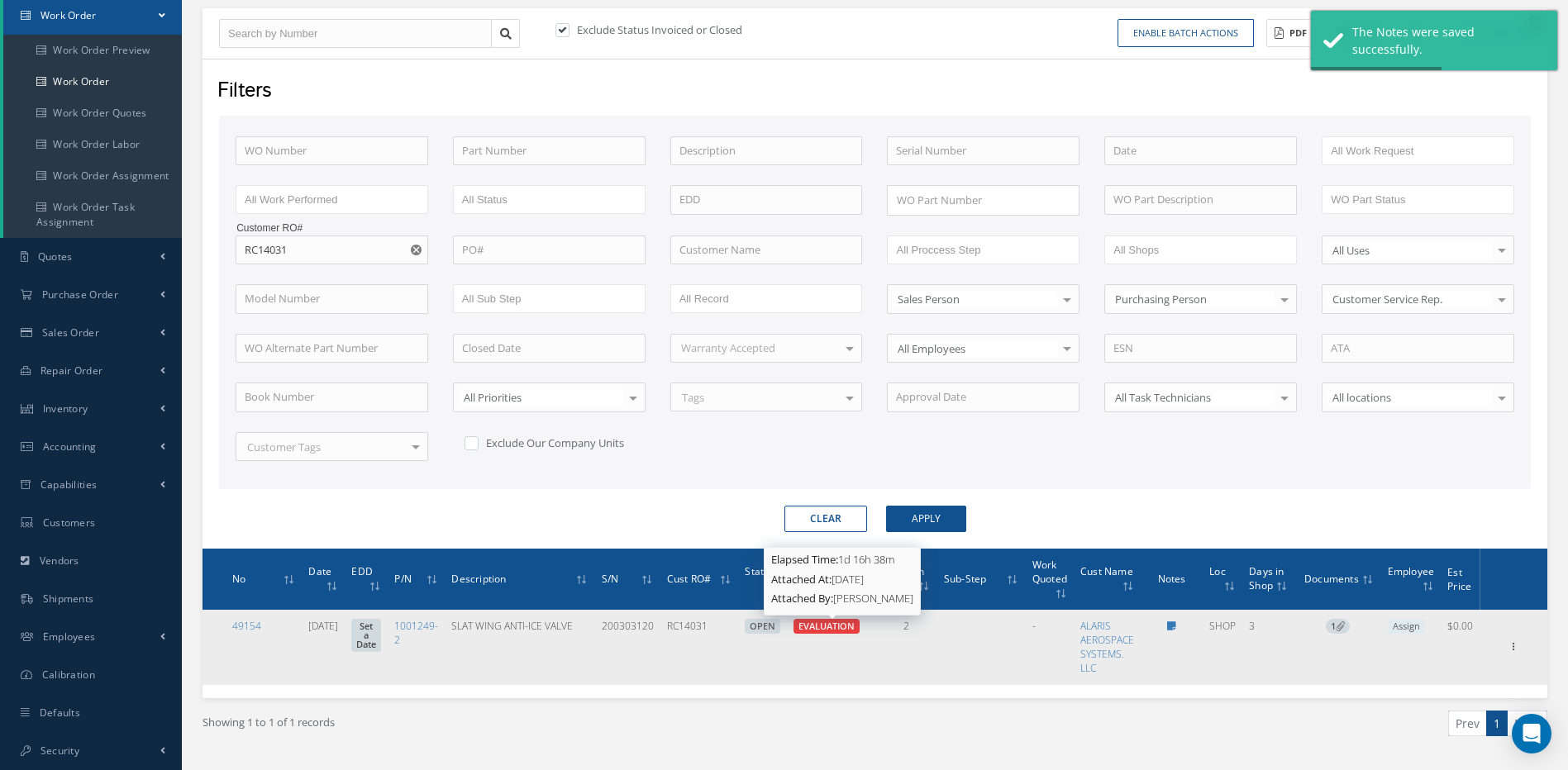
click at [815, 629] on span "EVALUATION" at bounding box center [826, 625] width 56 height 12
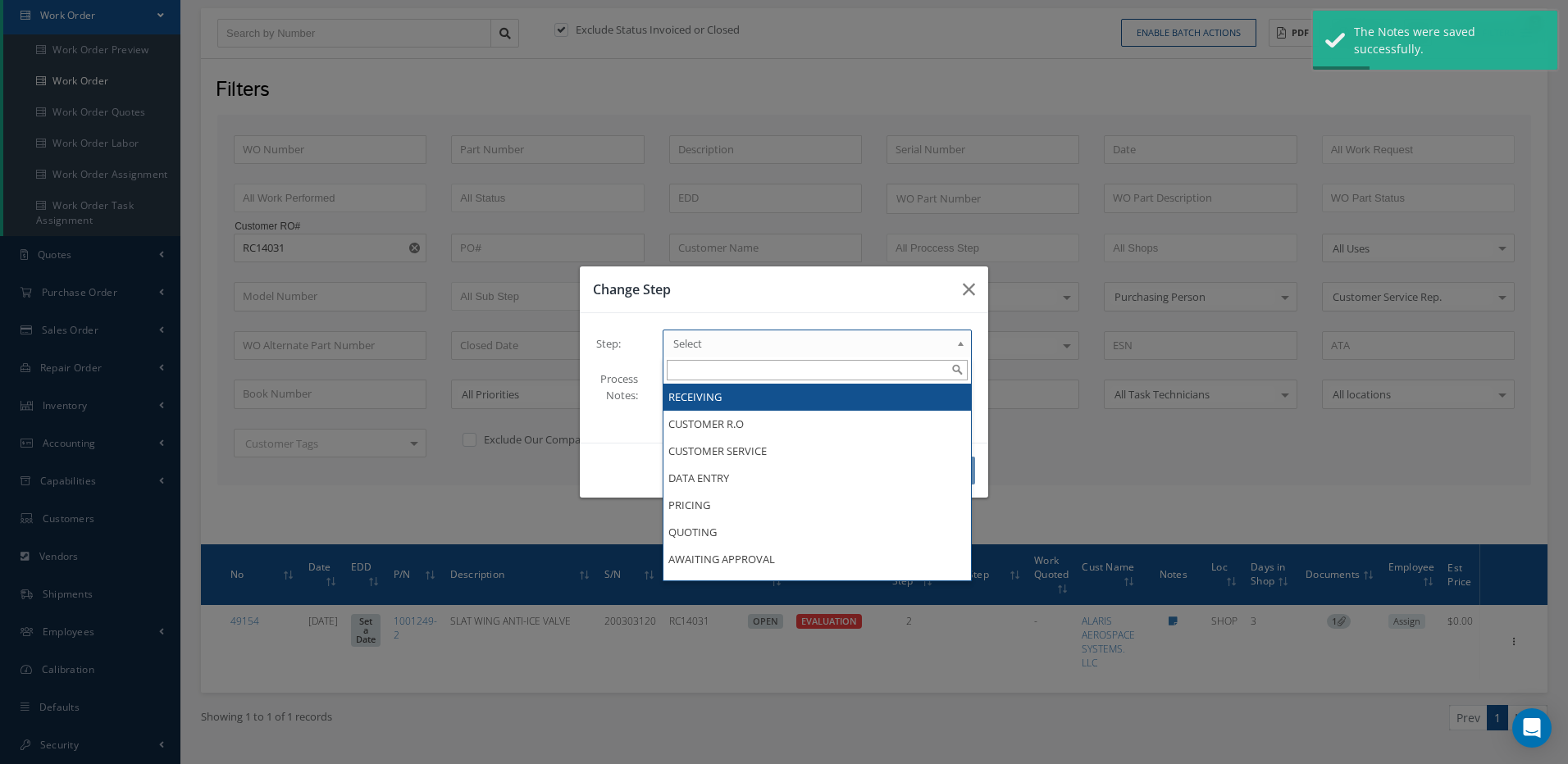
click at [725, 340] on span "Select" at bounding box center [812, 343] width 277 height 20
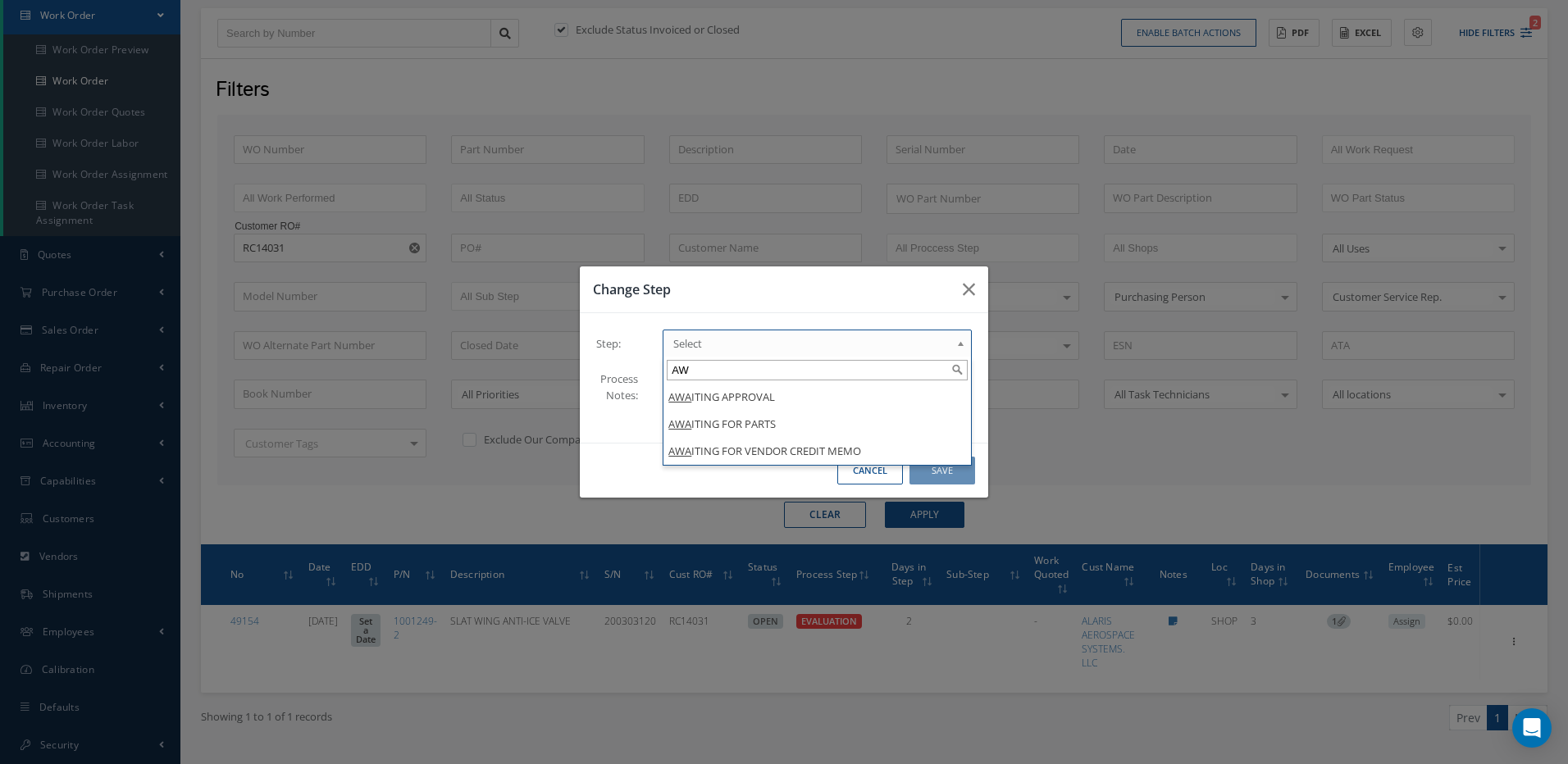
type input "A"
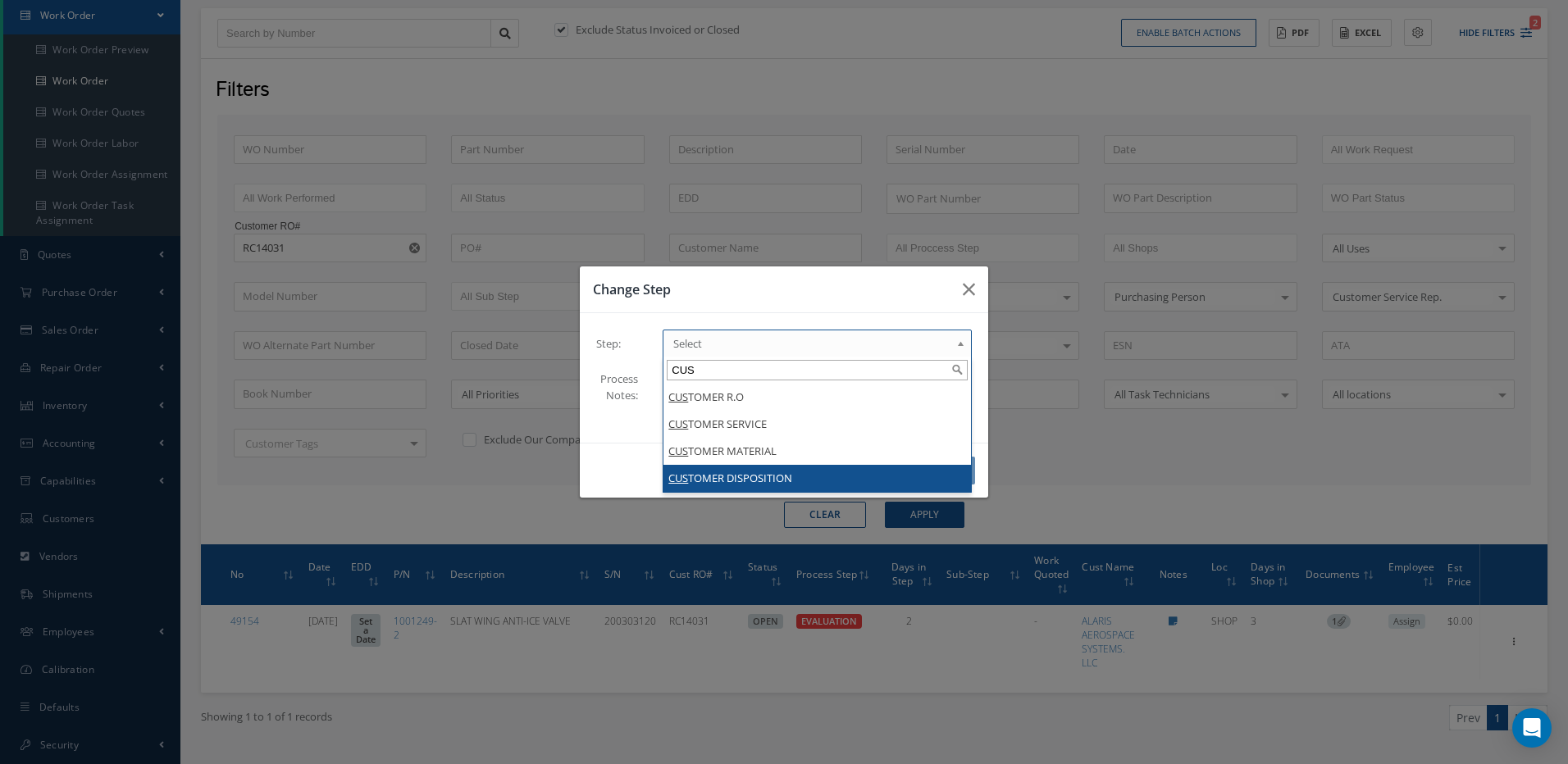
type input "CUS"
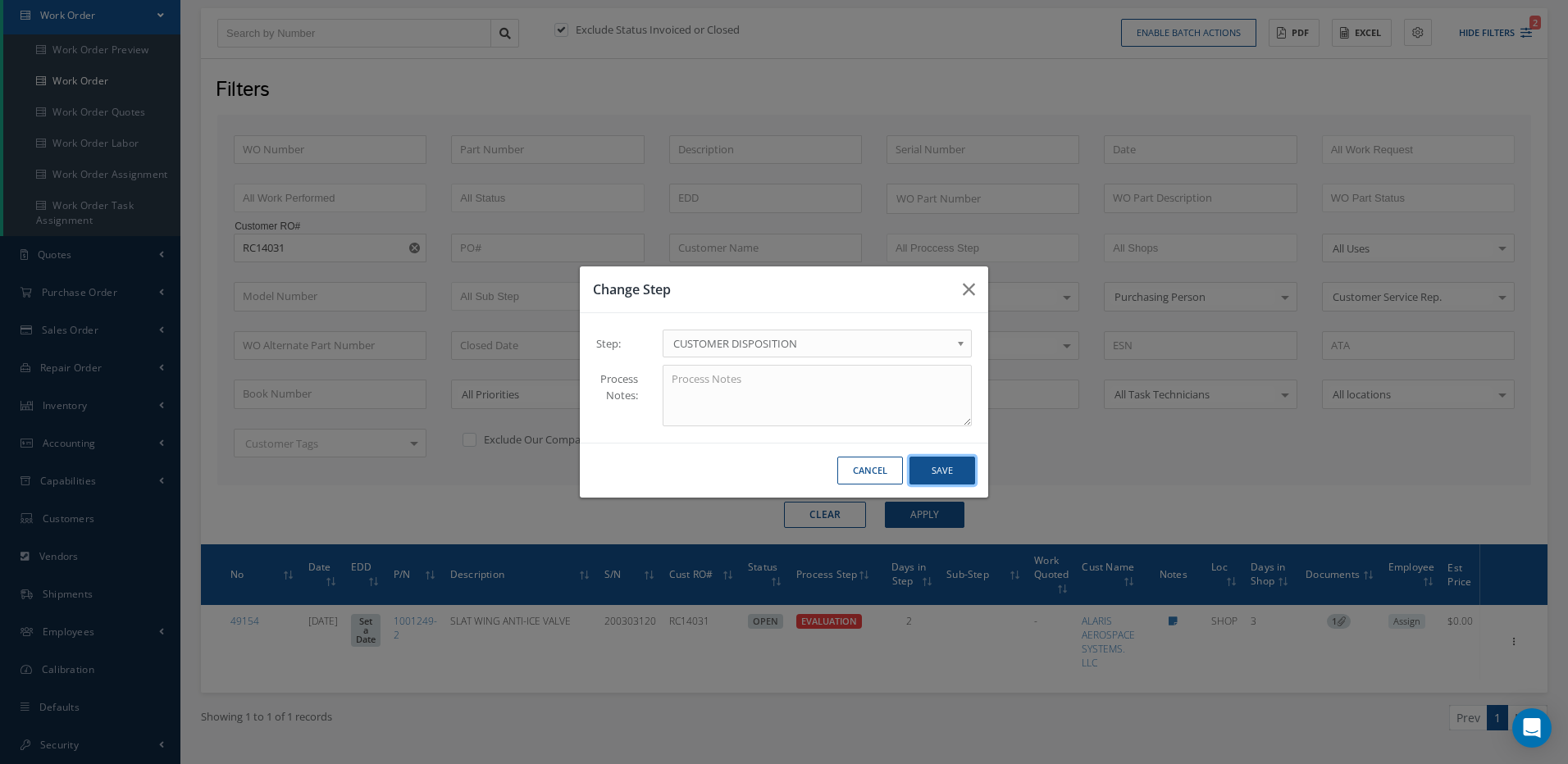
click at [947, 471] on button "Save" at bounding box center [942, 471] width 66 height 29
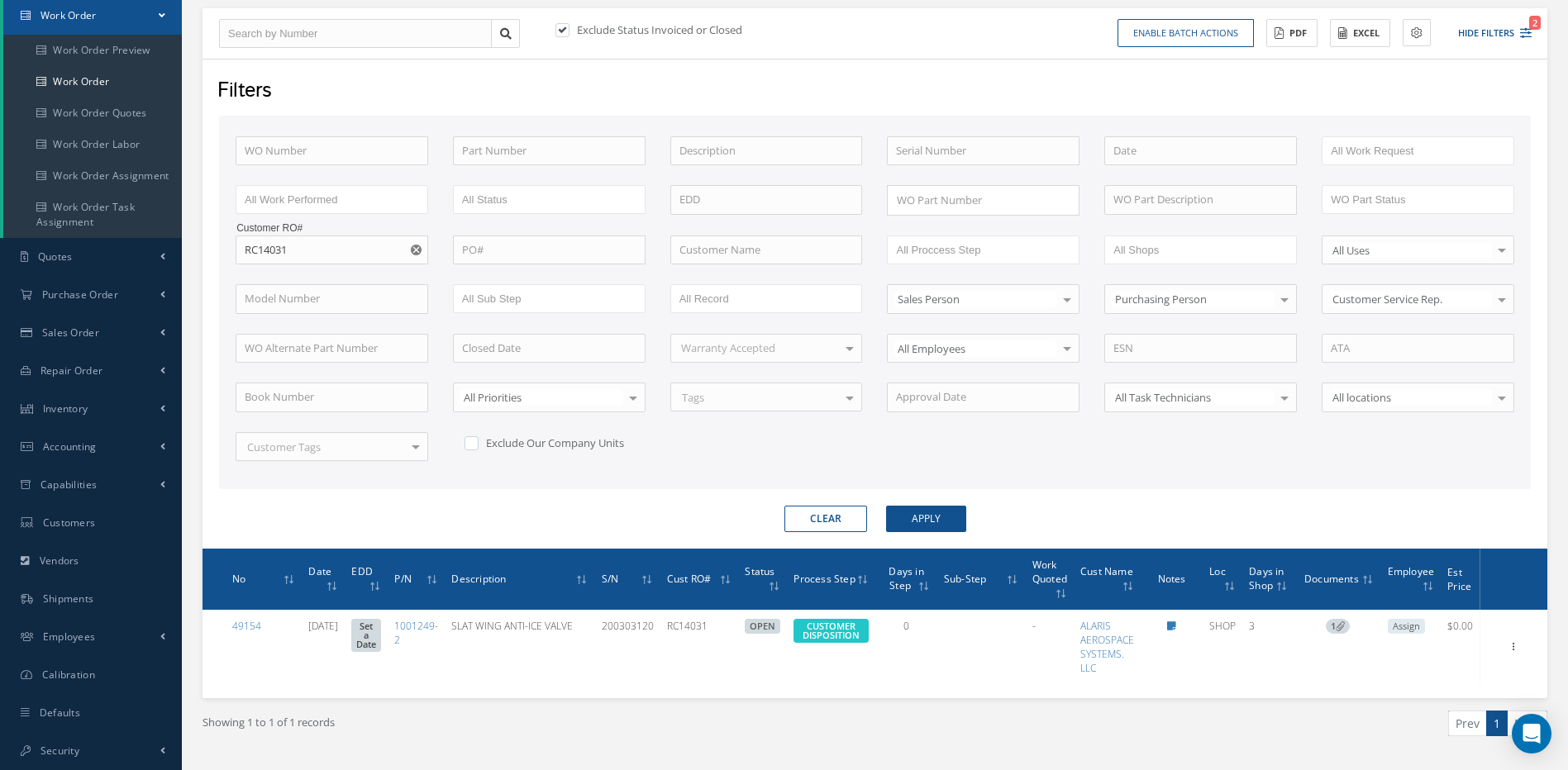
click at [847, 511] on button "Clear" at bounding box center [825, 519] width 82 height 26
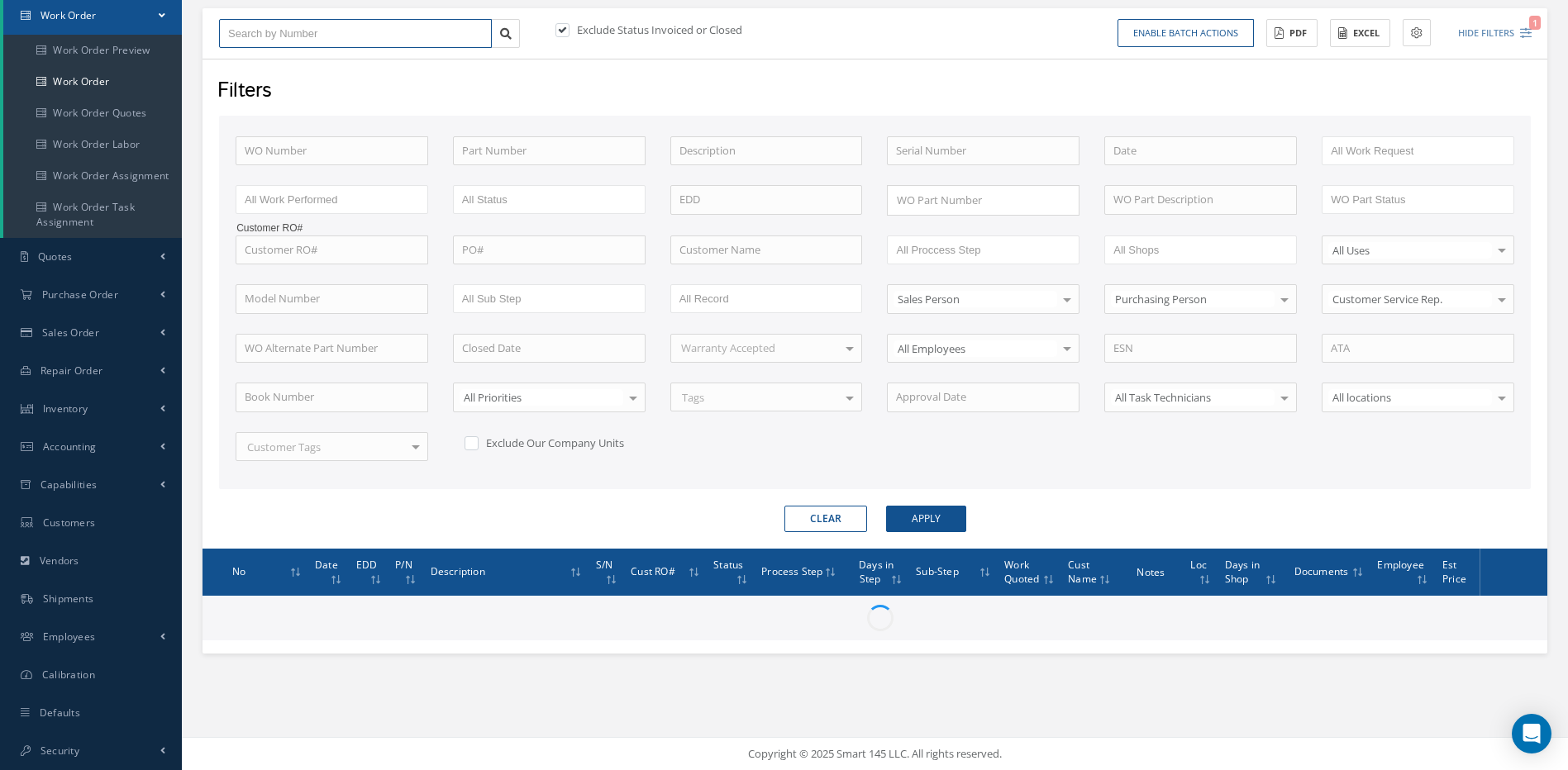
click at [263, 29] on input "text" at bounding box center [355, 33] width 273 height 29
type input "4"
type input "48"
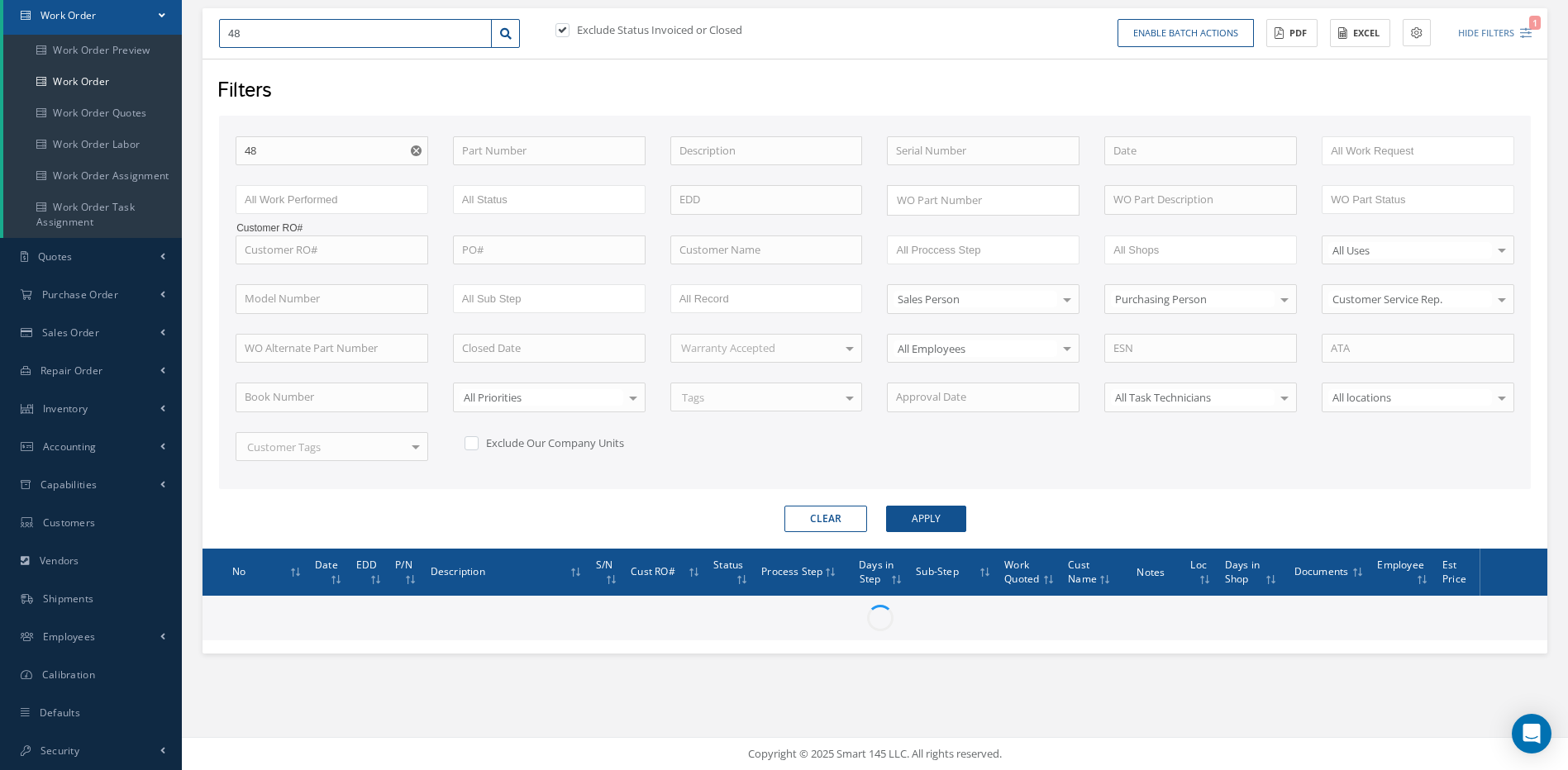
type input "485"
type input "4857"
type input "48572"
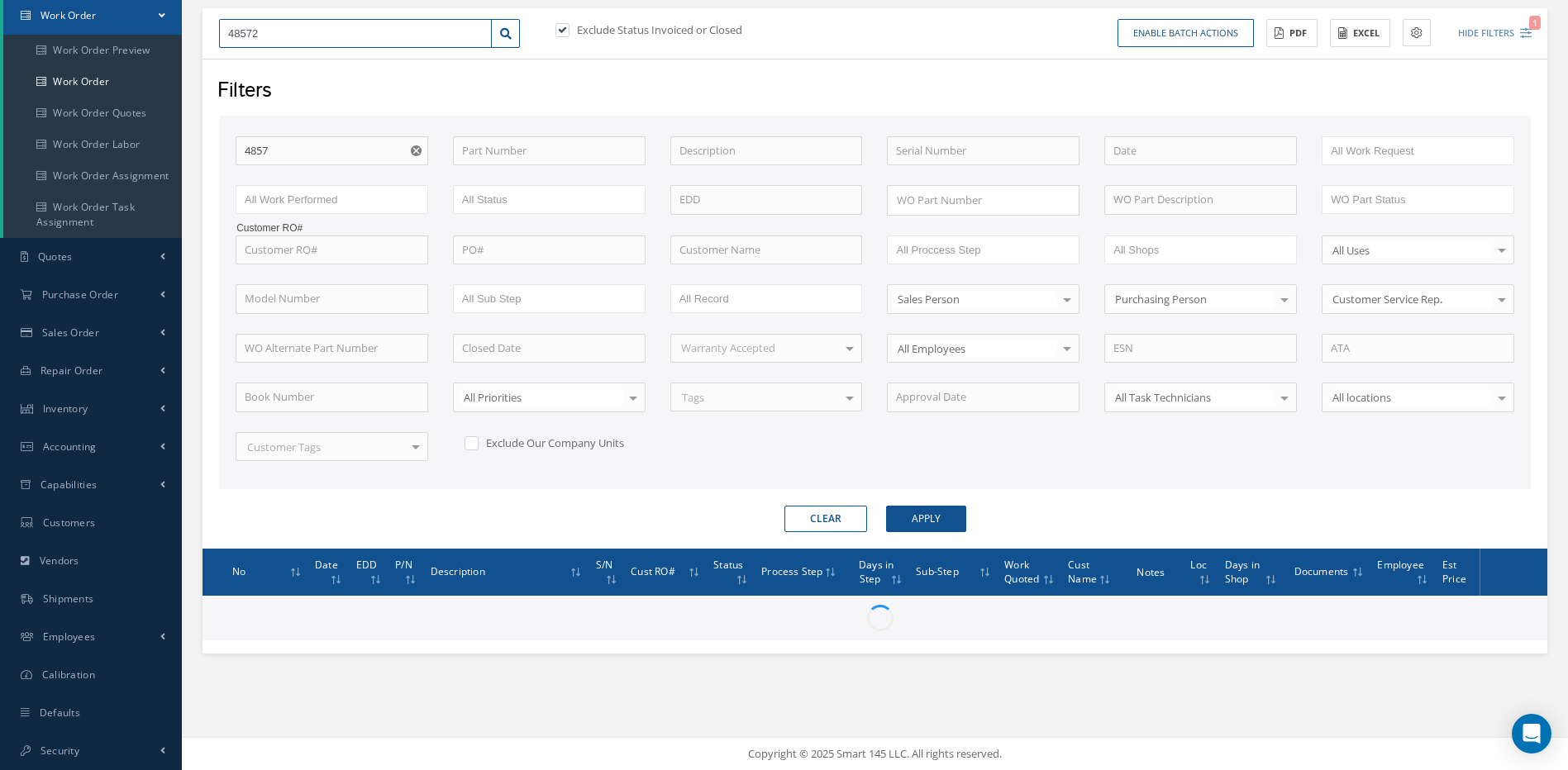
type input "48572"
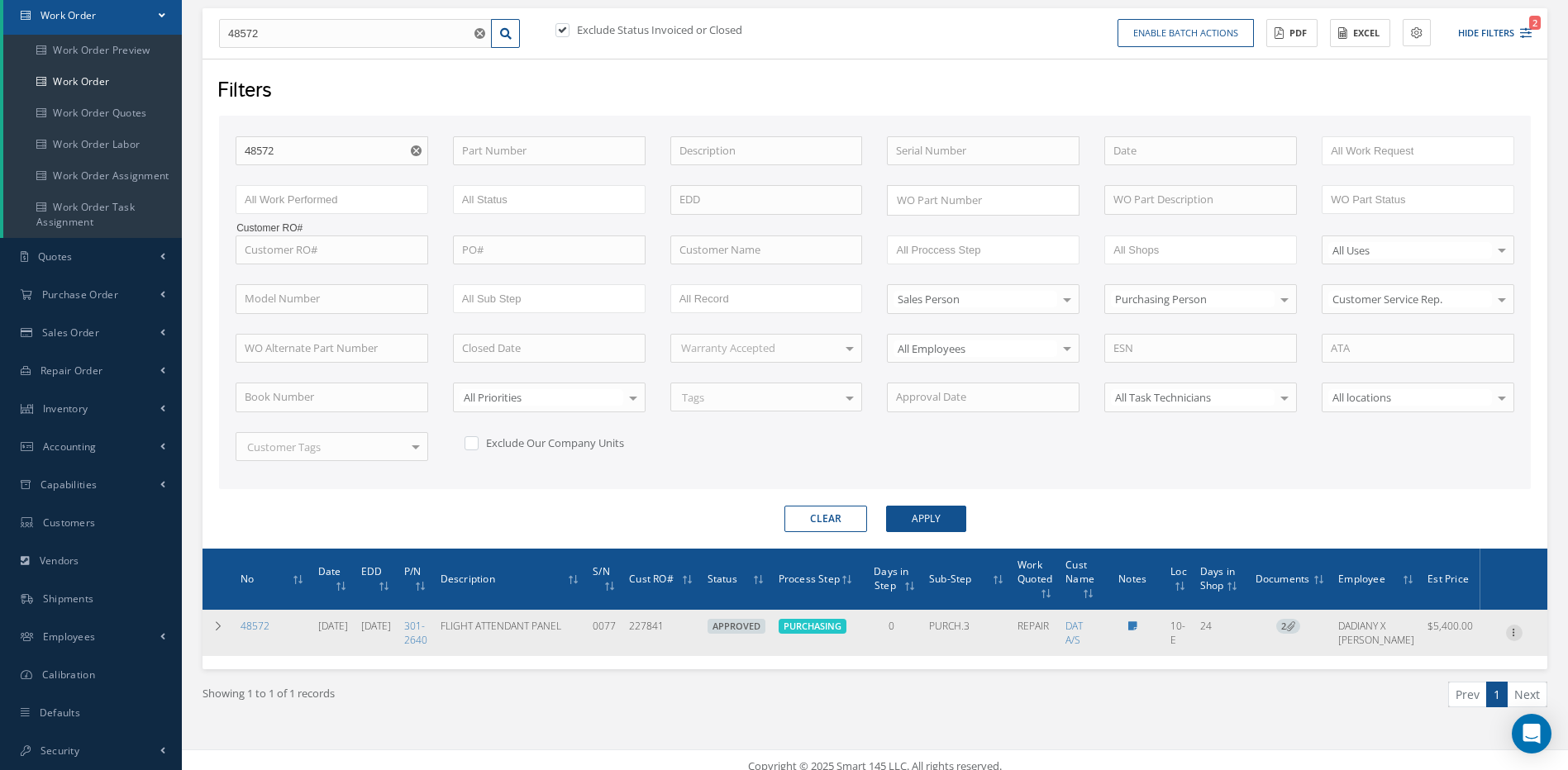
click at [1514, 631] on icon at bounding box center [1514, 631] width 16 height 13
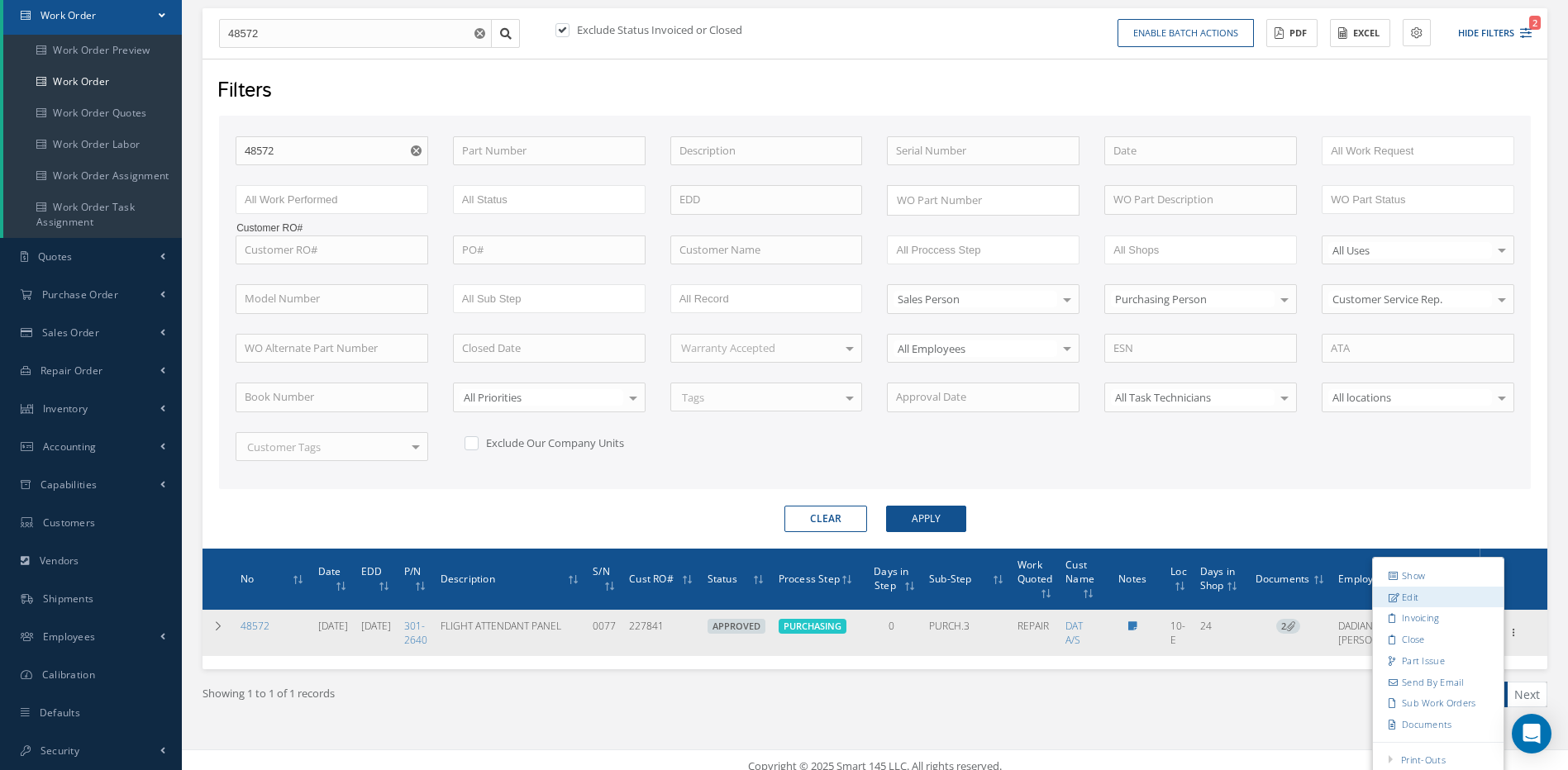
click at [1417, 599] on link "Edit" at bounding box center [1439, 597] width 130 height 22
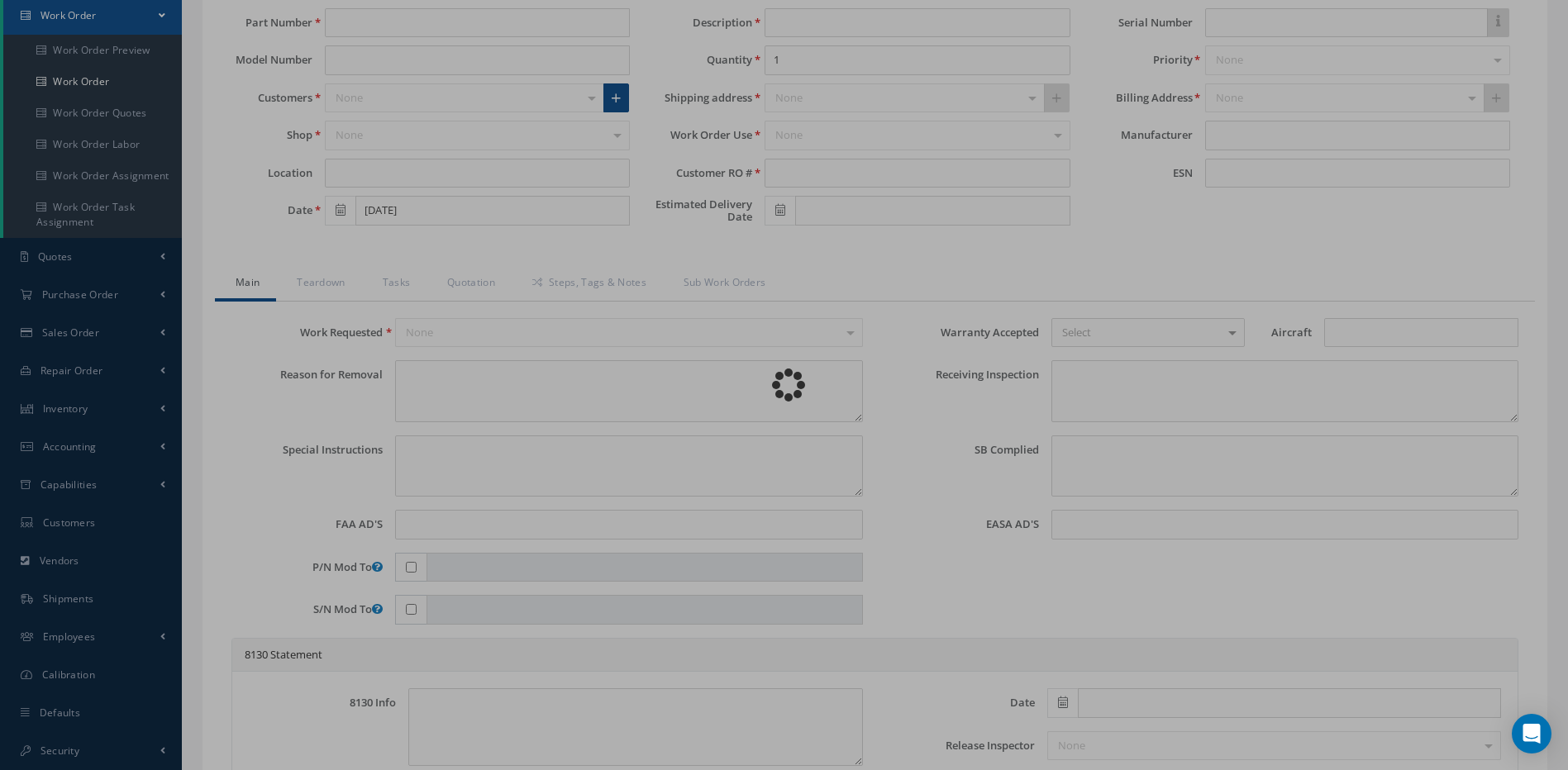
type input "301-2640"
type input "10-E"
type input "[DATE]"
type input "FLIGHT ATTENDANT PANEL"
type input "227841"
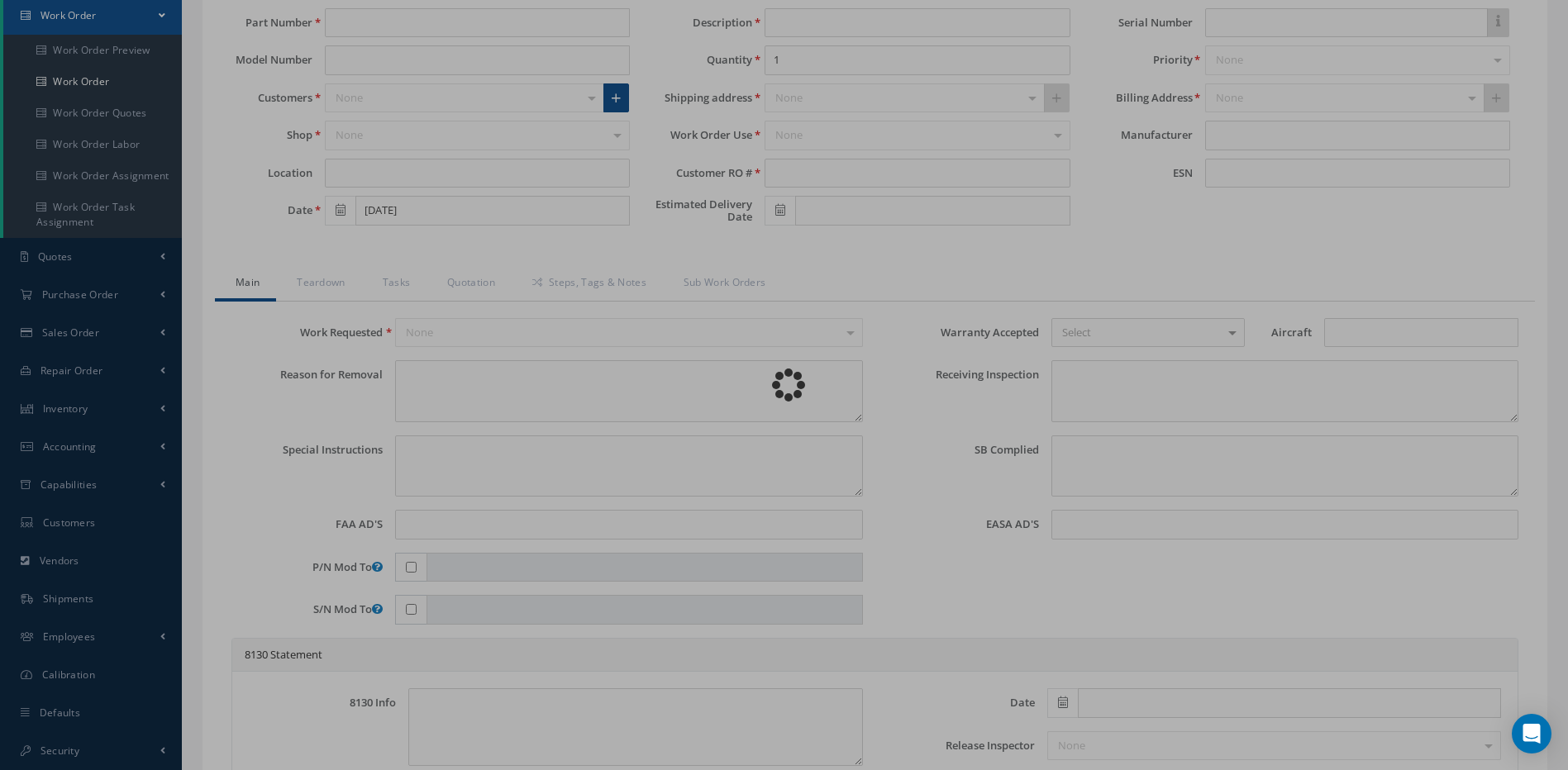
type input "[DATE]"
type input "0077"
type textarea "CRACKED COVER"
type textarea "PLEASE SEE R.O. FOR DETAILS"
type textarea "NO VISUAL DAMAGE"
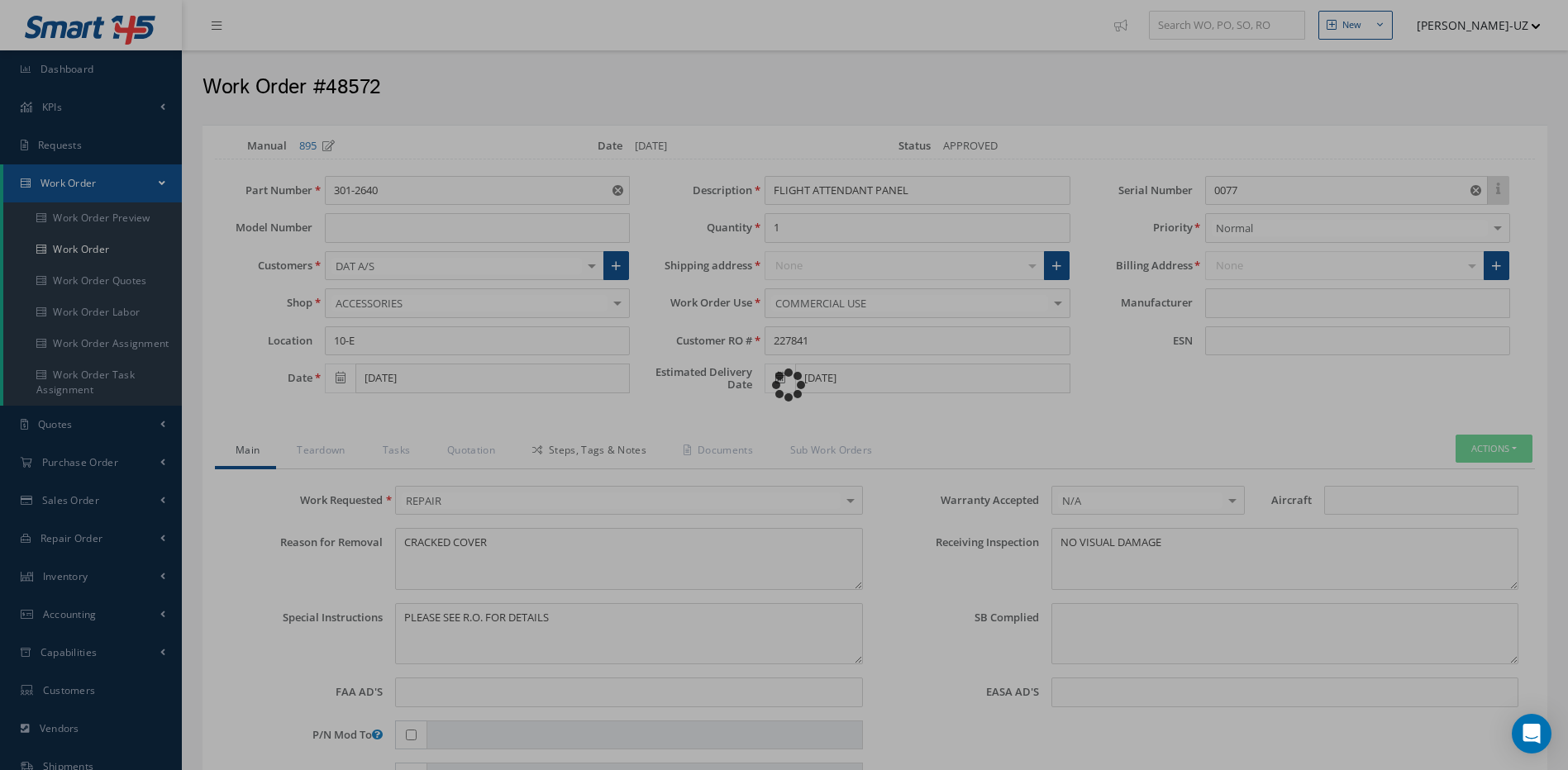
type input "COBHAM"
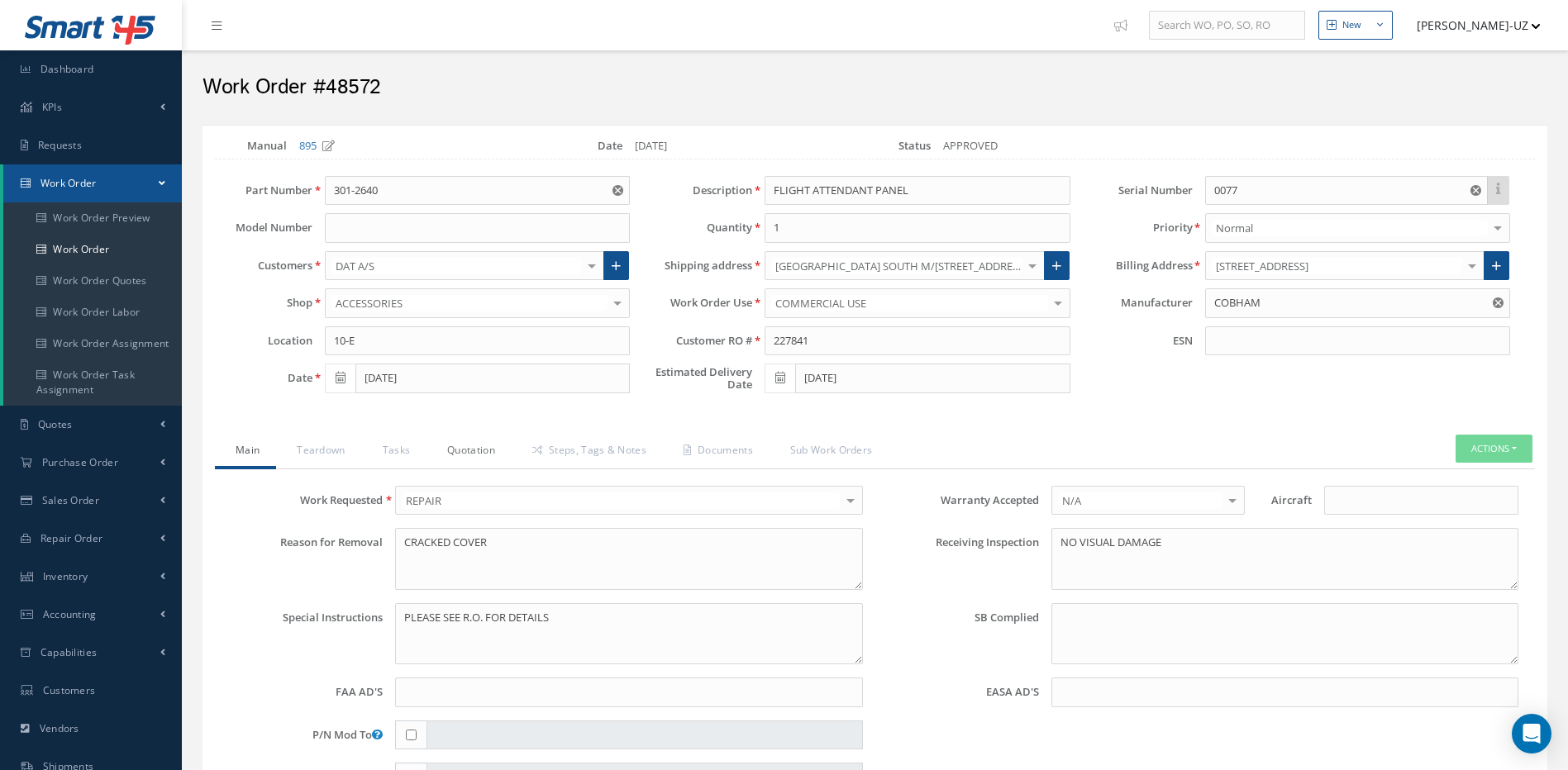
click at [468, 452] on link "Quotation" at bounding box center [469, 452] width 85 height 35
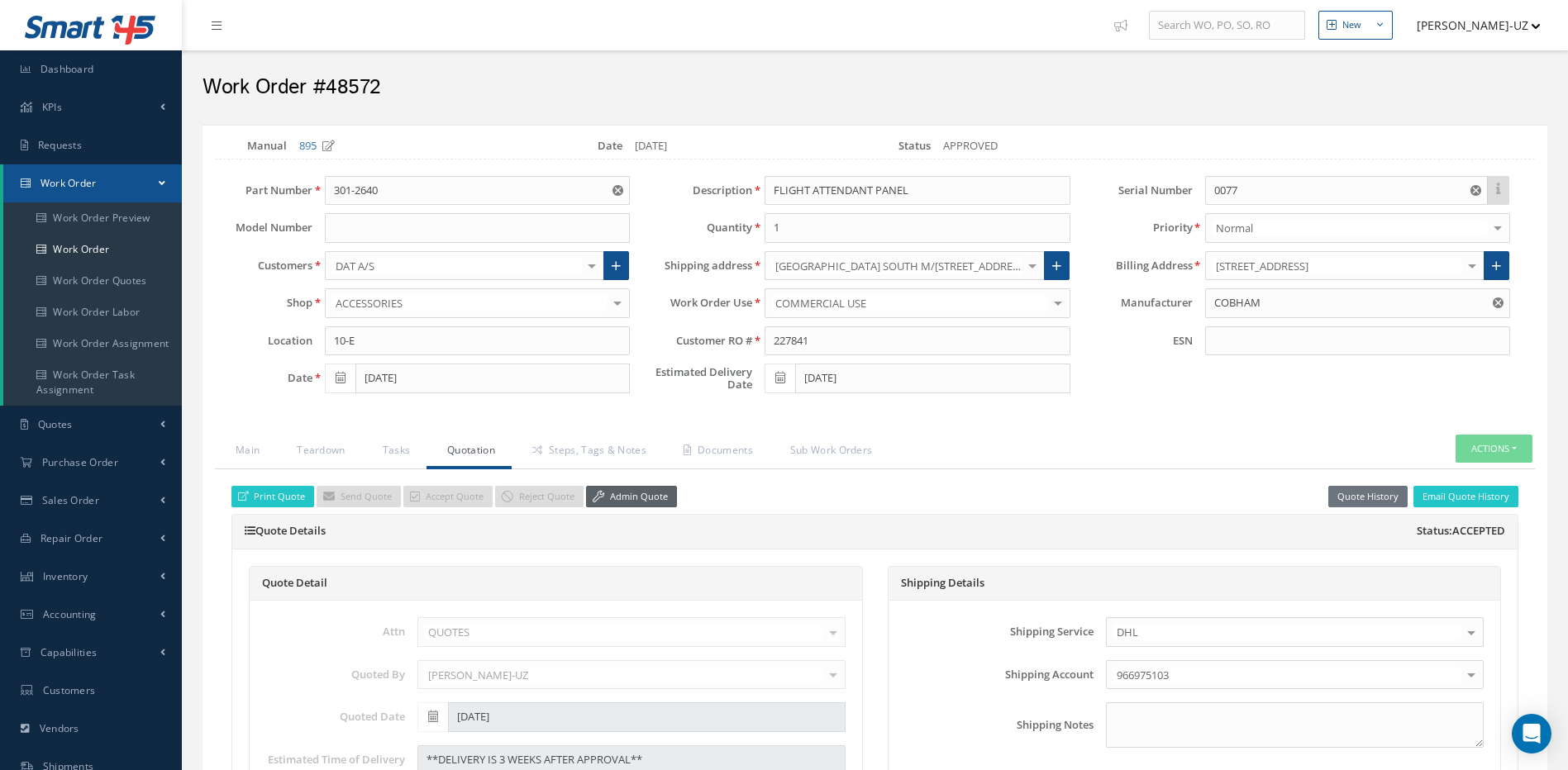
click at [631, 496] on link "Admin Quote" at bounding box center [631, 497] width 91 height 23
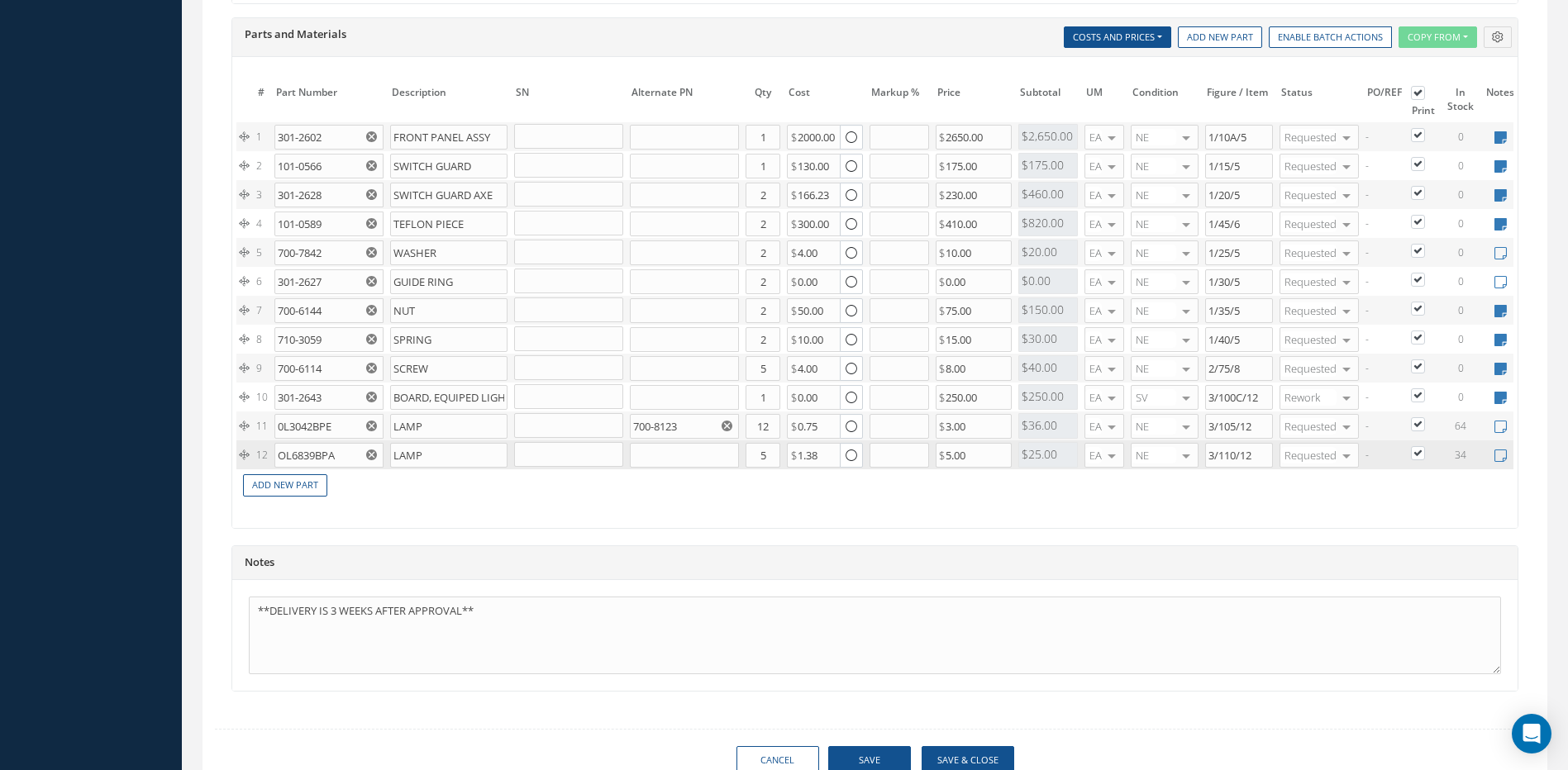
scroll to position [1358, 0]
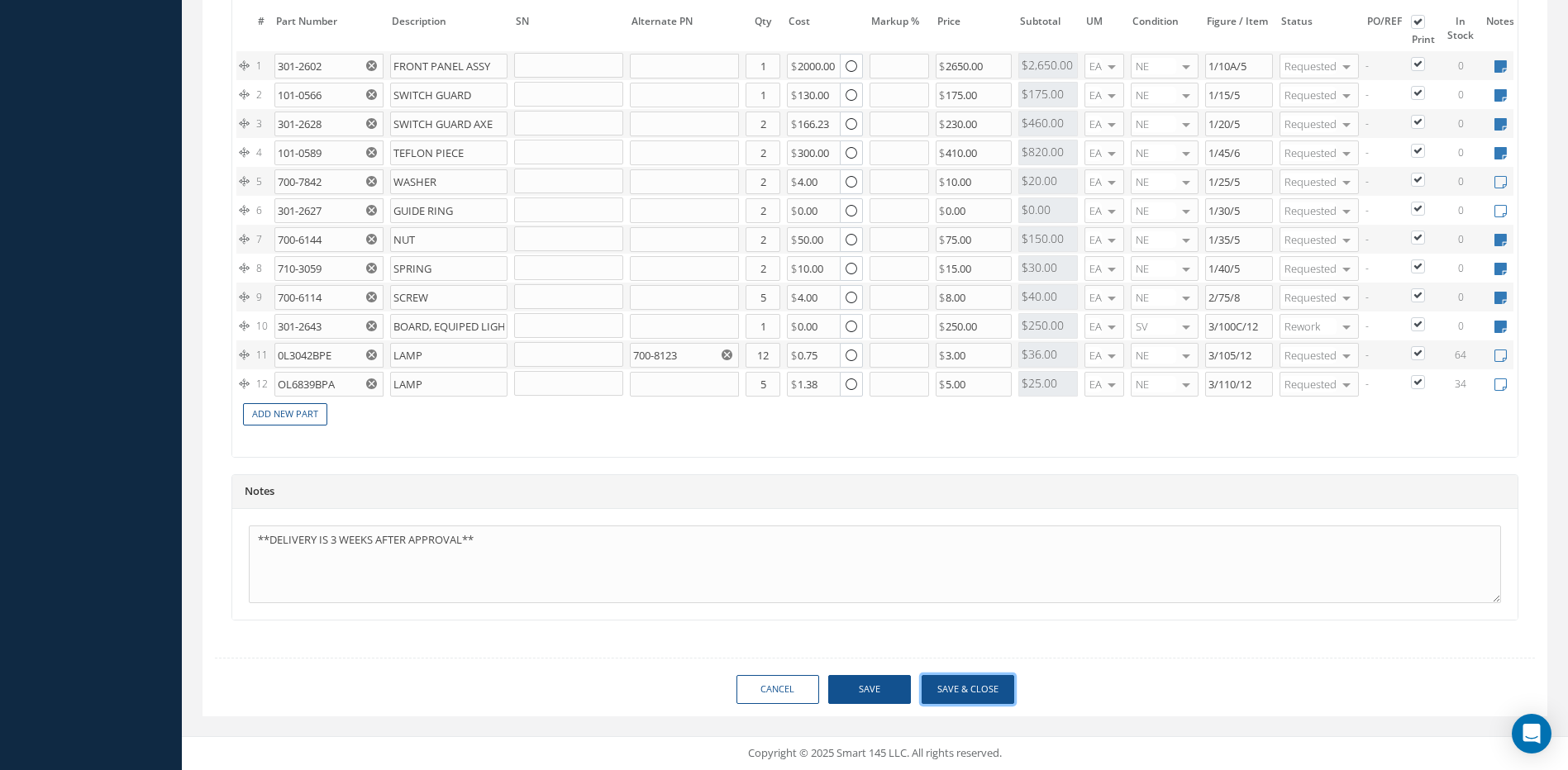
click at [982, 690] on button "Save & Close" at bounding box center [968, 690] width 93 height 29
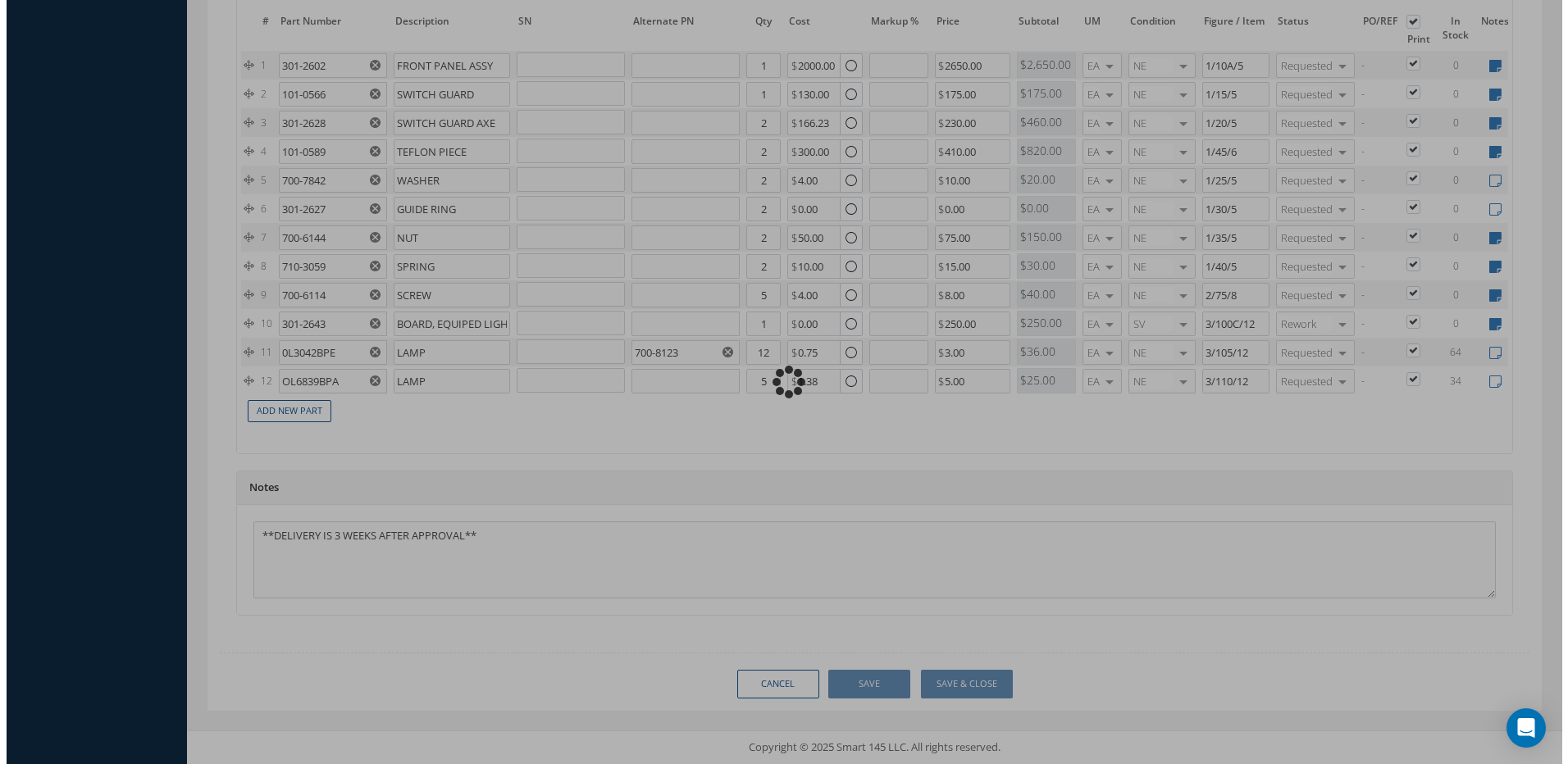
scroll to position [1364, 0]
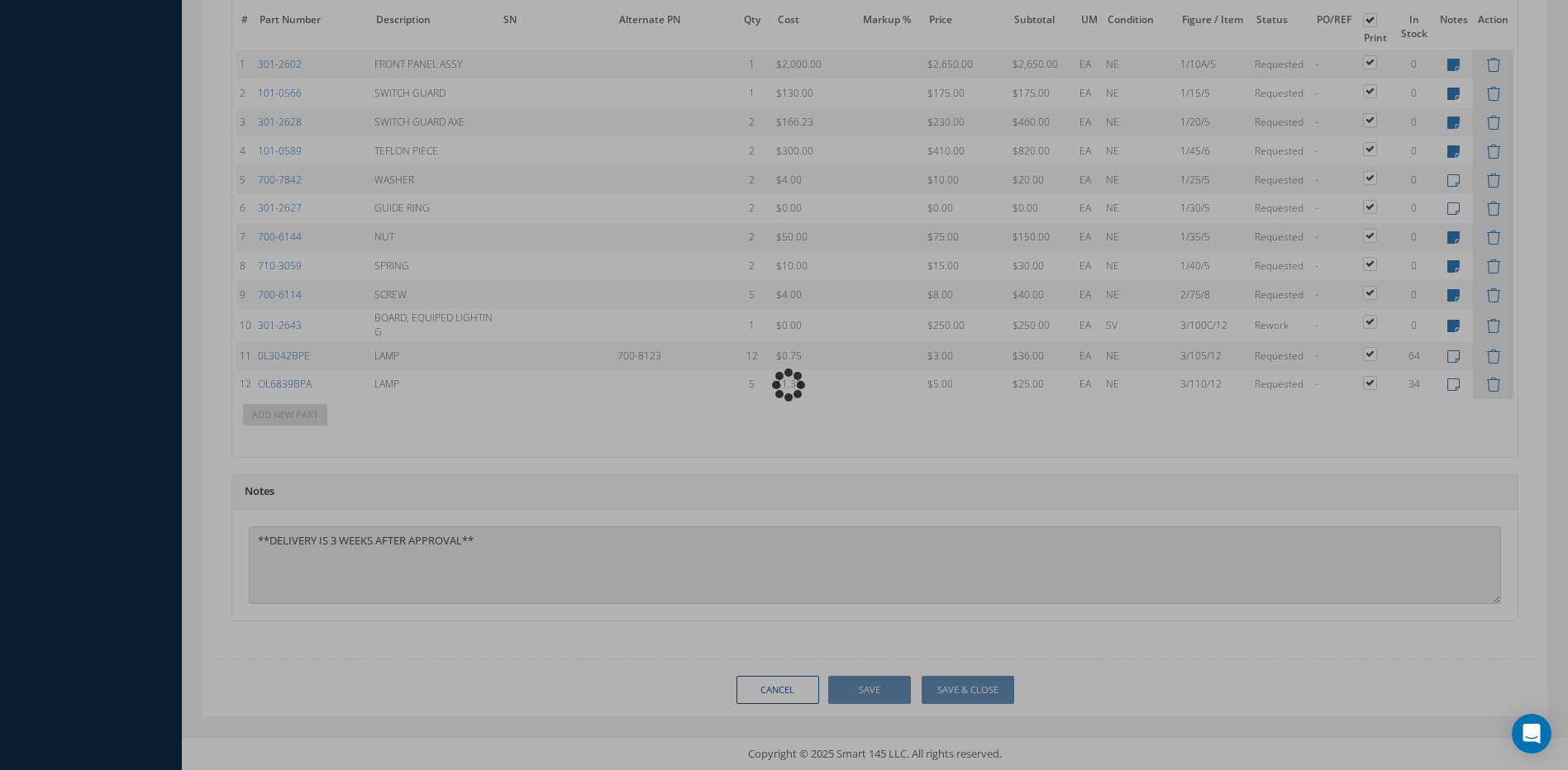
type input "COBHAM"
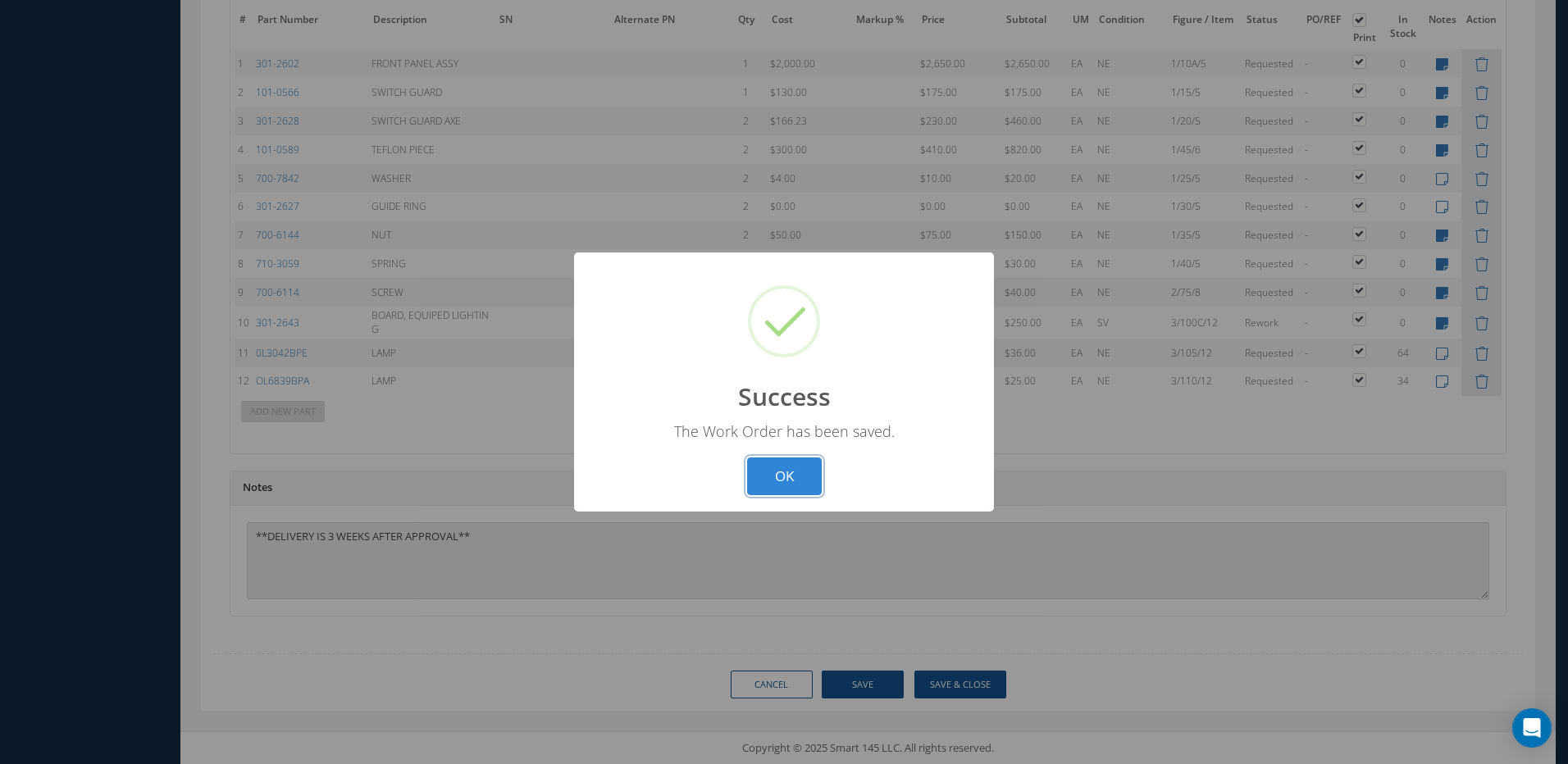
drag, startPoint x: 789, startPoint y: 472, endPoint x: 567, endPoint y: 311, distance: 274.2
click at [789, 472] on button "OK" at bounding box center [784, 476] width 75 height 38
select select "25"
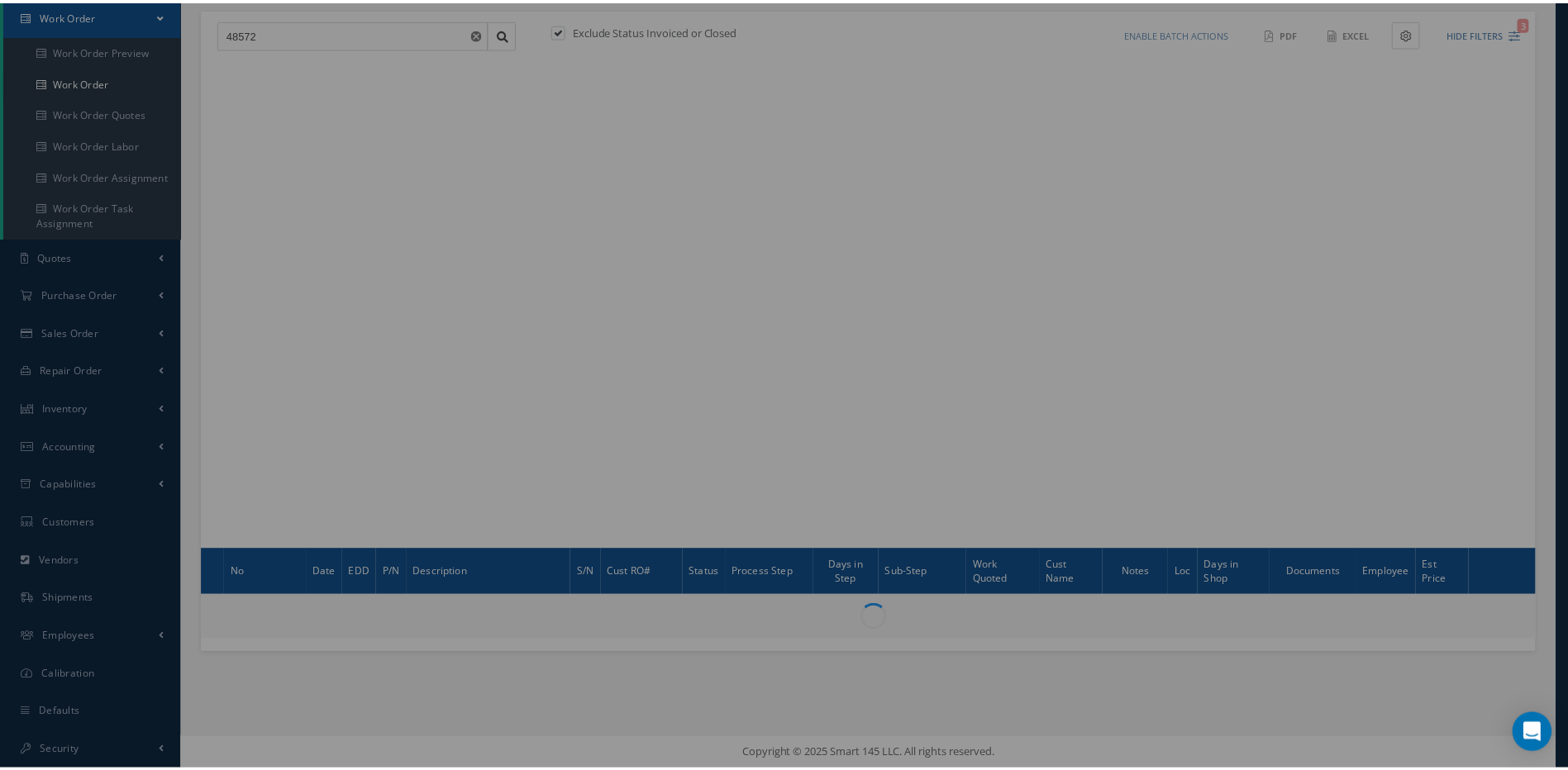
scroll to position [168, 0]
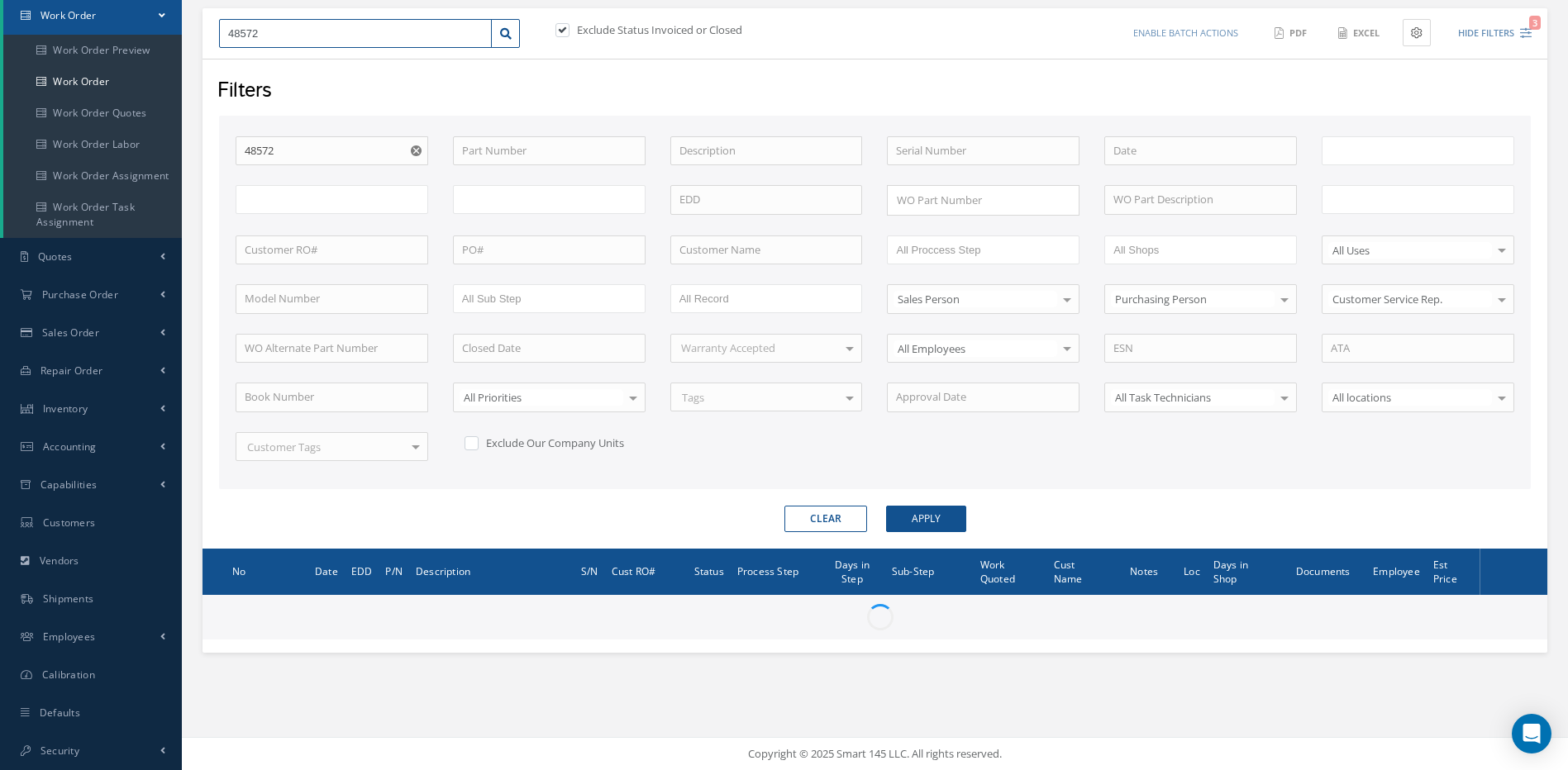
drag, startPoint x: 307, startPoint y: 29, endPoint x: 168, endPoint y: 18, distance: 139.4
click at [209, 25] on div "48572" at bounding box center [370, 33] width 326 height 29
type input "4"
type input "44"
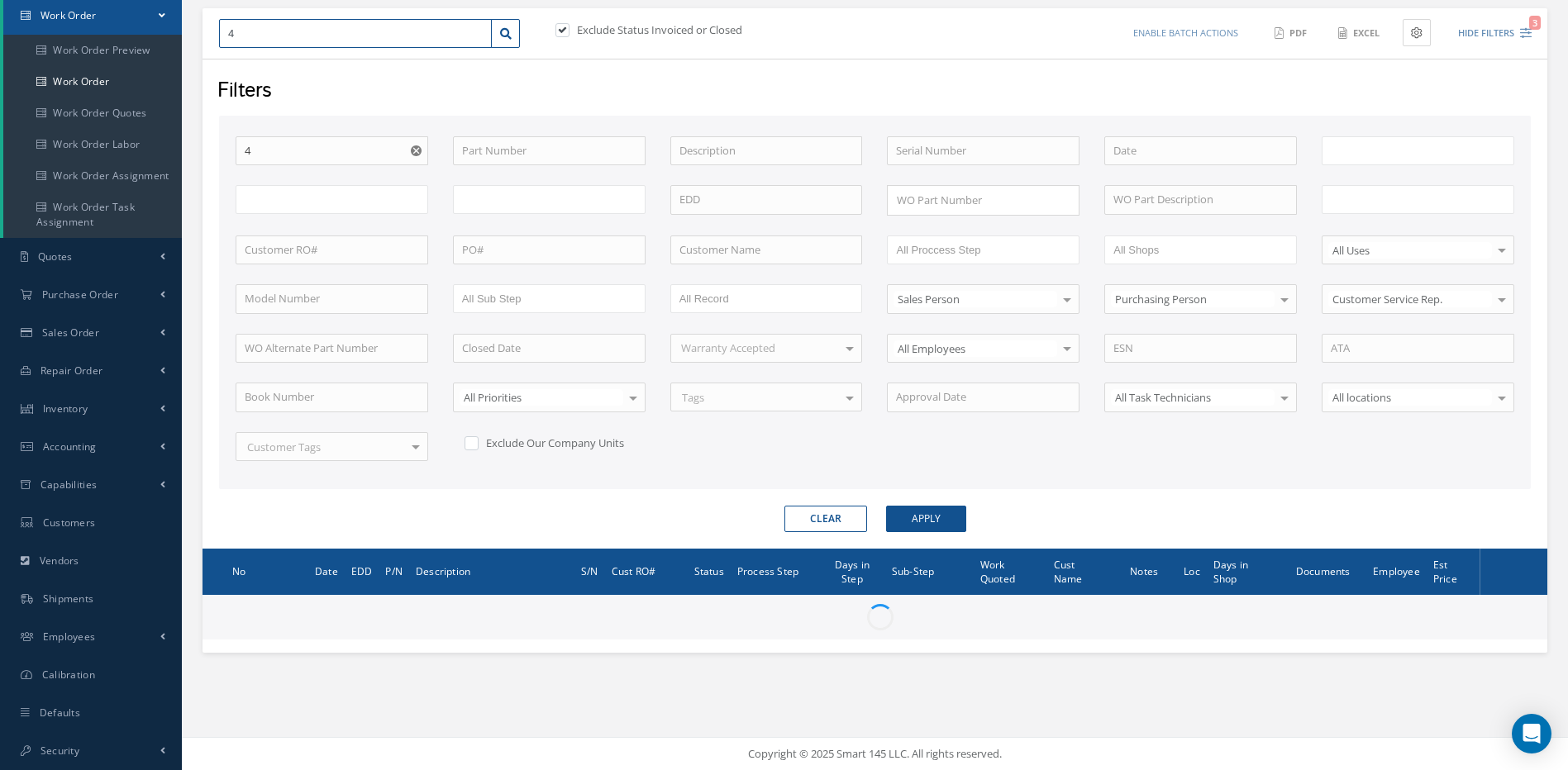
type input "44"
type input "447"
type input "All Work Request"
type input "All Work Performed"
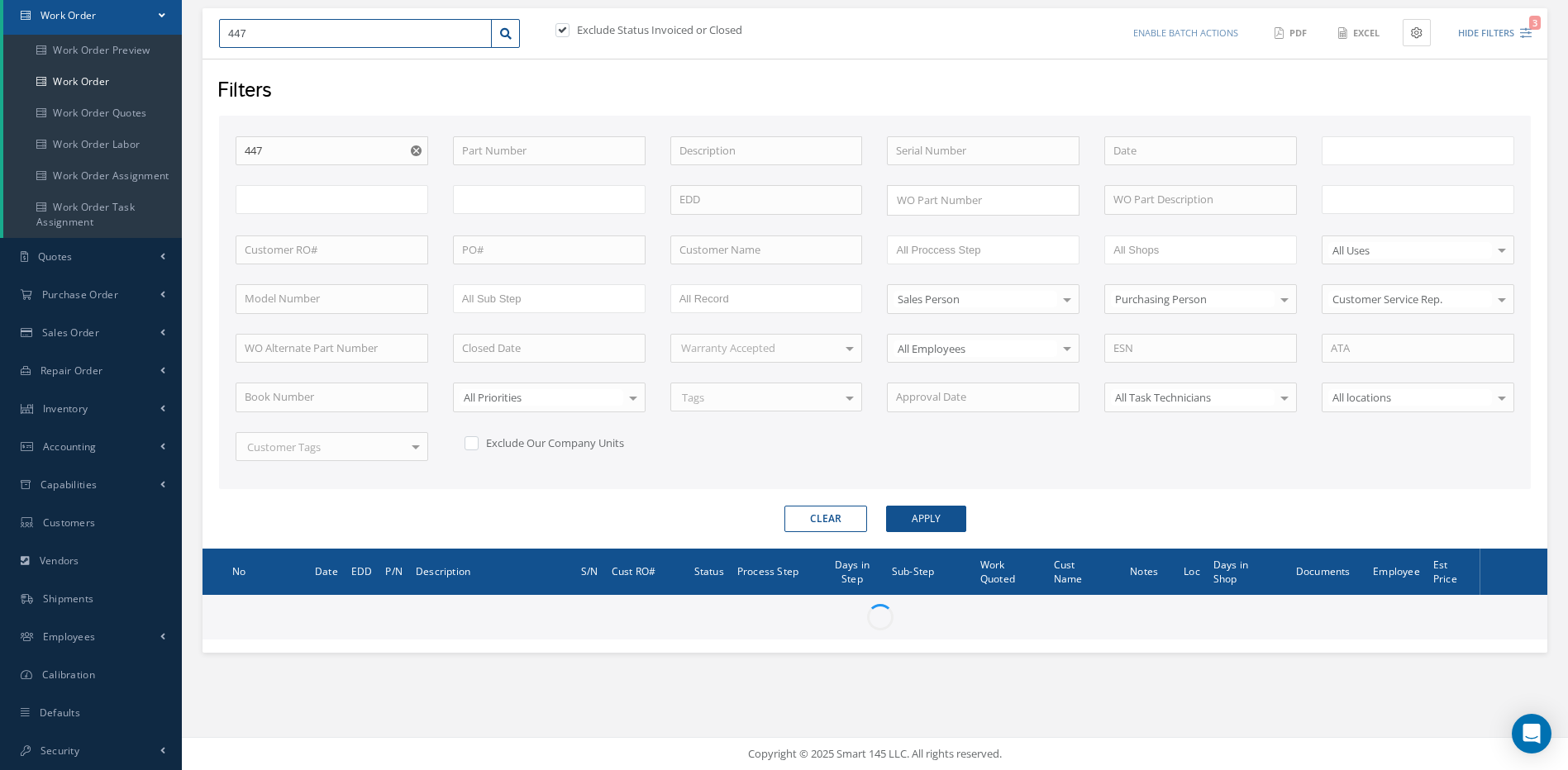
type input "All Status"
type input "WO Part Status"
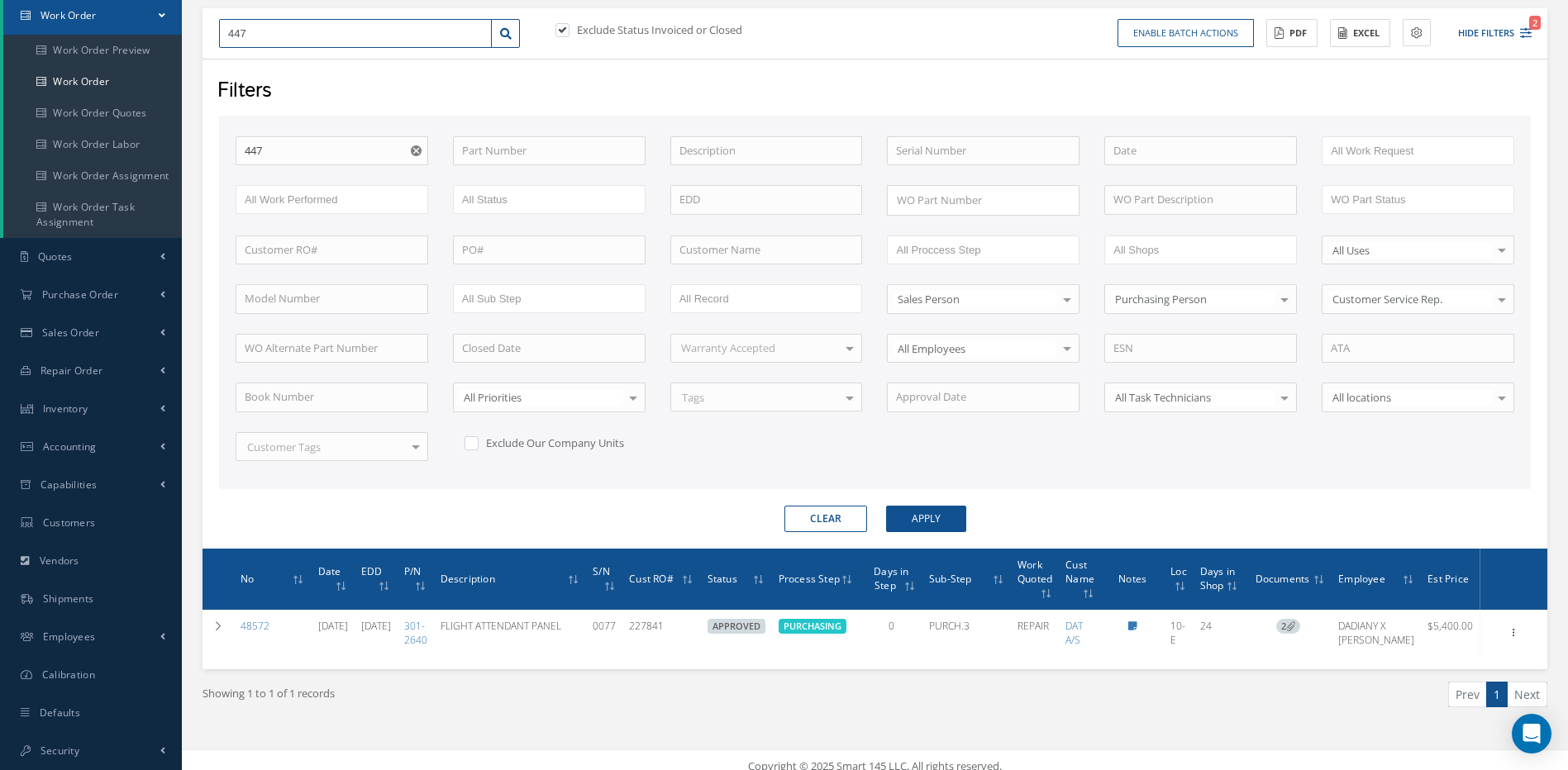
type input "44"
type input "4"
type input "44"
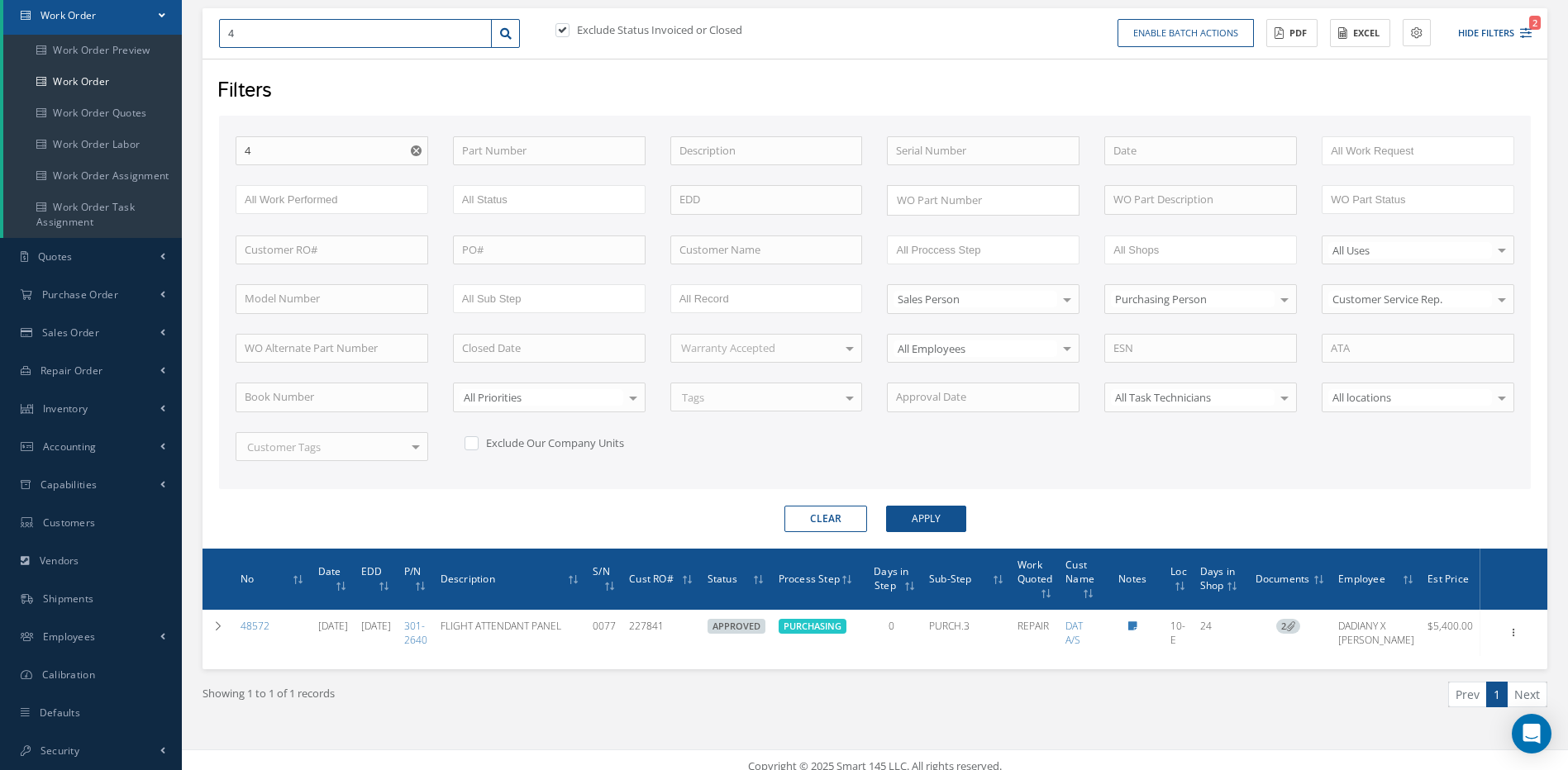
type input "44"
type input "4"
type input "47"
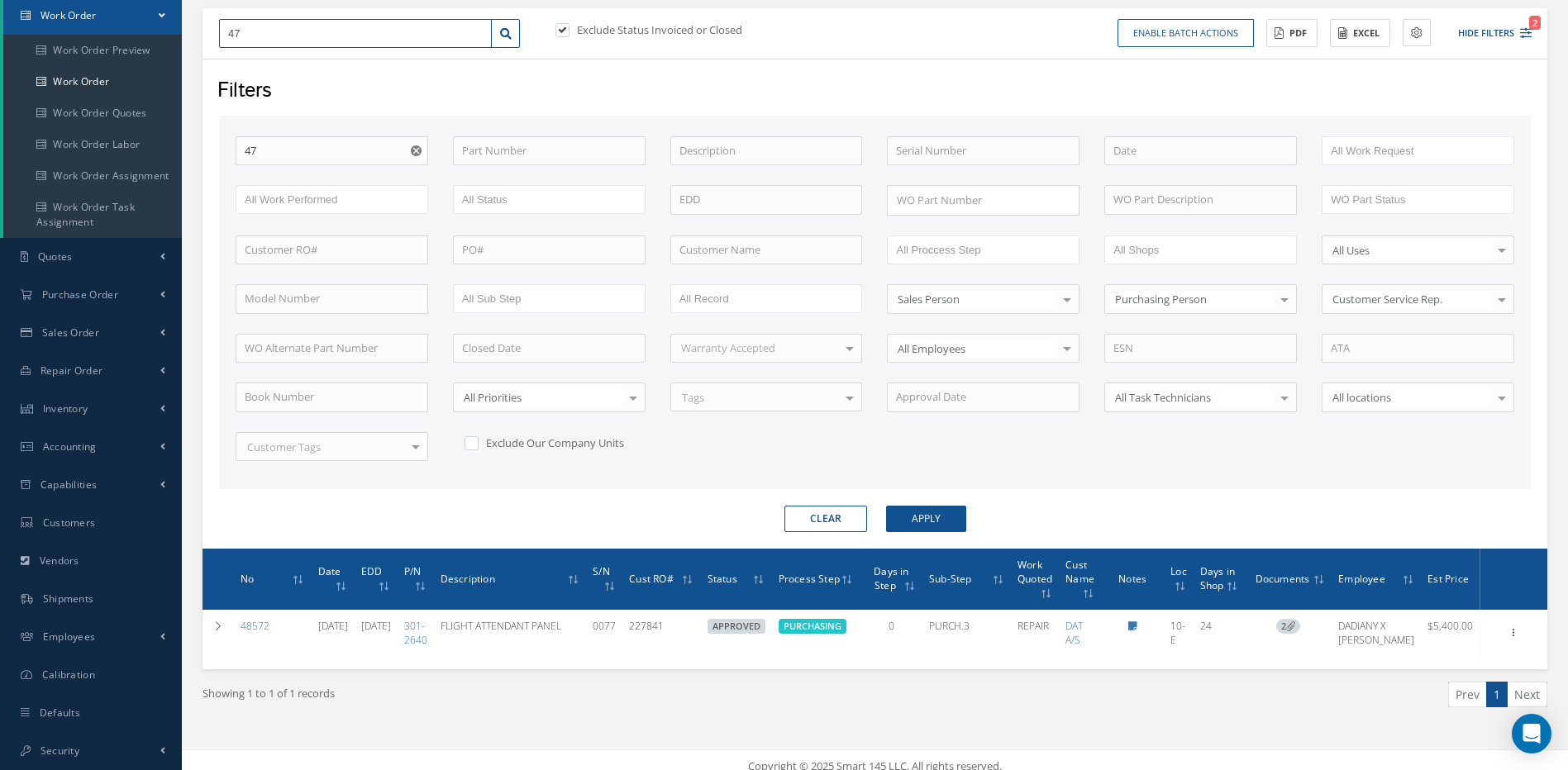
type input "477"
type input "4770"
type input "47702"
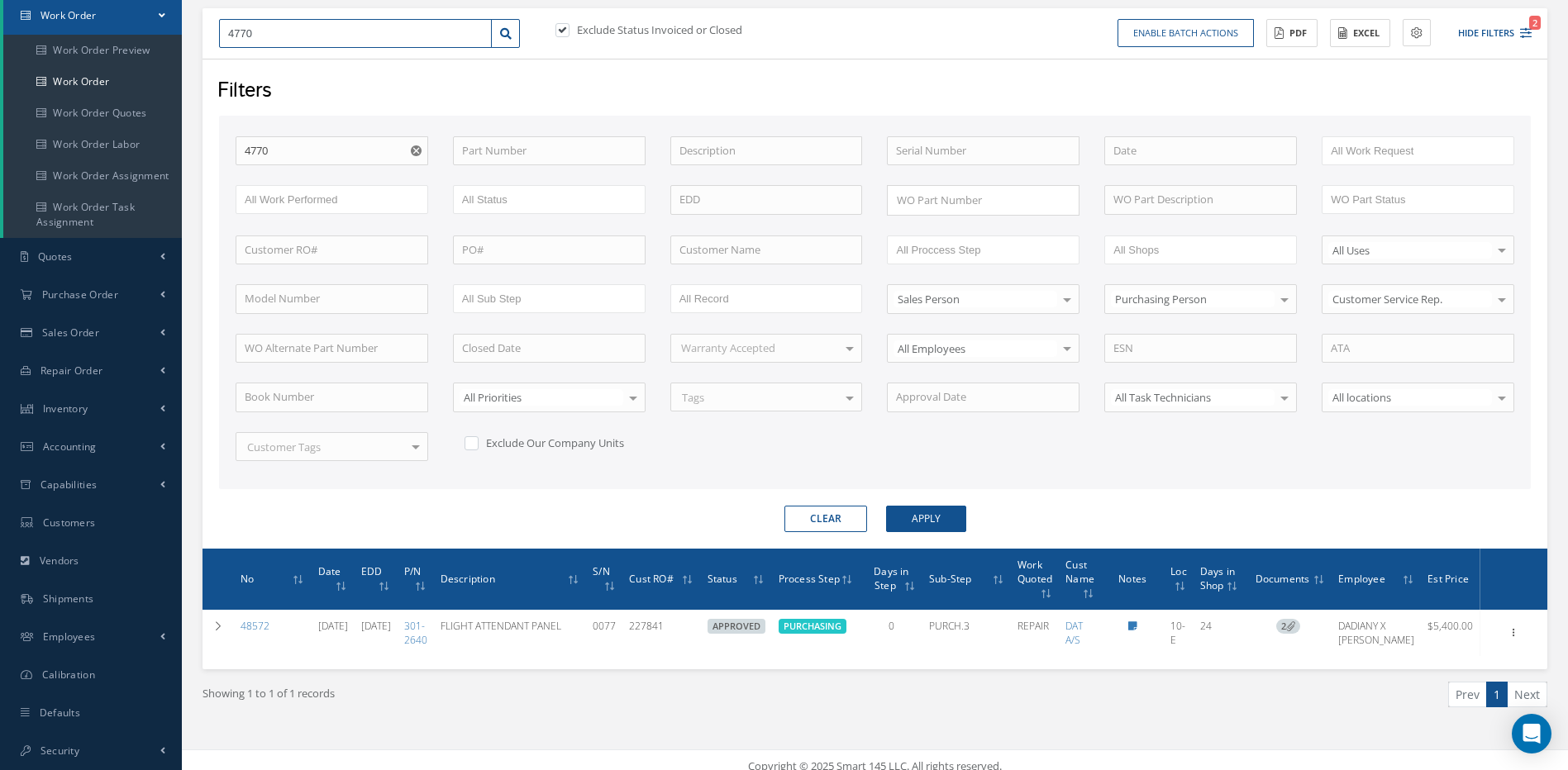
type input "47702"
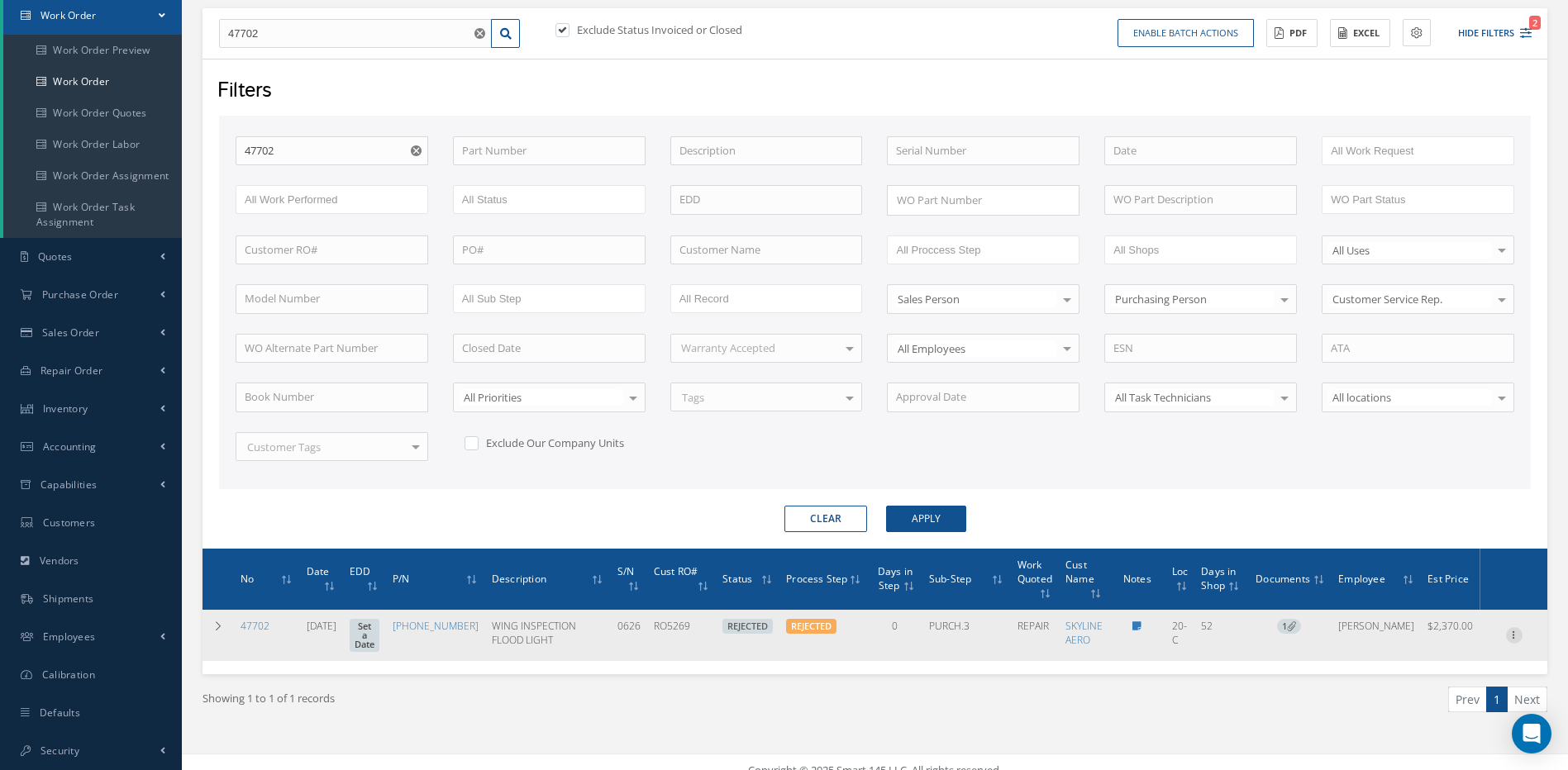
click at [1513, 640] on icon at bounding box center [1514, 634] width 16 height 13
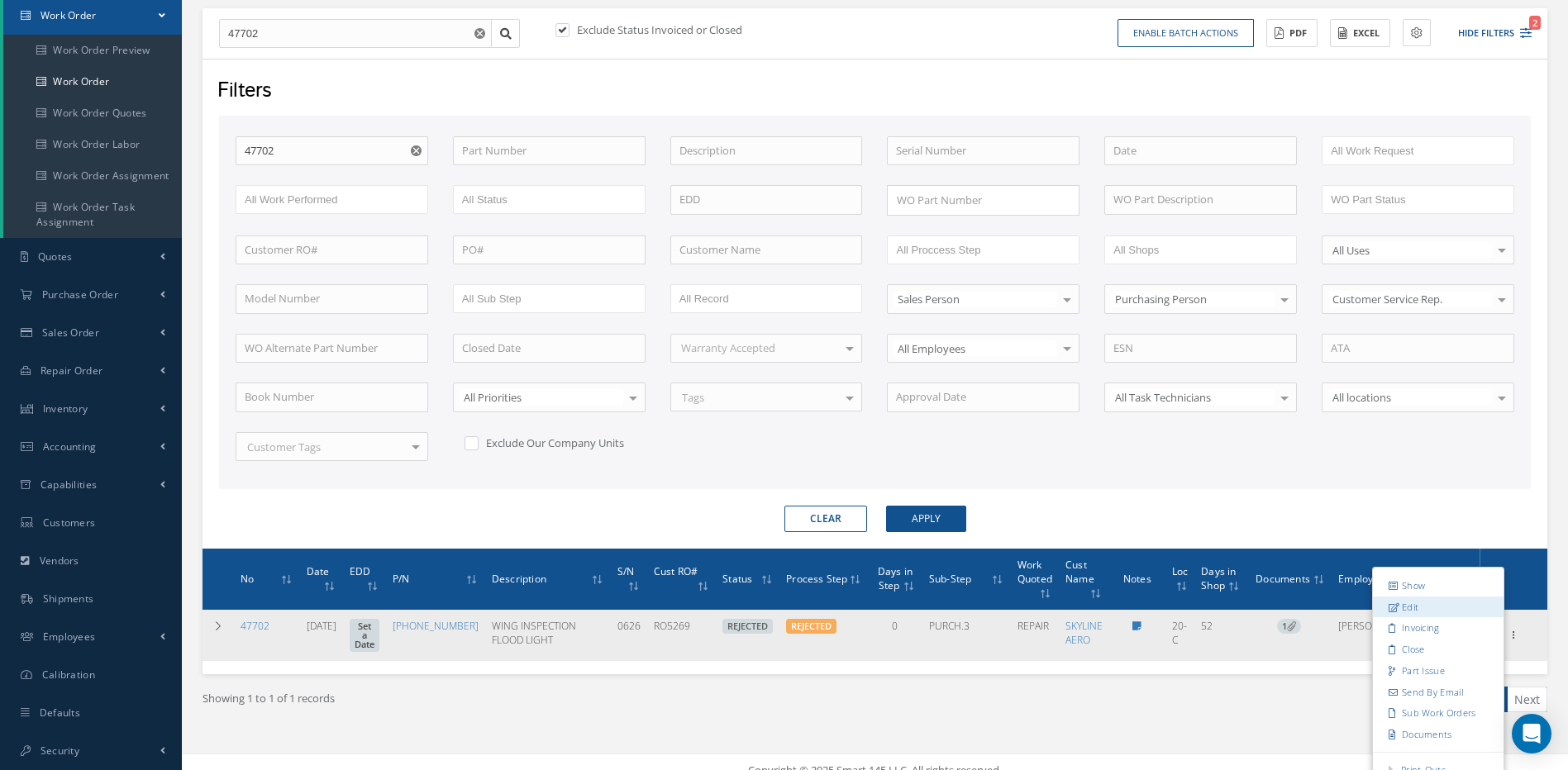
click at [1404, 617] on link "Edit" at bounding box center [1439, 607] width 130 height 22
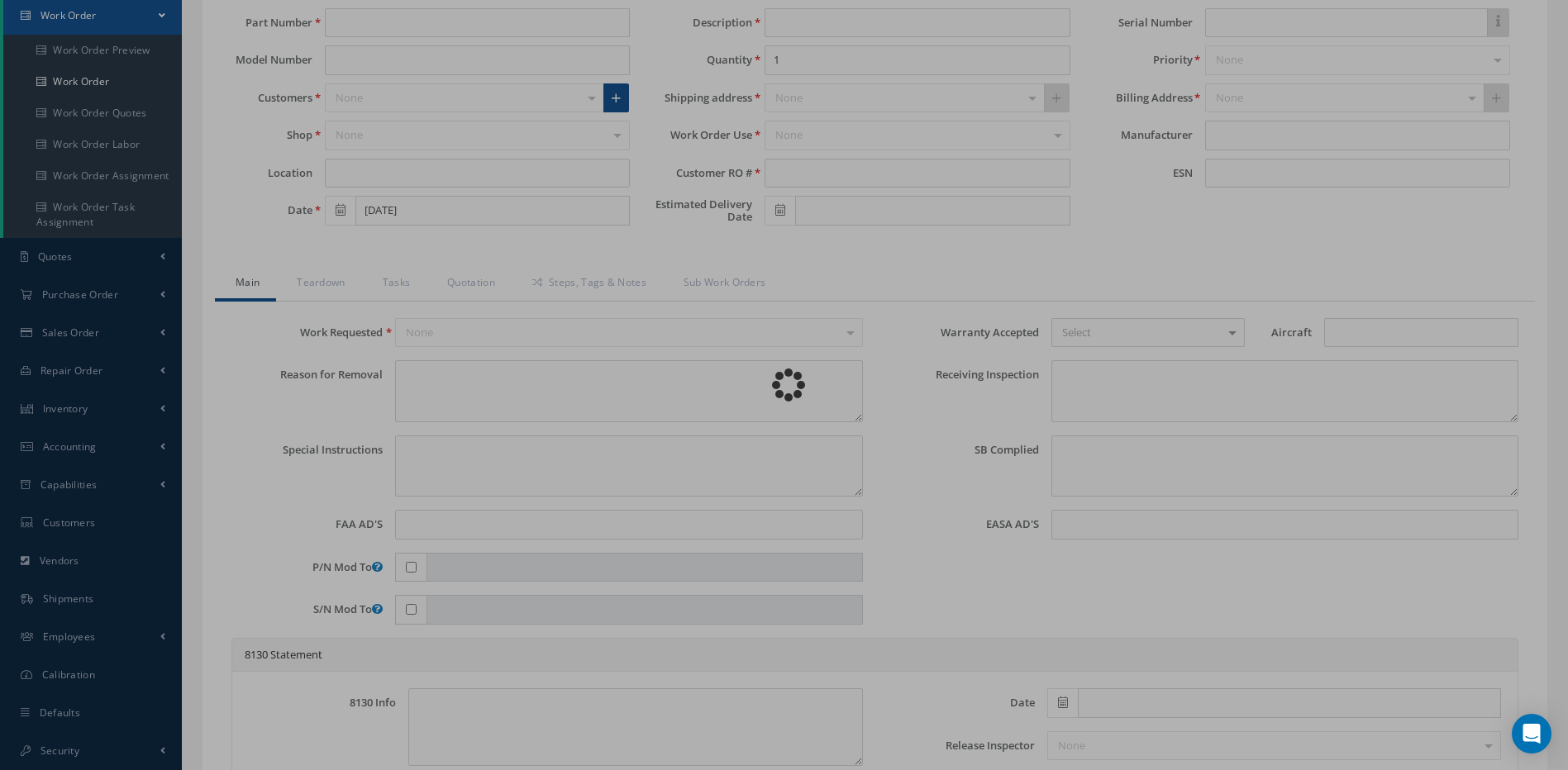
type input "[PHONE_NUMBER]"
type input "20-C"
type input "[DATE]"
type input "WING INSPECTION FLOOD LIGHT"
type input "RO5269"
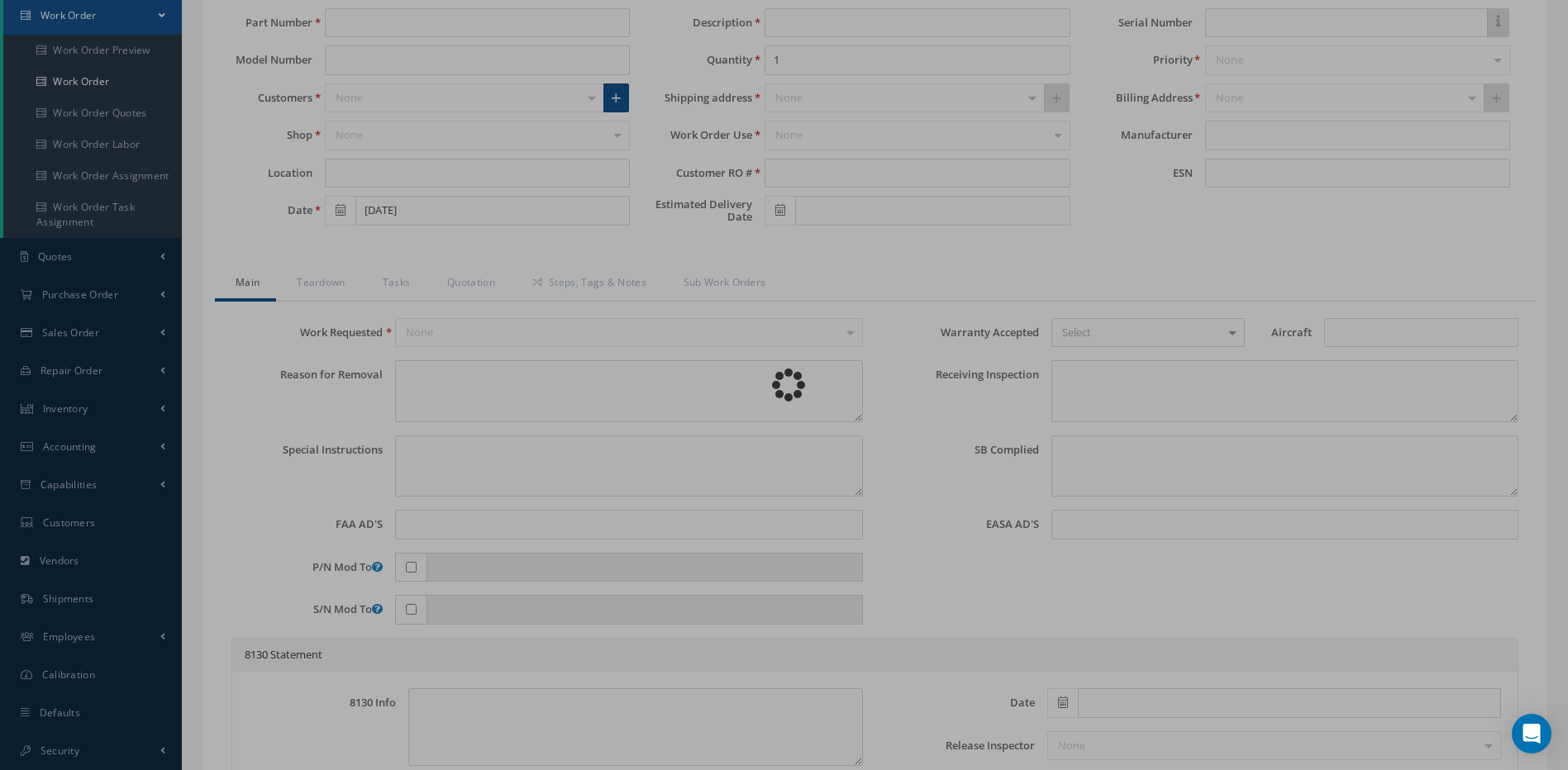
type input "0626"
type textarea "BROKEN GLASS"
type textarea "PLEASE SEE R.O. FOR DETAILS"
type textarea "NO VISUAL DAMAGE"
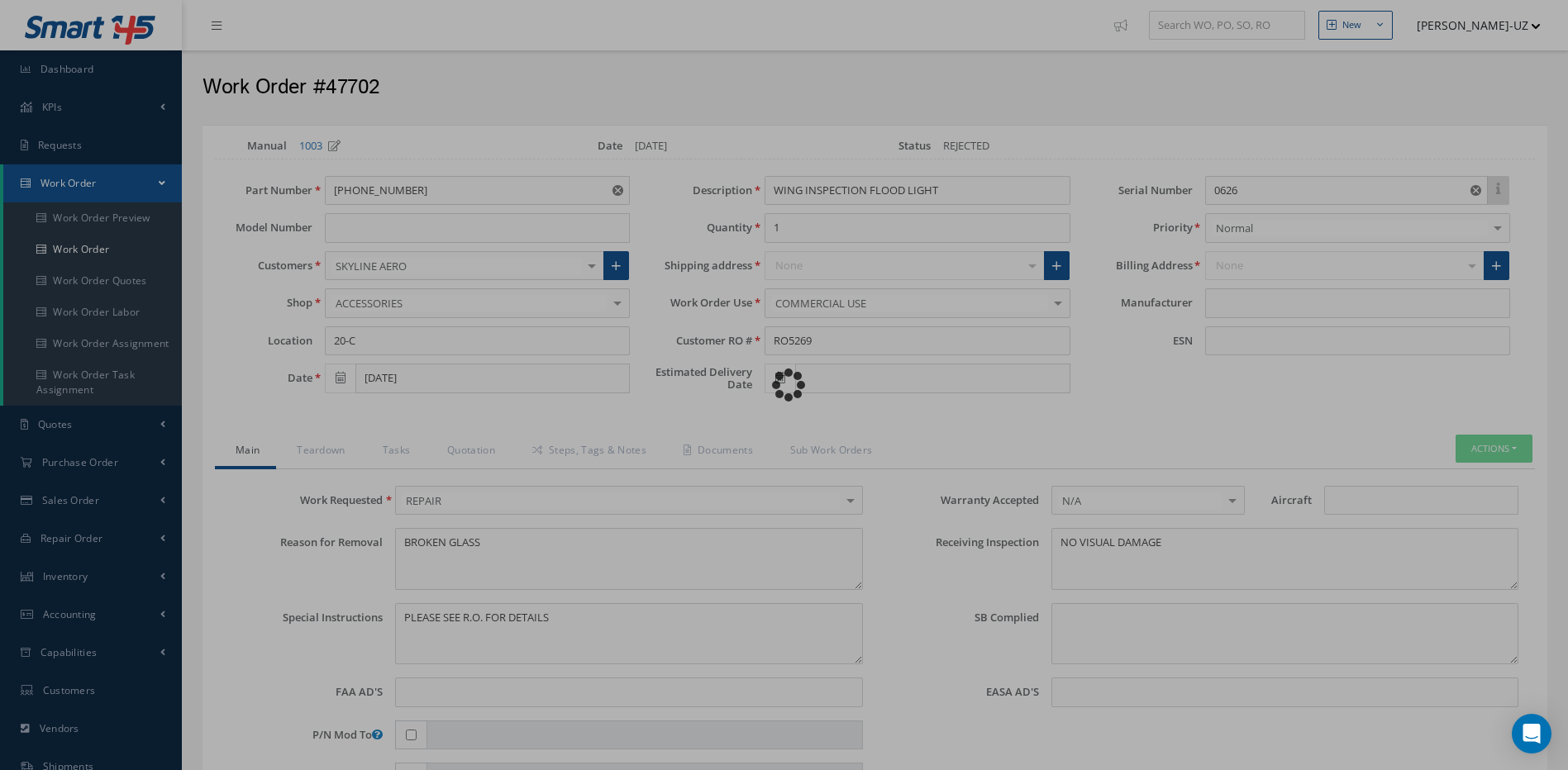
type input "HONEYWELL"
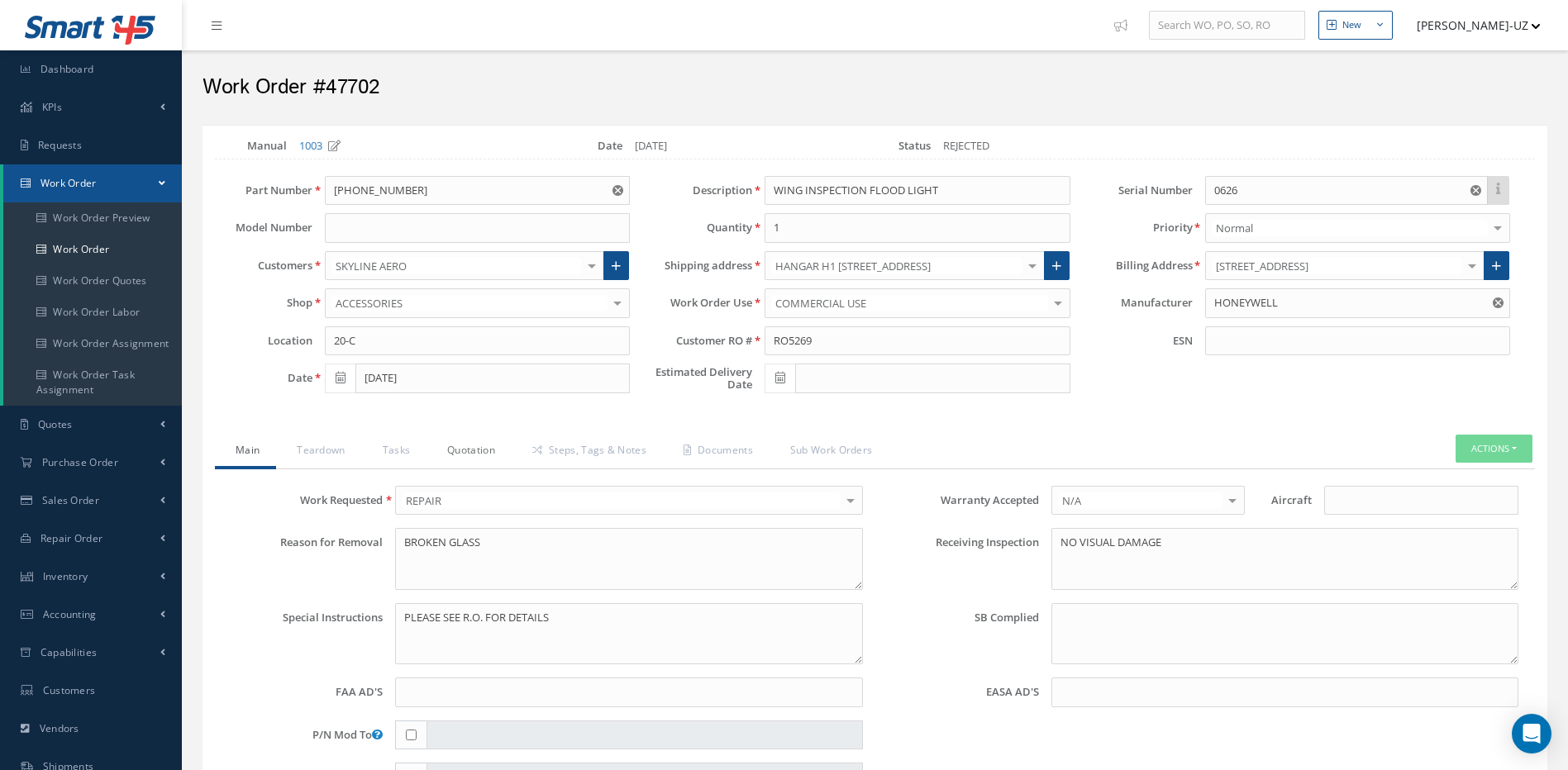
click at [466, 447] on link "Quotation" at bounding box center [469, 452] width 85 height 35
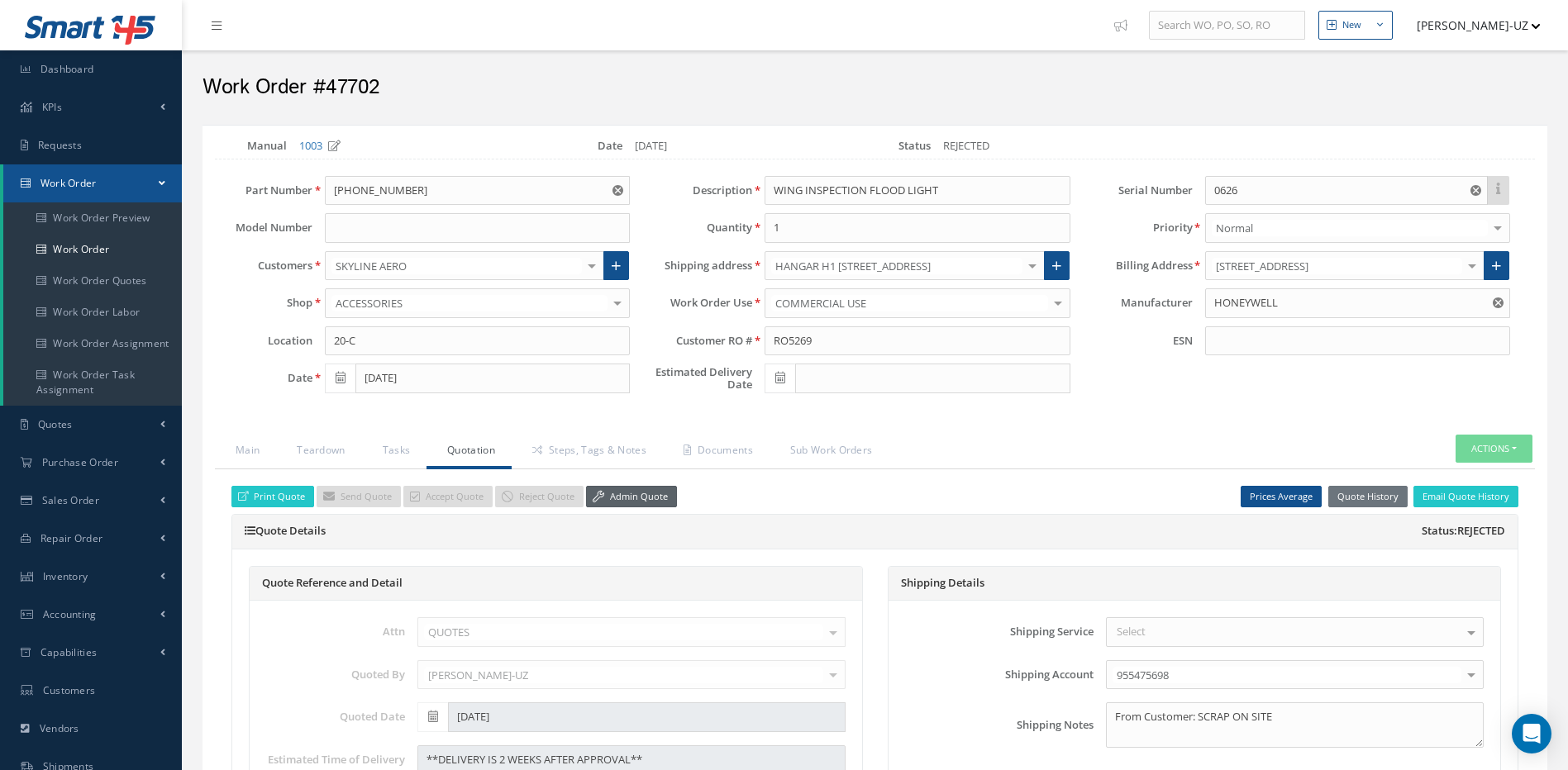
click at [645, 496] on link "Admin Quote" at bounding box center [631, 497] width 91 height 23
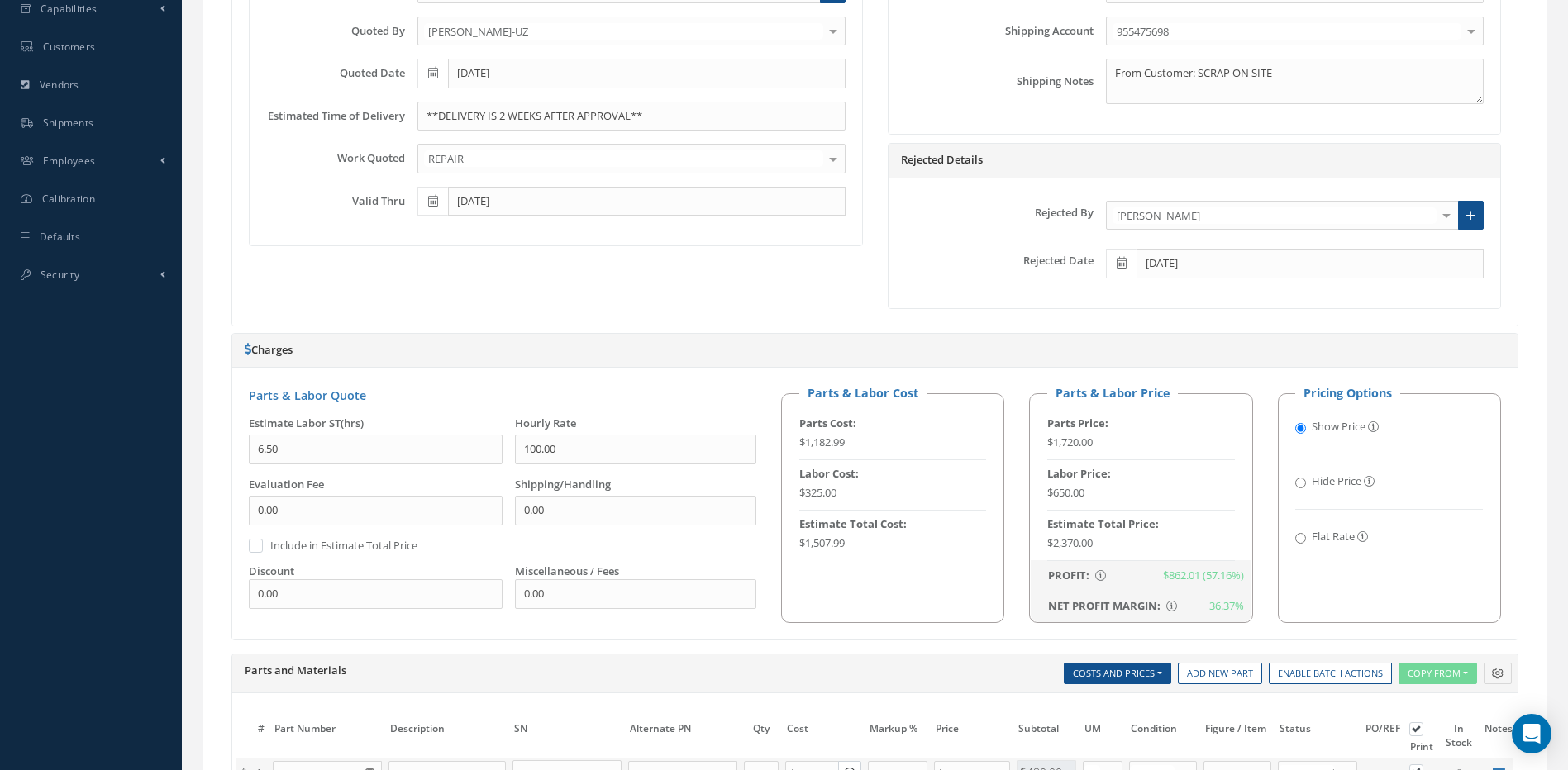
scroll to position [827, 0]
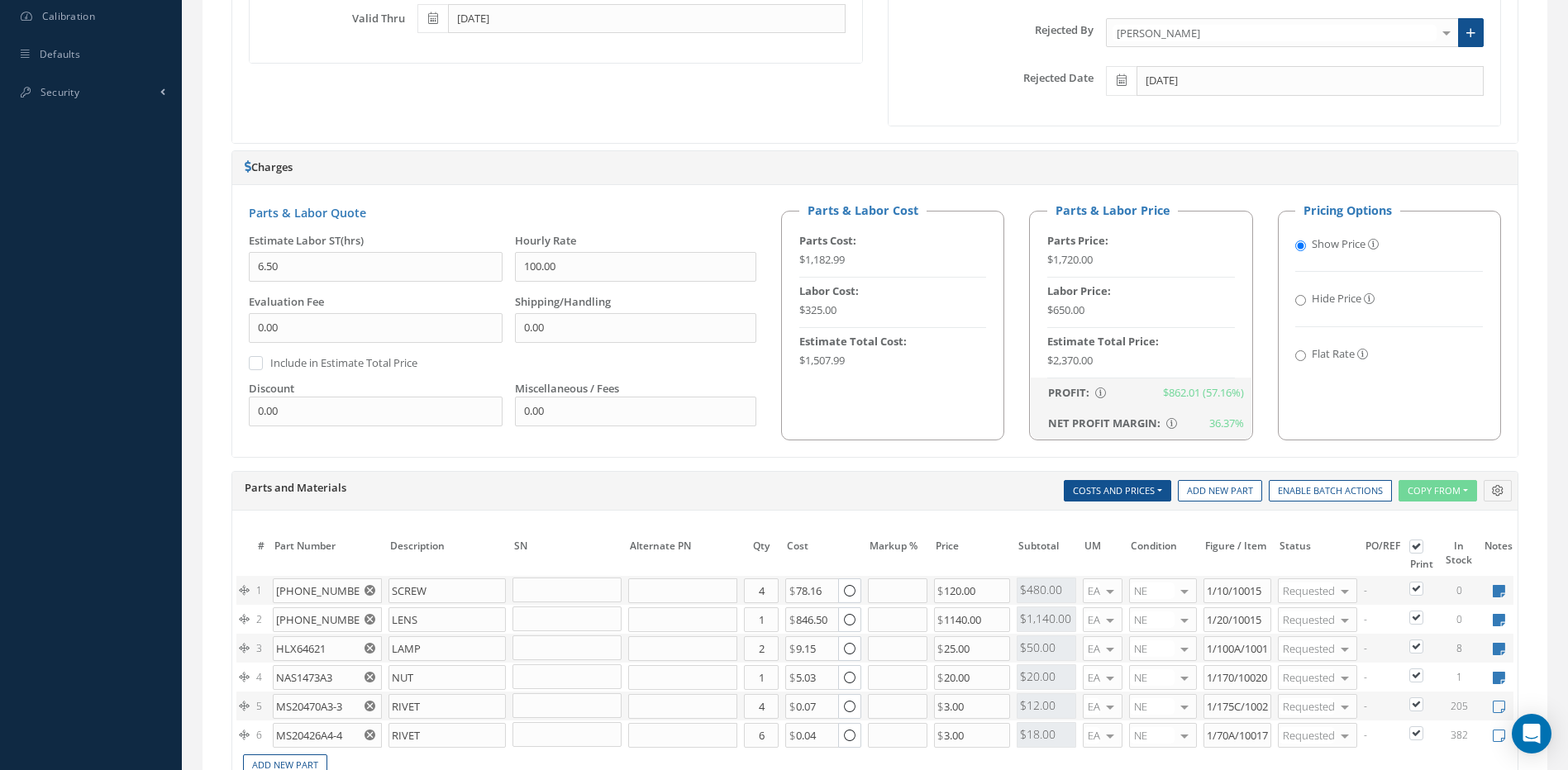
click at [1304, 355] on input "Flat Rate" at bounding box center [1301, 355] width 10 height 10
radio input "true"
radio input "false"
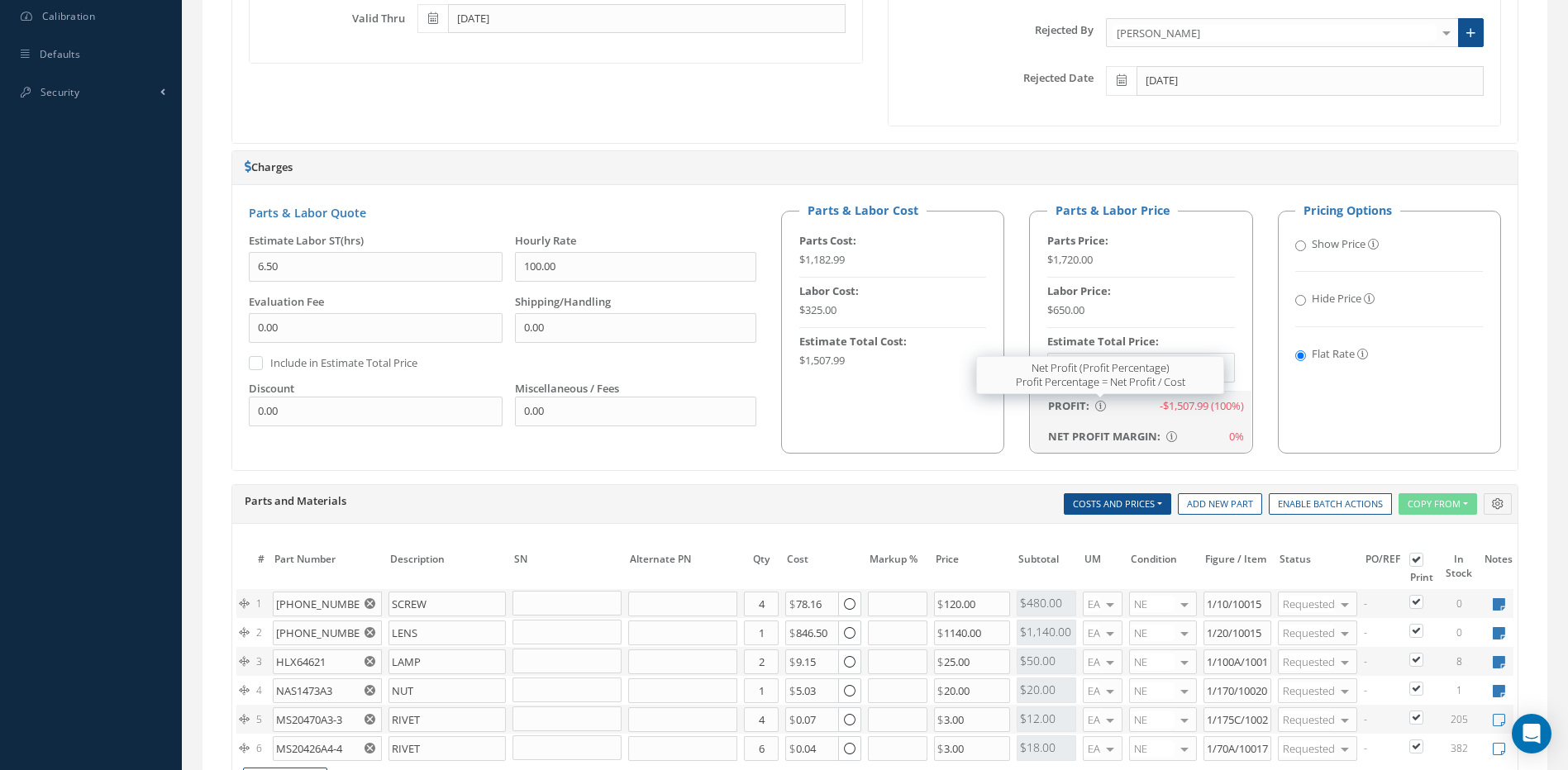
click at [1075, 368] on div "Net Profit (Profit Percentage) Profit Percentage = Net Profit / Cost" at bounding box center [1100, 375] width 248 height 38
click at [1218, 364] on div "Net Profit (Profit Percentage) Profit Percentage = Net Profit / Cost" at bounding box center [1100, 375] width 248 height 38
click at [1227, 373] on input "text" at bounding box center [1141, 368] width 188 height 29
type input "$1,800.00"
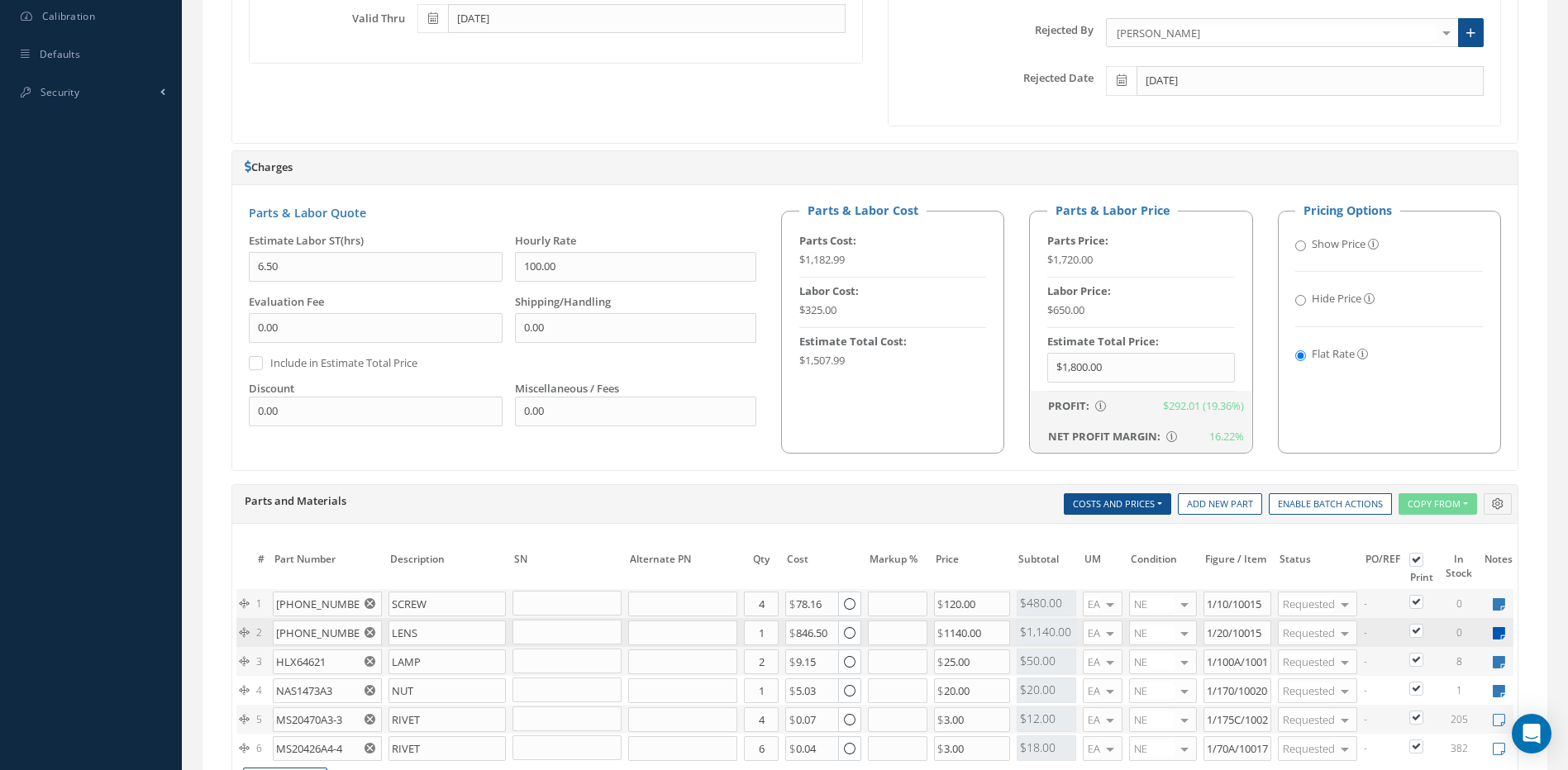
click at [1500, 632] on icon at bounding box center [1499, 633] width 12 height 14
type textarea "dasi / aviall"
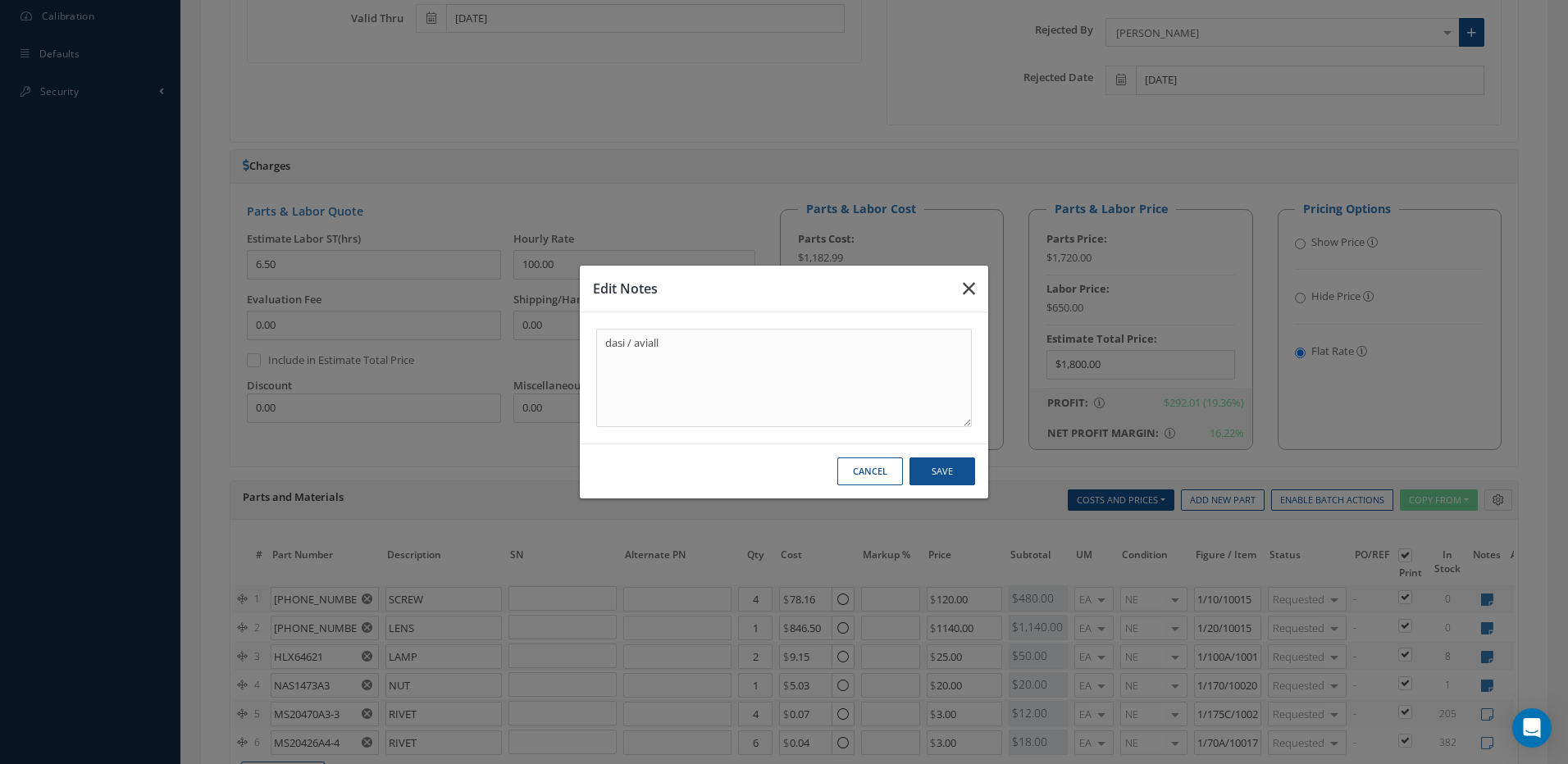
click at [972, 287] on icon "button" at bounding box center [968, 288] width 12 height 20
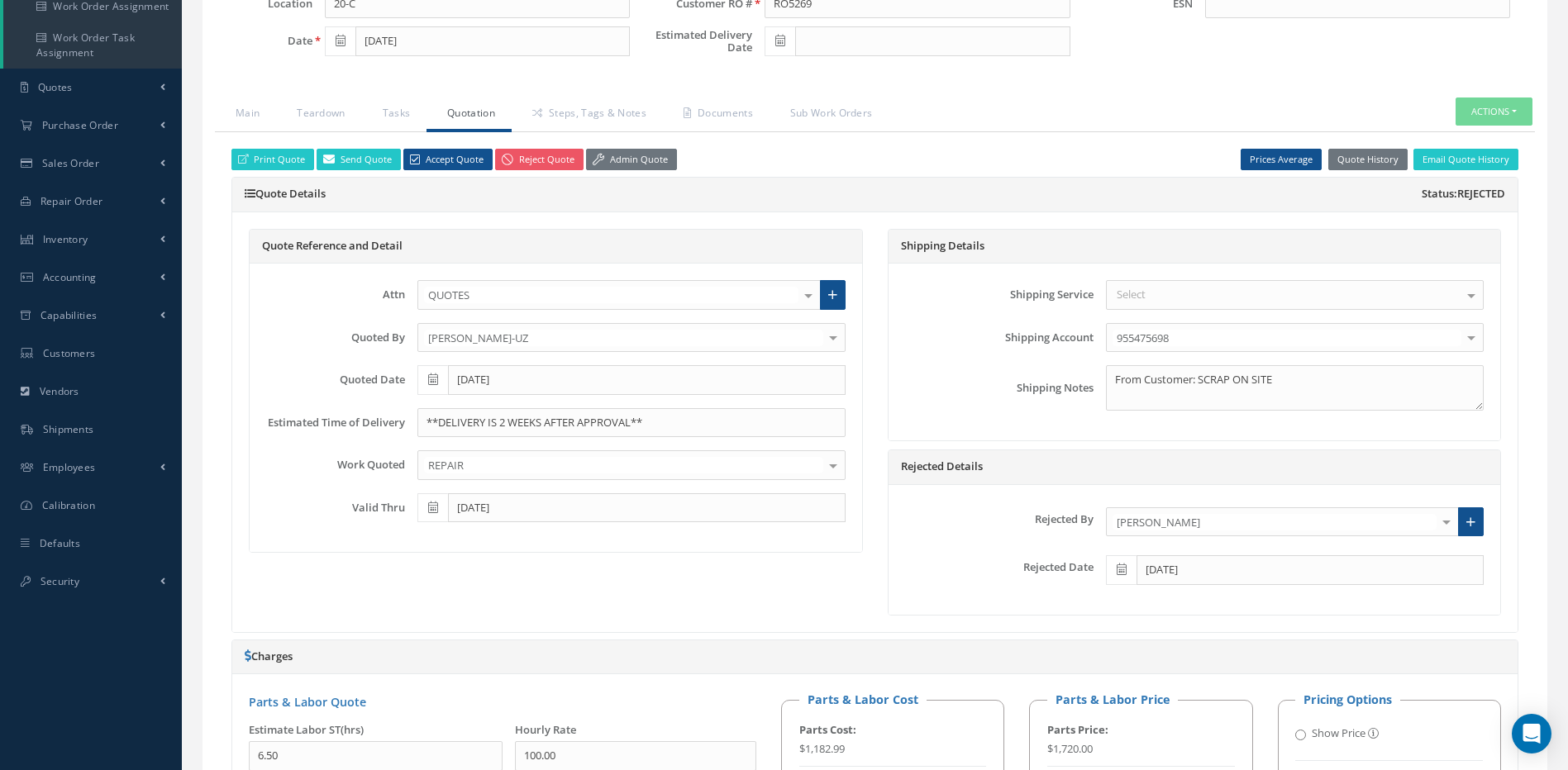
scroll to position [331, 0]
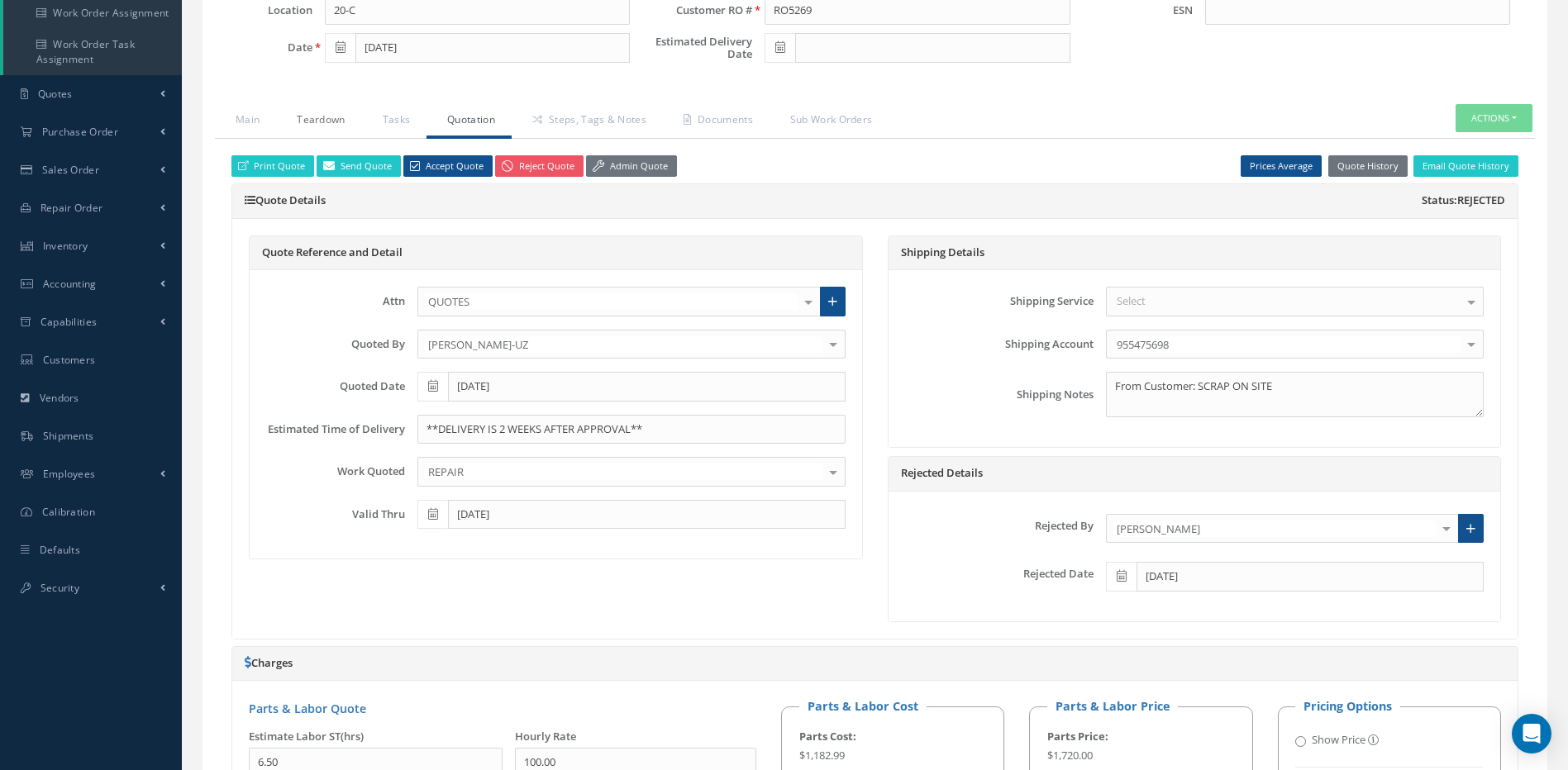
click at [315, 116] on link "Teardown" at bounding box center [319, 121] width 85 height 35
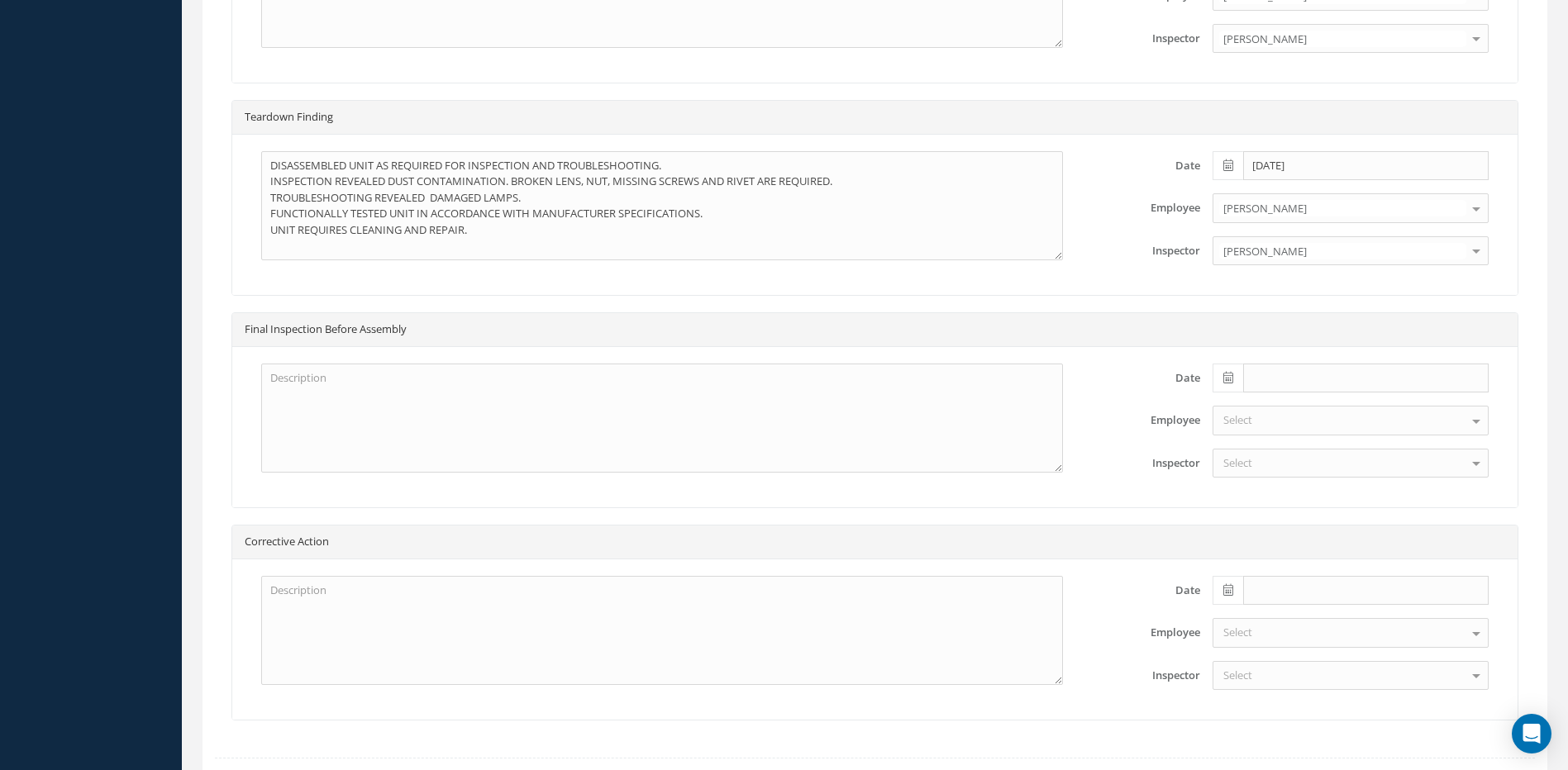
scroll to position [1138, 0]
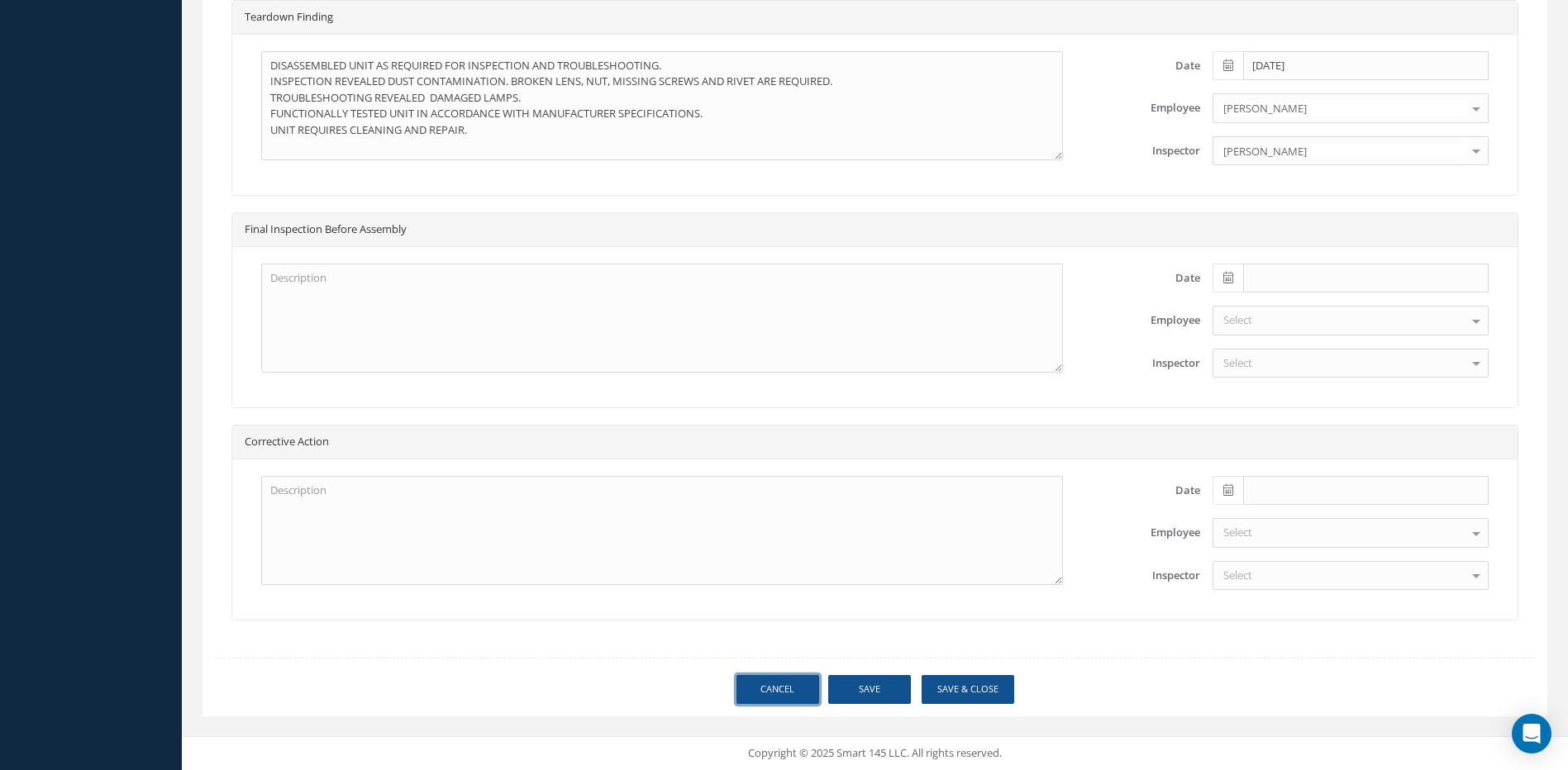
click at [768, 683] on link "Cancel" at bounding box center [777, 690] width 82 height 29
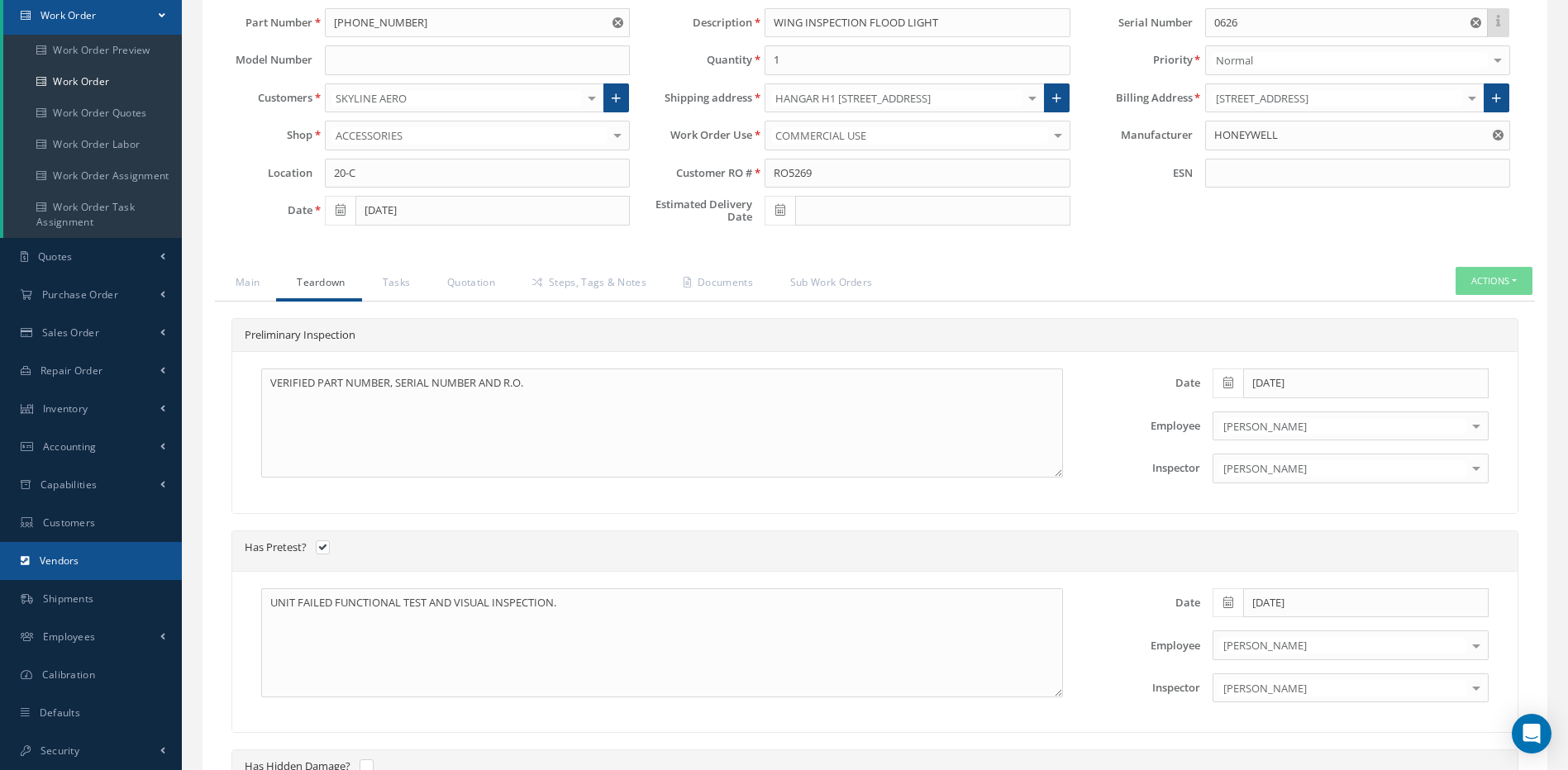
select select "25"
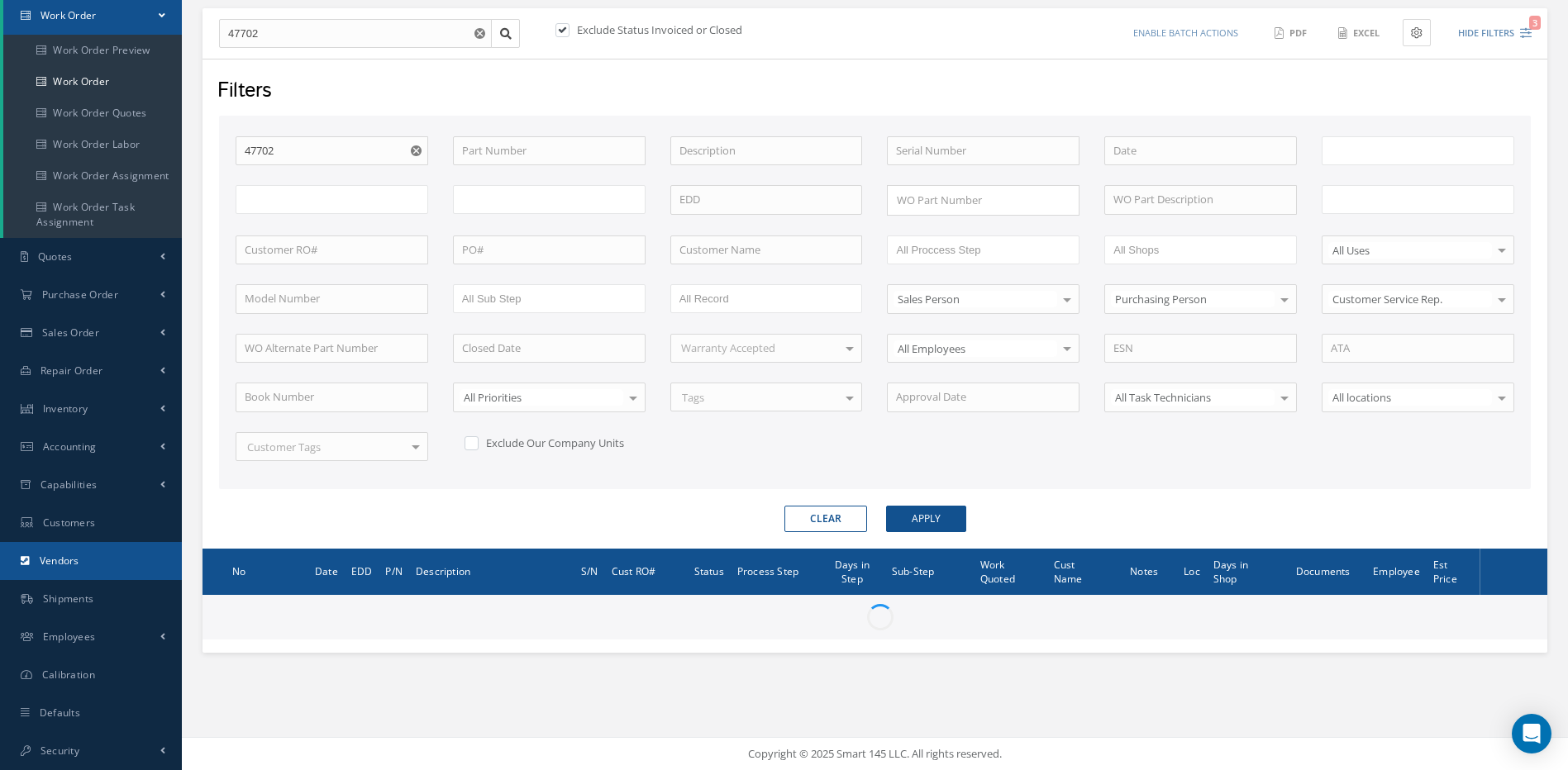
type input "All Work Request"
type input "All Work Performed"
type input "All Status"
type input "WO Part Status"
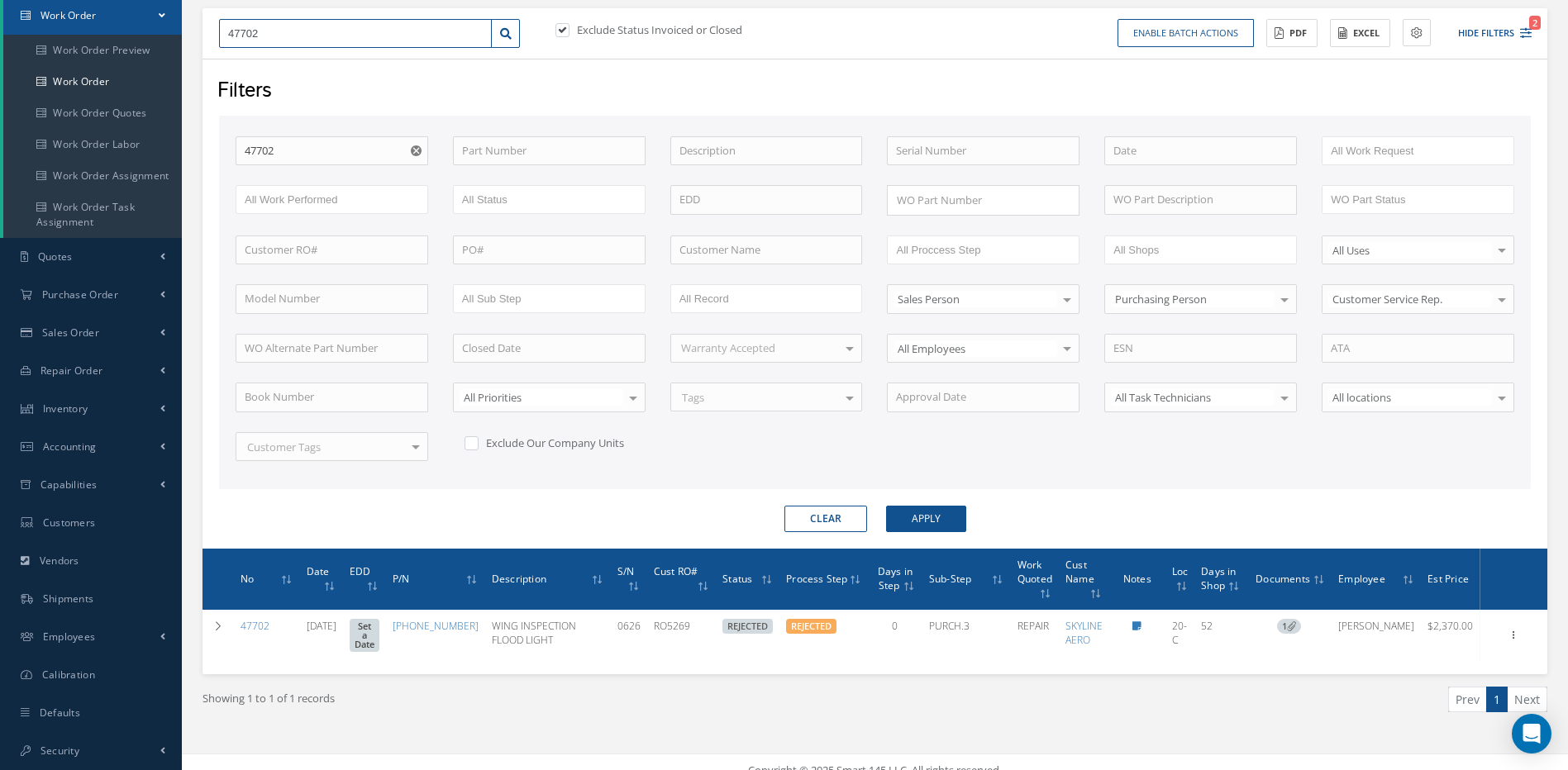
drag, startPoint x: 312, startPoint y: 29, endPoint x: 215, endPoint y: 29, distance: 97.0
click at [215, 29] on div "47702" at bounding box center [370, 33] width 326 height 29
type input "4"
type input "48"
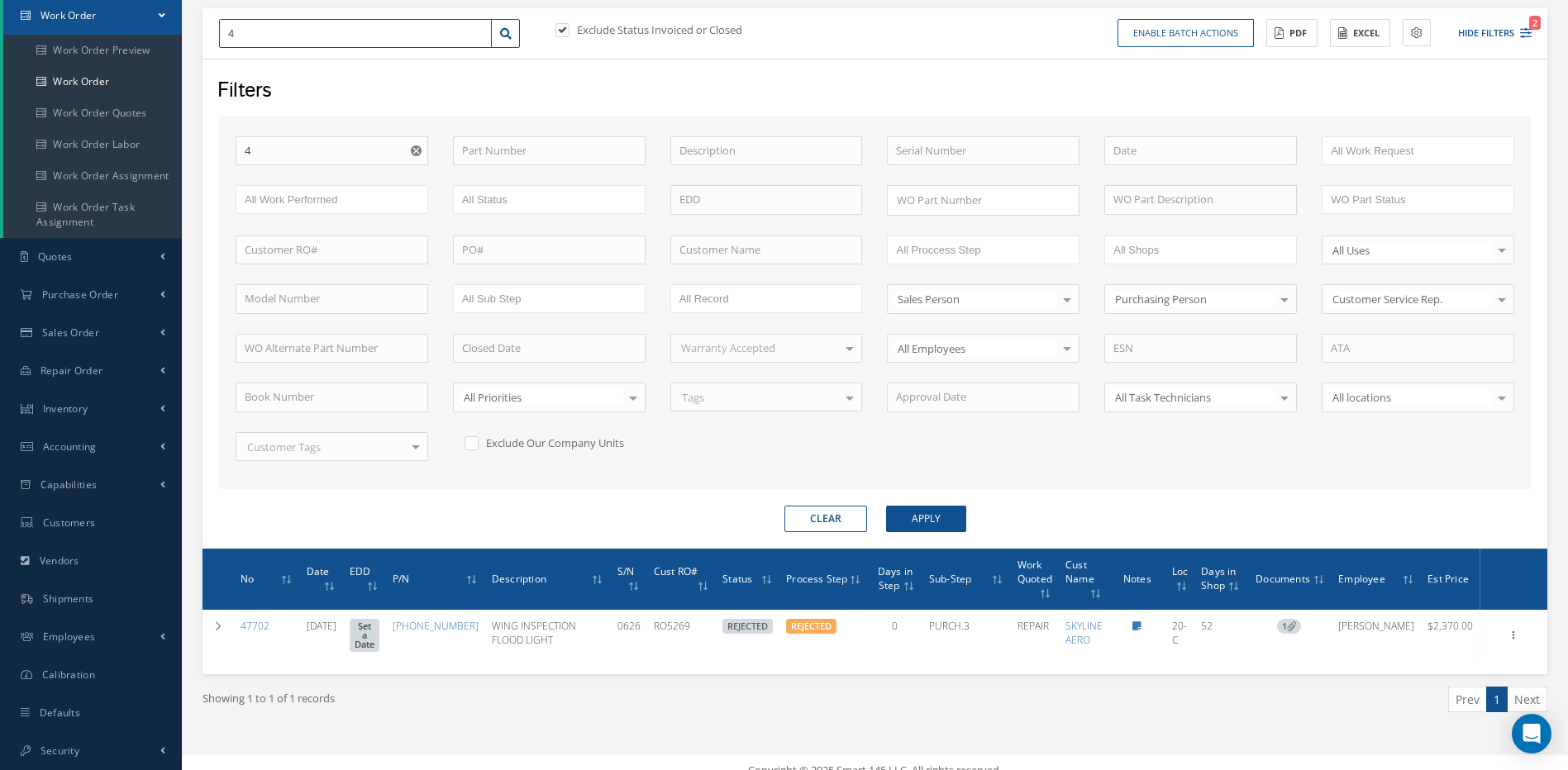
type input "48"
type input "485"
type input "4857"
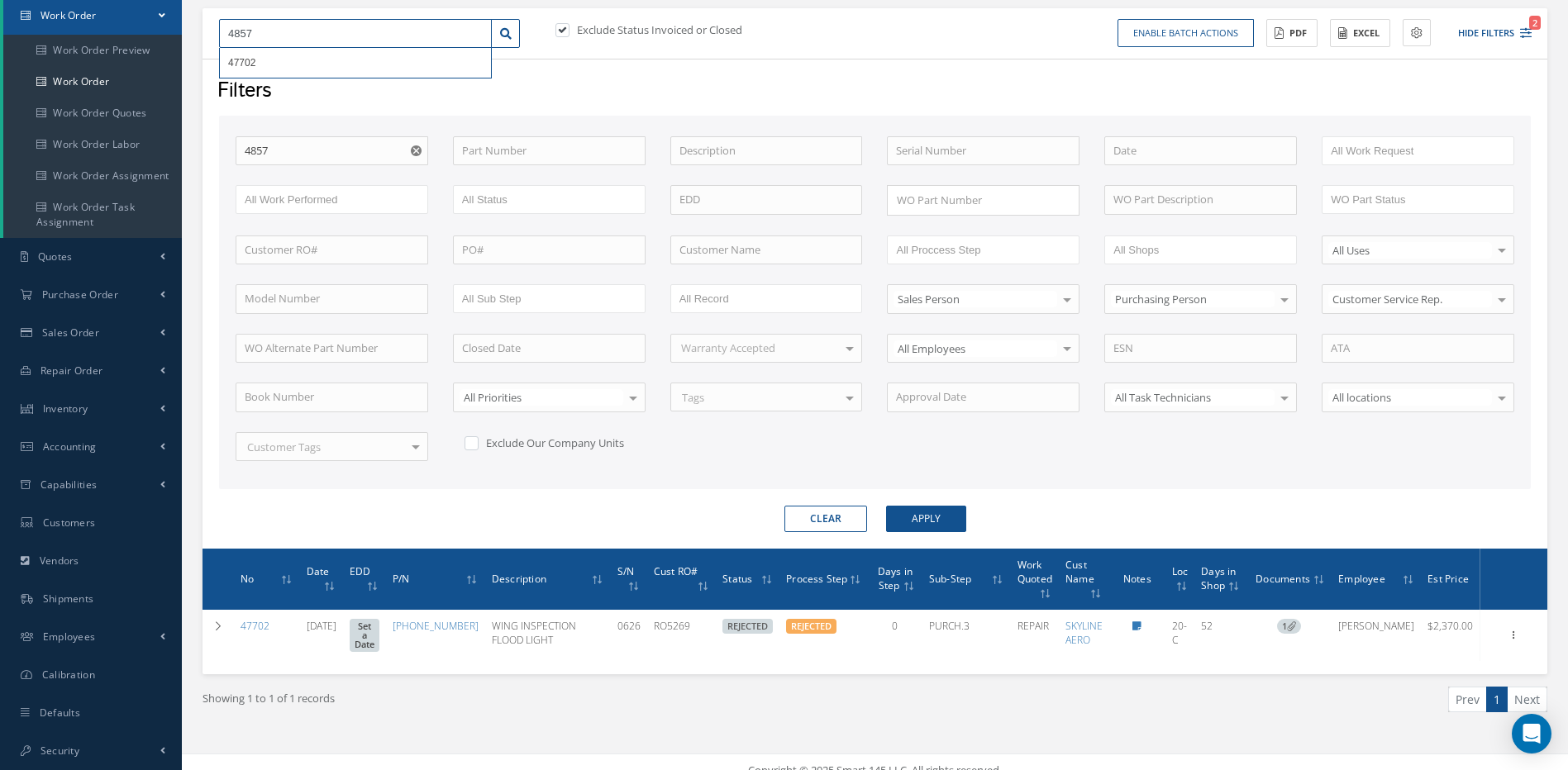
type input "48572"
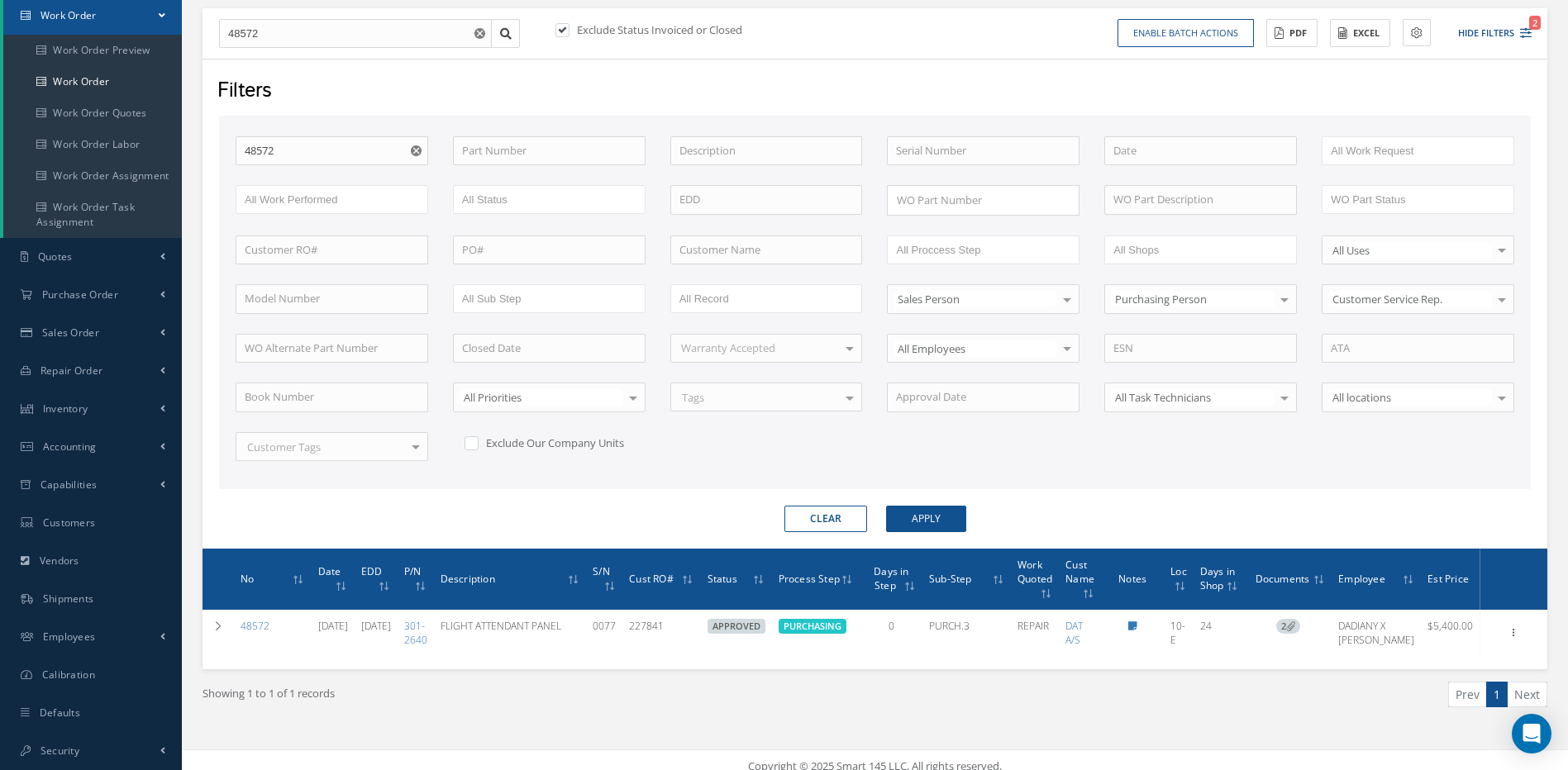
click at [829, 522] on button "Clear" at bounding box center [825, 519] width 82 height 26
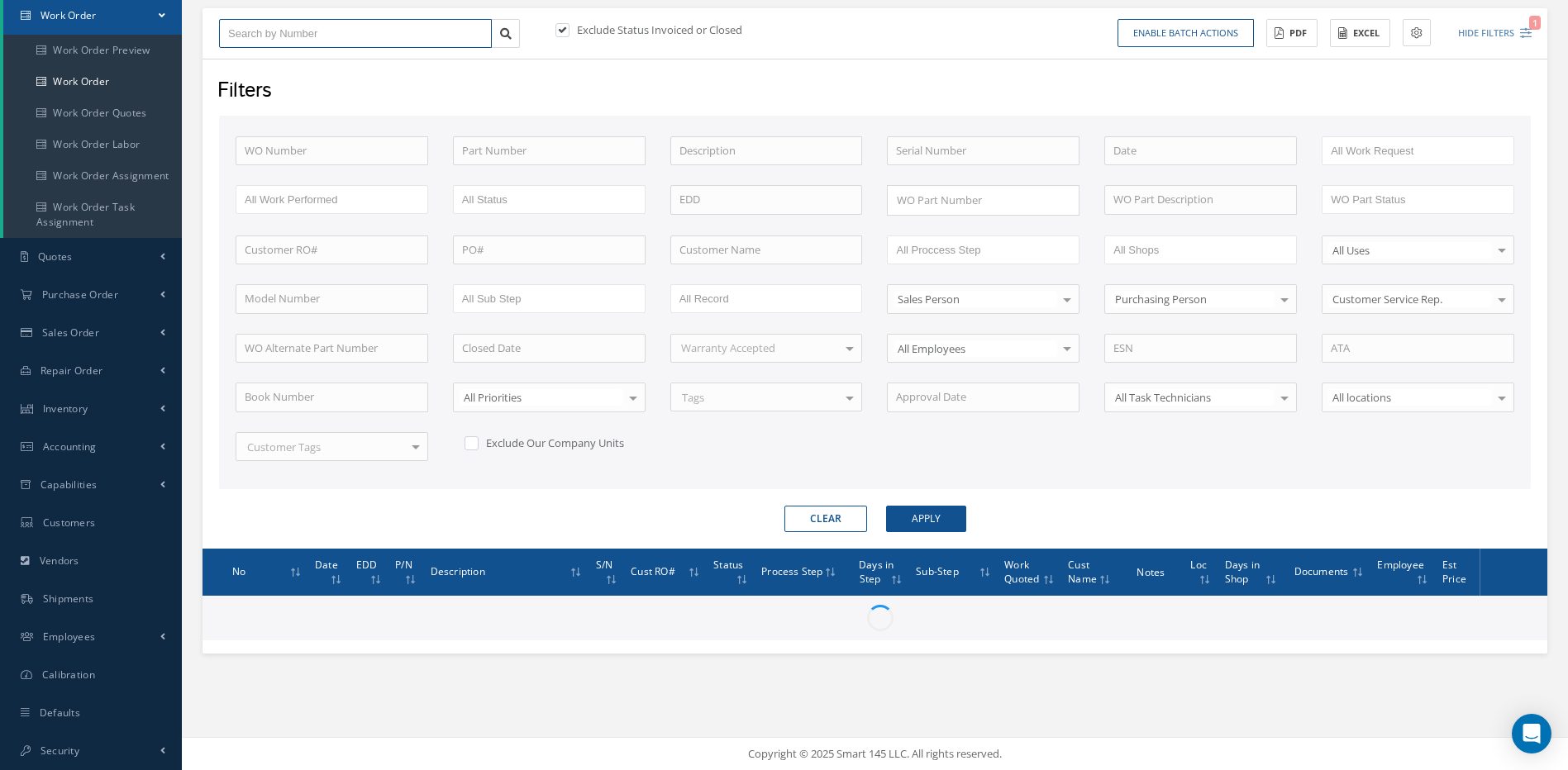
click at [296, 34] on input "text" at bounding box center [355, 33] width 273 height 29
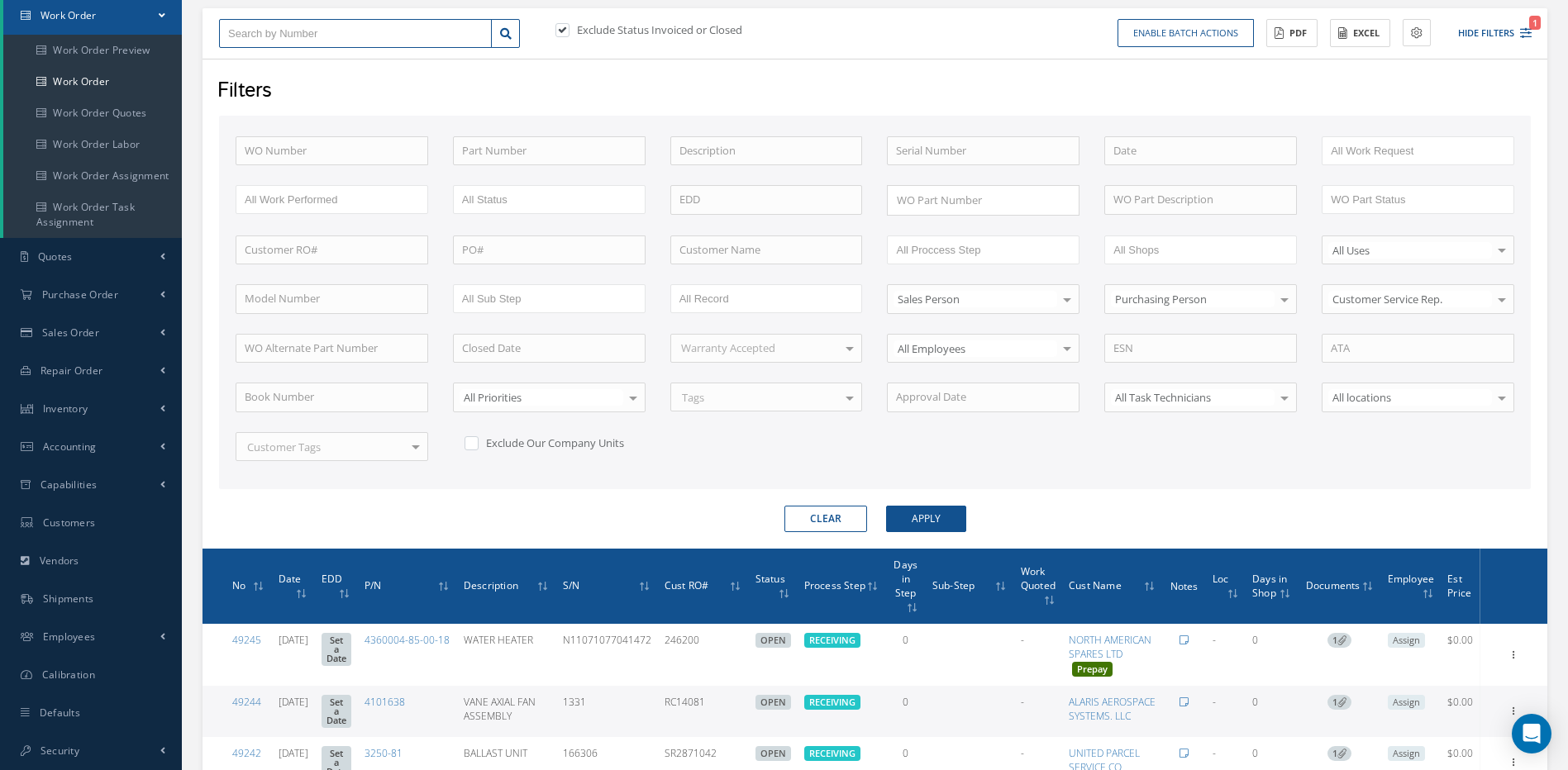
type input "4"
type input "48"
type input "482"
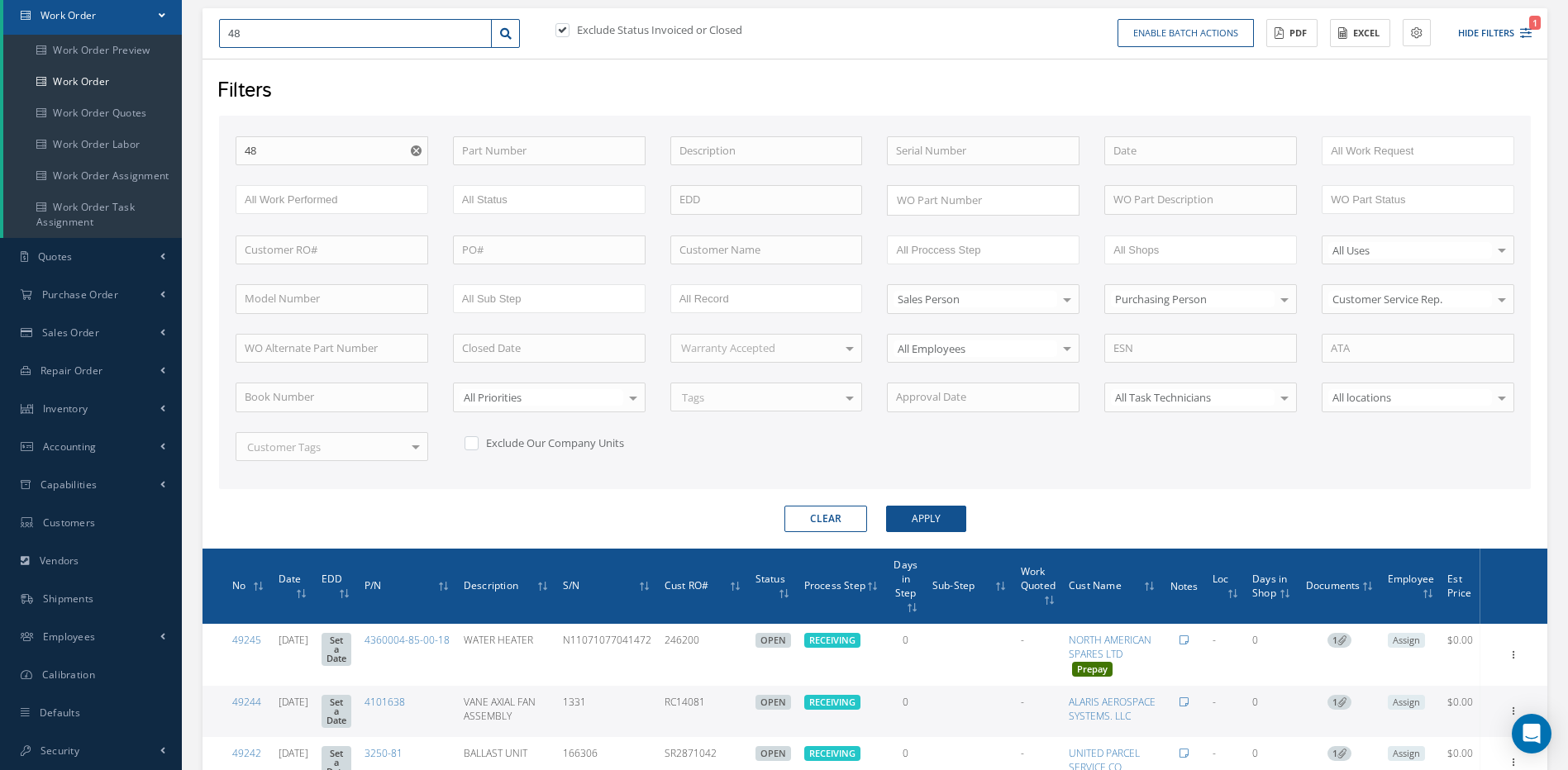
type input "482"
type input "4824"
type input "48242"
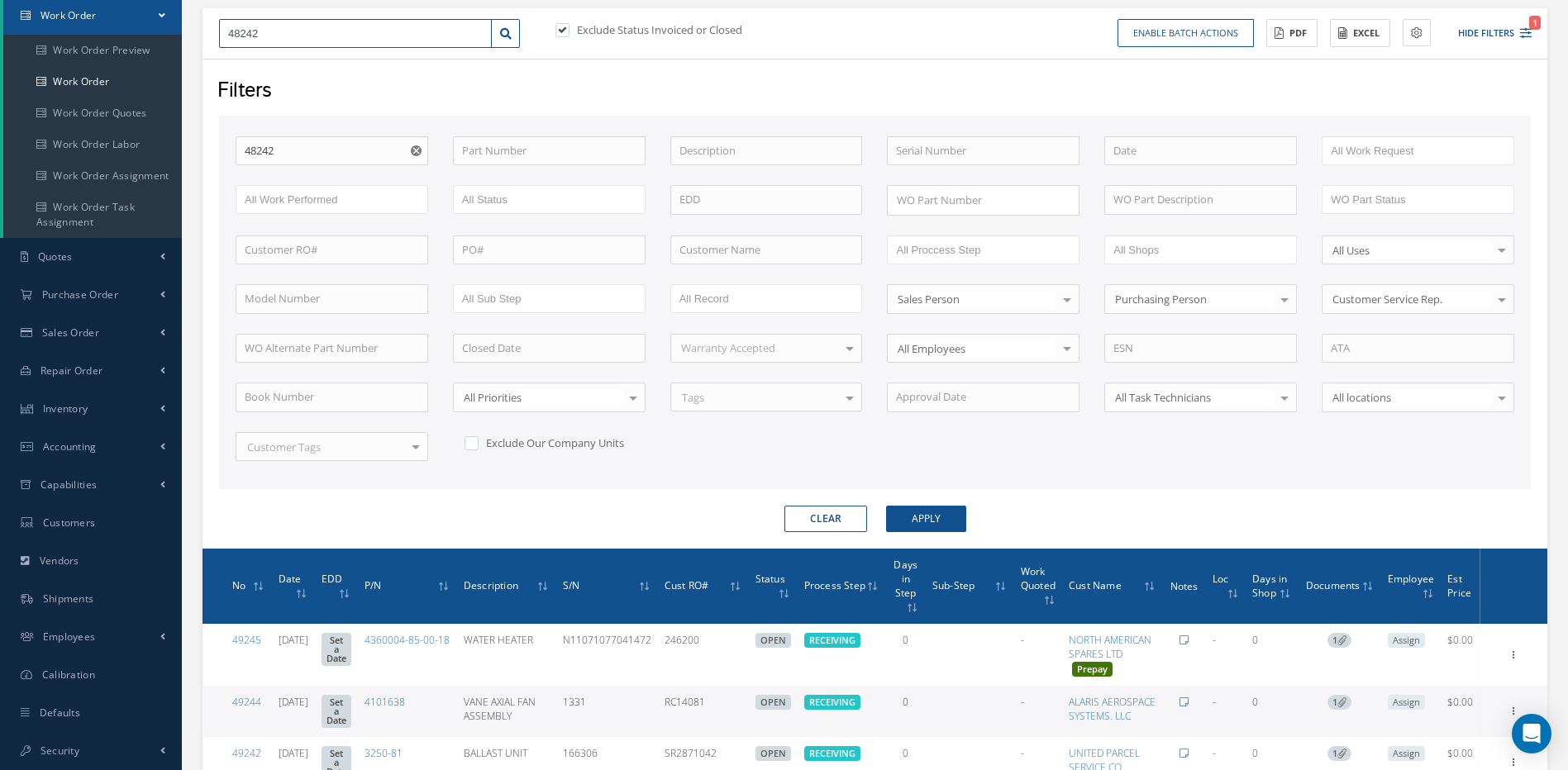
type input "48242"
